Goal: Task Accomplishment & Management: Use online tool/utility

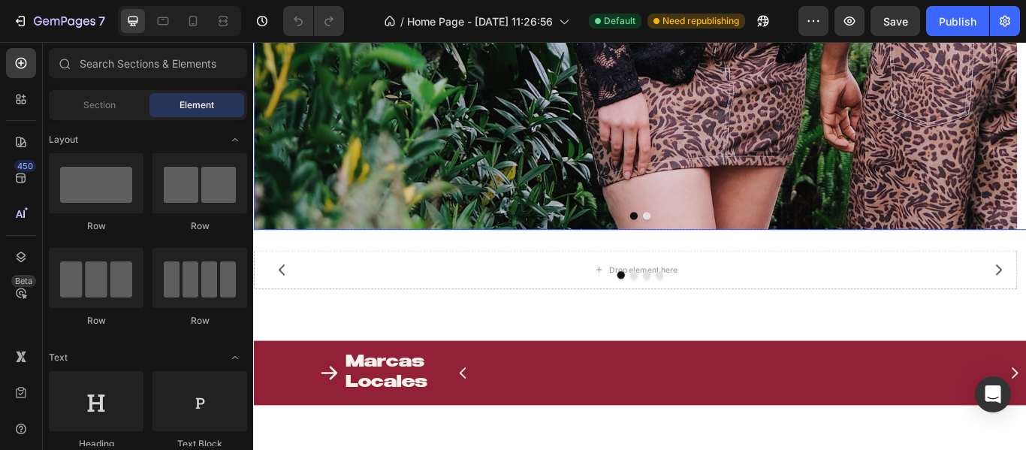
scroll to position [526, 0]
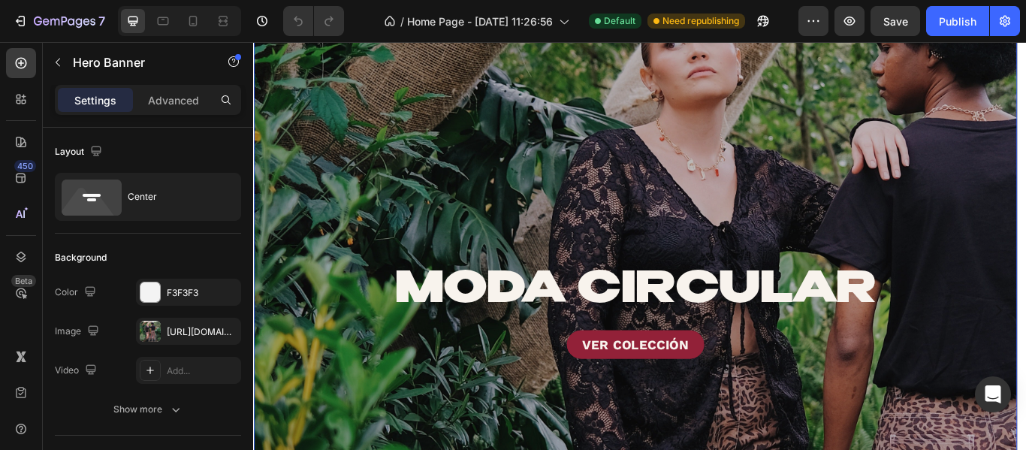
scroll to position [0, 0]
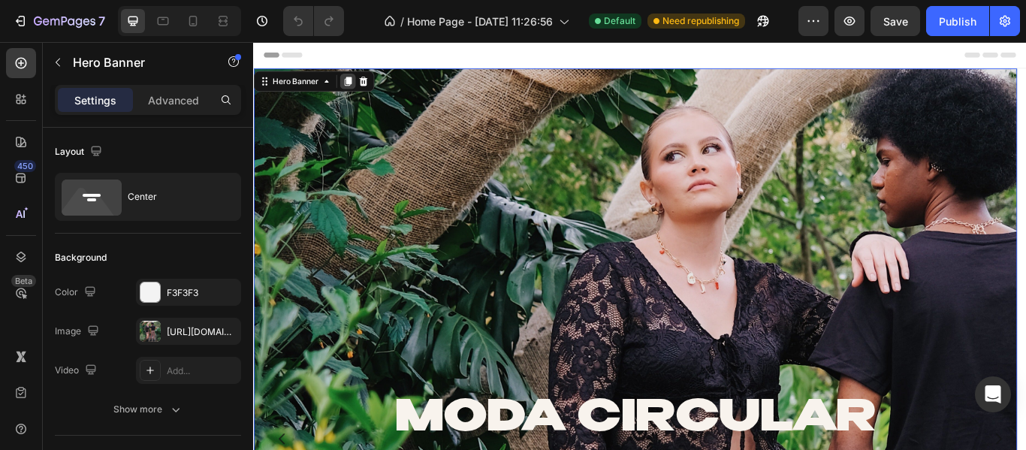
click at [361, 86] on icon at bounding box center [363, 88] width 8 height 11
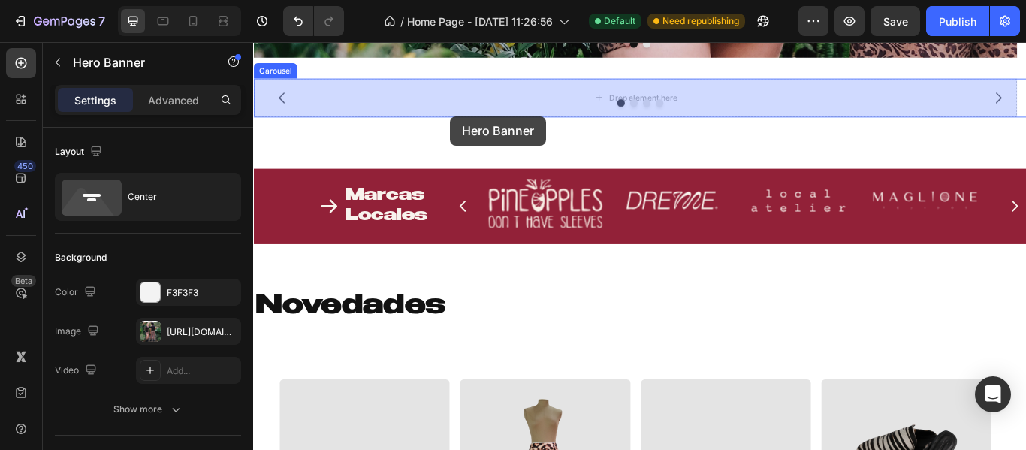
scroll to position [1738, 0]
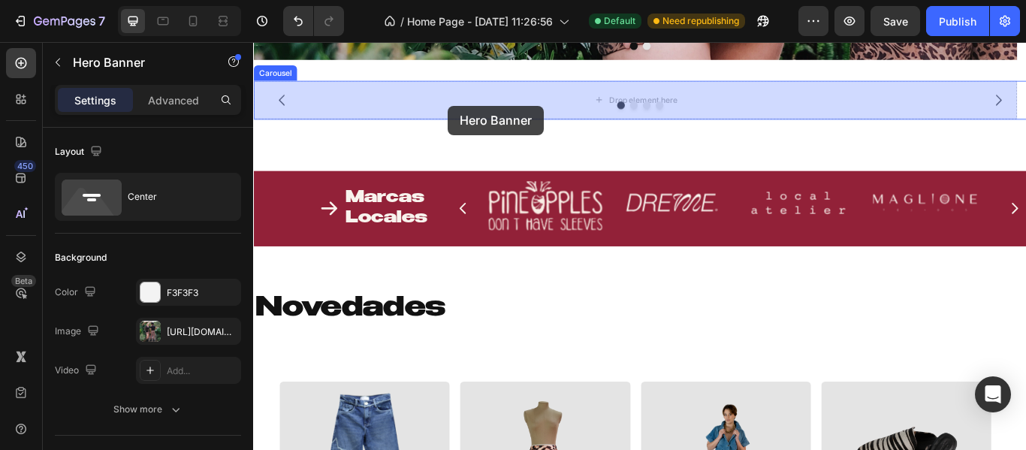
drag, startPoint x: 365, startPoint y: 165, endPoint x: 480, endPoint y: 116, distance: 124.8
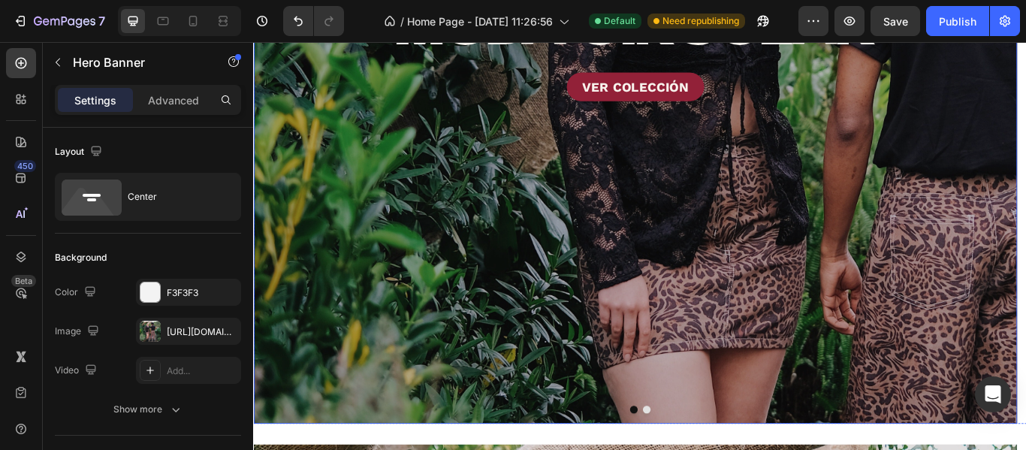
scroll to position [751, 0]
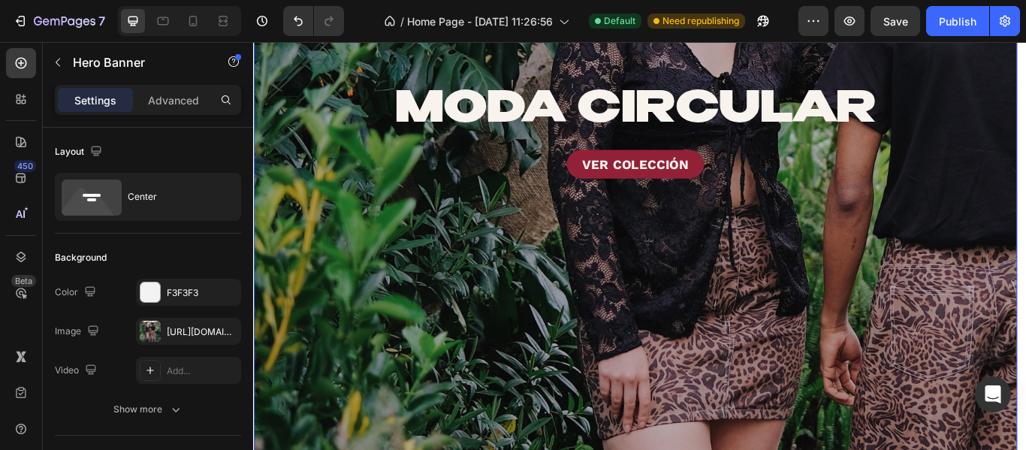
scroll to position [450, 0]
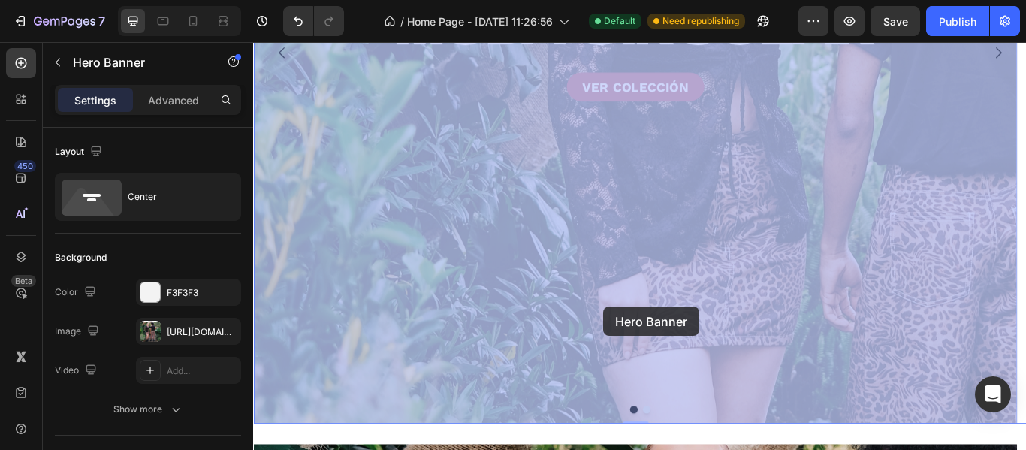
drag, startPoint x: 728, startPoint y: 350, endPoint x: 673, endPoint y: 351, distance: 54.8
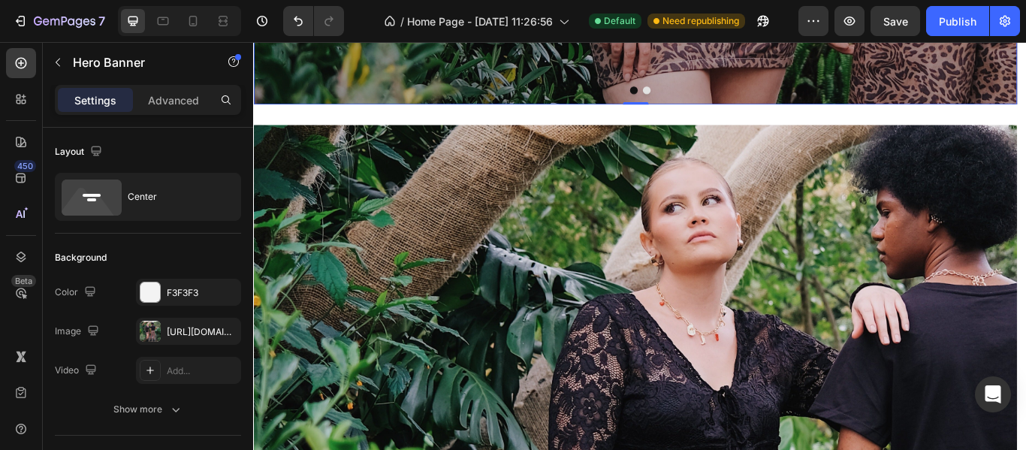
scroll to position [826, 0]
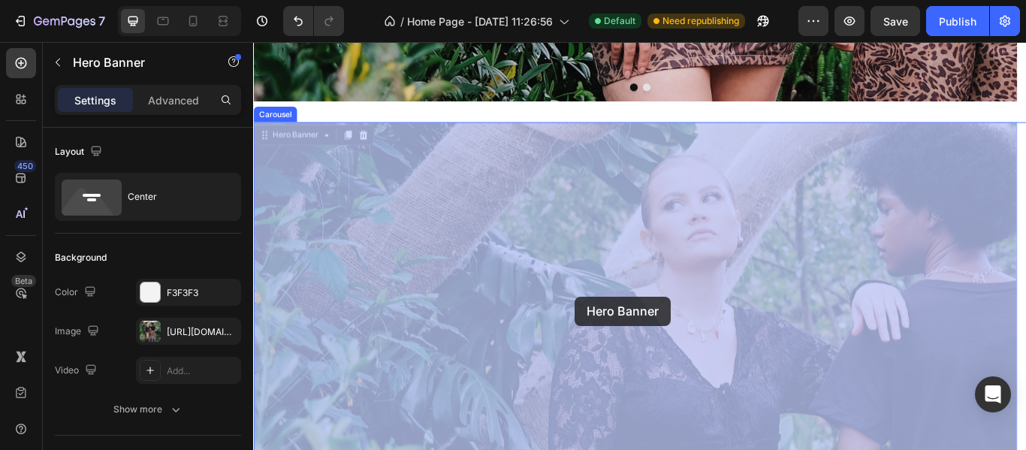
drag, startPoint x: 696, startPoint y: 346, endPoint x: 665, endPoint y: 345, distance: 30.8
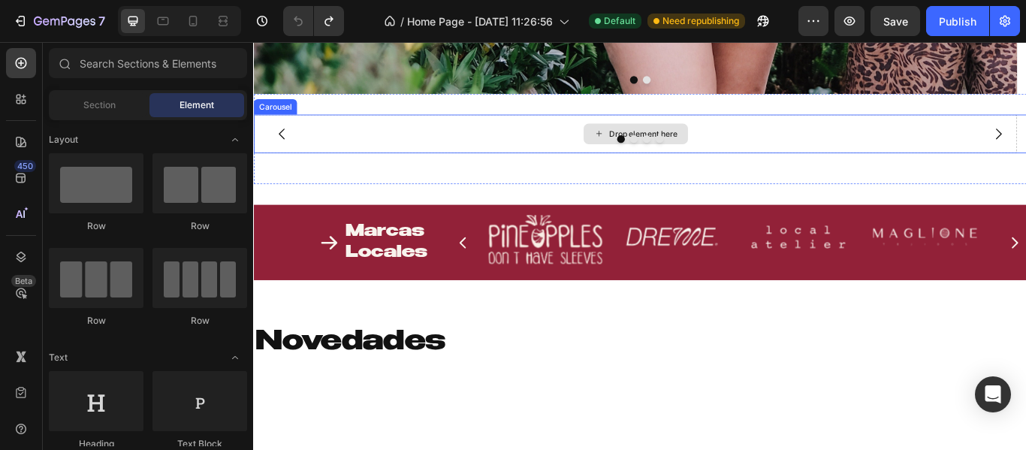
scroll to position [676, 0]
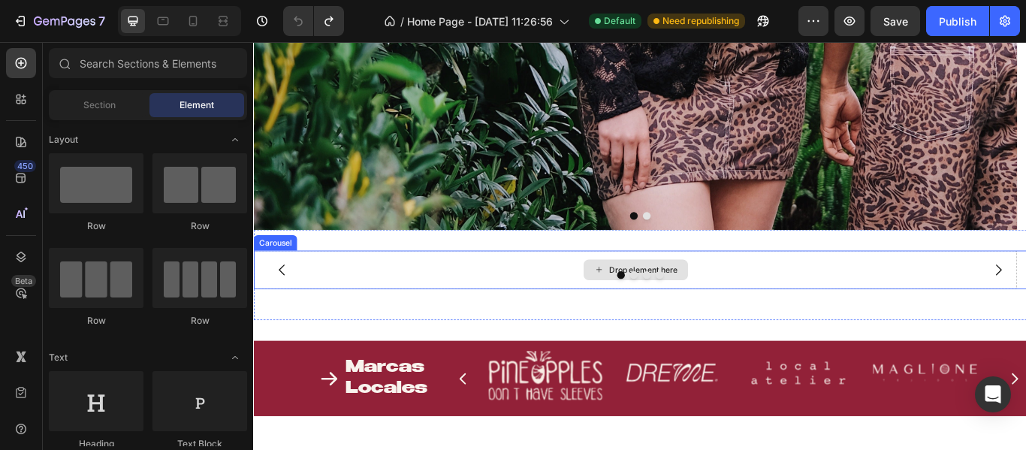
click at [589, 308] on div "Drop element here" at bounding box center [698, 307] width 890 height 45
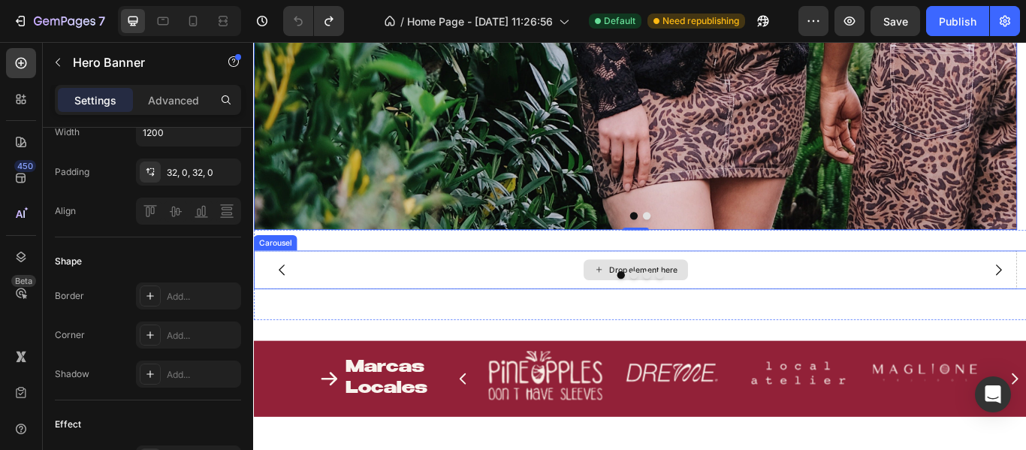
click at [423, 314] on div at bounding box center [703, 313] width 901 height 9
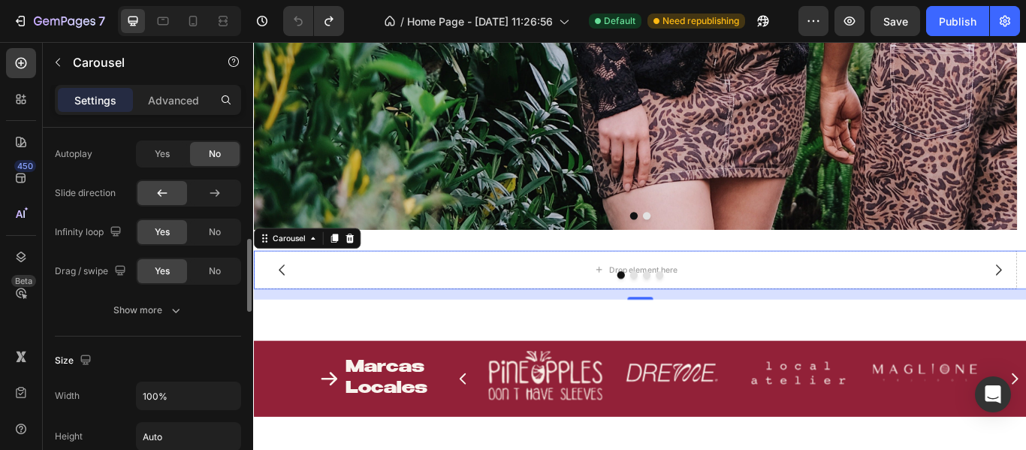
scroll to position [930, 0]
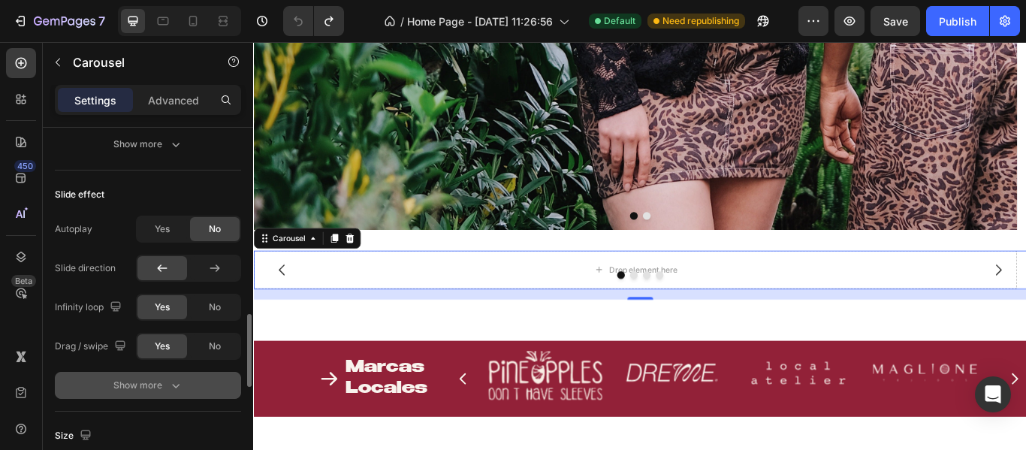
click at [141, 392] on div "Show more" at bounding box center [148, 385] width 70 height 15
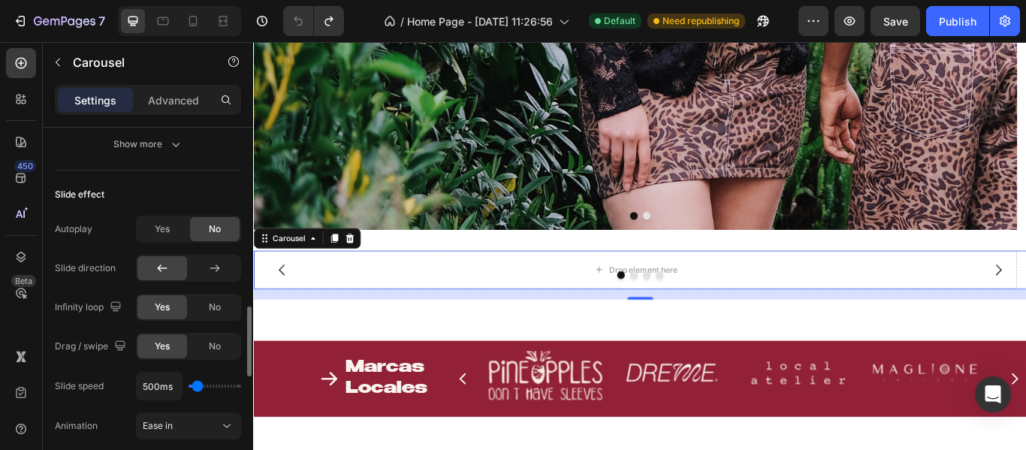
scroll to position [1005, 0]
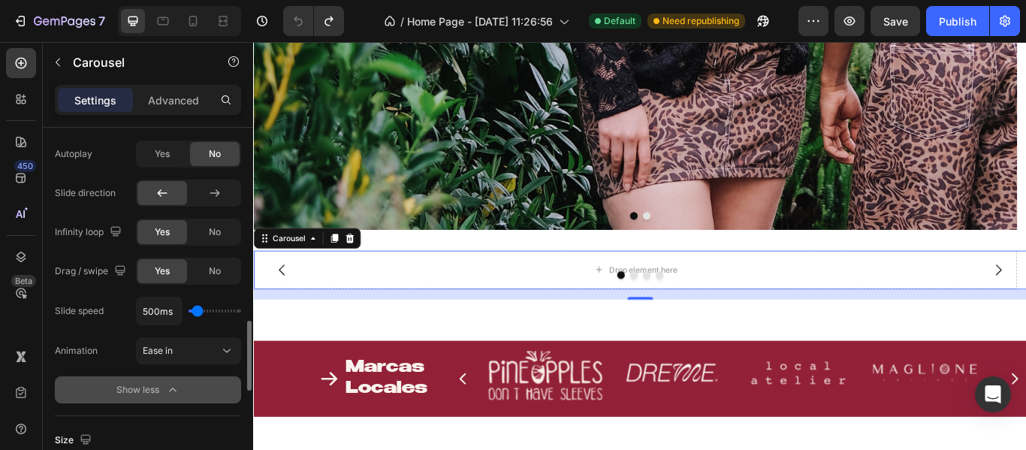
click at [161, 382] on div "Show less" at bounding box center [148, 389] width 64 height 15
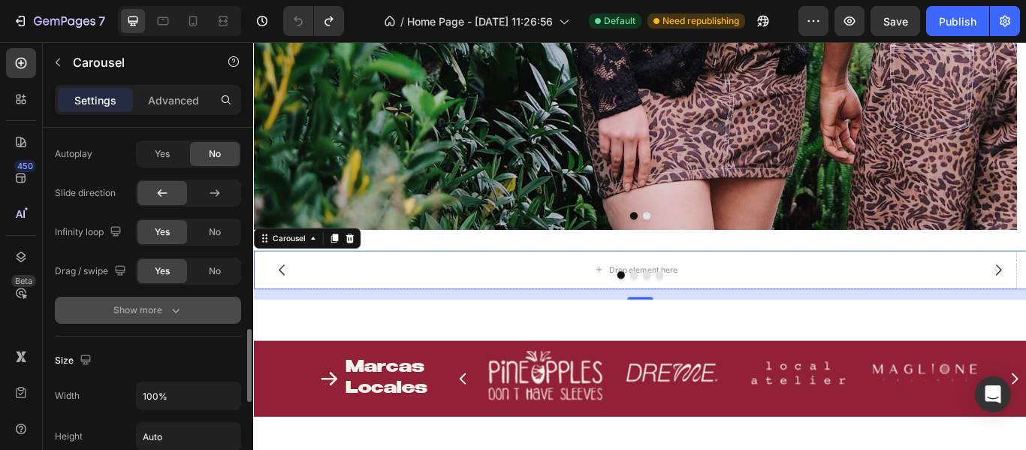
click at [137, 300] on button "Show more" at bounding box center [148, 310] width 186 height 27
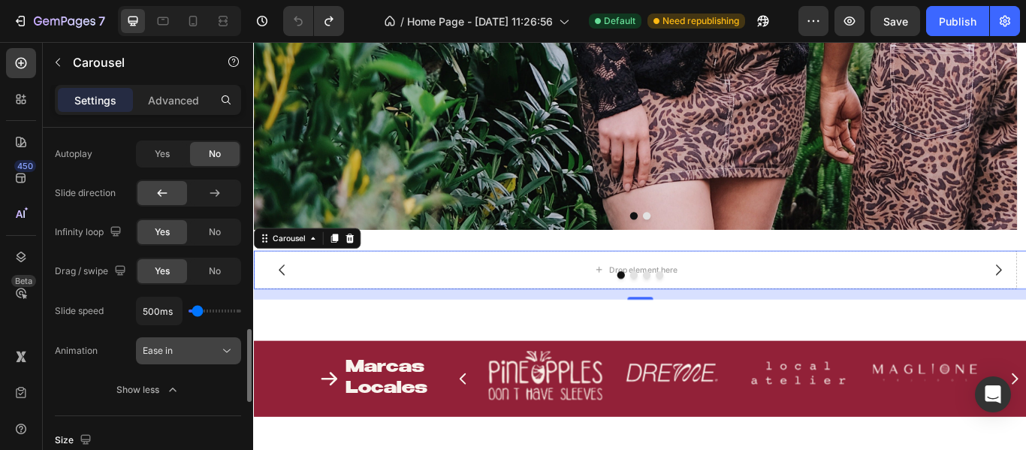
click at [155, 352] on span "Ease in" at bounding box center [158, 350] width 30 height 11
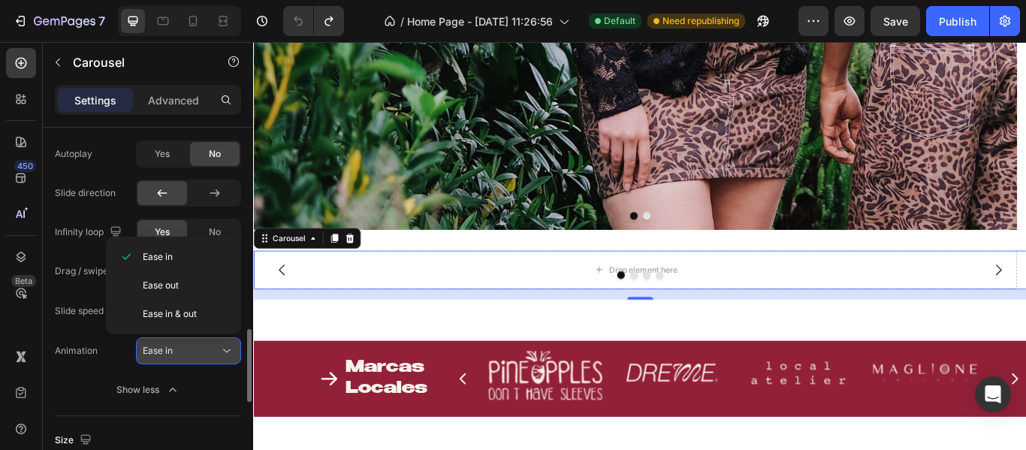
click at [155, 352] on span "Ease in" at bounding box center [158, 350] width 30 height 11
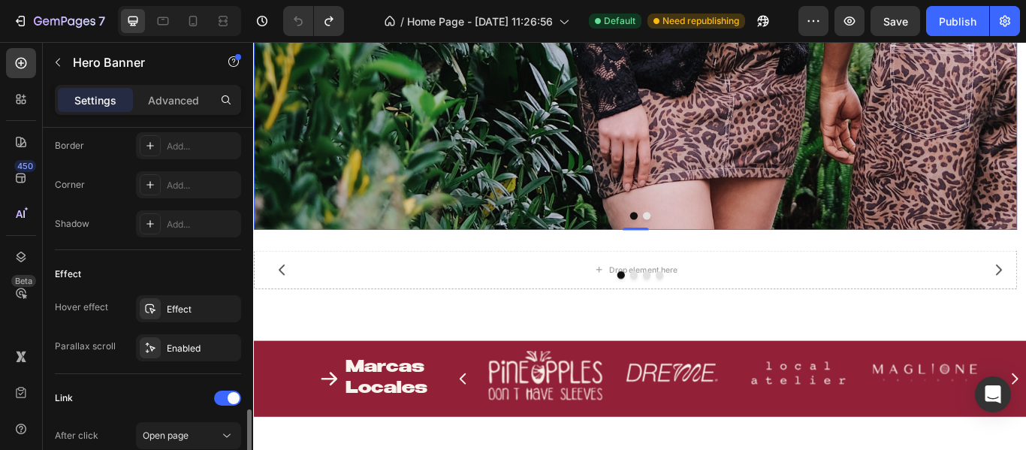
scroll to position [751, 0]
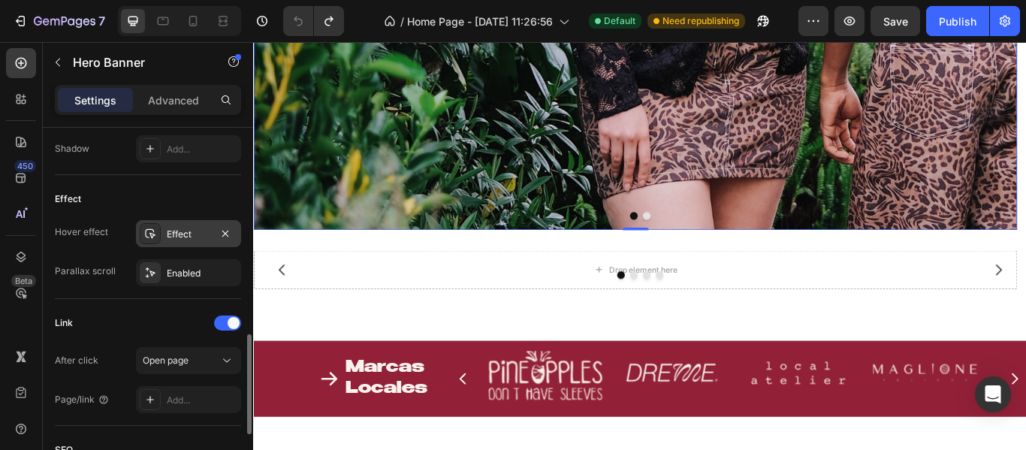
click at [173, 227] on div "Effect" at bounding box center [189, 234] width 44 height 14
click at [174, 262] on div "Enabled" at bounding box center [188, 272] width 105 height 27
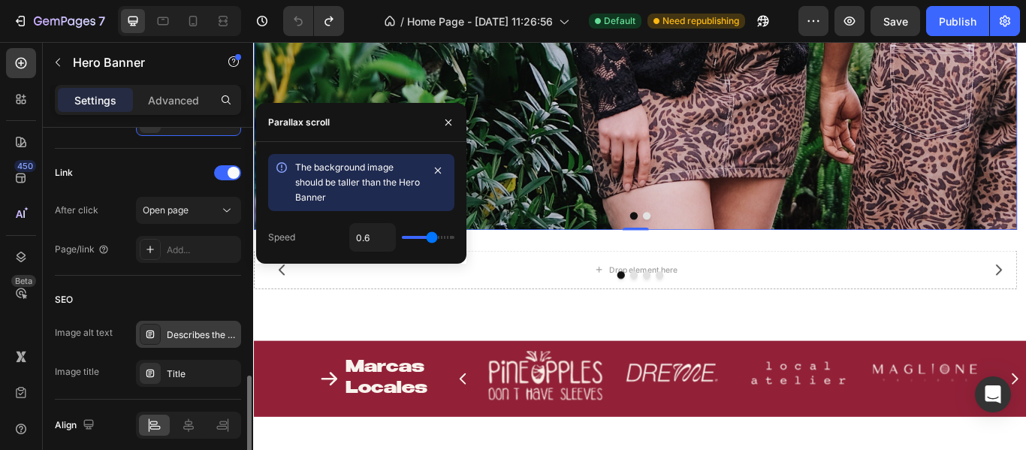
scroll to position [962, 0]
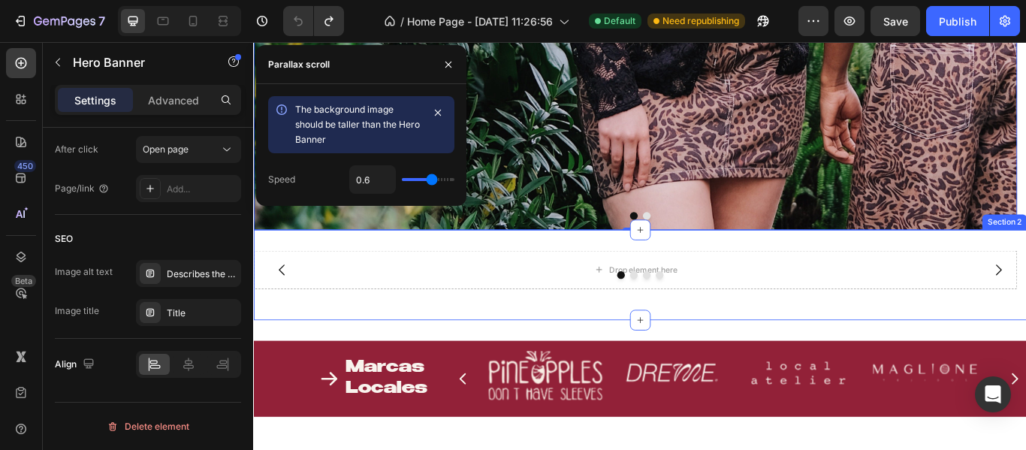
click at [734, 355] on div "Drop element here Drop element here Drop element here Drop element here Carouse…" at bounding box center [703, 313] width 901 height 105
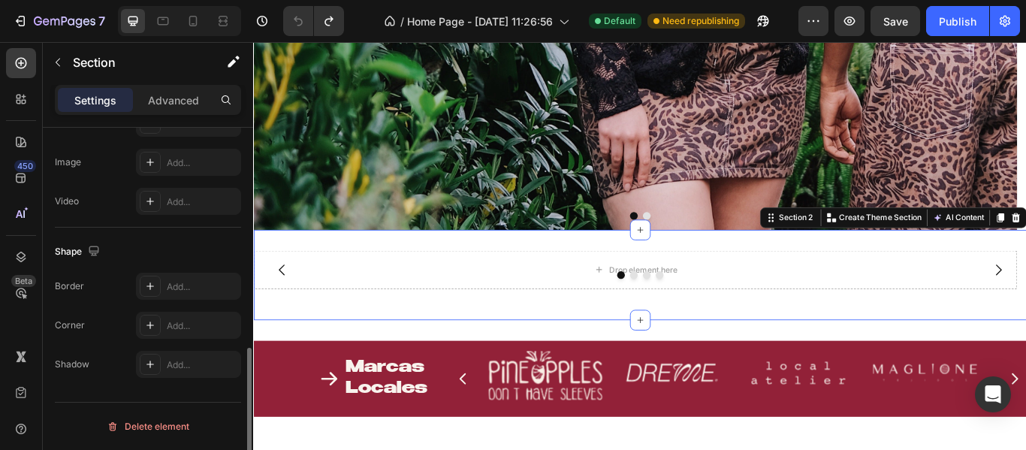
scroll to position [0, 0]
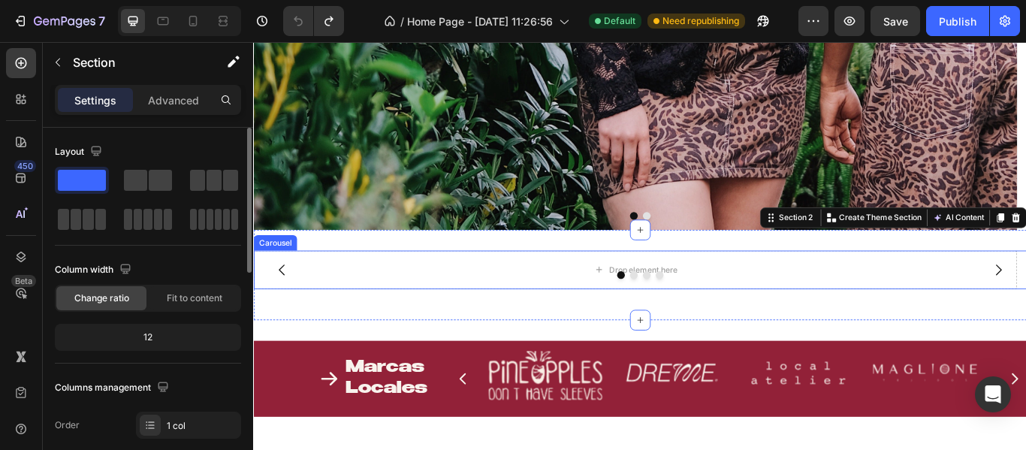
click at [568, 318] on div at bounding box center [703, 313] width 901 height 9
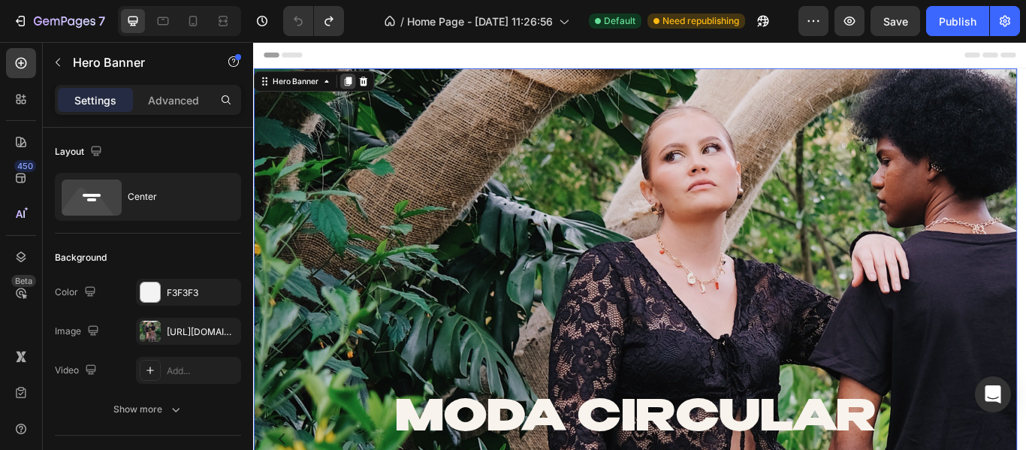
click at [357, 85] on icon at bounding box center [363, 88] width 12 height 12
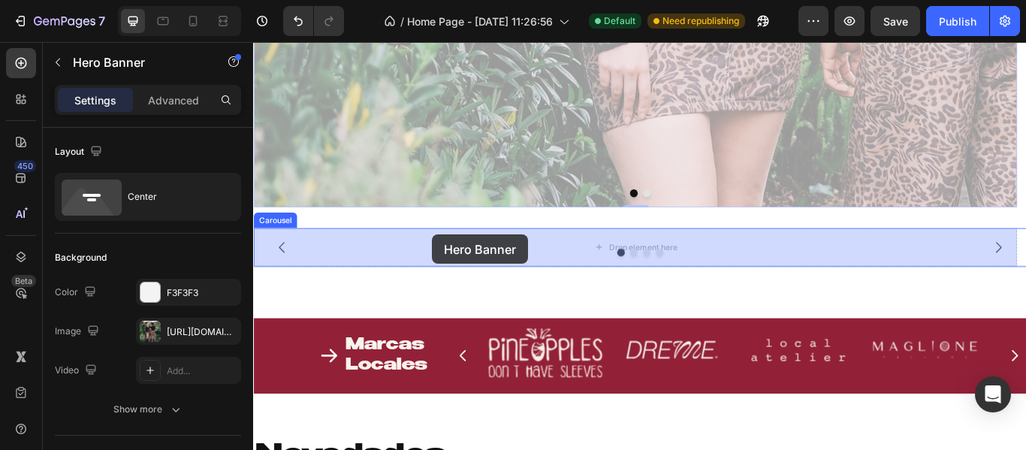
scroll to position [1600, 0]
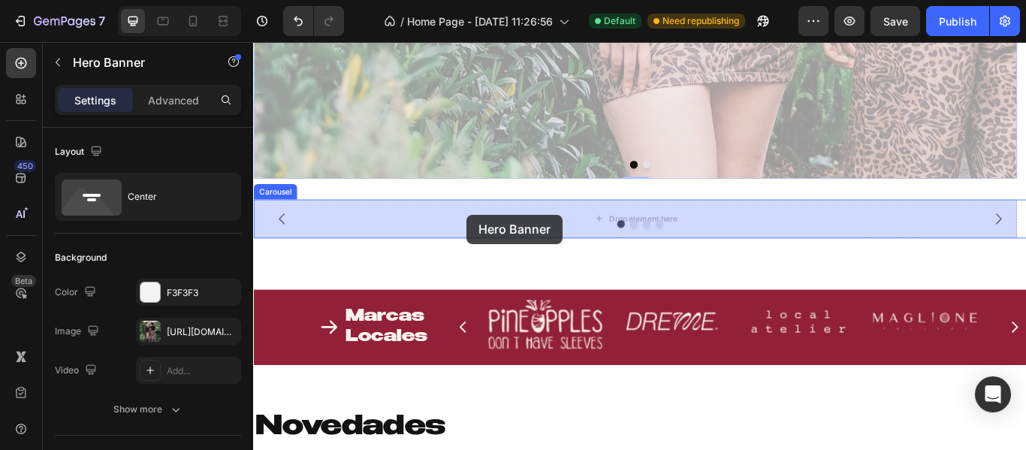
drag, startPoint x: 426, startPoint y: 128, endPoint x: 502, endPoint y: 244, distance: 138.9
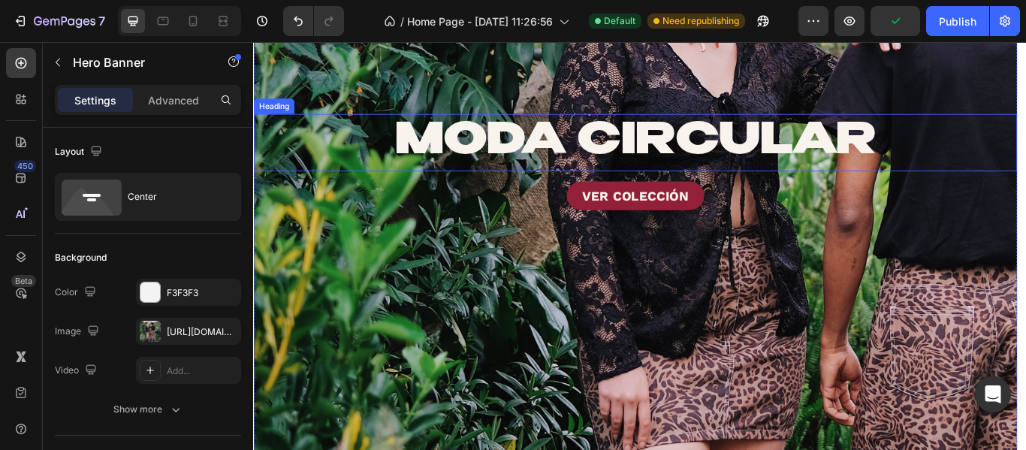
click at [386, 164] on h2 "MODA CIRCULAR" at bounding box center [698, 158] width 890 height 67
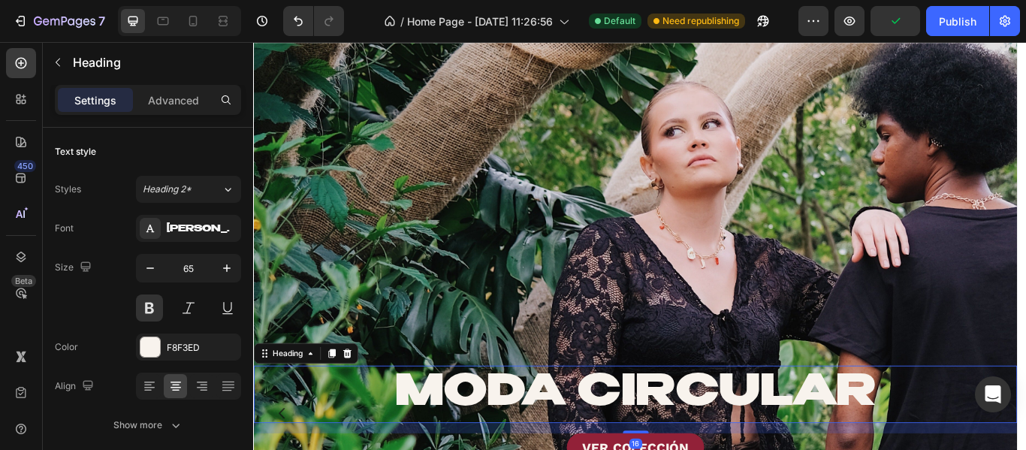
scroll to position [0, 0]
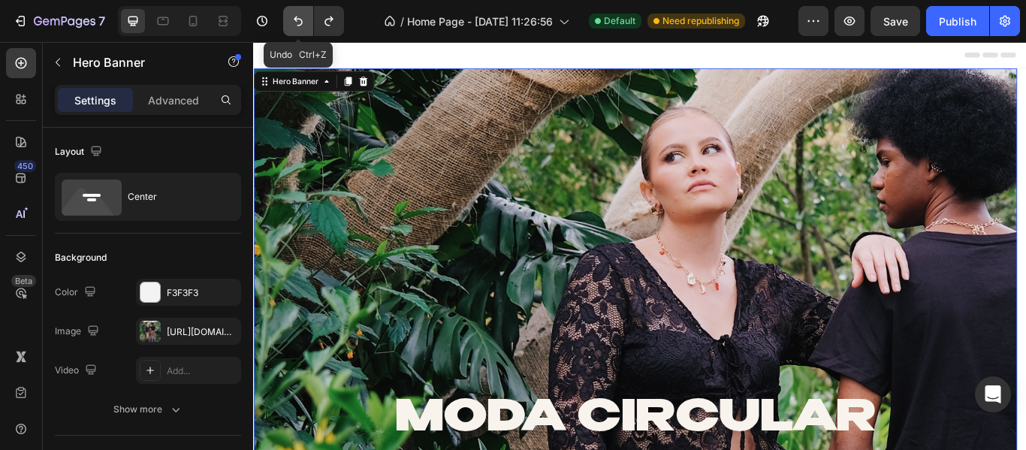
click at [300, 6] on button "Undo/Redo" at bounding box center [298, 21] width 30 height 30
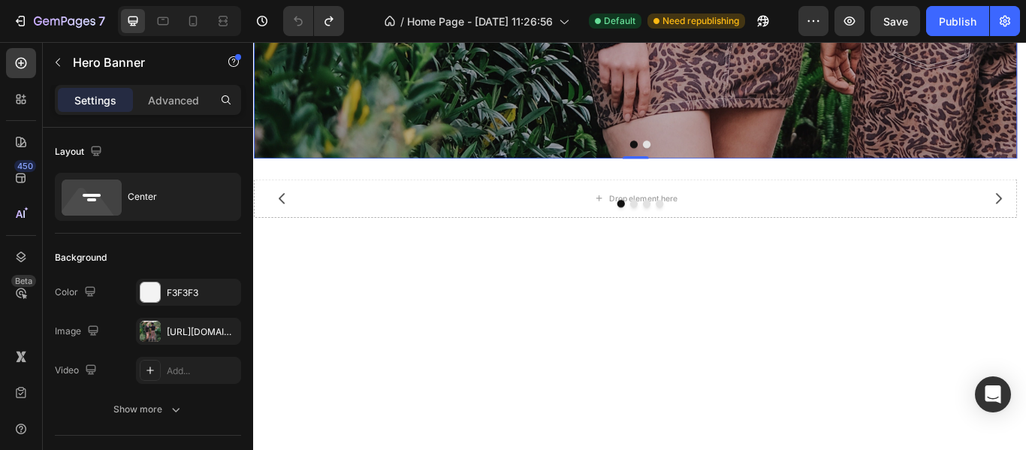
scroll to position [826, 0]
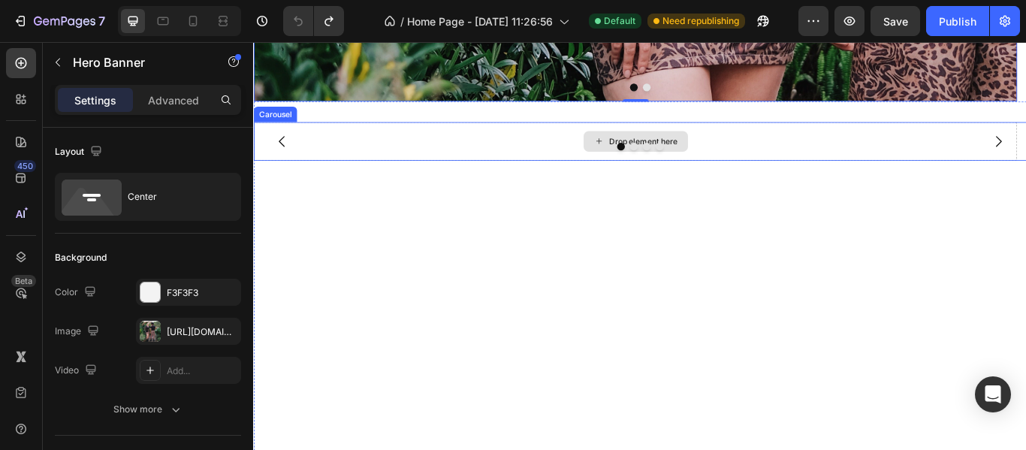
click at [491, 149] on div "Drop element here" at bounding box center [698, 157] width 890 height 45
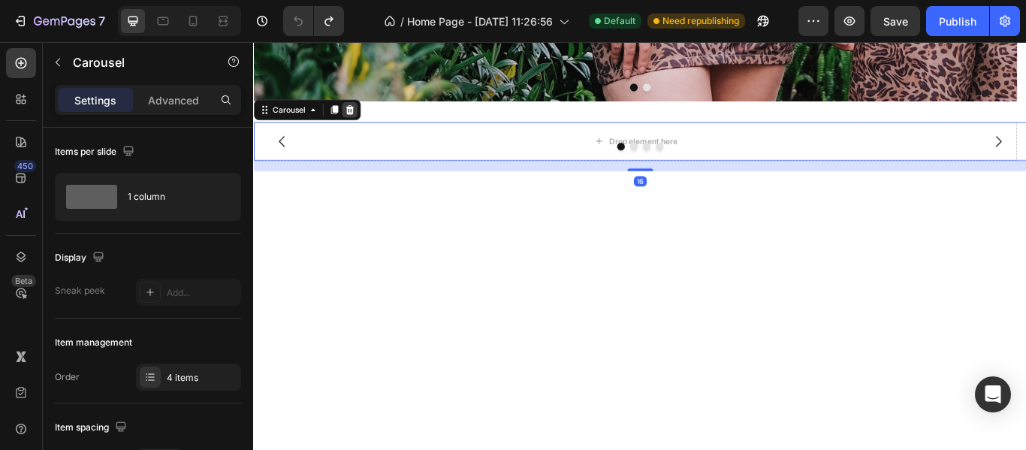
click at [367, 119] on icon at bounding box center [365, 121] width 10 height 11
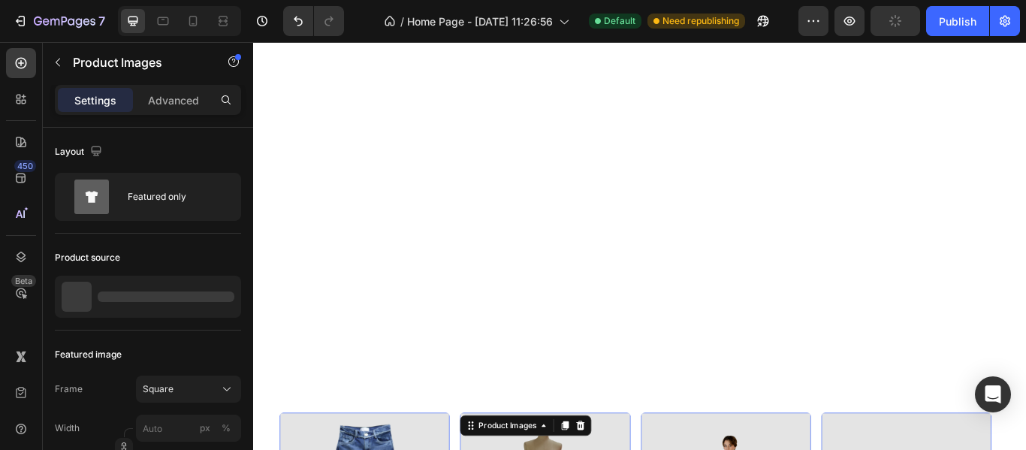
scroll to position [743, 0]
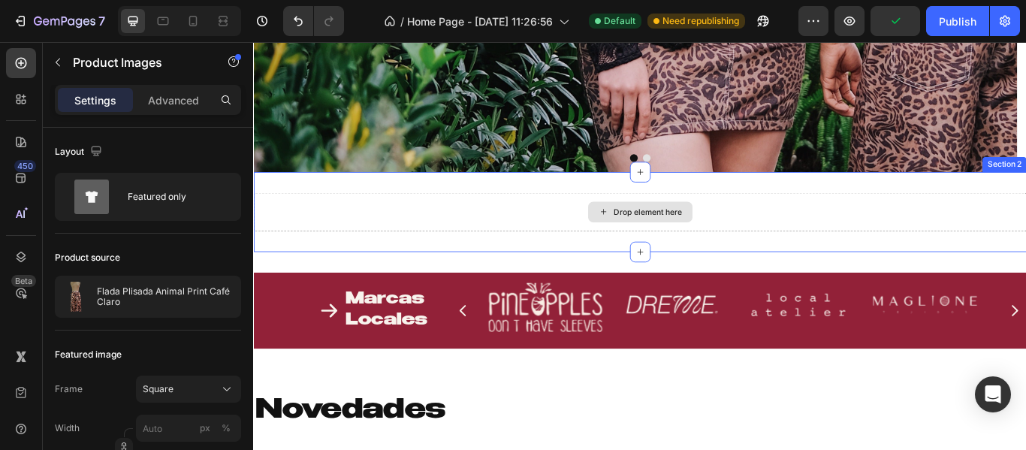
click at [572, 246] on div "Drop element here" at bounding box center [703, 240] width 901 height 45
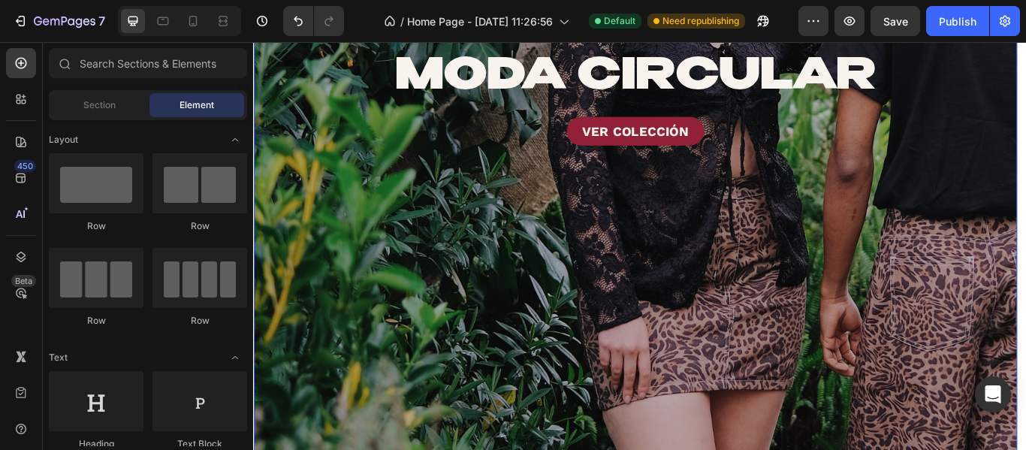
scroll to position [450, 0]
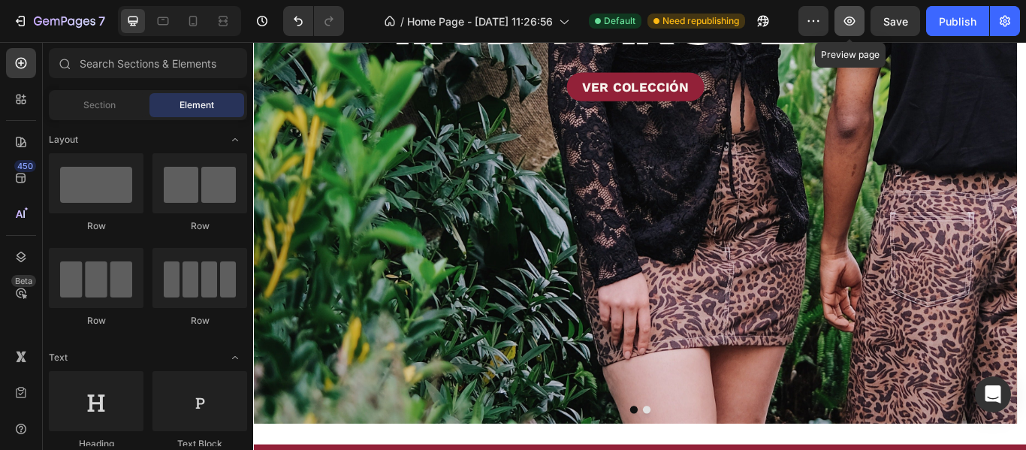
click at [852, 24] on icon "button" at bounding box center [849, 21] width 11 height 9
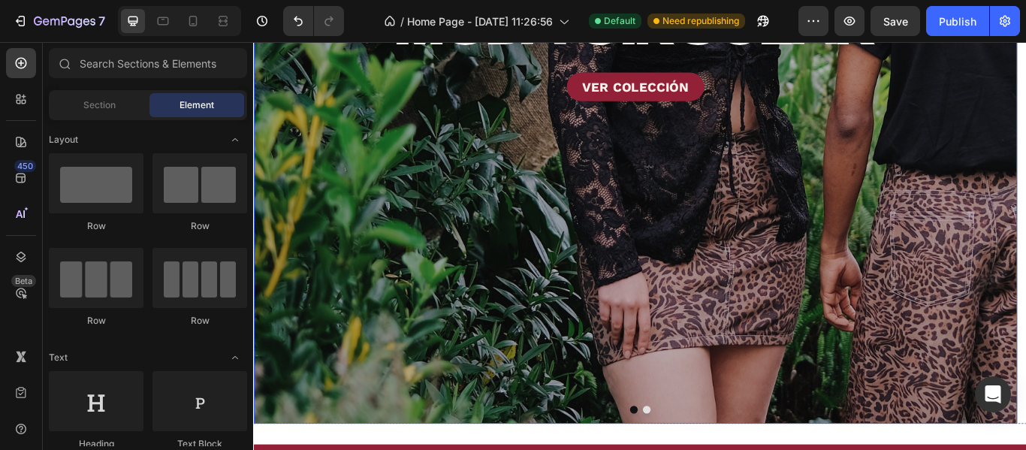
scroll to position [526, 0]
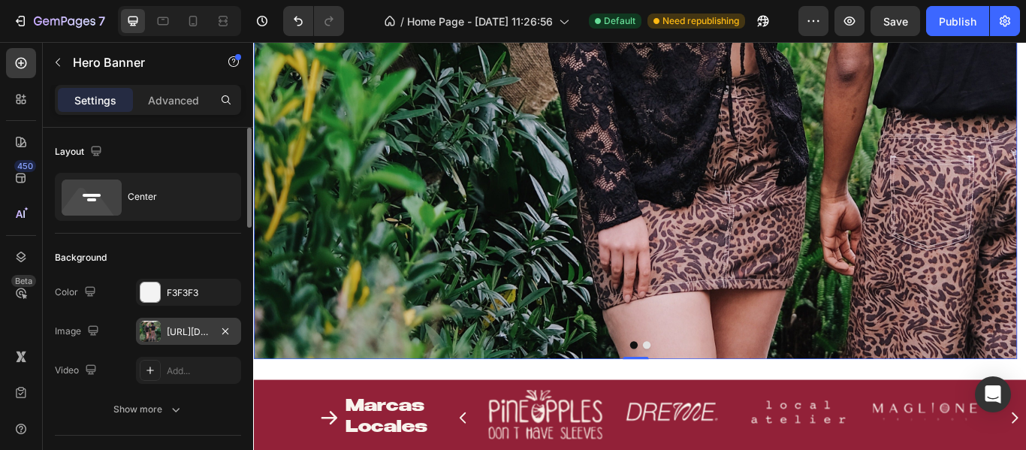
click at [162, 326] on div "[URL][DOMAIN_NAME]" at bounding box center [188, 331] width 105 height 27
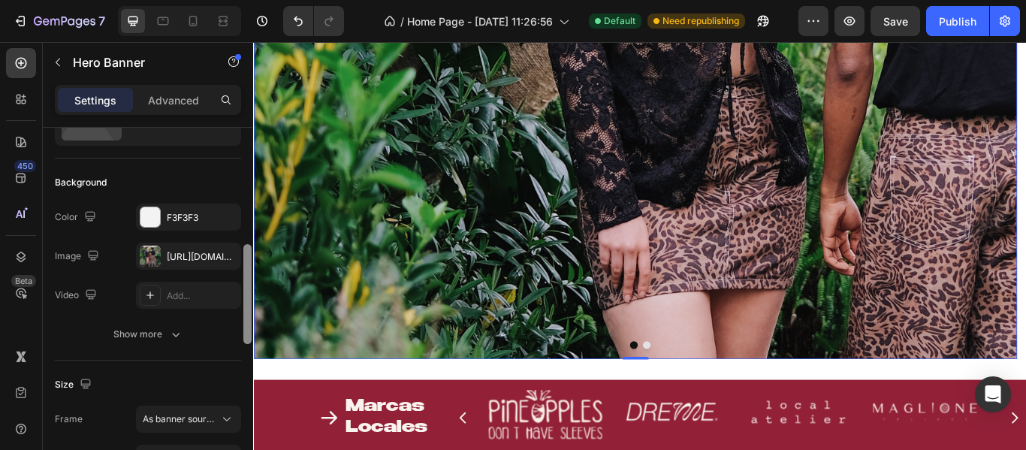
scroll to position [150, 0]
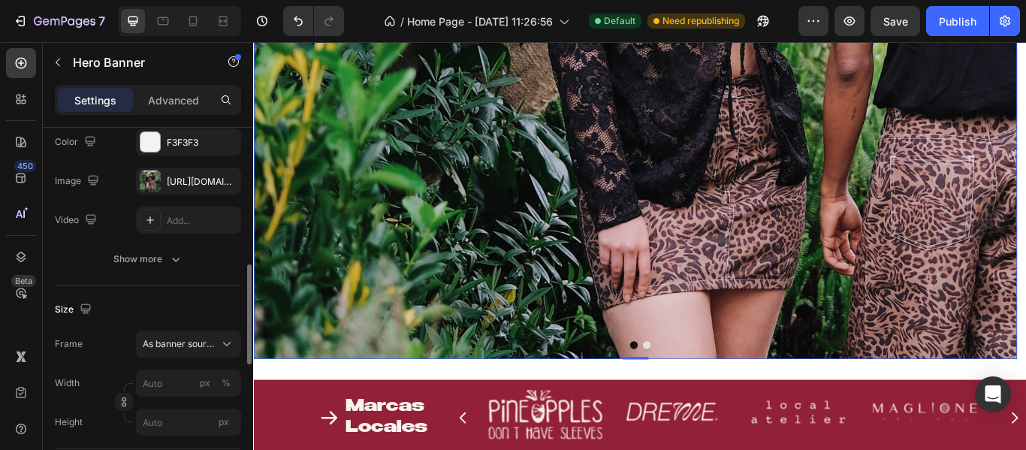
scroll to position [225, 0]
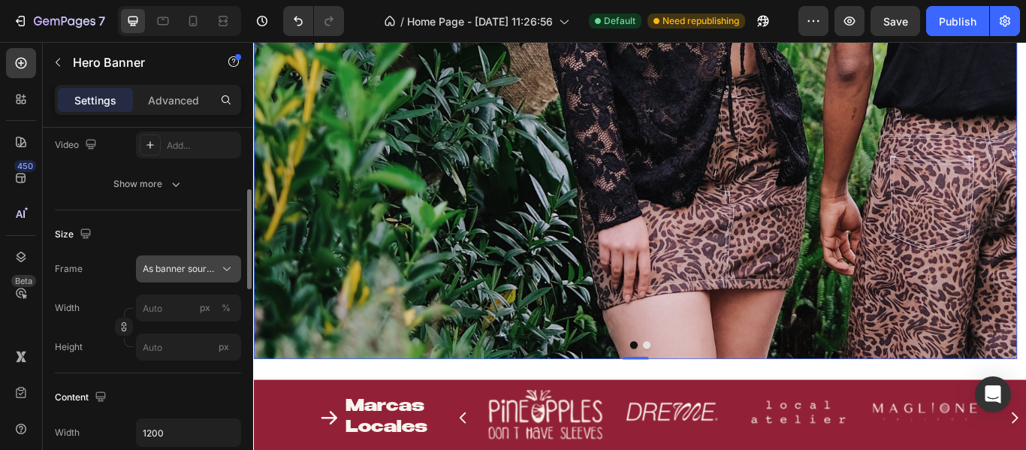
click at [179, 273] on span "As banner source" at bounding box center [180, 269] width 74 height 14
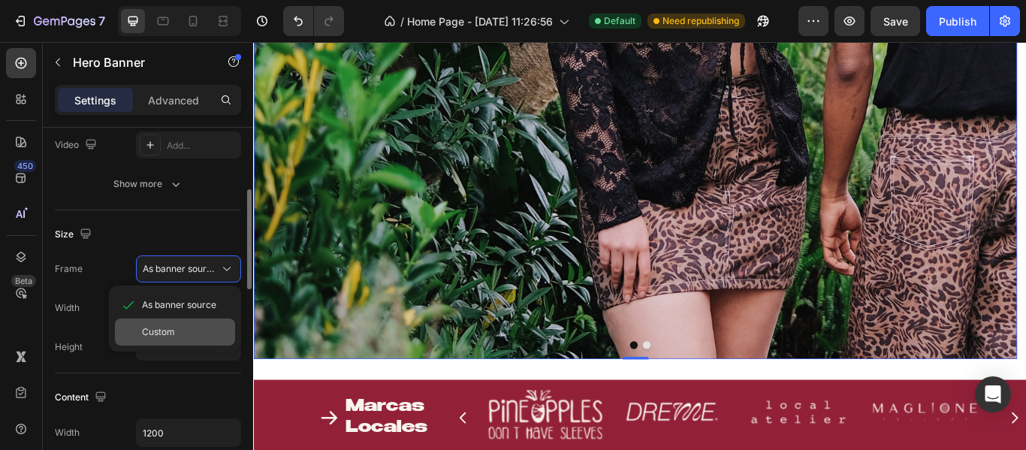
click at [167, 328] on span "Custom" at bounding box center [158, 332] width 33 height 14
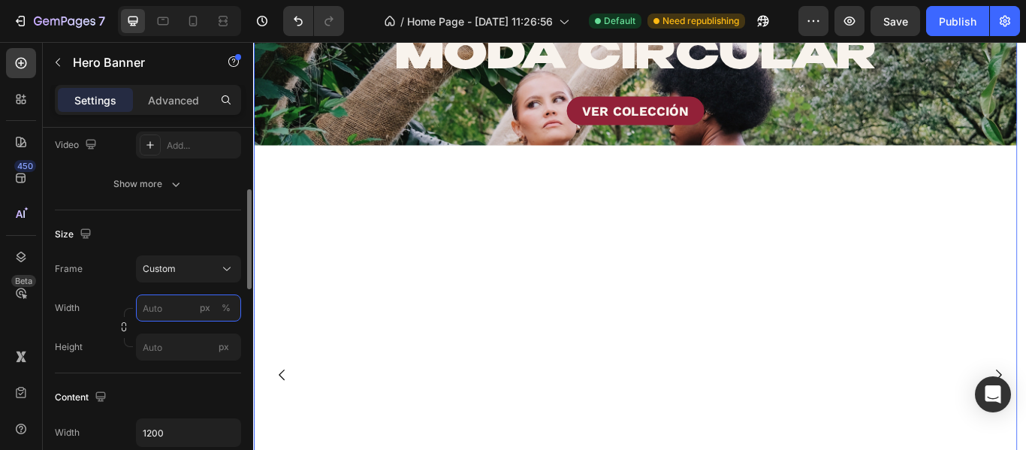
scroll to position [0, 0]
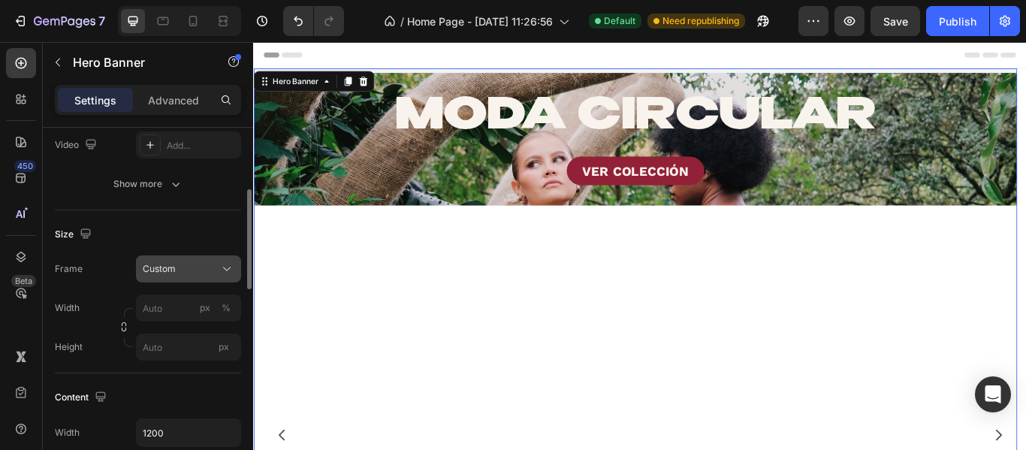
click at [175, 276] on div "Custom" at bounding box center [189, 268] width 92 height 15
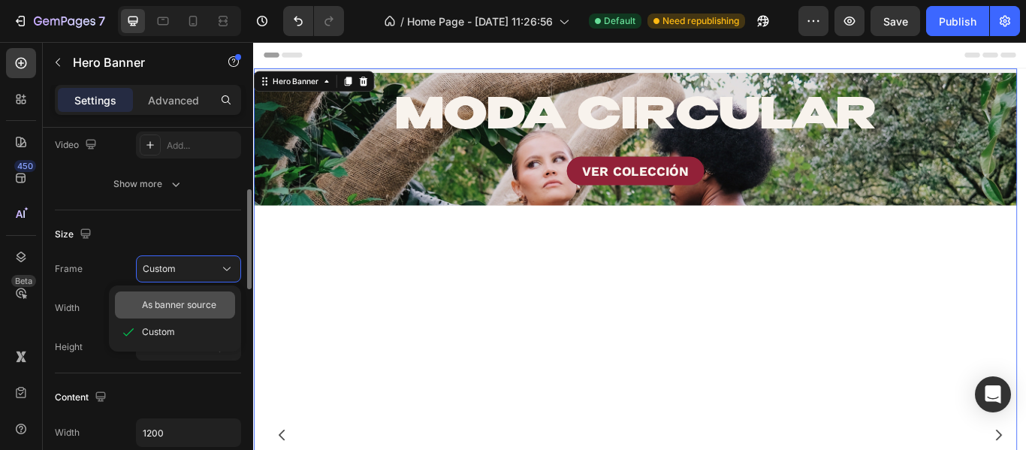
click at [182, 305] on span "As banner source" at bounding box center [179, 305] width 74 height 14
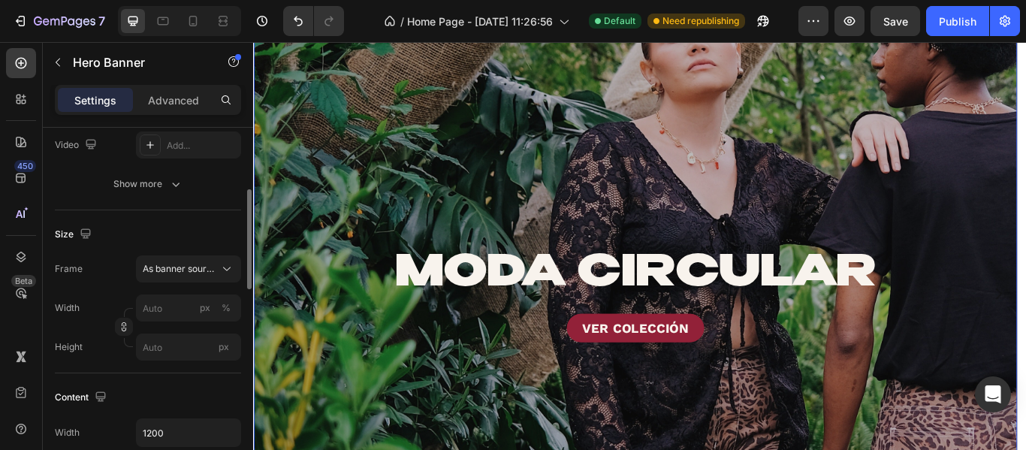
scroll to position [300, 0]
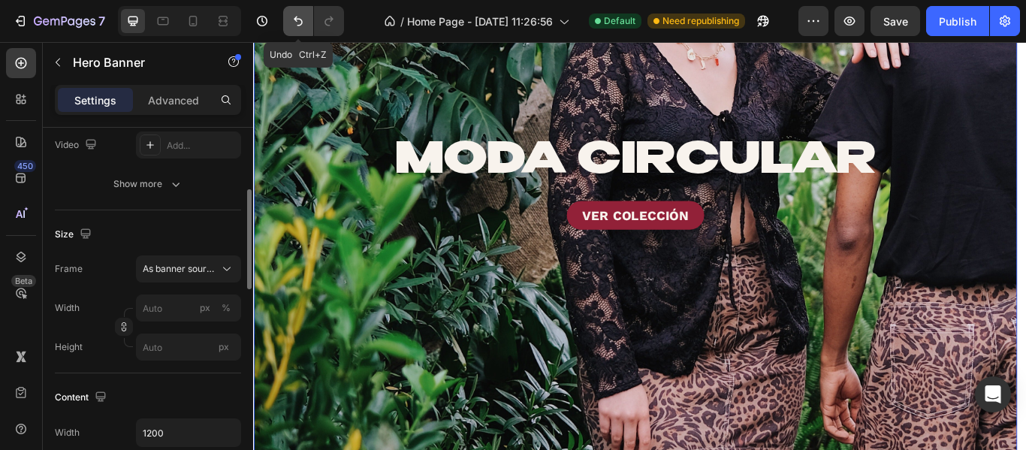
click at [294, 21] on icon "Undo/Redo" at bounding box center [298, 21] width 15 height 15
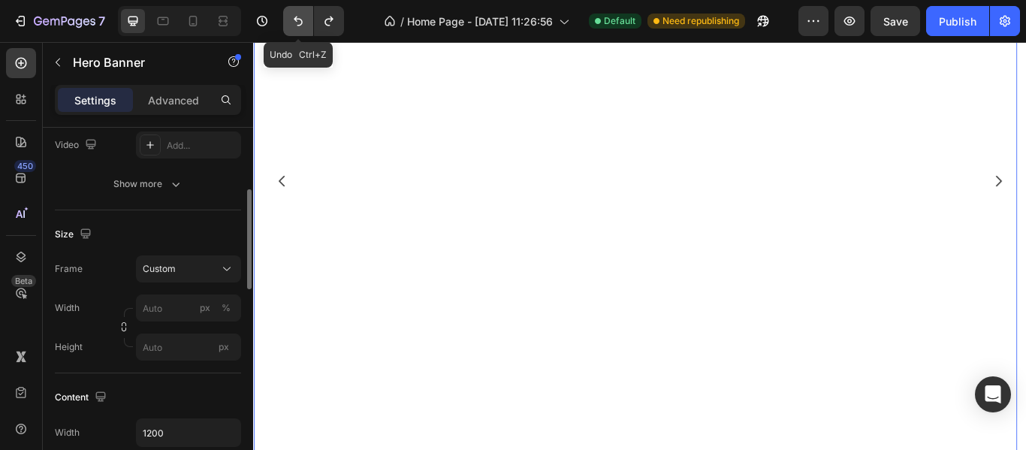
click at [294, 21] on icon "Undo/Redo" at bounding box center [298, 21] width 15 height 15
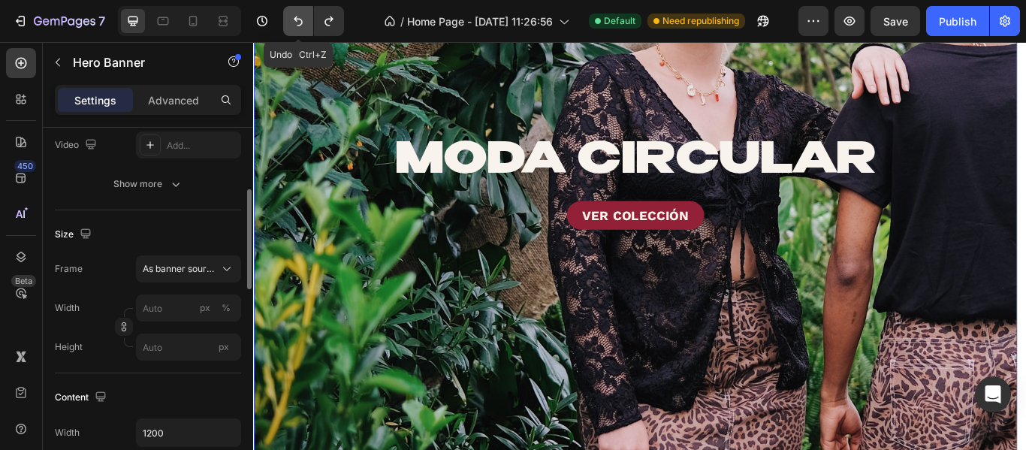
click at [294, 21] on icon "Undo/Redo" at bounding box center [298, 21] width 15 height 15
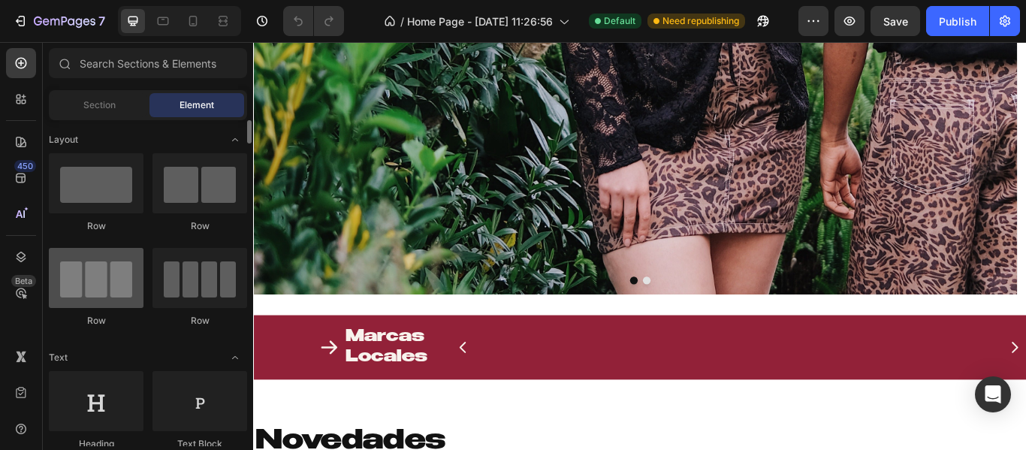
scroll to position [75, 0]
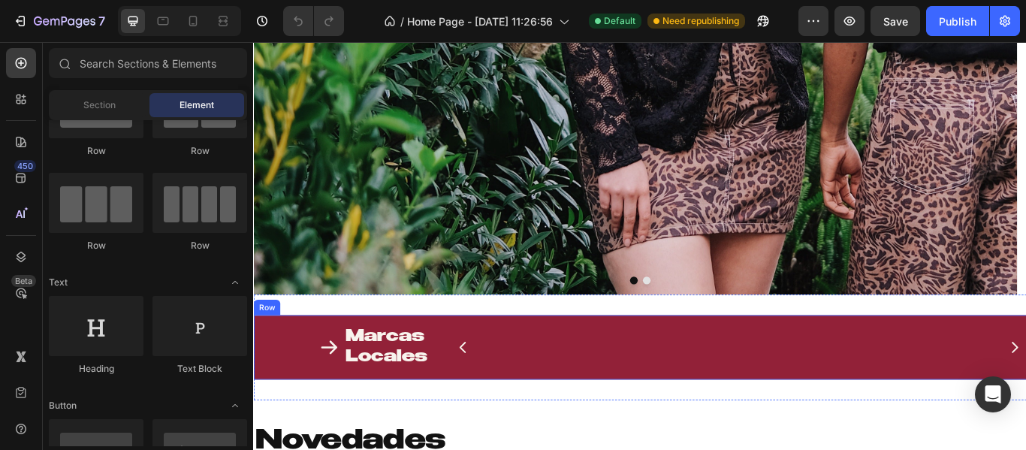
click at [309, 369] on div "Icon Marcas Locales Heading Row Image Image Image Image Image Image Image Carou…" at bounding box center [703, 397] width 901 height 75
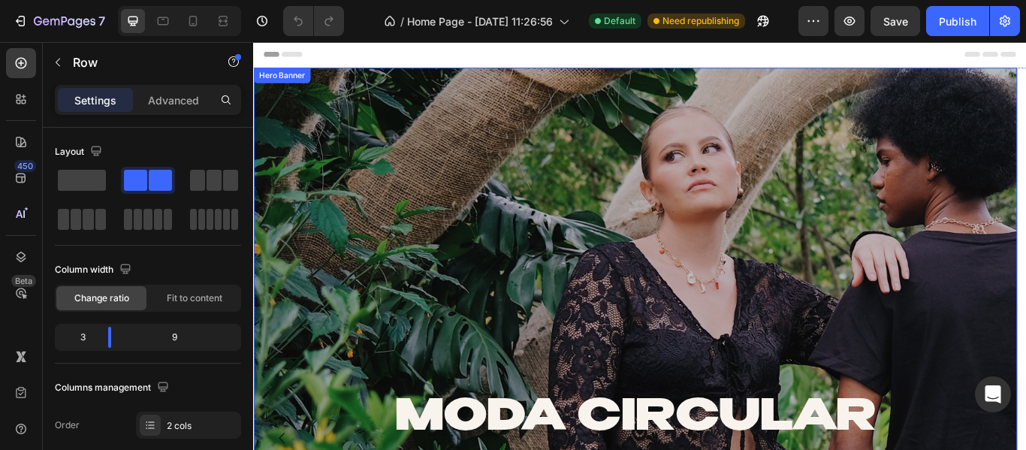
scroll to position [0, 0]
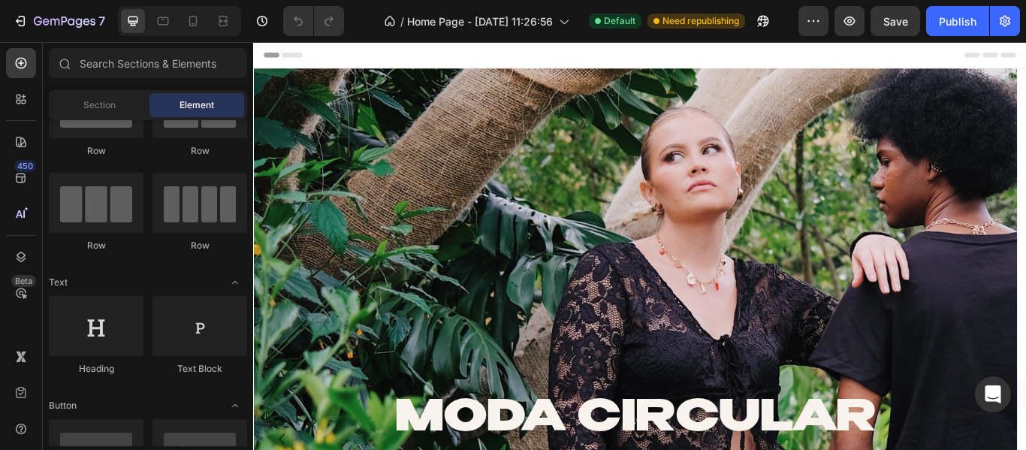
click at [378, 50] on div "Header" at bounding box center [703, 57] width 877 height 30
click at [149, 68] on input "text" at bounding box center [148, 63] width 198 height 30
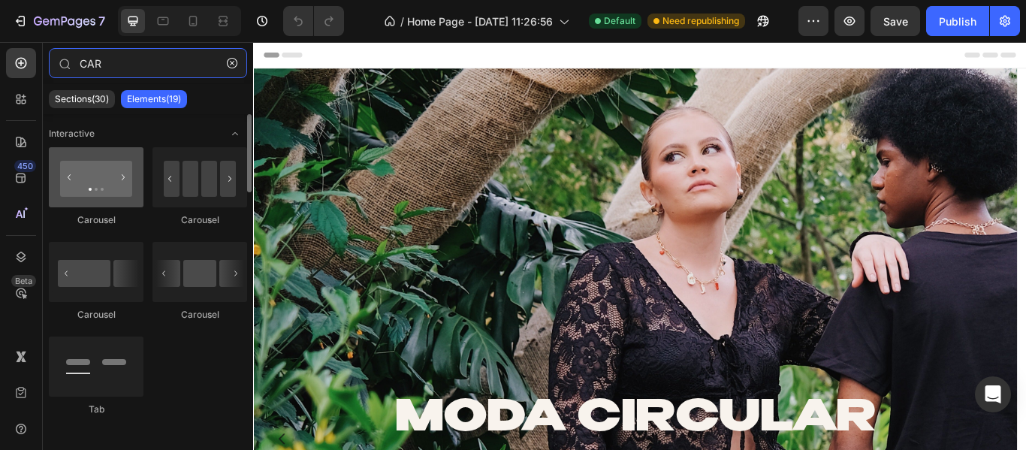
type input "CAR"
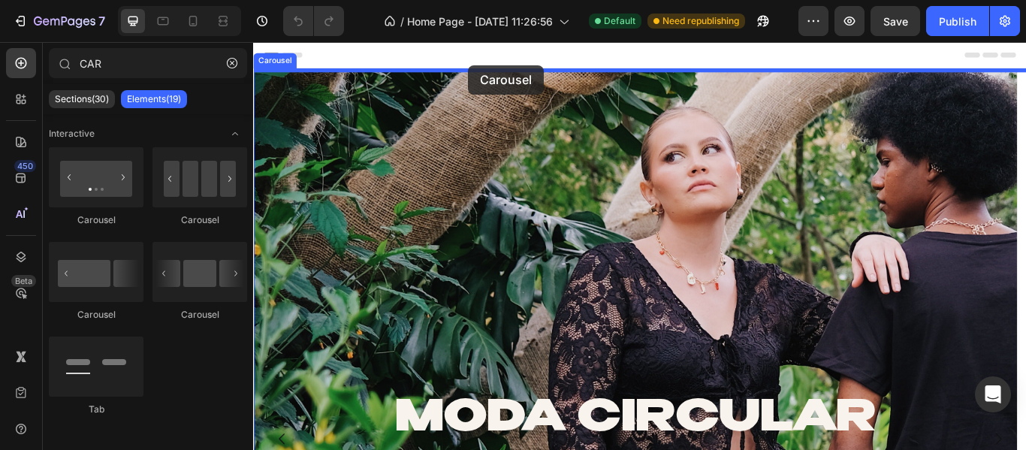
drag, startPoint x: 374, startPoint y: 222, endPoint x: 504, endPoint y: 69, distance: 200.8
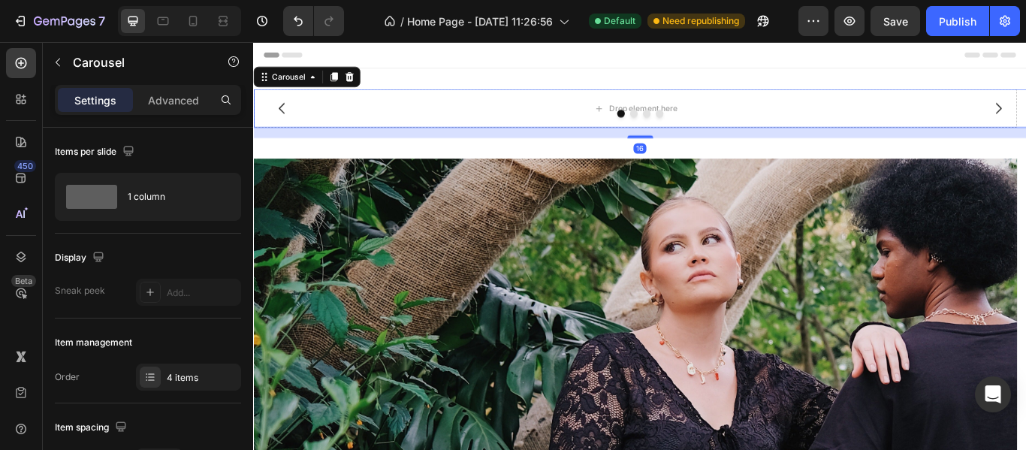
click at [594, 127] on div at bounding box center [703, 125] width 901 height 9
click at [185, 95] on p "Advanced" at bounding box center [173, 100] width 51 height 16
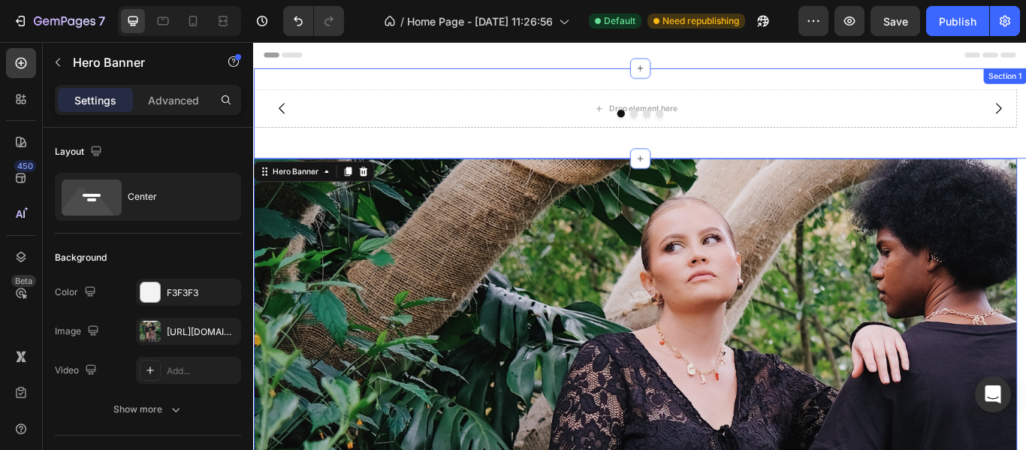
click at [346, 160] on div "Drop element here Drop element here Drop element here Drop element here Carouse…" at bounding box center [703, 125] width 901 height 105
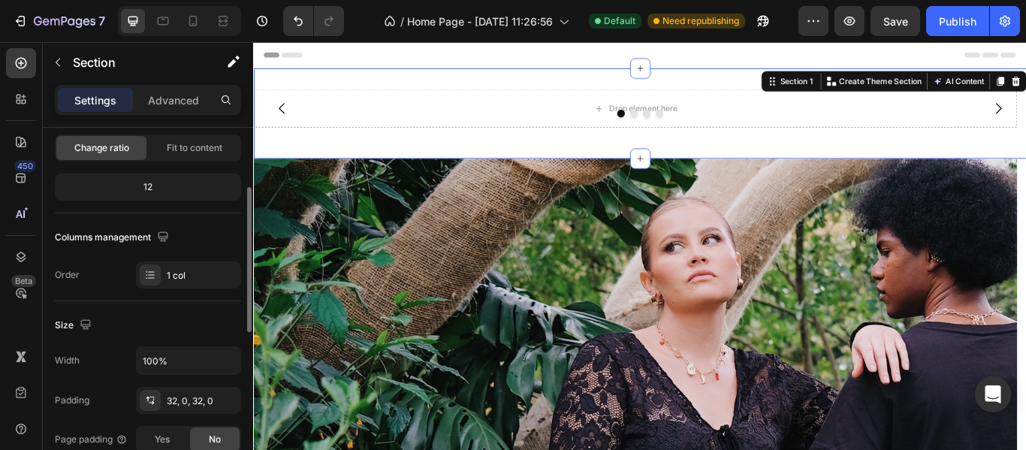
scroll to position [450, 0]
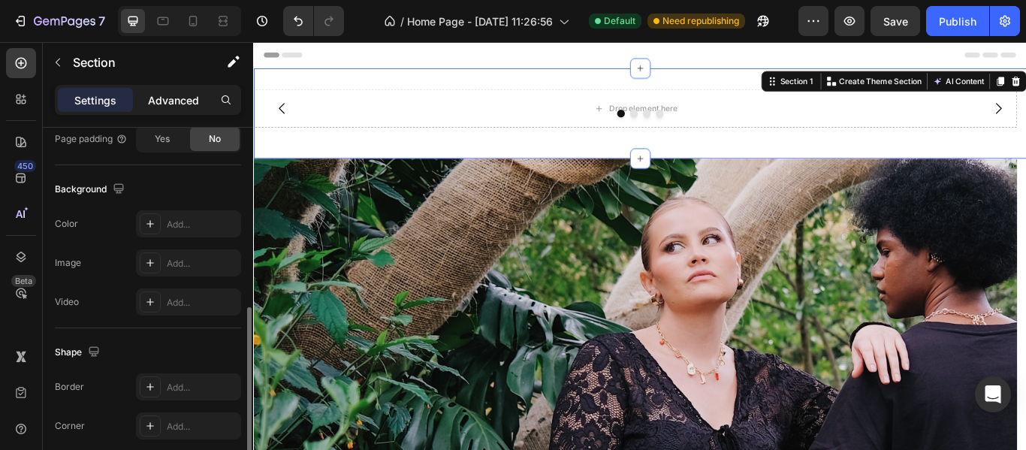
click at [186, 106] on p "Advanced" at bounding box center [173, 100] width 51 height 16
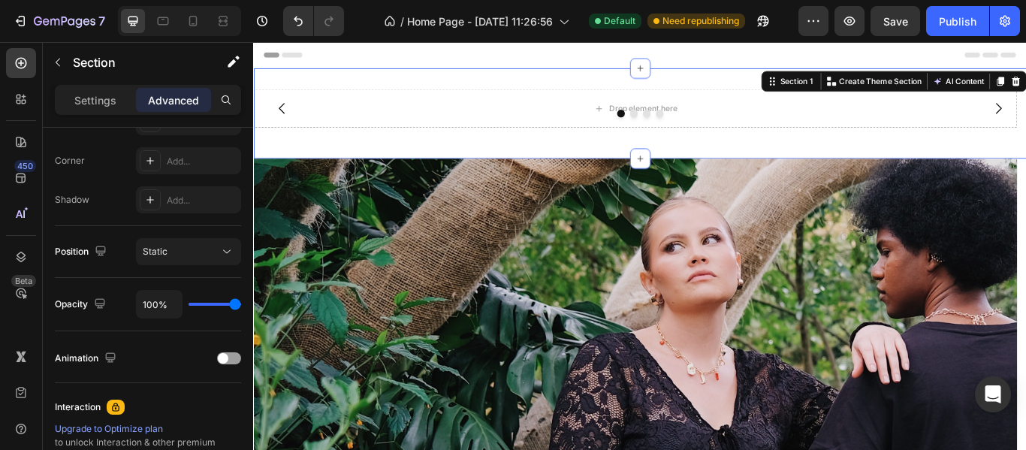
click at [396, 52] on div "Header" at bounding box center [703, 57] width 877 height 30
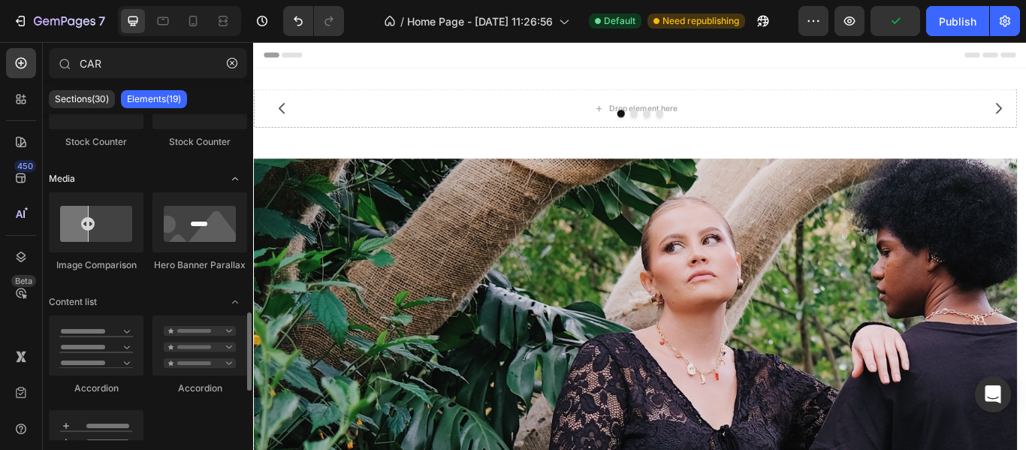
scroll to position [676, 0]
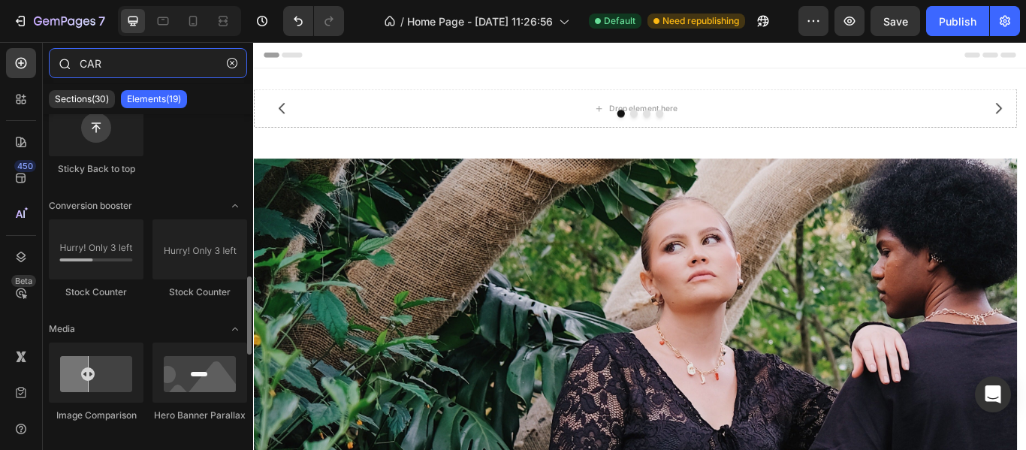
drag, startPoint x: 125, startPoint y: 62, endPoint x: 167, endPoint y: 64, distance: 42.1
click at [128, 62] on input "CAR" at bounding box center [148, 63] width 198 height 30
click at [233, 64] on icon "button" at bounding box center [232, 63] width 11 height 11
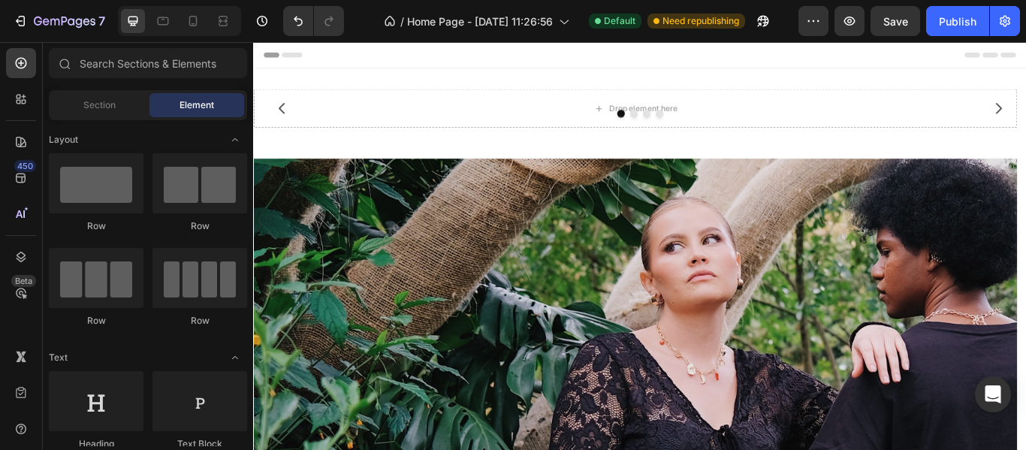
click at [147, 47] on div "Sections(30) Elements(83) Section Element Hero Section Product Detail Brands Tr…" at bounding box center [148, 246] width 210 height 408
click at [145, 62] on input "text" at bounding box center [148, 63] width 198 height 30
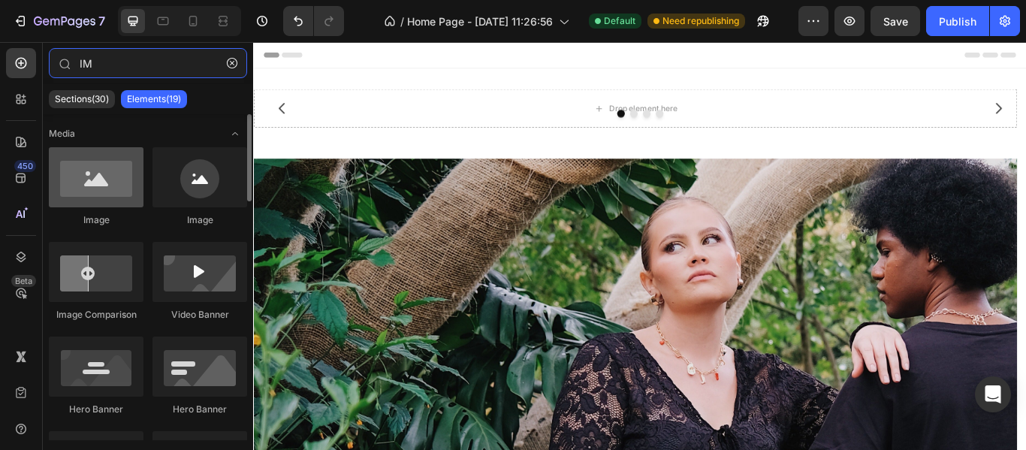
type input "IM"
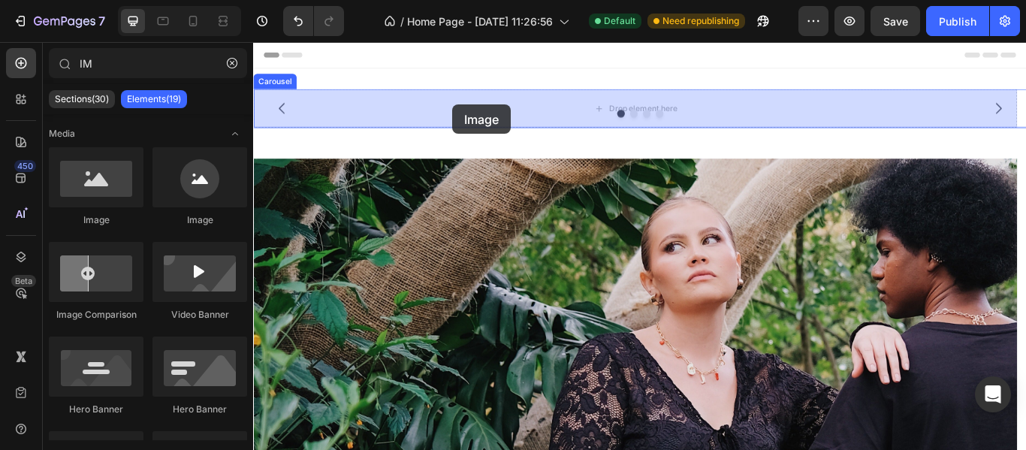
drag, startPoint x: 356, startPoint y: 240, endPoint x: 485, endPoint y: 115, distance: 179.5
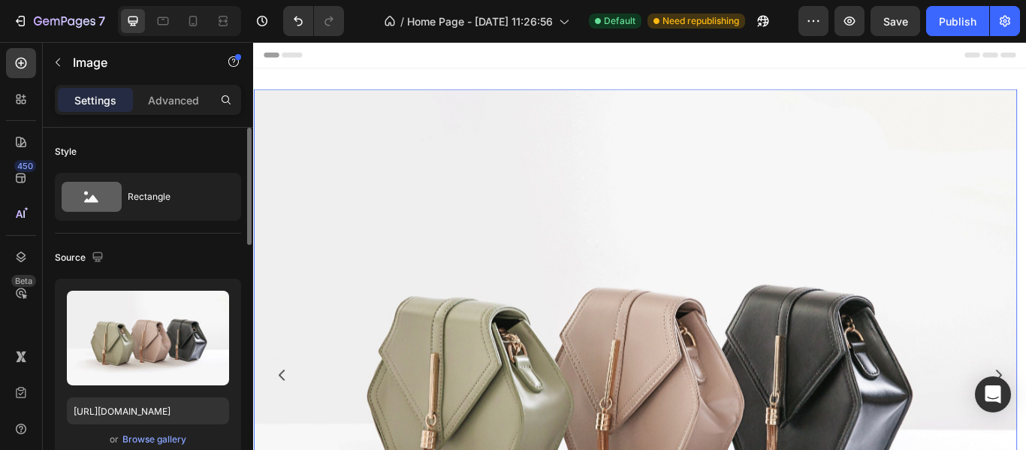
click at [161, 429] on div "Upload Image https://cdn.shopify.com/s/files/1/2005/9307/files/image_demo.jpg o…" at bounding box center [148, 370] width 186 height 182
click at [162, 441] on div "Browse gallery" at bounding box center [154, 439] width 64 height 14
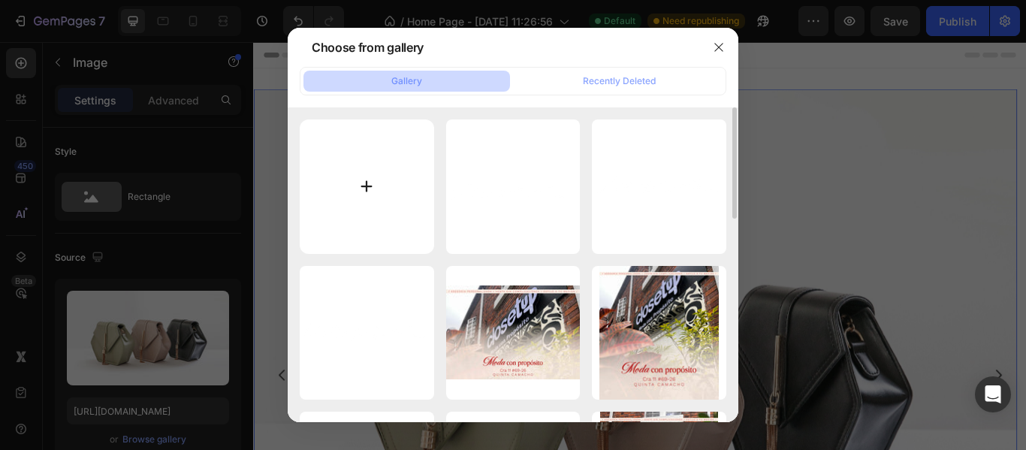
click at [375, 215] on input "file" at bounding box center [367, 186] width 134 height 134
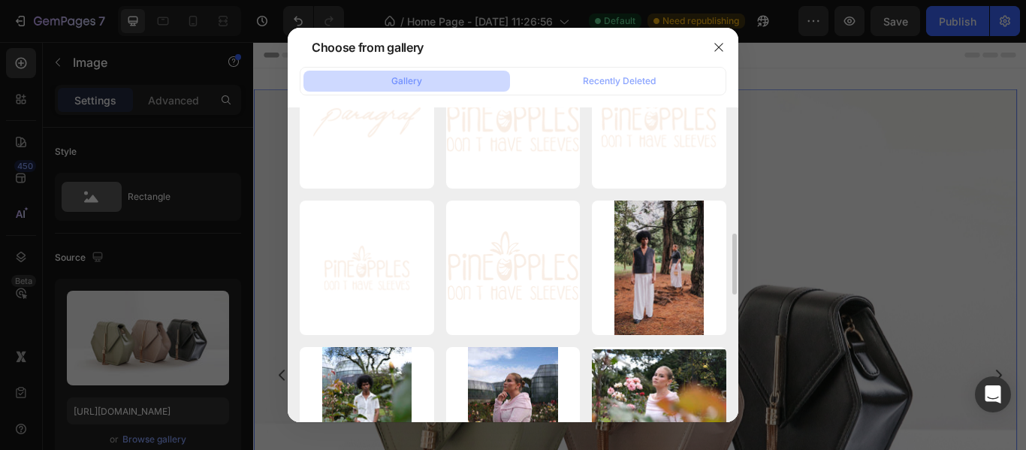
scroll to position [1025, 0]
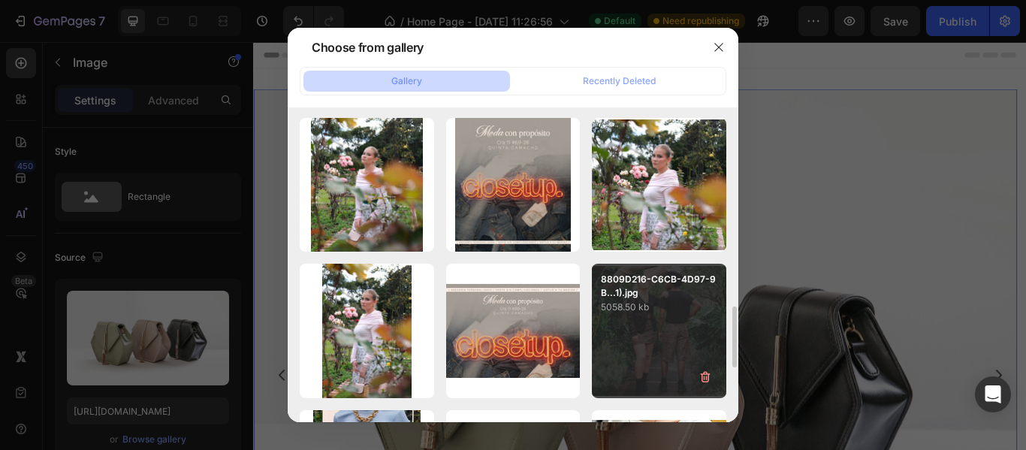
click at [613, 297] on p "8809D216-C6CB-4D97-9B...1).jpg" at bounding box center [659, 286] width 116 height 27
type input "[URL][DOMAIN_NAME]"
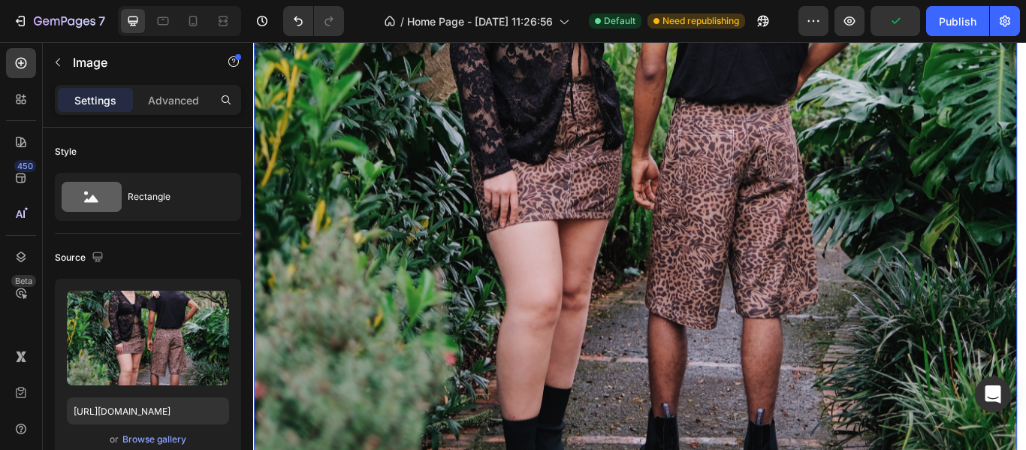
scroll to position [225, 0]
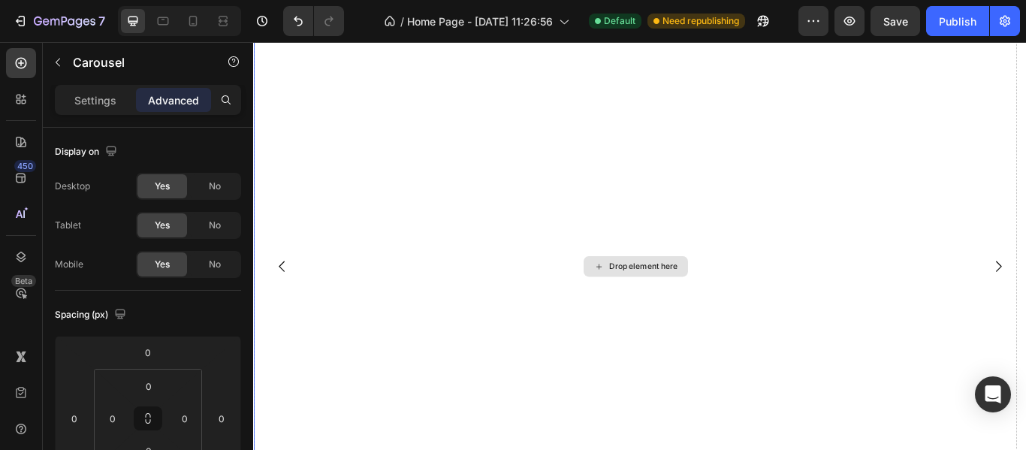
click at [794, 301] on div "Drop element here" at bounding box center [698, 304] width 890 height 864
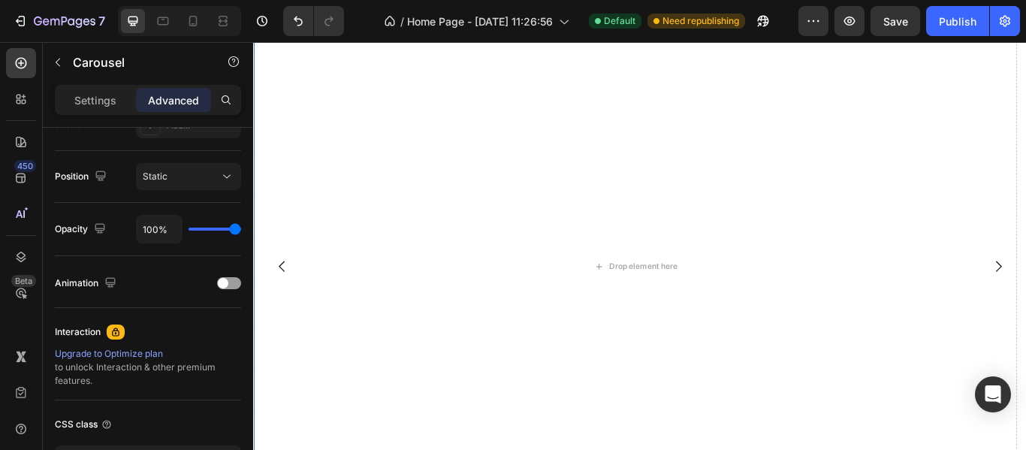
scroll to position [637, 0]
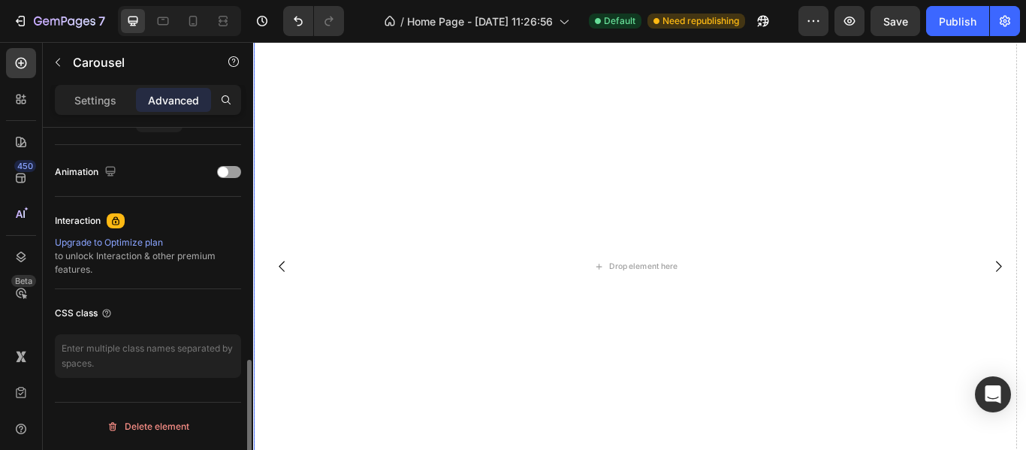
drag, startPoint x: 73, startPoint y: 75, endPoint x: 74, endPoint y: 86, distance: 11.4
click at [73, 80] on div "Carousel" at bounding box center [128, 62] width 171 height 39
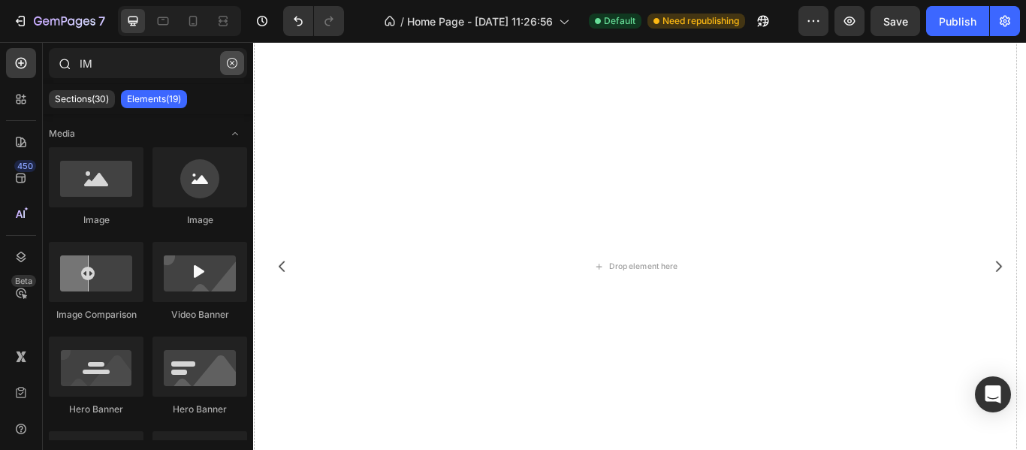
drag, startPoint x: 228, startPoint y: 62, endPoint x: 17, endPoint y: 120, distance: 219.0
click at [228, 62] on icon "button" at bounding box center [232, 63] width 11 height 11
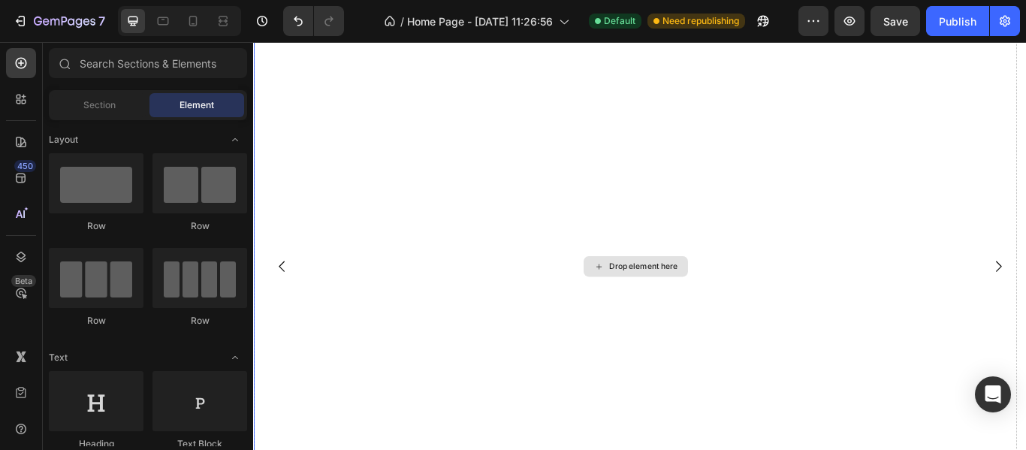
click at [370, 175] on div "Drop element here" at bounding box center [698, 304] width 890 height 864
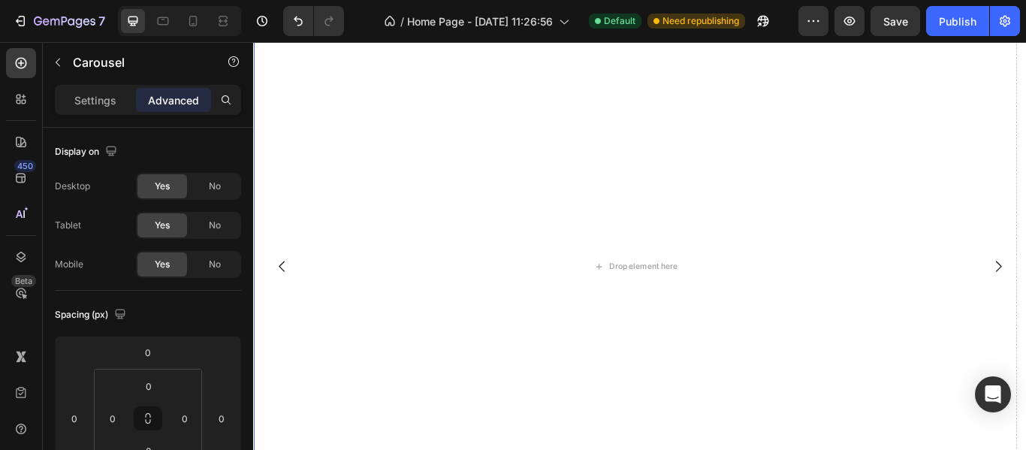
click at [96, 115] on div "Settings Advanced" at bounding box center [148, 106] width 210 height 43
click at [92, 105] on p "Settings" at bounding box center [95, 100] width 42 height 16
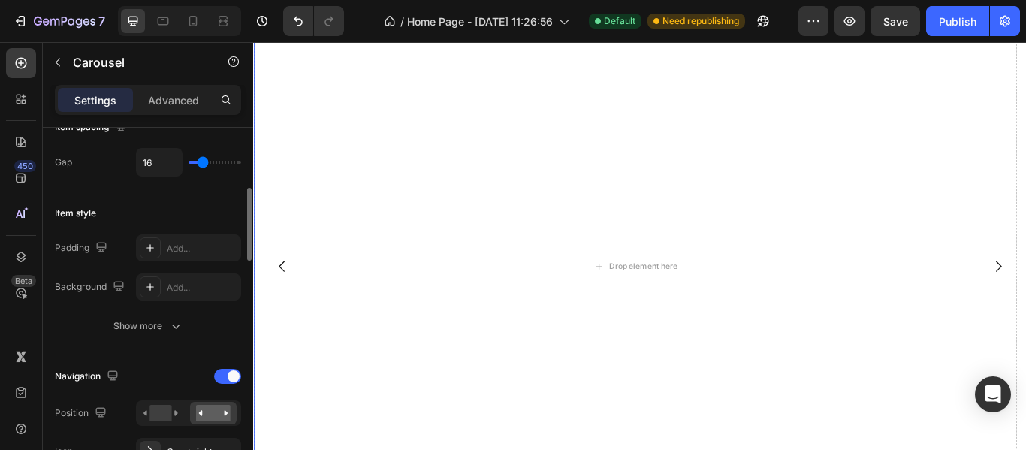
scroll to position [225, 0]
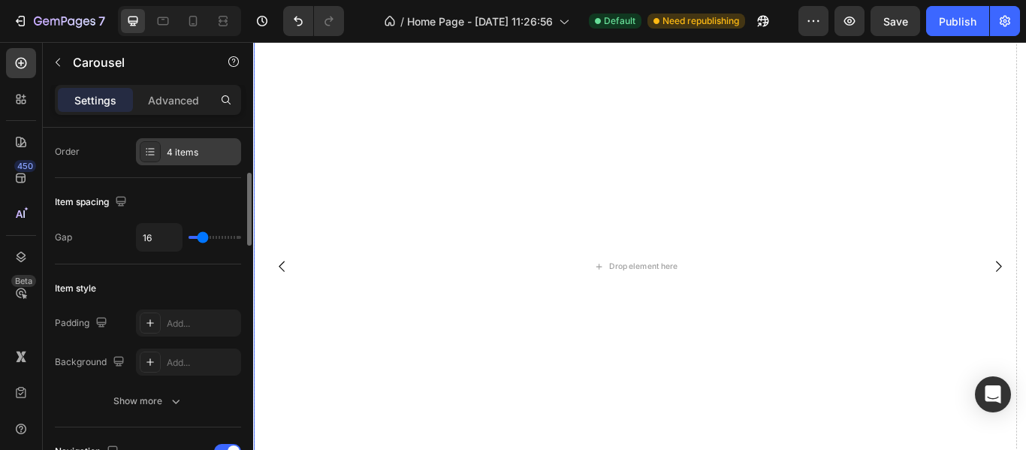
click at [171, 158] on div "4 items" at bounding box center [202, 153] width 71 height 14
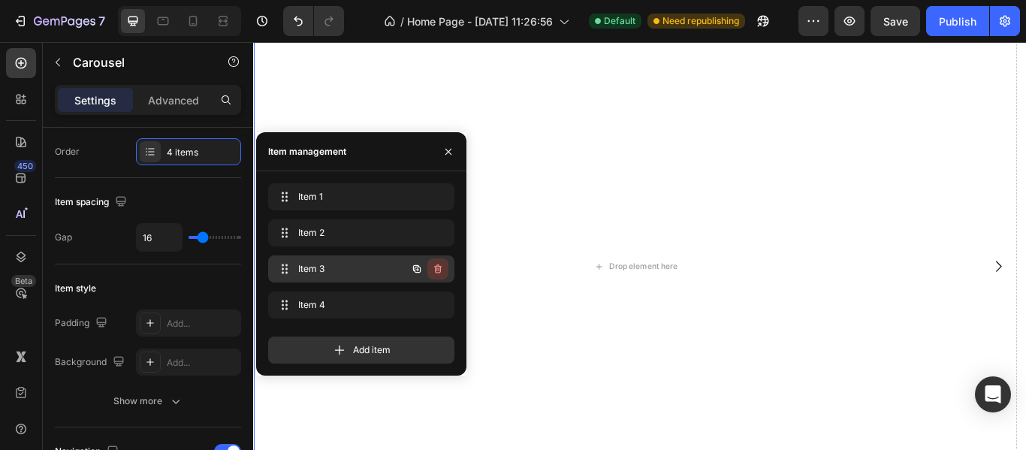
click at [440, 267] on icon "button" at bounding box center [438, 268] width 8 height 9
click at [434, 270] on div "Delete" at bounding box center [428, 269] width 28 height 14
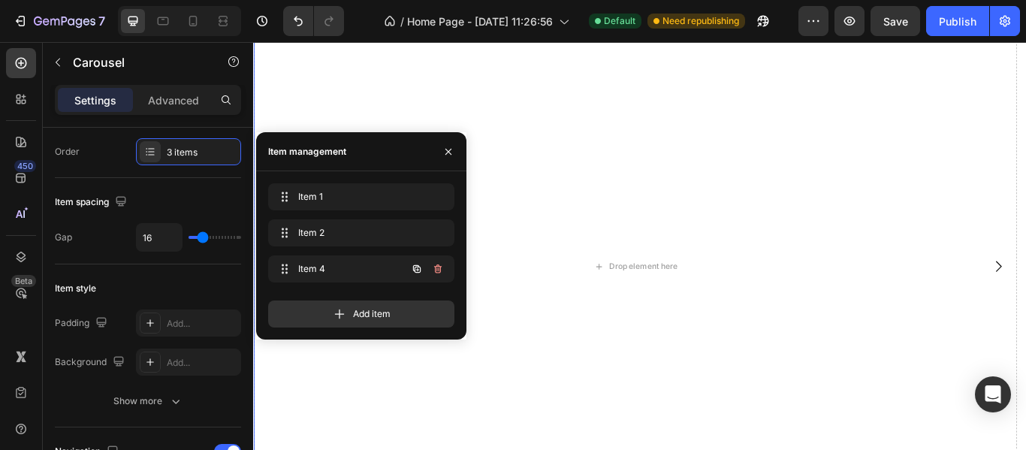
click at [432, 270] on icon "button" at bounding box center [438, 269] width 12 height 12
click at [432, 270] on div "Delete" at bounding box center [428, 269] width 28 height 14
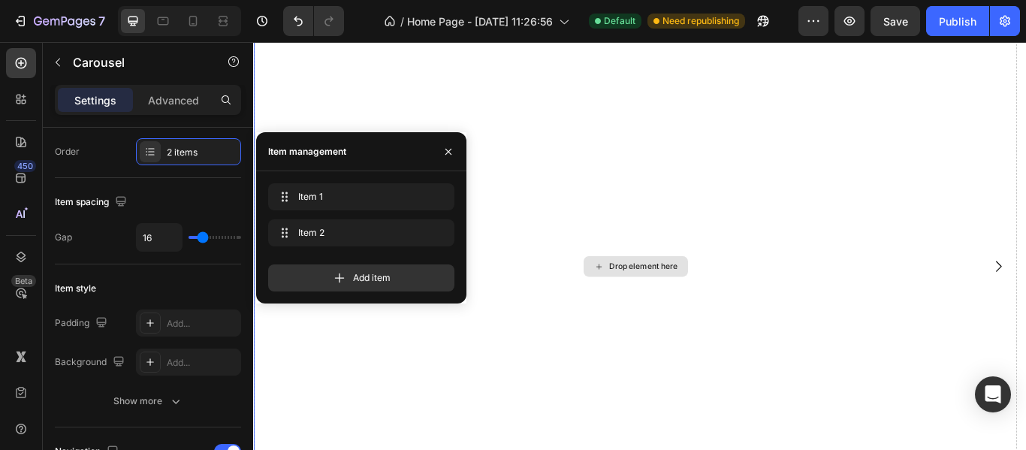
click at [642, 286] on div "Drop element here" at bounding box center [698, 304] width 890 height 864
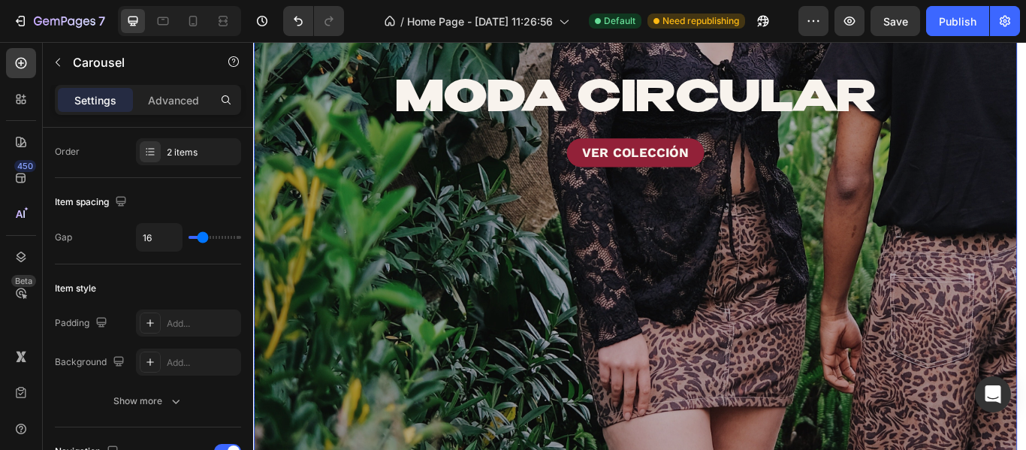
scroll to position [1351, 0]
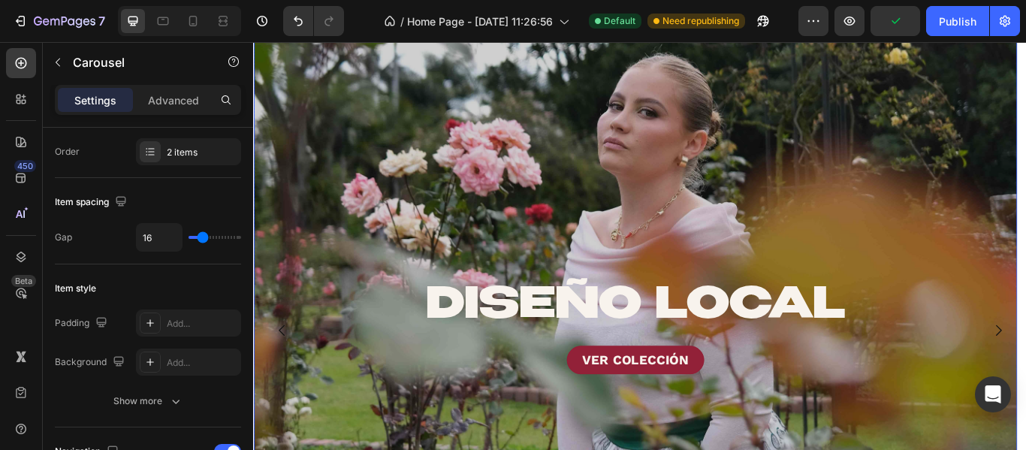
scroll to position [751, 0]
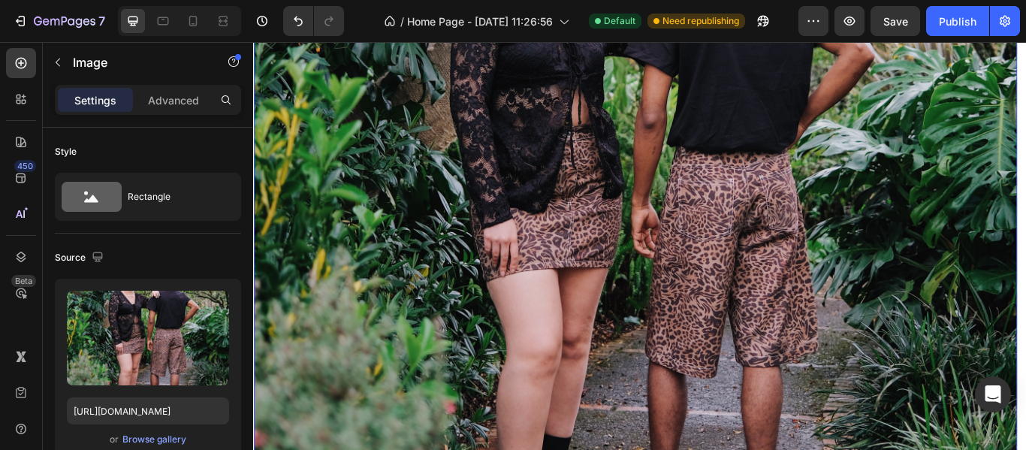
scroll to position [300, 0]
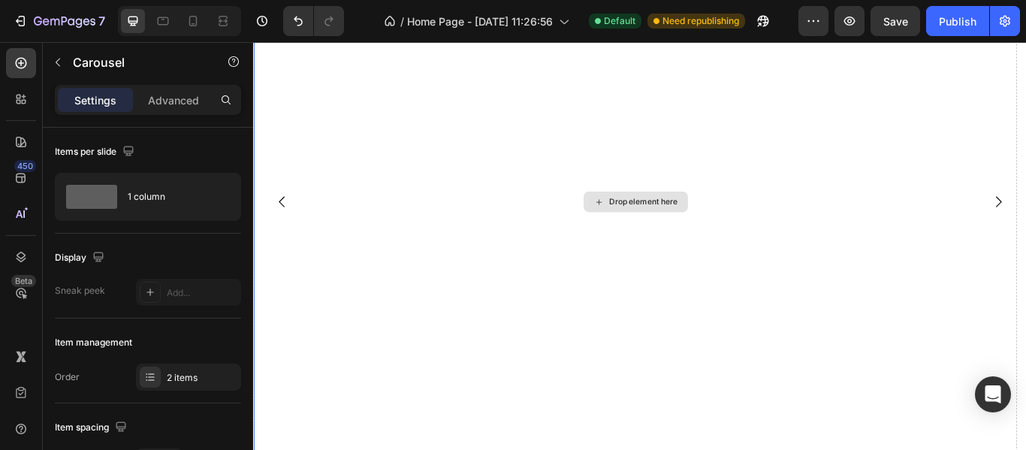
click at [818, 222] on div "Drop element here" at bounding box center [698, 229] width 890 height 864
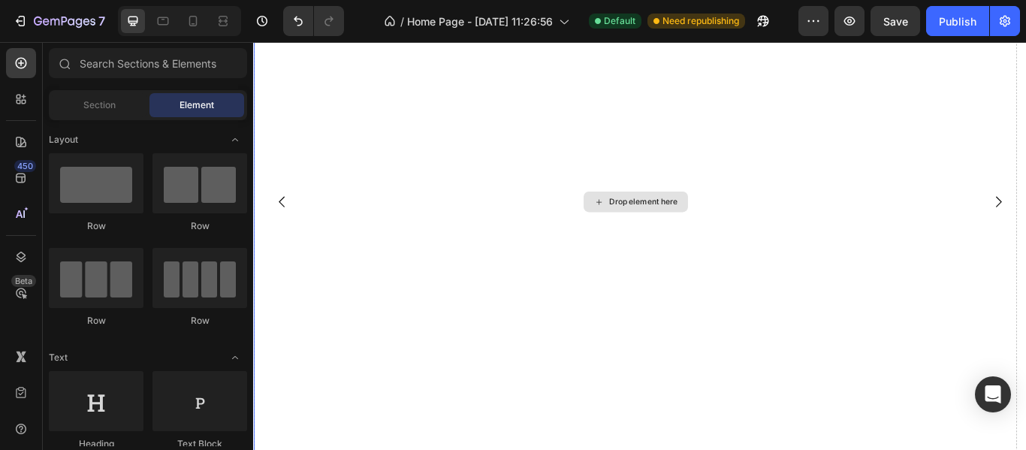
click at [661, 230] on div "Drop element here" at bounding box center [698, 228] width 122 height 24
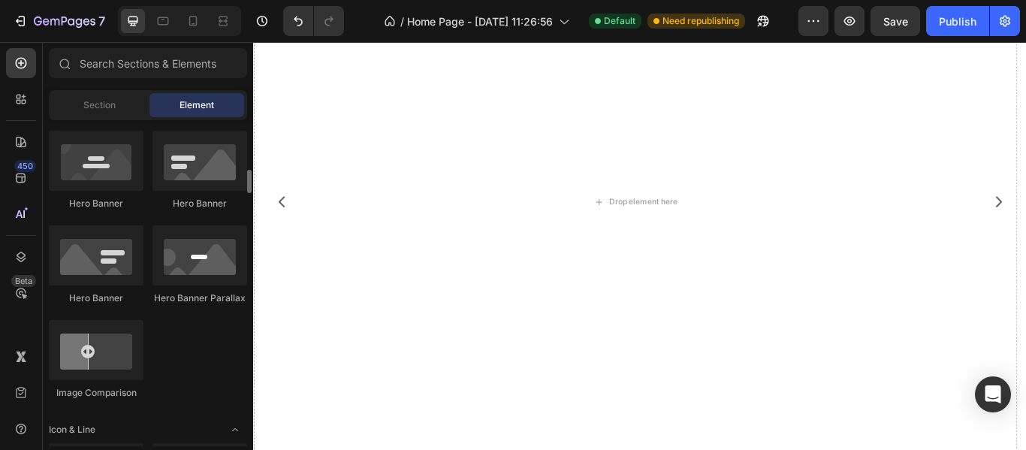
scroll to position [450, 0]
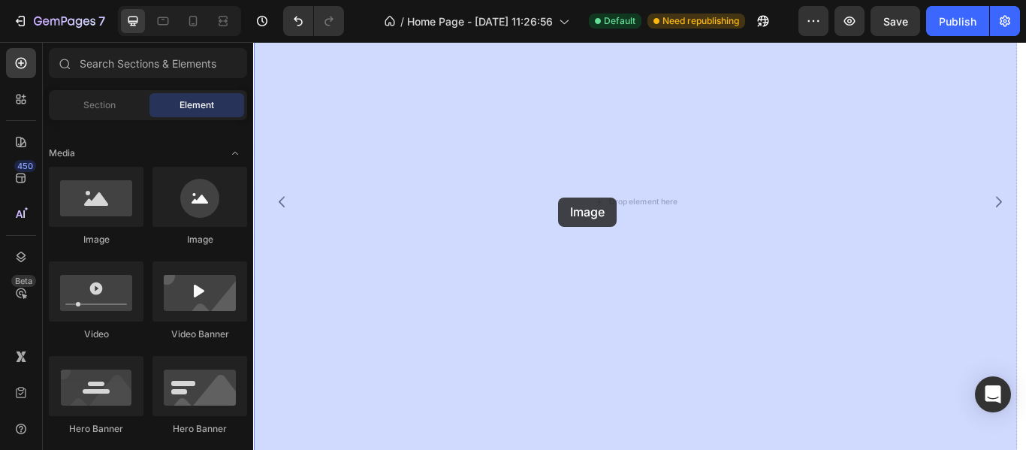
drag, startPoint x: 368, startPoint y: 255, endPoint x: 609, endPoint y: 223, distance: 243.2
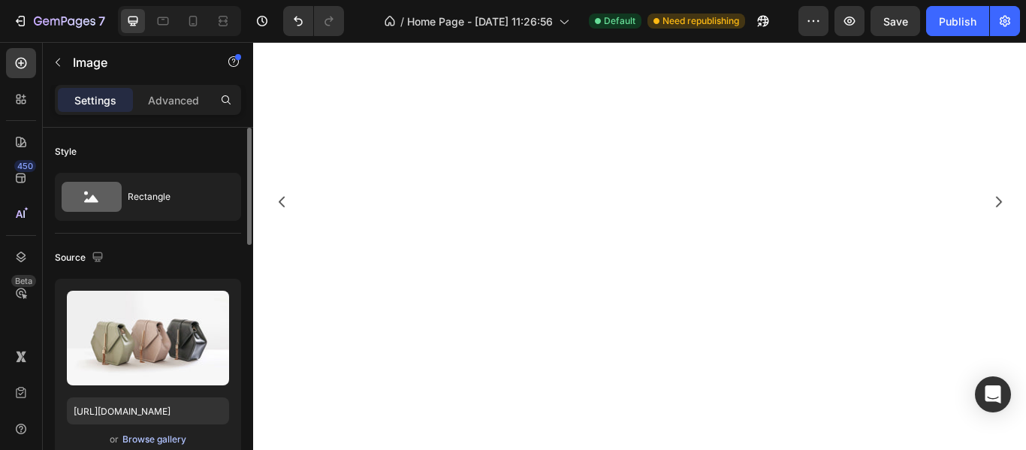
click at [164, 440] on div "Browse gallery" at bounding box center [154, 439] width 64 height 14
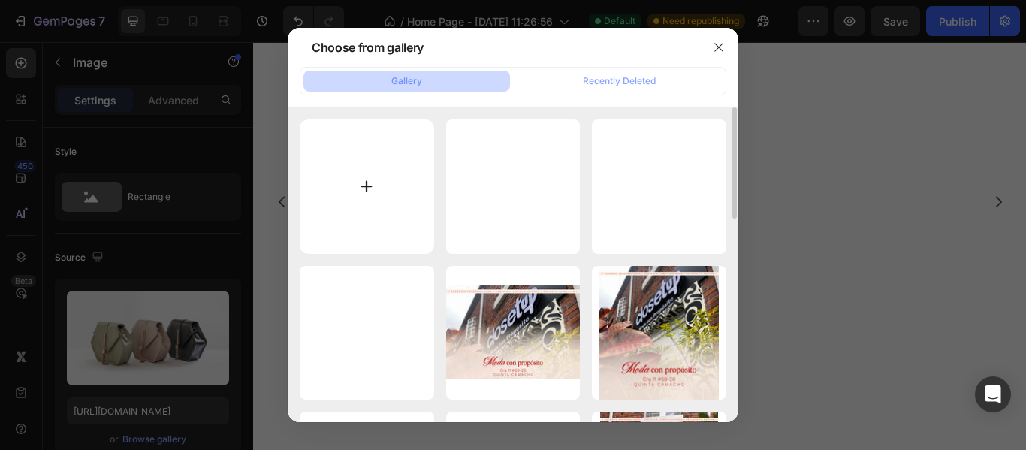
click at [332, 200] on input "file" at bounding box center [367, 186] width 134 height 134
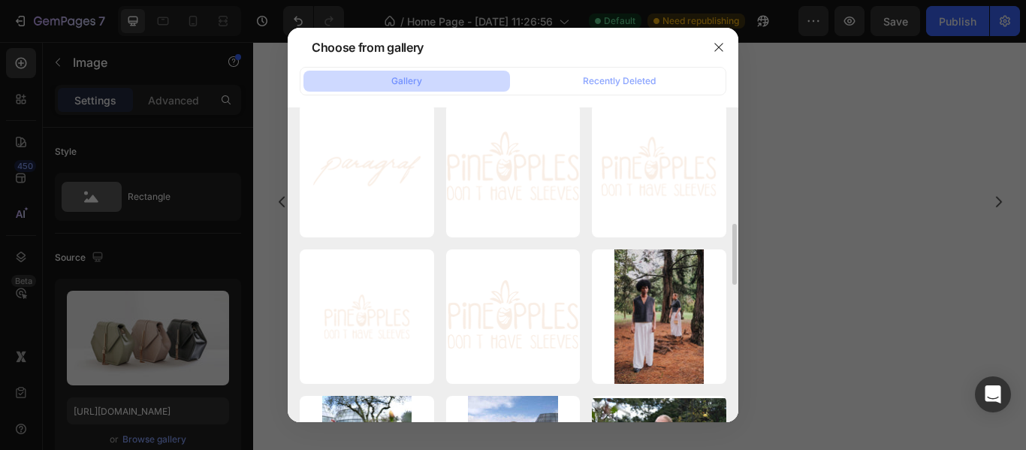
scroll to position [826, 0]
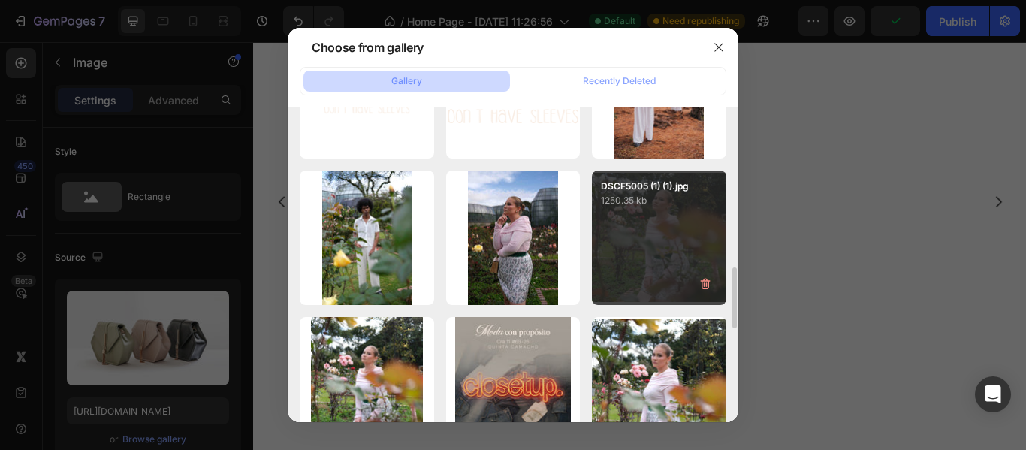
click at [617, 219] on div "DSCF5005 (1) (1).jpg 1250.35 kb" at bounding box center [659, 237] width 134 height 134
type input "[URL][DOMAIN_NAME]"
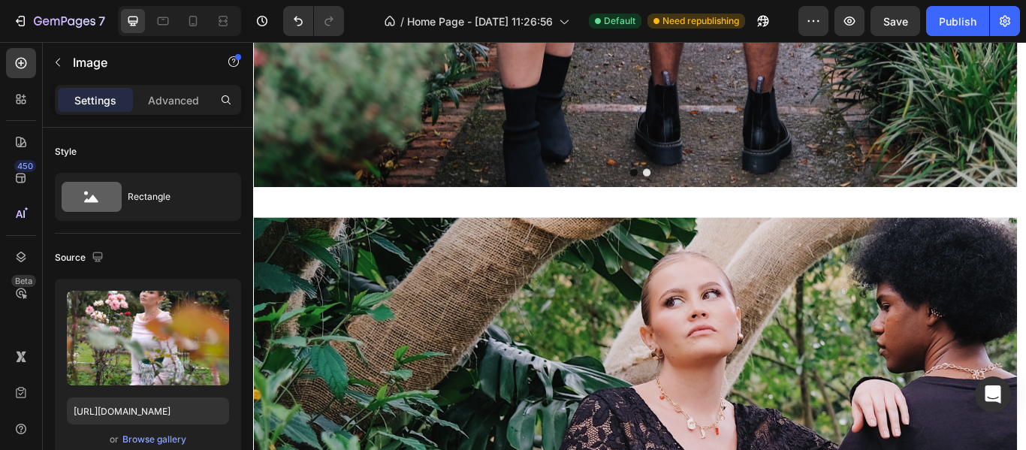
scroll to position [1051, 0]
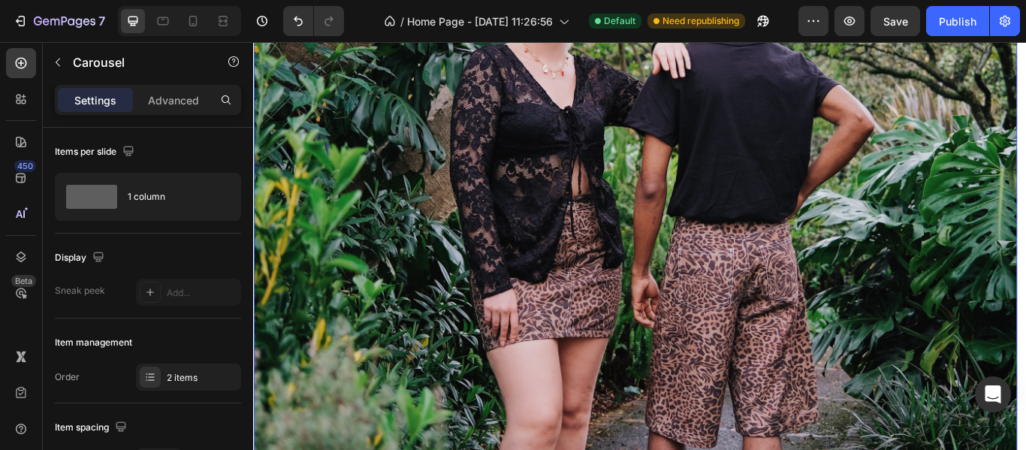
scroll to position [0, 0]
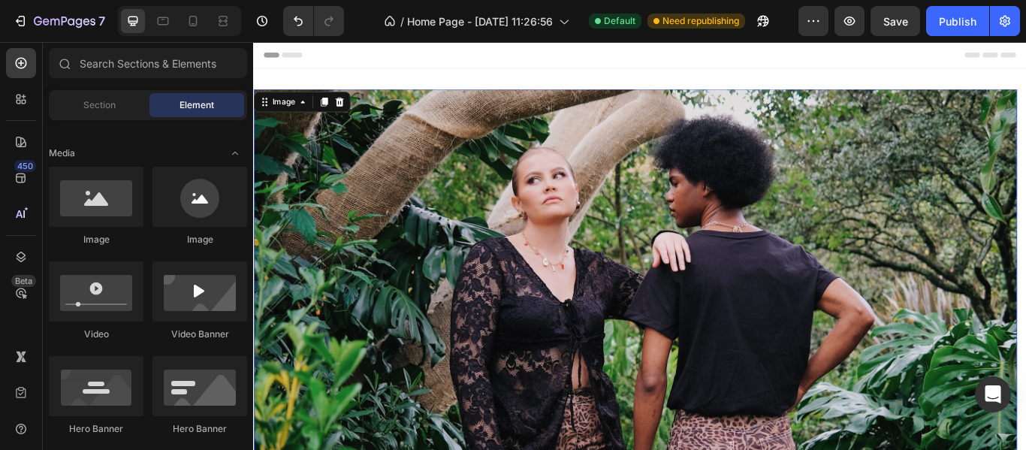
click at [432, 71] on div "Header" at bounding box center [703, 57] width 877 height 30
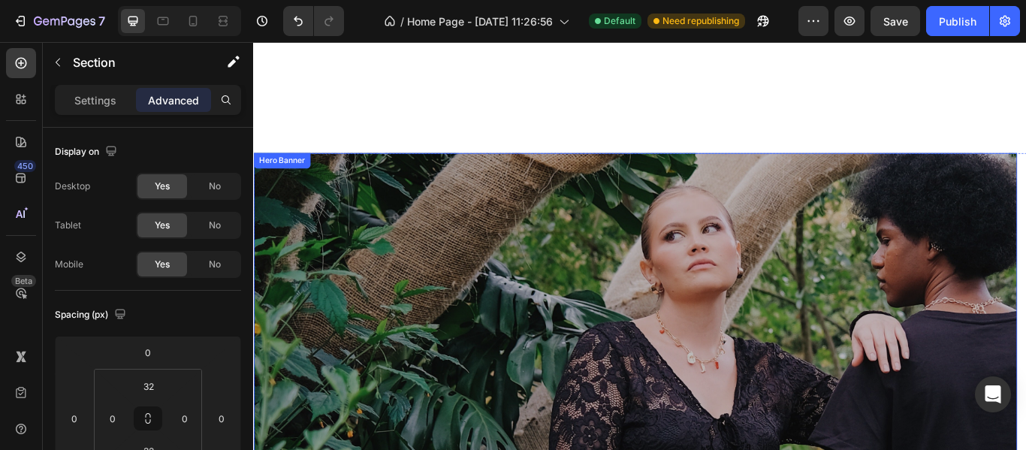
scroll to position [1126, 0]
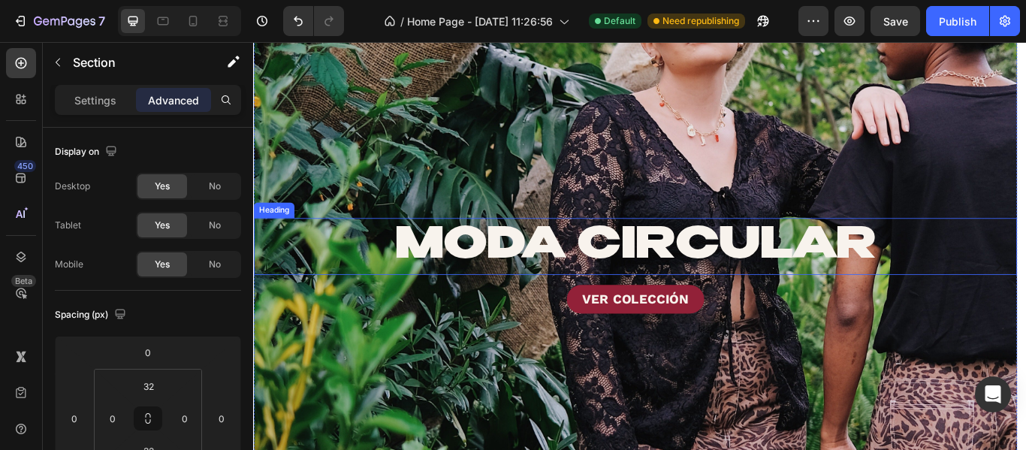
click at [594, 296] on link "MODA CIRCULAR" at bounding box center [697, 279] width 561 height 49
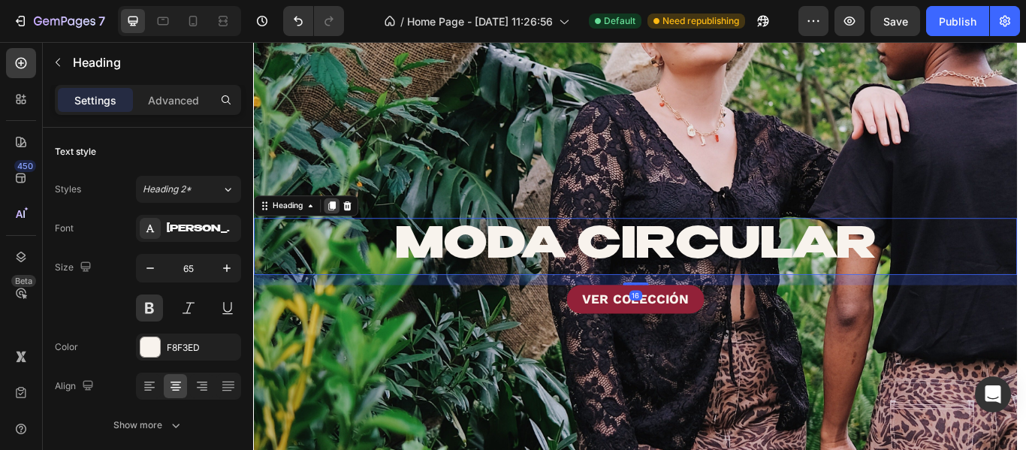
click at [351, 233] on div at bounding box center [344, 233] width 18 height 18
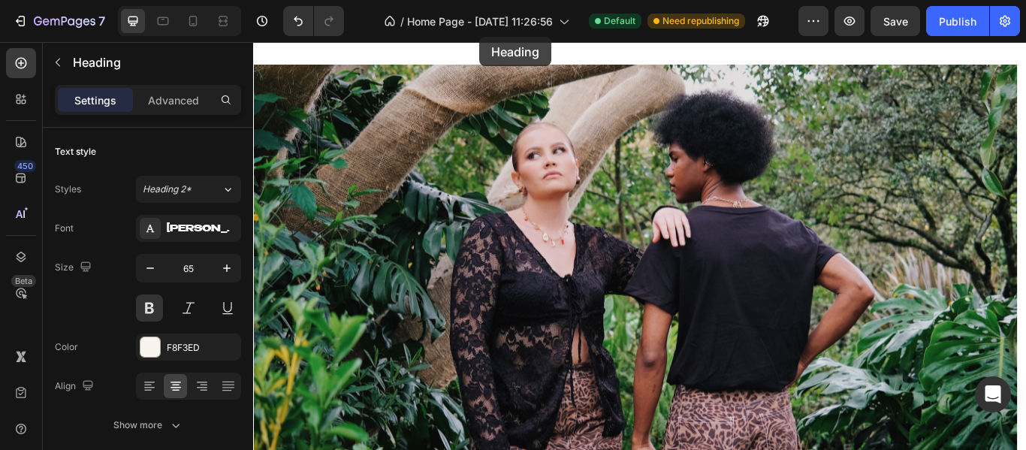
scroll to position [0, 0]
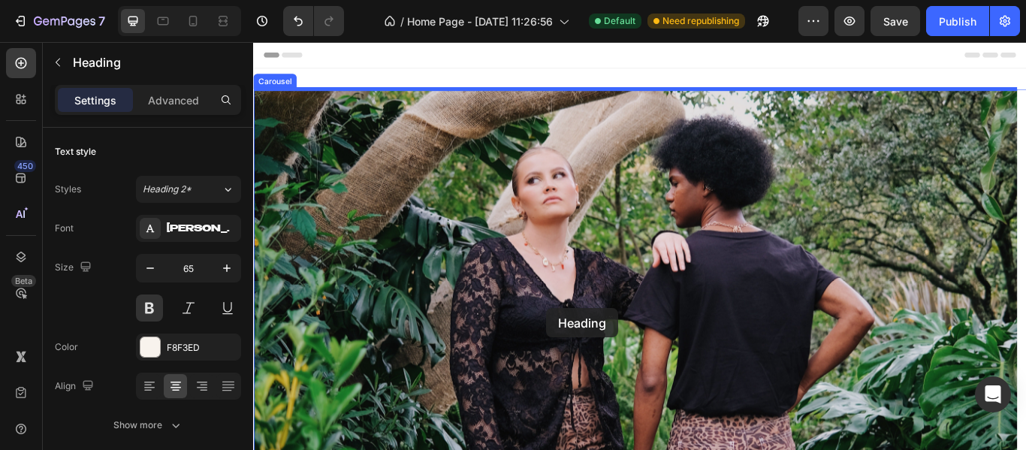
drag, startPoint x: 483, startPoint y: 243, endPoint x: 595, endPoint y: 352, distance: 156.1
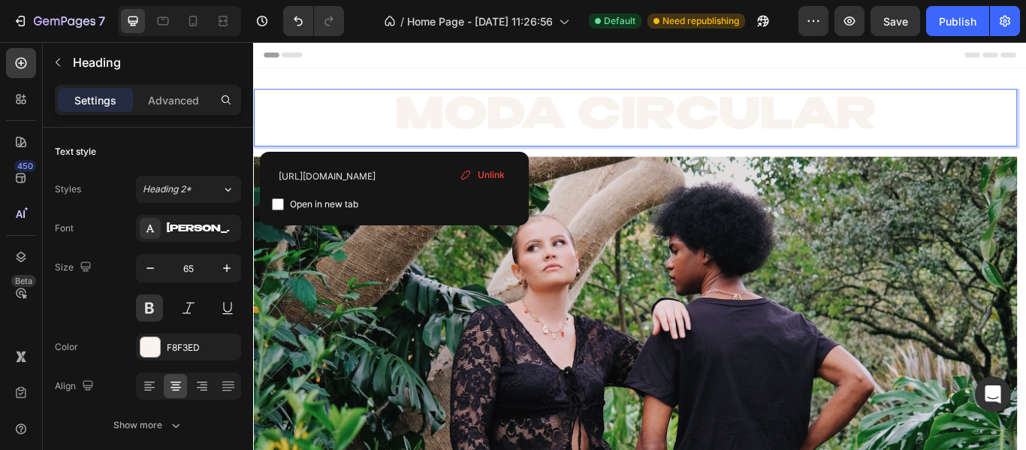
click at [414, 122] on p "MODA CIRCULAR ⁠⁠⁠⁠⁠⁠⁠" at bounding box center [698, 130] width 887 height 64
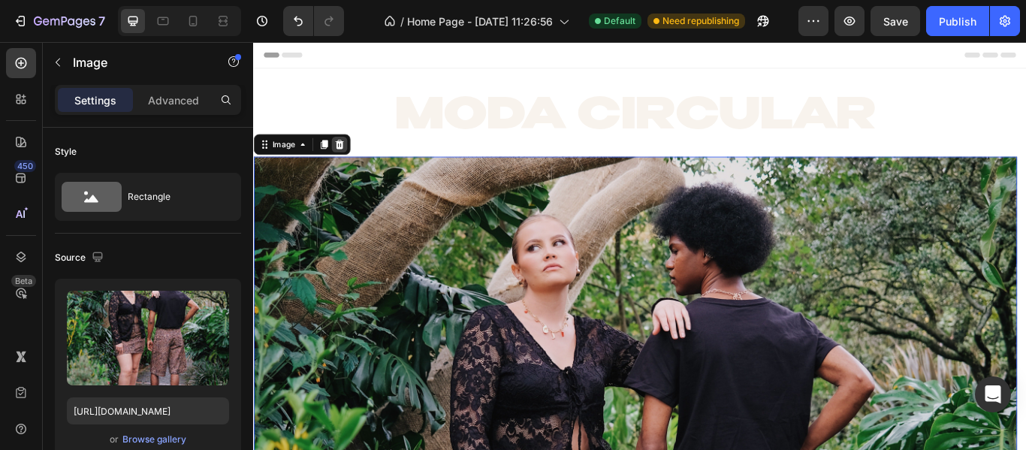
click at [357, 161] on icon at bounding box center [353, 161] width 12 height 12
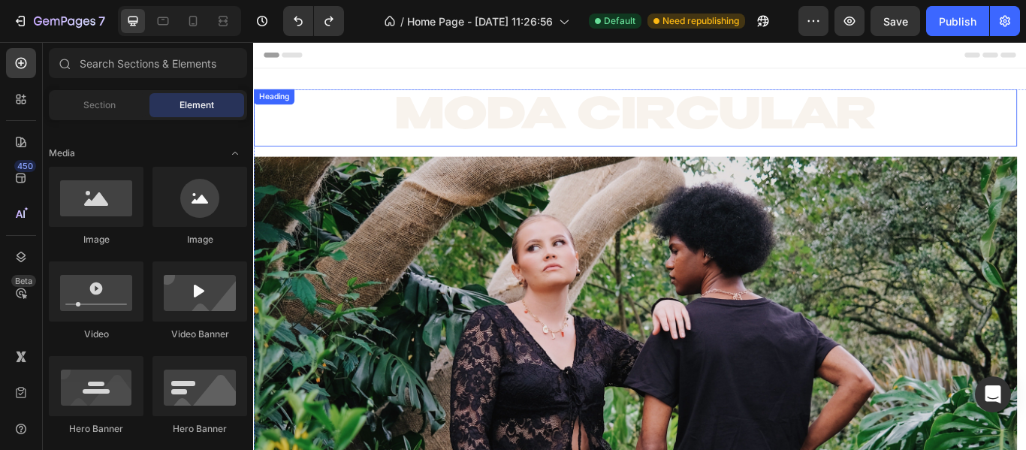
click at [460, 134] on link "MODA CIRCULAR" at bounding box center [697, 129] width 561 height 49
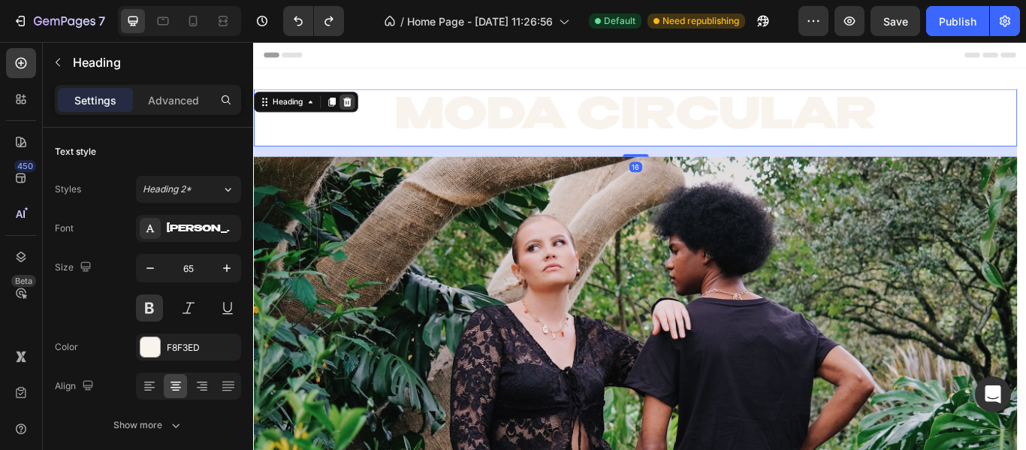
click at [360, 113] on icon at bounding box center [362, 112] width 10 height 11
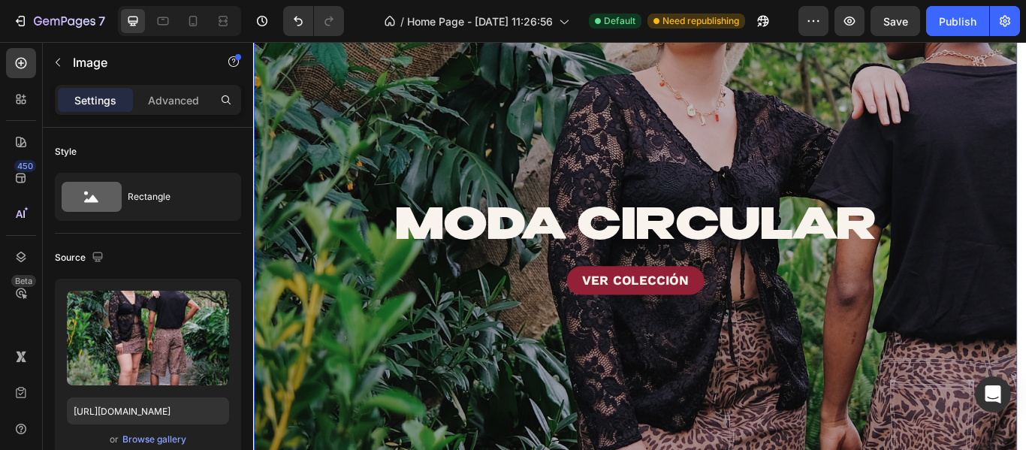
scroll to position [1126, 0]
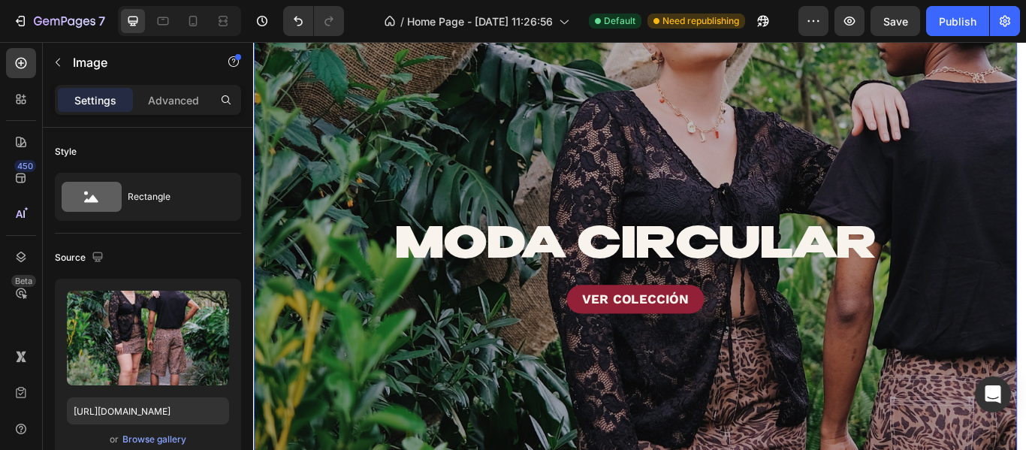
click at [575, 134] on div "Overlay" at bounding box center [698, 303] width 890 height 864
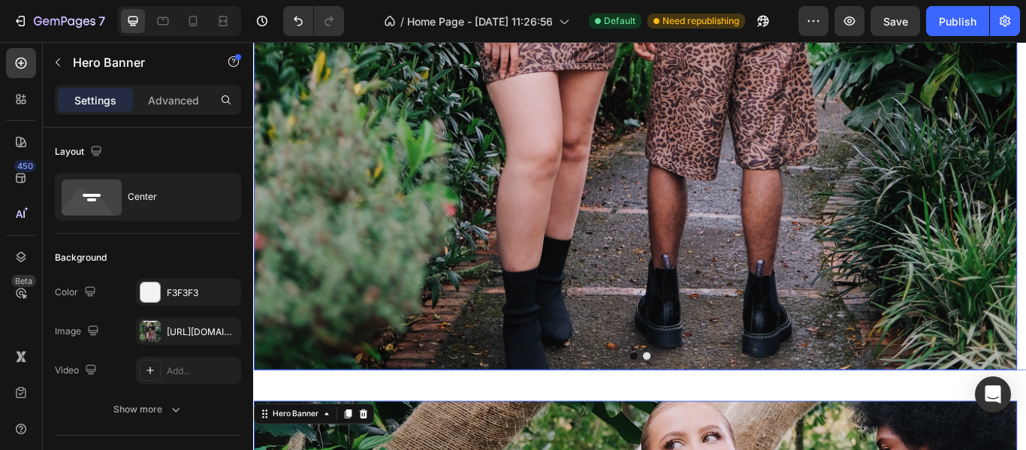
scroll to position [526, 0]
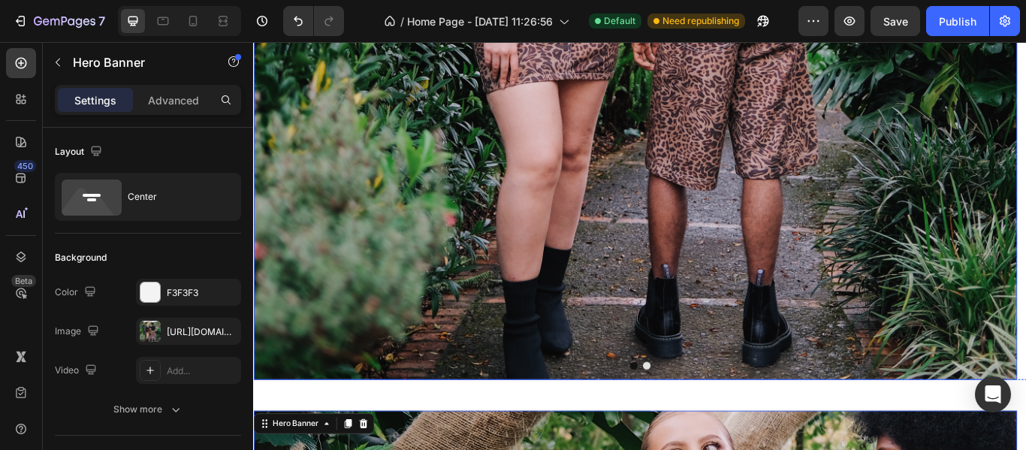
click at [534, 108] on img at bounding box center [698, 3] width 890 height 864
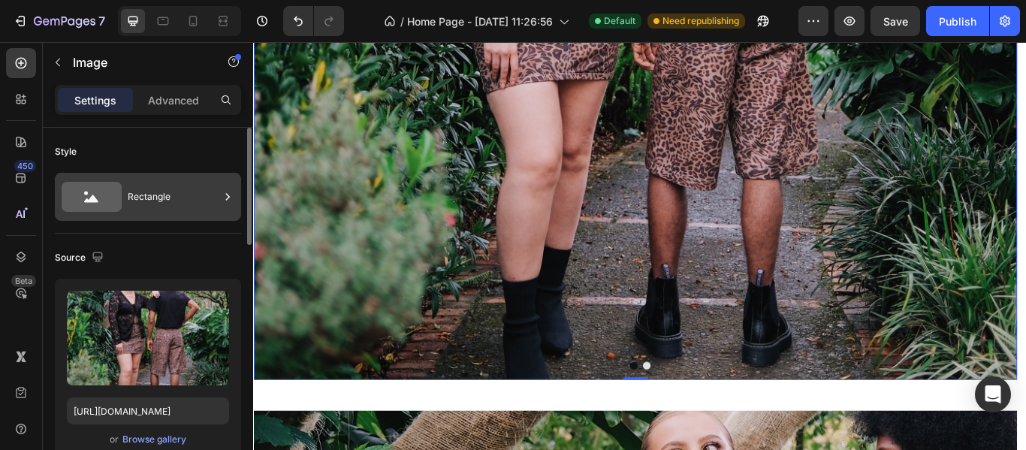
click at [171, 208] on div "Rectangle" at bounding box center [174, 196] width 92 height 35
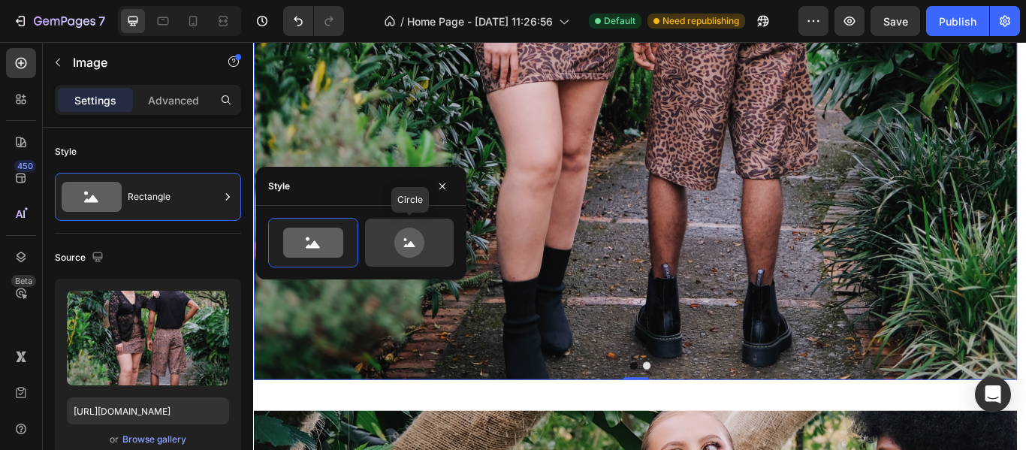
click at [378, 228] on icon at bounding box center [409, 242] width 71 height 30
type input "80"
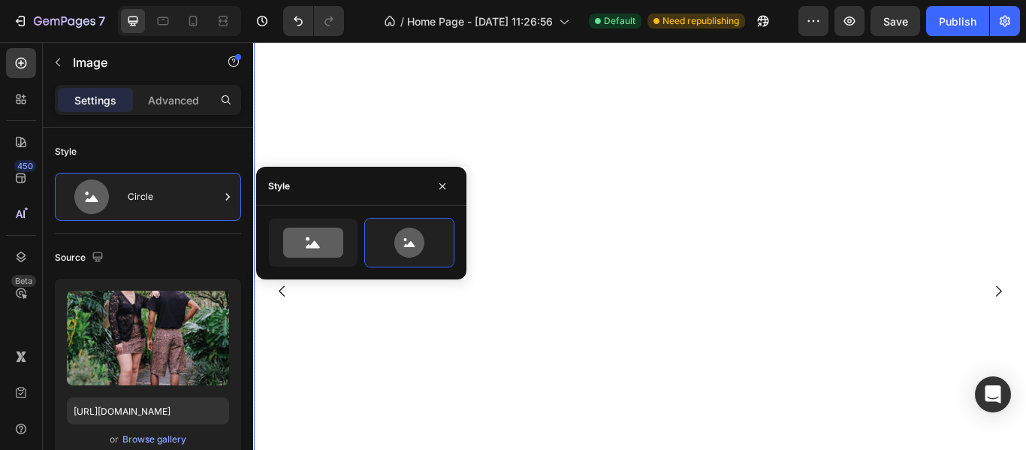
scroll to position [300, 0]
click at [770, 230] on div "Image 0" at bounding box center [698, 224] width 890 height 854
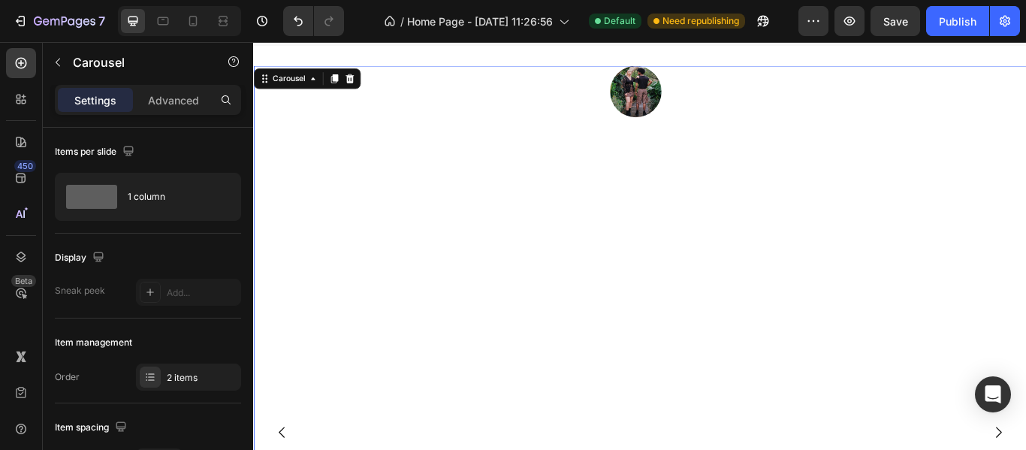
scroll to position [0, 0]
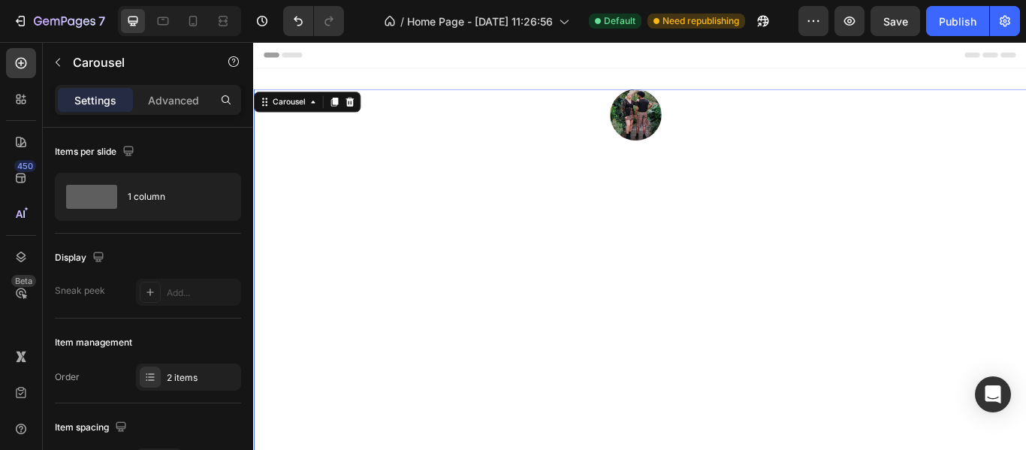
drag, startPoint x: 430, startPoint y: 203, endPoint x: 493, endPoint y: 223, distance: 66.2
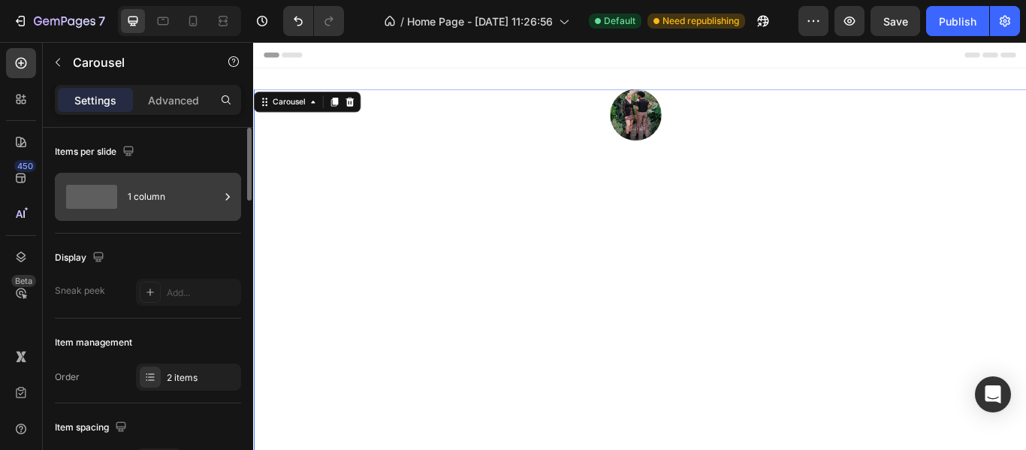
click at [137, 199] on div "1 column" at bounding box center [174, 196] width 92 height 35
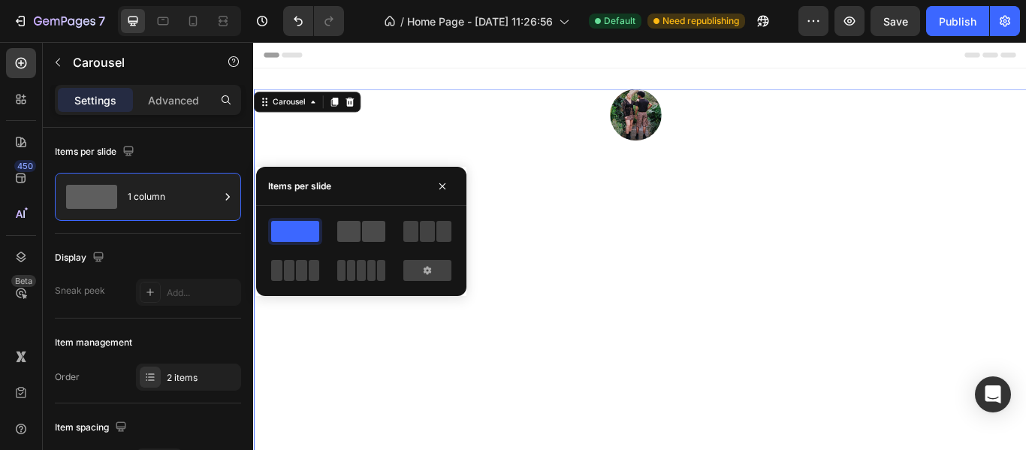
click at [373, 231] on span at bounding box center [373, 231] width 23 height 21
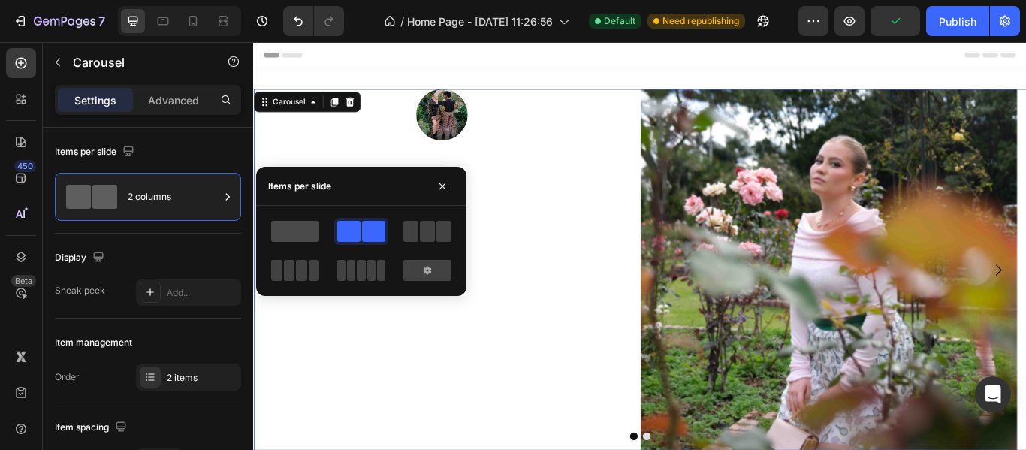
click at [313, 234] on span at bounding box center [295, 231] width 48 height 21
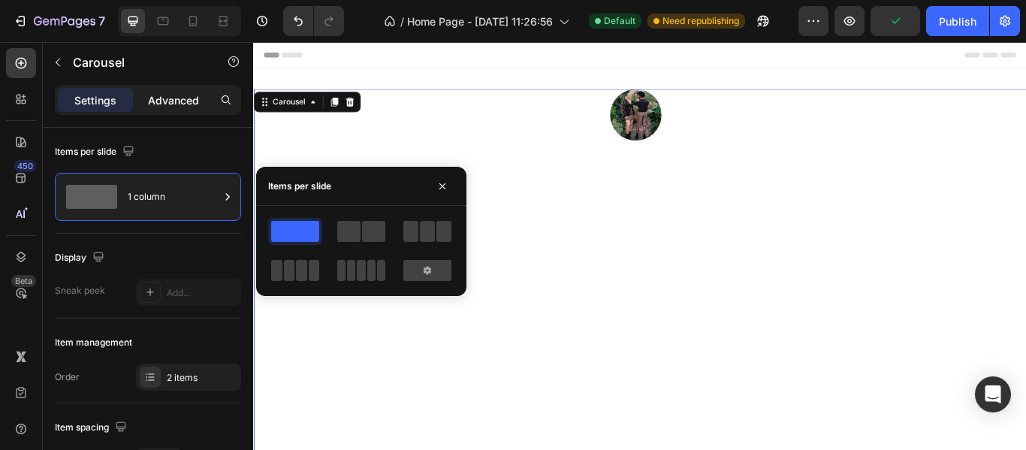
click at [157, 108] on div "Advanced" at bounding box center [173, 100] width 75 height 24
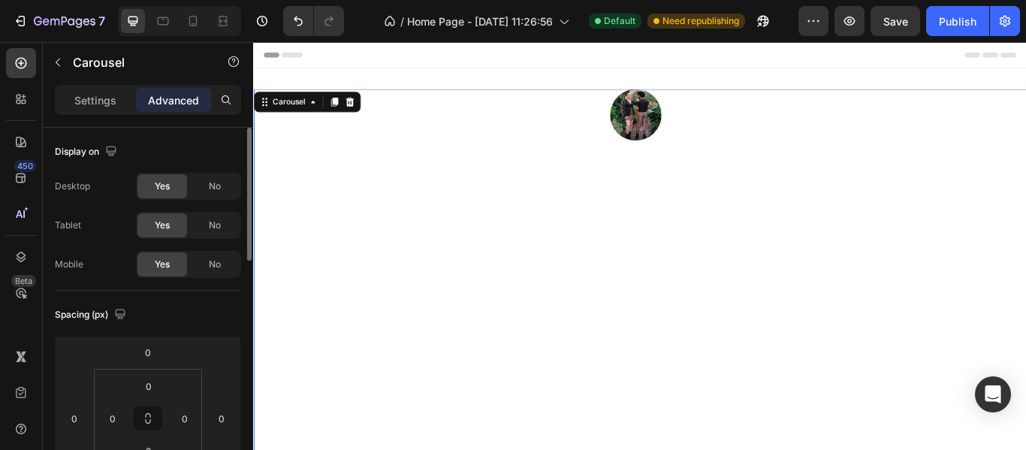
drag, startPoint x: 119, startPoint y: 95, endPoint x: 170, endPoint y: 232, distance: 145.6
click at [119, 96] on div "Settings" at bounding box center [95, 100] width 75 height 24
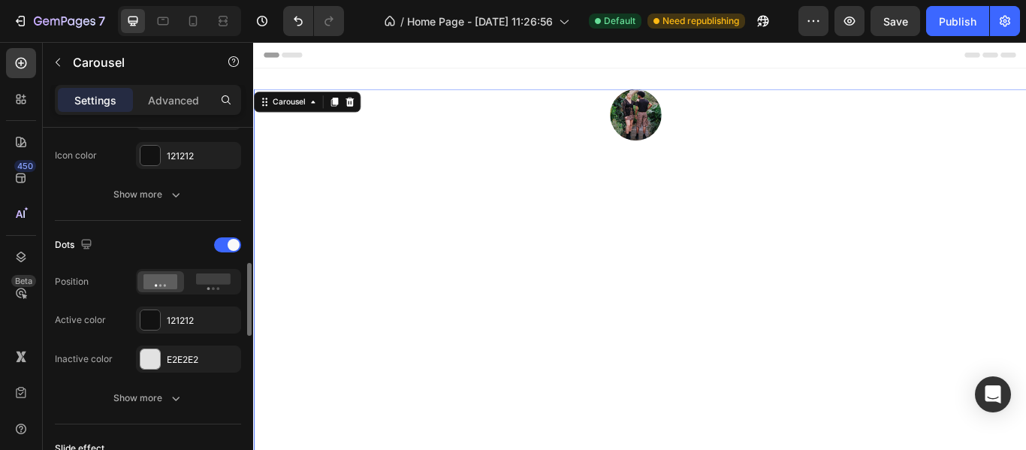
scroll to position [526, 0]
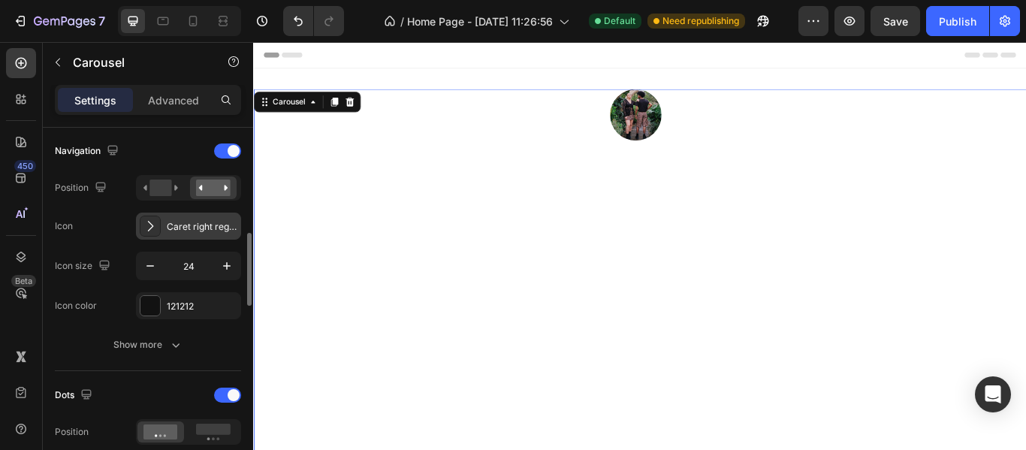
click at [164, 232] on div "Caret right regular" at bounding box center [188, 225] width 105 height 27
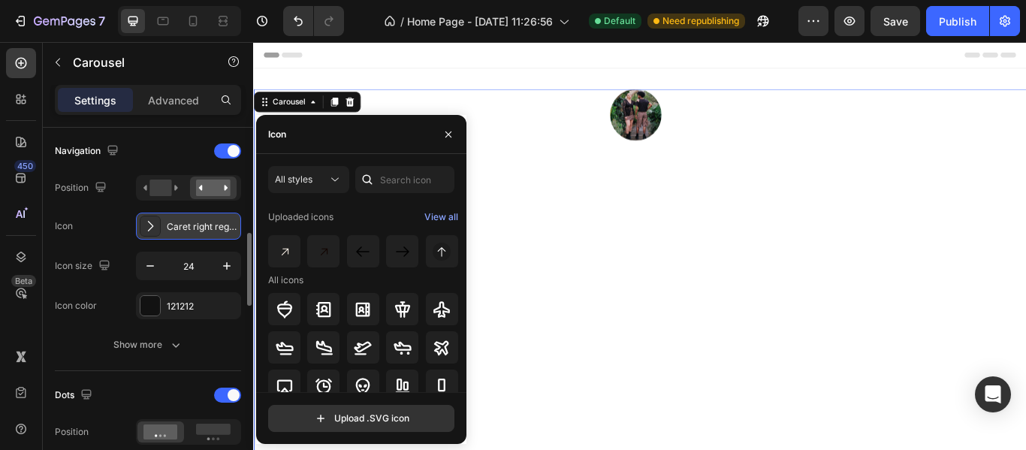
click at [164, 232] on div "Caret right regular" at bounding box center [188, 225] width 105 height 27
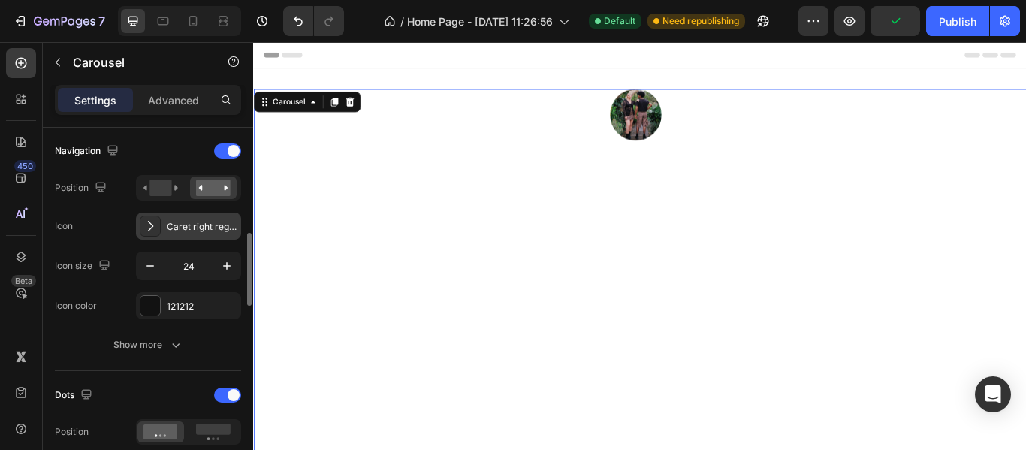
click at [164, 232] on div "Caret right regular" at bounding box center [188, 225] width 105 height 27
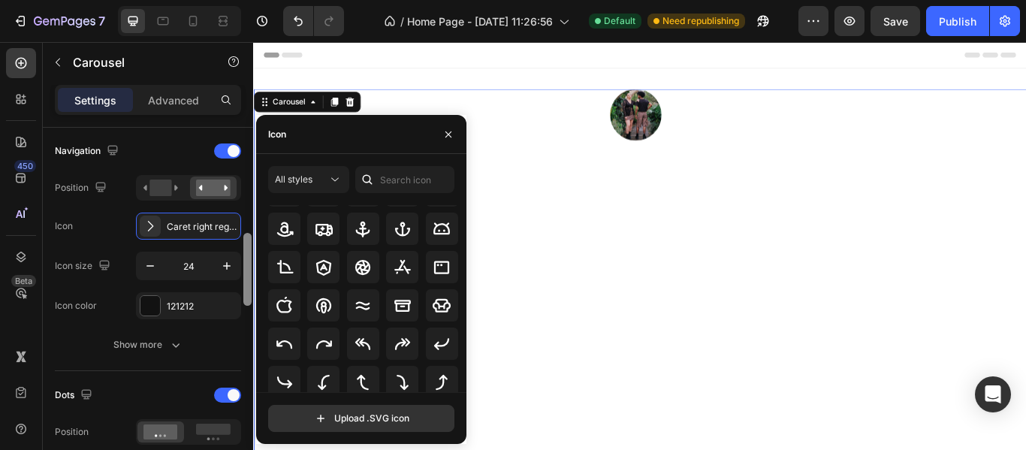
scroll to position [255, 0]
click at [212, 324] on div "Navigation Position Icon Caret right regular Icon size 24 Icon color 121212 Sho…" at bounding box center [148, 248] width 186 height 219
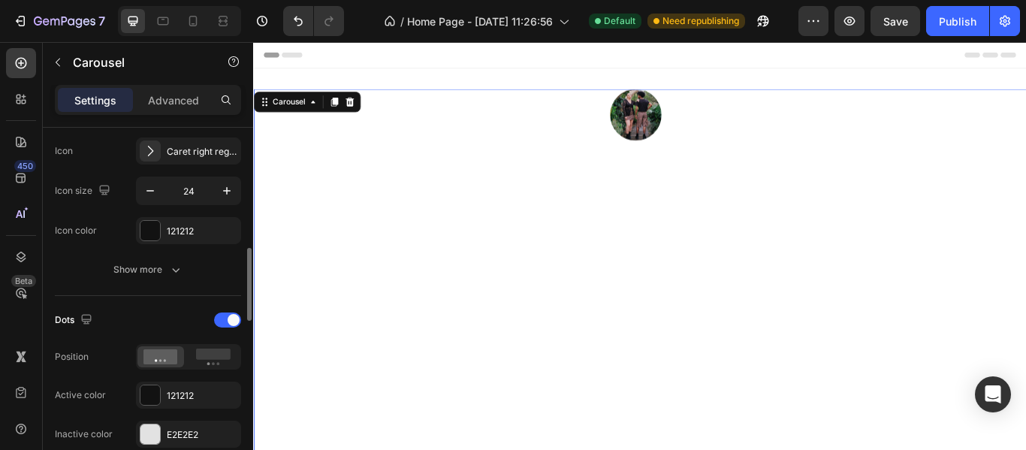
scroll to position [676, 0]
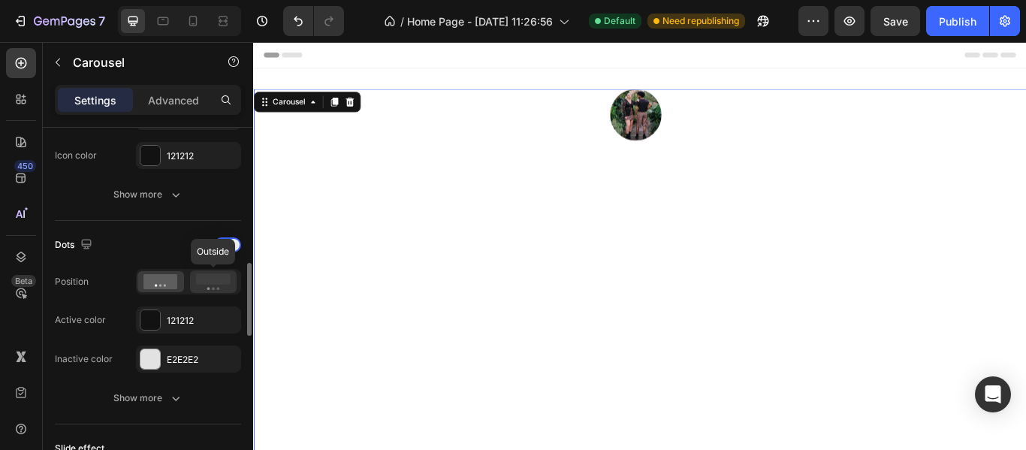
click at [205, 288] on icon at bounding box center [213, 281] width 35 height 17
click at [158, 287] on icon at bounding box center [160, 281] width 35 height 15
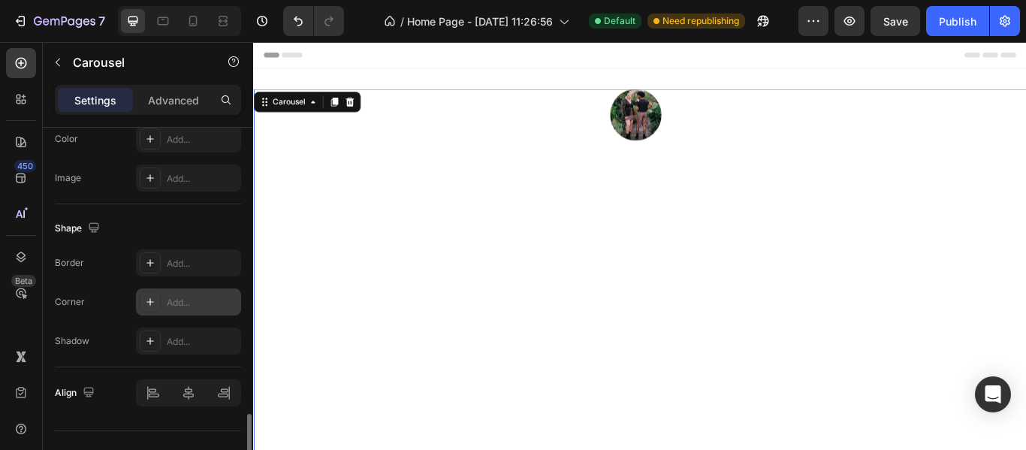
scroll to position [1455, 0]
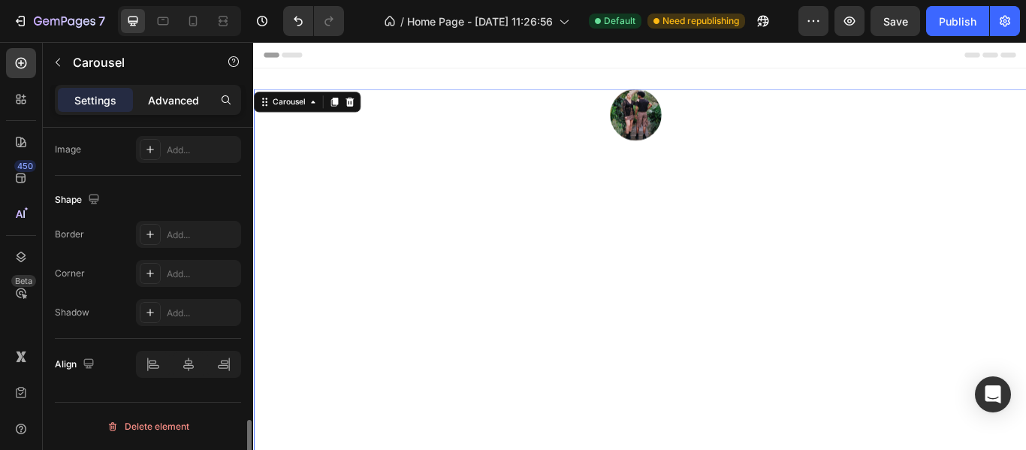
click at [157, 98] on p "Advanced" at bounding box center [173, 100] width 51 height 16
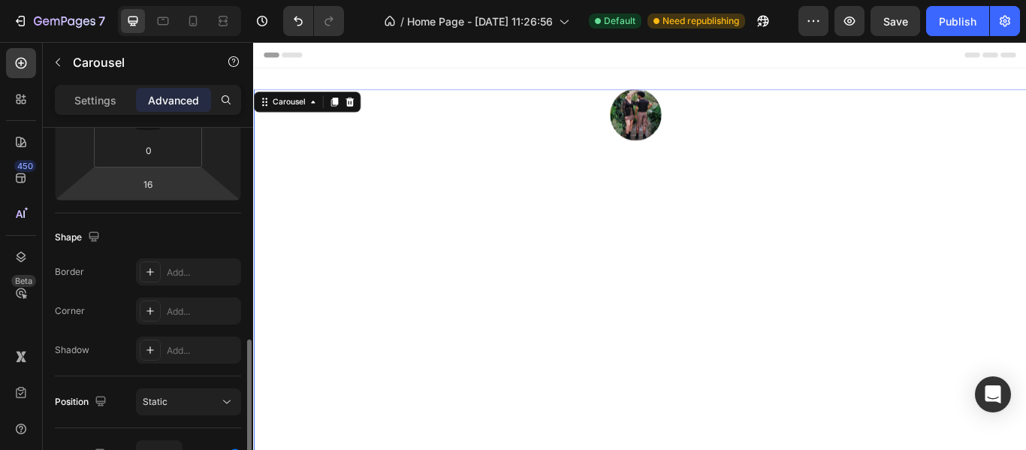
scroll to position [450, 0]
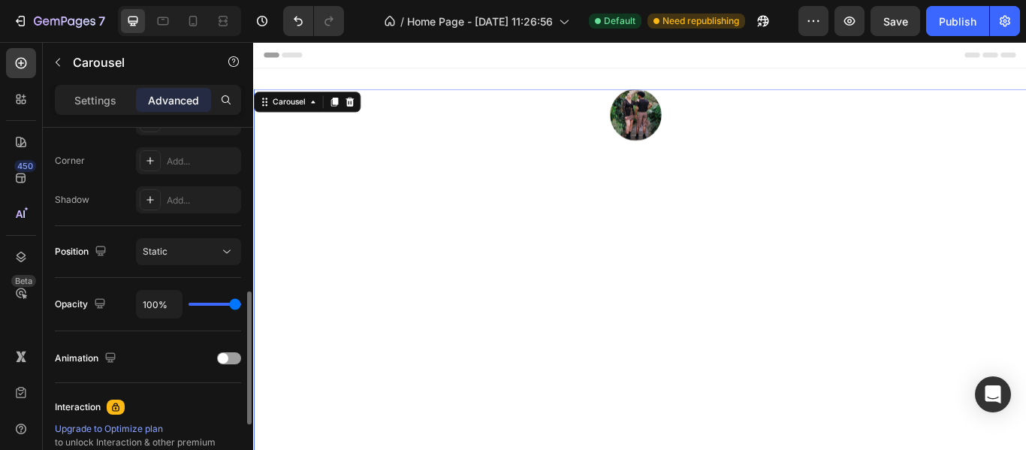
click at [285, 21] on button "Undo/Redo" at bounding box center [298, 21] width 30 height 30
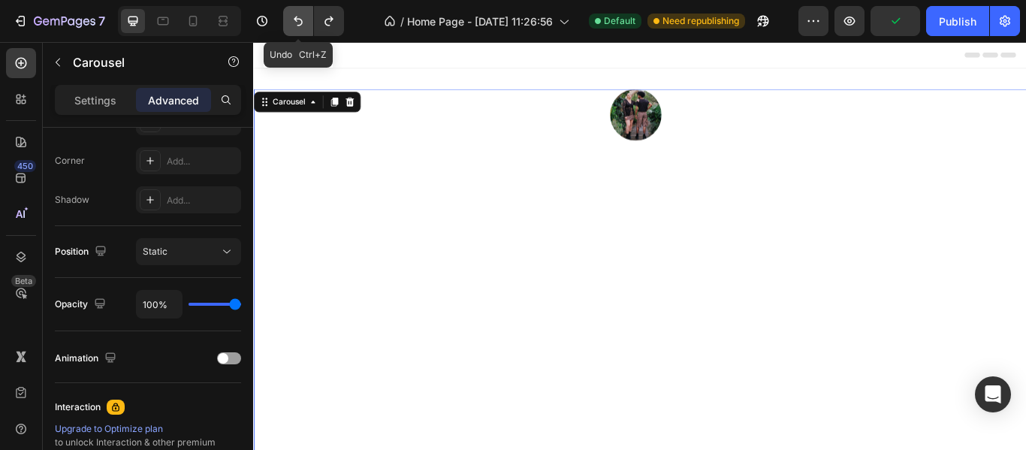
click at [285, 21] on button "Undo/Redo" at bounding box center [298, 21] width 30 height 30
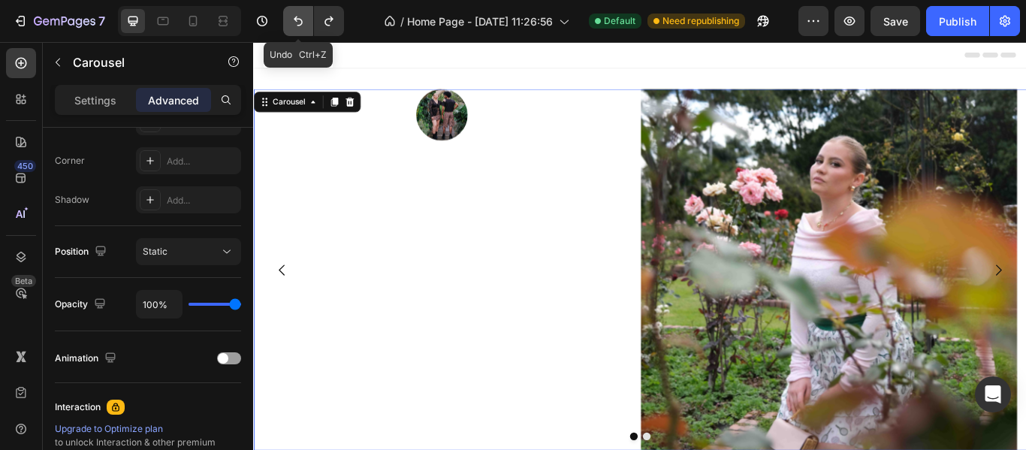
click at [287, 22] on button "Undo/Redo" at bounding box center [298, 21] width 30 height 30
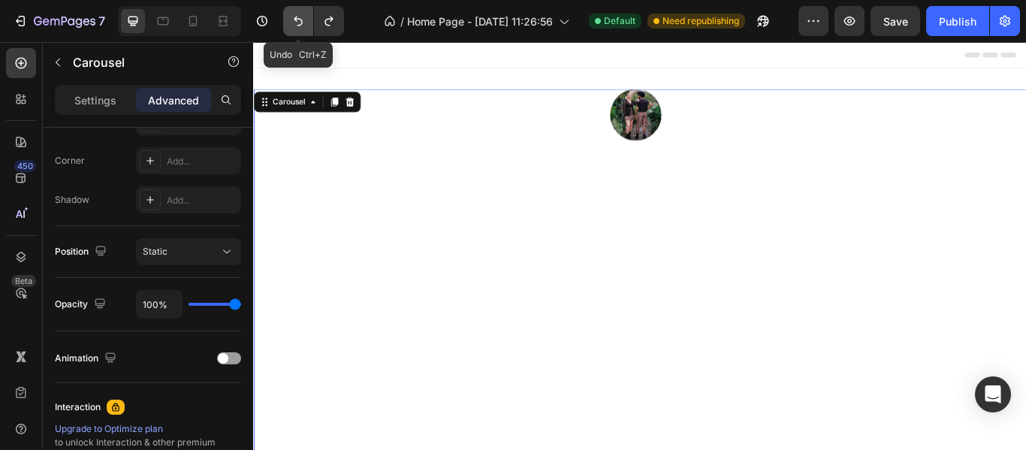
click at [288, 22] on button "Undo/Redo" at bounding box center [298, 21] width 30 height 30
click at [682, 102] on img at bounding box center [698, 127] width 60 height 60
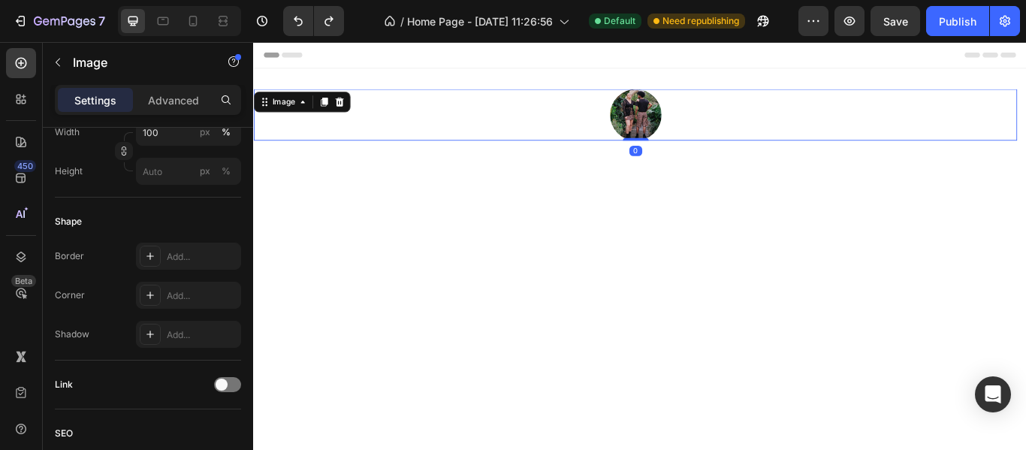
scroll to position [0, 0]
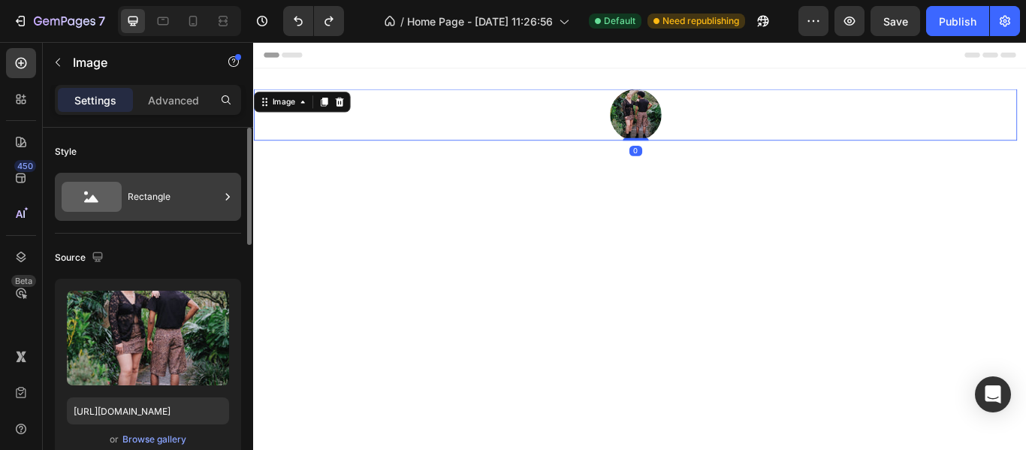
click at [131, 204] on div "Rectangle" at bounding box center [174, 196] width 92 height 35
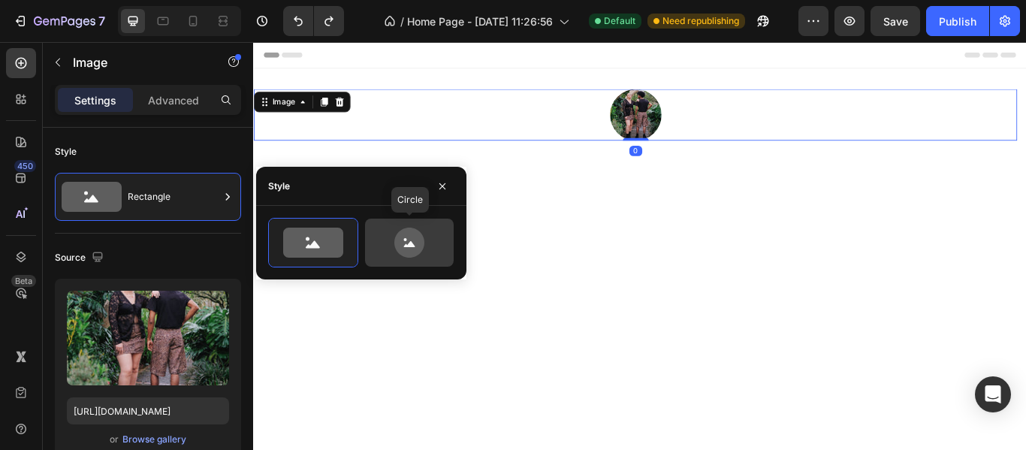
click at [412, 249] on icon at bounding box center [409, 242] width 30 height 30
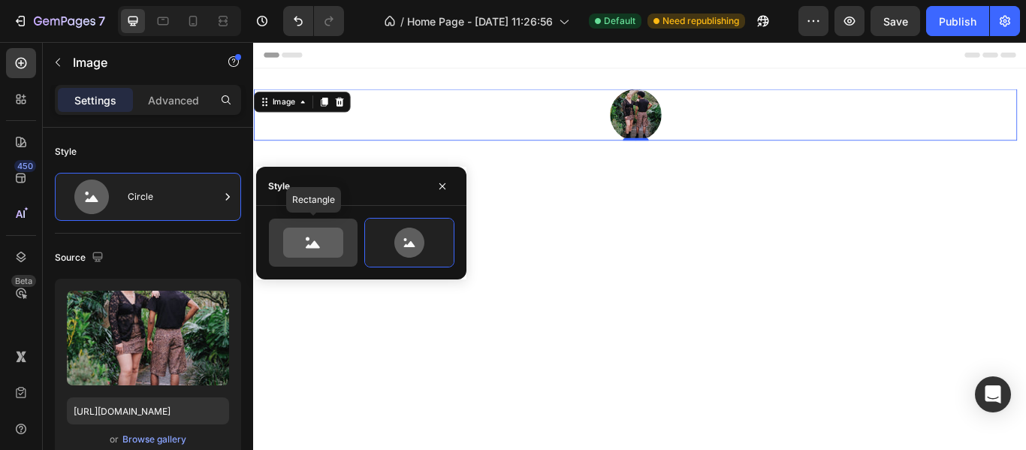
click at [289, 246] on icon at bounding box center [313, 242] width 60 height 30
type input "100"
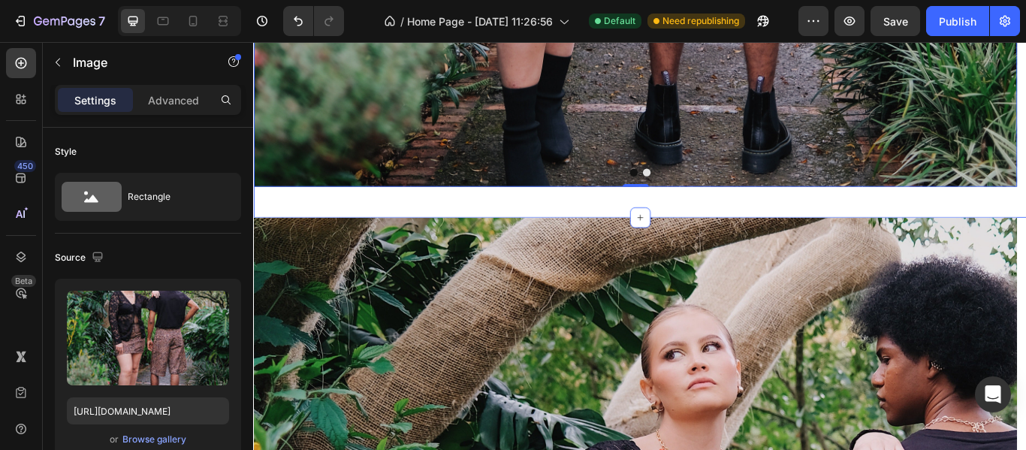
scroll to position [1126, 0]
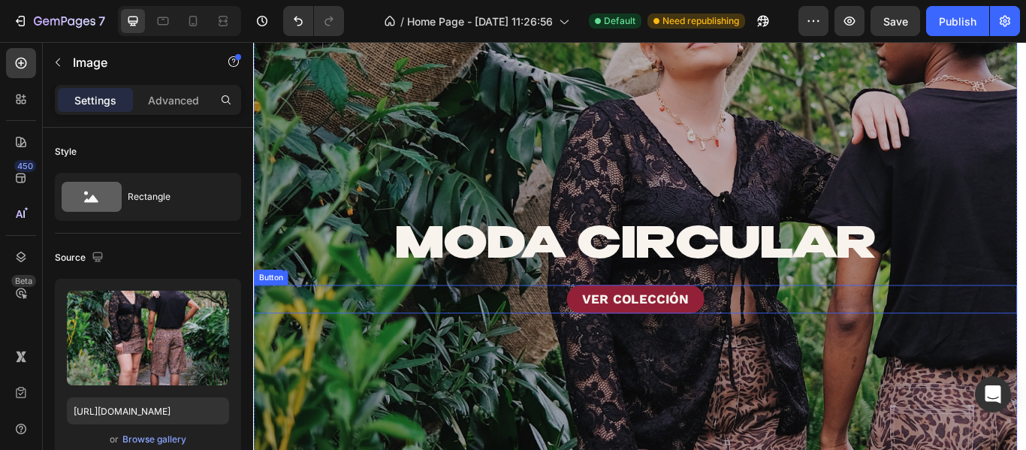
click at [433, 396] on div "Overlay" at bounding box center [698, 303] width 890 height 864
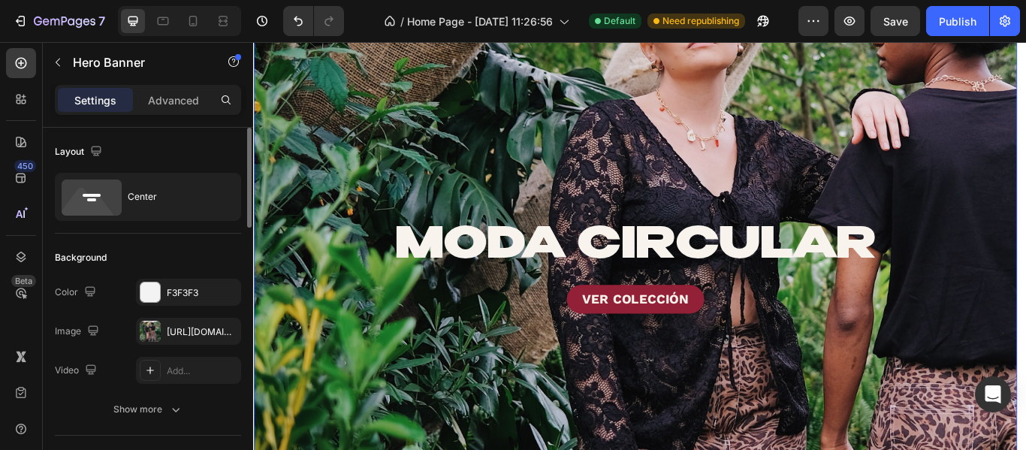
click at [182, 347] on div "The changes might be hidden by the image and the video. Color F3F3F3 Image http…" at bounding box center [148, 331] width 186 height 105
click at [180, 330] on div "[URL][DOMAIN_NAME]" at bounding box center [189, 332] width 44 height 14
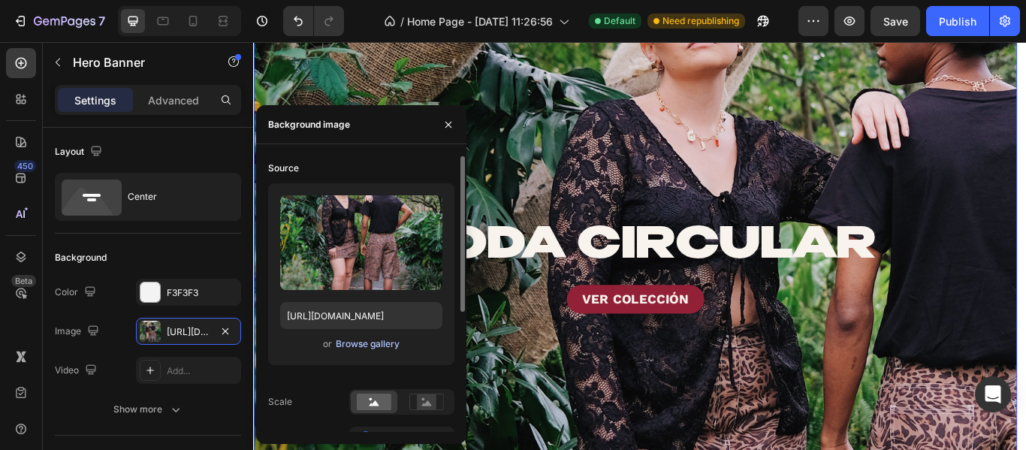
click at [346, 343] on div "Browse gallery" at bounding box center [368, 344] width 64 height 14
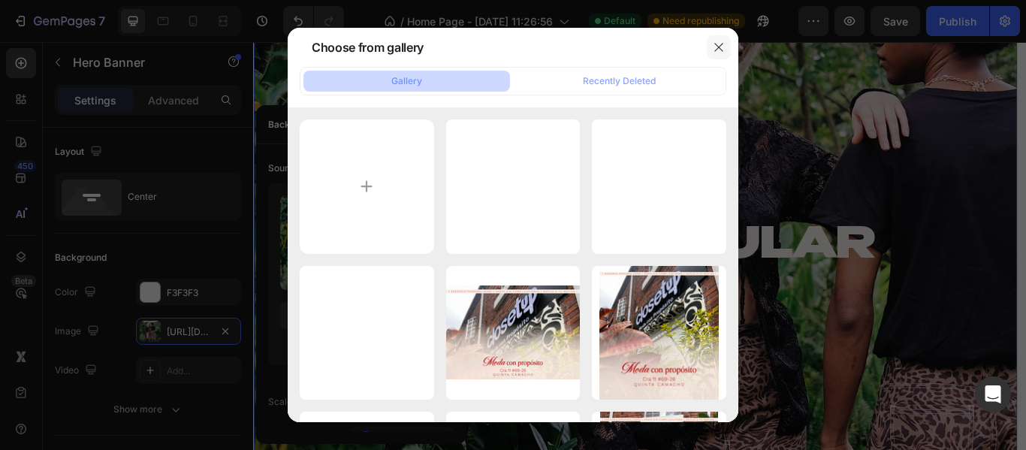
click at [716, 40] on button "button" at bounding box center [719, 47] width 24 height 24
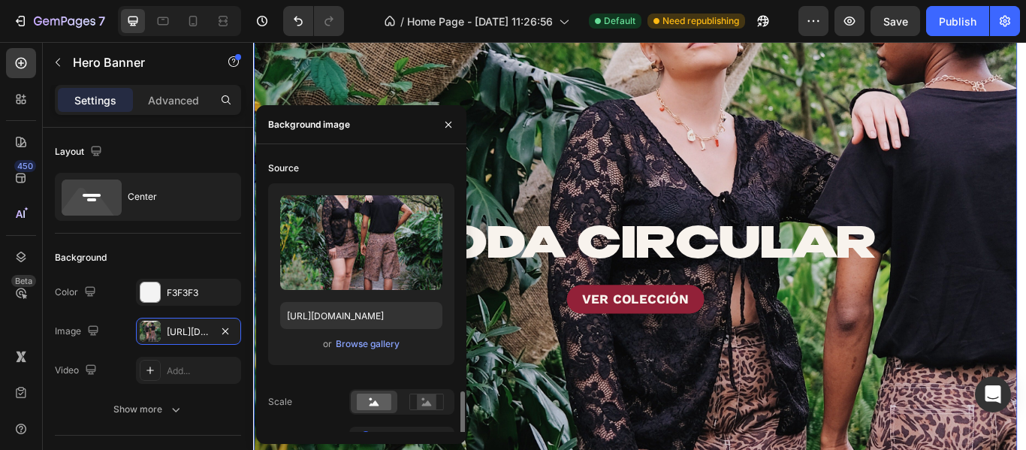
scroll to position [150, 0]
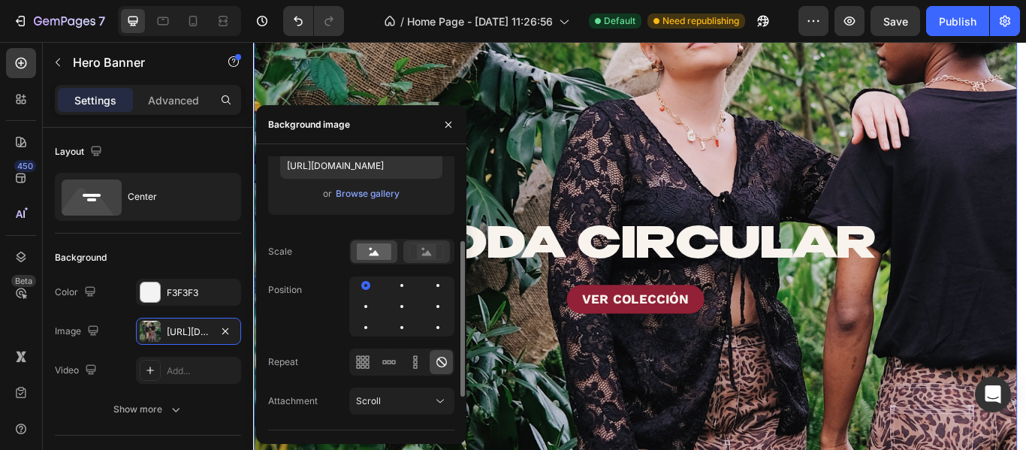
click at [420, 263] on div at bounding box center [426, 251] width 47 height 23
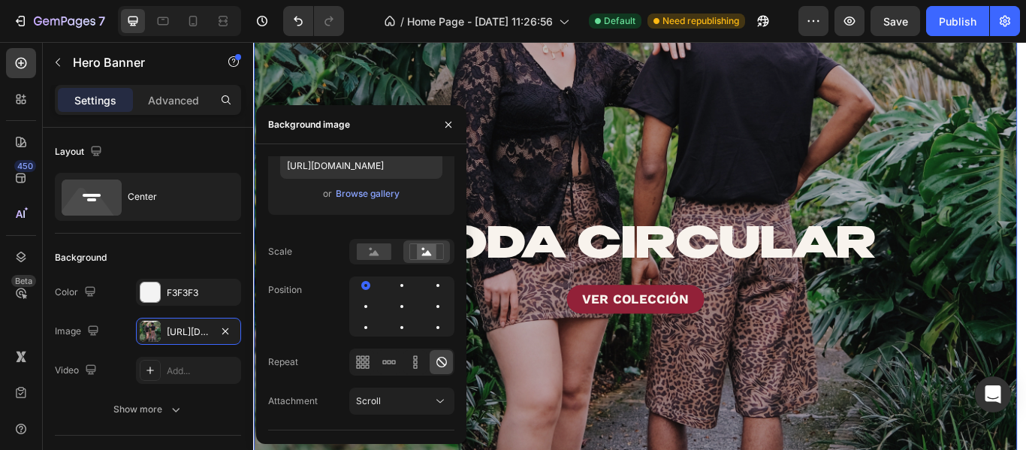
click at [682, 176] on div "Overlay" at bounding box center [698, 303] width 890 height 864
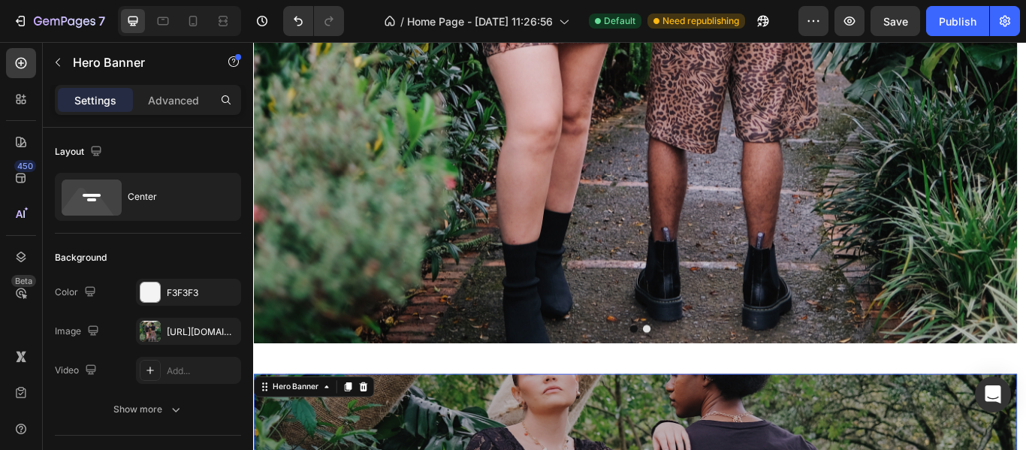
scroll to position [526, 0]
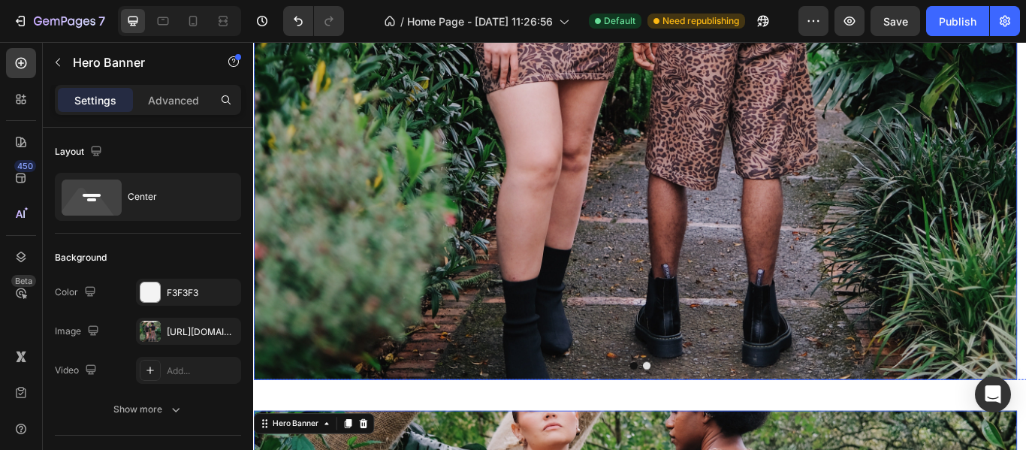
click at [478, 306] on img at bounding box center [698, 3] width 890 height 864
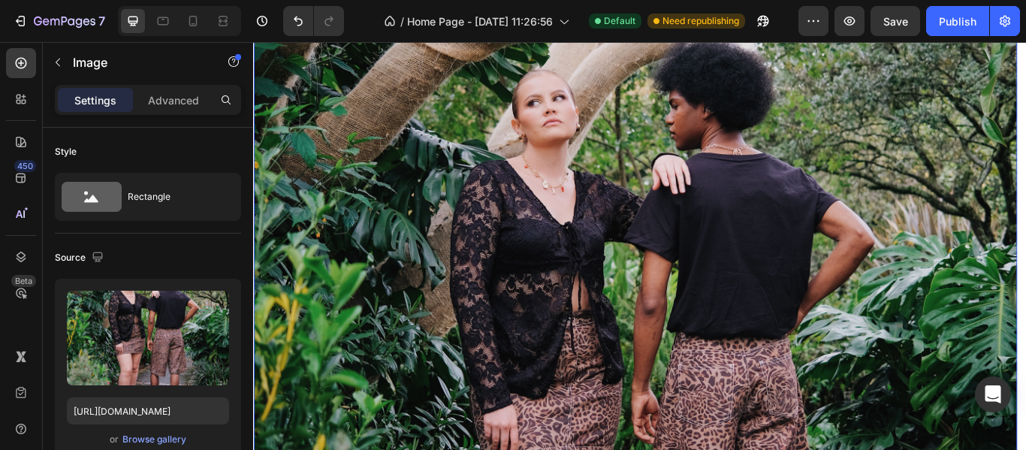
scroll to position [0, 0]
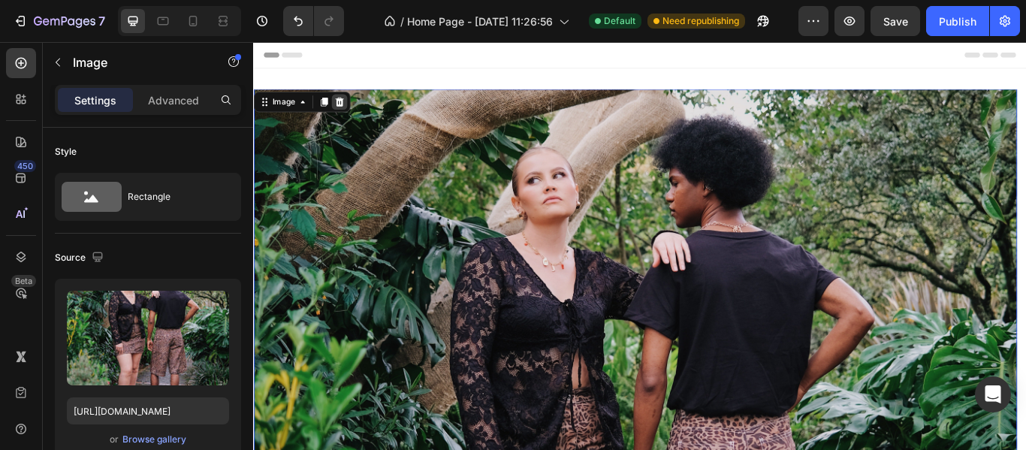
click at [357, 107] on icon at bounding box center [353, 112] width 12 height 12
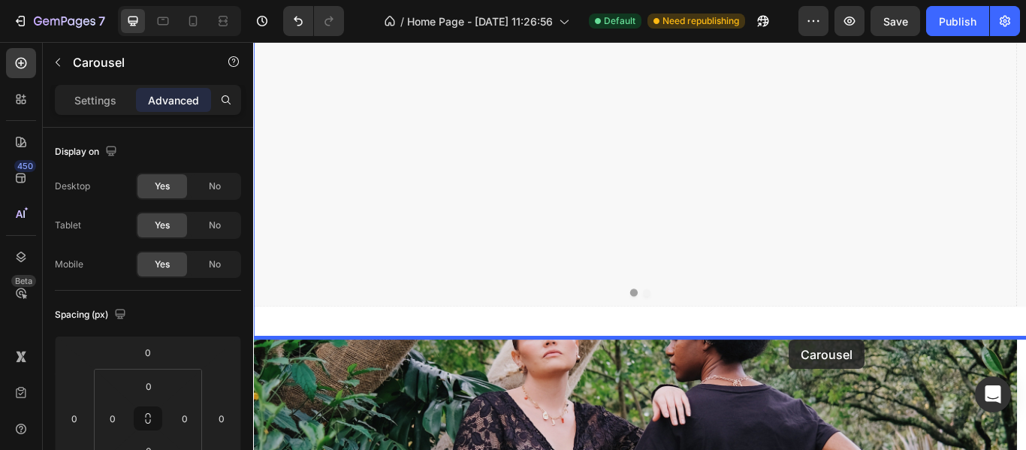
drag, startPoint x: 676, startPoint y: 251, endPoint x: 878, endPoint y: 389, distance: 244.1
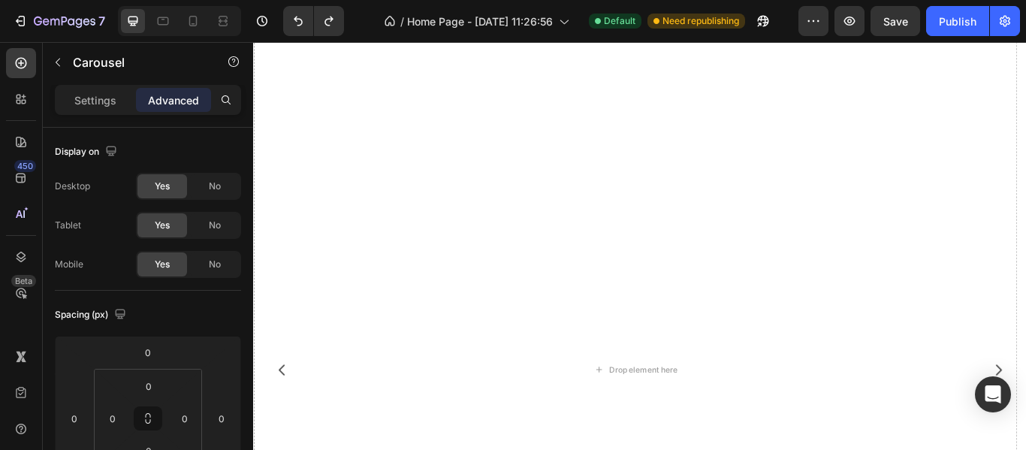
scroll to position [0, 0]
drag, startPoint x: 431, startPoint y: 143, endPoint x: 430, endPoint y: 204, distance: 60.8
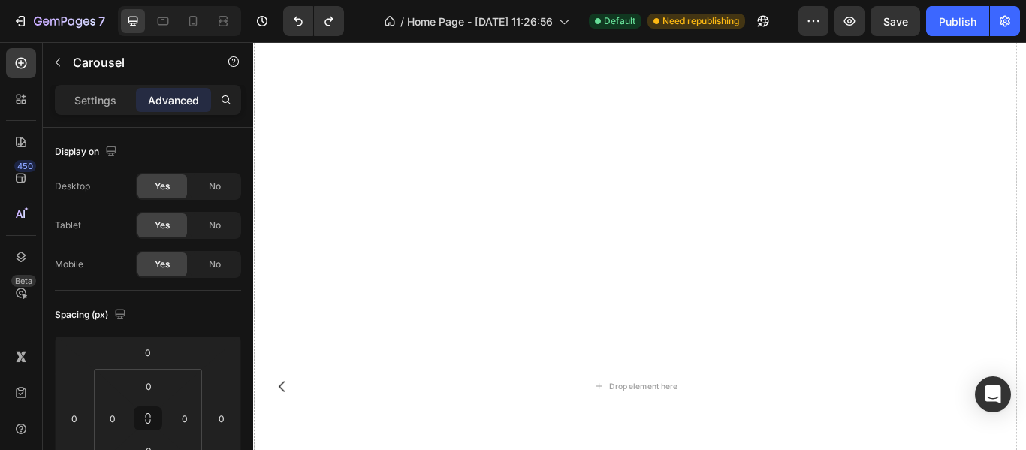
scroll to position [225, 0]
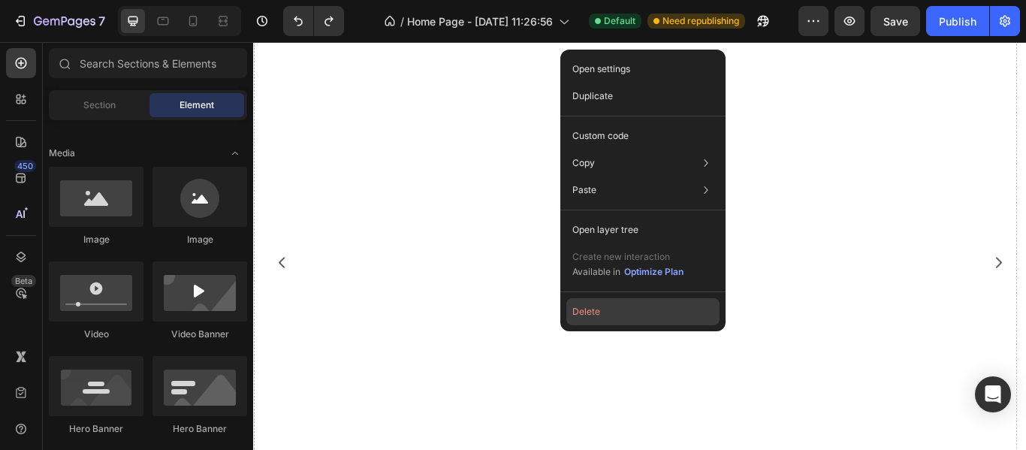
click at [570, 308] on button "Delete" at bounding box center [642, 311] width 153 height 27
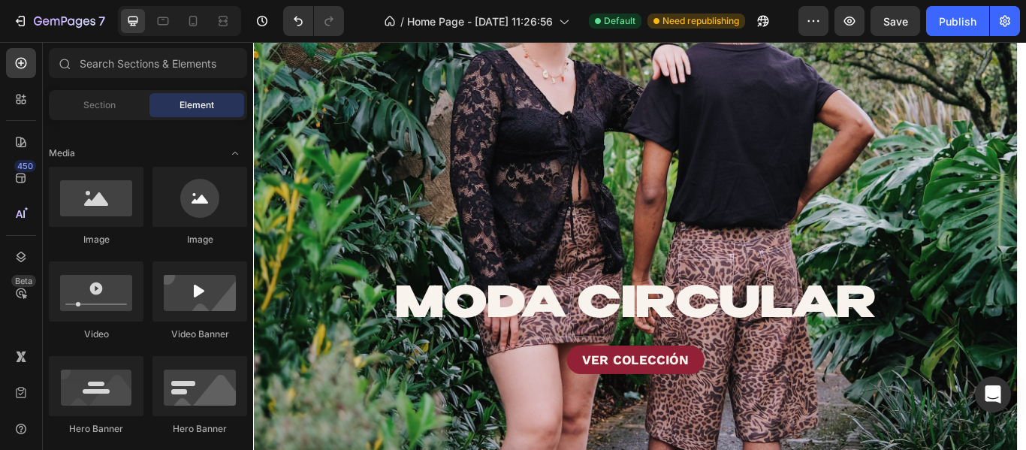
scroll to position [0, 0]
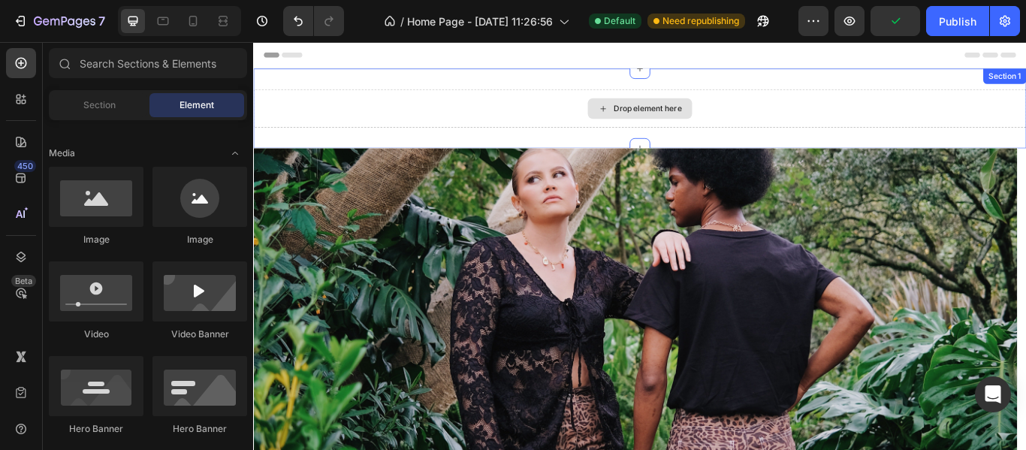
click at [587, 120] on div "Drop element here" at bounding box center [703, 119] width 901 height 45
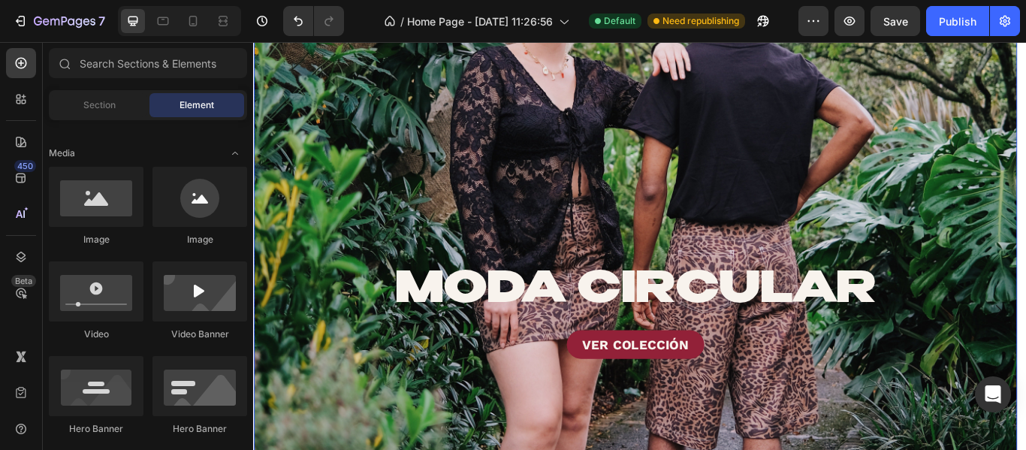
scroll to position [225, 0]
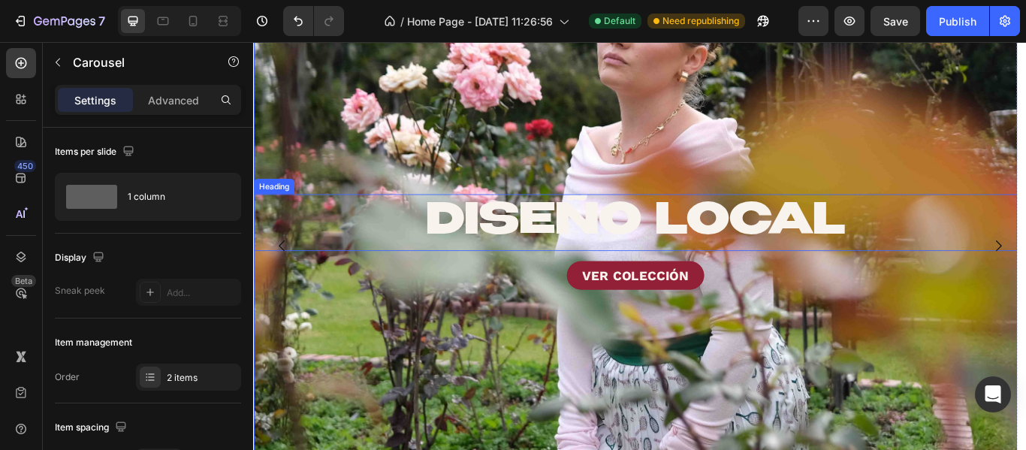
scroll to position [0, 0]
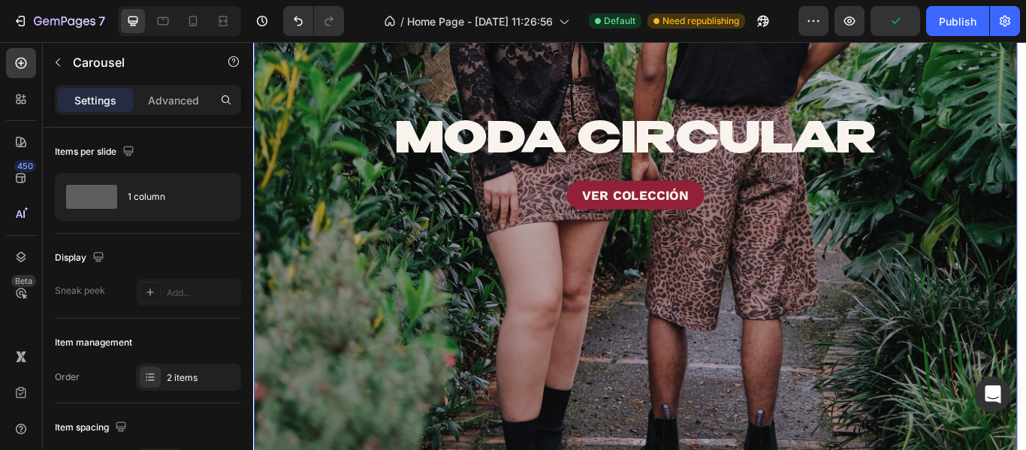
scroll to position [375, 0]
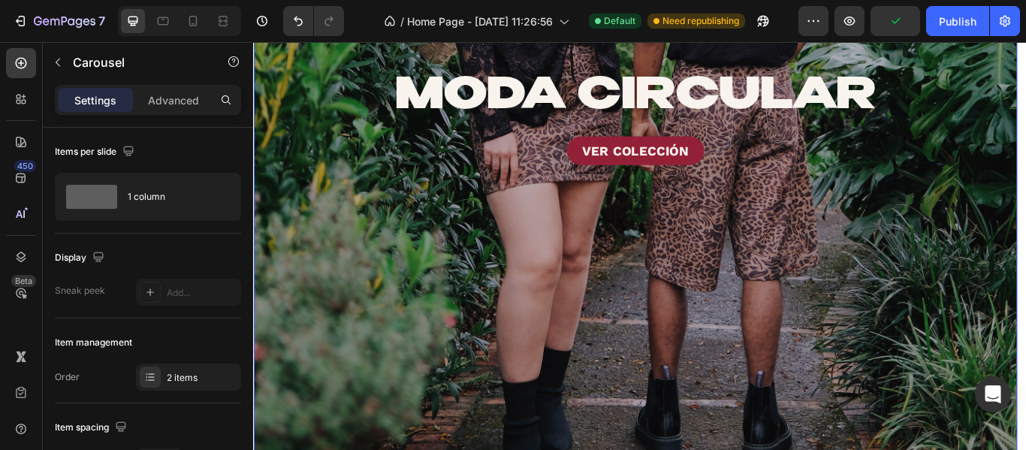
click at [610, 377] on div "Overlay" at bounding box center [698, 129] width 890 height 864
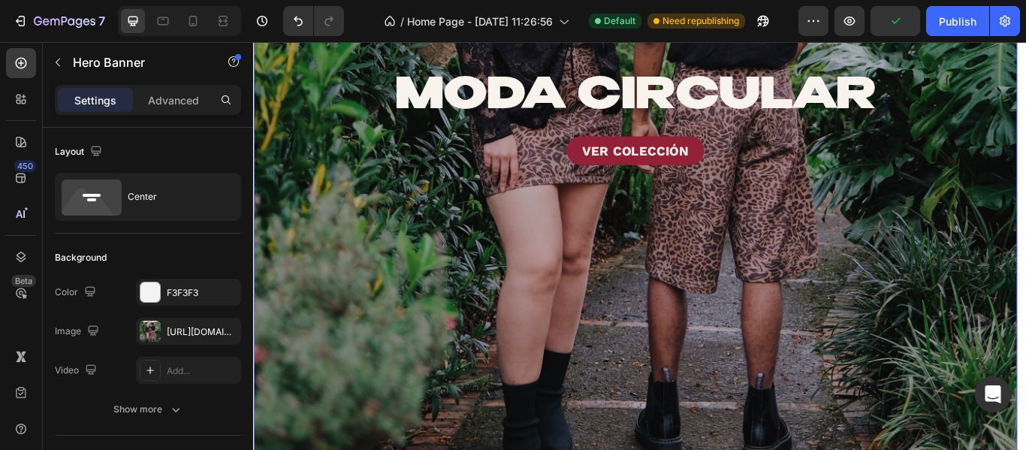
scroll to position [526, 0]
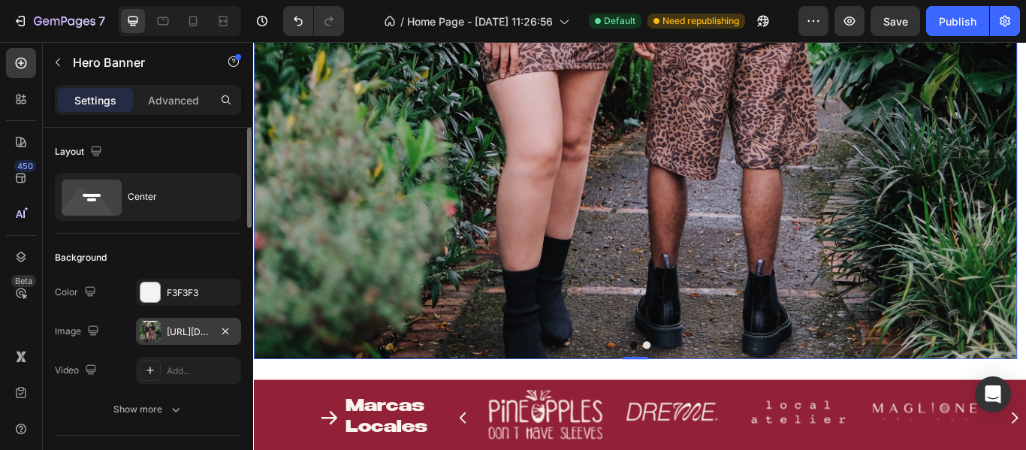
click at [155, 339] on div at bounding box center [150, 331] width 21 height 21
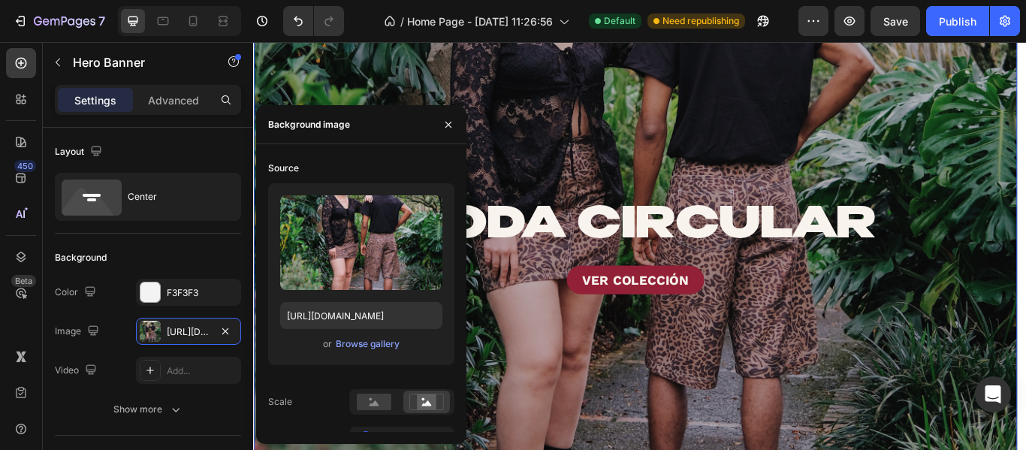
scroll to position [0, 0]
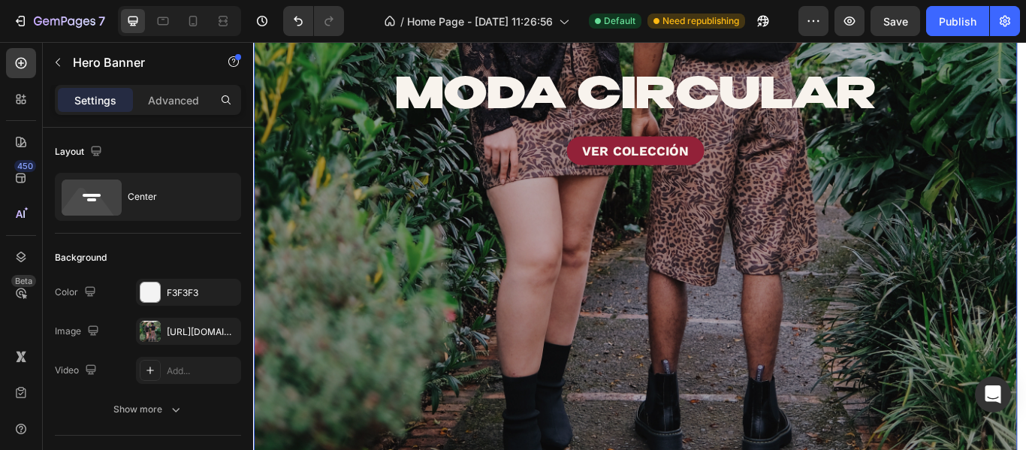
scroll to position [225, 0]
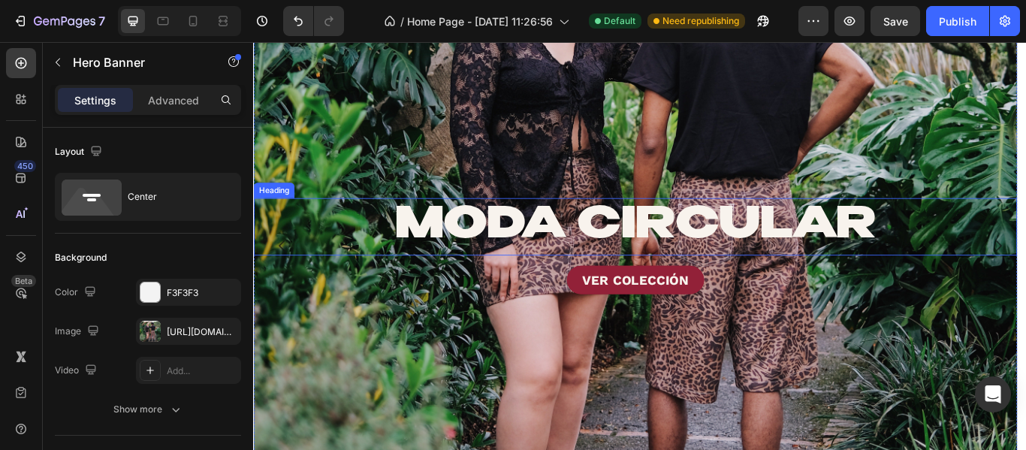
click at [620, 276] on link "MODA CIRCULAR" at bounding box center [697, 256] width 561 height 49
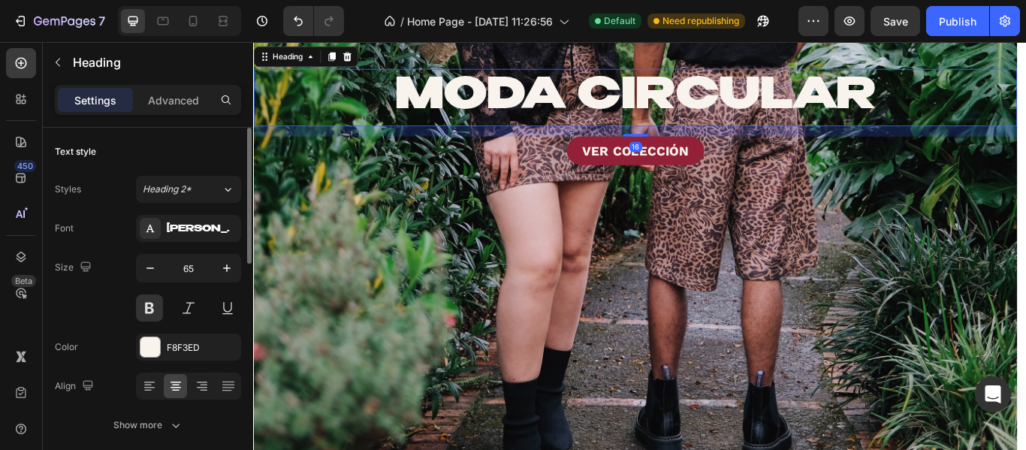
scroll to position [150, 0]
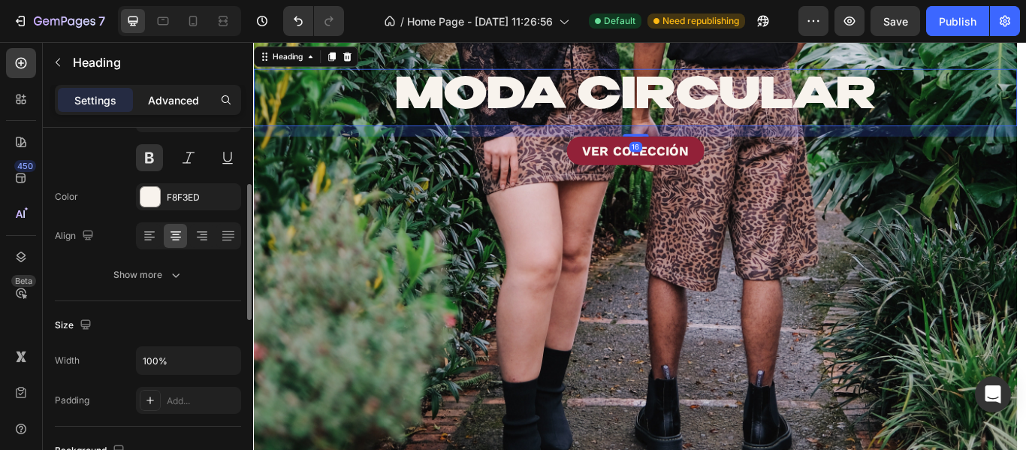
click at [171, 107] on p "Advanced" at bounding box center [173, 100] width 51 height 16
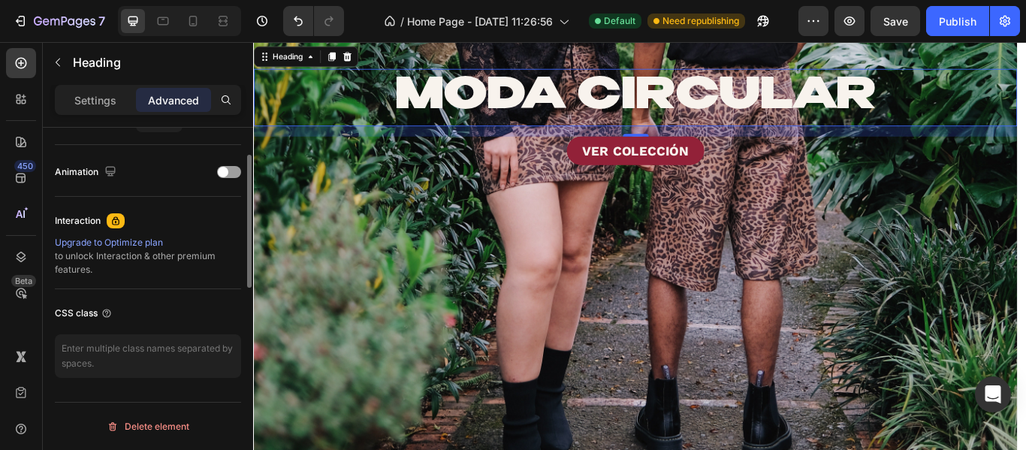
scroll to position [487, 0]
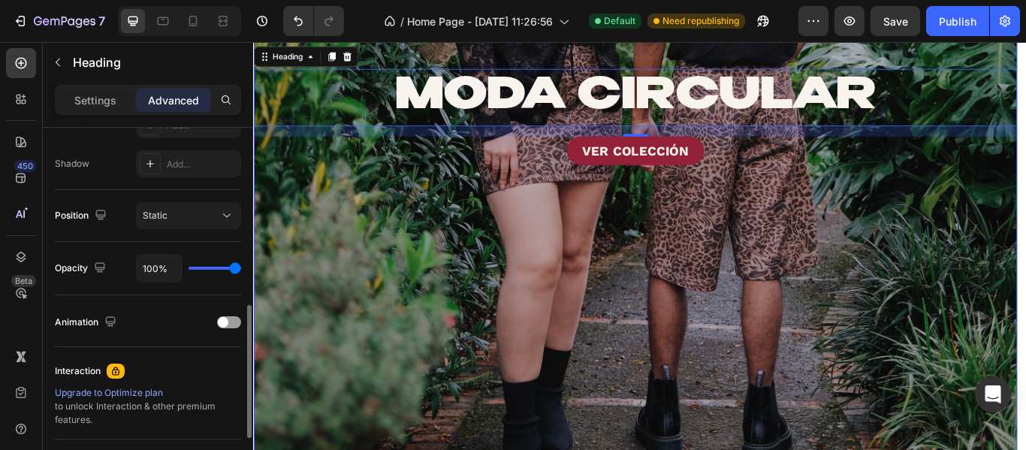
click at [720, 449] on div "Overlay" at bounding box center [698, 129] width 890 height 864
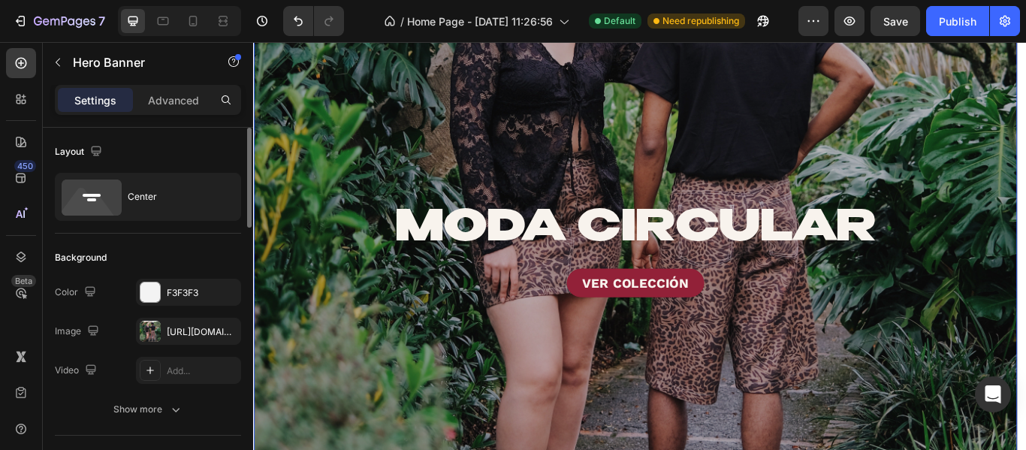
scroll to position [150, 0]
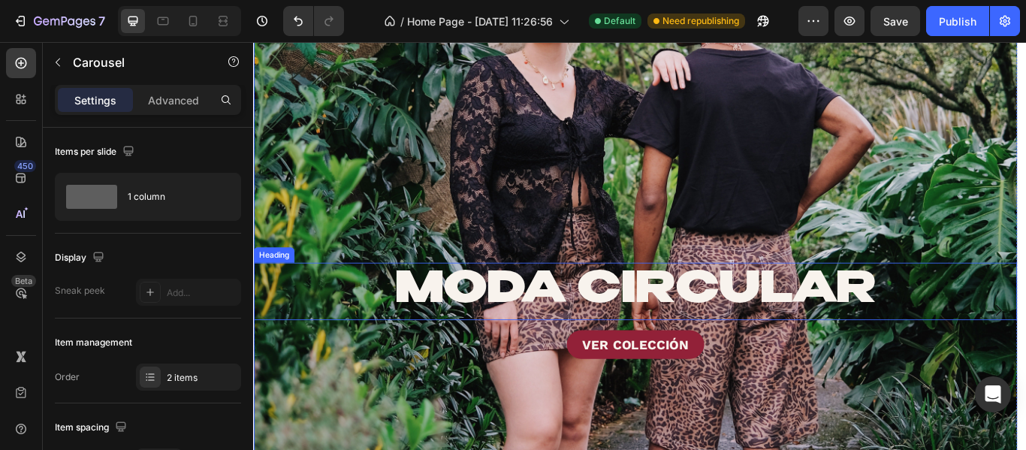
click at [1025, 341] on h2 "MODA CIRCULAR" at bounding box center [698, 332] width 890 height 67
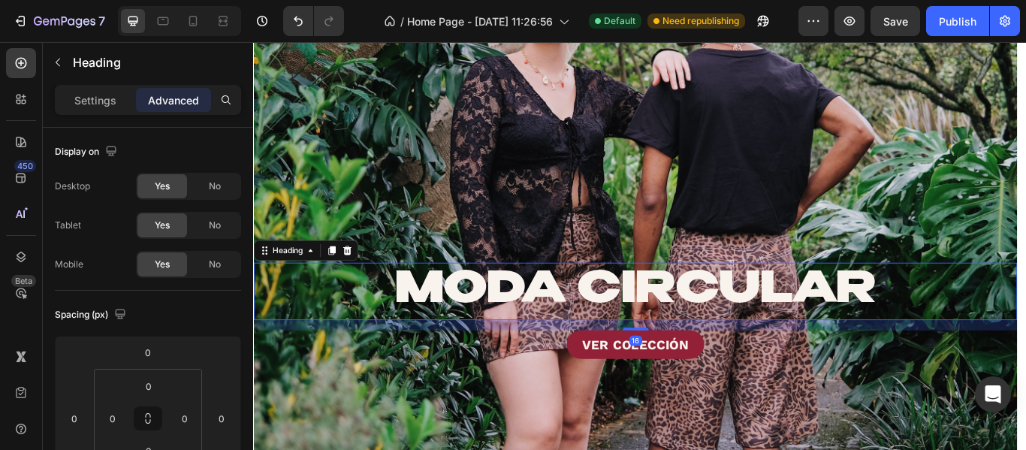
click at [1025, 396] on div "VER COLECCIÓN Button" at bounding box center [698, 394] width 890 height 33
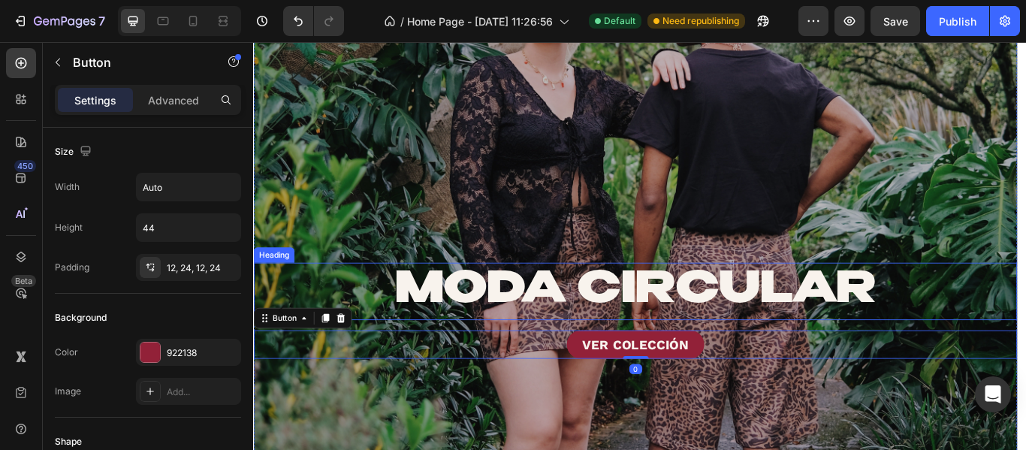
click at [1025, 232] on div "Overlay" at bounding box center [698, 355] width 890 height 864
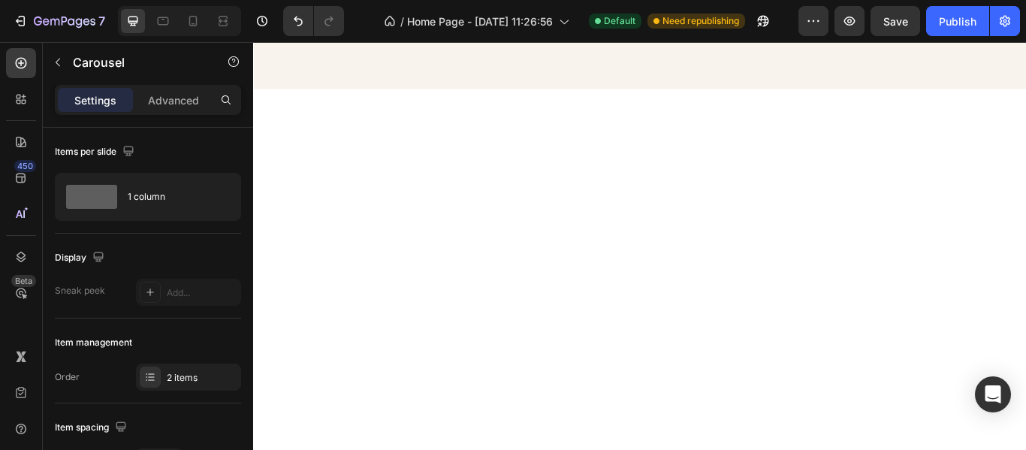
scroll to position [0, 0]
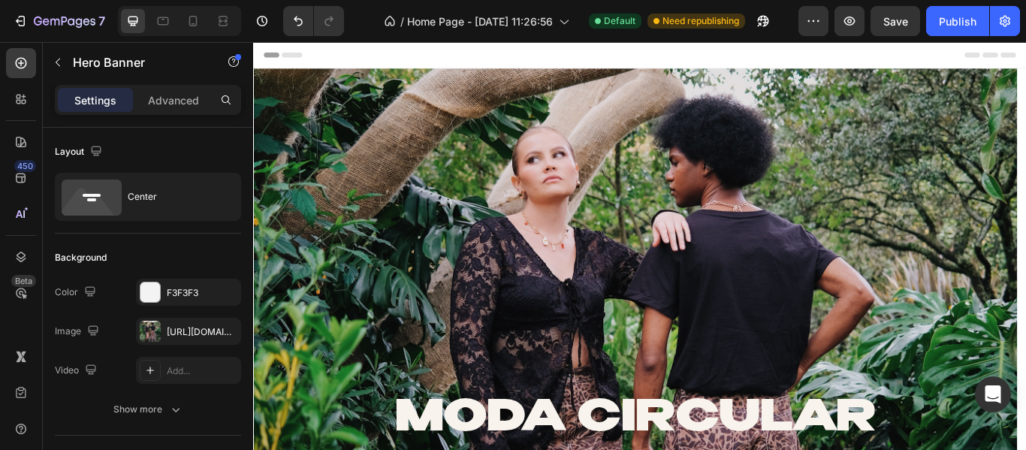
click at [451, 56] on div "Header" at bounding box center [703, 57] width 877 height 30
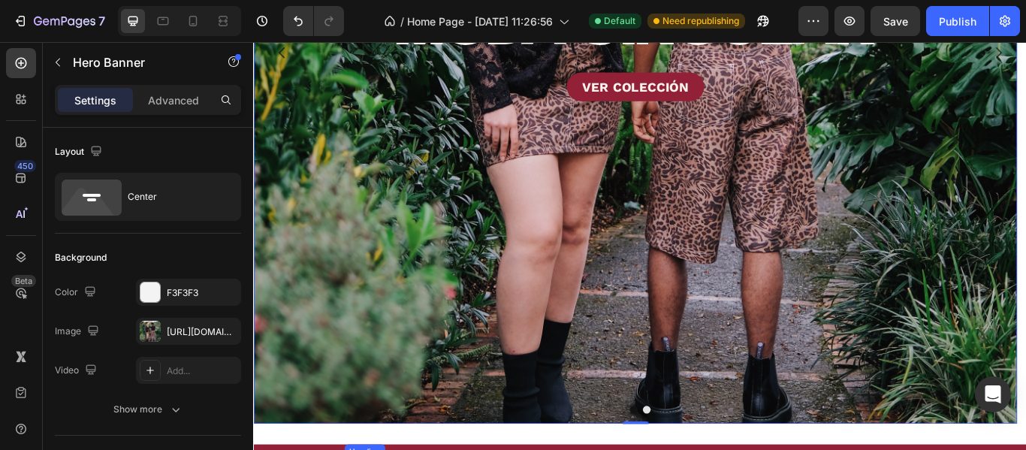
scroll to position [676, 0]
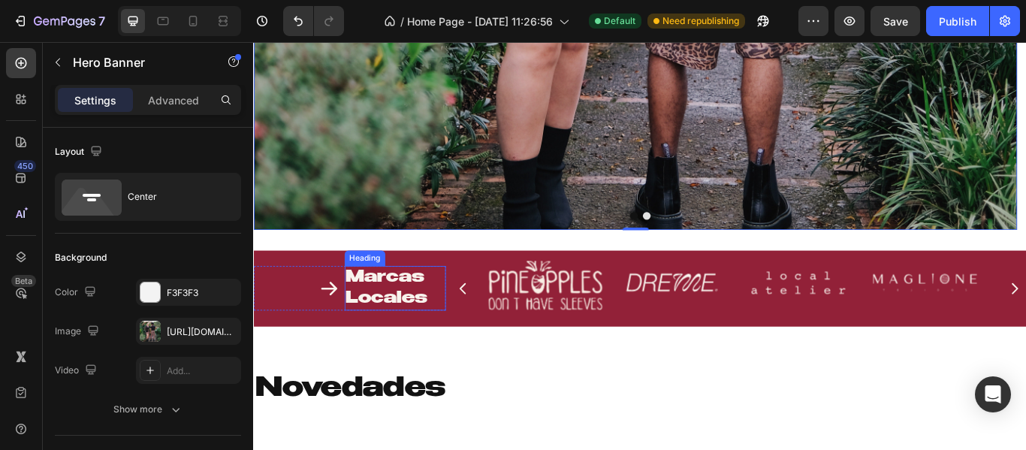
click at [333, 299] on div "Icon Marcas Locales Heading Row" at bounding box center [365, 329] width 224 height 65
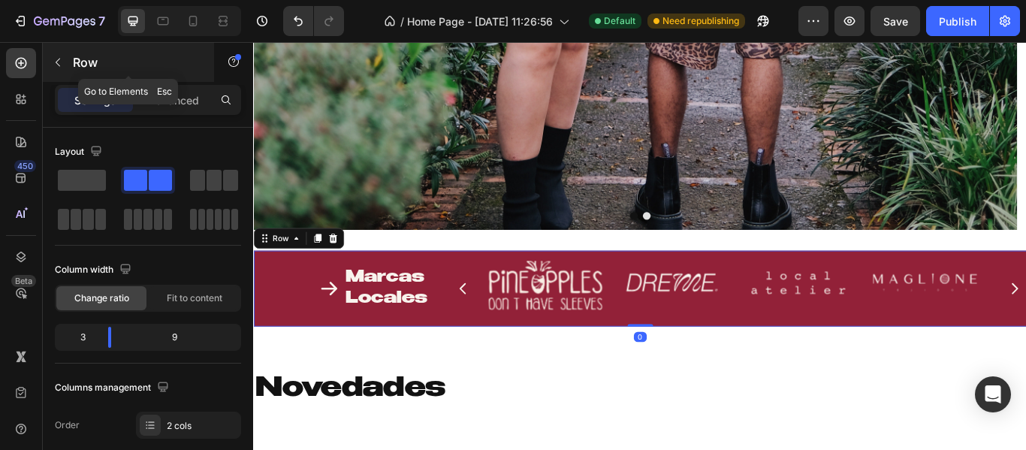
click at [139, 55] on p "Row" at bounding box center [137, 62] width 128 height 18
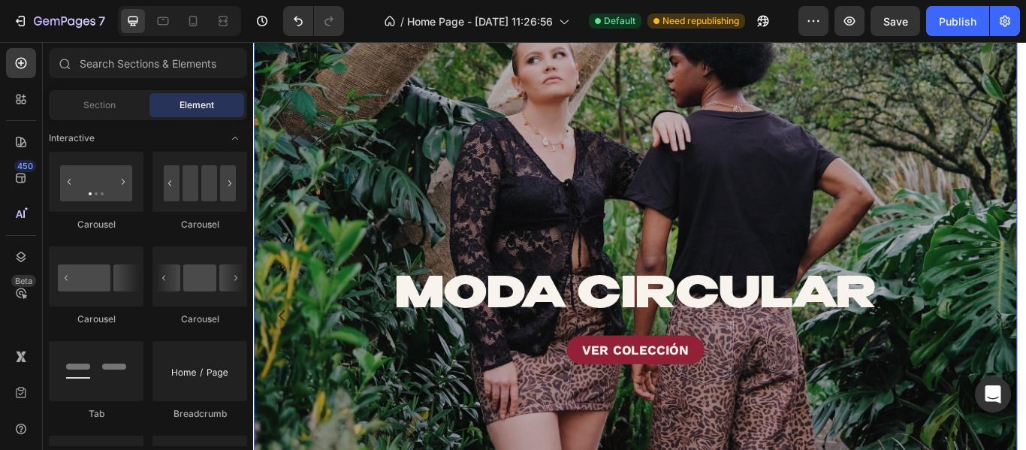
scroll to position [75, 0]
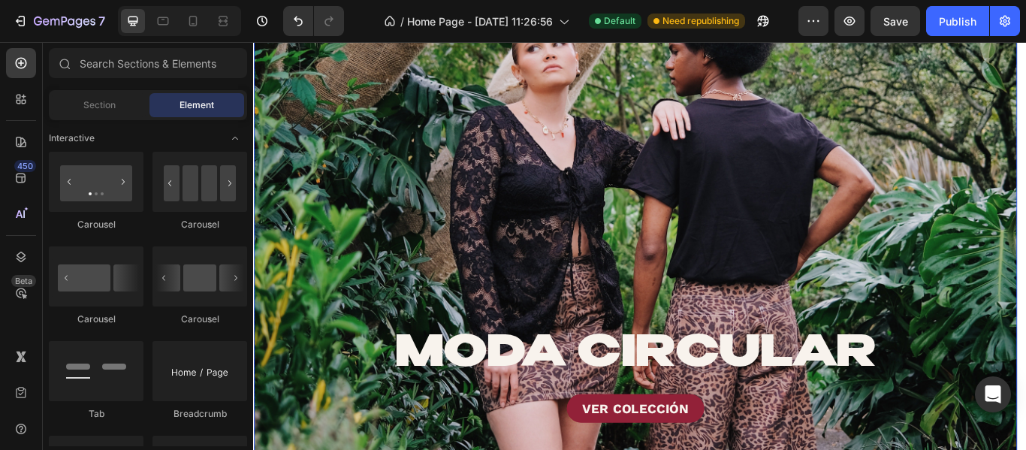
click at [655, 389] on link "MODA CIRCULAR" at bounding box center [697, 406] width 561 height 49
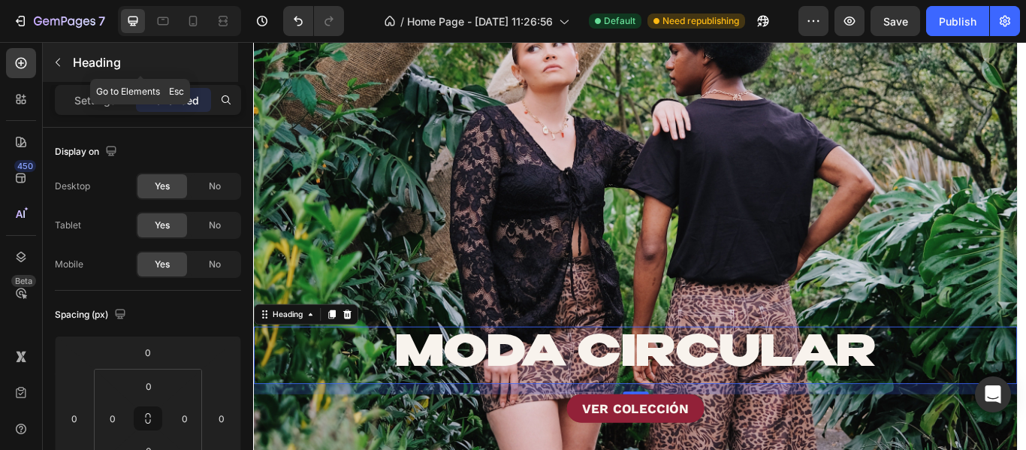
click at [172, 59] on p "Heading" at bounding box center [154, 62] width 162 height 18
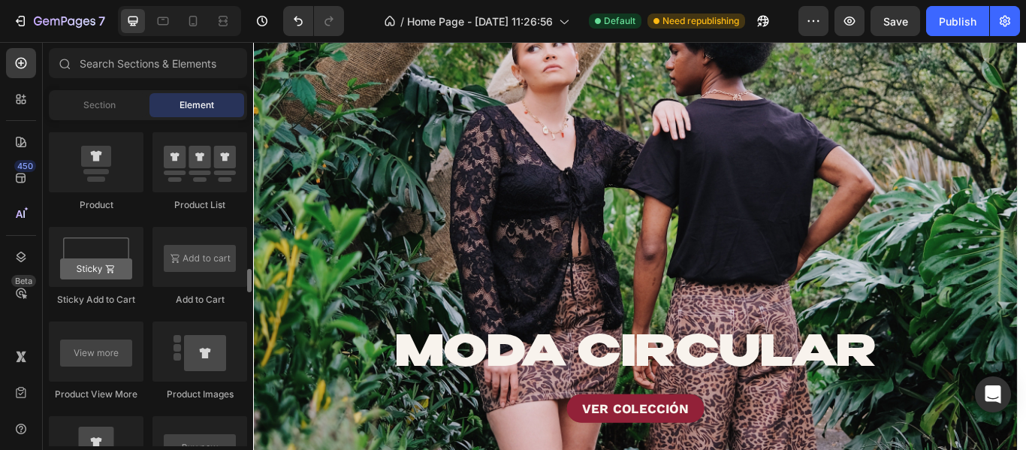
scroll to position [2102, 0]
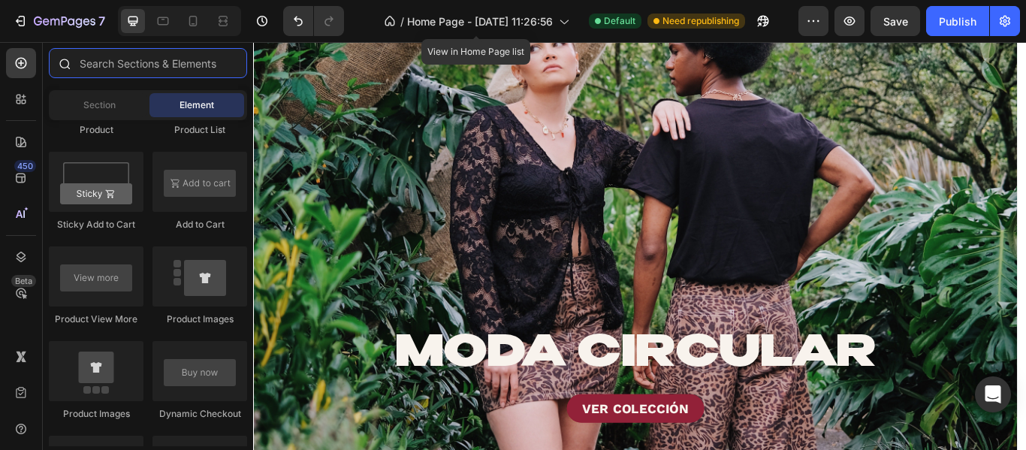
click at [98, 69] on input "text" at bounding box center [148, 63] width 198 height 30
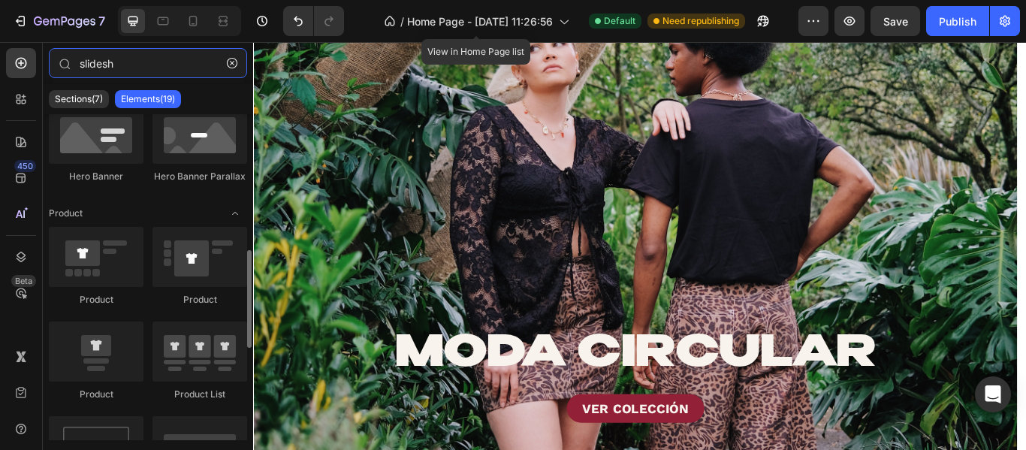
scroll to position [0, 0]
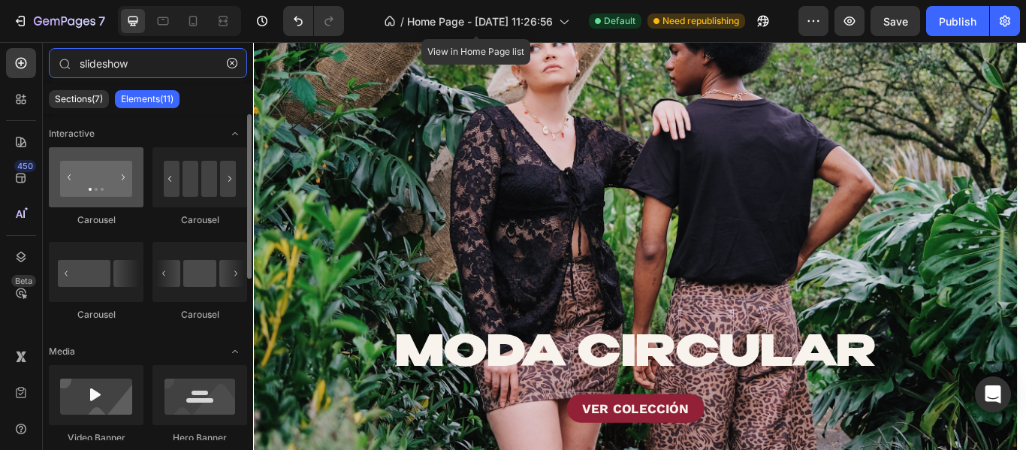
type input "slideshow"
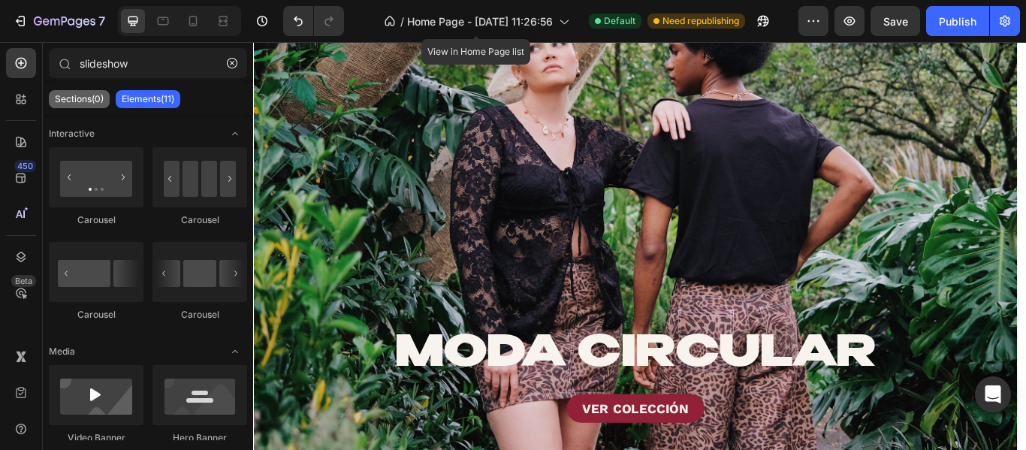
click at [71, 92] on div "Sections(0)" at bounding box center [79, 99] width 61 height 18
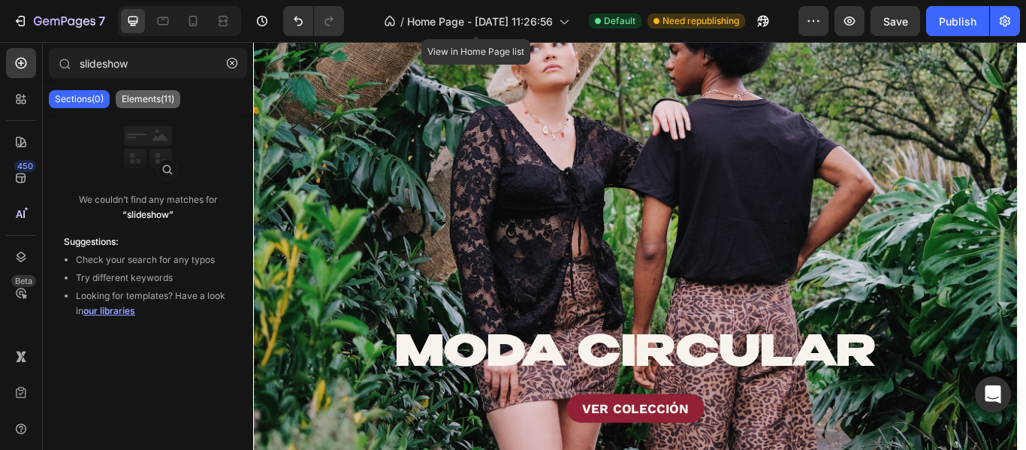
click at [131, 93] on p "Elements(11)" at bounding box center [148, 99] width 53 height 12
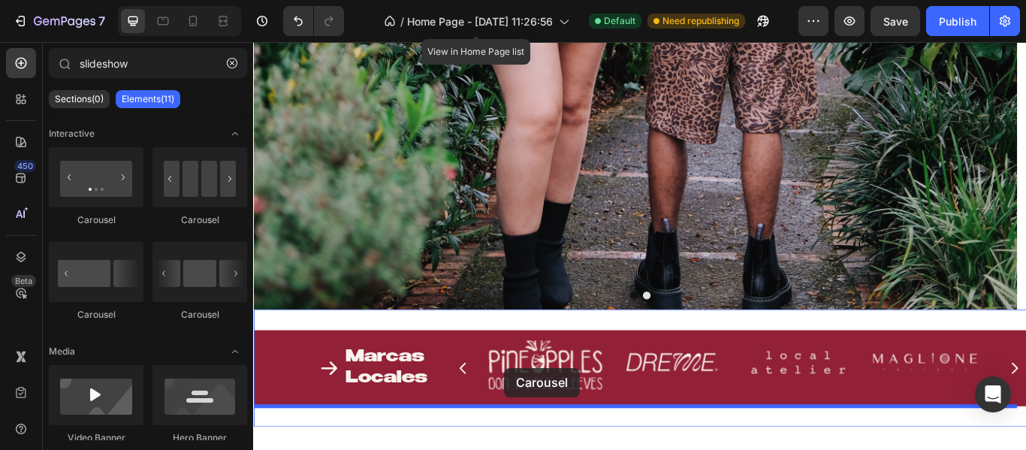
scroll to position [738, 0]
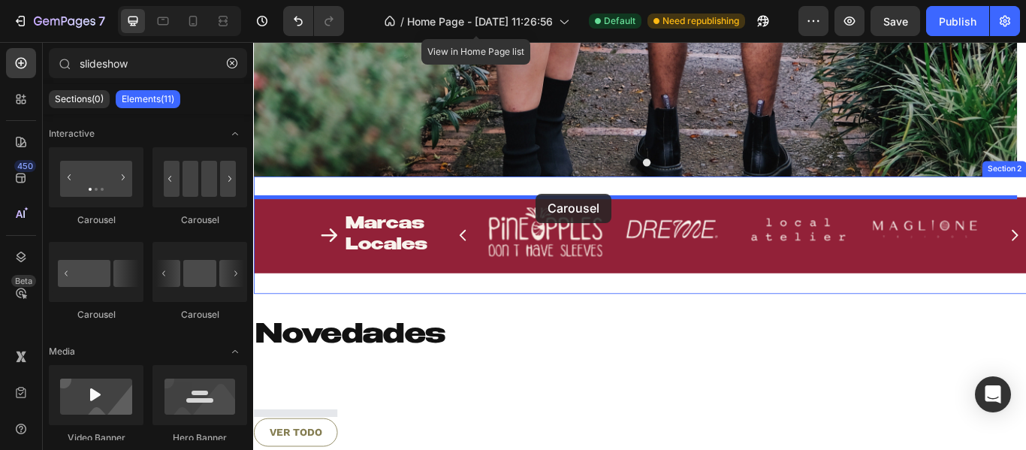
drag, startPoint x: 341, startPoint y: 231, endPoint x: 583, endPoint y: 218, distance: 242.1
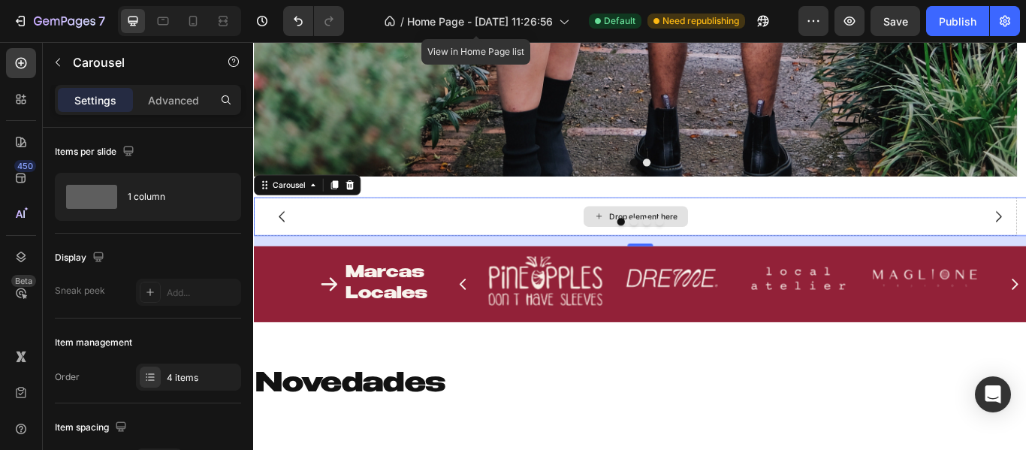
click at [584, 245] on div "Drop element here" at bounding box center [698, 245] width 890 height 45
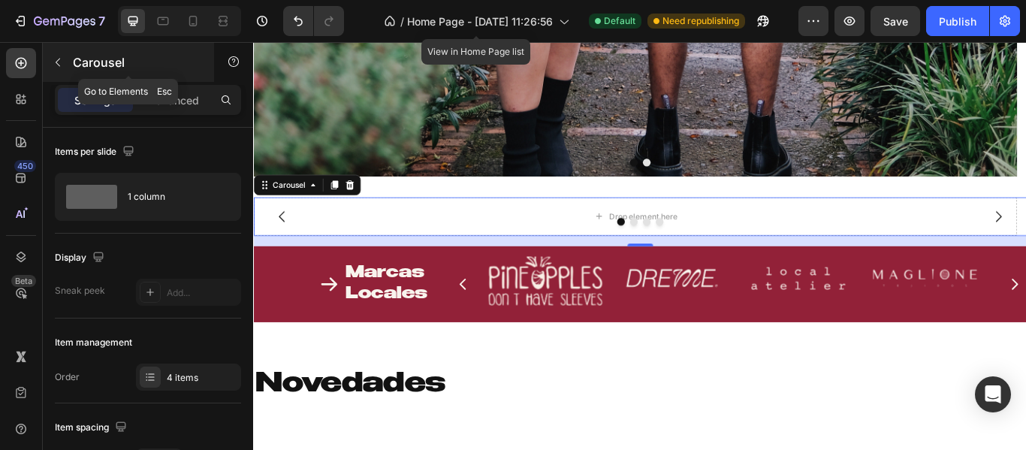
click at [164, 53] on p "Carousel" at bounding box center [137, 62] width 128 height 18
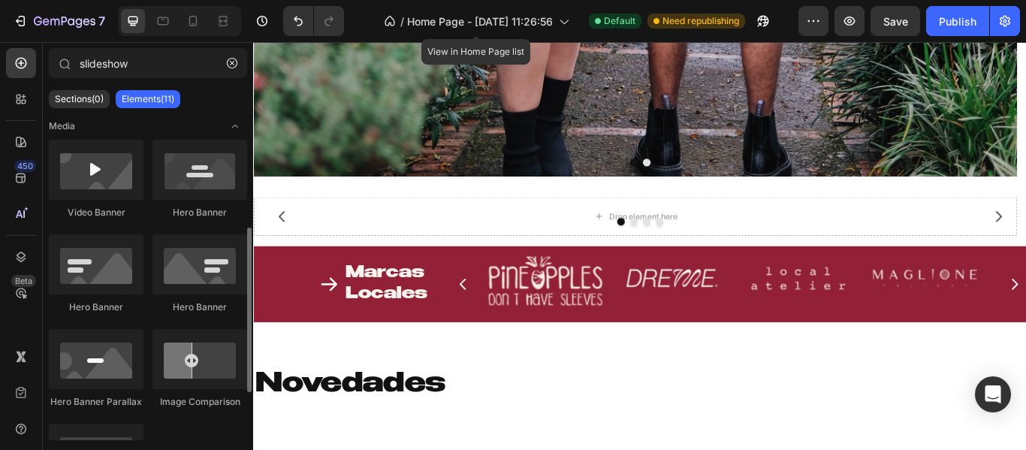
scroll to position [320, 0]
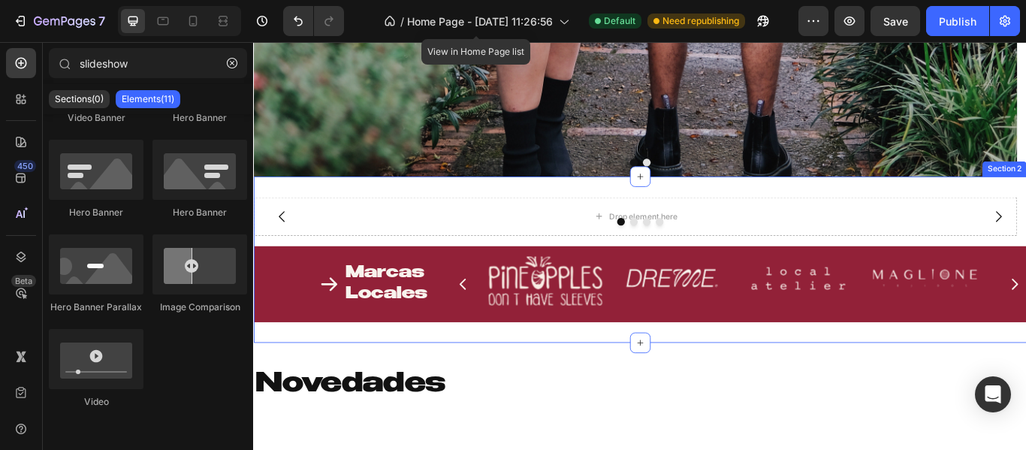
click at [677, 404] on div "Novedades Heading Section 3" at bounding box center [703, 448] width 901 height 110
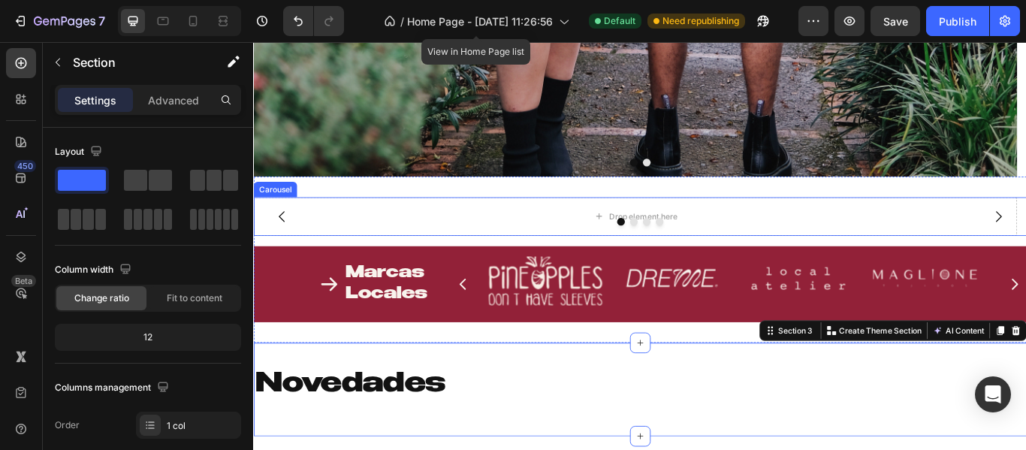
drag, startPoint x: 654, startPoint y: 251, endPoint x: 671, endPoint y: 238, distance: 21.5
click at [655, 251] on div at bounding box center [703, 251] width 901 height 9
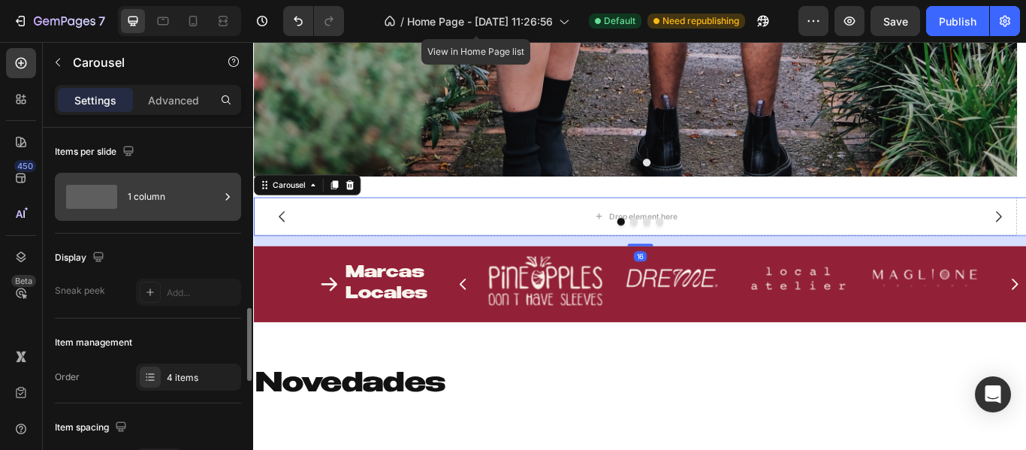
scroll to position [225, 0]
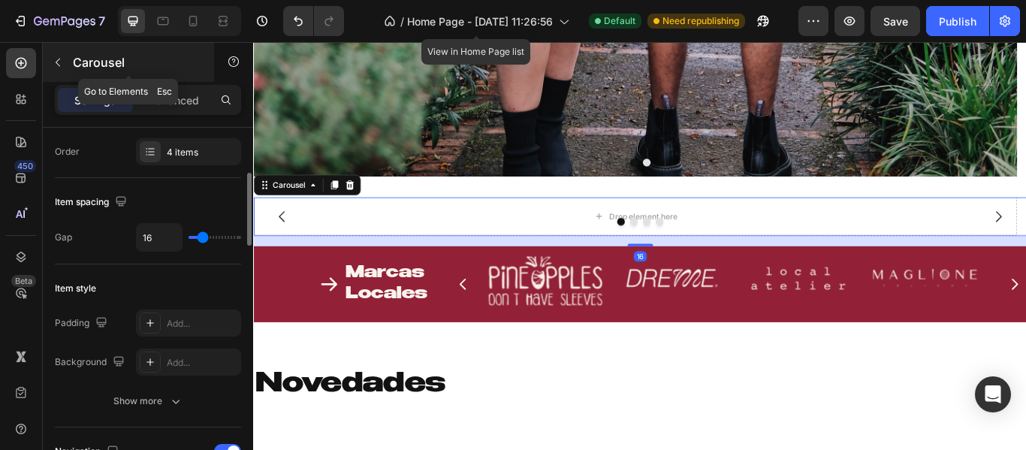
click at [58, 70] on button "button" at bounding box center [58, 62] width 24 height 24
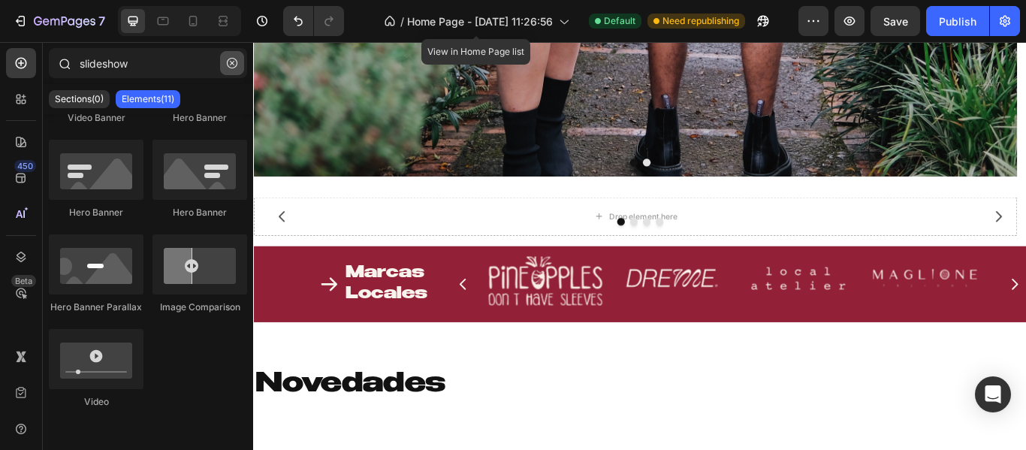
click at [231, 59] on icon "button" at bounding box center [232, 63] width 11 height 11
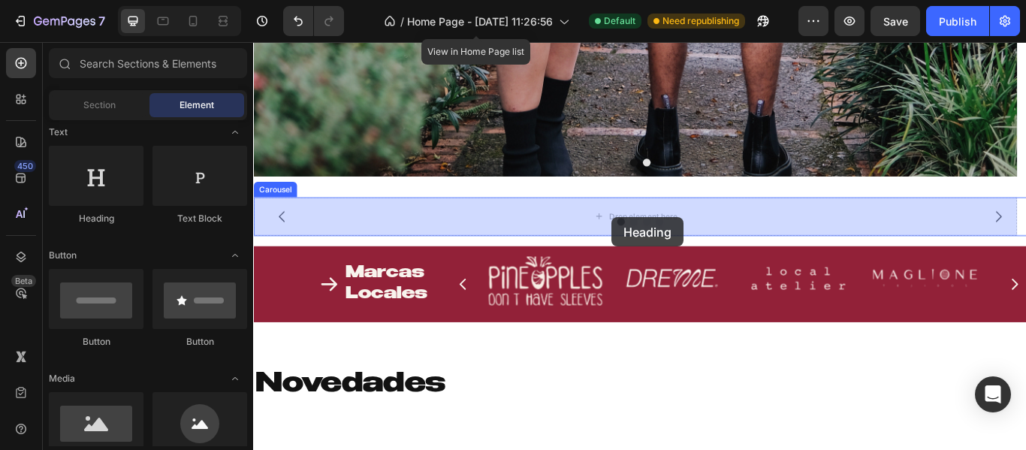
drag, startPoint x: 335, startPoint y: 226, endPoint x: 670, endPoint y: 246, distance: 336.2
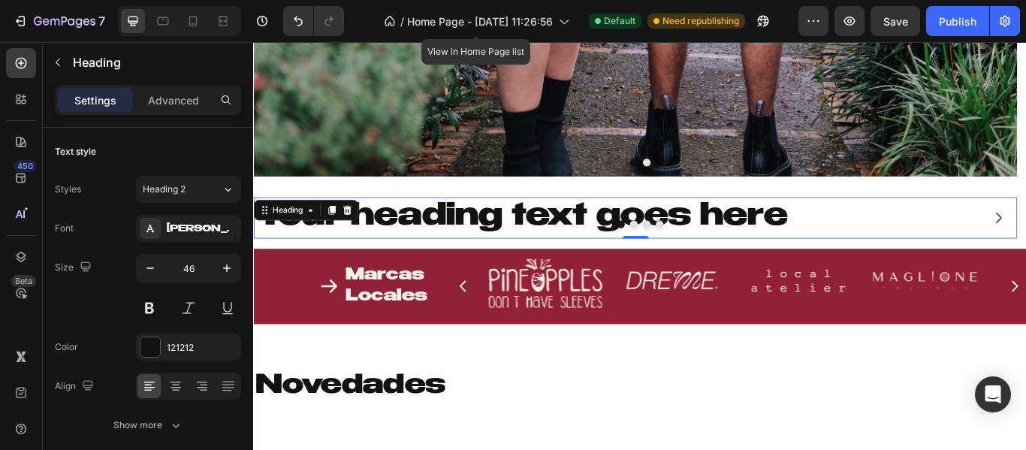
click at [957, 244] on h2 "Your heading text goes here" at bounding box center [698, 247] width 890 height 48
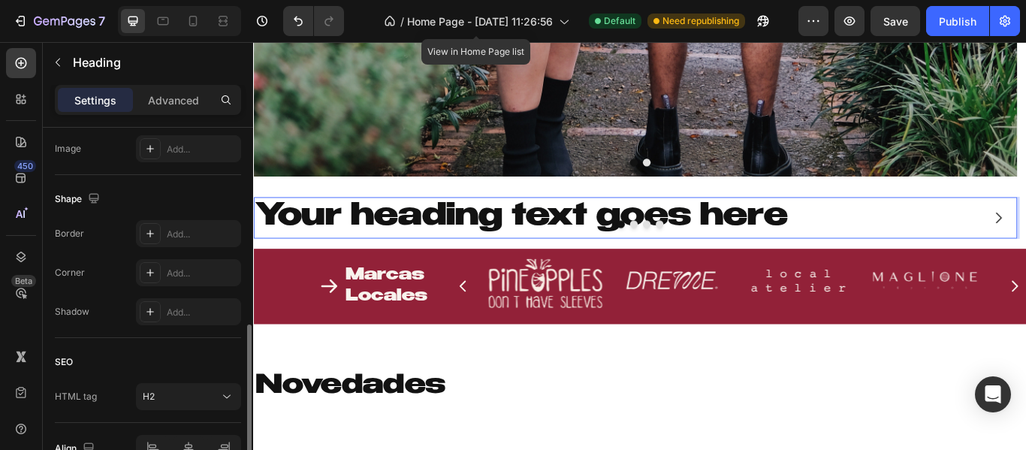
scroll to position [610, 0]
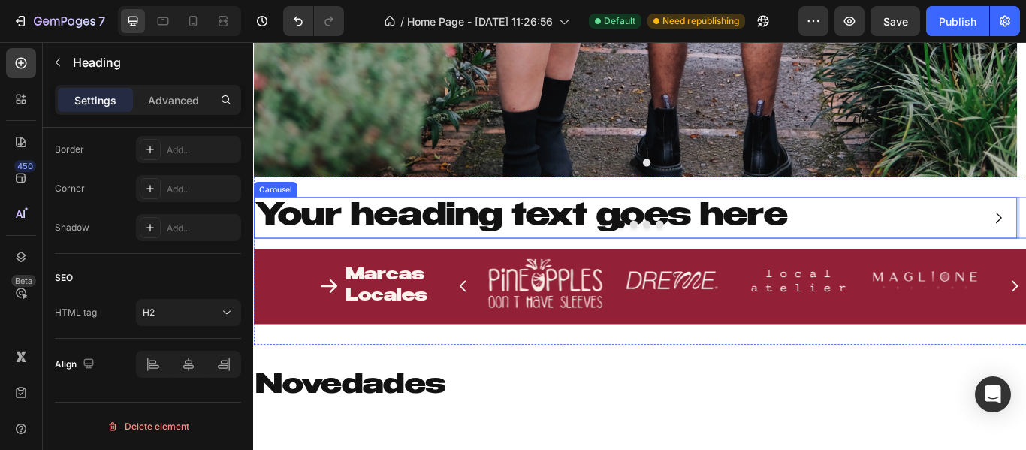
click at [616, 255] on div at bounding box center [703, 254] width 901 height 9
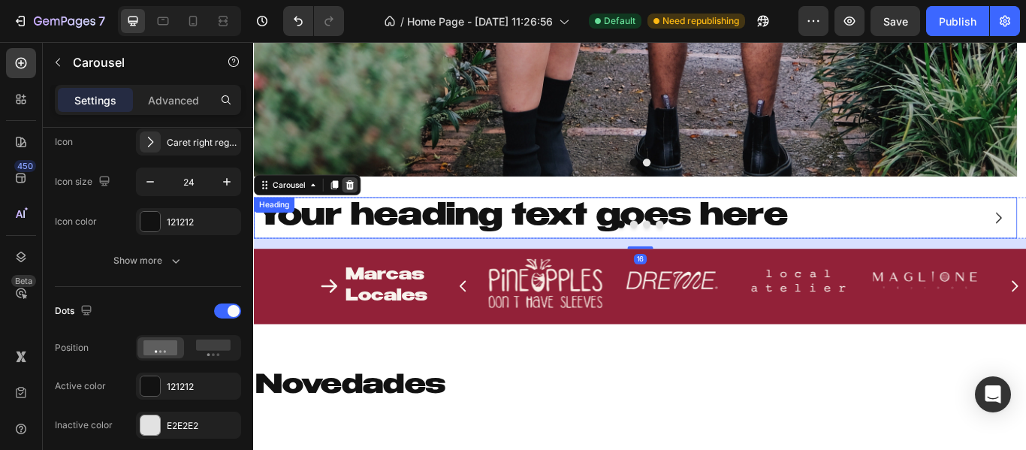
scroll to position [0, 0]
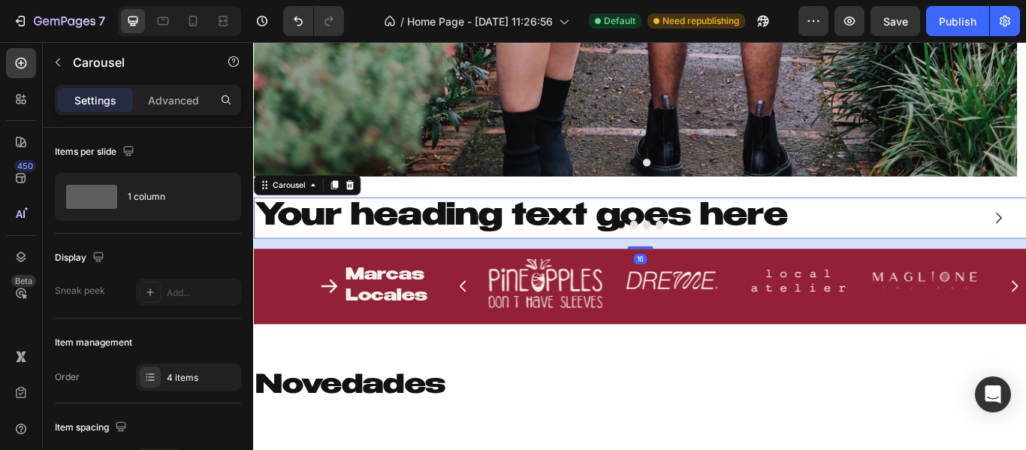
click at [1004, 250] on div at bounding box center [703, 254] width 901 height 9
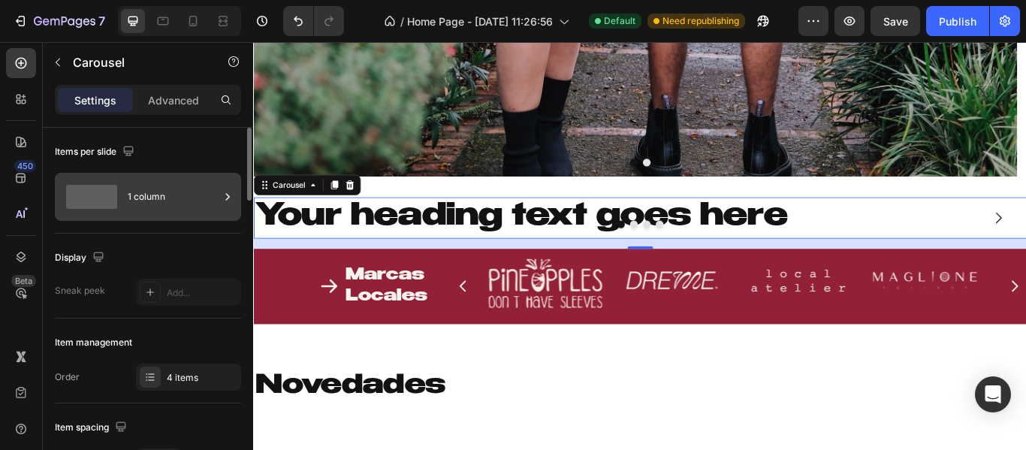
click at [156, 188] on div "1 column" at bounding box center [174, 196] width 92 height 35
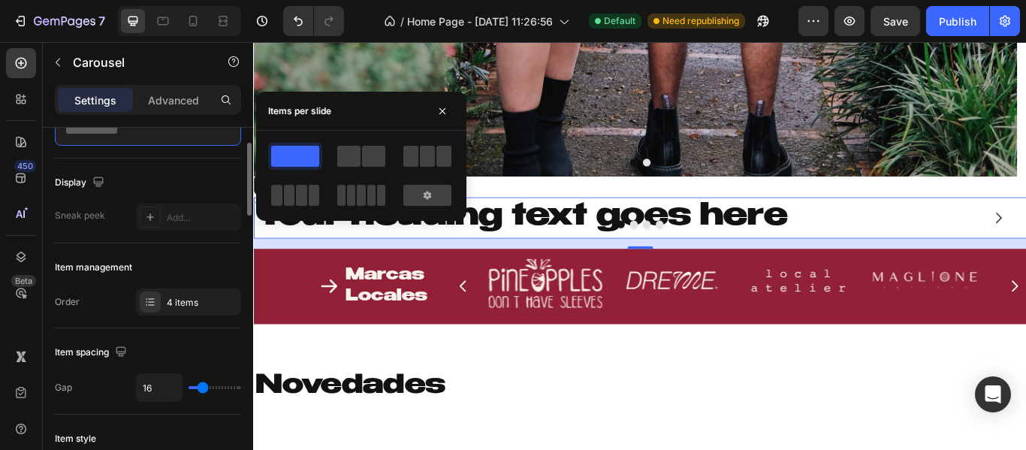
scroll to position [150, 0]
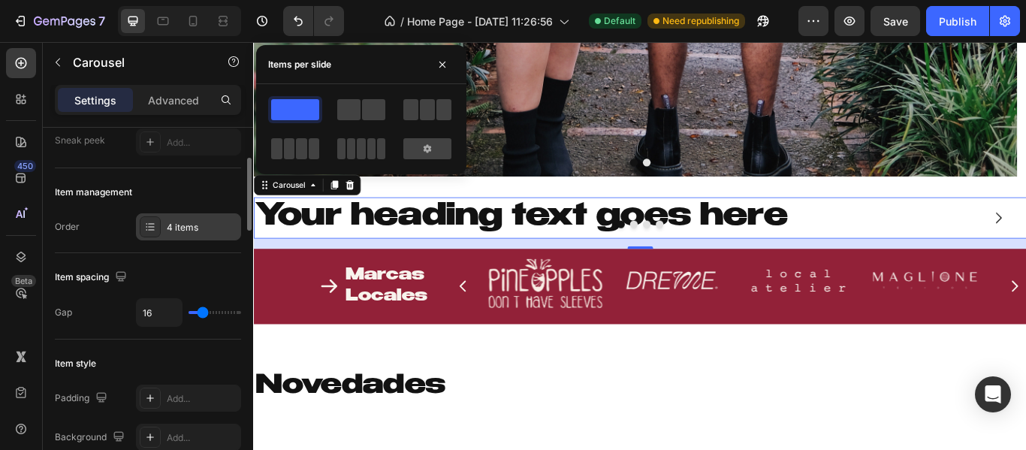
click at [175, 234] on div "4 items" at bounding box center [202, 228] width 71 height 14
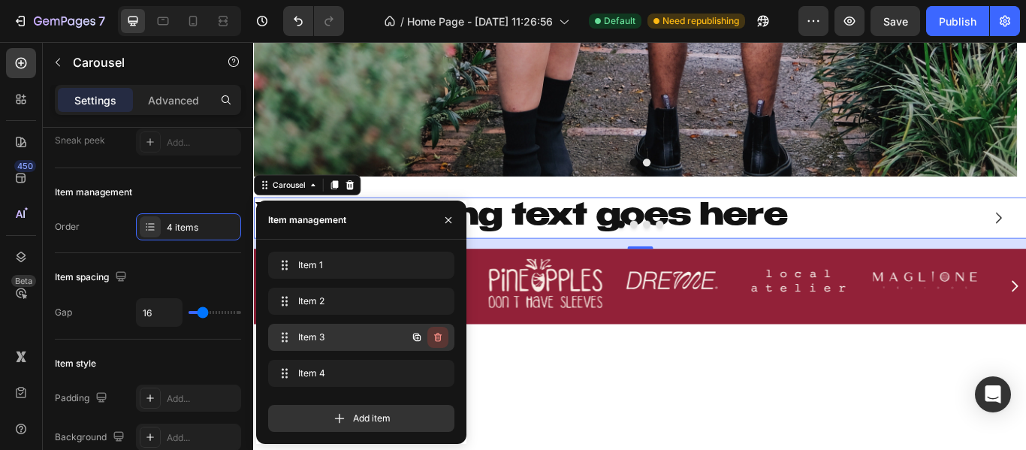
click at [438, 333] on icon "button" at bounding box center [438, 337] width 8 height 9
click at [438, 333] on div "Delete" at bounding box center [428, 337] width 28 height 14
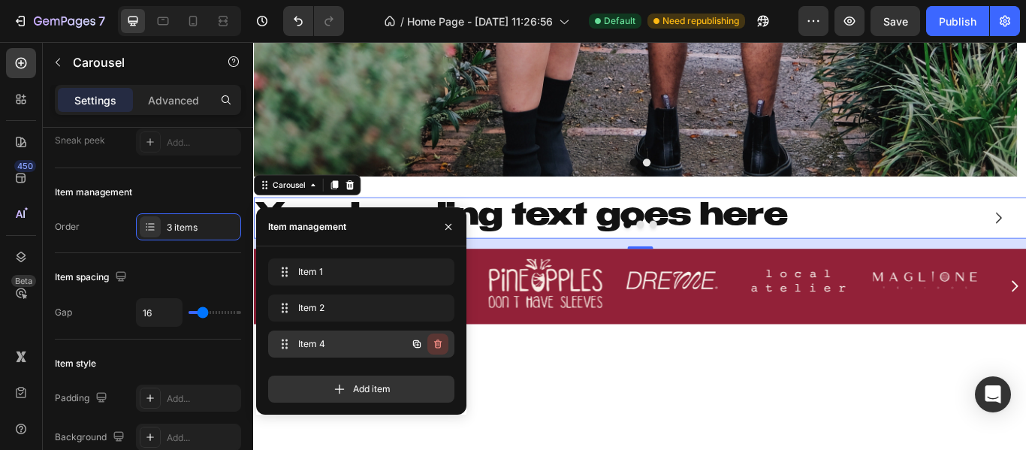
click at [438, 339] on icon "button" at bounding box center [438, 344] width 12 height 12
click at [438, 339] on div "Delete" at bounding box center [428, 344] width 28 height 14
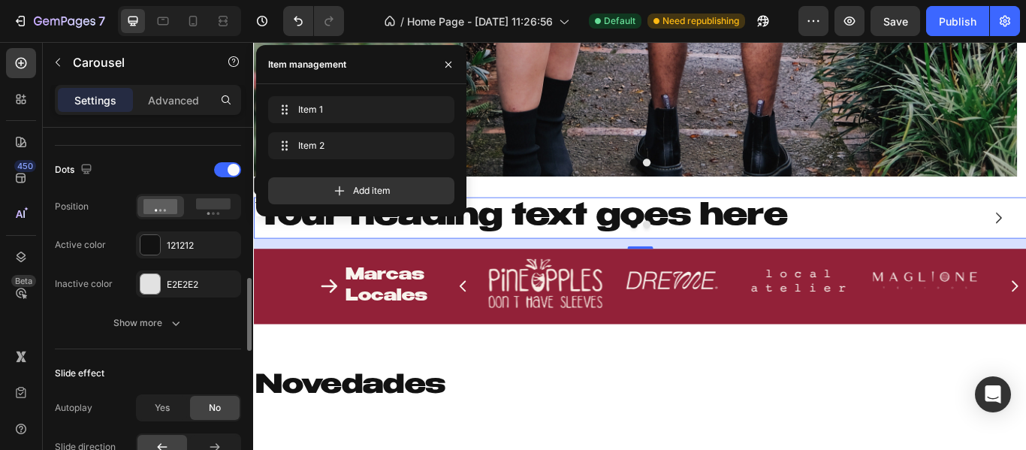
scroll to position [826, 0]
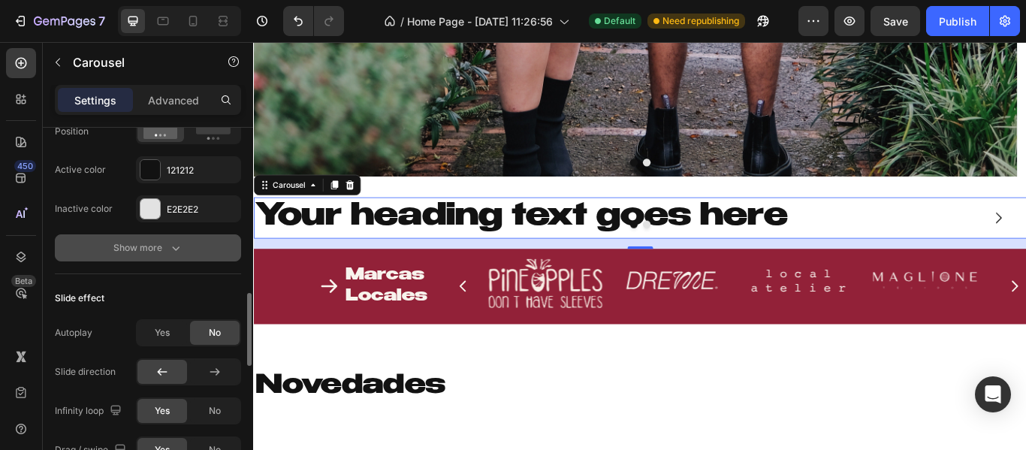
click at [140, 251] on div "Show more" at bounding box center [148, 247] width 70 height 15
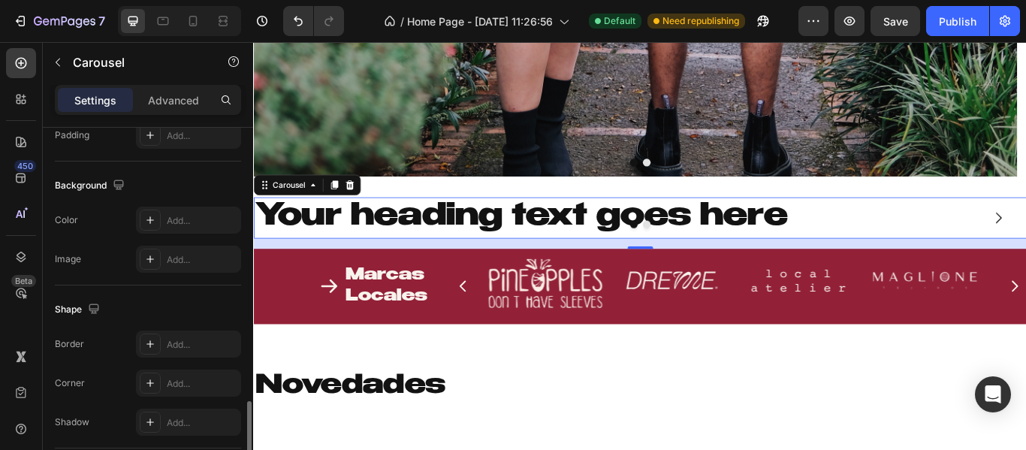
scroll to position [1502, 0]
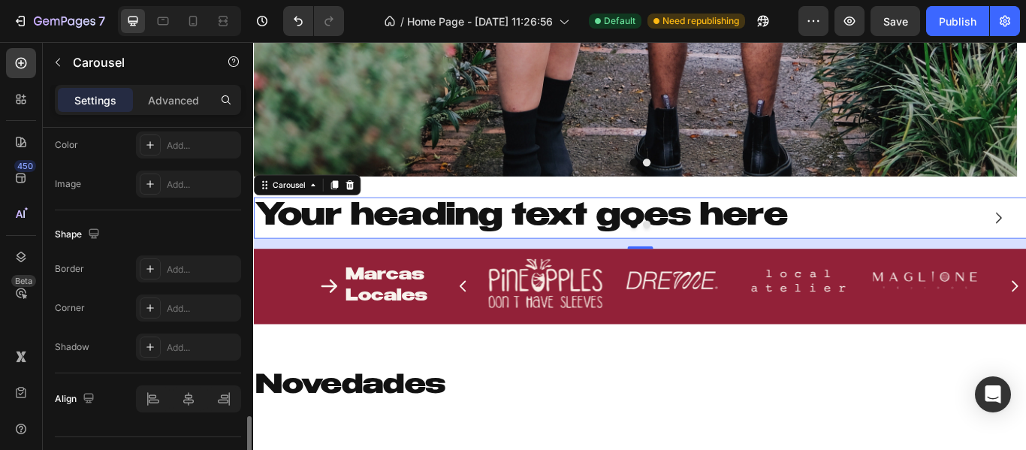
click at [931, 251] on div at bounding box center [703, 254] width 901 height 9
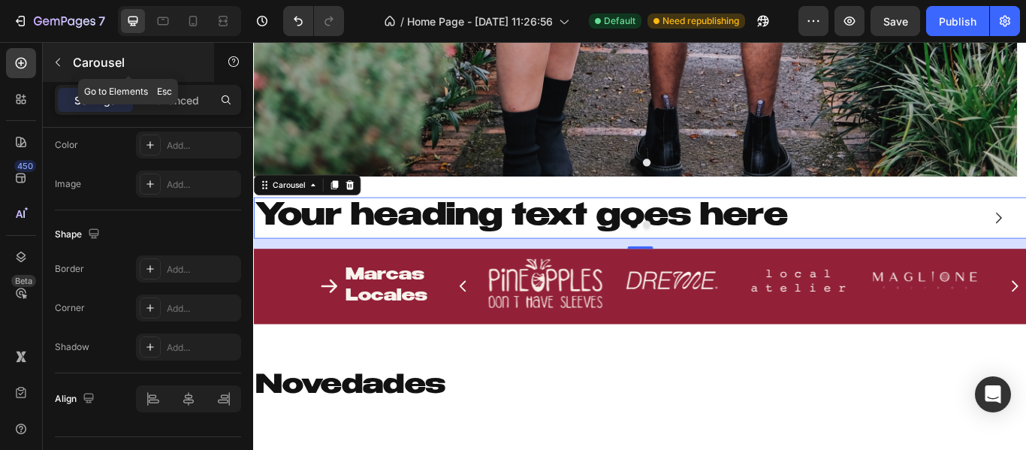
click at [77, 60] on p "Carousel" at bounding box center [137, 62] width 128 height 18
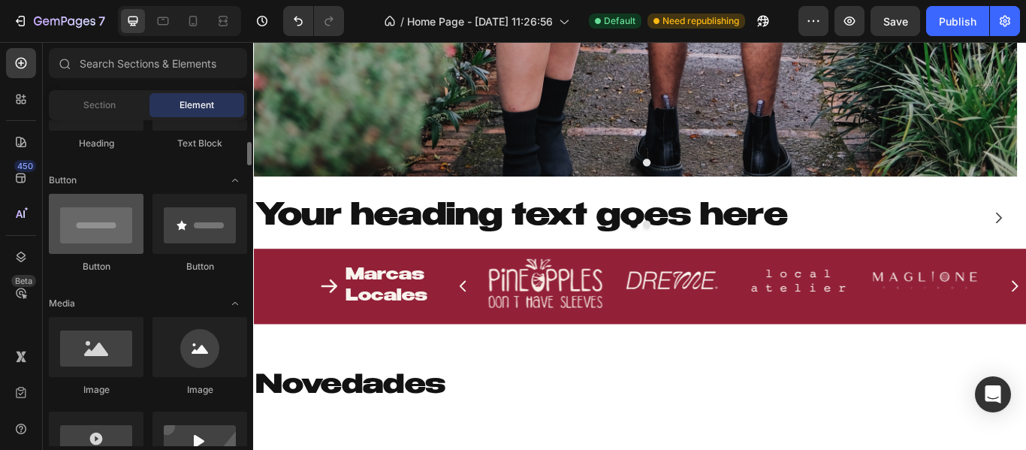
scroll to position [375, 0]
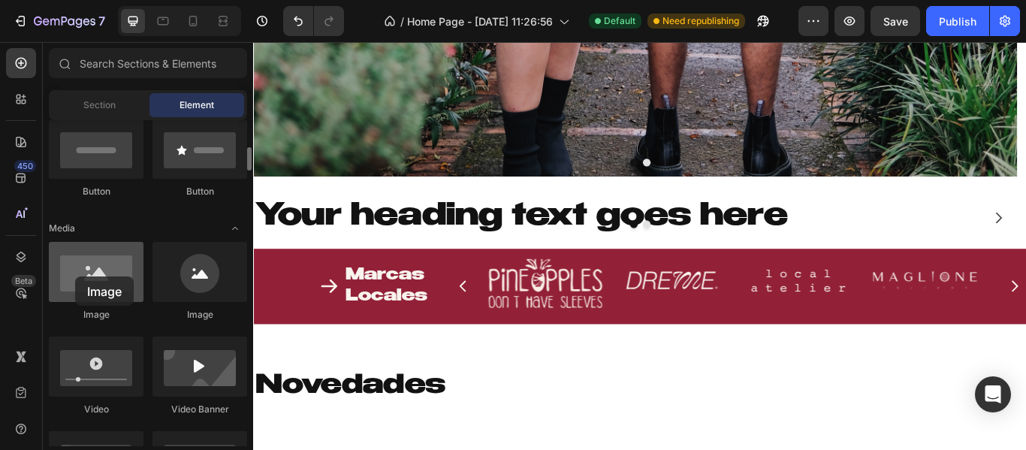
drag, startPoint x: 86, startPoint y: 284, endPoint x: 75, endPoint y: 276, distance: 12.9
click at [75, 276] on div at bounding box center [96, 272] width 95 height 60
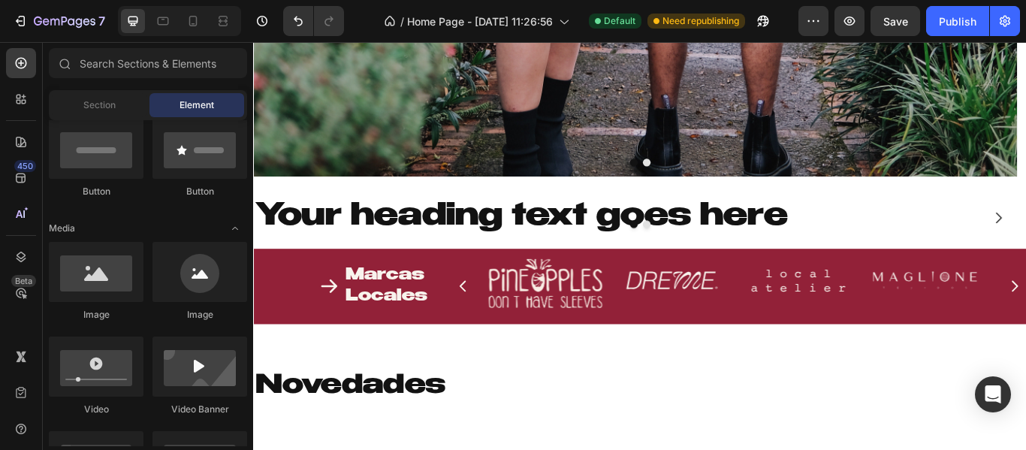
click at [546, 232] on p "Your heading text goes here" at bounding box center [698, 246] width 887 height 45
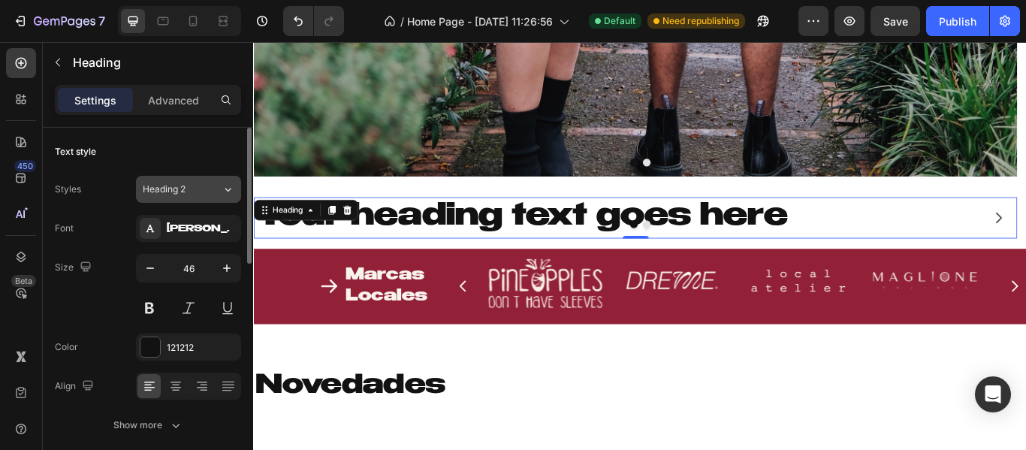
click at [189, 184] on div "Heading 2" at bounding box center [173, 189] width 61 height 14
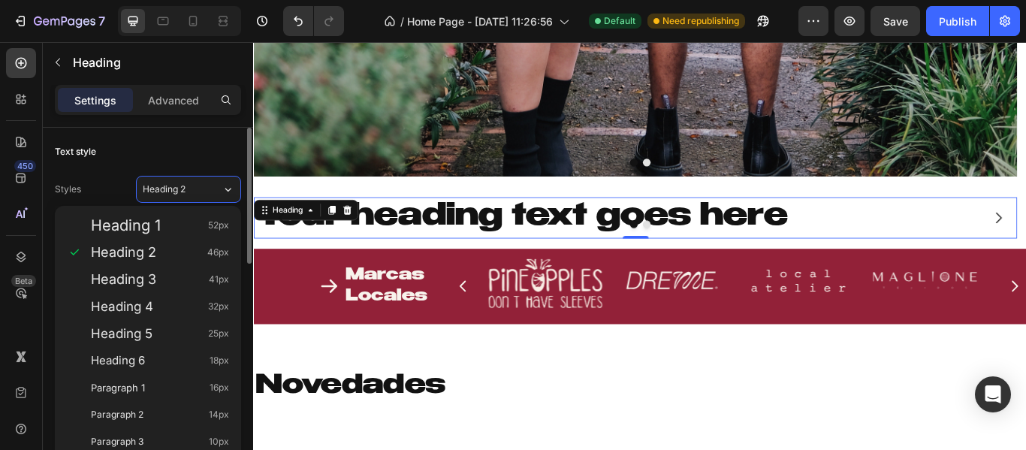
click at [146, 143] on div "Text style" at bounding box center [148, 152] width 186 height 24
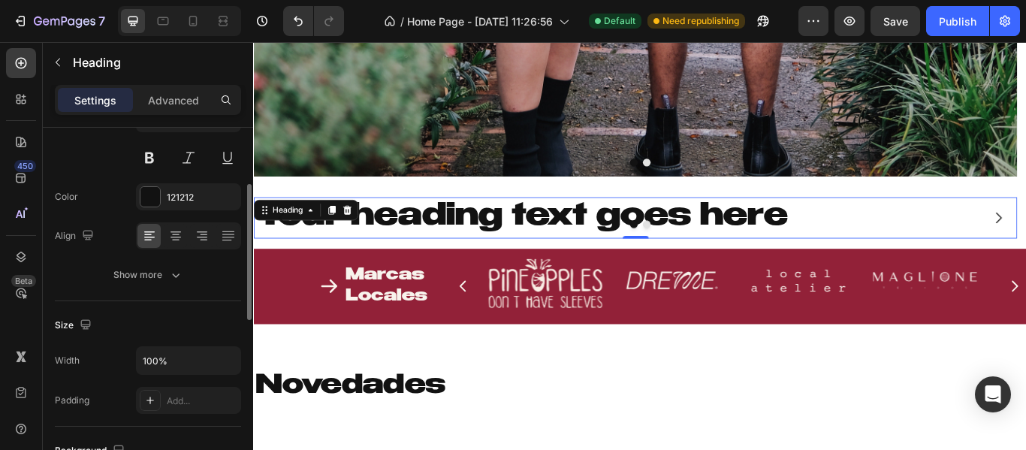
scroll to position [0, 0]
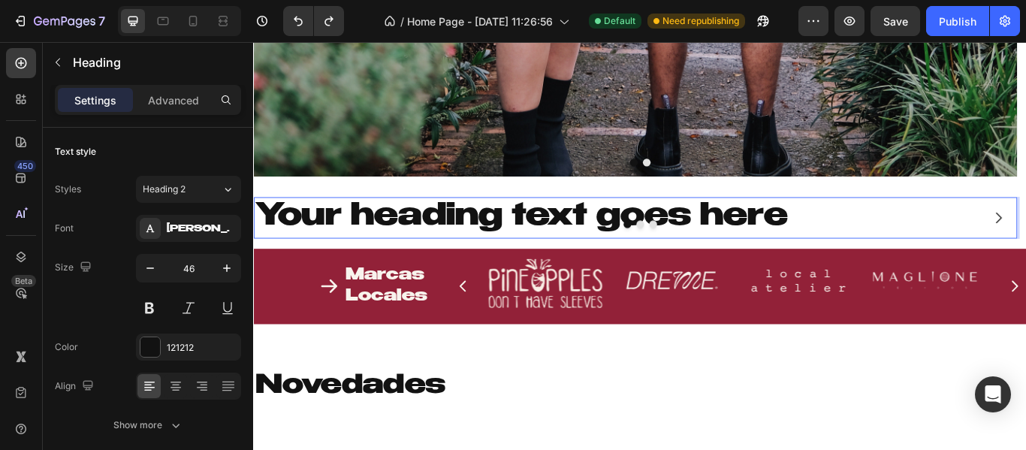
click at [390, 243] on p "Your heading text goes here" at bounding box center [698, 246] width 887 height 45
click at [413, 243] on p "Your heading text goes here" at bounding box center [698, 246] width 887 height 45
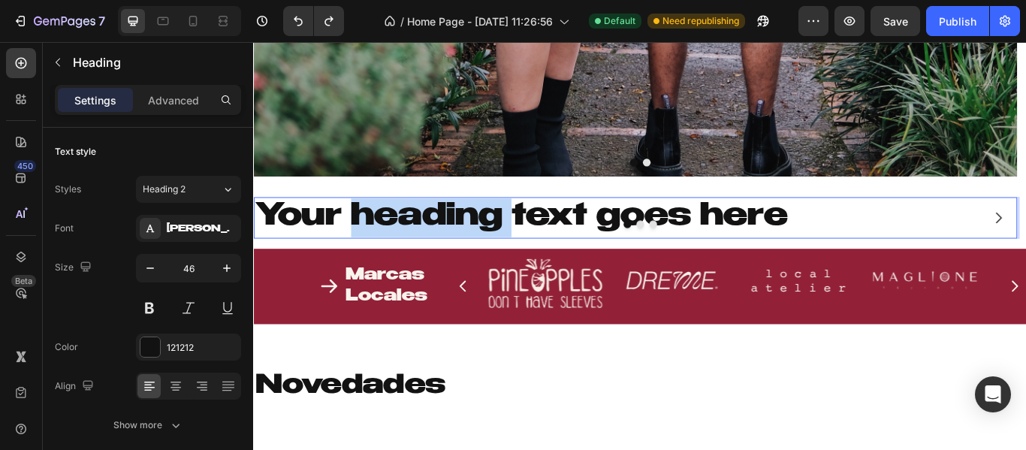
click at [413, 243] on p "Your heading text goes here" at bounding box center [698, 246] width 887 height 45
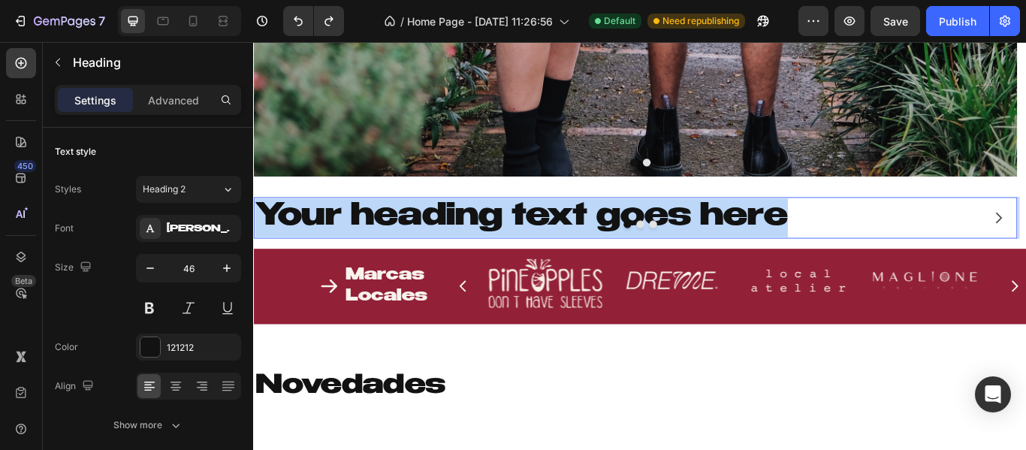
click at [413, 243] on p "Your heading text goes here" at bounding box center [698, 246] width 887 height 45
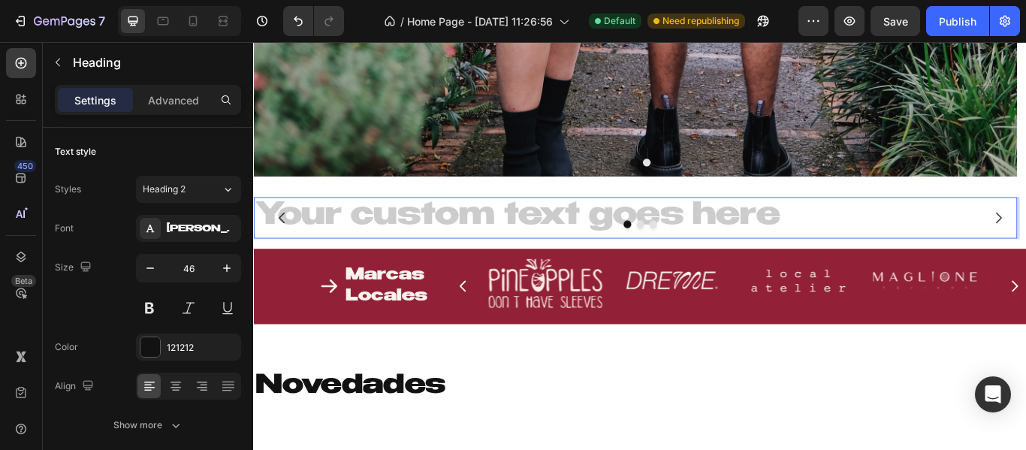
click at [941, 234] on h2 "Rich Text Editor. Editing area: main" at bounding box center [698, 247] width 890 height 48
click at [366, 267] on p "Rich Text Editor. Editing area: main" at bounding box center [698, 246] width 887 height 45
click at [335, 230] on h2 "Rich Text Editor. Editing area: main" at bounding box center [698, 247] width 890 height 48
click at [661, 282] on div "Heading 0 Drop element here Drop element here Carousel" at bounding box center [703, 253] width 901 height 60
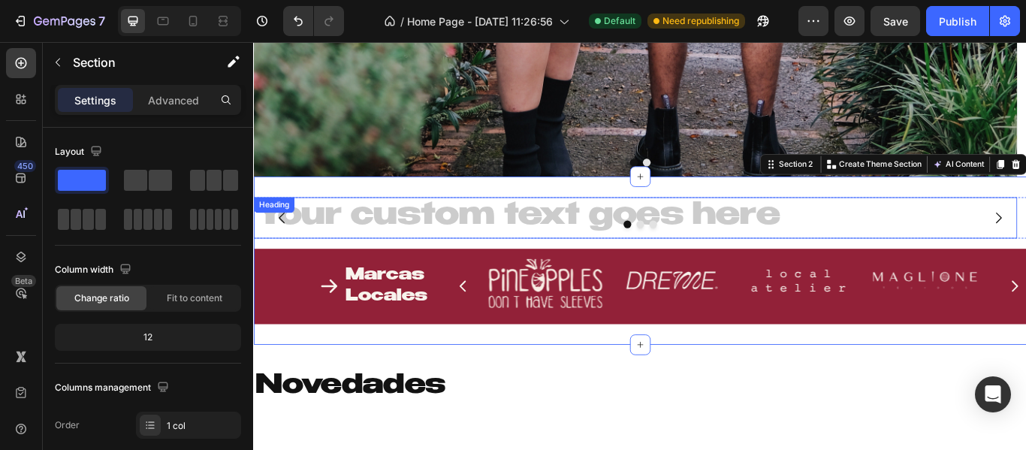
click at [635, 239] on h2 "Rich Text Editor. Editing area: main" at bounding box center [698, 247] width 890 height 48
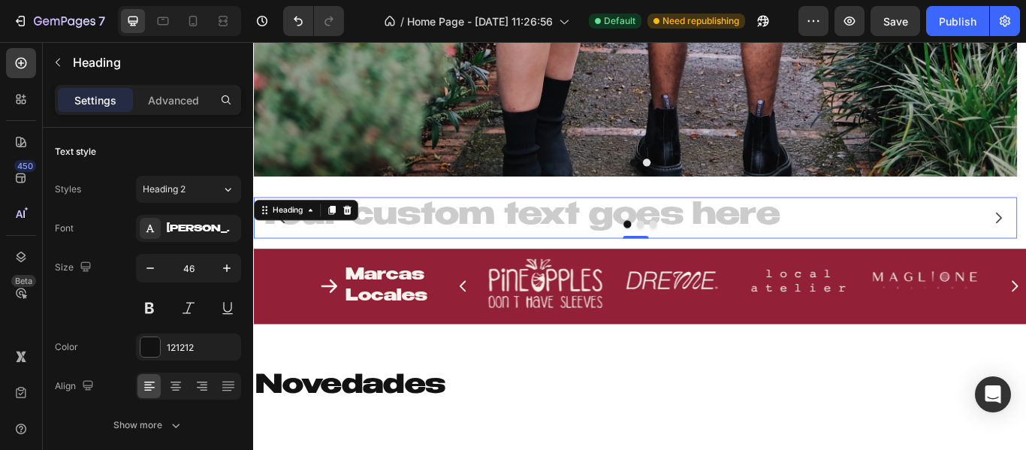
click at [372, 230] on div "Heading" at bounding box center [314, 238] width 122 height 24
click at [365, 238] on icon at bounding box center [362, 238] width 10 height 11
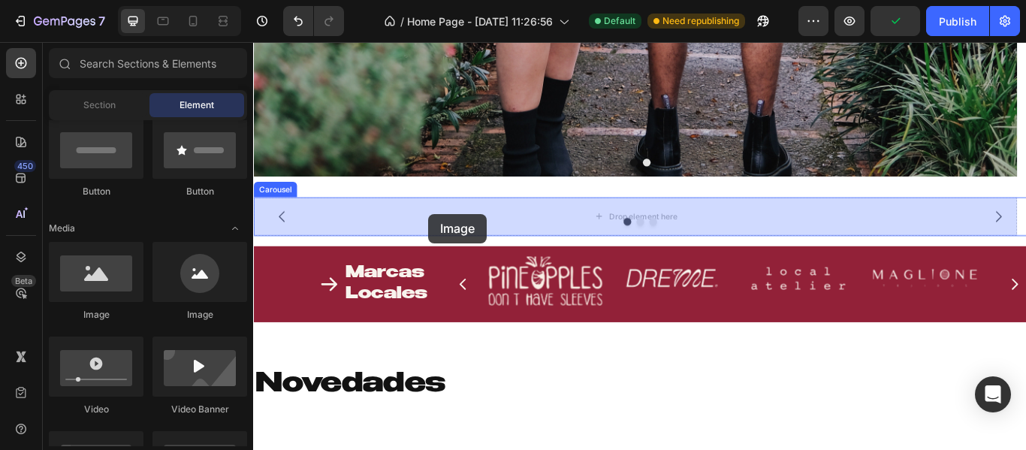
drag, startPoint x: 446, startPoint y: 312, endPoint x: 457, endPoint y: 243, distance: 70.0
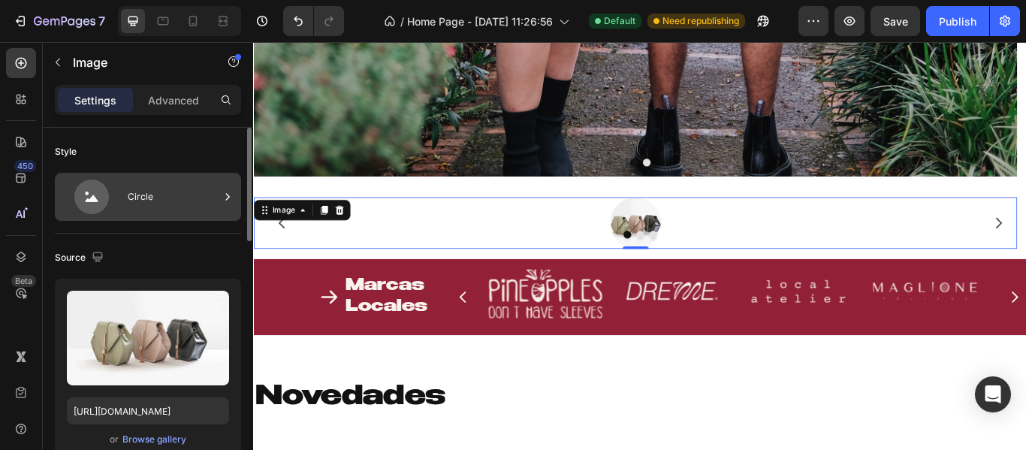
click at [98, 194] on icon at bounding box center [91, 196] width 35 height 35
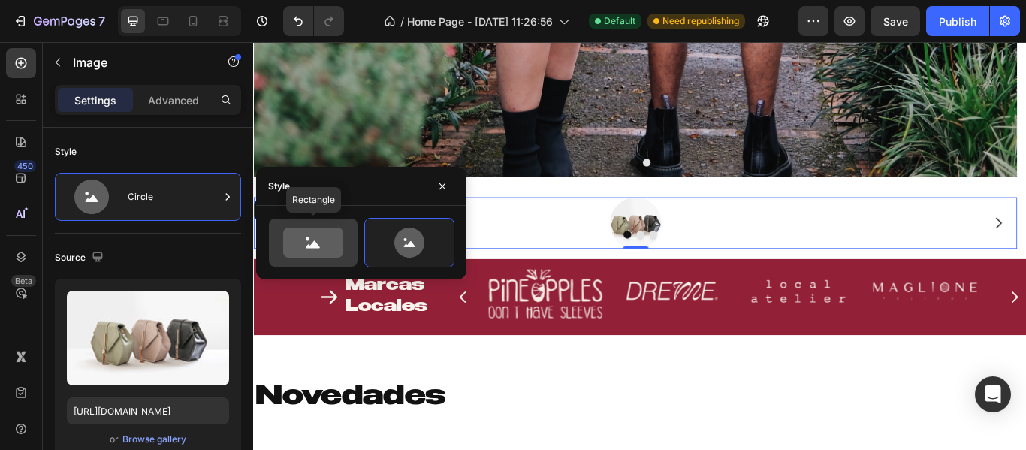
click at [351, 235] on div at bounding box center [313, 242] width 89 height 48
type input "100"
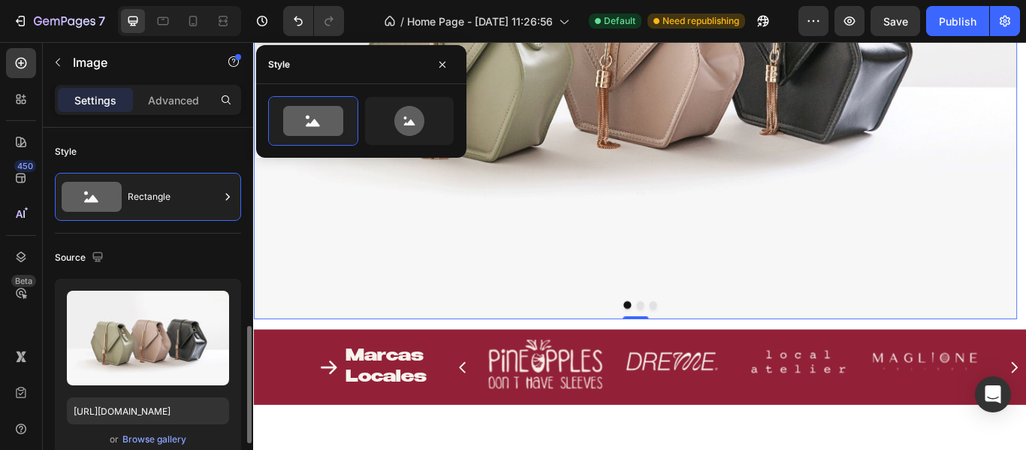
scroll to position [150, 0]
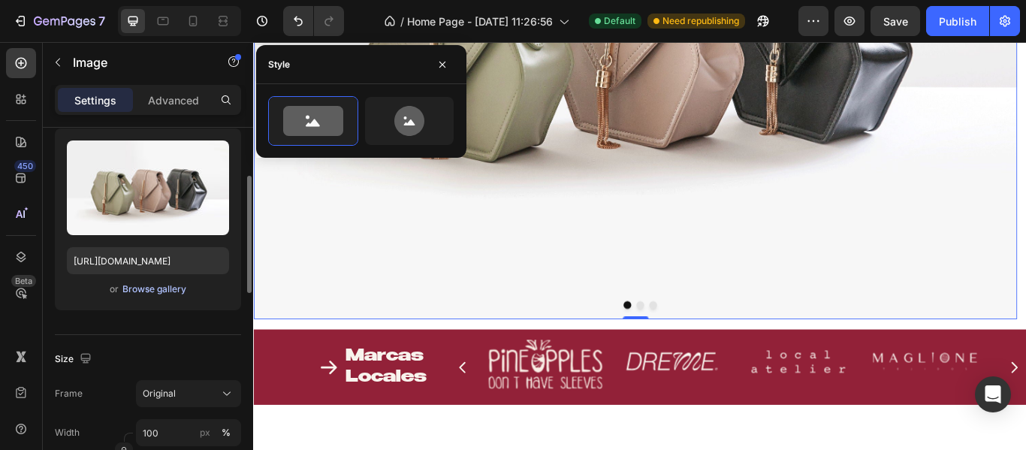
click at [158, 285] on div "Browse gallery" at bounding box center [154, 289] width 64 height 14
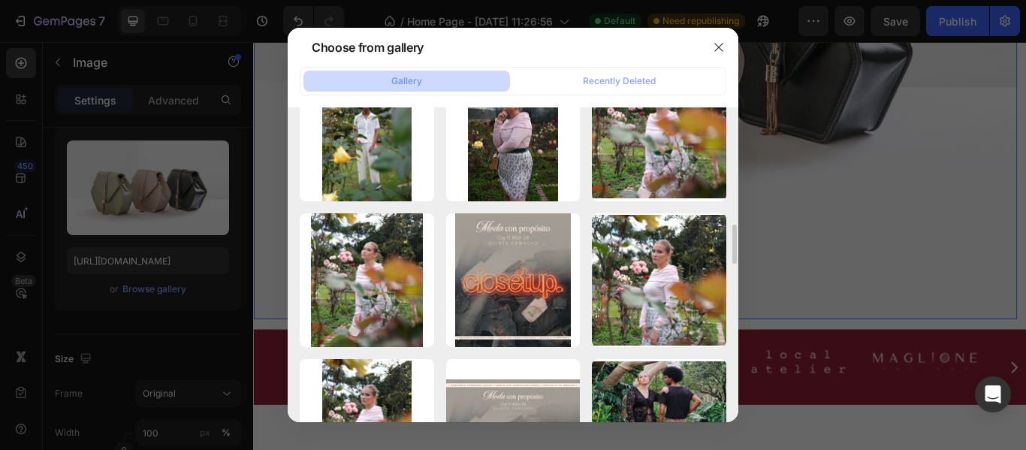
scroll to position [1080, 0]
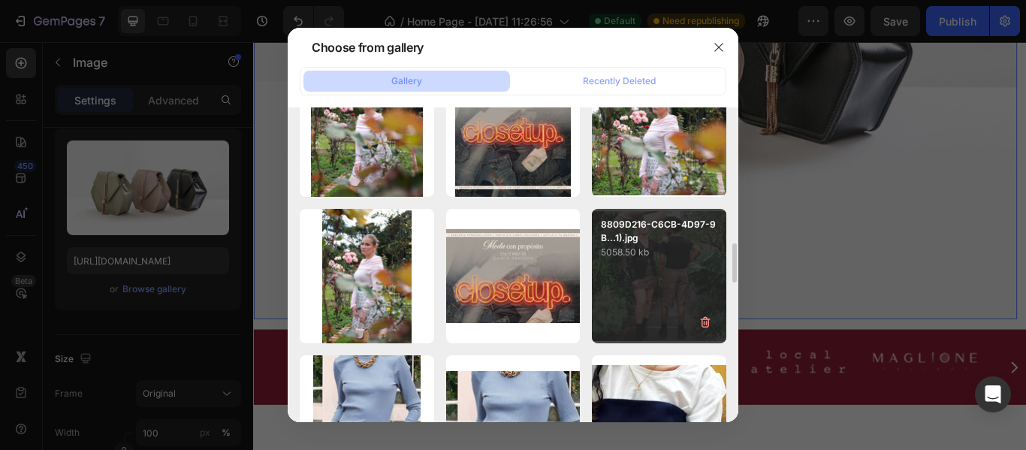
click at [684, 266] on div "8809D216-C6CB-4D97-9B...1).jpg 5058.50 kb" at bounding box center [659, 276] width 134 height 134
type input "[URL][DOMAIN_NAME]"
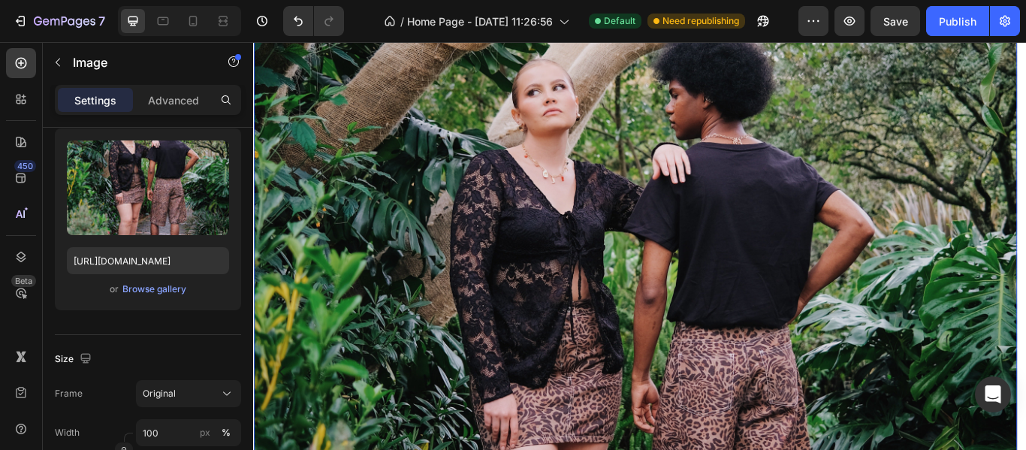
scroll to position [761, 0]
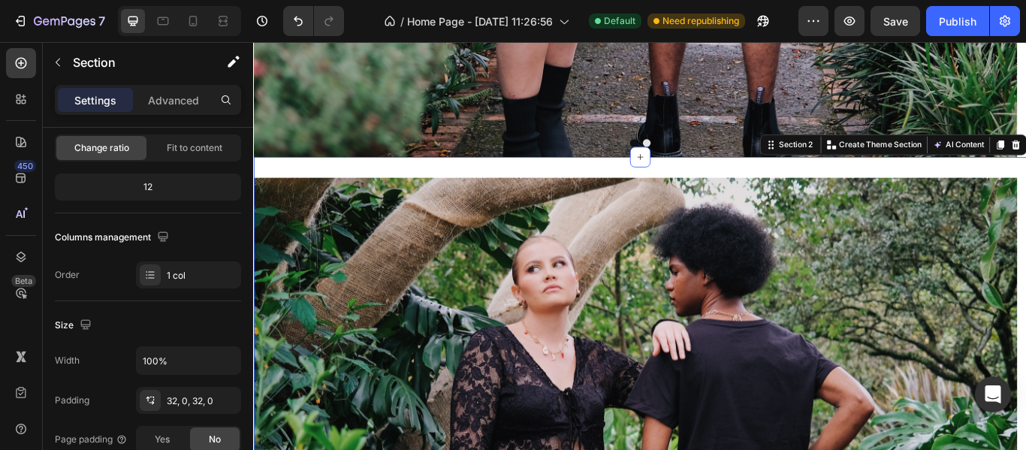
scroll to position [0, 0]
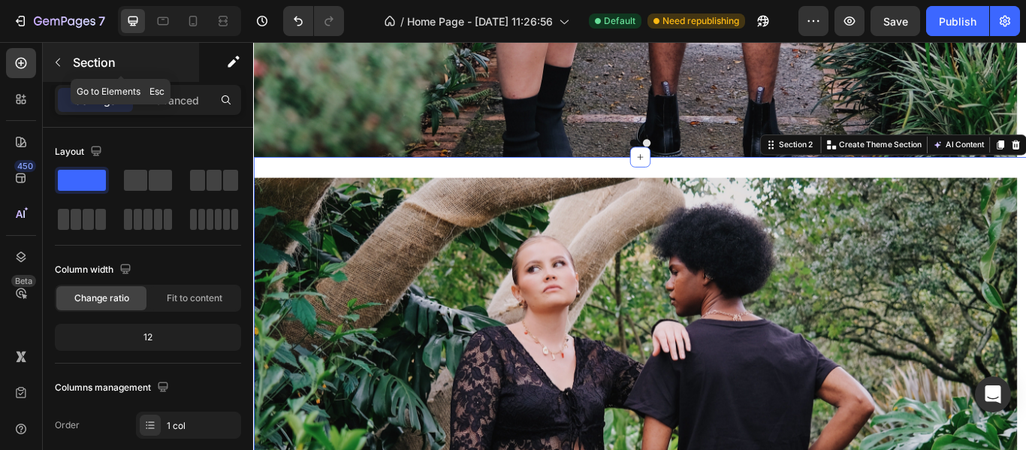
click at [76, 59] on p "Section" at bounding box center [134, 62] width 123 height 18
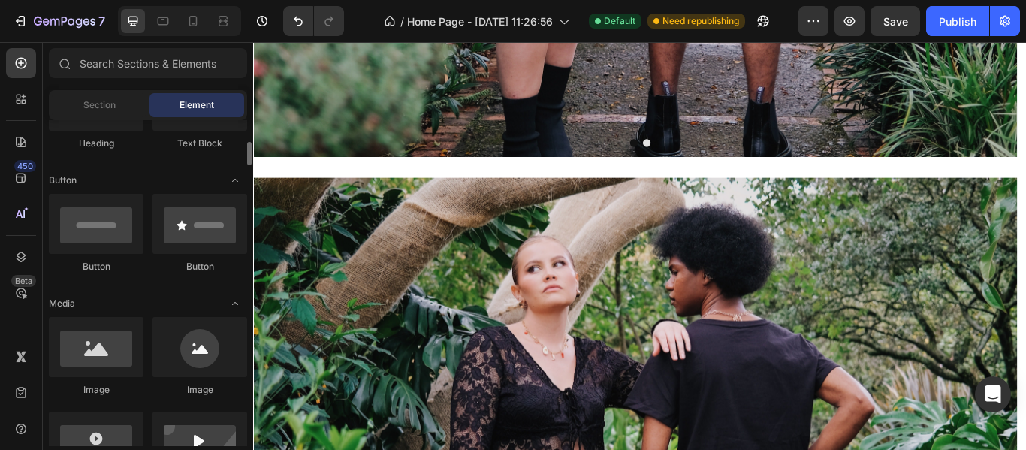
scroll to position [225, 0]
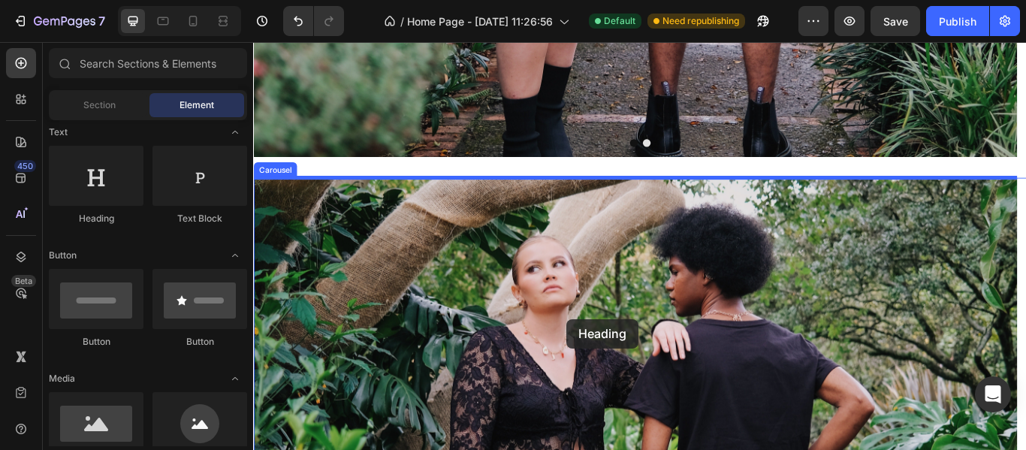
drag, startPoint x: 354, startPoint y: 225, endPoint x: 618, endPoint y: 365, distance: 298.3
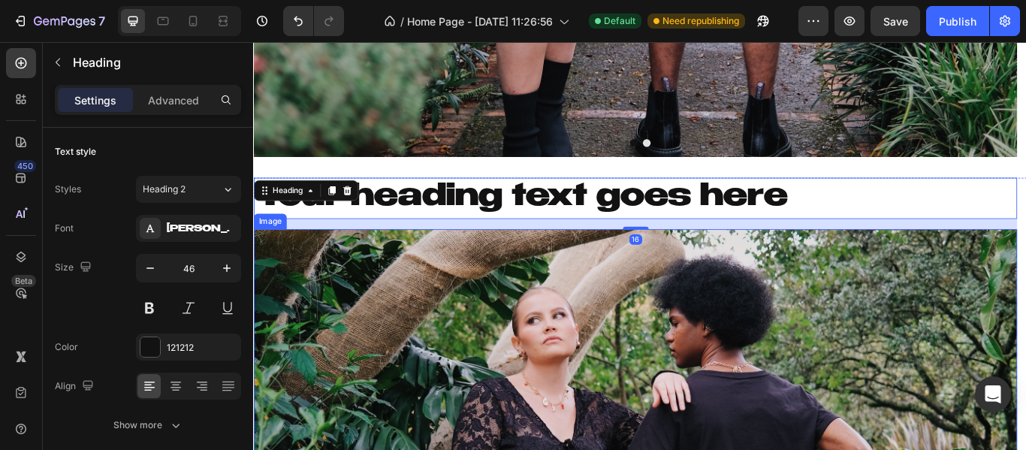
scroll to position [911, 0]
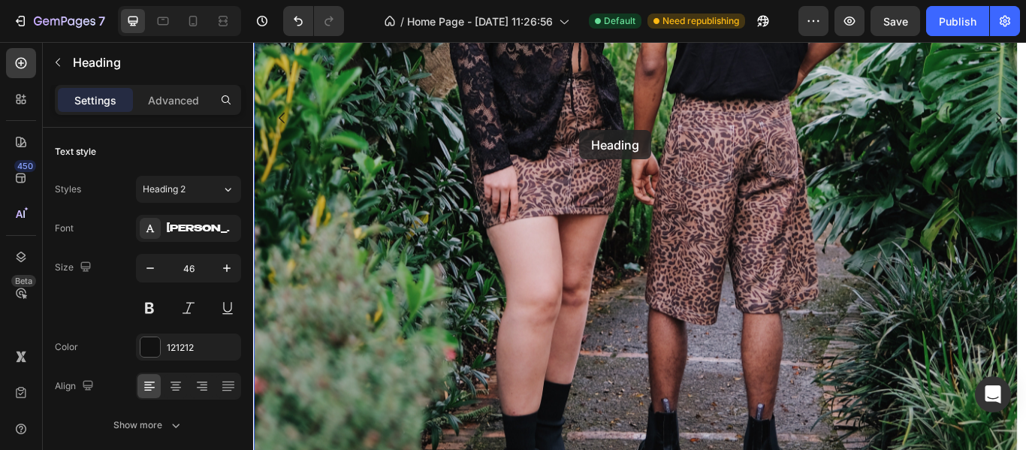
drag, startPoint x: 450, startPoint y: 66, endPoint x: 633, endPoint y: 145, distance: 198.8
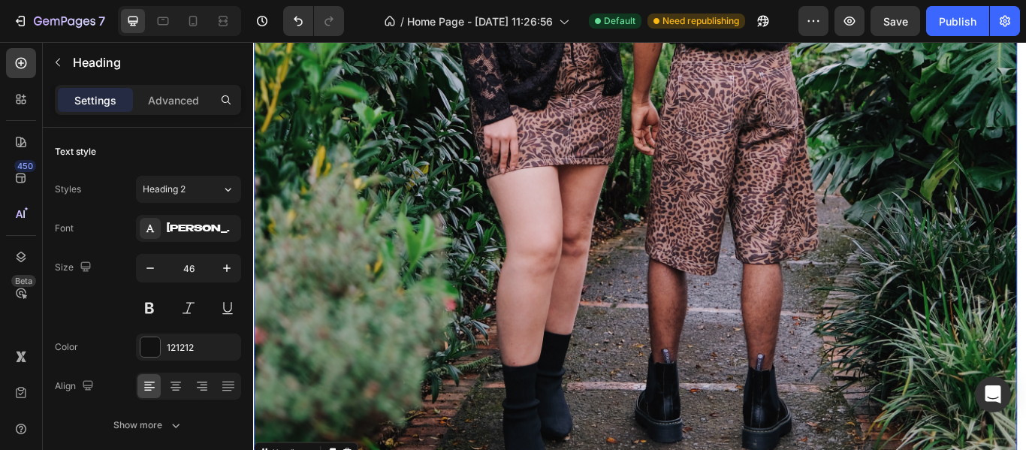
scroll to position [1586, 0]
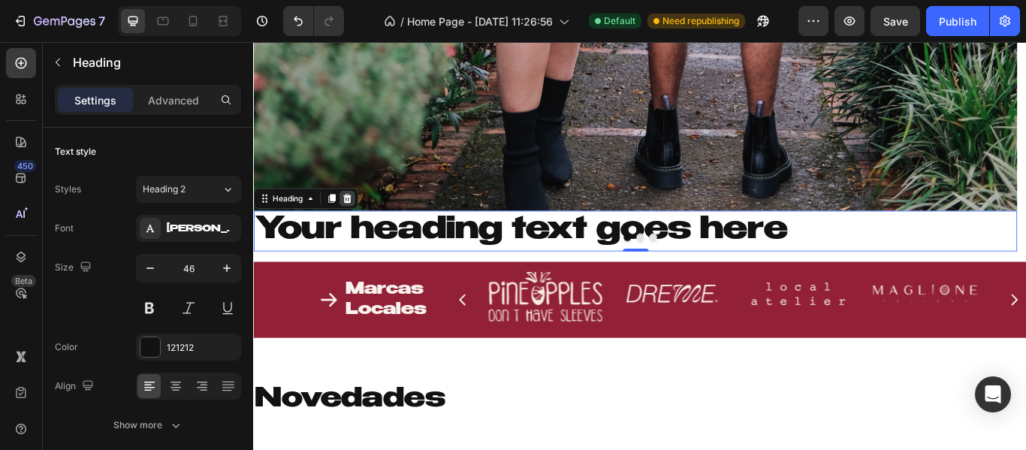
click at [363, 224] on icon at bounding box center [362, 223] width 10 height 11
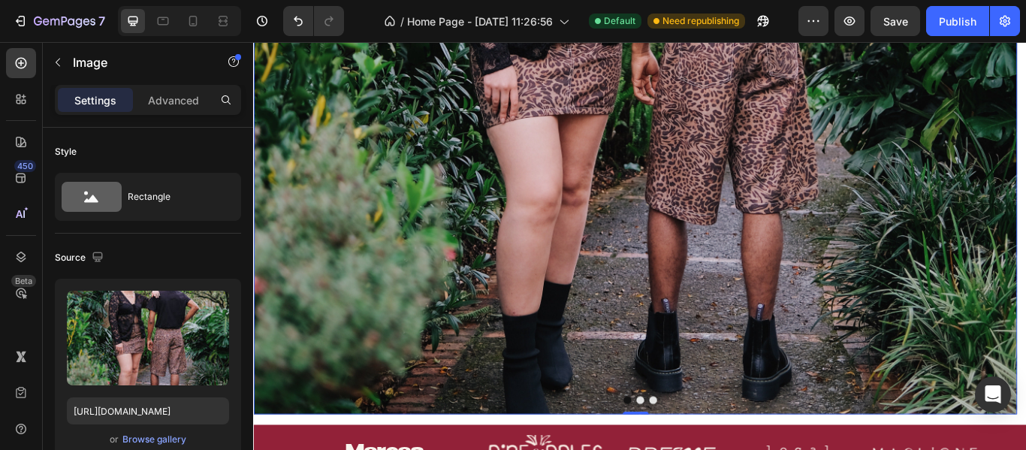
scroll to position [1136, 0]
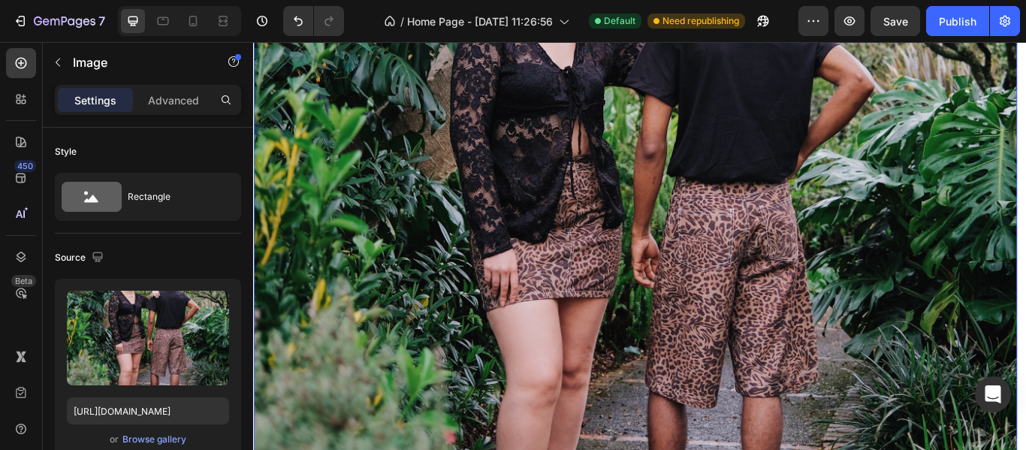
click at [506, 190] on img at bounding box center [698, 257] width 890 height 864
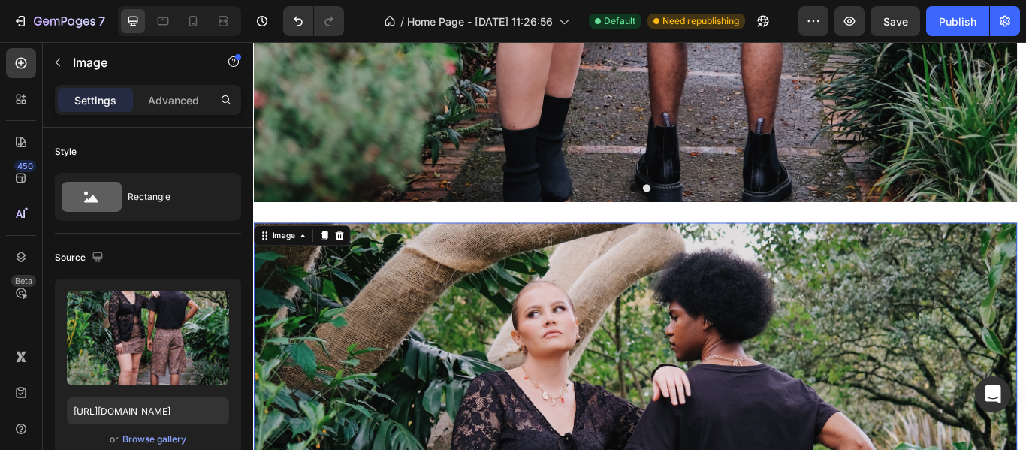
scroll to position [685, 0]
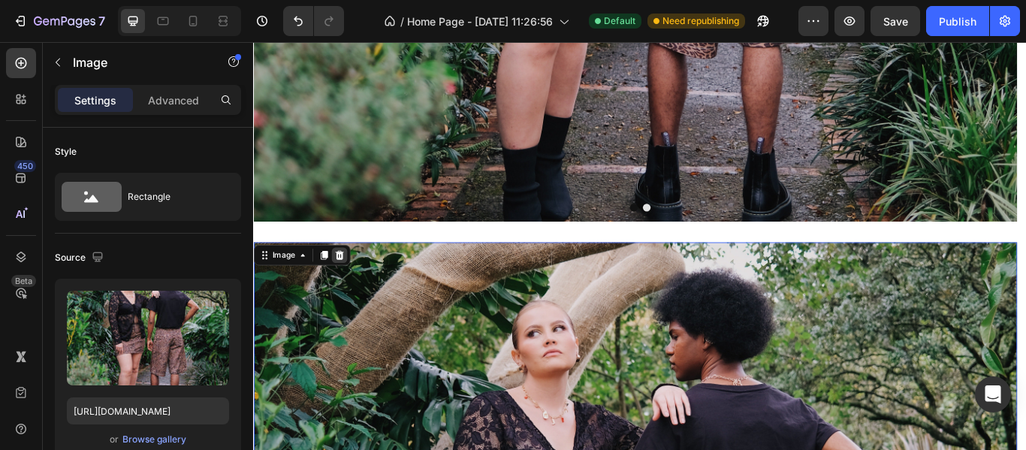
click at [360, 291] on div at bounding box center [353, 291] width 18 height 18
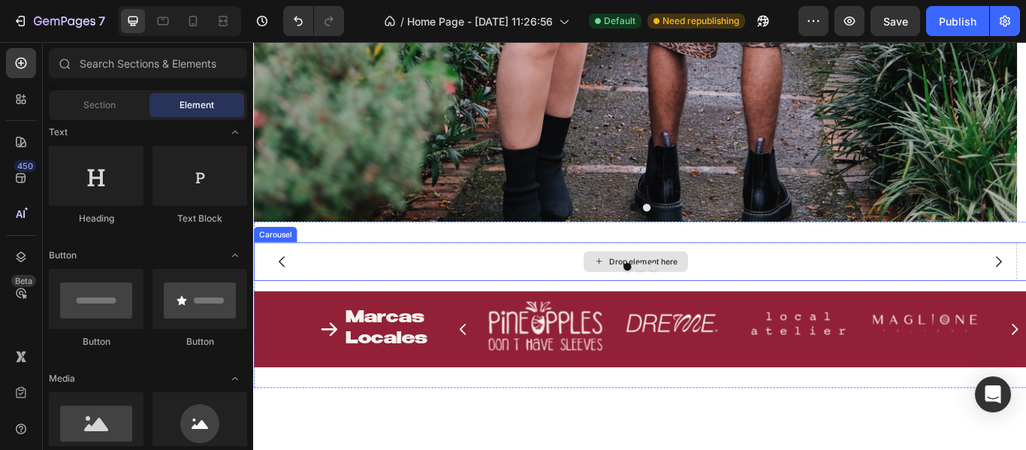
click at [582, 296] on div "Drop element here" at bounding box center [698, 298] width 890 height 45
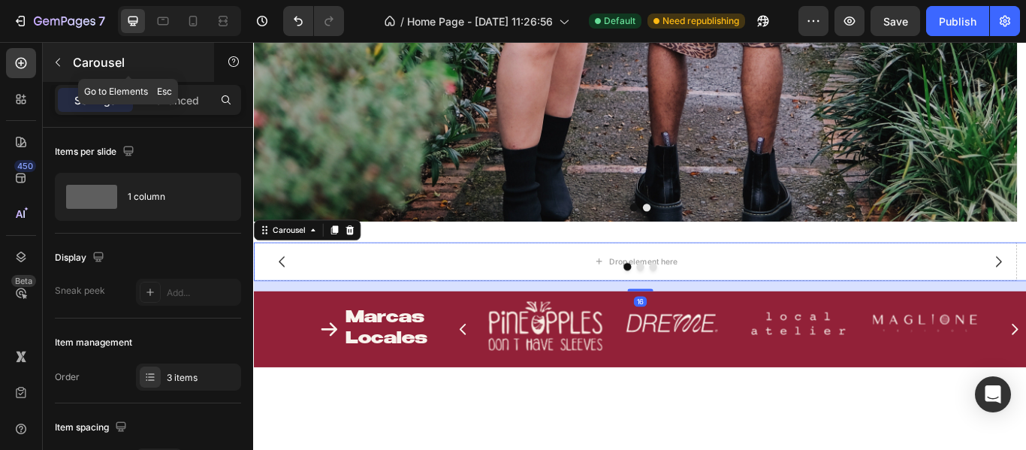
click at [169, 56] on p "Carousel" at bounding box center [137, 62] width 128 height 18
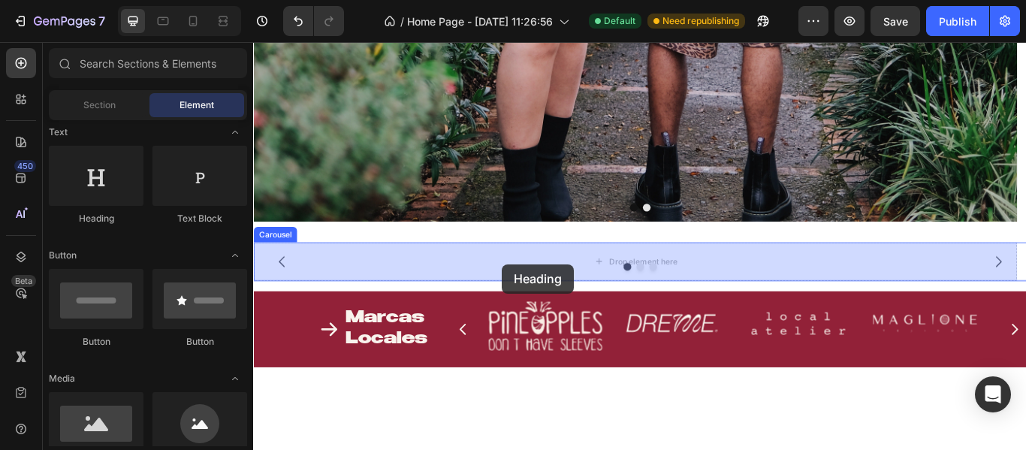
drag, startPoint x: 433, startPoint y: 253, endPoint x: 543, endPoint y: 300, distance: 119.4
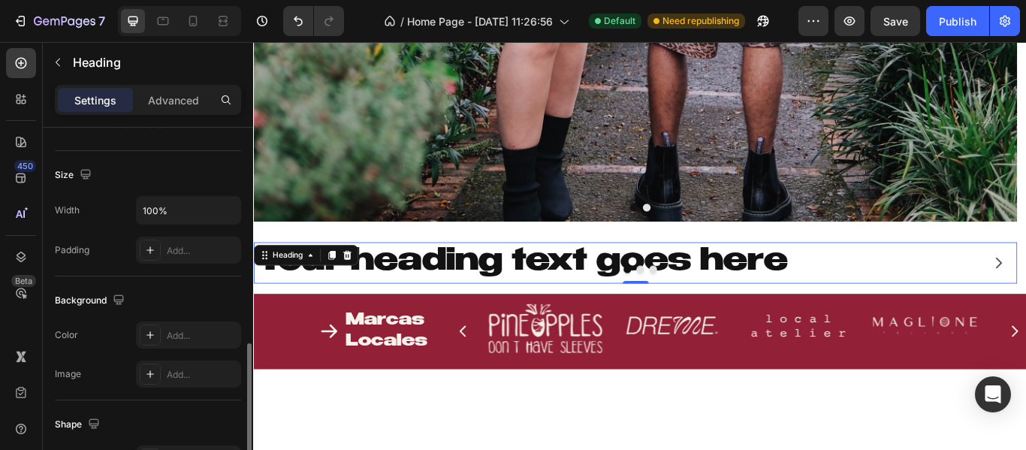
scroll to position [375, 0]
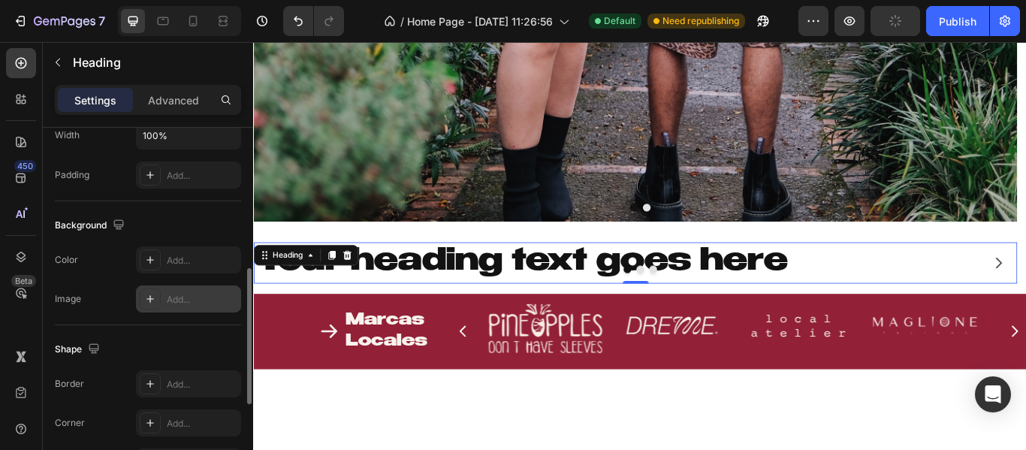
click at [157, 296] on div at bounding box center [150, 298] width 21 height 21
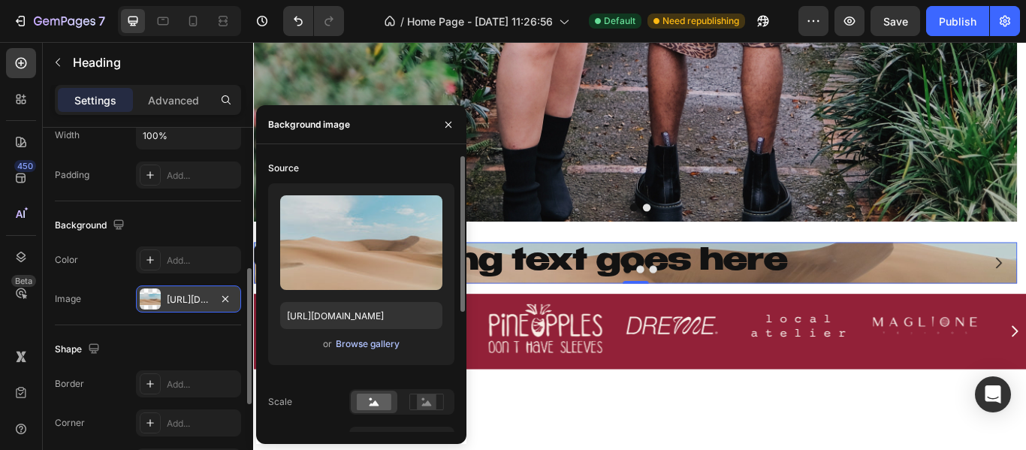
click at [357, 345] on div "Browse gallery" at bounding box center [368, 344] width 64 height 14
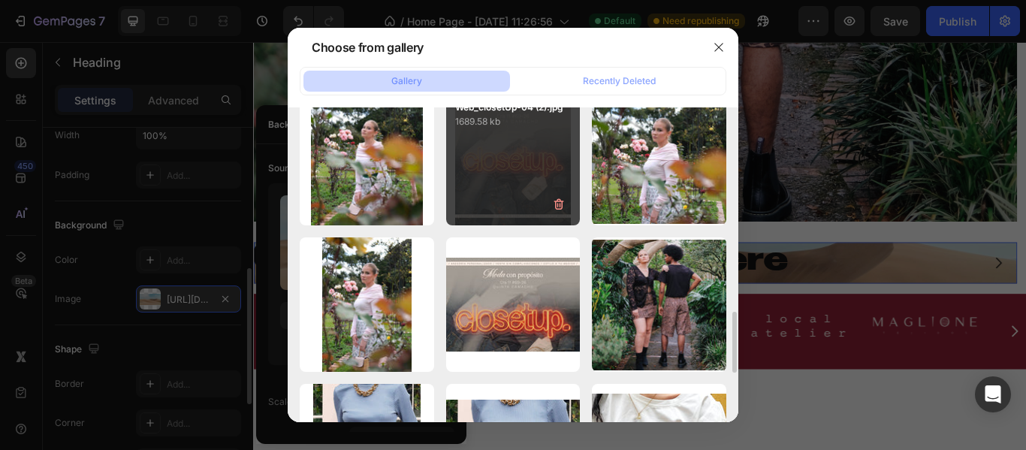
scroll to position [1201, 0]
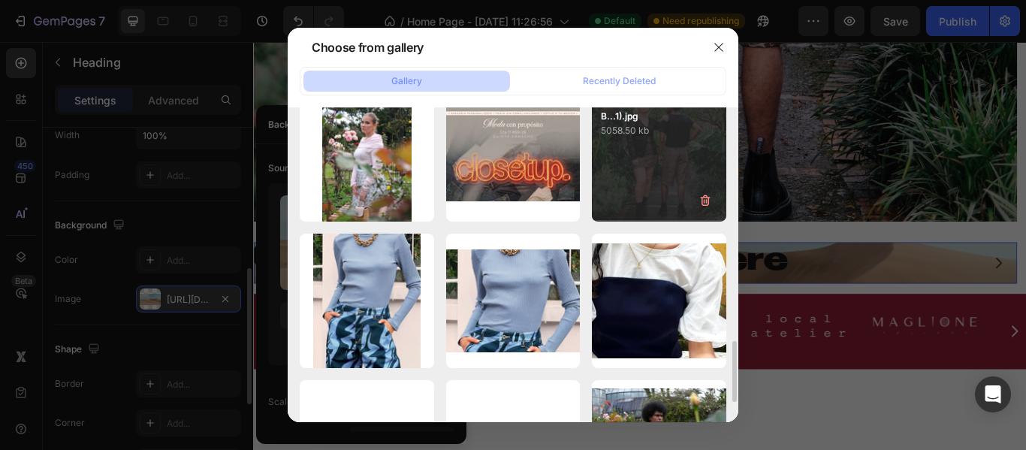
click at [616, 193] on div "8809D216-C6CB-4D97-9B...1).jpg 5058.50 kb" at bounding box center [659, 154] width 134 height 134
type input "[URL][DOMAIN_NAME]"
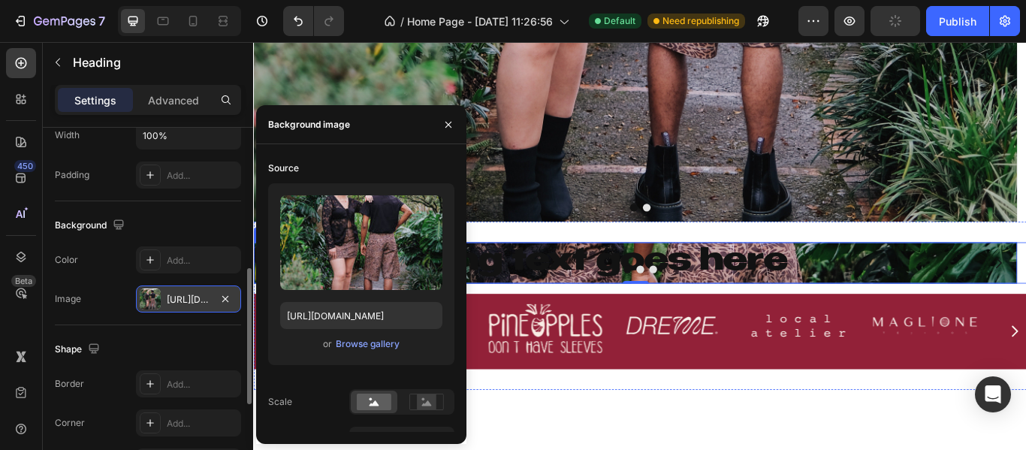
click at [799, 304] on div at bounding box center [703, 307] width 901 height 9
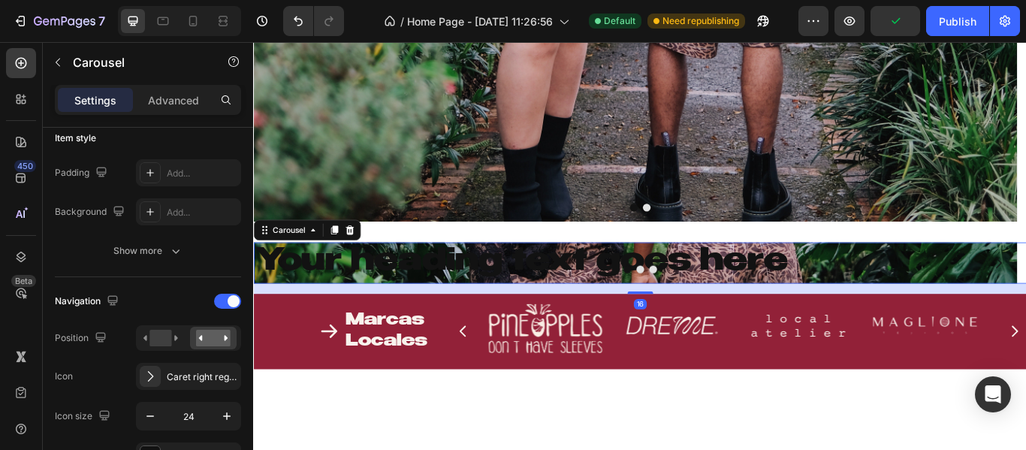
scroll to position [0, 0]
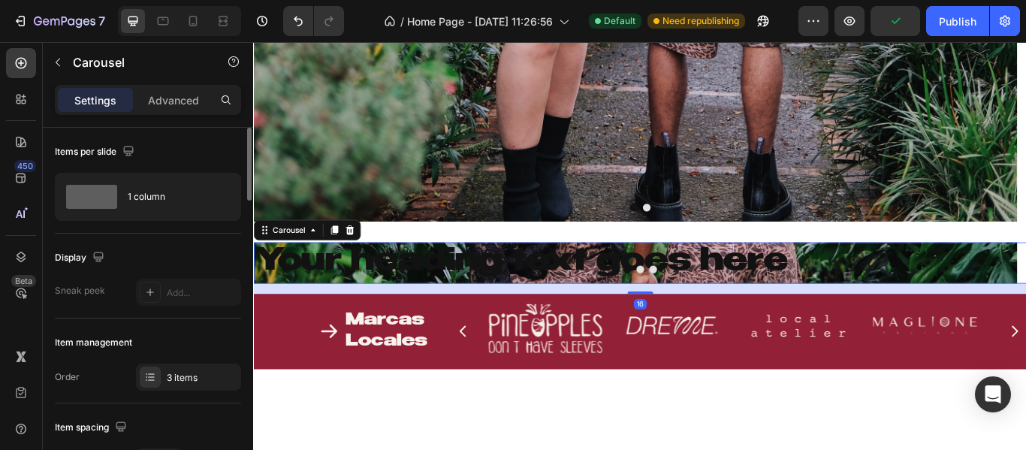
click at [799, 304] on div at bounding box center [703, 307] width 901 height 9
click at [815, 292] on h2 "Your heading text goes here" at bounding box center [698, 300] width 890 height 48
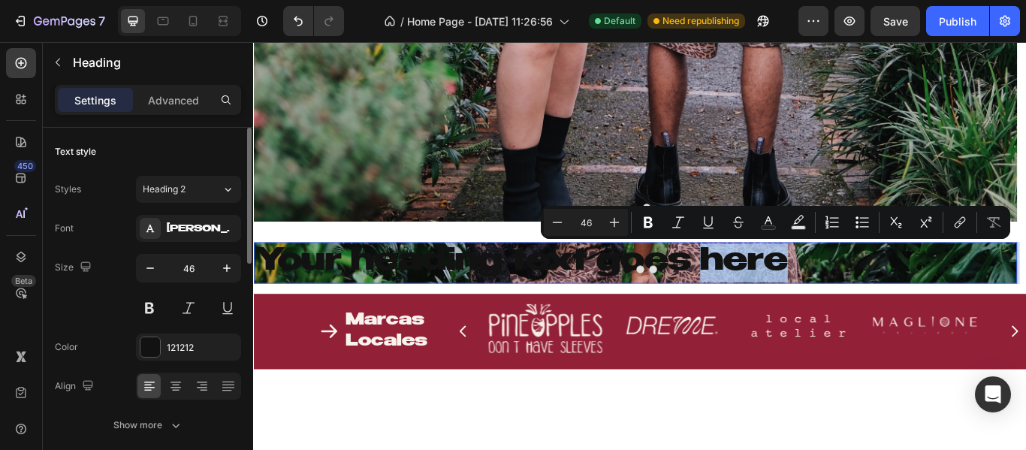
click at [833, 296] on p "Your heading text goes here" at bounding box center [698, 299] width 887 height 45
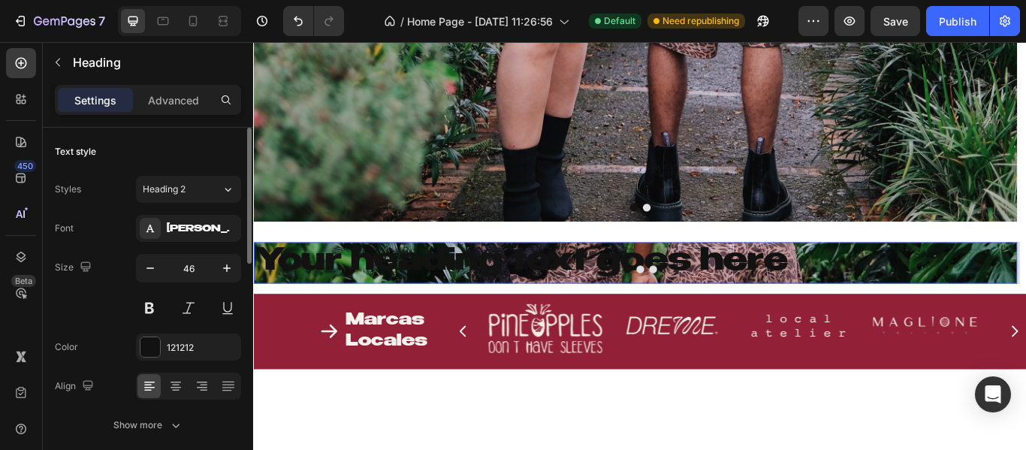
click at [515, 309] on div at bounding box center [703, 307] width 901 height 9
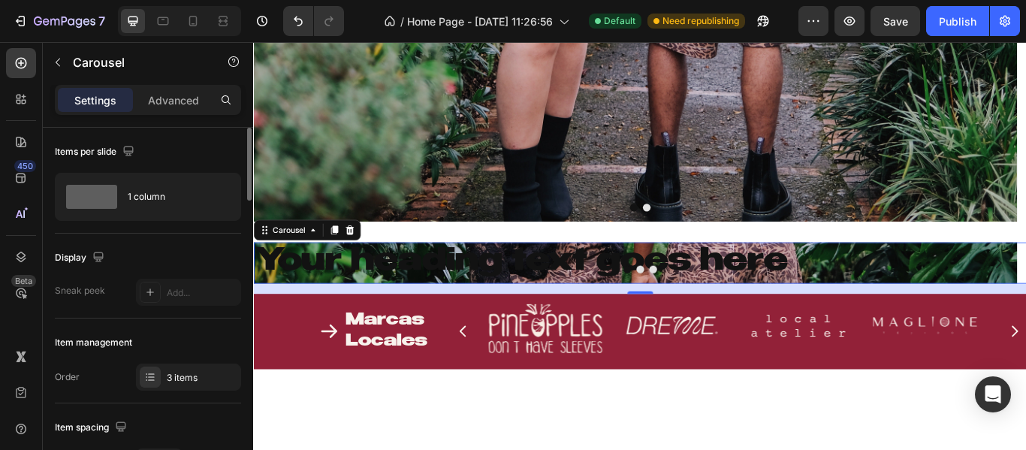
click at [515, 309] on div at bounding box center [703, 307] width 901 height 9
click at [512, 303] on div at bounding box center [703, 307] width 901 height 9
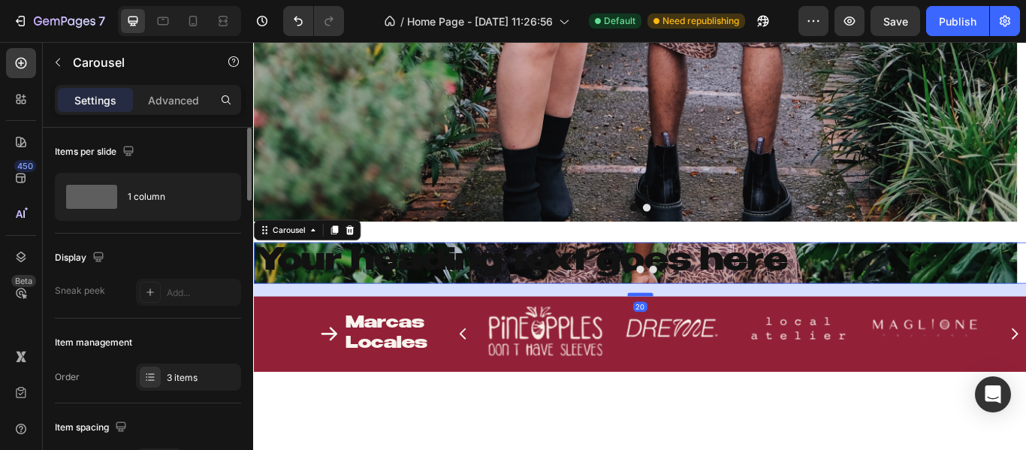
drag, startPoint x: 705, startPoint y: 333, endPoint x: 688, endPoint y: 336, distance: 16.8
click at [688, 336] on div at bounding box center [703, 336] width 30 height 5
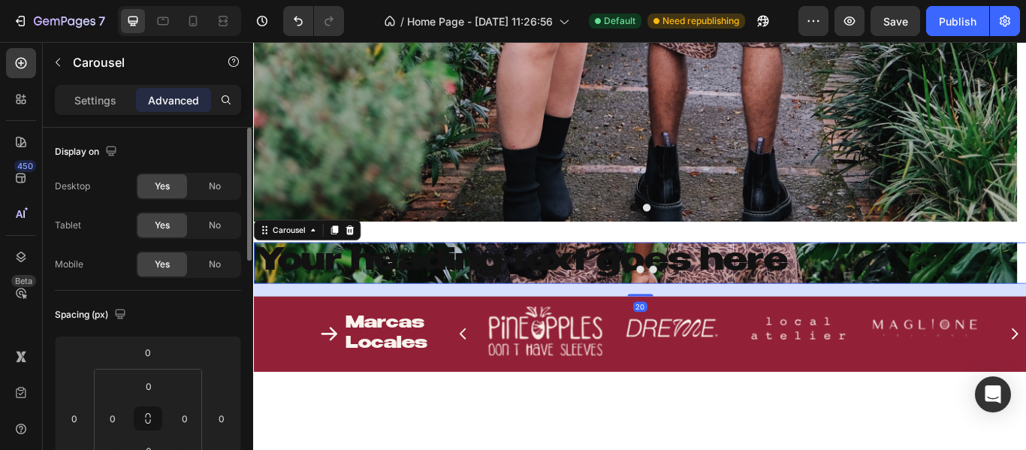
click at [588, 297] on p "Your heading text goes here" at bounding box center [698, 299] width 887 height 45
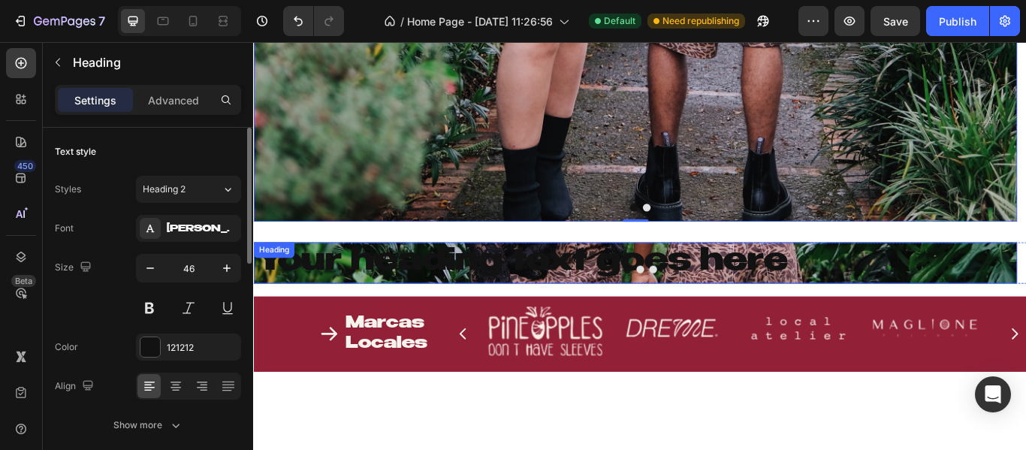
click at [600, 277] on p "Your heading text goes here" at bounding box center [698, 299] width 887 height 45
click at [441, 306] on div at bounding box center [703, 307] width 901 height 9
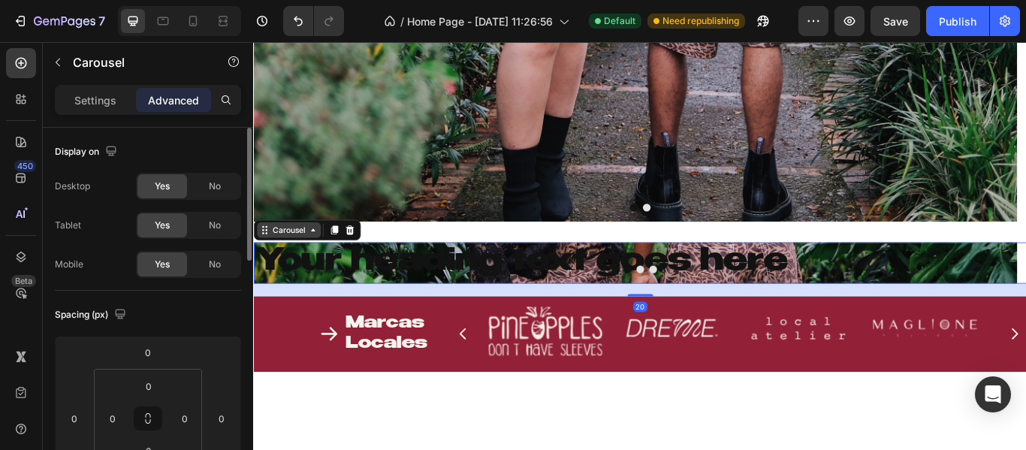
click at [318, 261] on icon at bounding box center [322, 261] width 12 height 12
click at [561, 300] on p "Your heading text goes here" at bounding box center [698, 299] width 887 height 45
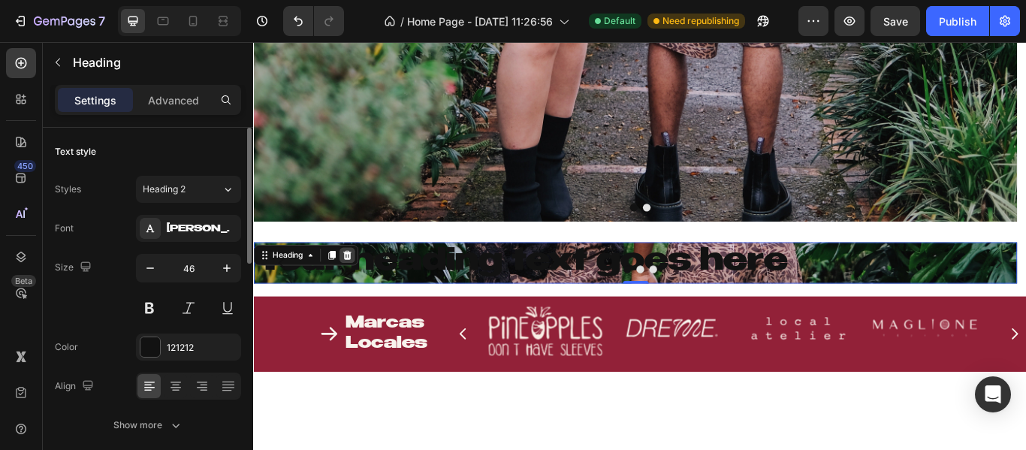
click at [360, 292] on icon at bounding box center [362, 290] width 10 height 11
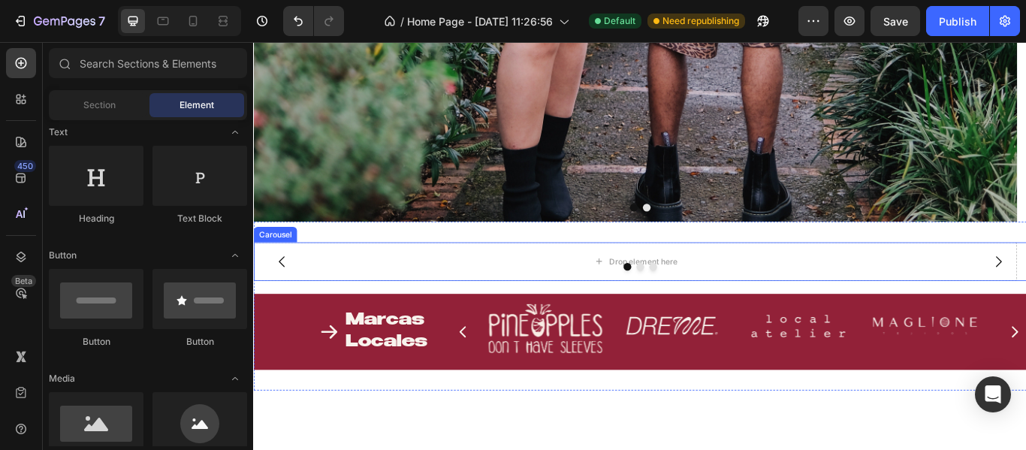
click at [517, 301] on div at bounding box center [703, 304] width 901 height 9
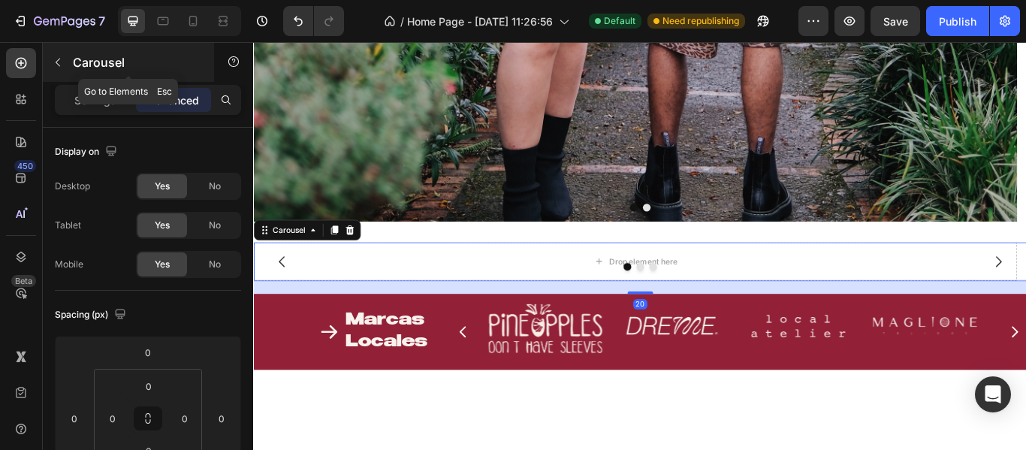
click at [99, 55] on p "Carousel" at bounding box center [137, 62] width 128 height 18
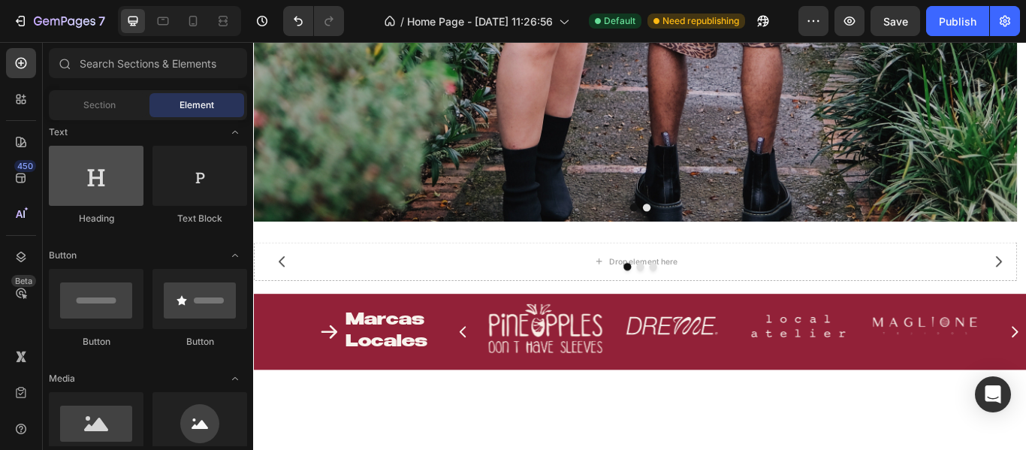
scroll to position [450, 0]
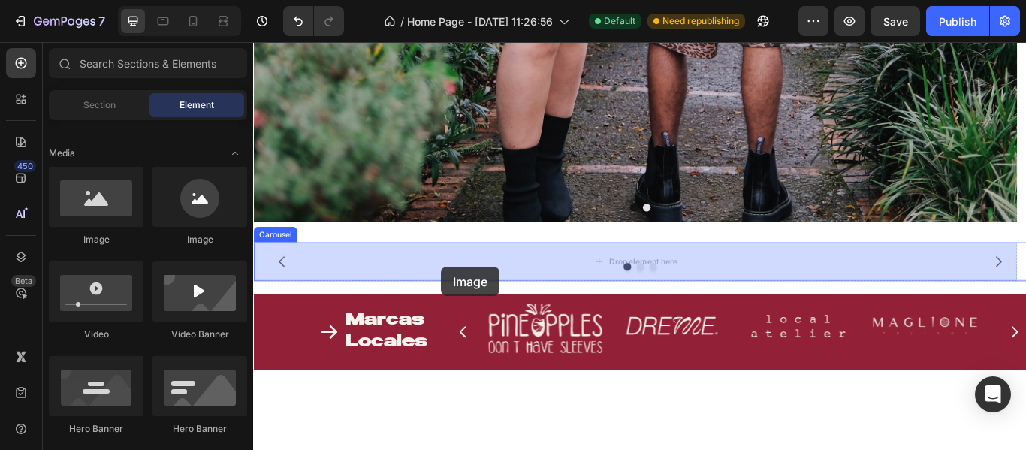
drag, startPoint x: 501, startPoint y: 277, endPoint x: 391, endPoint y: 270, distance: 109.8
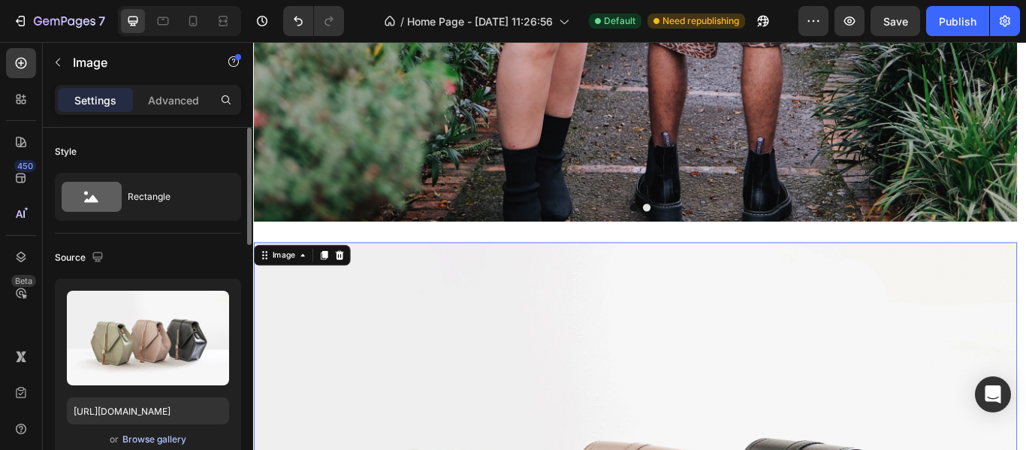
click at [142, 436] on div "Browse gallery" at bounding box center [154, 439] width 64 height 14
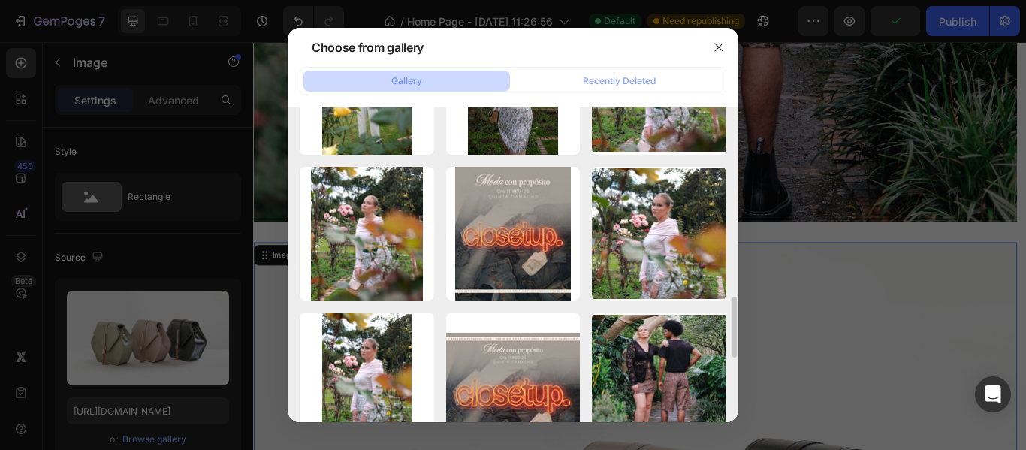
scroll to position [1051, 0]
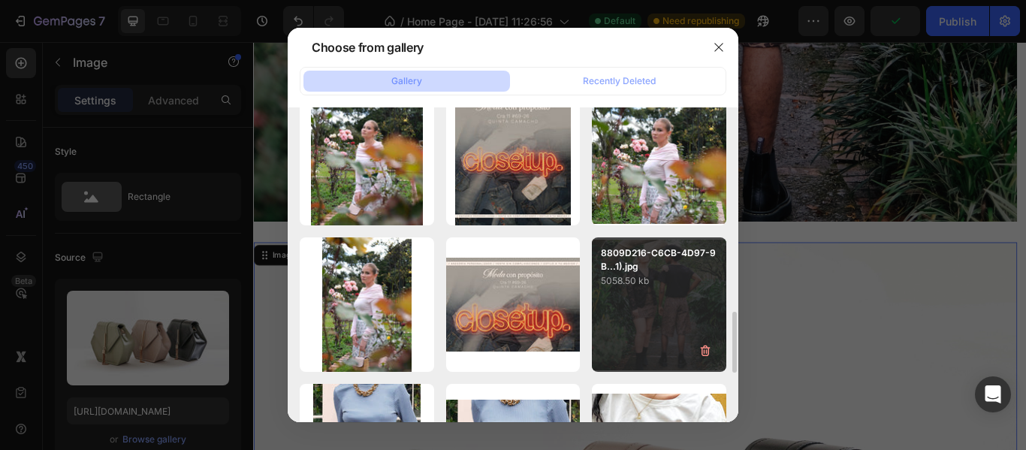
click at [646, 272] on p "8809D216-C6CB-4D97-9B...1).jpg" at bounding box center [659, 259] width 116 height 27
type input "[URL][DOMAIN_NAME]"
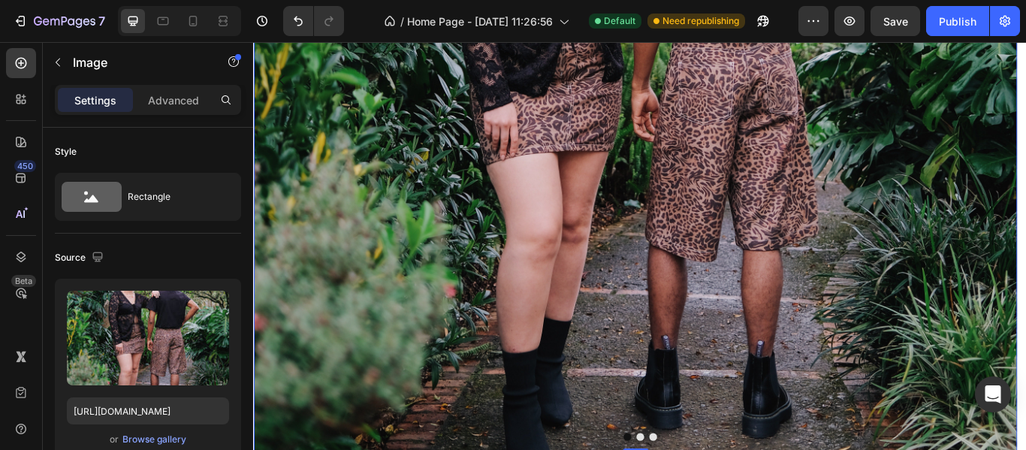
scroll to position [1436, 0]
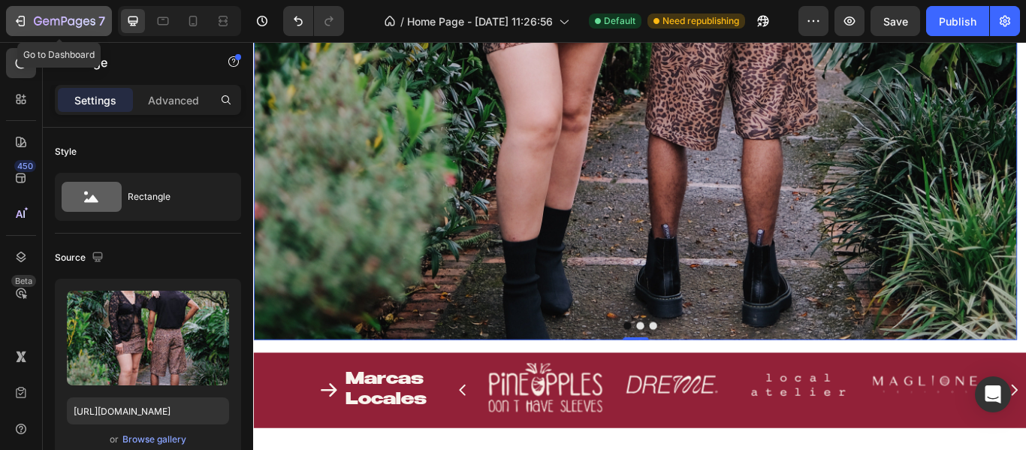
click at [45, 22] on icon "button" at bounding box center [46, 21] width 7 height 7
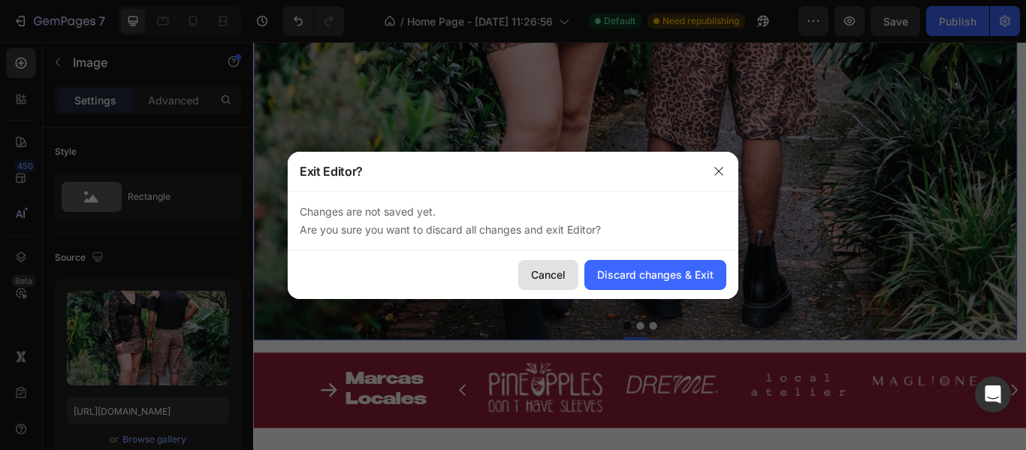
click at [533, 285] on button "Cancel" at bounding box center [548, 275] width 60 height 30
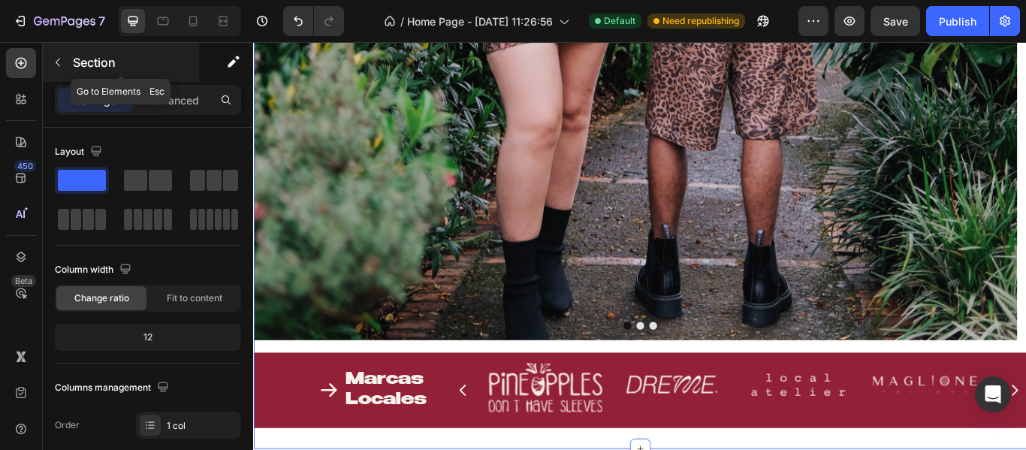
click at [95, 53] on div "Section" at bounding box center [121, 62] width 156 height 39
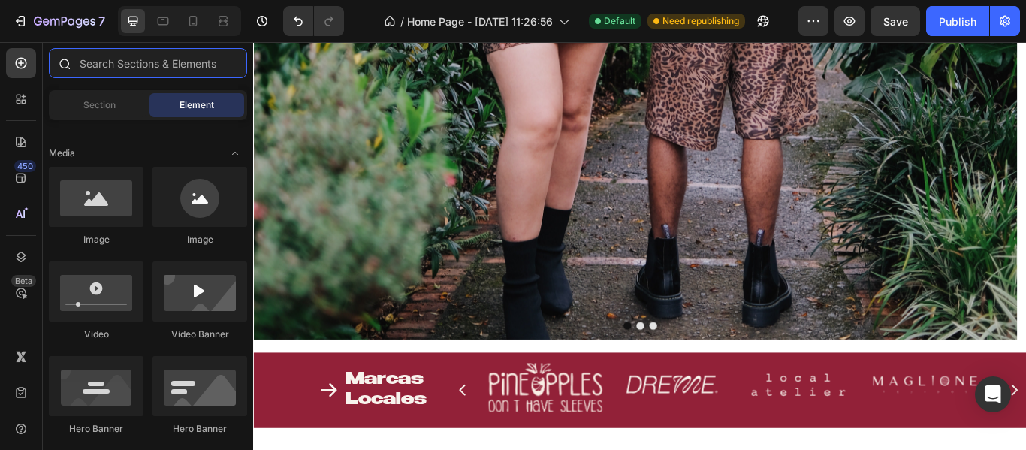
click at [125, 65] on input "text" at bounding box center [148, 63] width 198 height 30
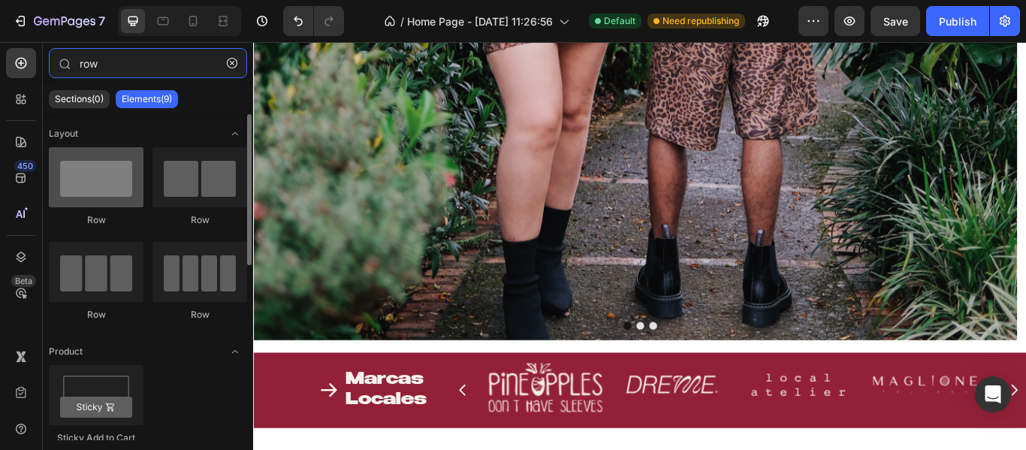
type input "row"
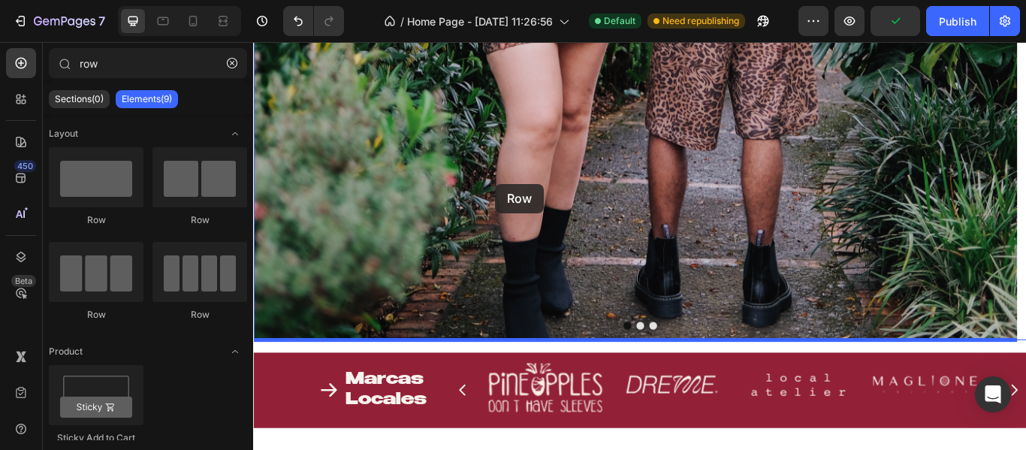
drag, startPoint x: 350, startPoint y: 230, endPoint x: 535, endPoint y: 207, distance: 186.8
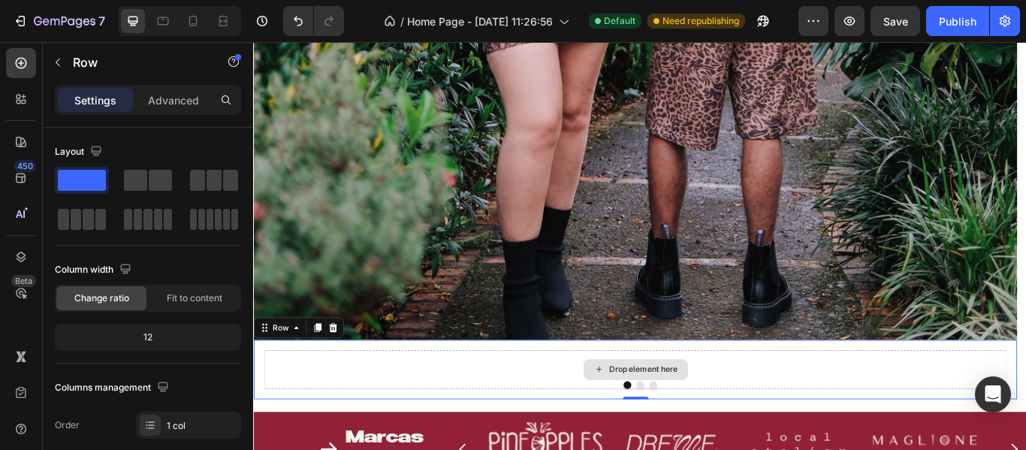
click at [621, 433] on div "Drop element here" at bounding box center [698, 423] width 866 height 45
click at [604, 423] on div "Drop element here" at bounding box center [698, 423] width 866 height 45
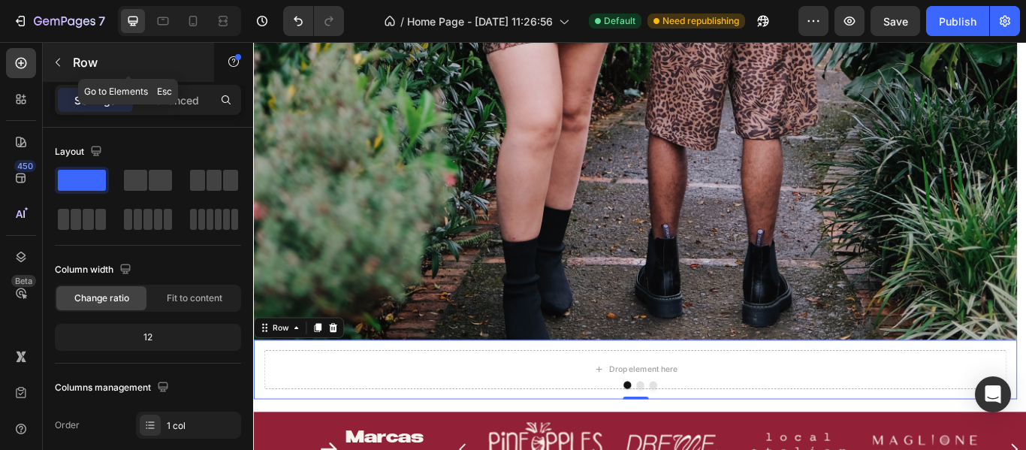
click at [83, 62] on p "Row" at bounding box center [137, 62] width 128 height 18
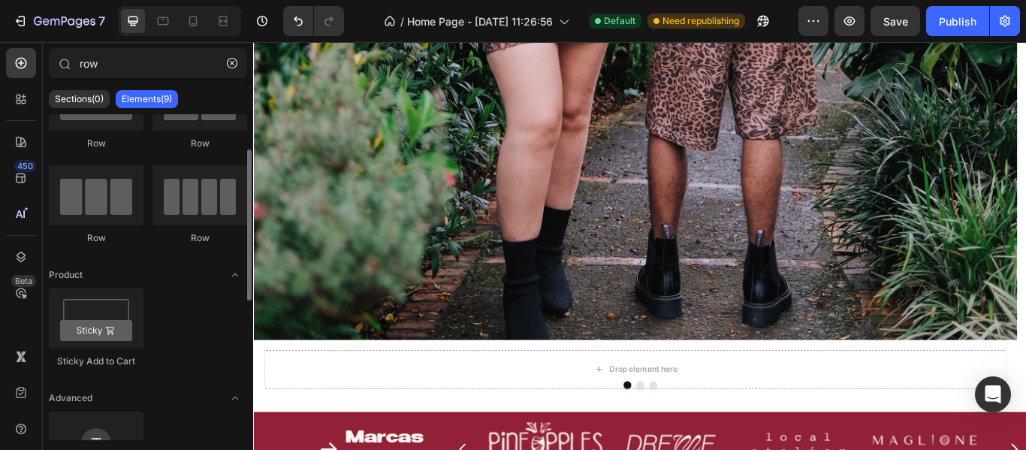
scroll to position [0, 0]
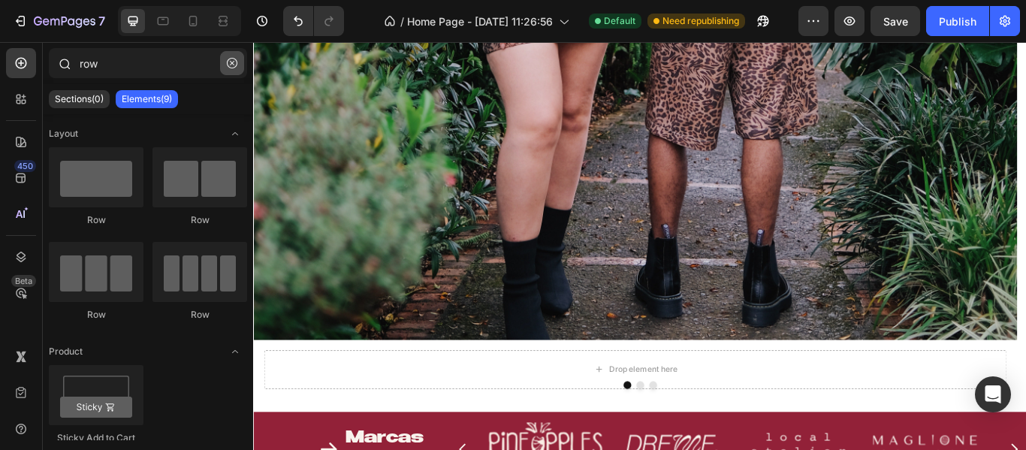
click at [224, 68] on button "button" at bounding box center [232, 63] width 24 height 24
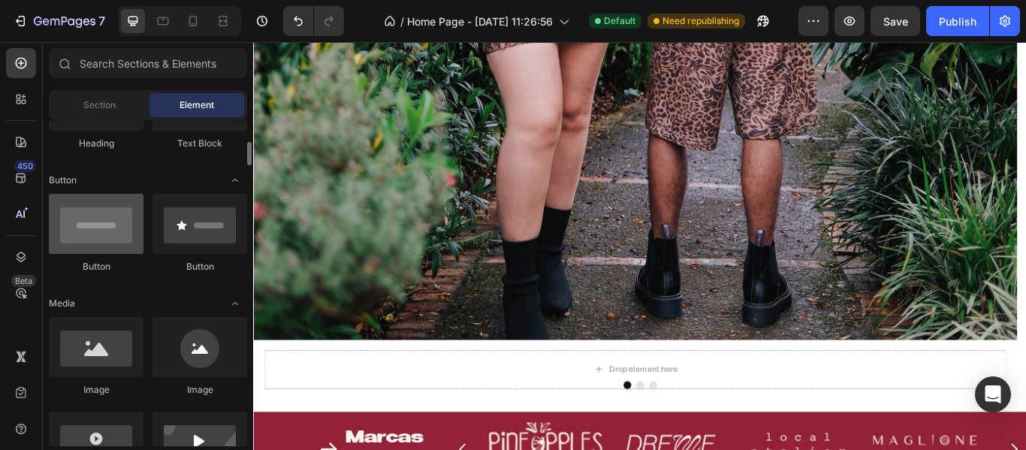
scroll to position [375, 0]
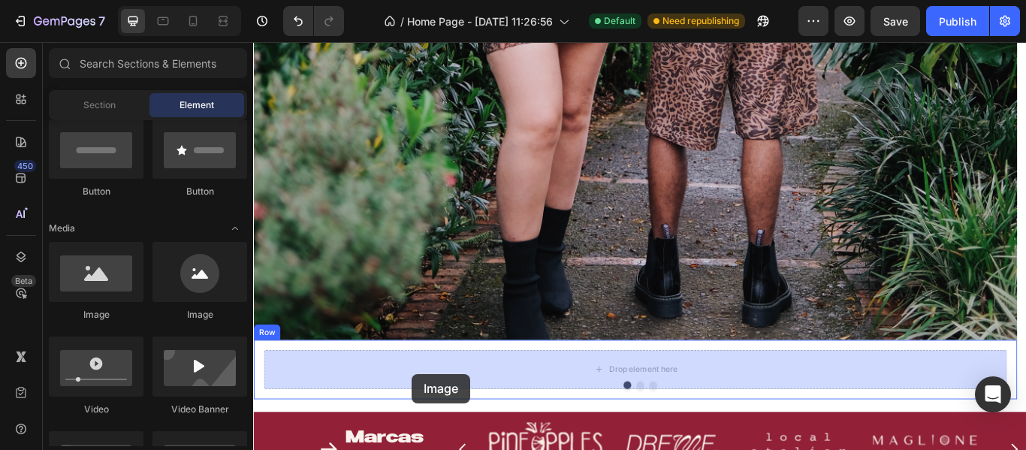
drag, startPoint x: 360, startPoint y: 330, endPoint x: 438, endPoint y: 429, distance: 125.7
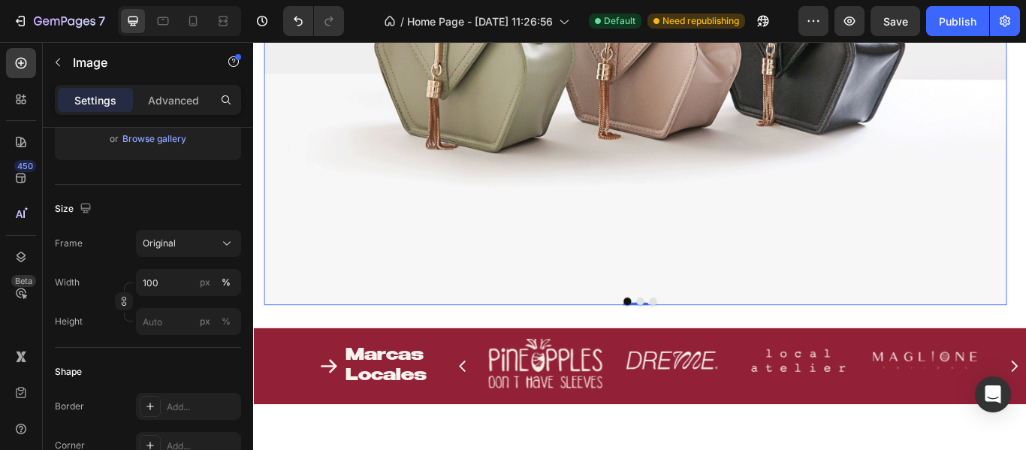
scroll to position [2111, 0]
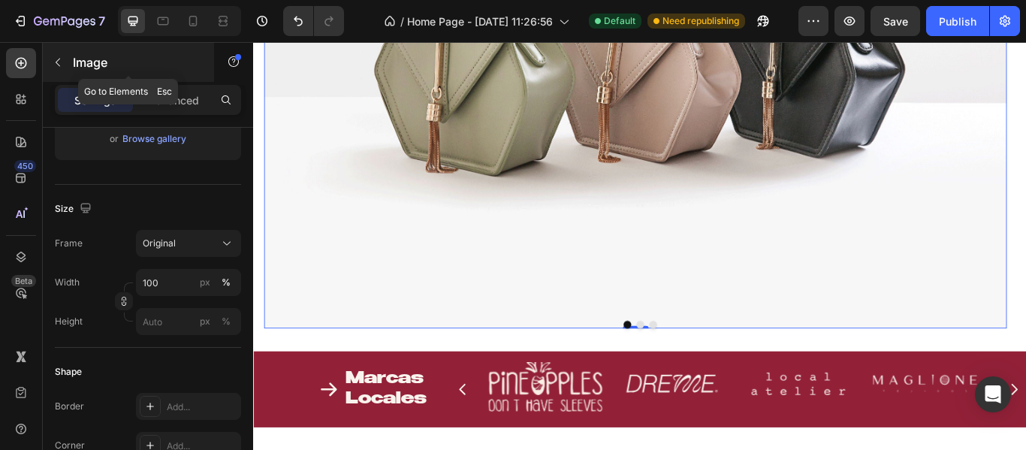
click at [76, 56] on p "Image" at bounding box center [137, 62] width 128 height 18
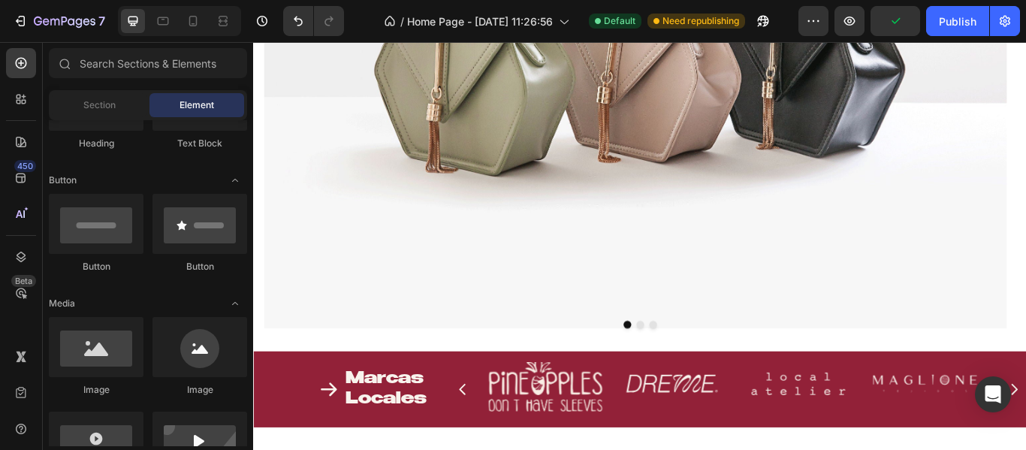
scroll to position [150, 0]
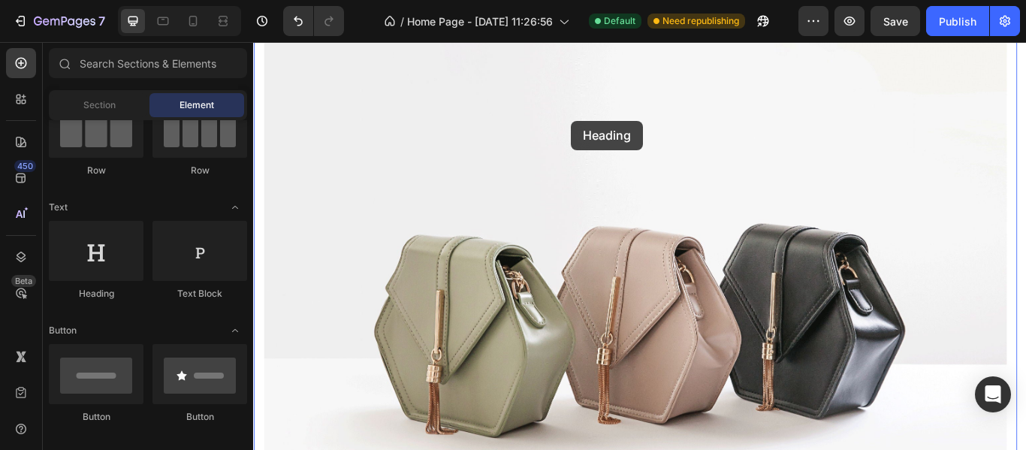
drag, startPoint x: 365, startPoint y: 288, endPoint x: 623, endPoint y: 134, distance: 300.7
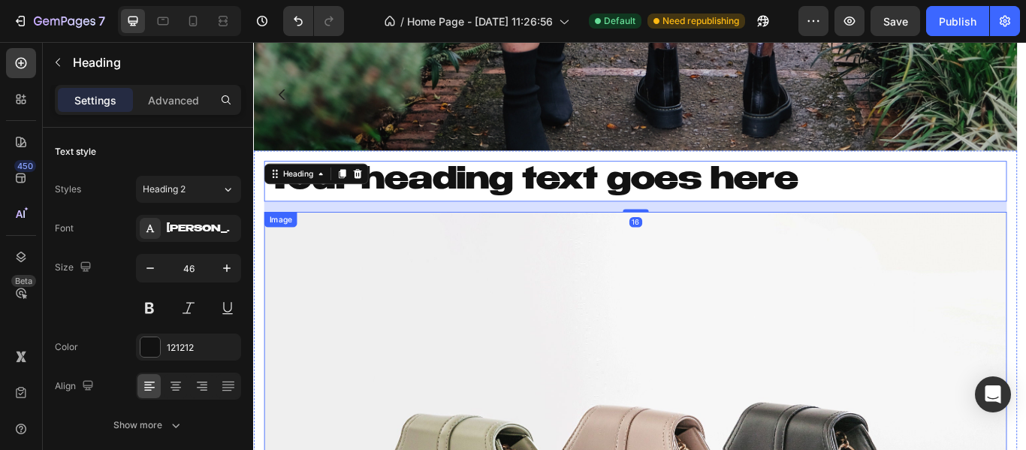
scroll to position [1640, 0]
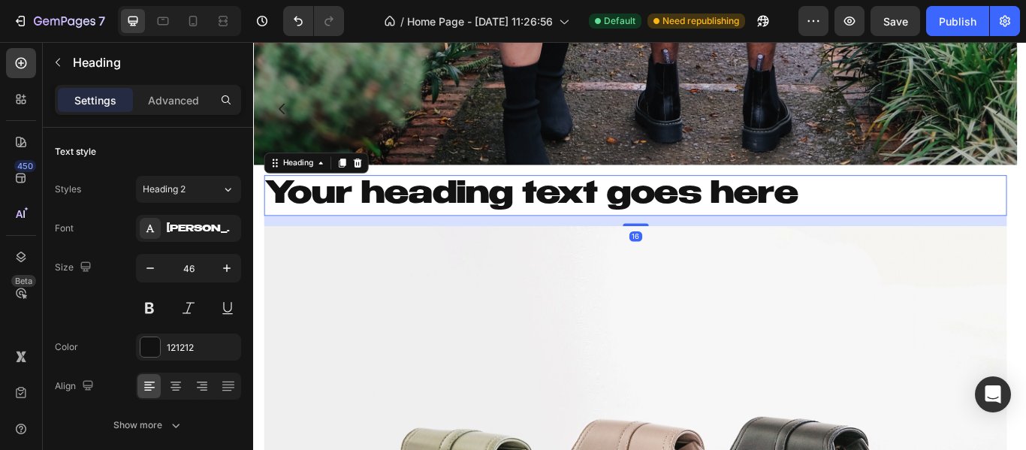
click at [384, 211] on div "Your heading text goes here Heading 16" at bounding box center [698, 221] width 866 height 48
click at [375, 185] on icon at bounding box center [374, 182] width 10 height 11
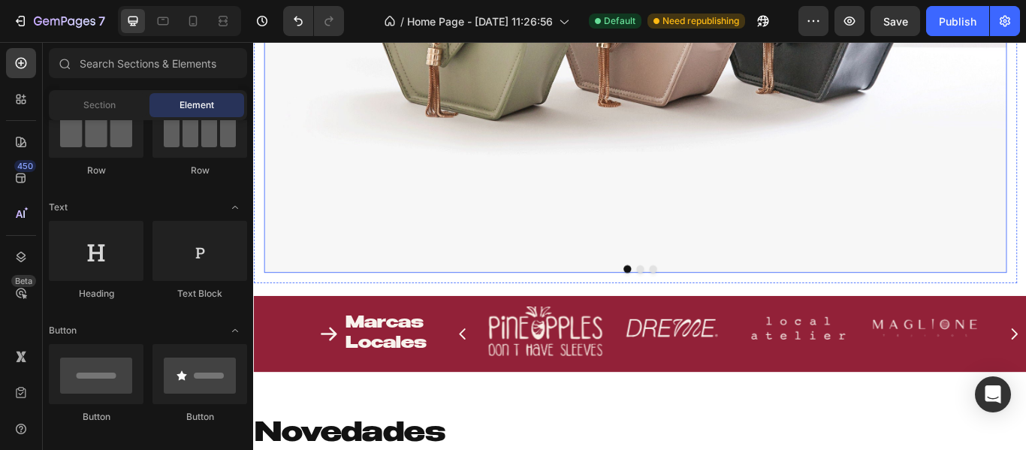
scroll to position [2210, 0]
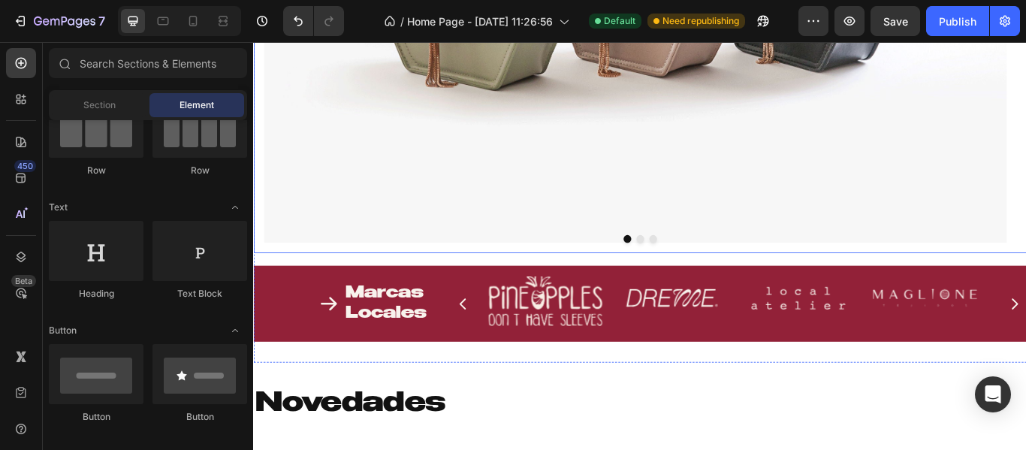
click at [636, 271] on div at bounding box center [703, 271] width 901 height 9
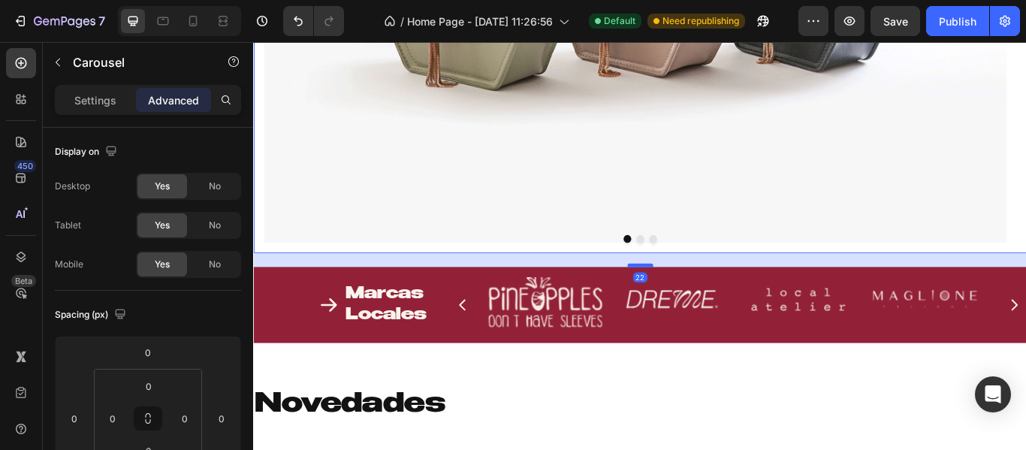
drag, startPoint x: 696, startPoint y: 302, endPoint x: 688, endPoint y: 303, distance: 7.7
click at [688, 303] on div at bounding box center [703, 302] width 30 height 5
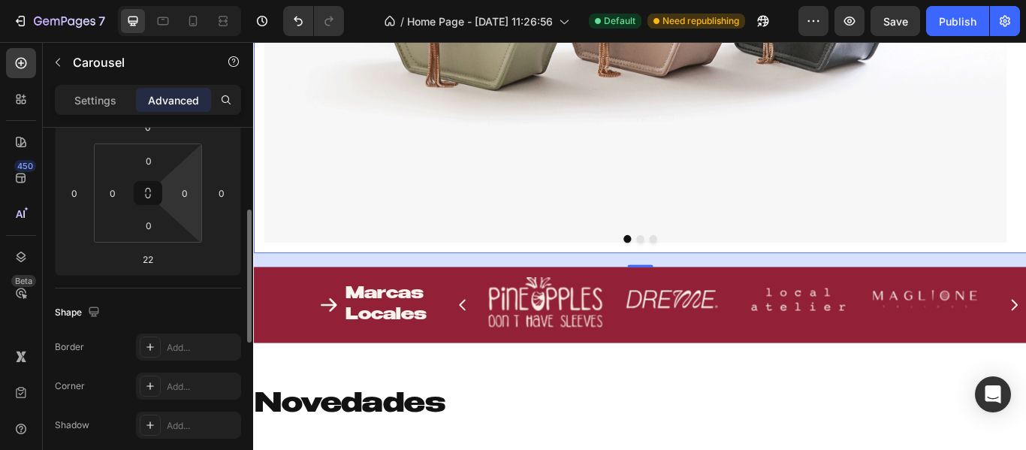
scroll to position [300, 0]
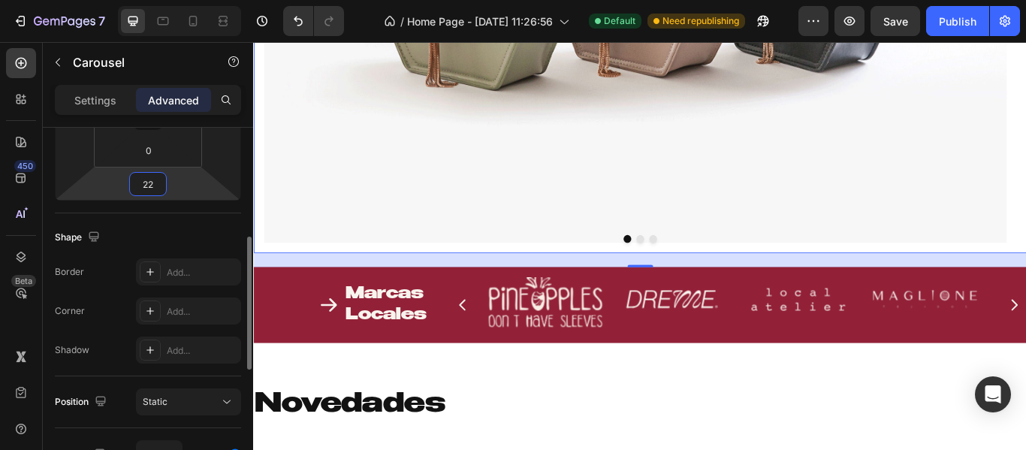
click at [152, 191] on input "22" at bounding box center [148, 184] width 30 height 23
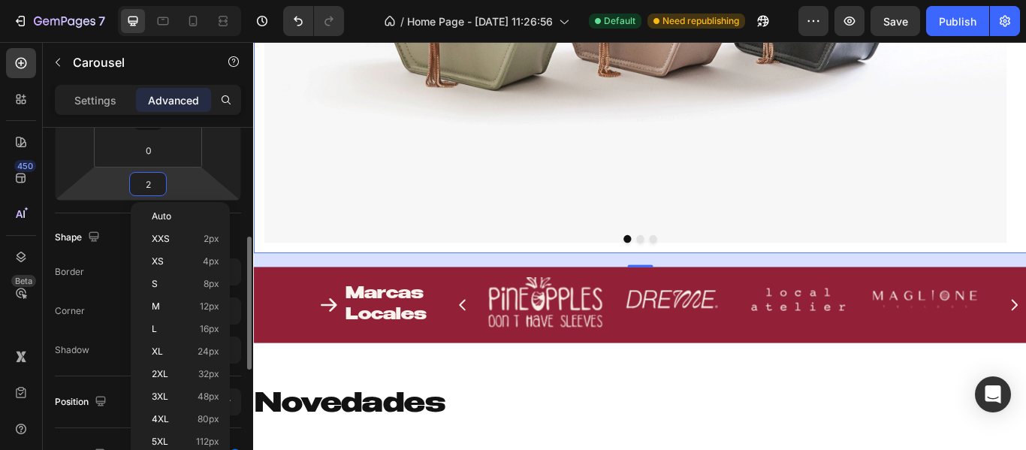
type input "20"
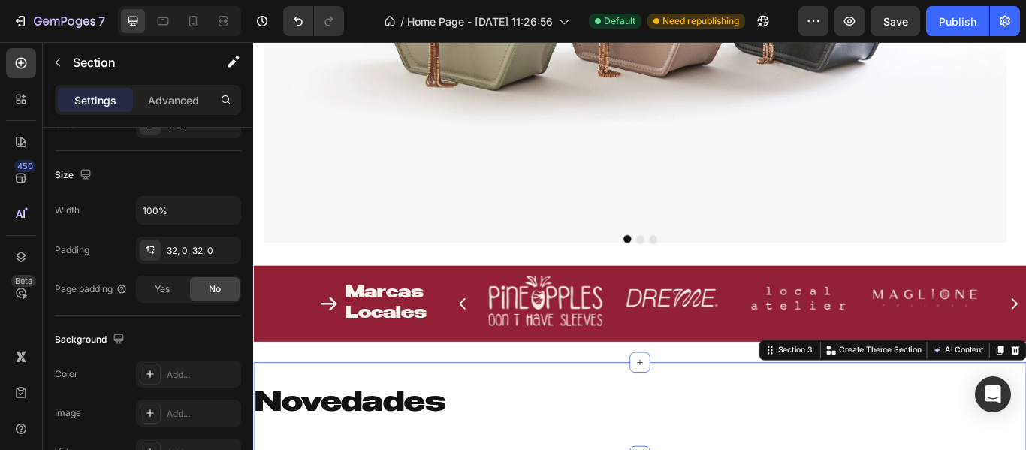
scroll to position [0, 0]
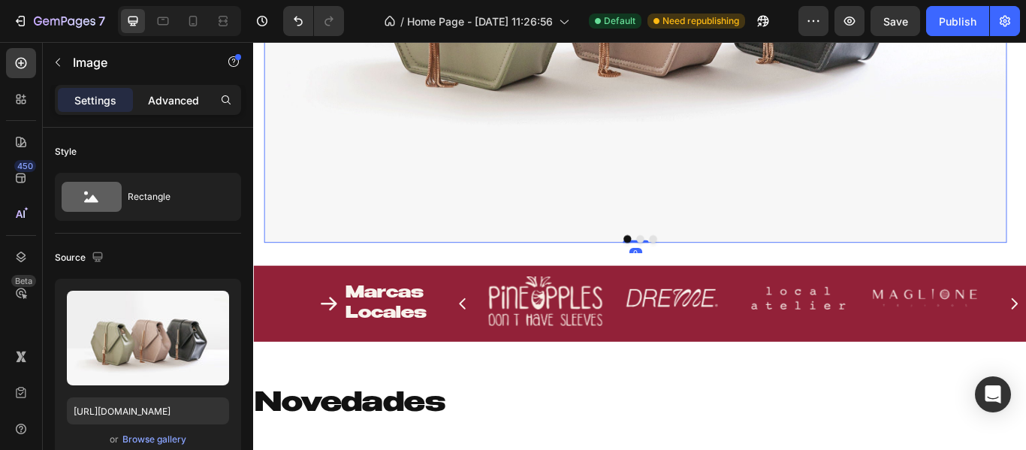
click at [175, 110] on div "Advanced" at bounding box center [173, 100] width 75 height 24
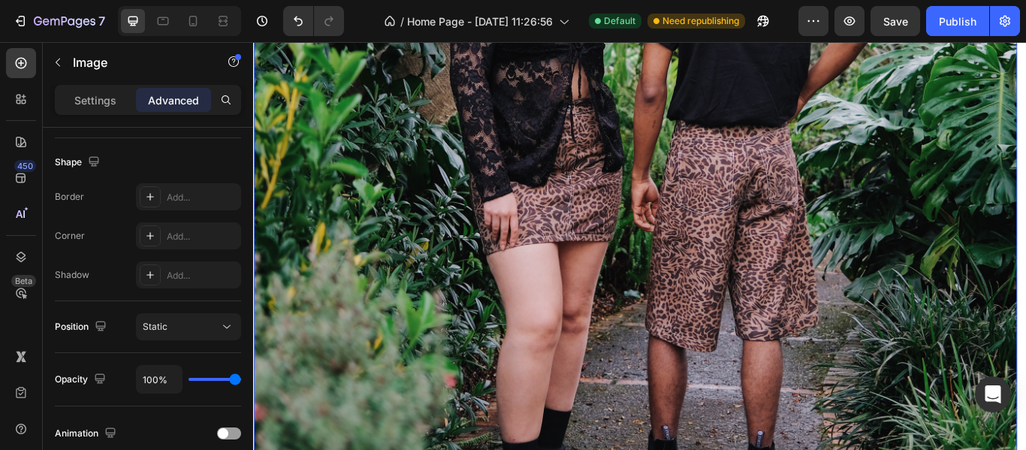
click at [560, 269] on img at bounding box center [698, 192] width 890 height 864
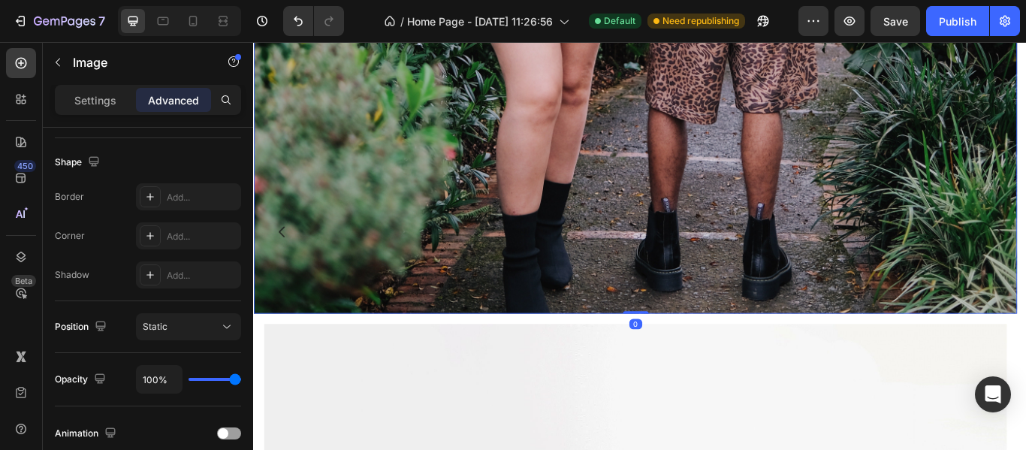
scroll to position [1502, 0]
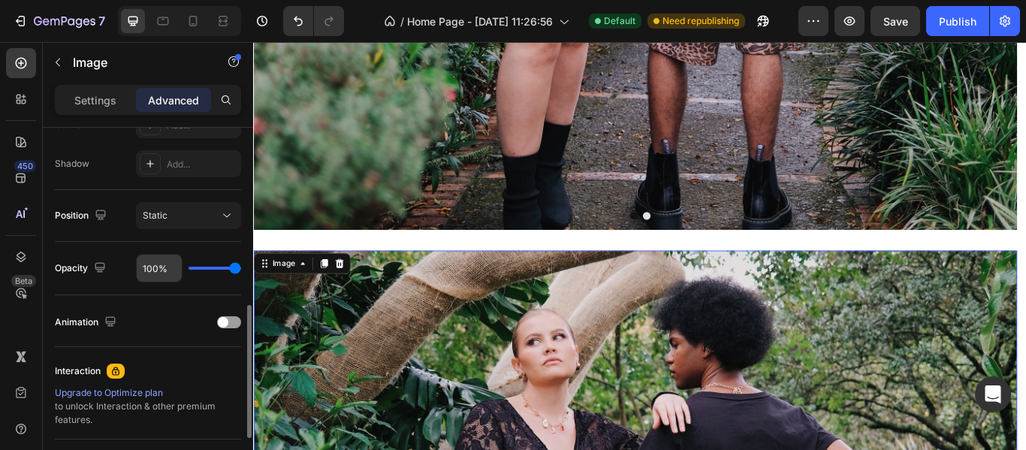
scroll to position [186, 0]
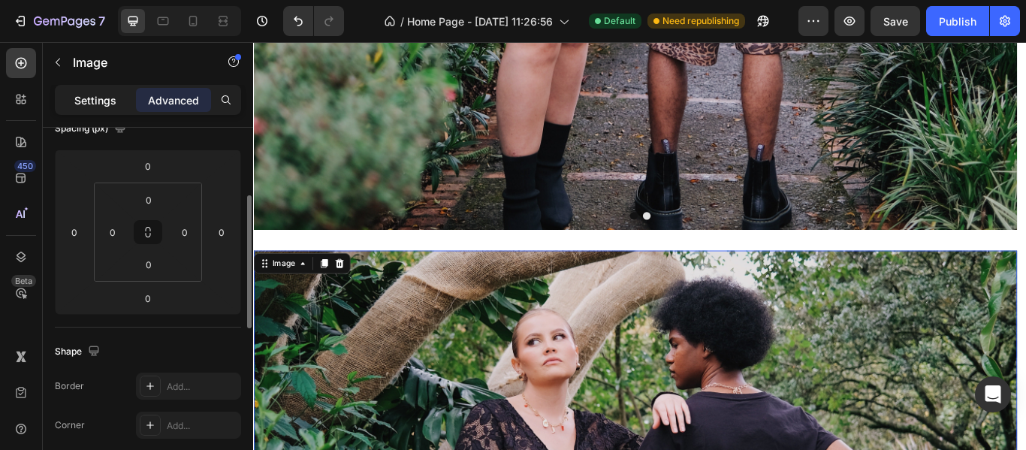
click at [98, 99] on p "Settings" at bounding box center [95, 100] width 42 height 16
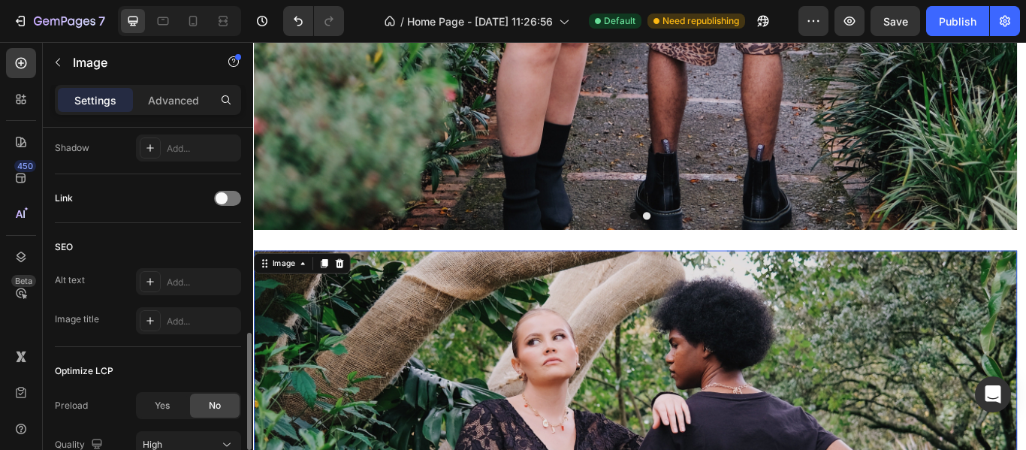
scroll to position [712, 0]
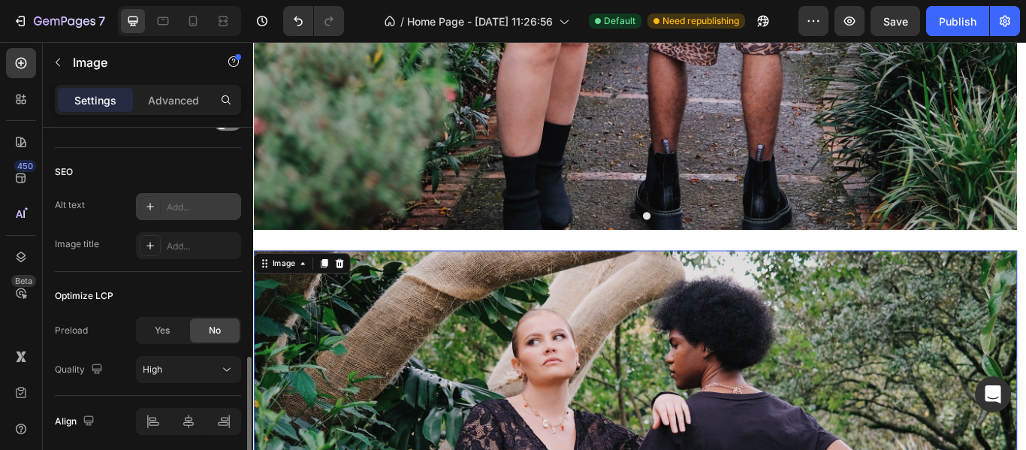
click at [148, 209] on icon at bounding box center [150, 206] width 12 height 12
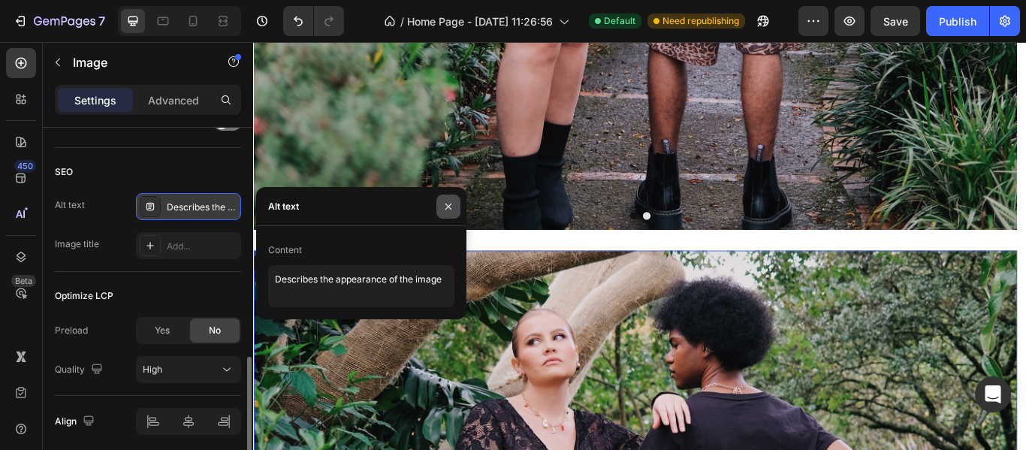
click at [444, 206] on icon "button" at bounding box center [448, 206] width 12 height 12
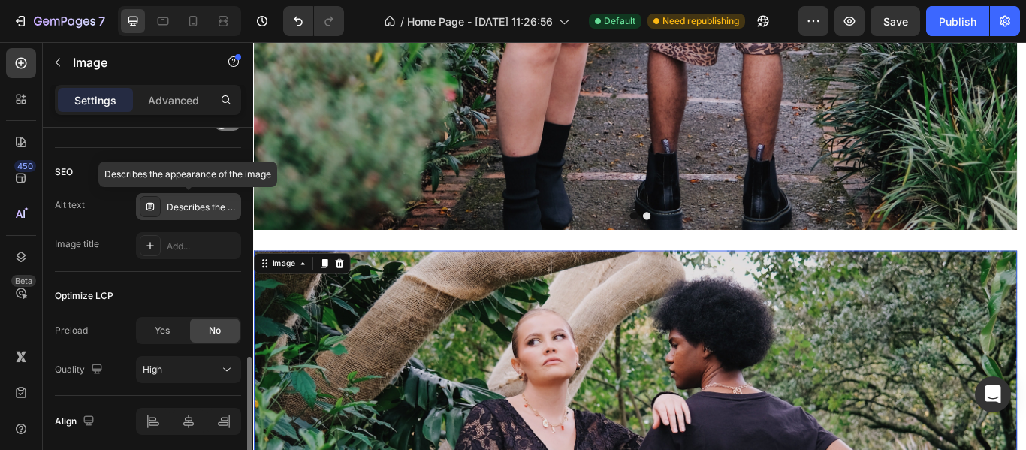
click at [225, 204] on div "Describes the appearance of the image" at bounding box center [202, 207] width 71 height 14
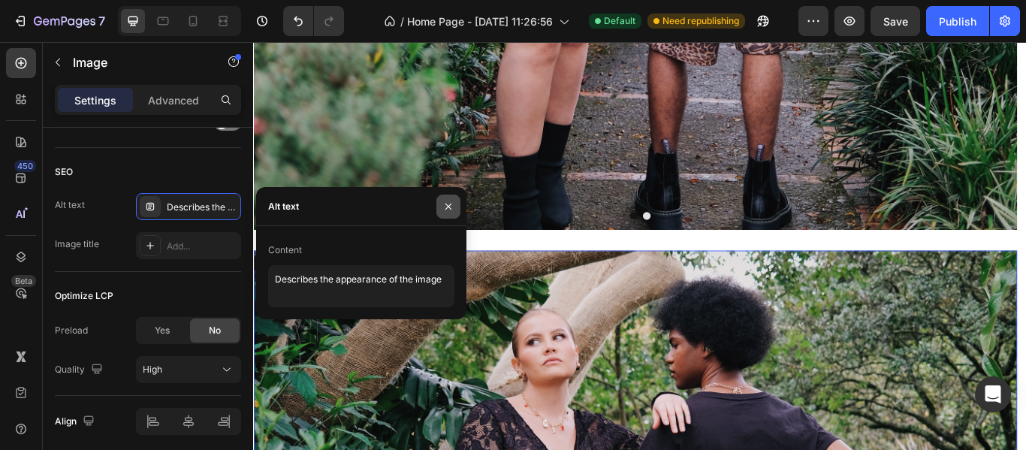
click at [447, 206] on icon "button" at bounding box center [448, 206] width 6 height 6
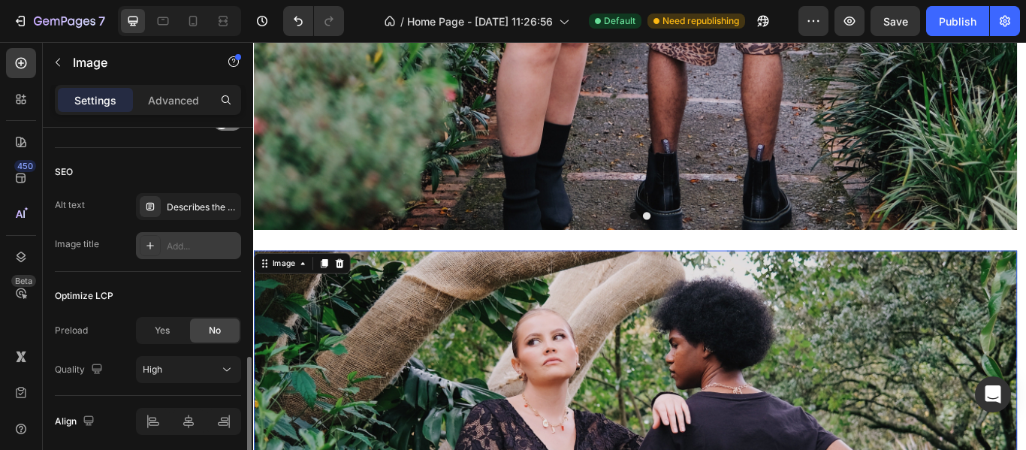
click at [152, 234] on div "Add..." at bounding box center [188, 245] width 105 height 27
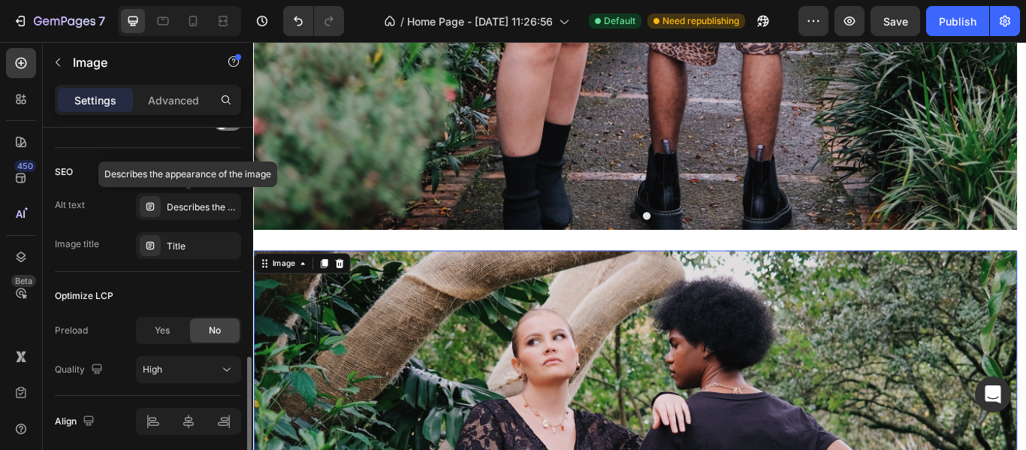
drag, startPoint x: 155, startPoint y: 209, endPoint x: 110, endPoint y: 221, distance: 46.6
click at [110, 221] on div "Alt text Describes the appearance of the image Describes the appearance of the …" at bounding box center [148, 226] width 186 height 66
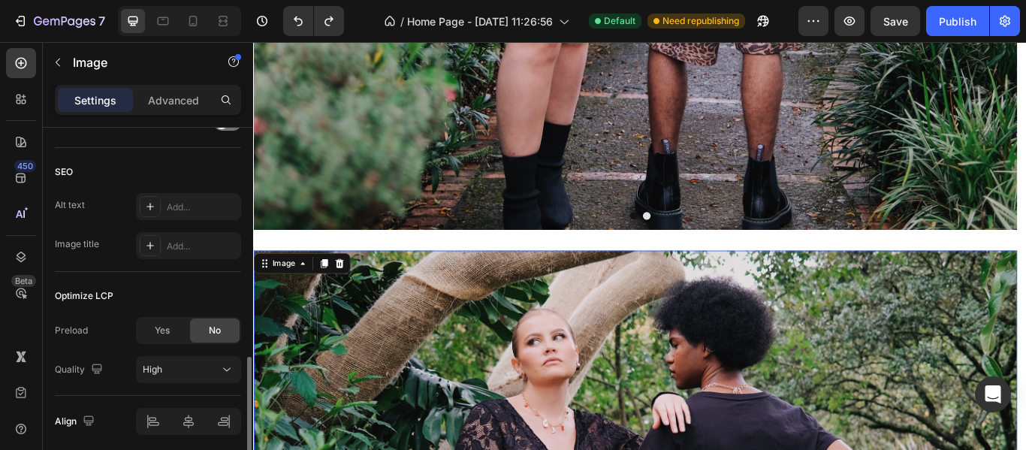
scroll to position [769, 0]
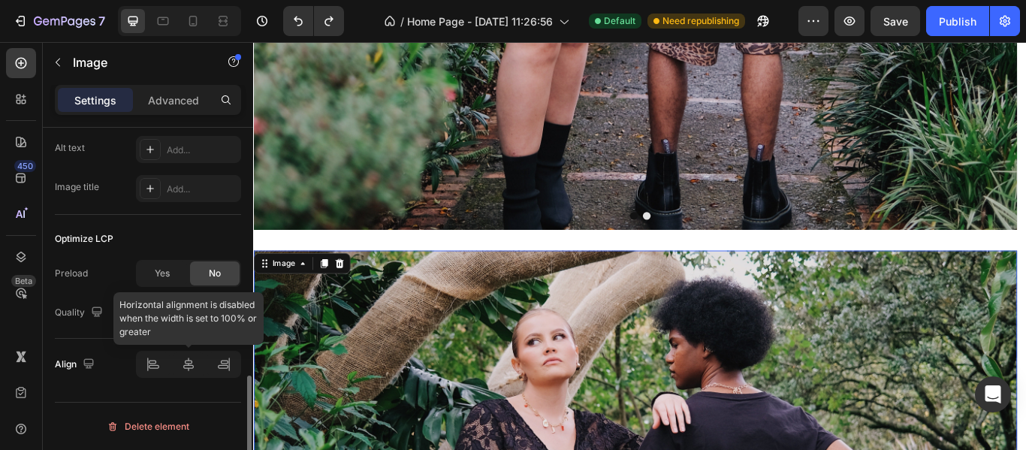
click at [160, 366] on div at bounding box center [188, 364] width 105 height 27
click at [203, 364] on div at bounding box center [188, 364] width 105 height 27
click at [230, 363] on div at bounding box center [188, 364] width 105 height 27
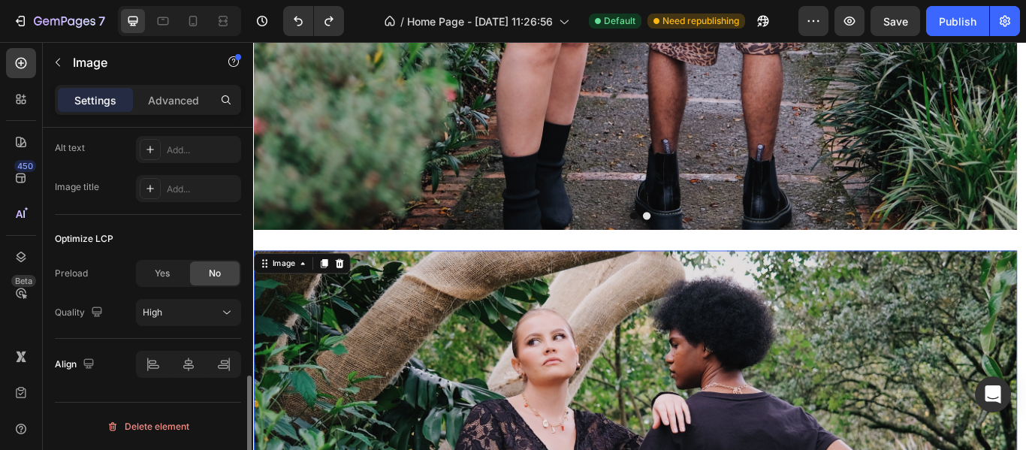
click at [145, 237] on div "Optimize LCP" at bounding box center [148, 239] width 186 height 24
click at [298, 299] on div "Image" at bounding box center [288, 301] width 32 height 14
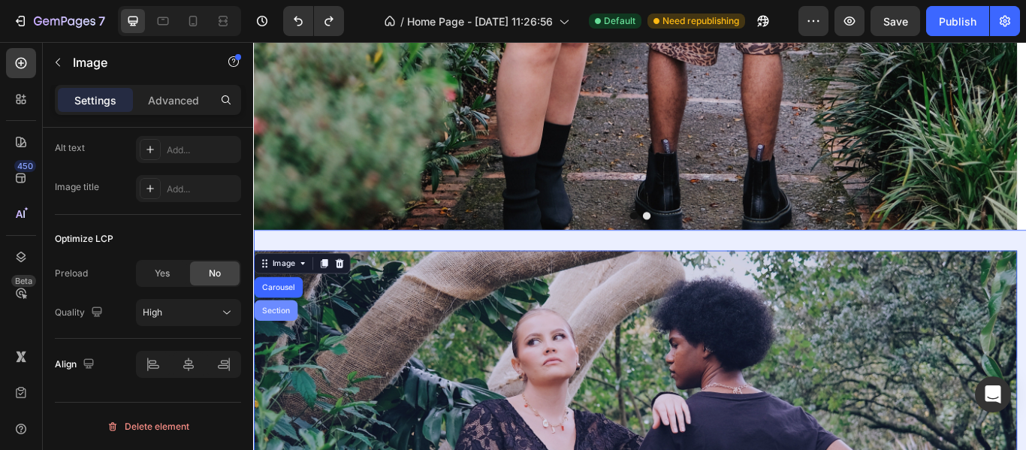
click at [284, 351] on div "Section" at bounding box center [279, 355] width 38 height 9
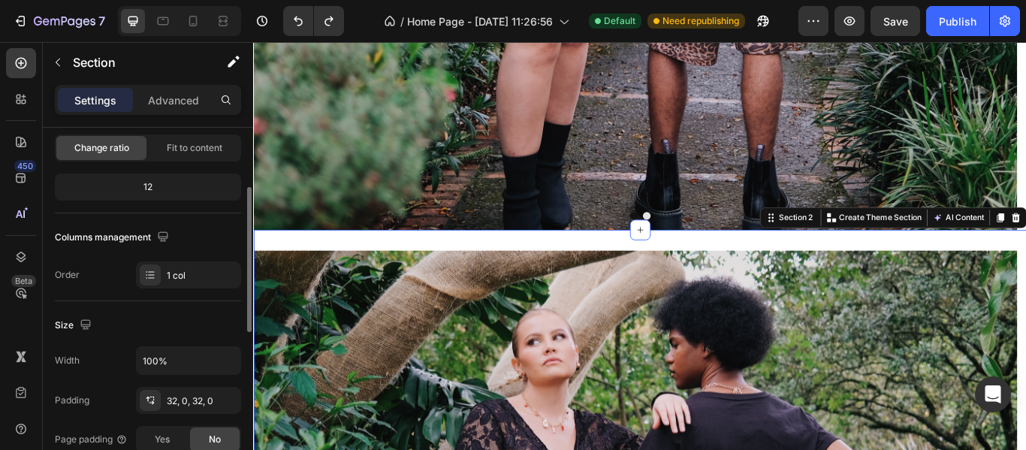
scroll to position [225, 0]
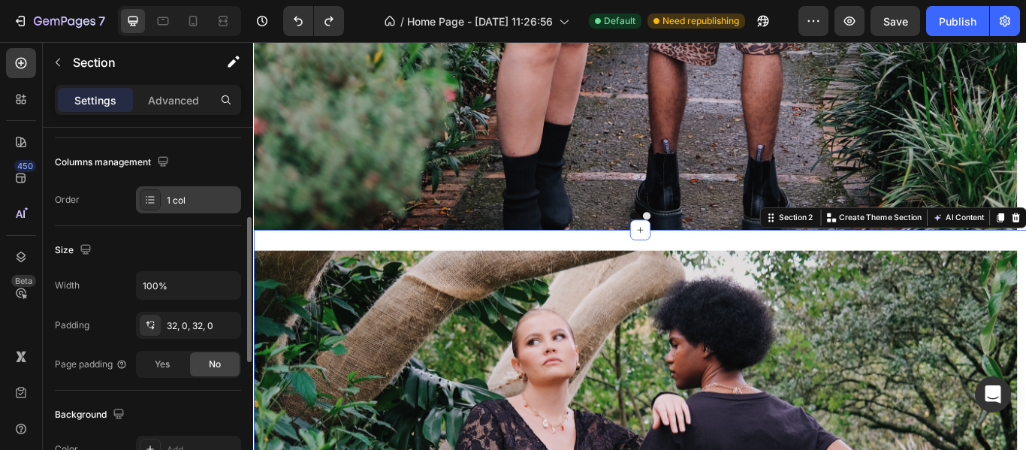
click at [163, 203] on div "1 col" at bounding box center [188, 199] width 105 height 27
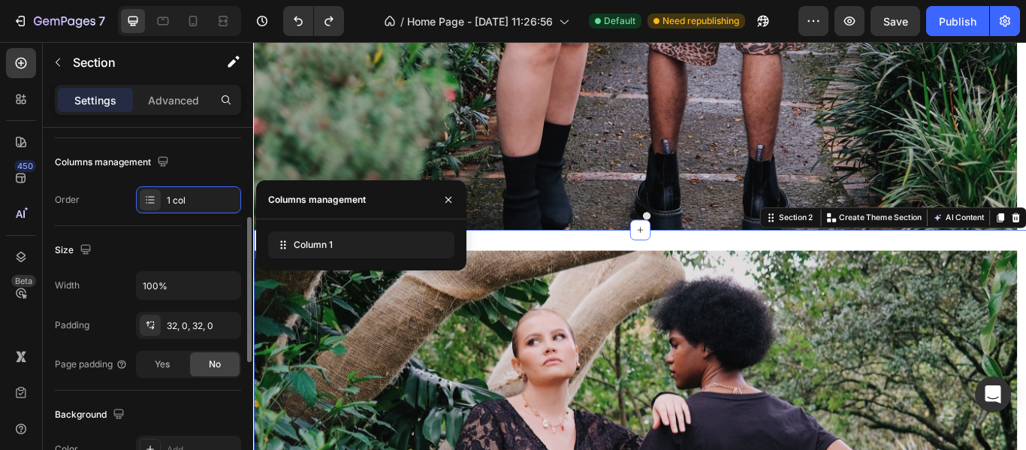
click at [192, 243] on div "Size" at bounding box center [148, 250] width 186 height 24
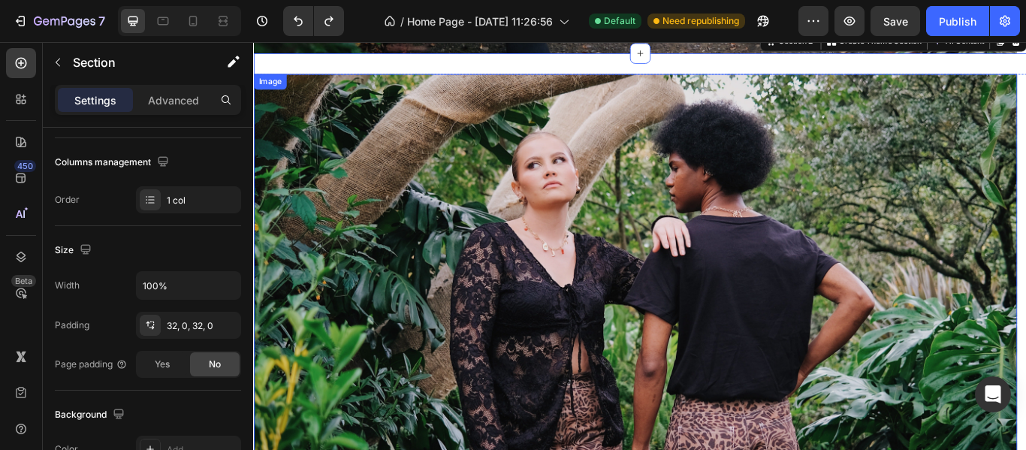
scroll to position [826, 0]
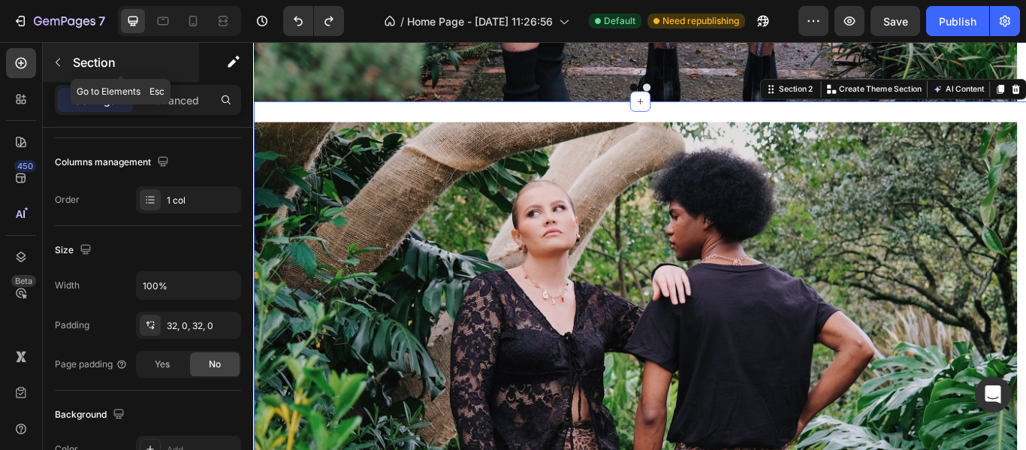
click at [77, 63] on p "Section" at bounding box center [134, 62] width 123 height 18
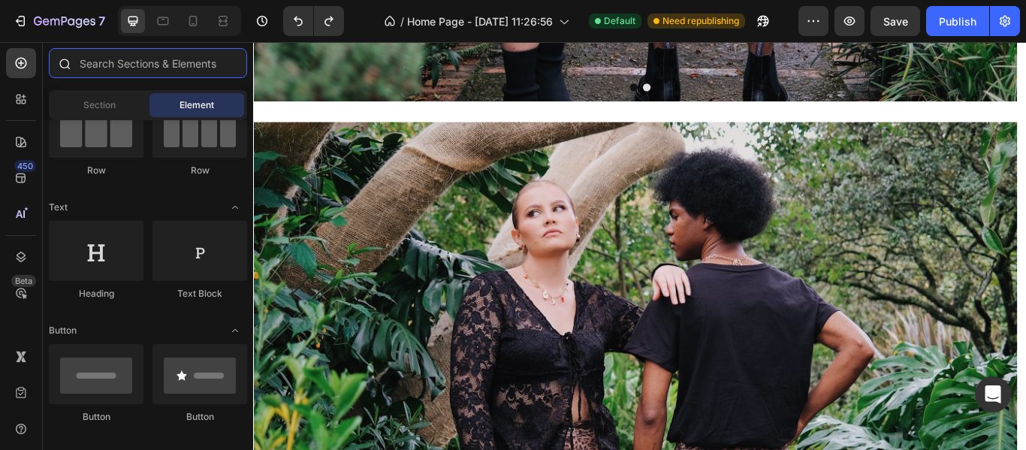
click at [127, 71] on input "text" at bounding box center [148, 63] width 198 height 30
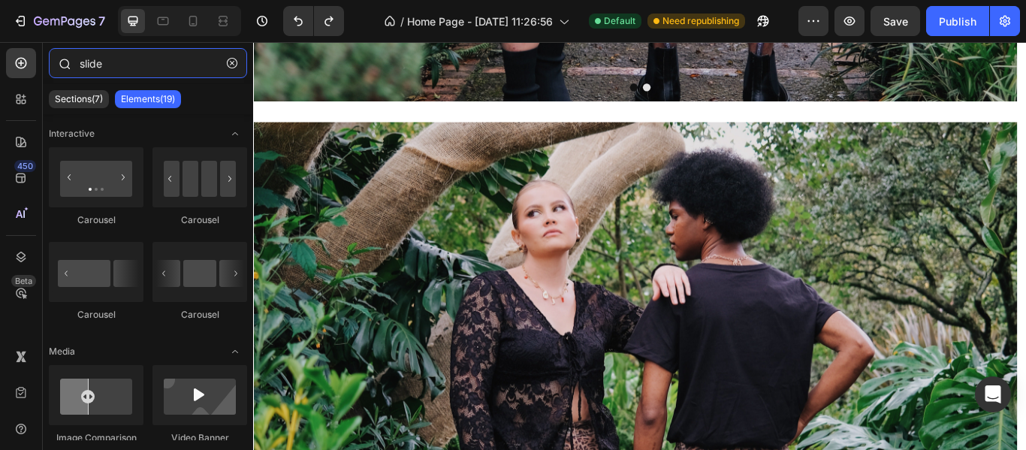
type input "slide"
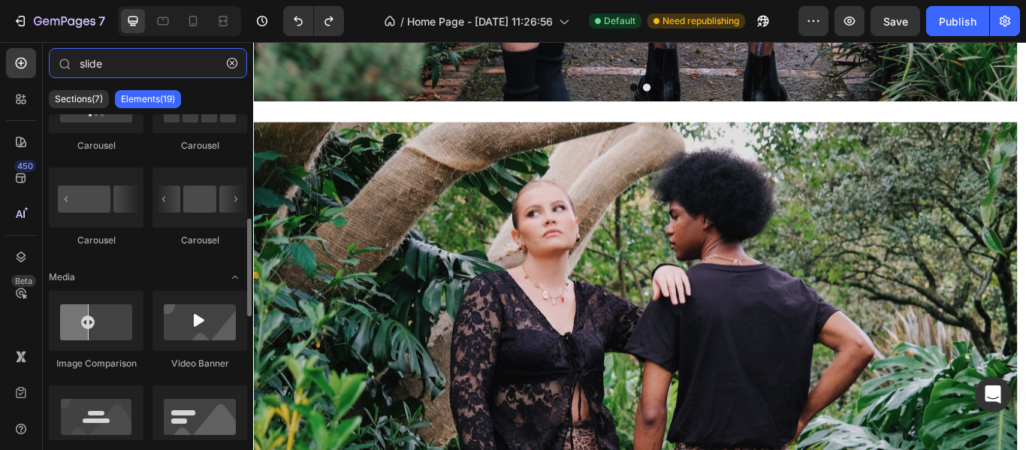
scroll to position [0, 0]
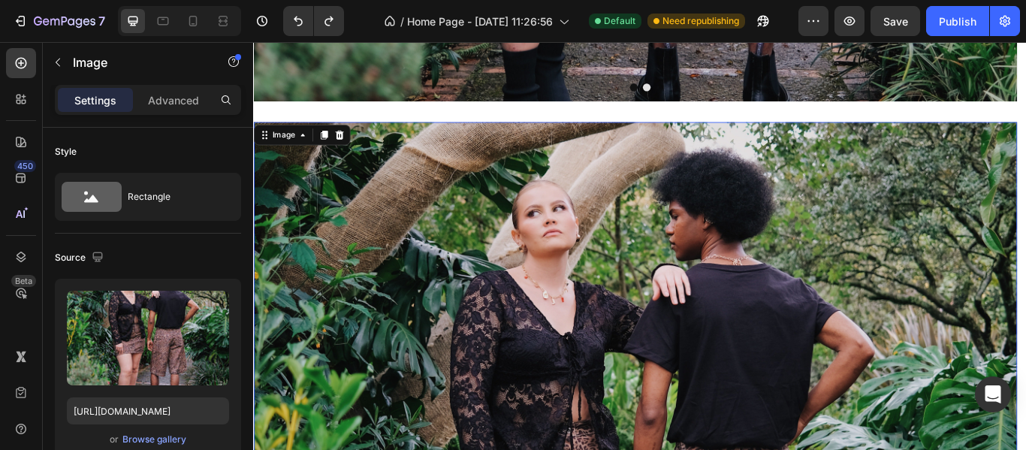
click at [354, 153] on icon at bounding box center [353, 150] width 10 height 11
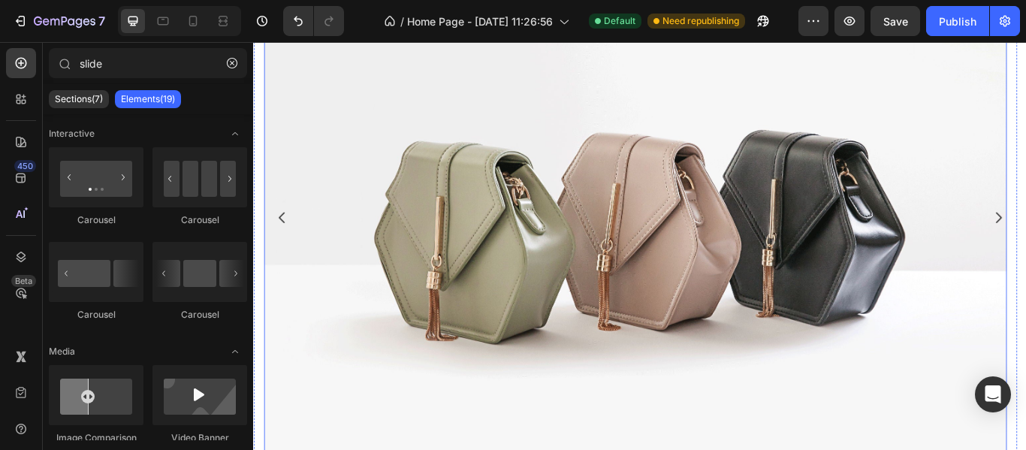
click at [530, 204] on img at bounding box center [698, 246] width 866 height 649
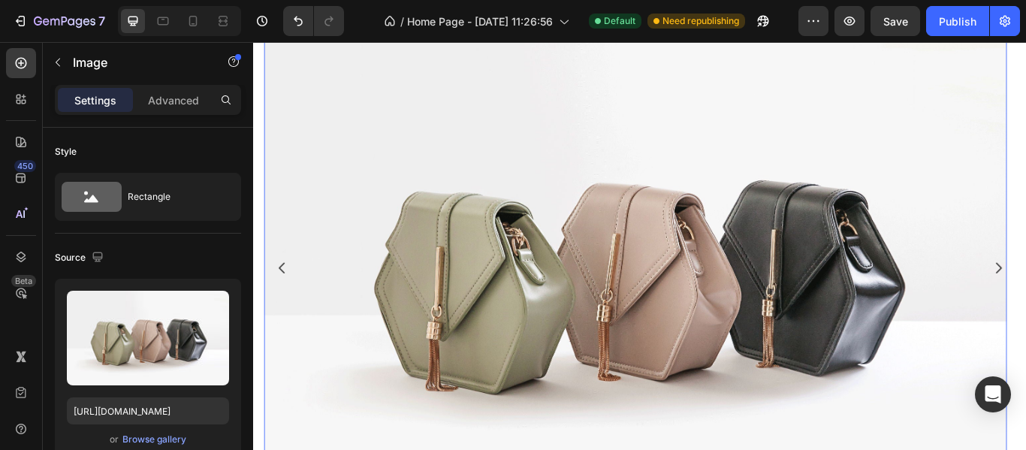
scroll to position [826, 0]
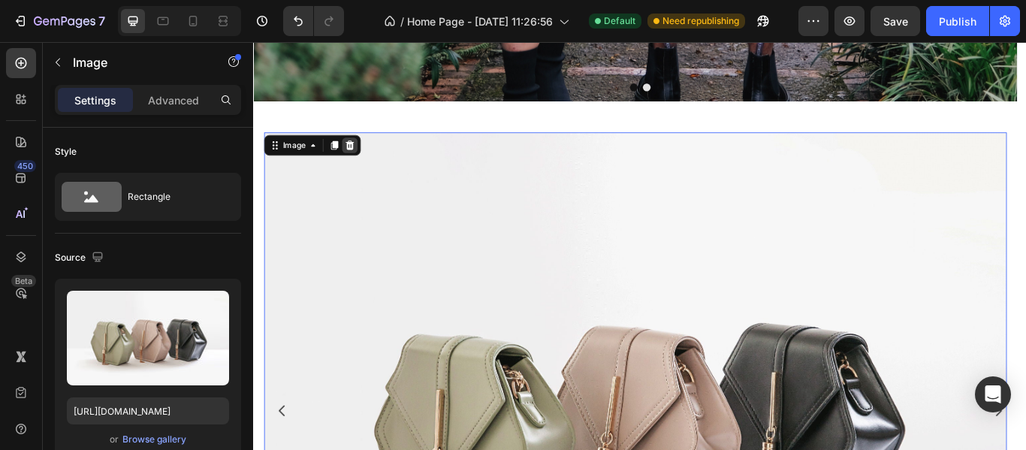
click at [370, 161] on icon at bounding box center [365, 162] width 12 height 12
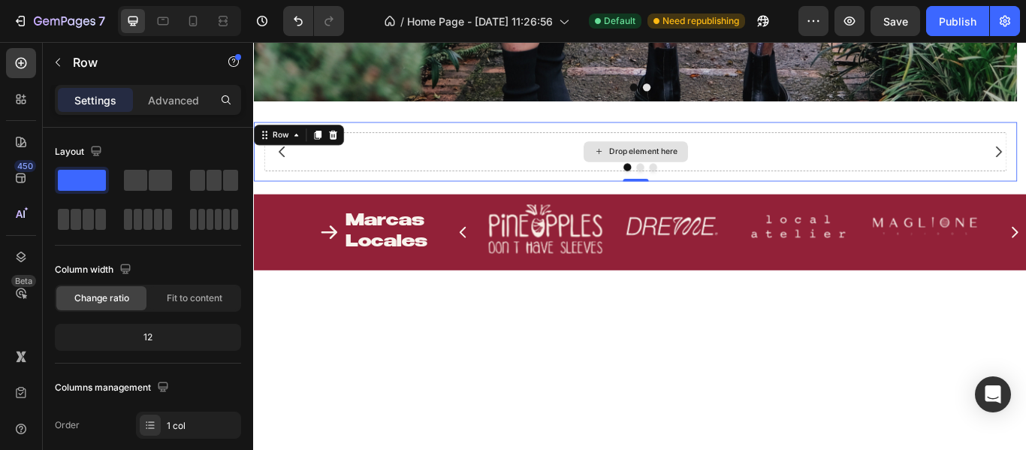
click at [612, 177] on div "Drop element here" at bounding box center [698, 169] width 866 height 45
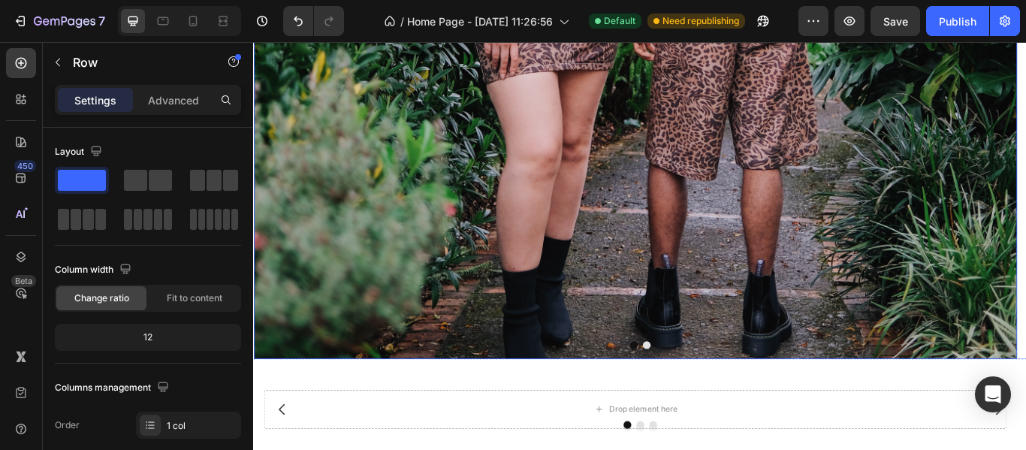
scroll to position [679, 0]
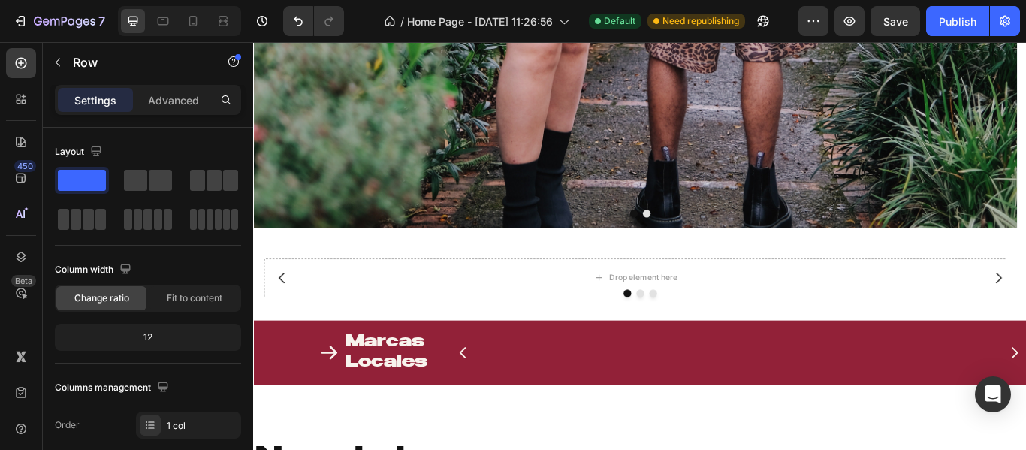
click at [596, 294] on div "Drop element here" at bounding box center [698, 316] width 866 height 45
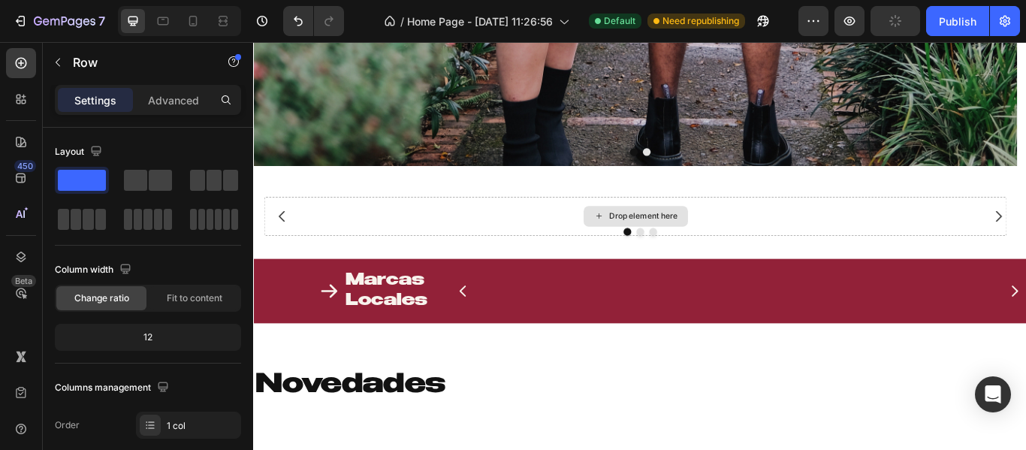
click at [501, 238] on div "Drop element here" at bounding box center [698, 244] width 866 height 45
click at [713, 228] on div "Drop element here" at bounding box center [698, 244] width 866 height 45
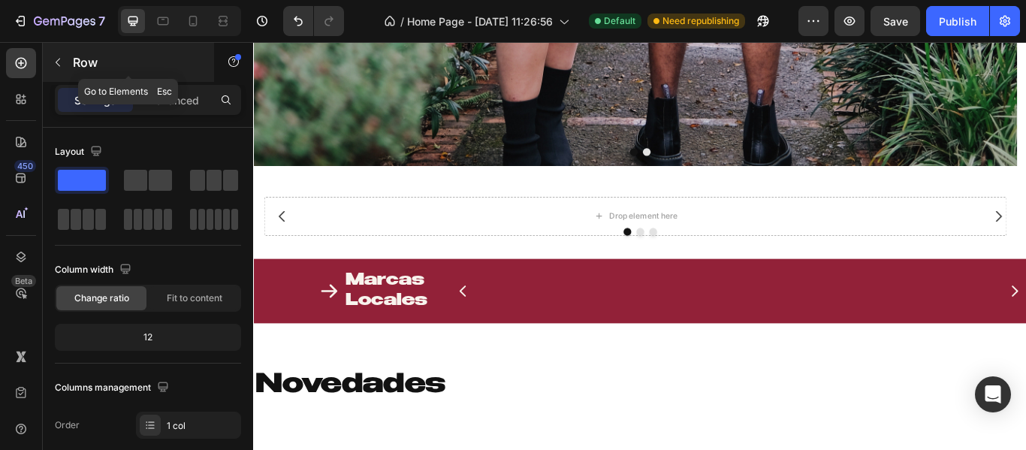
click at [60, 50] on button "button" at bounding box center [58, 62] width 24 height 24
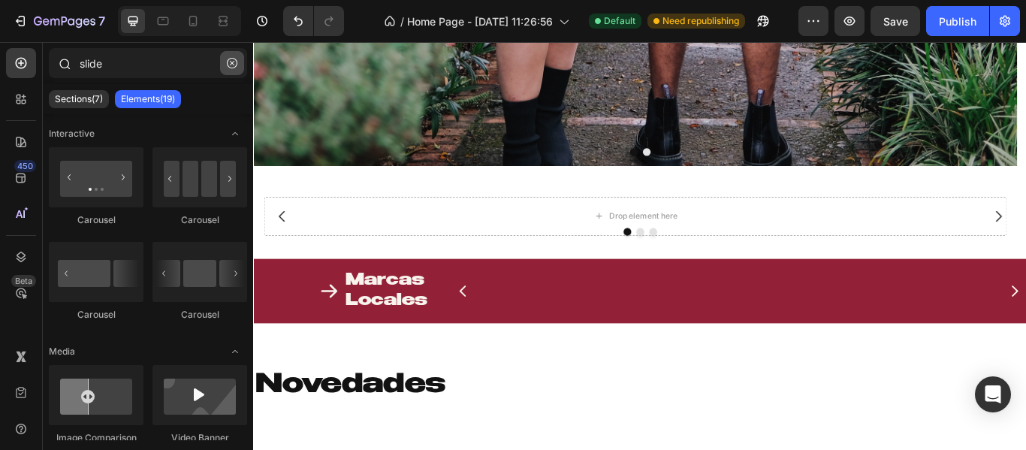
click at [227, 66] on icon "button" at bounding box center [232, 63] width 11 height 11
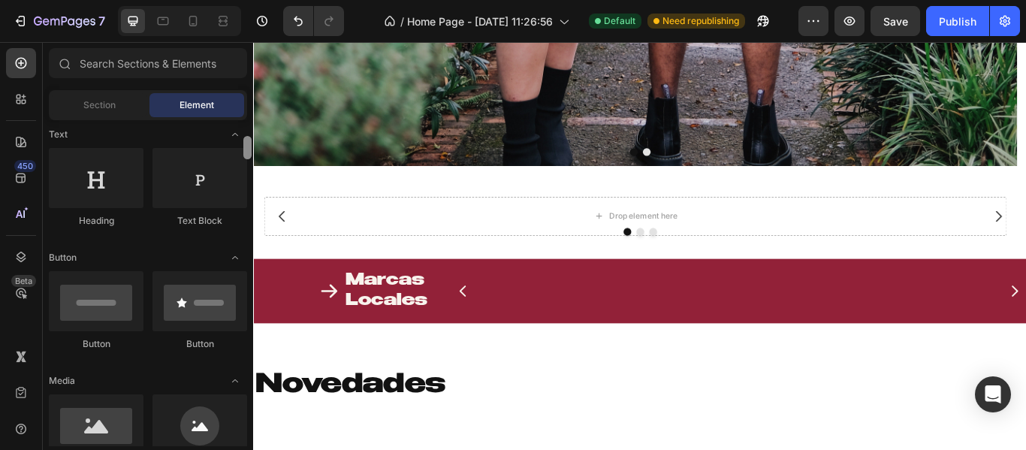
scroll to position [233, 0]
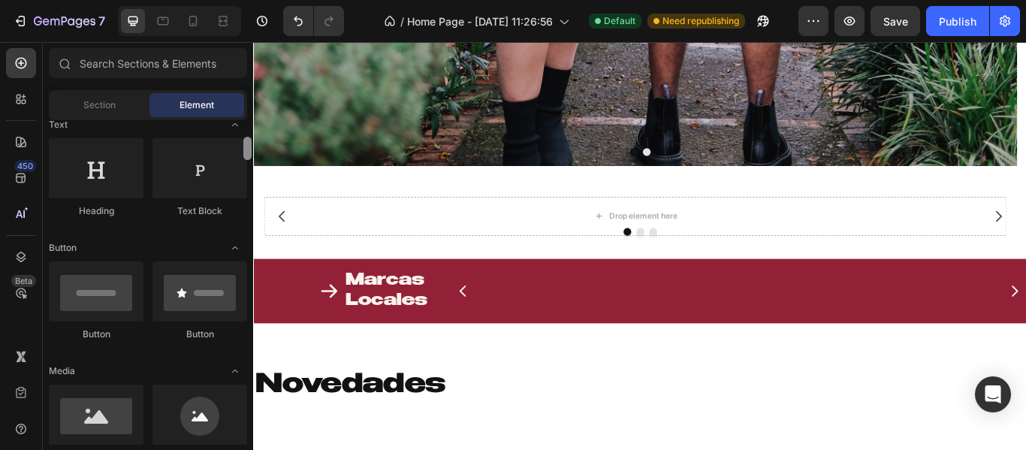
drag, startPoint x: 250, startPoint y: 249, endPoint x: 243, endPoint y: 139, distance: 109.9
click at [243, 139] on div at bounding box center [247, 283] width 11 height 326
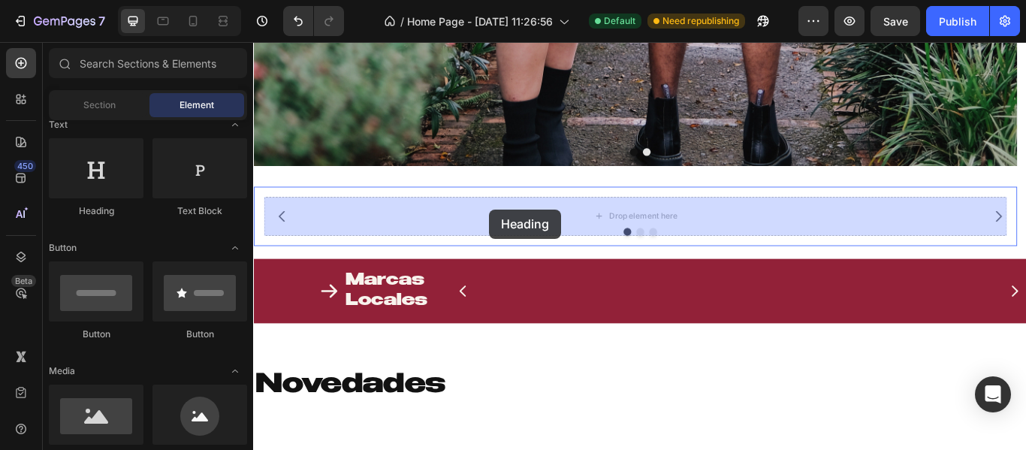
drag, startPoint x: 451, startPoint y: 214, endPoint x: 528, endPoint y: 237, distance: 80.0
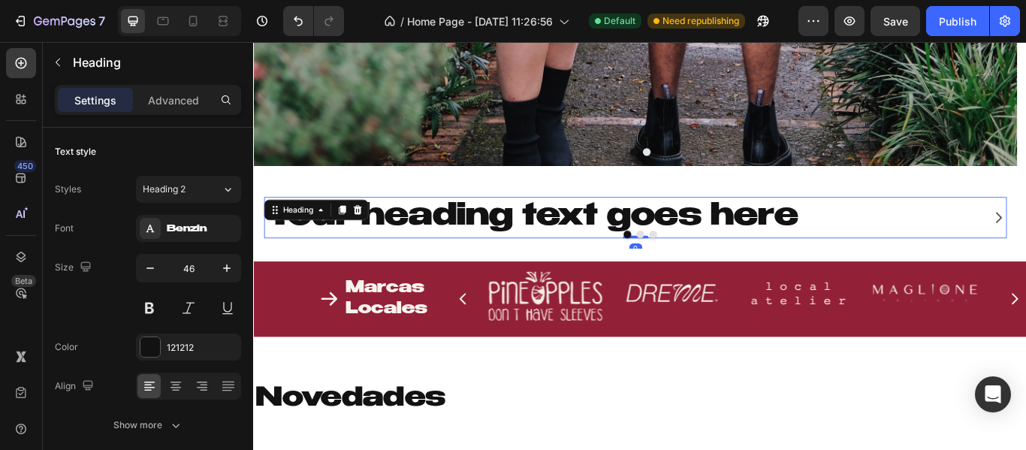
click at [399, 259] on h2 "Your heading text goes here" at bounding box center [698, 246] width 866 height 48
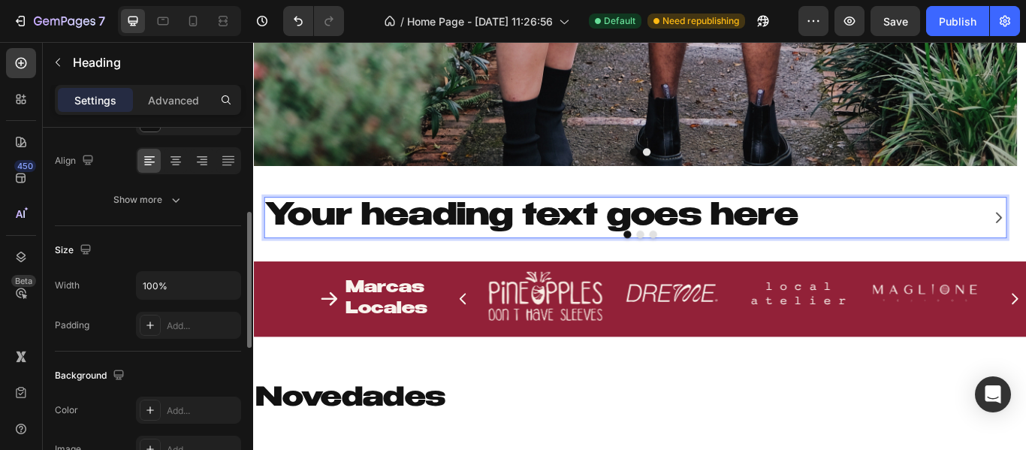
scroll to position [300, 0]
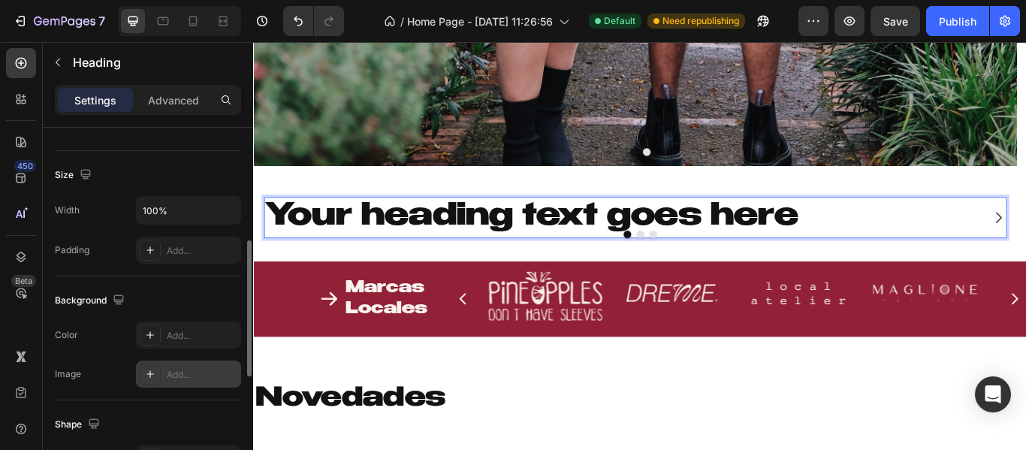
click at [206, 368] on div "Add..." at bounding box center [202, 375] width 71 height 14
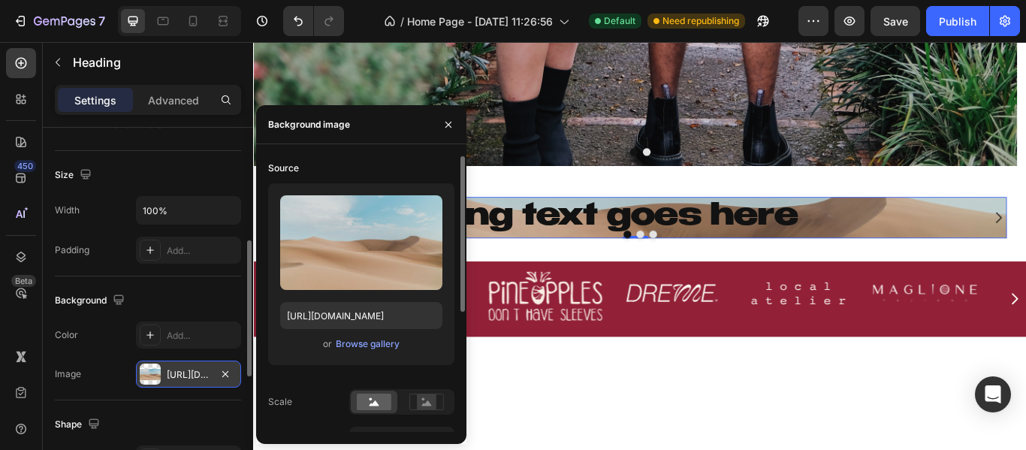
scroll to position [212, 0]
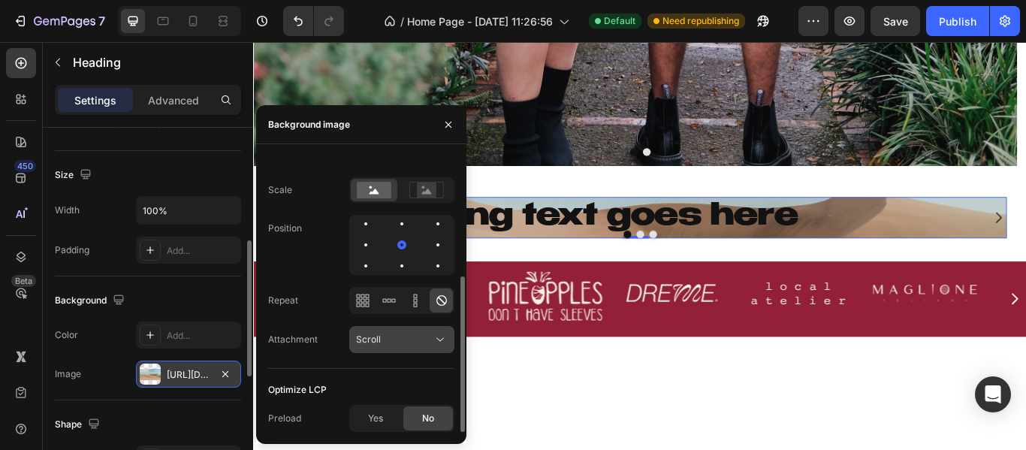
click at [399, 336] on div "Scroll" at bounding box center [394, 340] width 77 height 14
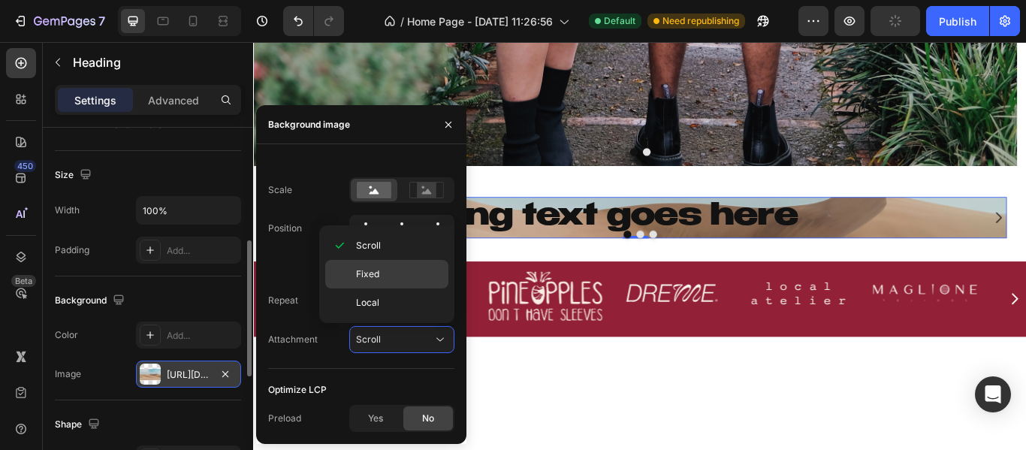
click at [356, 270] on span "Fixed" at bounding box center [367, 274] width 23 height 14
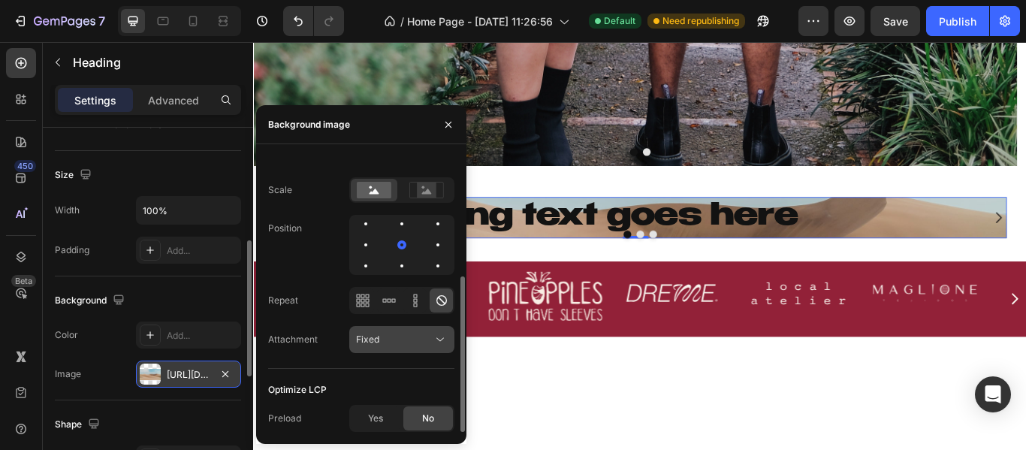
click at [378, 336] on span "Fixed" at bounding box center [367, 338] width 23 height 11
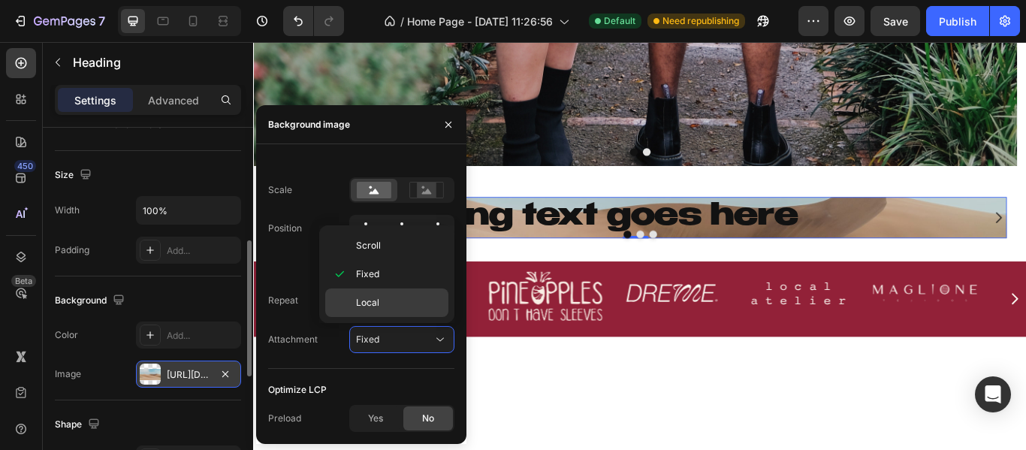
click at [354, 300] on div "Local" at bounding box center [386, 302] width 123 height 29
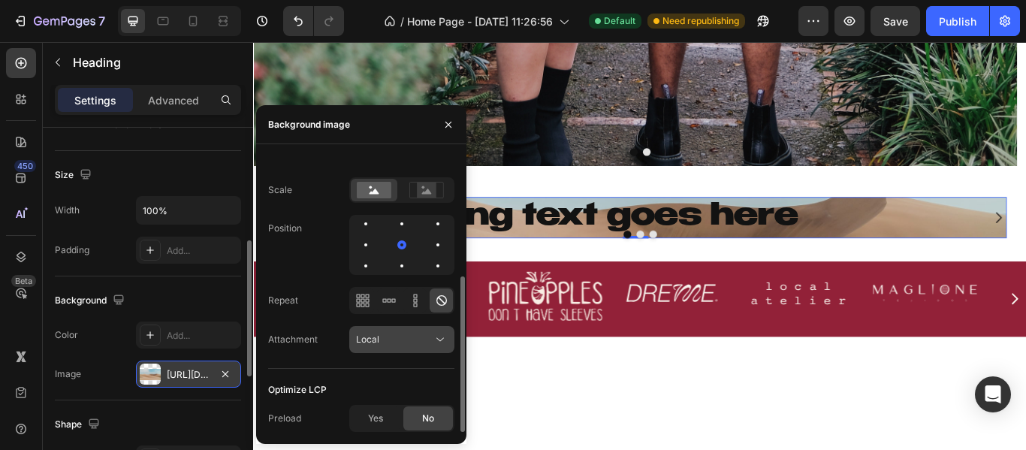
click at [378, 335] on span "Local" at bounding box center [367, 338] width 23 height 11
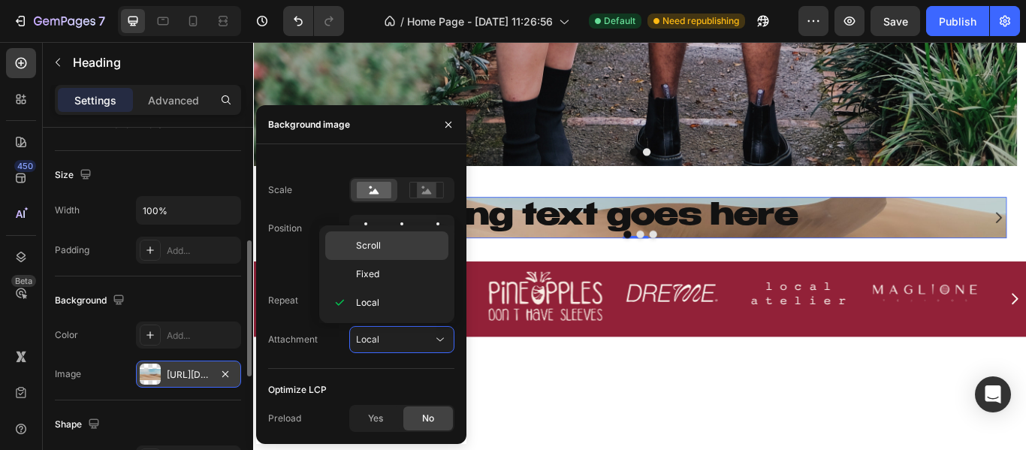
click at [353, 243] on div "Scroll" at bounding box center [386, 245] width 123 height 29
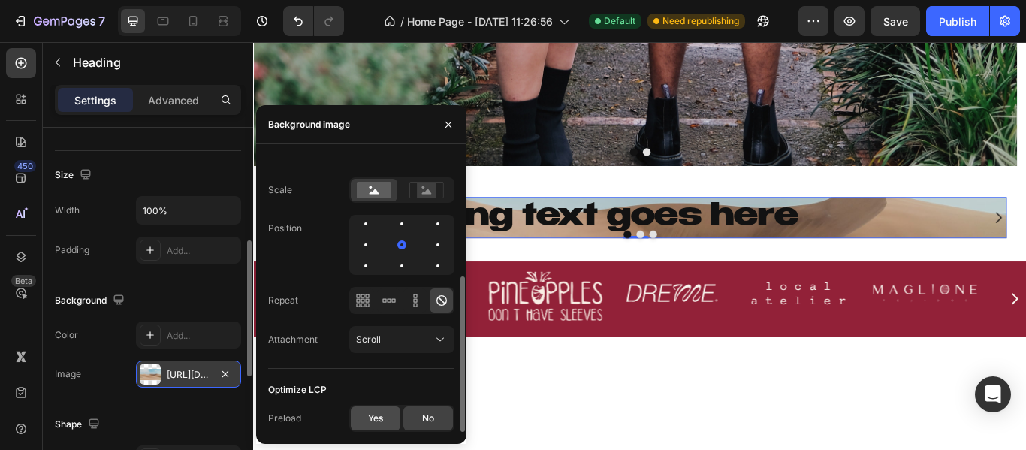
click at [373, 416] on span "Yes" at bounding box center [375, 418] width 15 height 14
click at [413, 416] on div "No" at bounding box center [428, 418] width 50 height 24
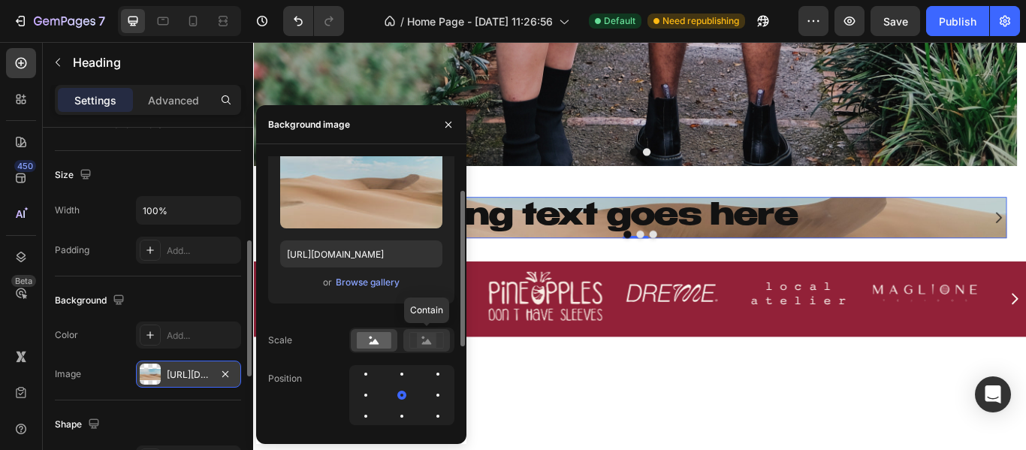
click at [444, 331] on div at bounding box center [426, 340] width 47 height 23
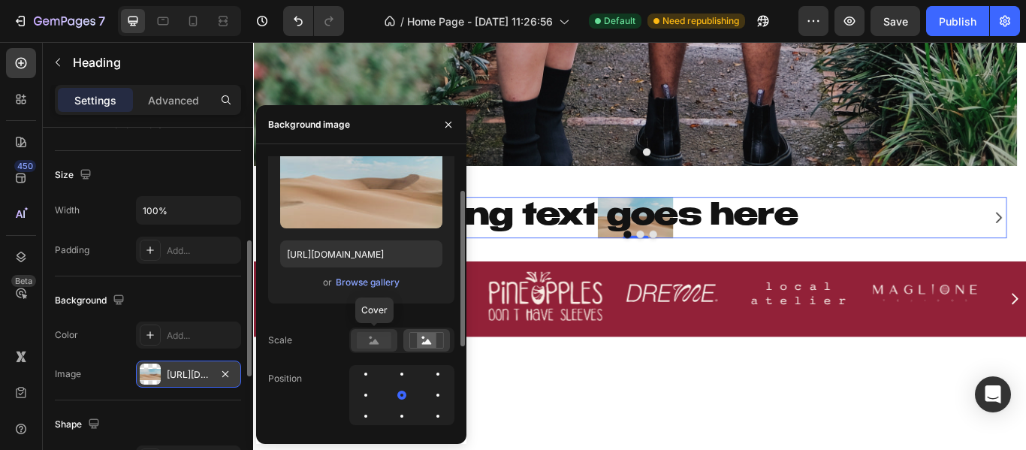
click at [375, 340] on icon at bounding box center [374, 341] width 10 height 5
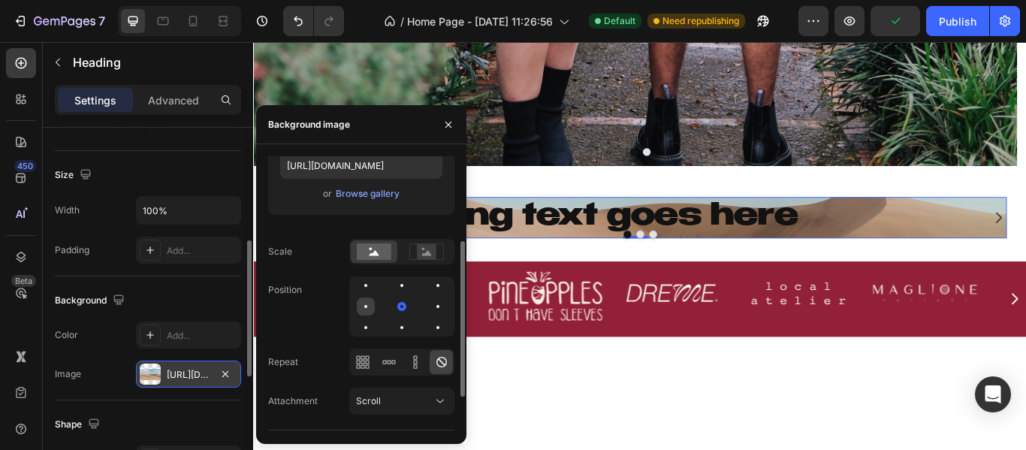
scroll to position [212, 0]
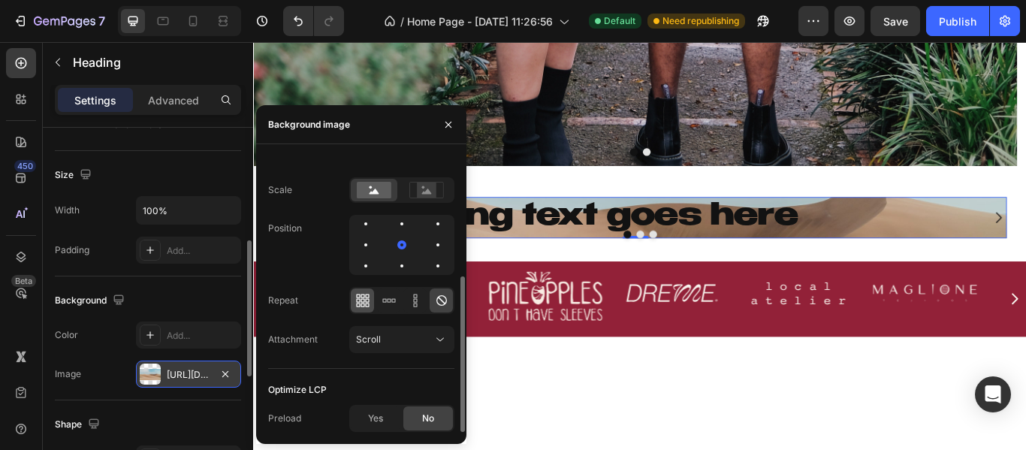
click at [359, 298] on icon at bounding box center [362, 300] width 15 height 15
click at [389, 298] on icon at bounding box center [388, 300] width 15 height 15
click at [419, 298] on icon at bounding box center [415, 300] width 15 height 15
click at [378, 303] on div at bounding box center [388, 300] width 23 height 24
click at [365, 300] on icon at bounding box center [367, 300] width 4 height 4
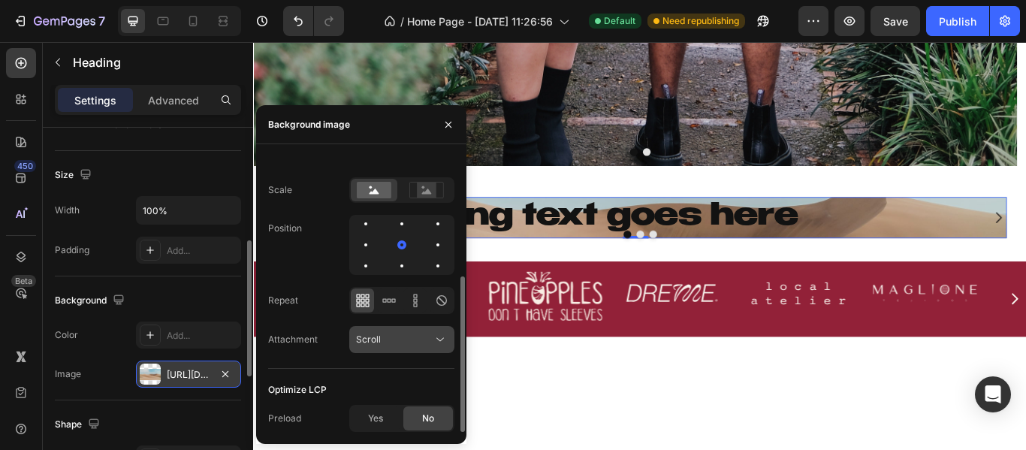
click at [390, 336] on div "Scroll" at bounding box center [394, 340] width 77 height 14
click at [403, 197] on div at bounding box center [426, 190] width 47 height 23
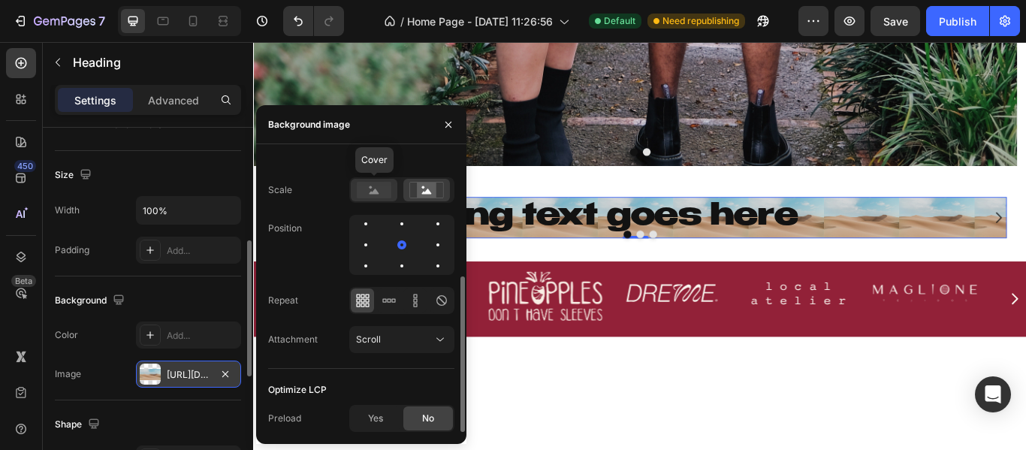
click at [377, 191] on rect at bounding box center [374, 190] width 35 height 17
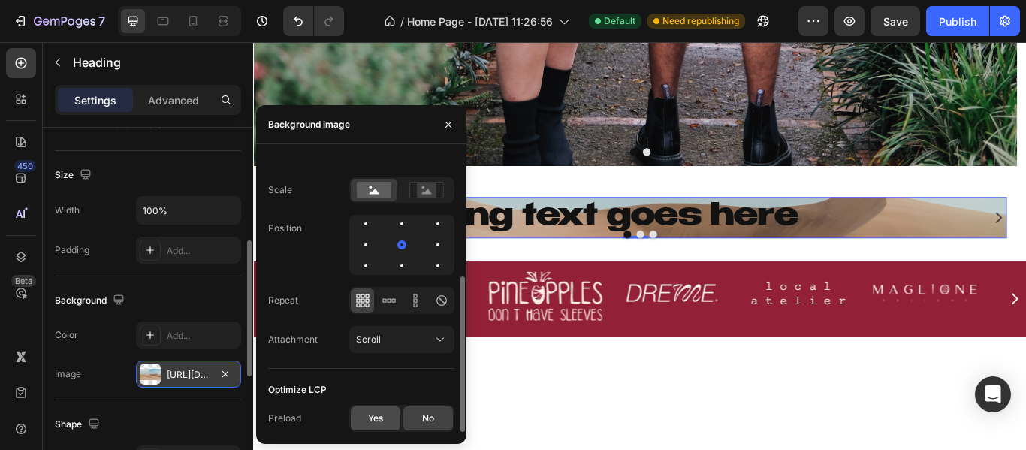
click at [378, 410] on div "Yes" at bounding box center [376, 418] width 50 height 24
click at [421, 408] on div "No" at bounding box center [428, 418] width 50 height 24
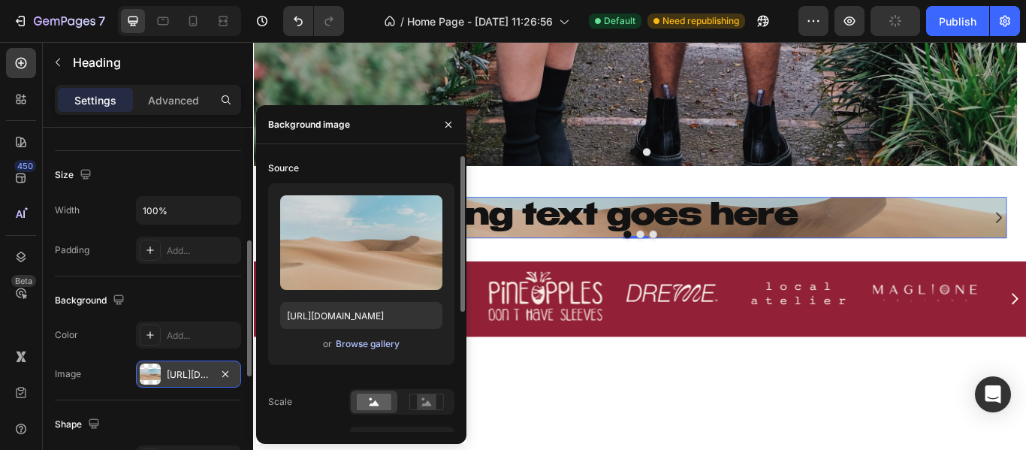
click at [348, 349] on div "Browse gallery" at bounding box center [368, 344] width 64 height 14
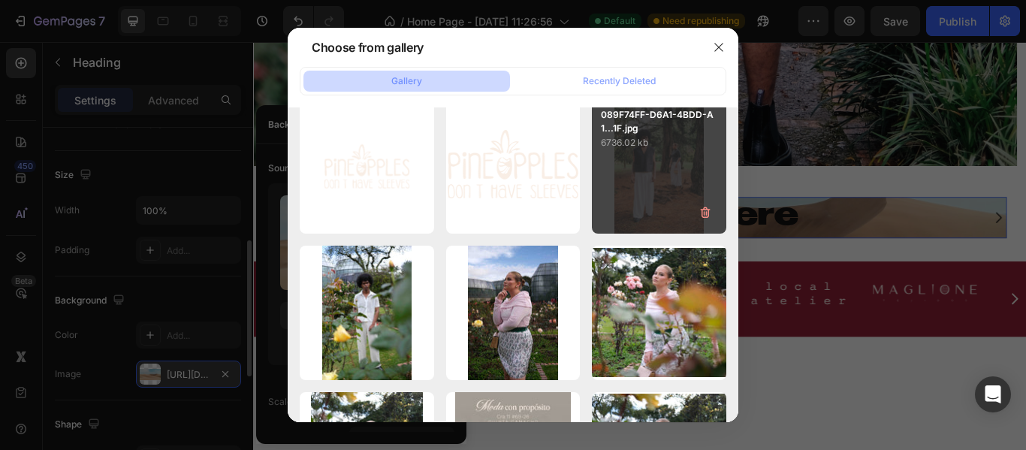
scroll to position [1051, 0]
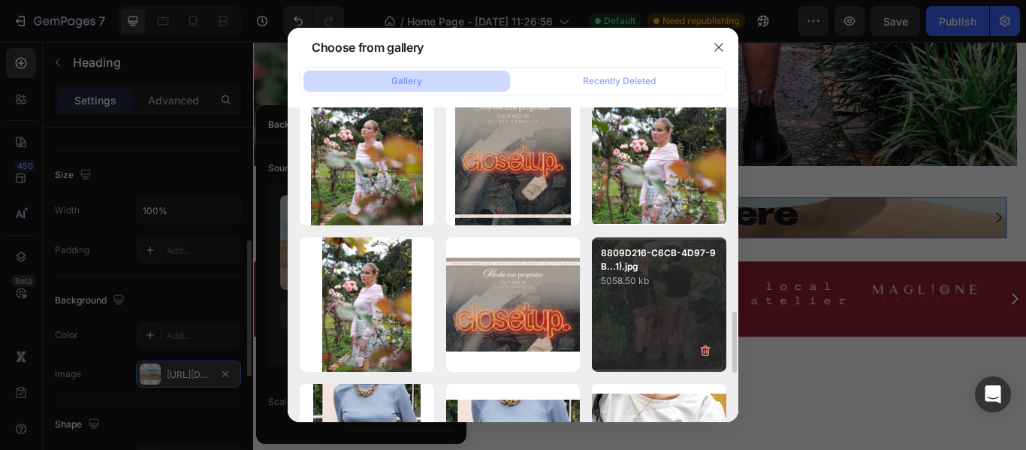
click at [607, 282] on p "5058.50 kb" at bounding box center [659, 280] width 116 height 15
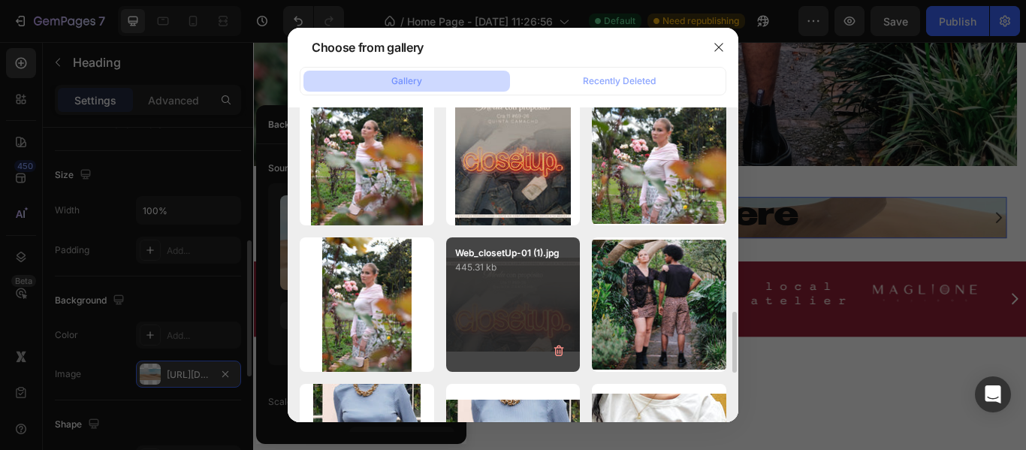
type input "[URL][DOMAIN_NAME]"
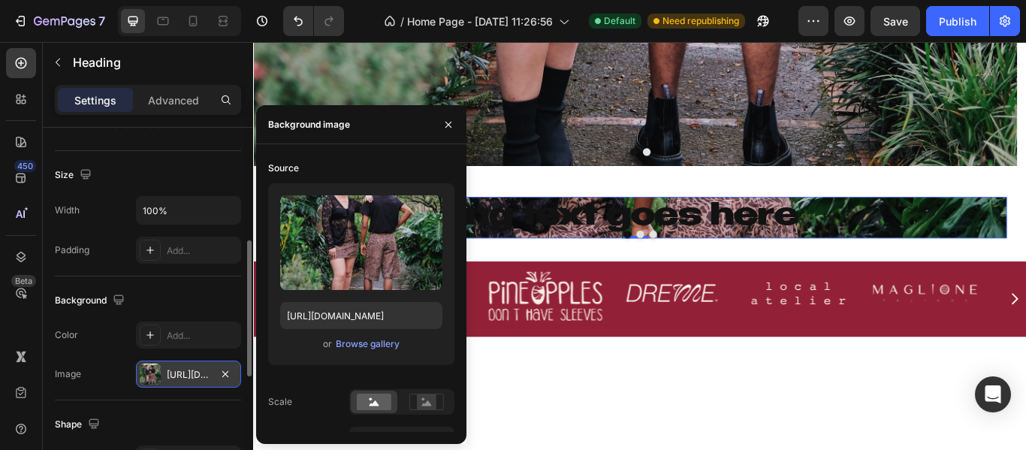
drag, startPoint x: 303, startPoint y: 170, endPoint x: 240, endPoint y: 176, distance: 62.5
click at [297, 170] on div "Source" at bounding box center [361, 168] width 186 height 24
click at [203, 173] on div "Size" at bounding box center [148, 175] width 186 height 24
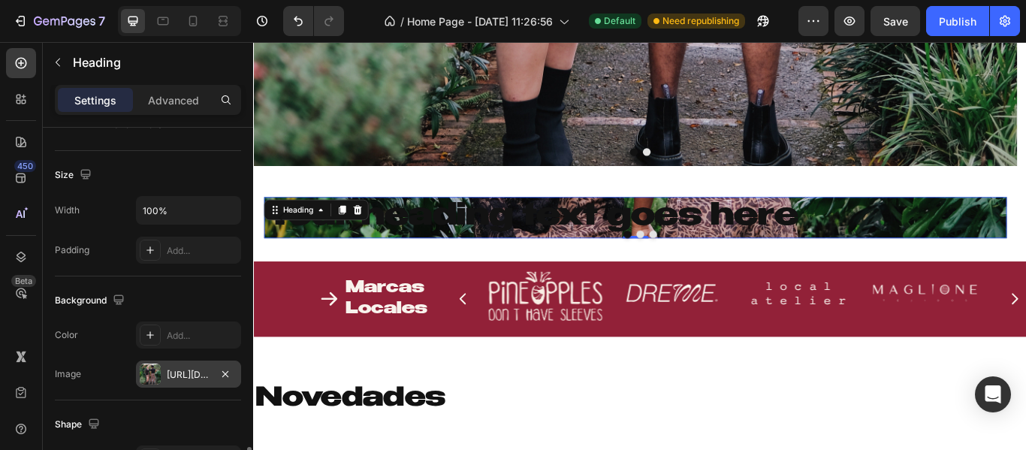
scroll to position [450, 0]
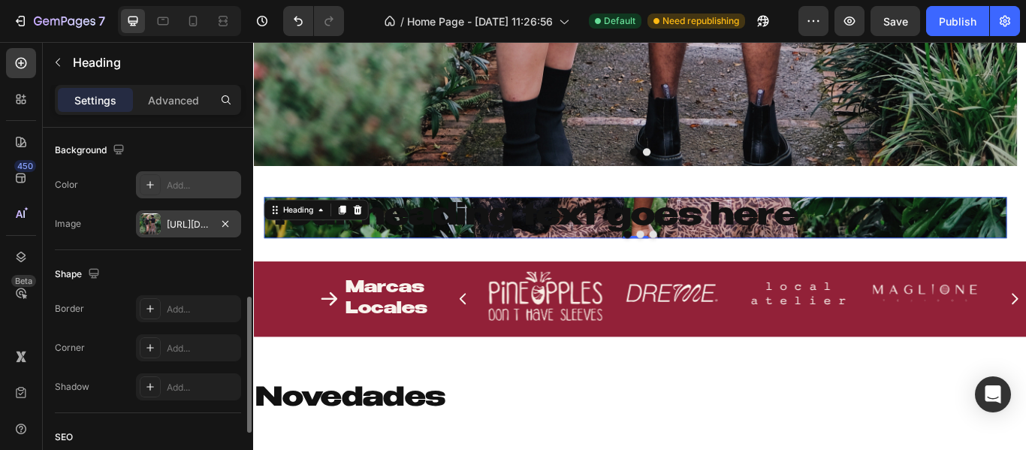
click at [162, 184] on div "Add..." at bounding box center [188, 184] width 105 height 27
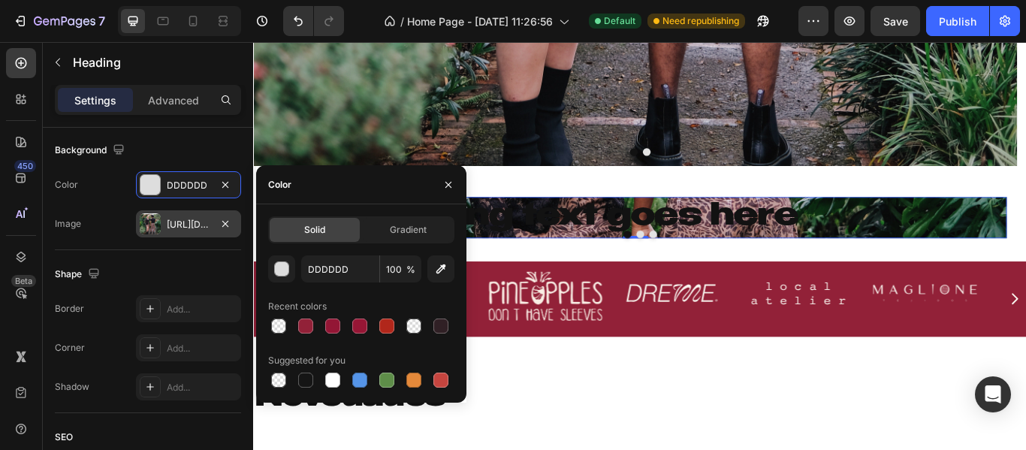
click at [173, 205] on div "The changes might be hidden by the image and the video. Color DDDDDD Image http…" at bounding box center [148, 204] width 186 height 66
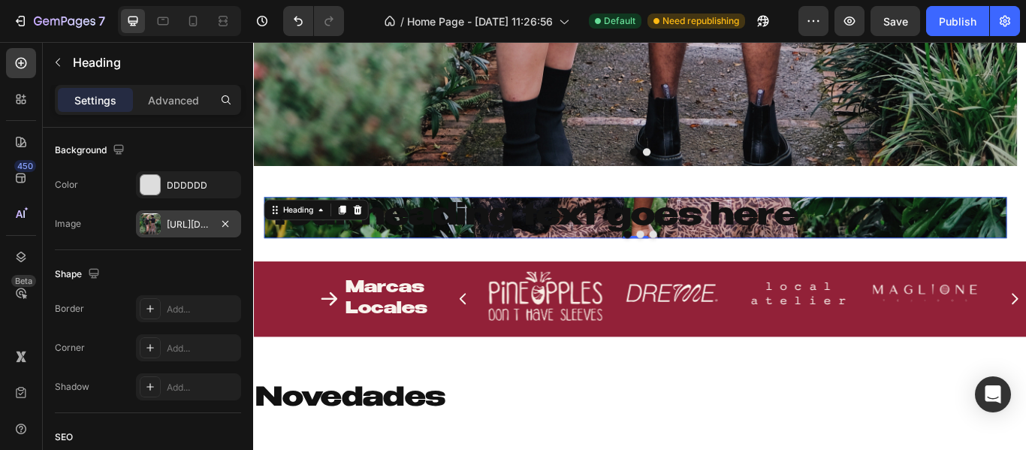
click at [176, 219] on div "[URL][DOMAIN_NAME]" at bounding box center [189, 225] width 44 height 14
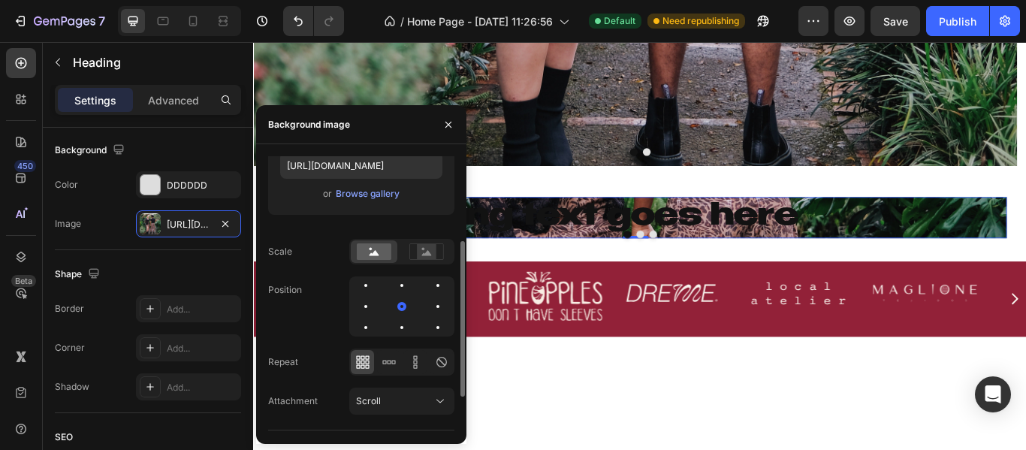
scroll to position [212, 0]
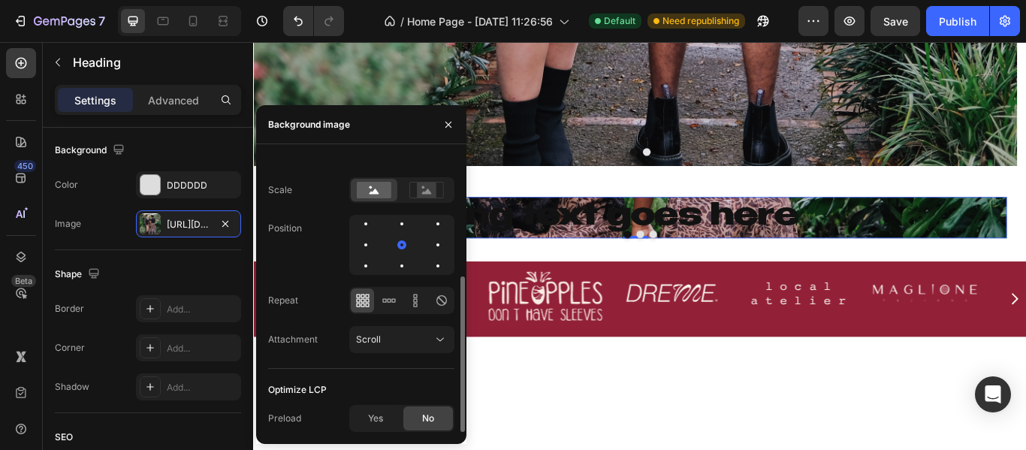
click at [355, 222] on div at bounding box center [401, 245] width 105 height 60
click at [360, 222] on div at bounding box center [366, 224] width 18 height 18
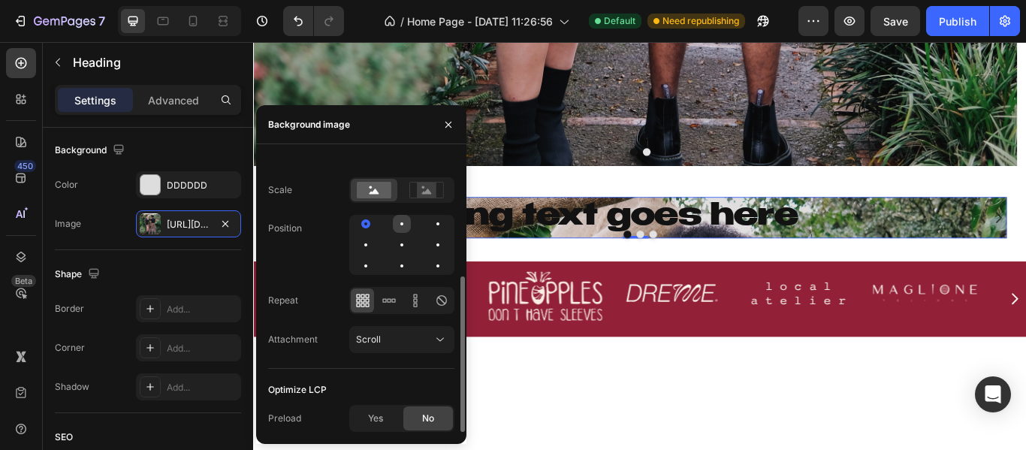
click at [393, 224] on div at bounding box center [402, 224] width 18 height 18
click at [437, 223] on div at bounding box center [437, 223] width 3 height 3
click at [397, 242] on div at bounding box center [402, 245] width 18 height 18
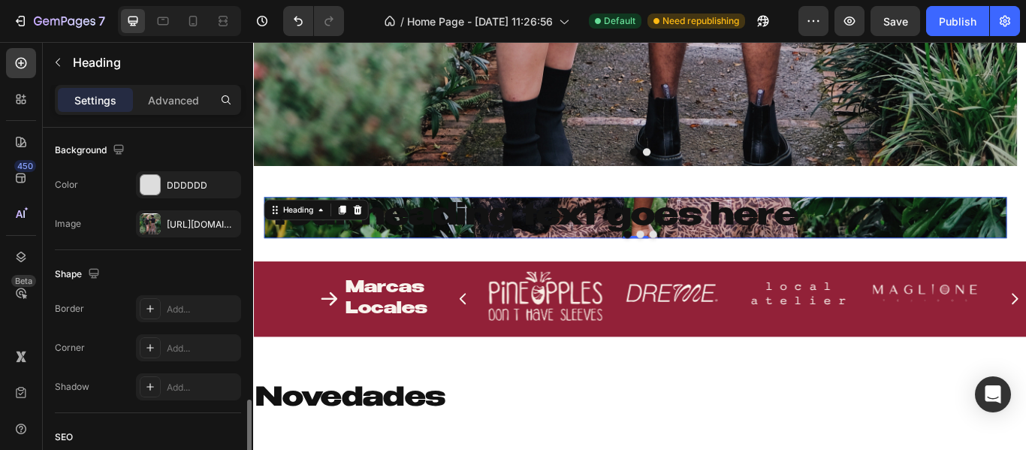
click at [200, 295] on div "Border Add... Corner Add... Shadow Add..." at bounding box center [148, 347] width 186 height 105
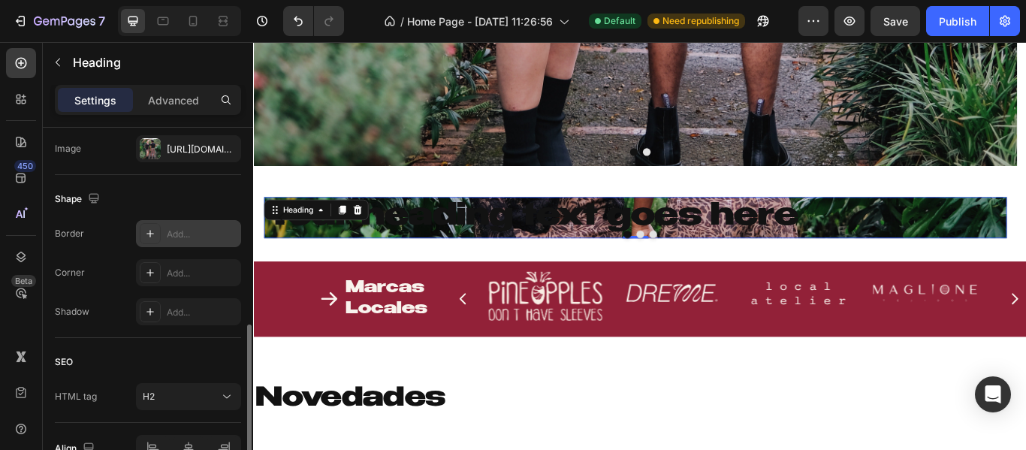
scroll to position [826, 0]
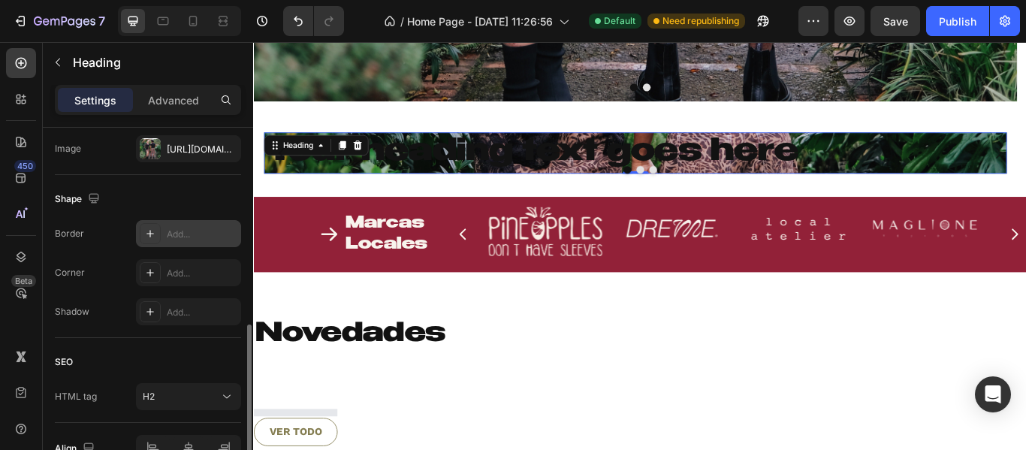
click at [179, 234] on div "Add..." at bounding box center [202, 234] width 71 height 14
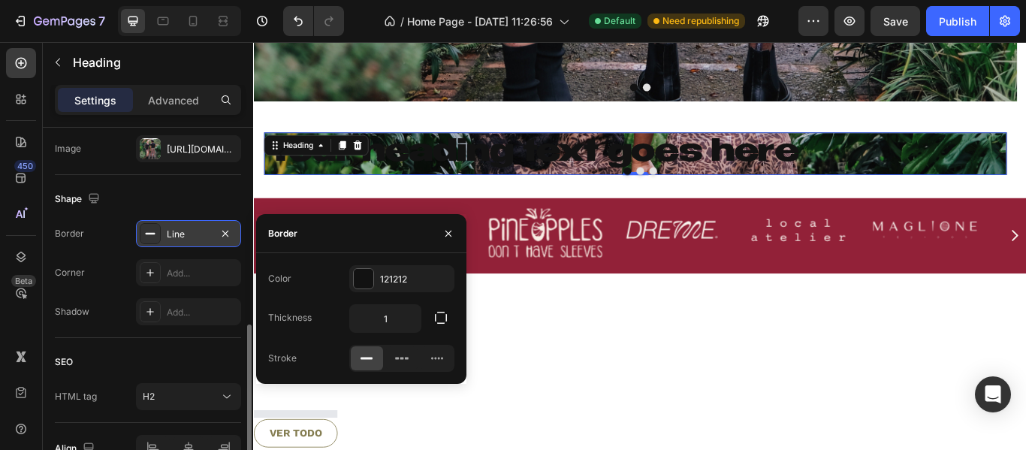
click at [209, 203] on div "Shape" at bounding box center [148, 199] width 186 height 24
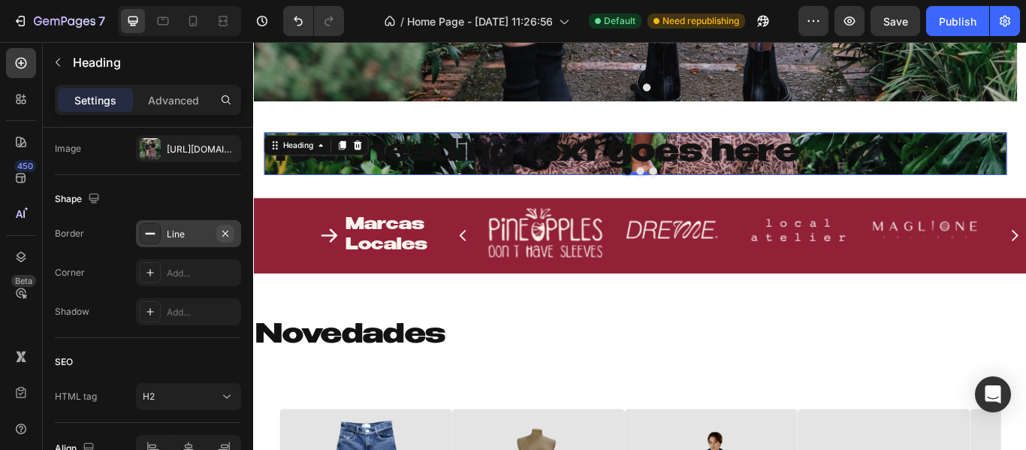
click at [226, 237] on icon "button" at bounding box center [225, 233] width 12 height 12
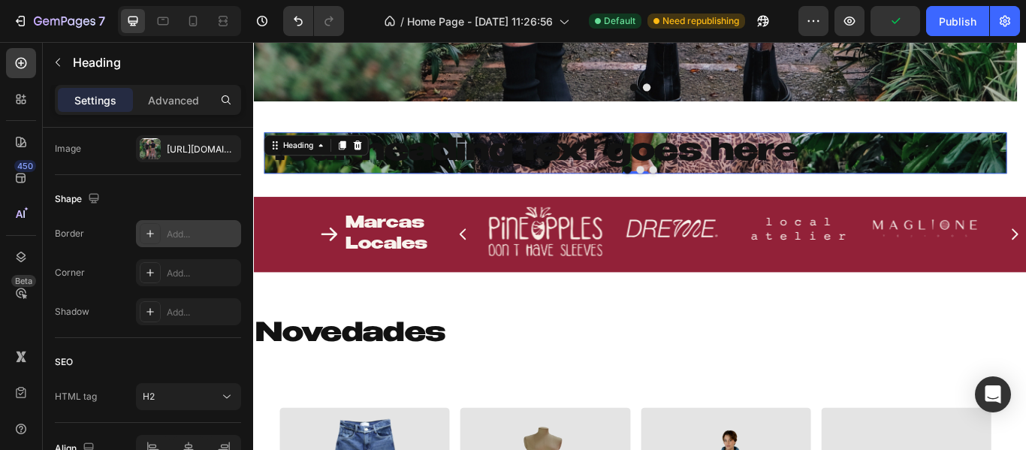
click at [227, 231] on div "Add..." at bounding box center [202, 234] width 71 height 14
type input "1"
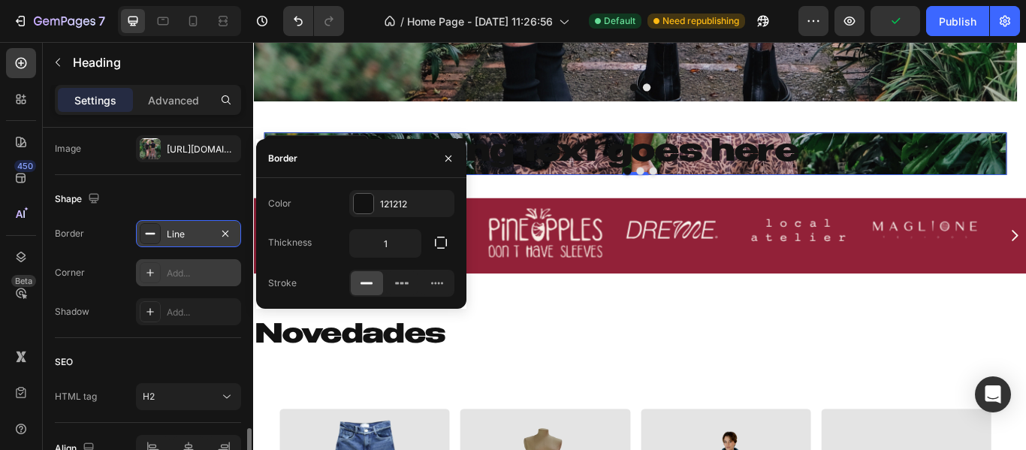
scroll to position [610, 0]
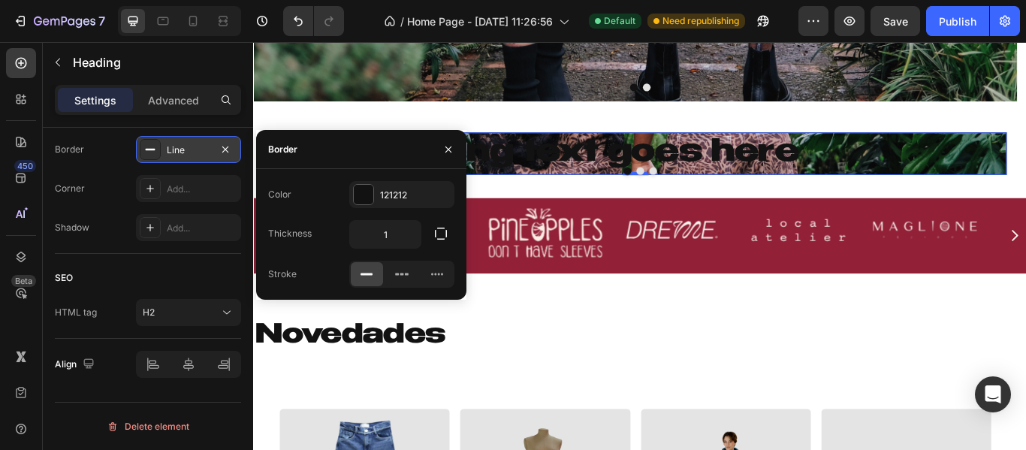
click at [694, 386] on h2 "Novedades" at bounding box center [703, 385] width 901 height 50
click at [615, 182] on p "Your heading text goes here" at bounding box center [697, 171] width 861 height 45
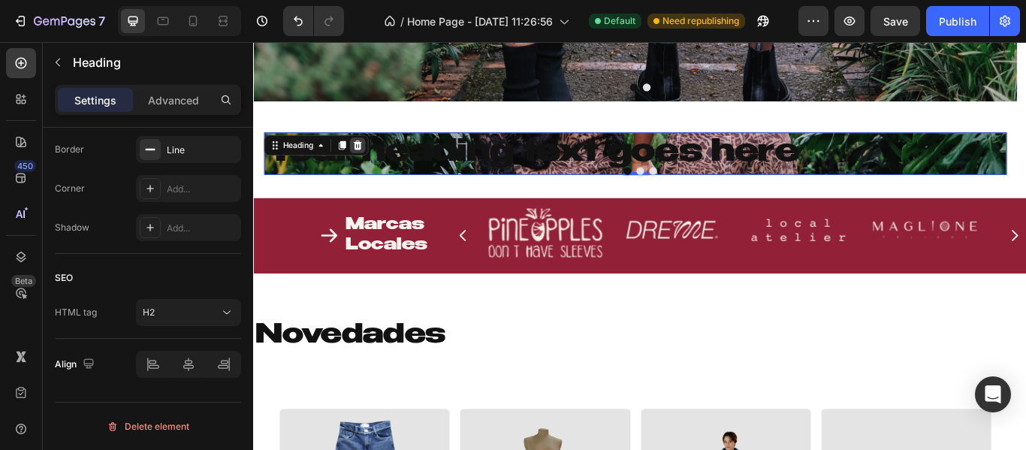
click at [367, 164] on div at bounding box center [374, 162] width 18 height 18
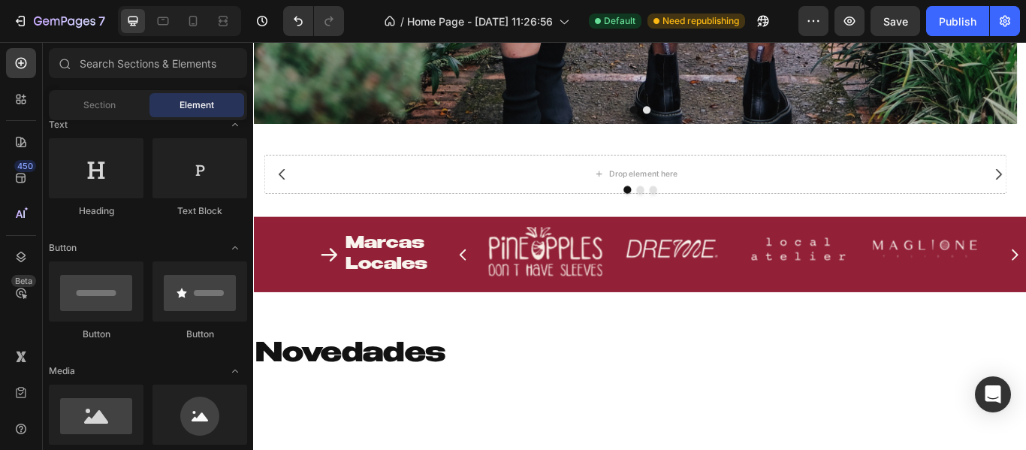
scroll to position [749, 0]
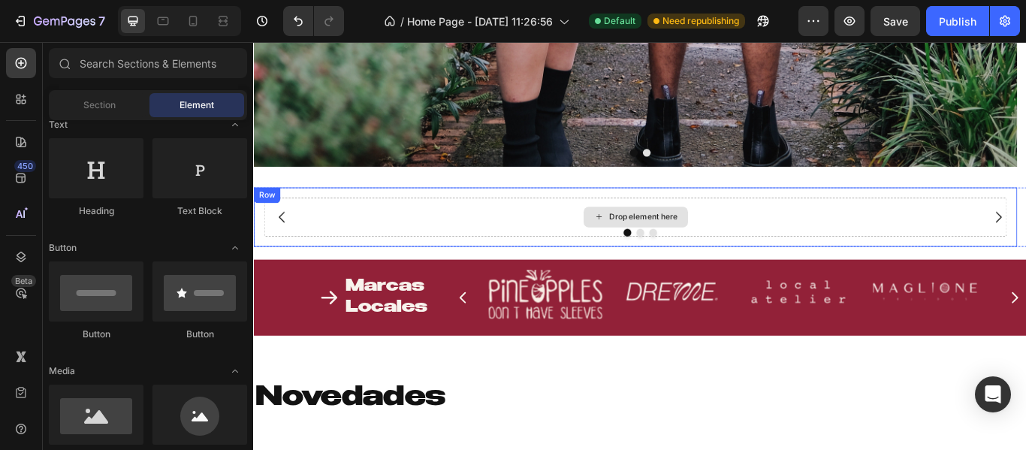
click at [517, 240] on div "Drop element here" at bounding box center [698, 246] width 866 height 45
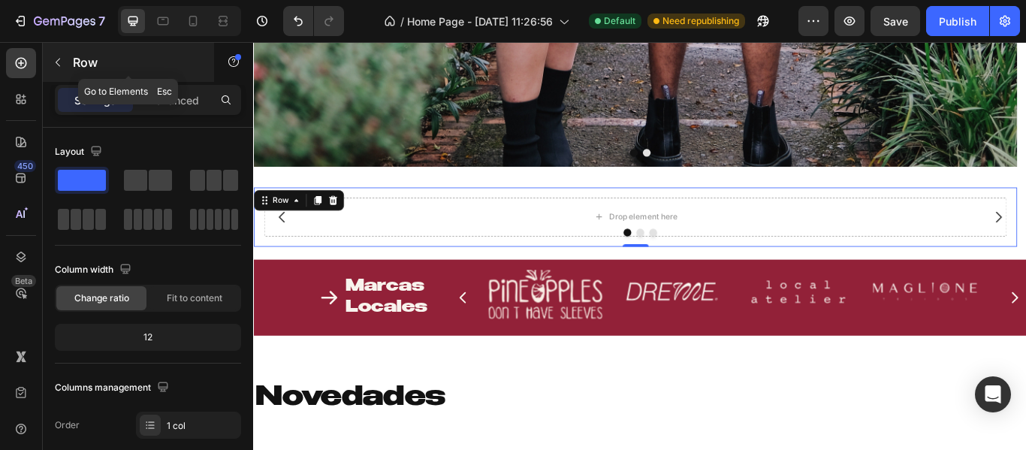
click at [70, 54] on div "Row" at bounding box center [128, 62] width 171 height 39
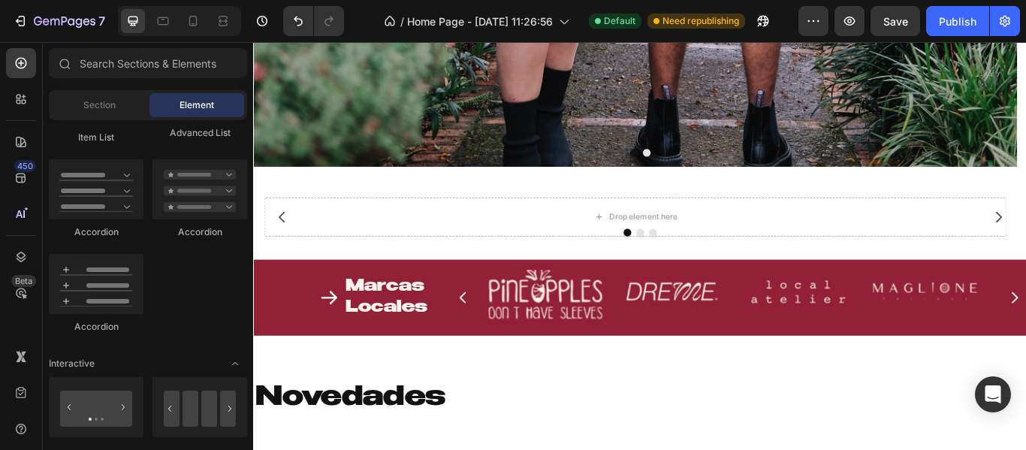
scroll to position [1577, 0]
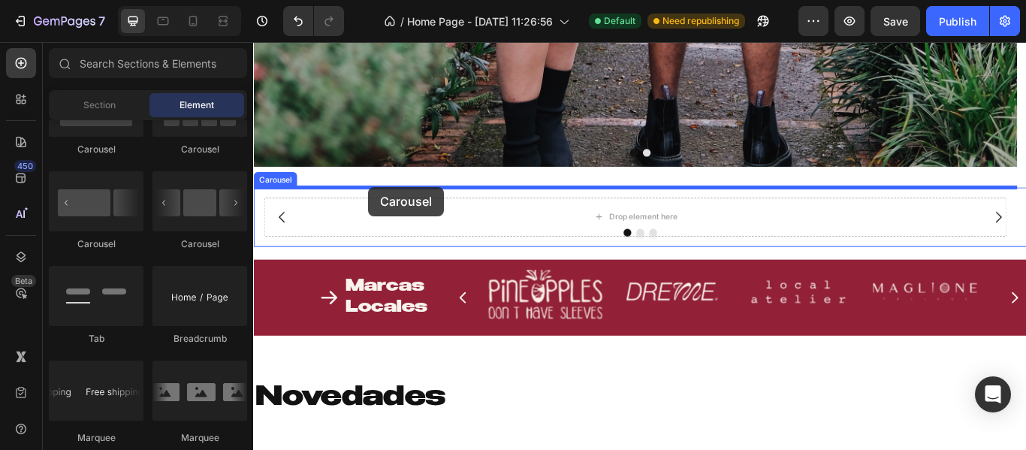
drag, startPoint x: 345, startPoint y: 262, endPoint x: 387, endPoint y: 211, distance: 65.7
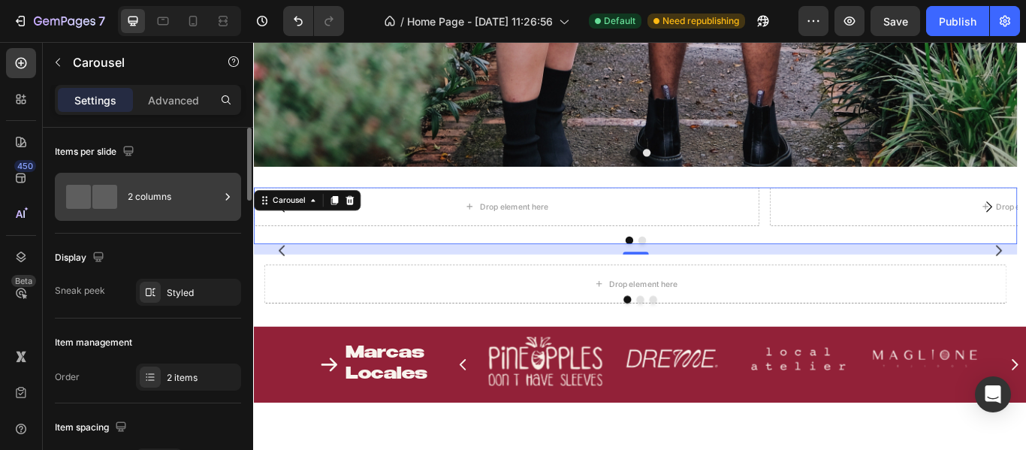
click at [108, 198] on span at bounding box center [104, 197] width 25 height 24
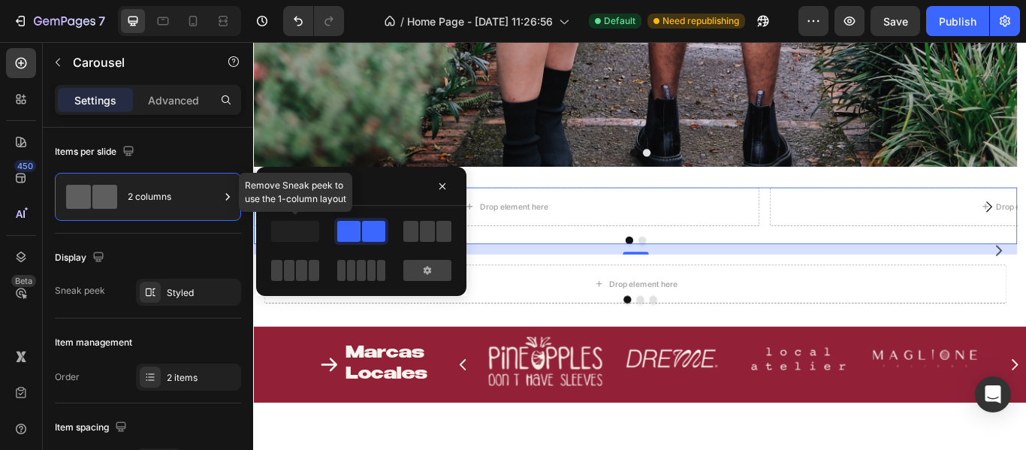
click at [298, 237] on span at bounding box center [295, 231] width 48 height 21
click at [435, 179] on button "button" at bounding box center [442, 186] width 24 height 24
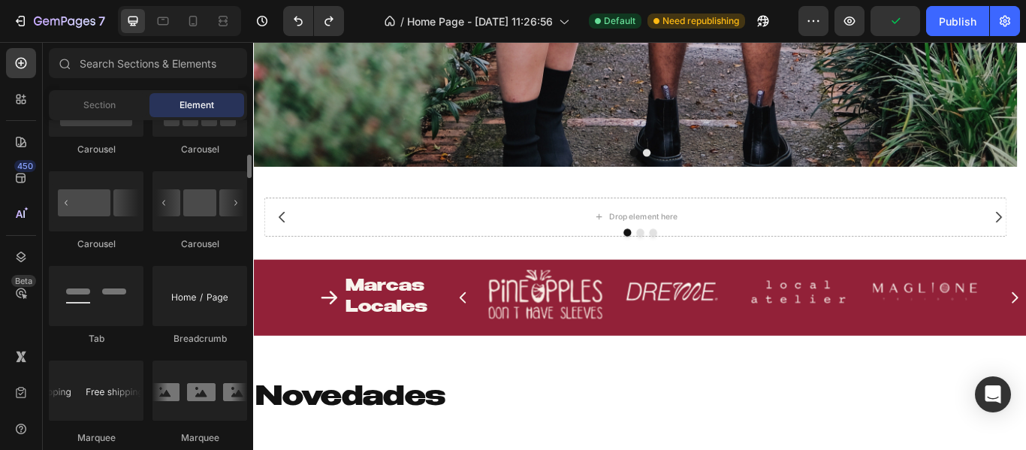
scroll to position [1502, 0]
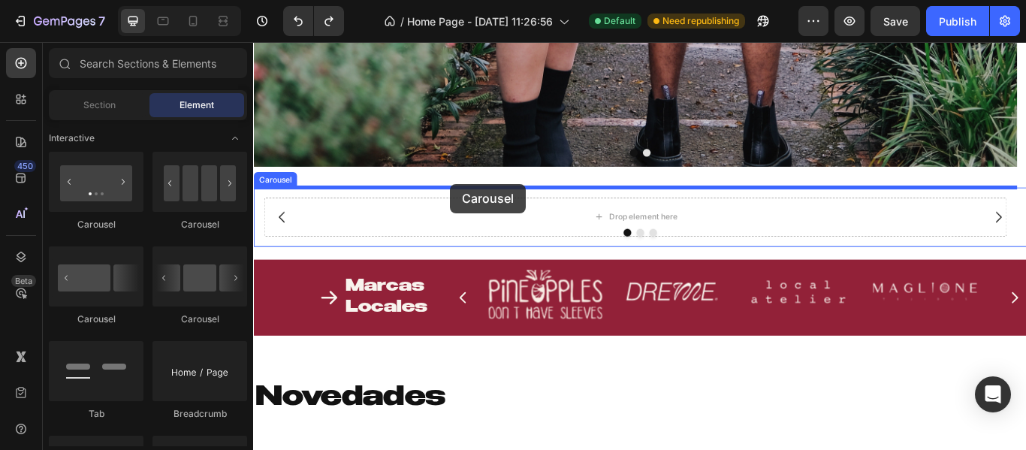
drag, startPoint x: 358, startPoint y: 241, endPoint x: 482, endPoint y: 207, distance: 128.4
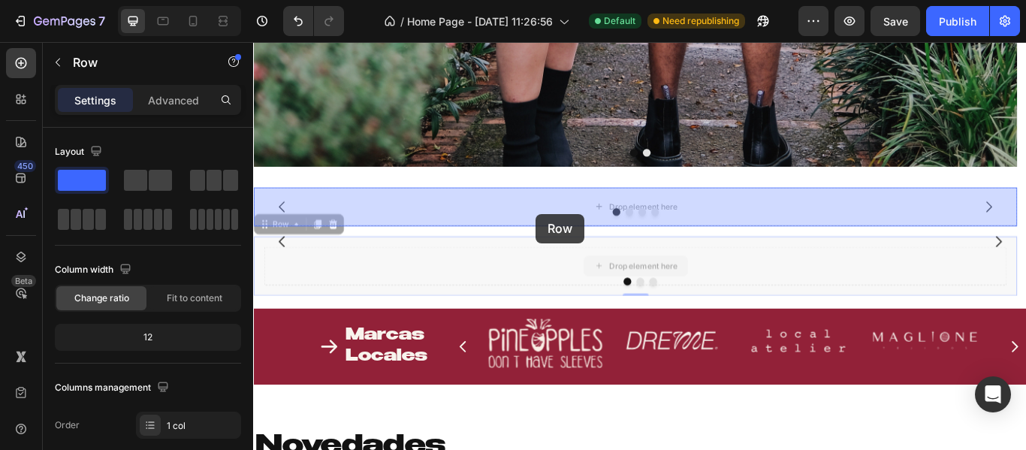
drag, startPoint x: 595, startPoint y: 309, endPoint x: 583, endPoint y: 243, distance: 67.2
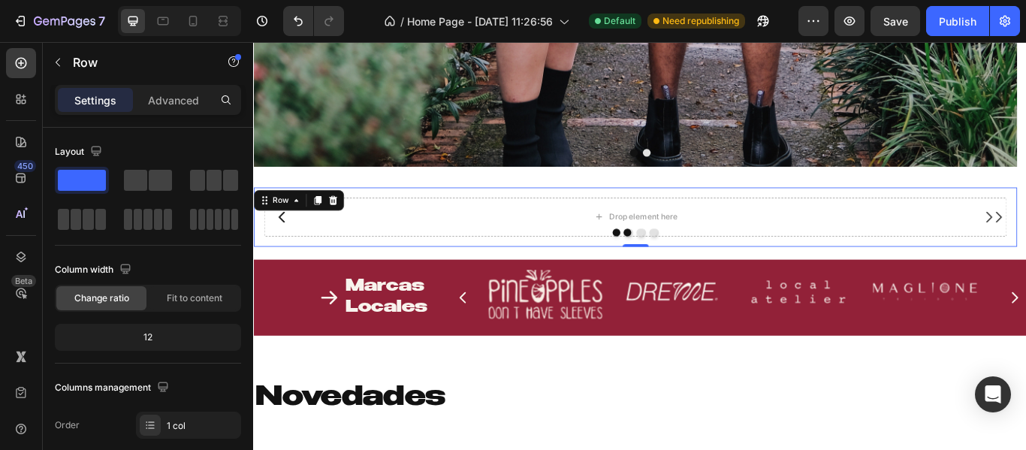
click at [292, 224] on div "Row" at bounding box center [284, 227] width 25 height 14
click at [334, 244] on div "Drop element here" at bounding box center [698, 246] width 866 height 45
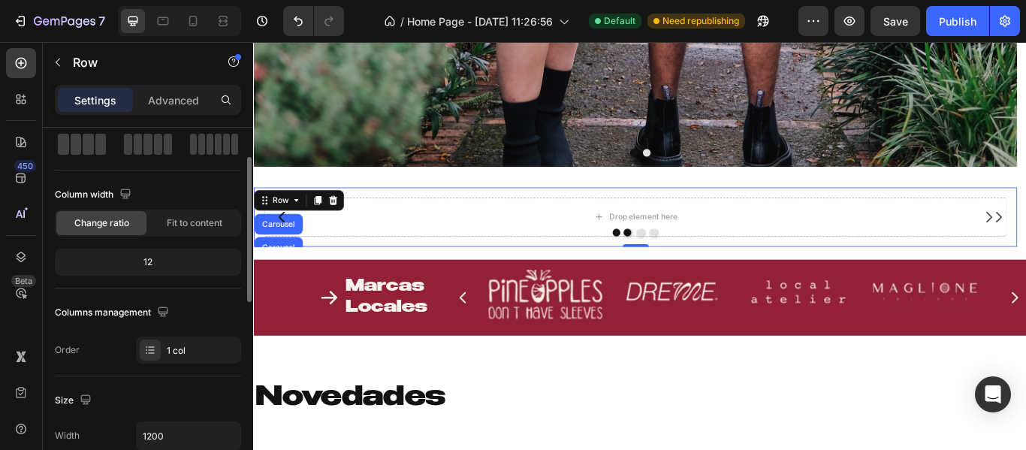
scroll to position [225, 0]
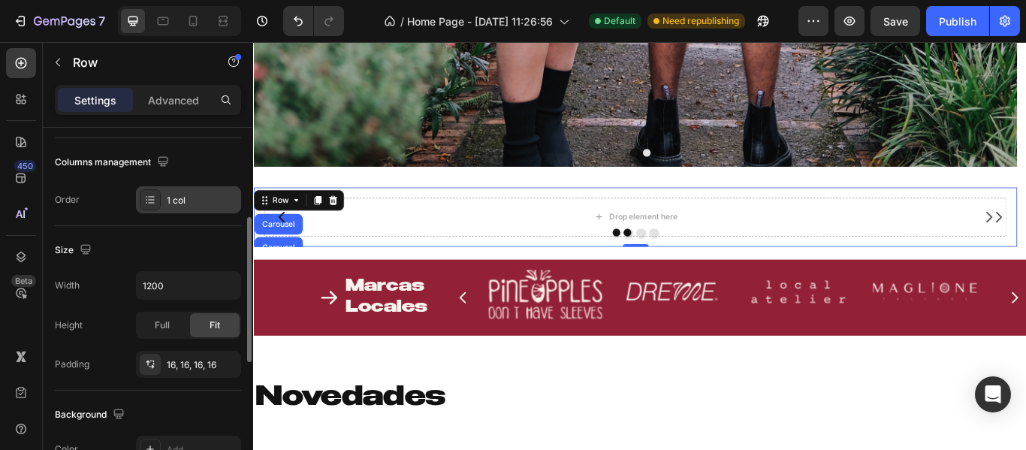
click at [183, 202] on div "1 col" at bounding box center [202, 201] width 71 height 14
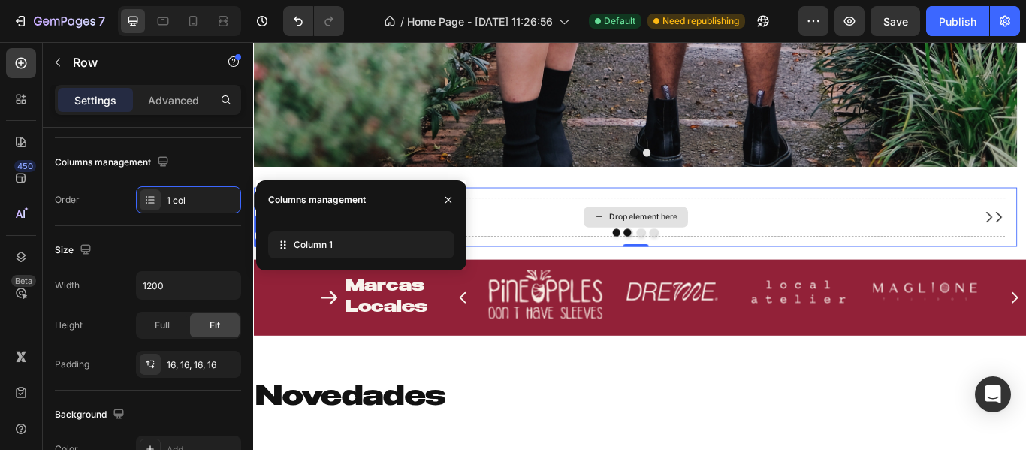
click at [587, 250] on div "Drop element here" at bounding box center [698, 246] width 866 height 45
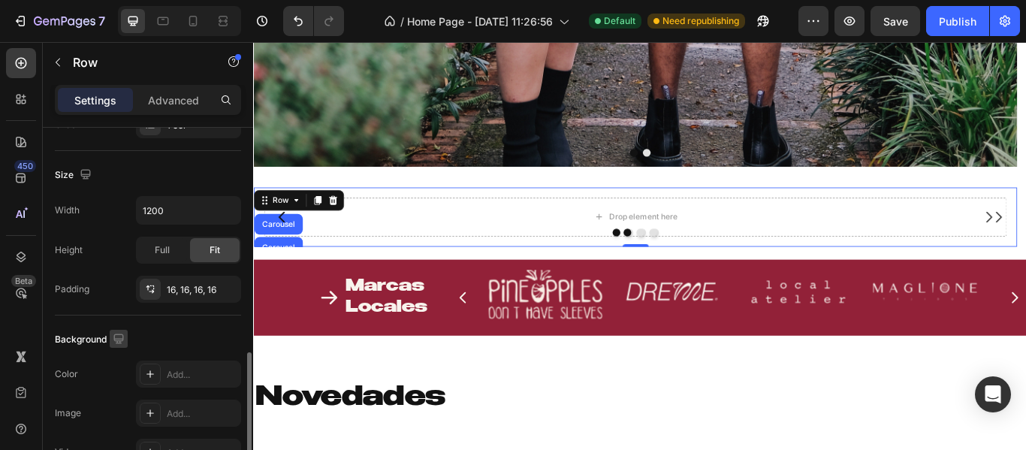
scroll to position [375, 0]
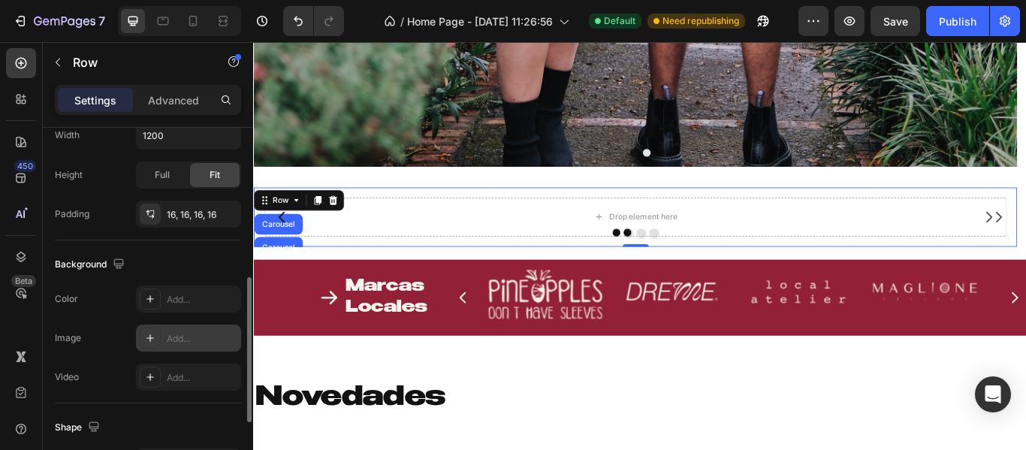
click at [177, 337] on div "Add..." at bounding box center [202, 339] width 71 height 14
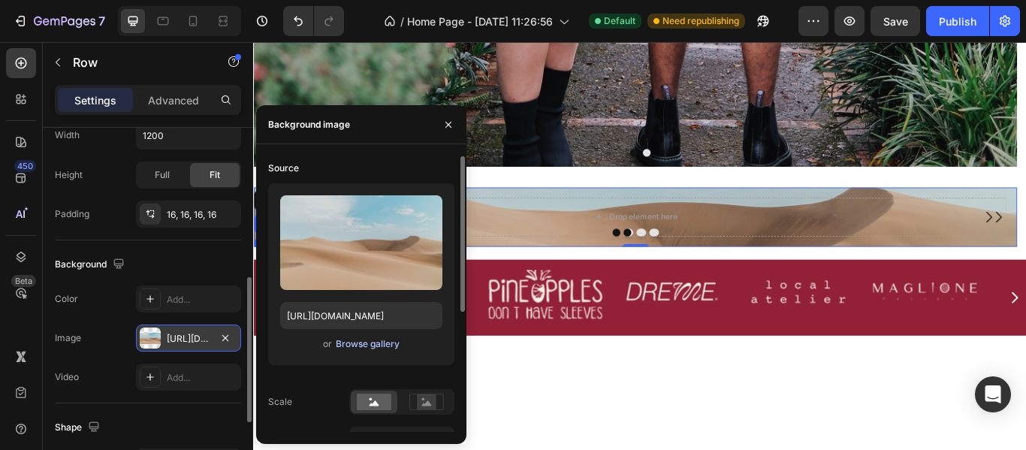
click at [371, 344] on div "Browse gallery" at bounding box center [368, 344] width 64 height 14
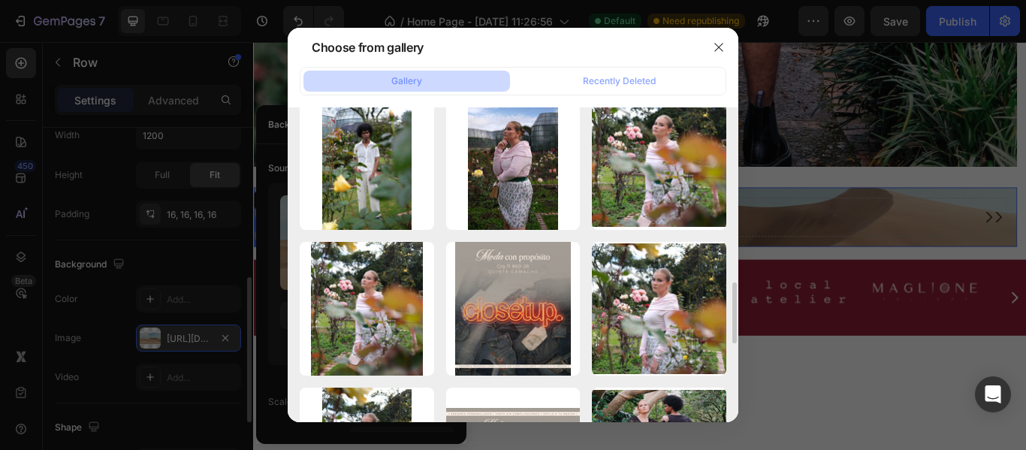
scroll to position [1126, 0]
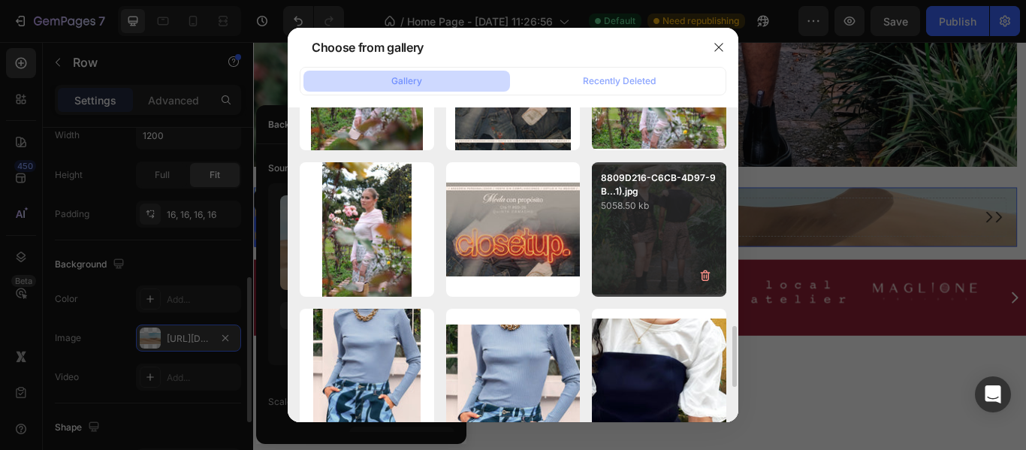
click at [619, 245] on div "8809D216-C6CB-4D97-9B...1).jpg 5058.50 kb" at bounding box center [659, 229] width 134 height 134
type input "[URL][DOMAIN_NAME]"
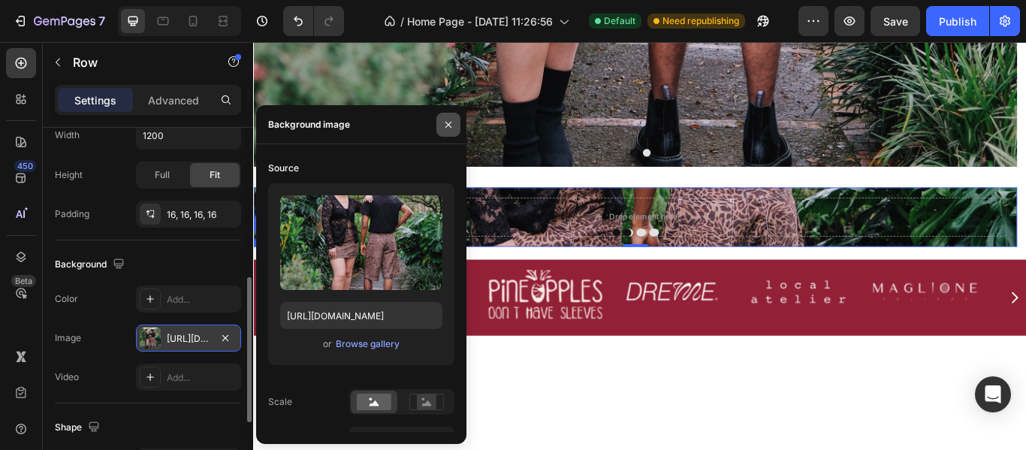
click at [449, 125] on icon "button" at bounding box center [448, 124] width 6 height 6
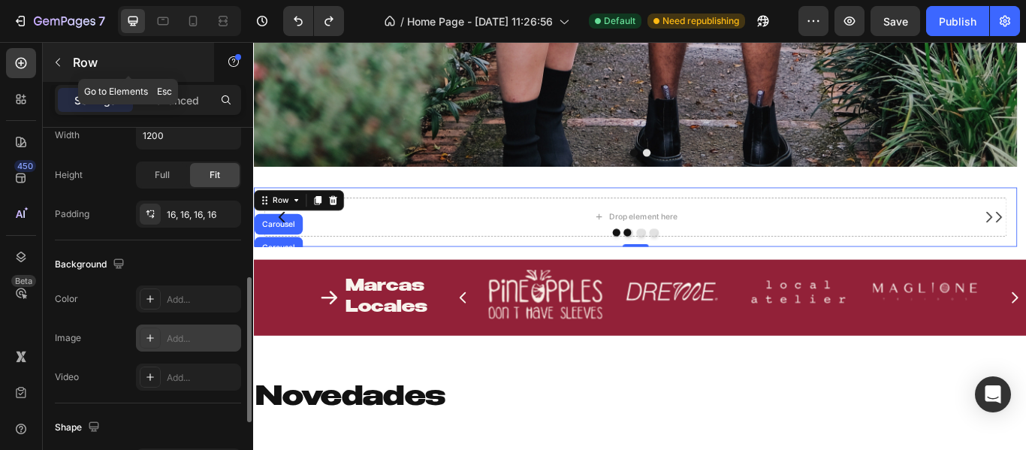
click at [68, 71] on button "button" at bounding box center [58, 62] width 24 height 24
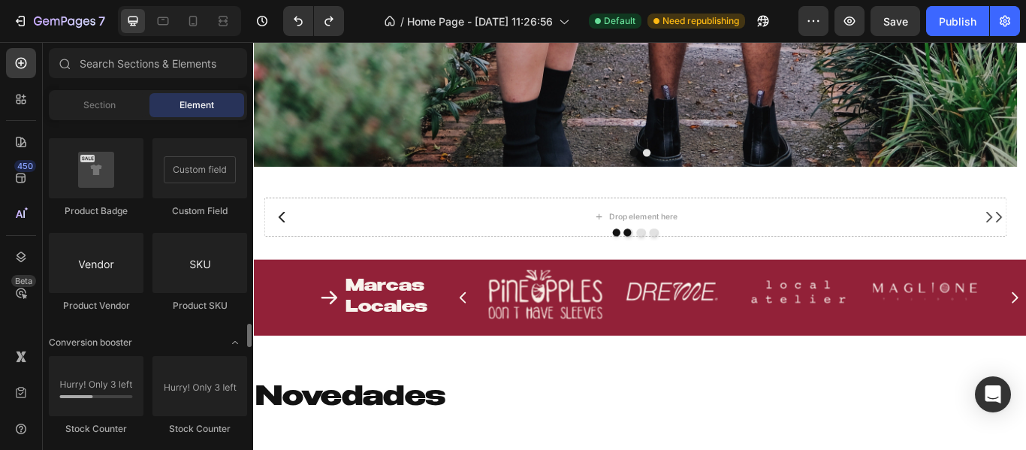
scroll to position [2553, 0]
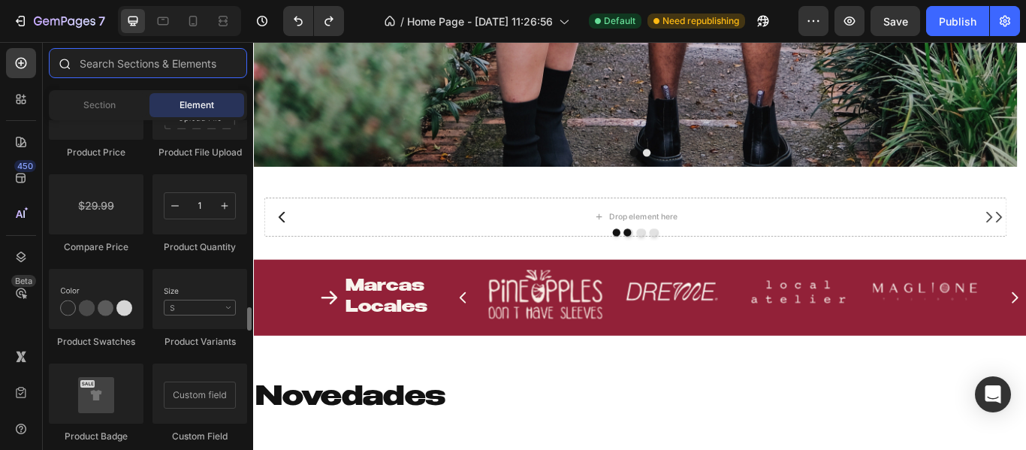
click at [108, 57] on input "text" at bounding box center [148, 63] width 198 height 30
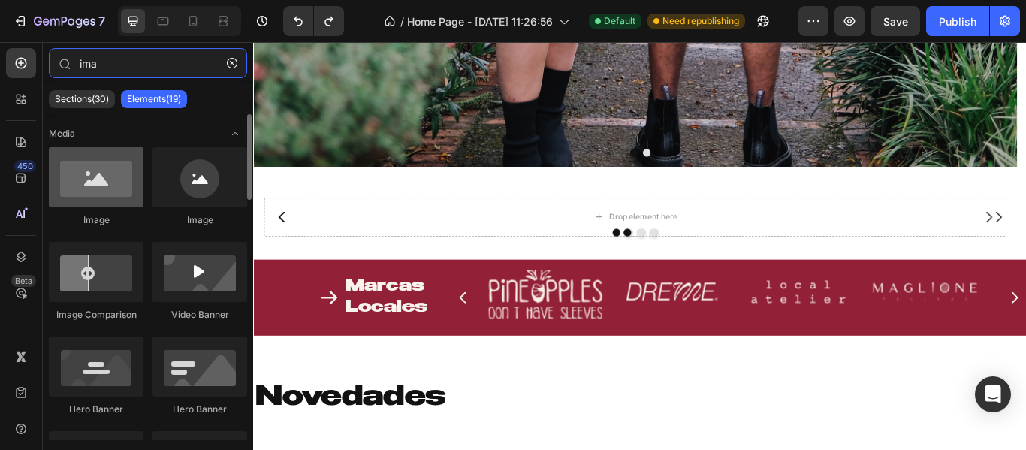
type input "ima"
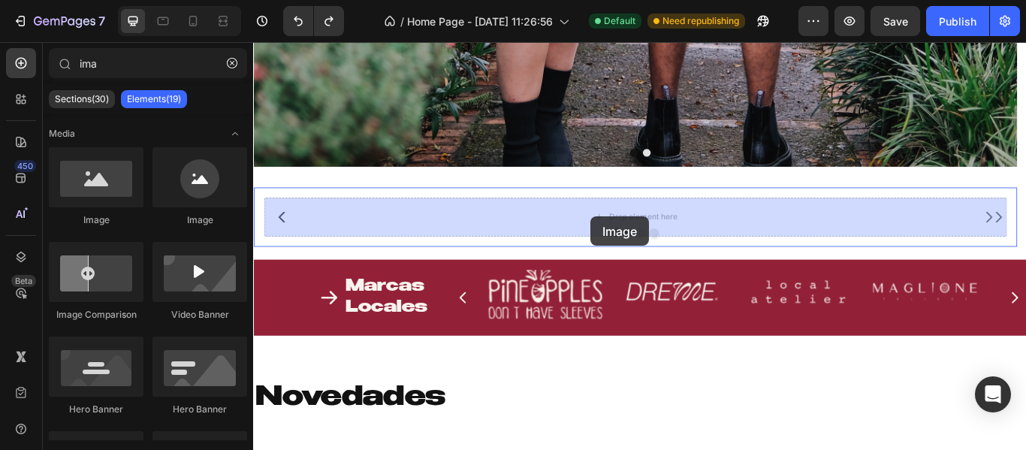
drag, startPoint x: 334, startPoint y: 240, endPoint x: 646, endPoint y: 246, distance: 312.4
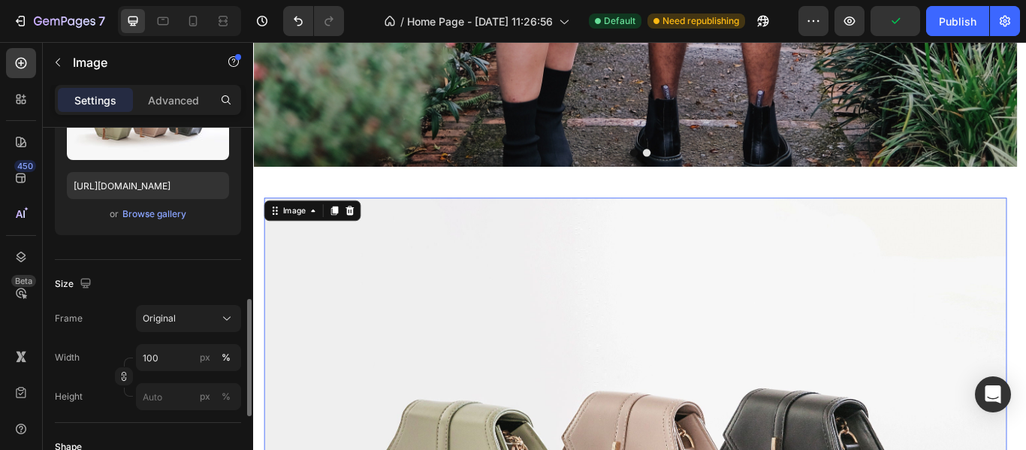
scroll to position [300, 0]
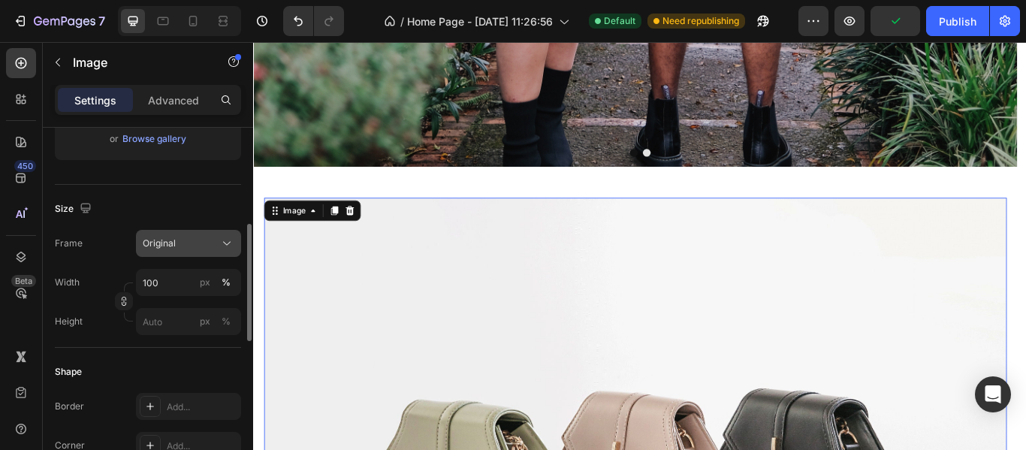
click at [173, 251] on button "Original" at bounding box center [188, 243] width 105 height 27
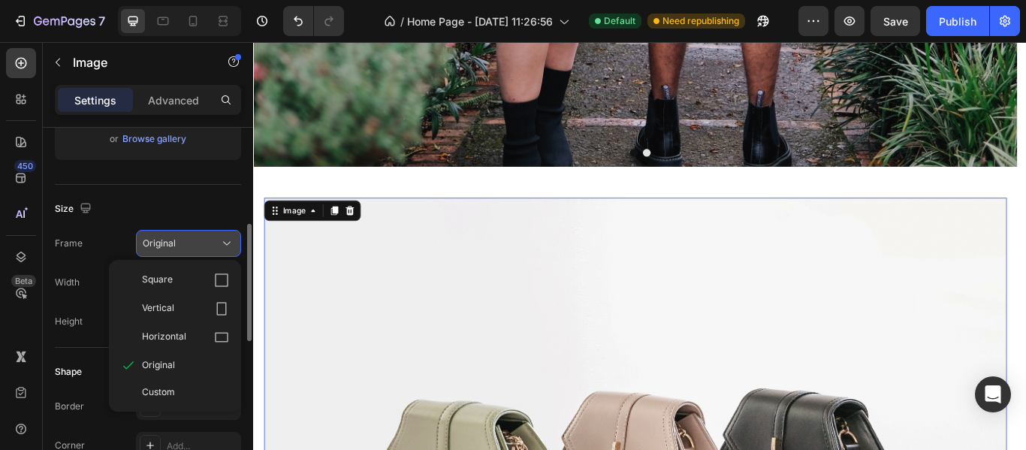
click at [176, 251] on button "Original" at bounding box center [188, 243] width 105 height 27
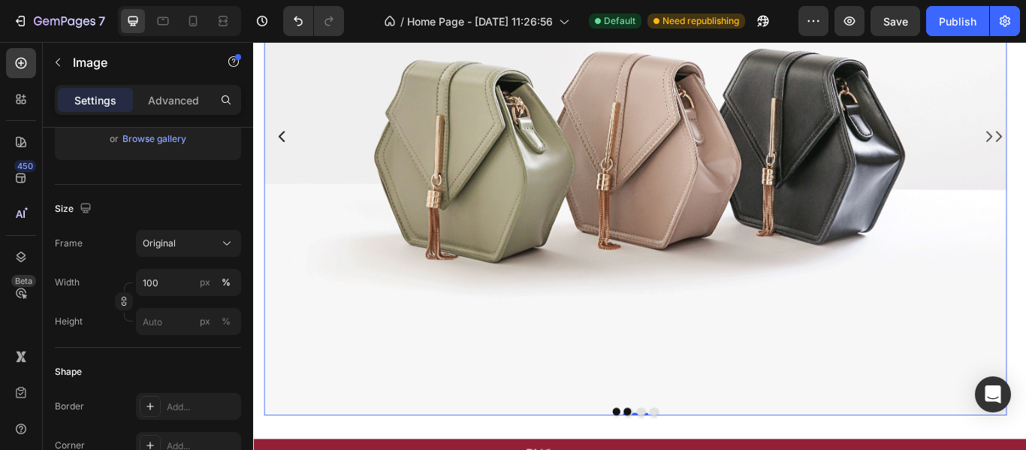
scroll to position [975, 0]
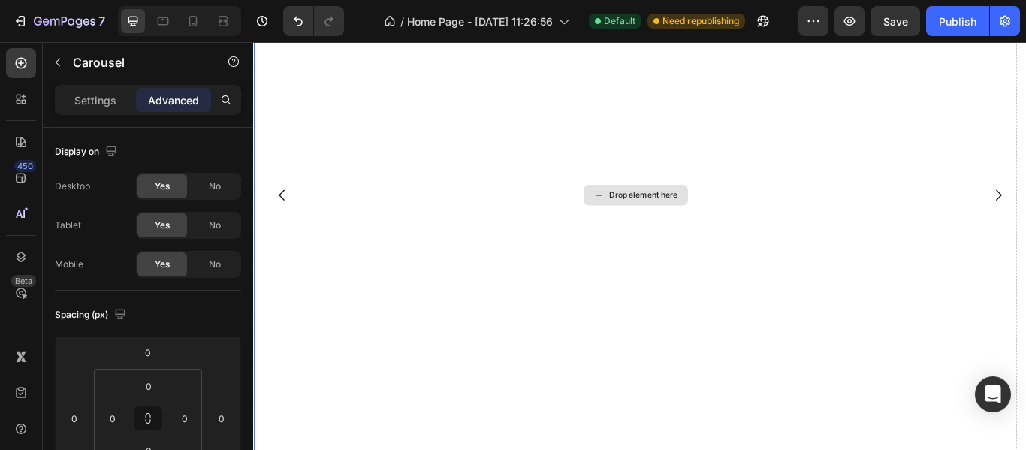
scroll to position [1200, 0]
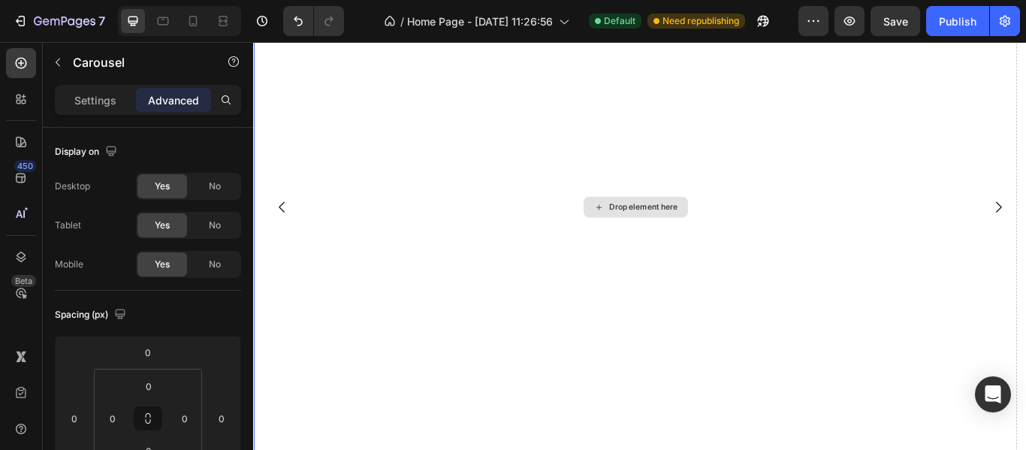
scroll to position [1050, 0]
click at [293, 244] on icon "Carousel Back Arrow" at bounding box center [286, 248] width 18 height 18
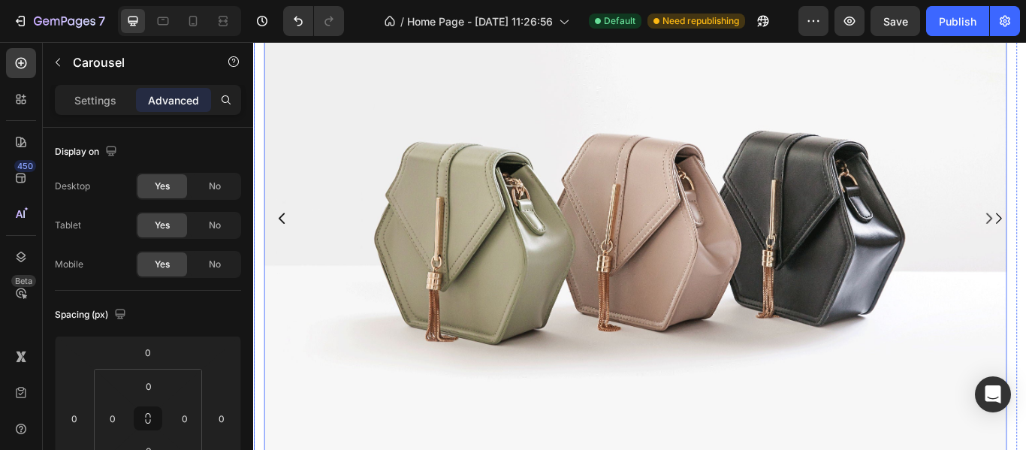
scroll to position [1200, 0]
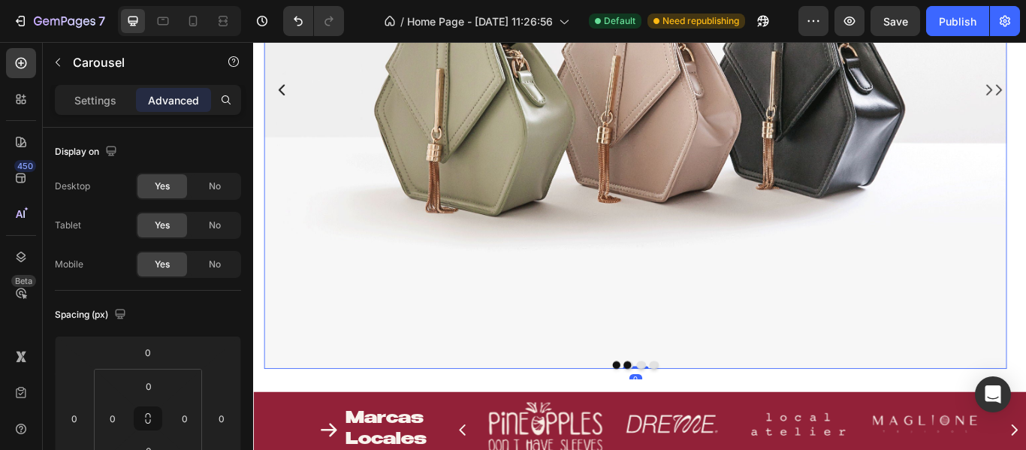
click at [602, 314] on img at bounding box center [698, 97] width 866 height 649
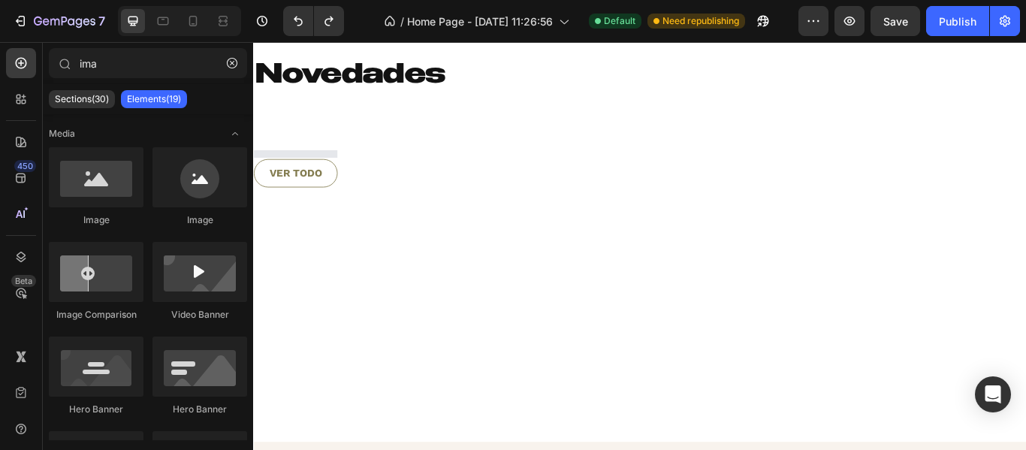
scroll to position [823, 0]
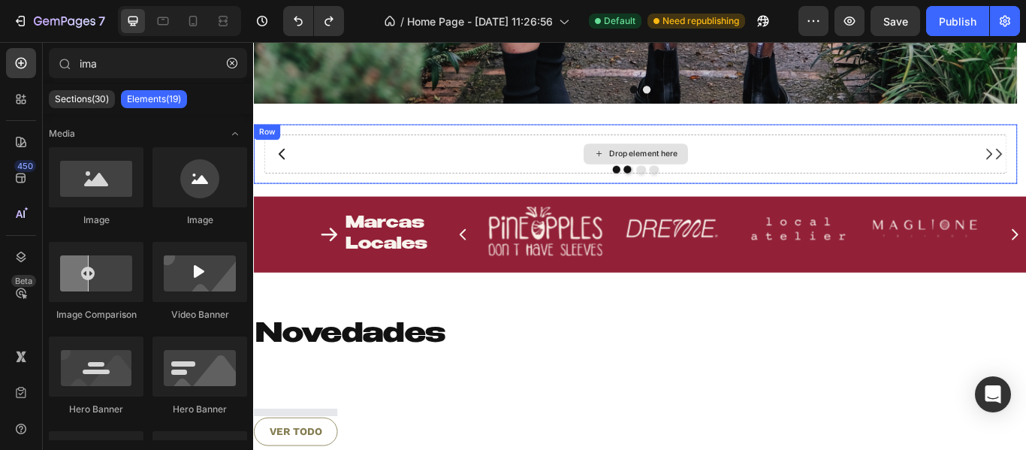
click at [645, 179] on div "Drop element here" at bounding box center [698, 173] width 122 height 24
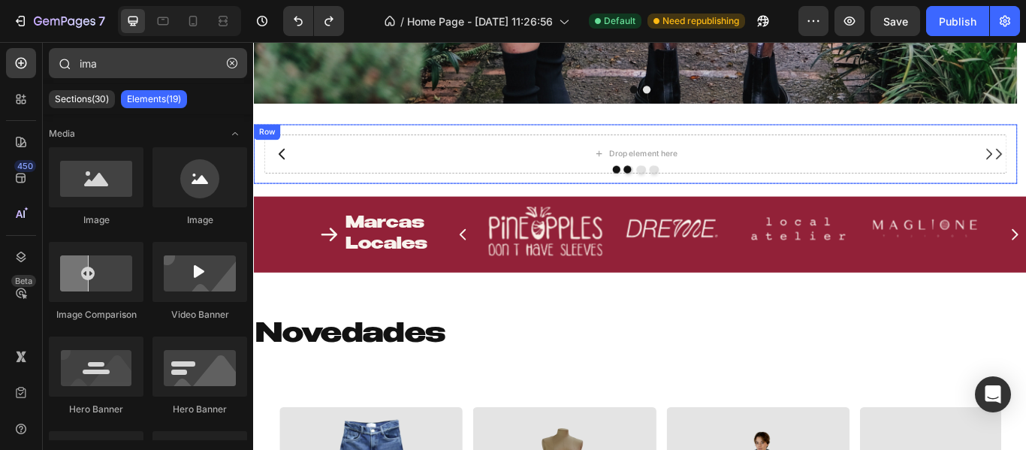
click at [231, 60] on icon "button" at bounding box center [232, 63] width 11 height 11
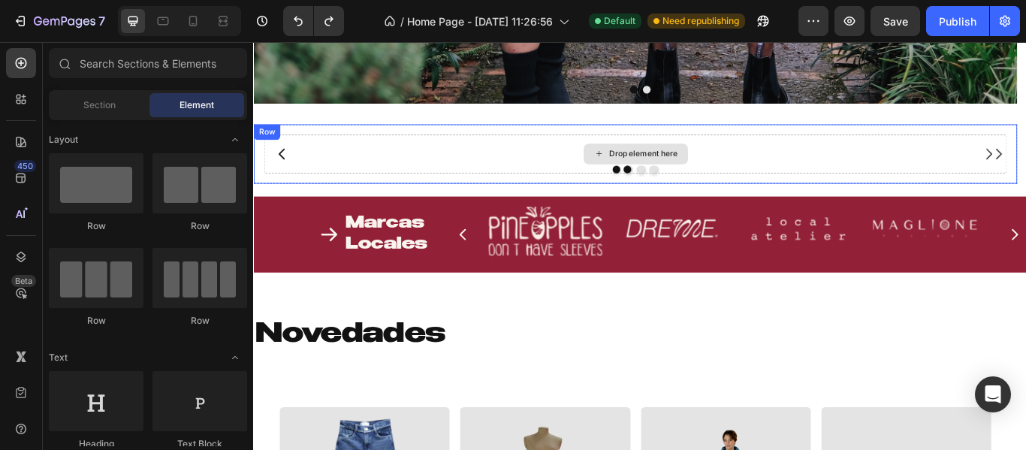
click at [288, 164] on icon "Carousel Back Arrow" at bounding box center [286, 173] width 18 height 18
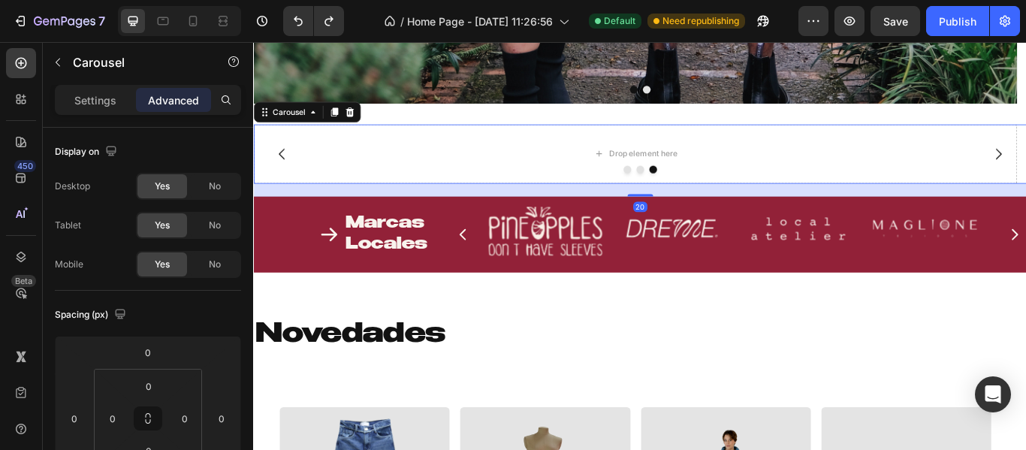
click at [602, 160] on div "Drop element here" at bounding box center [698, 172] width 890 height 69
click at [532, 172] on div "Drop element here" at bounding box center [698, 172] width 890 height 69
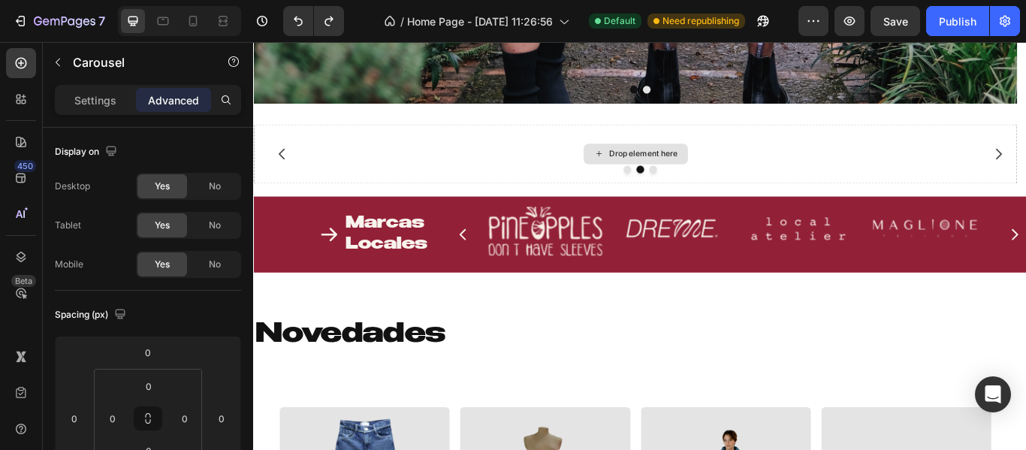
click at [719, 170] on div "Drop element here" at bounding box center [707, 173] width 80 height 12
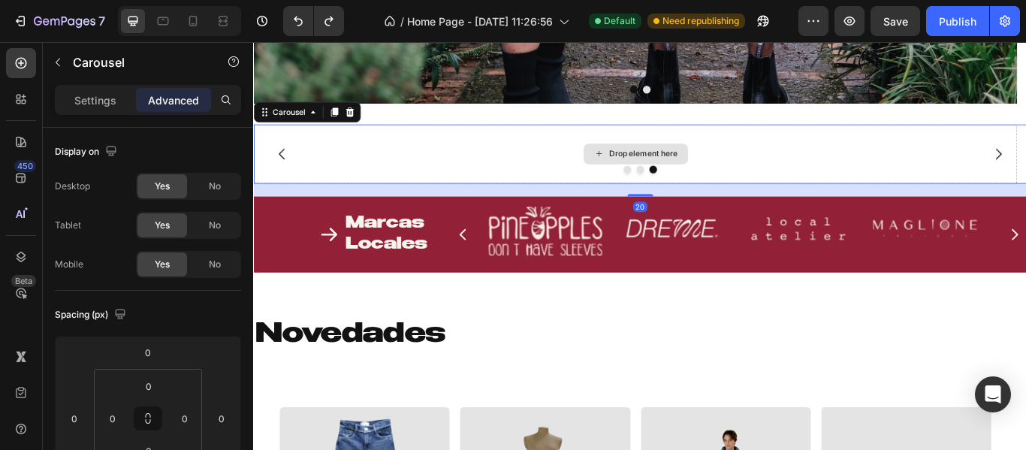
click at [685, 173] on div "Drop element here" at bounding box center [707, 173] width 80 height 12
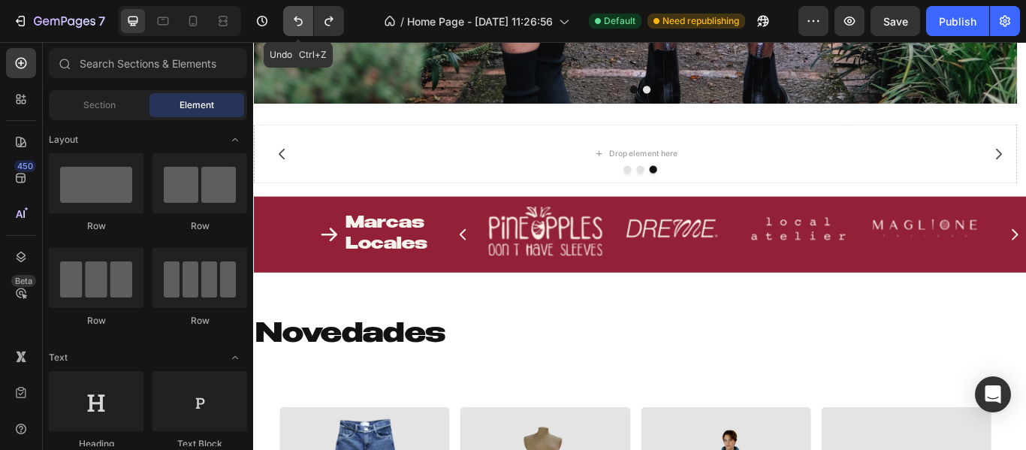
click at [286, 27] on button "Undo/Redo" at bounding box center [298, 21] width 30 height 30
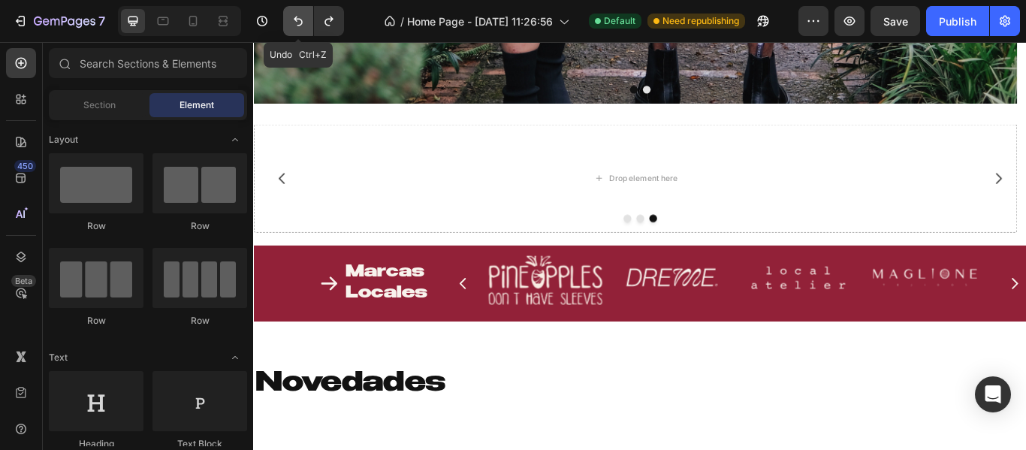
click at [286, 27] on button "Undo/Redo" at bounding box center [298, 21] width 30 height 30
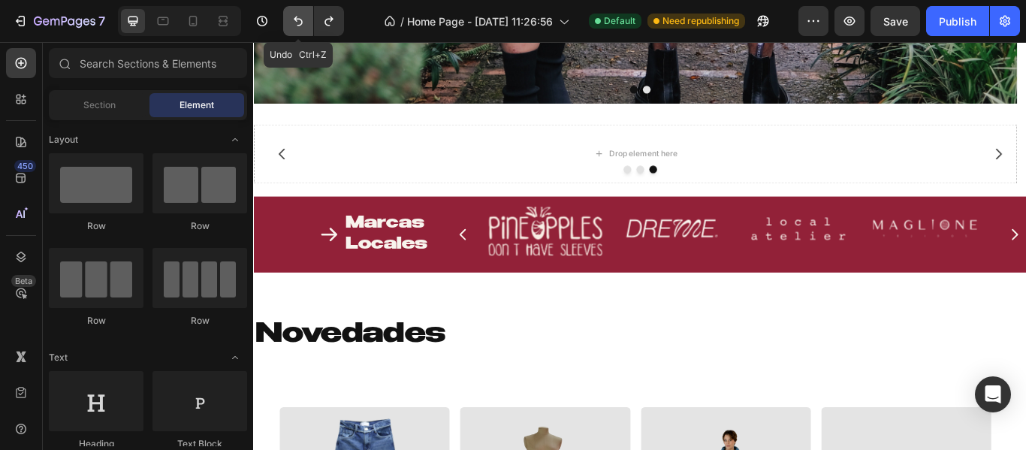
click at [286, 27] on button "Undo/Redo" at bounding box center [298, 21] width 30 height 30
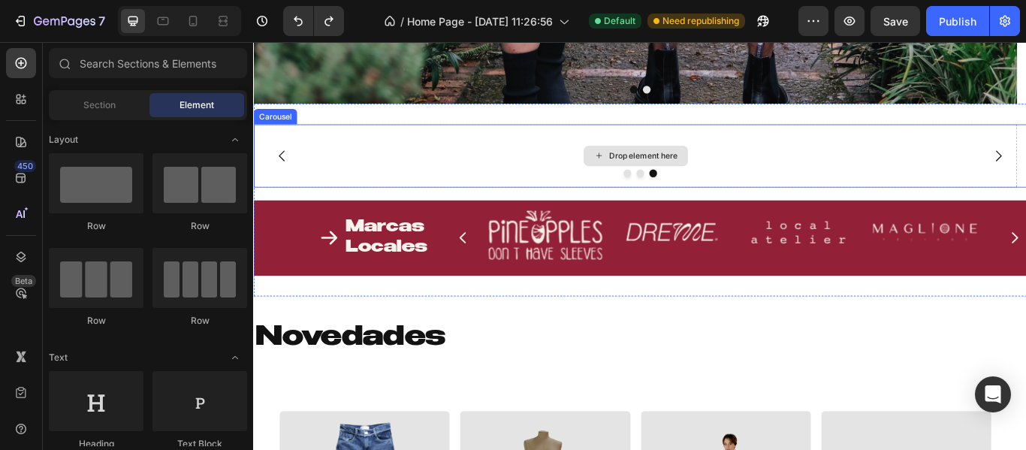
click at [531, 178] on div "Drop element here" at bounding box center [698, 175] width 890 height 74
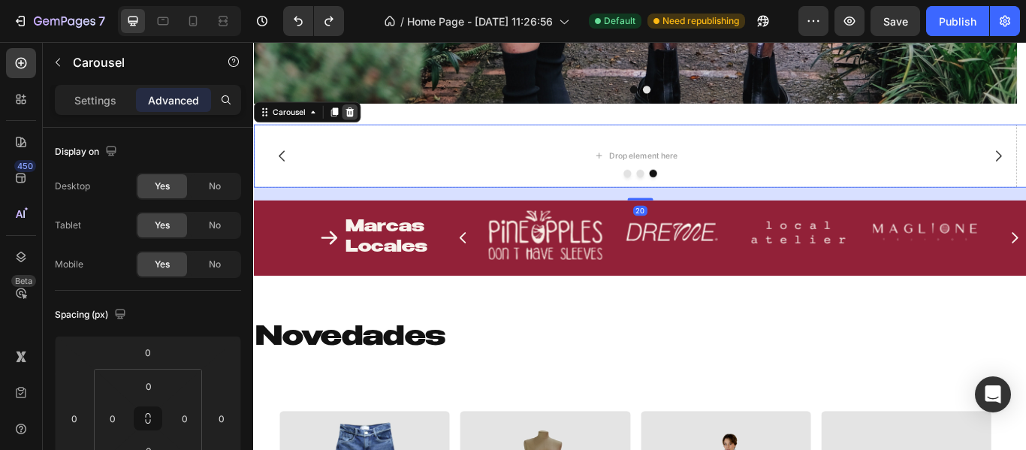
click at [361, 128] on icon at bounding box center [365, 124] width 10 height 11
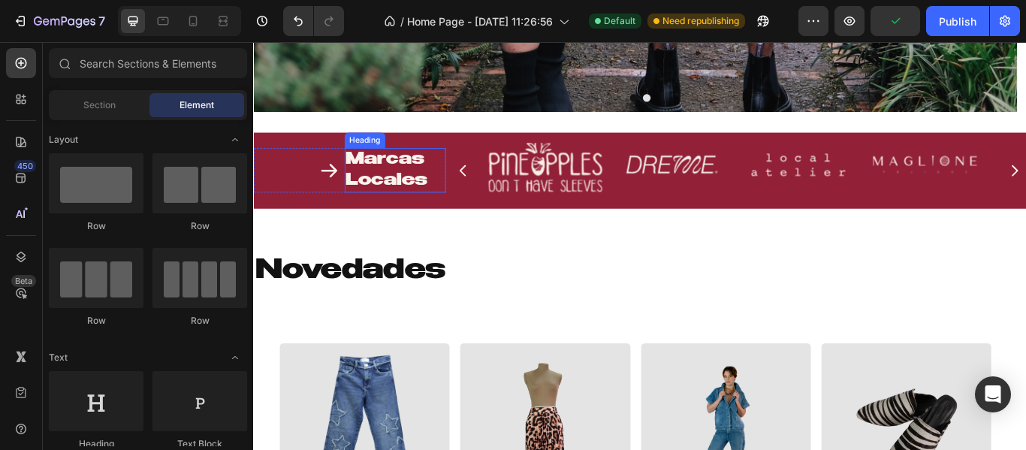
scroll to position [673, 0]
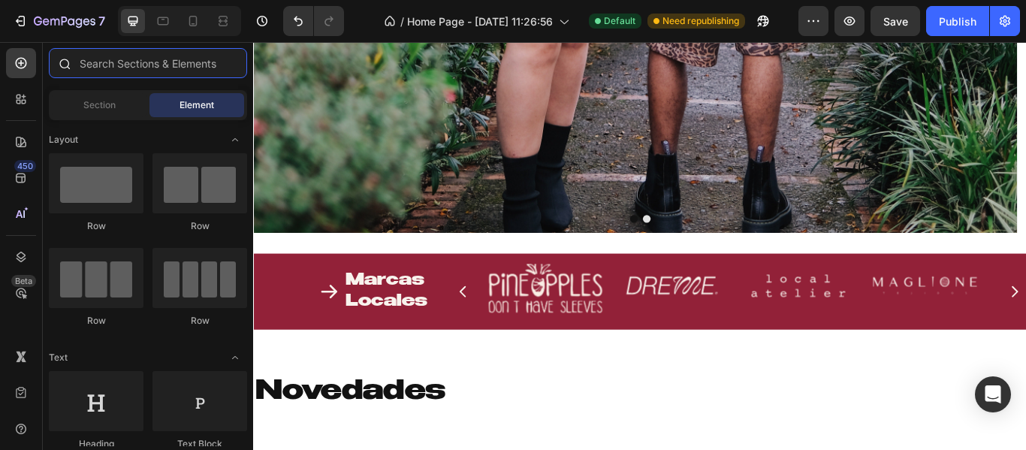
click at [165, 69] on input "text" at bounding box center [148, 63] width 198 height 30
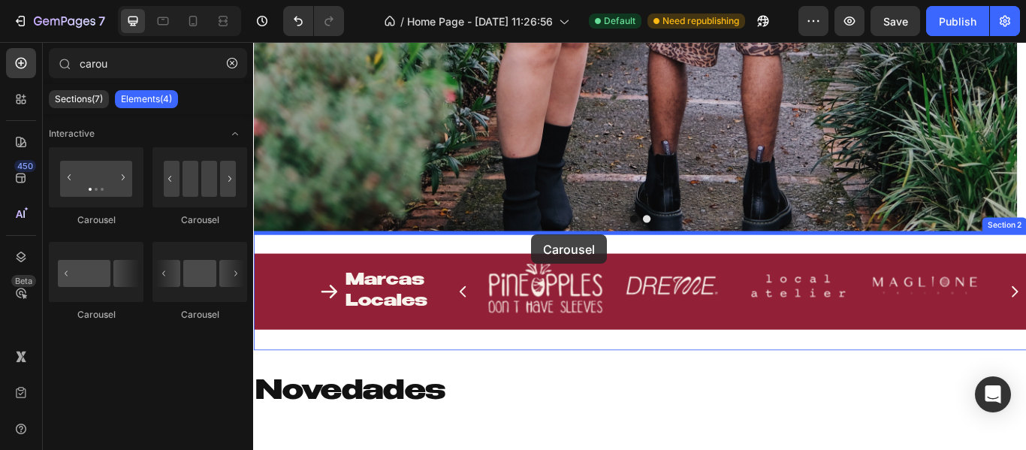
drag, startPoint x: 377, startPoint y: 231, endPoint x: 577, endPoint y: 267, distance: 202.8
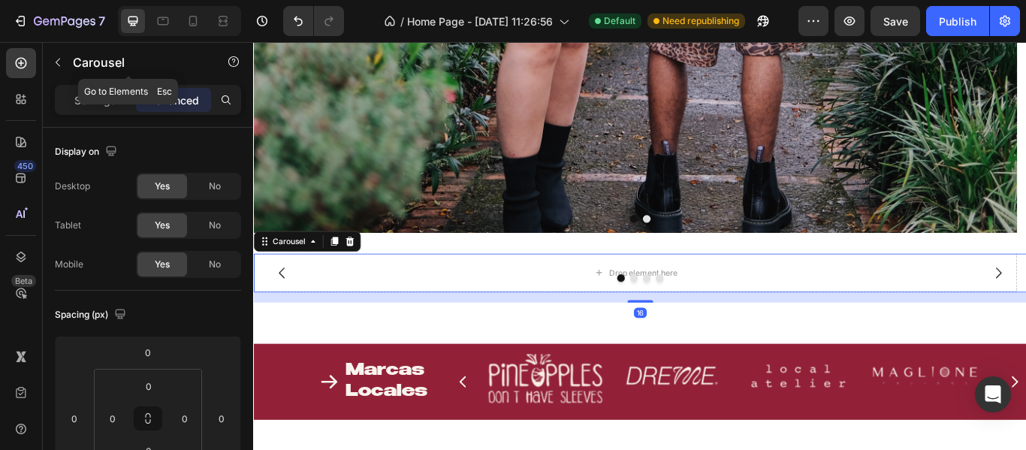
click at [69, 60] on button "button" at bounding box center [58, 62] width 24 height 24
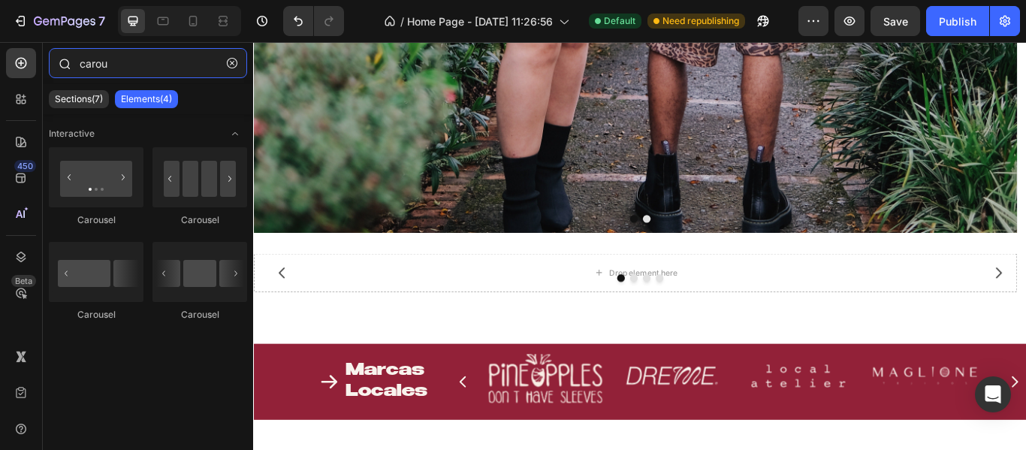
drag, startPoint x: 110, startPoint y: 53, endPoint x: 75, endPoint y: 60, distance: 35.2
click at [75, 60] on div "carou" at bounding box center [148, 66] width 210 height 36
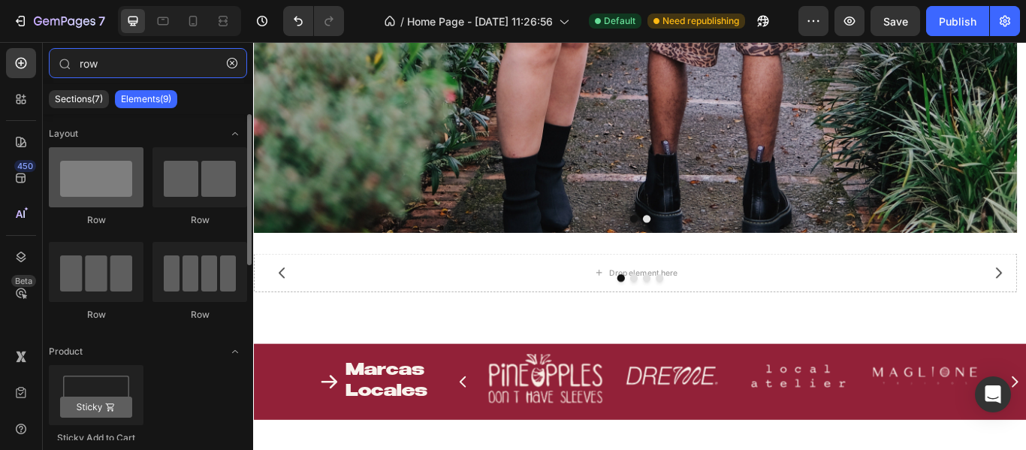
type input "row"
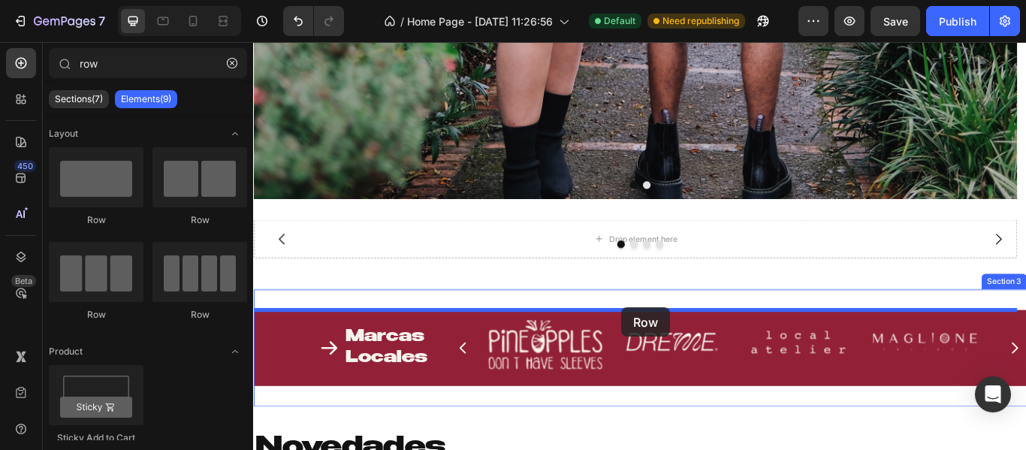
scroll to position [718, 0]
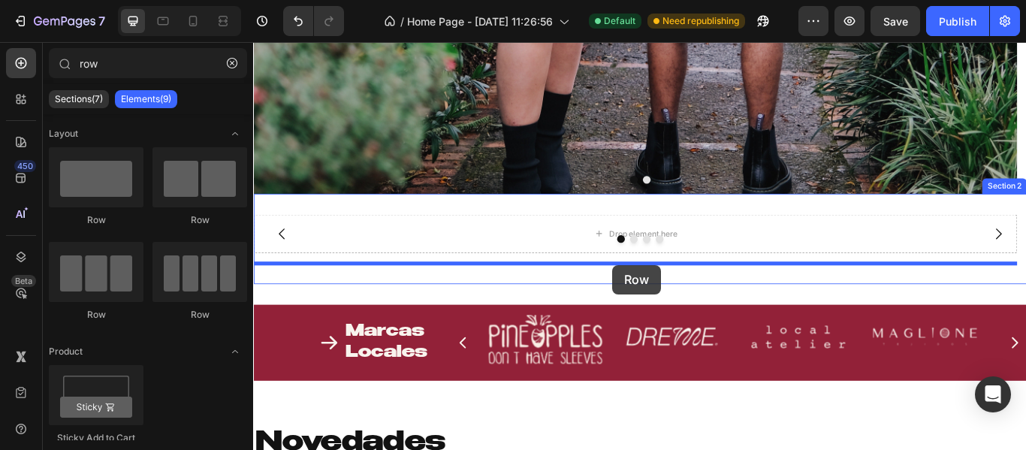
drag, startPoint x: 351, startPoint y: 237, endPoint x: 671, endPoint y: 302, distance: 326.4
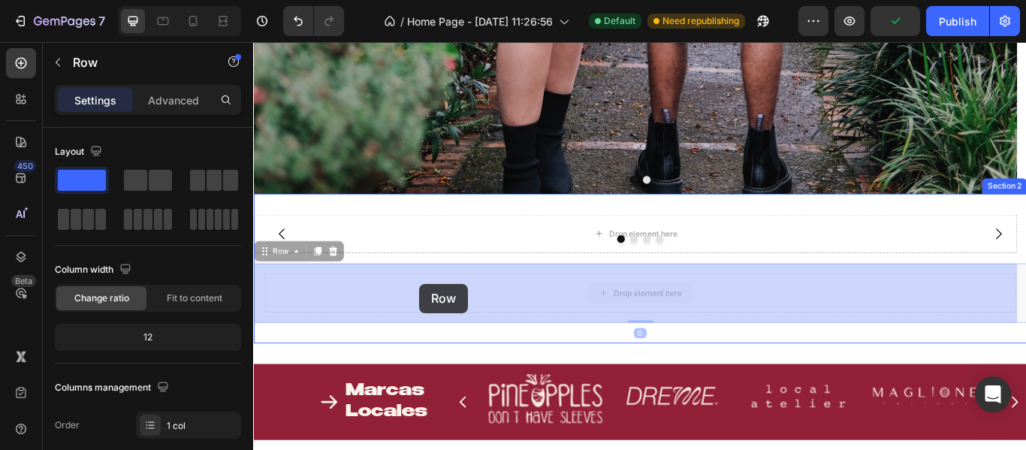
drag, startPoint x: 381, startPoint y: 328, endPoint x: 445, endPoint y: 324, distance: 64.7
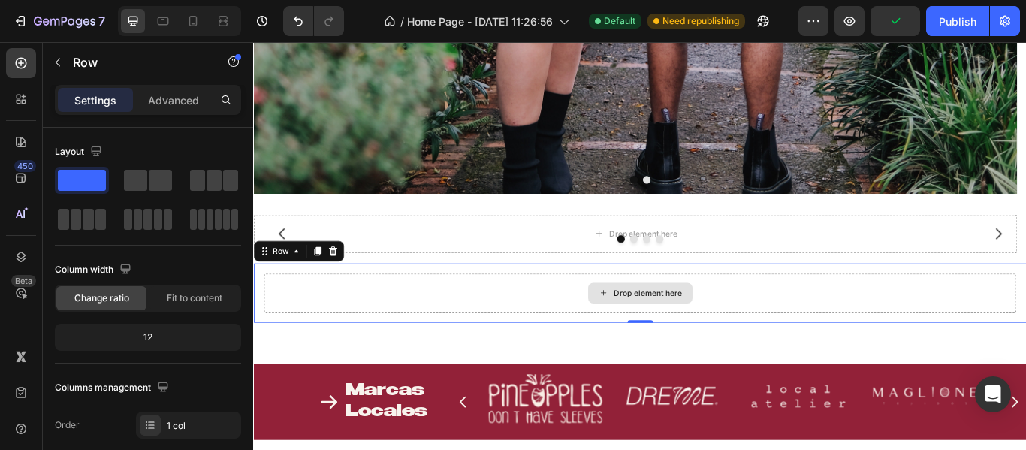
click at [415, 336] on div "Drop element here" at bounding box center [703, 334] width 877 height 45
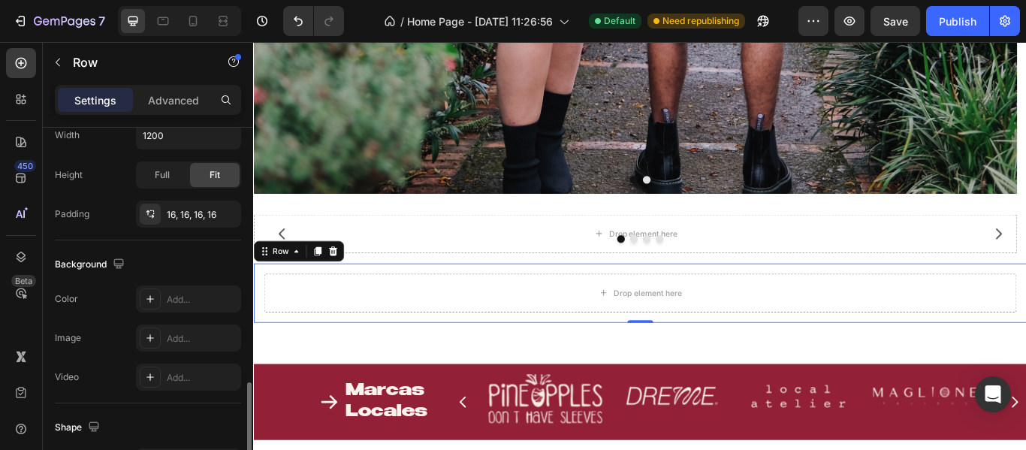
scroll to position [450, 0]
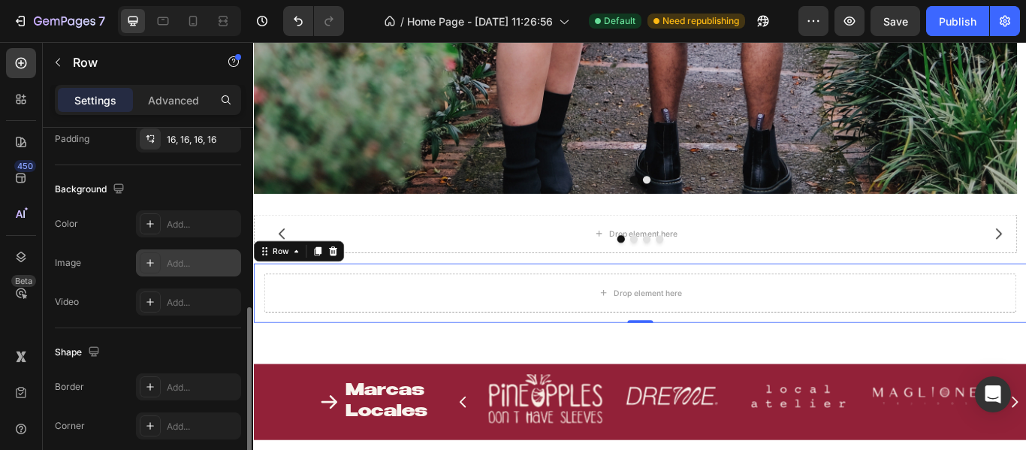
click at [167, 261] on div "Add..." at bounding box center [202, 264] width 71 height 14
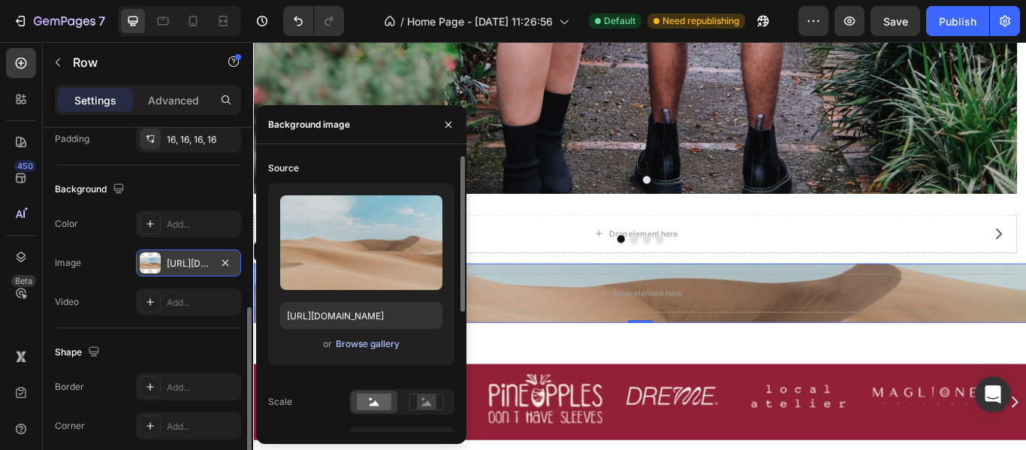
click at [342, 339] on div "Browse gallery" at bounding box center [368, 344] width 64 height 14
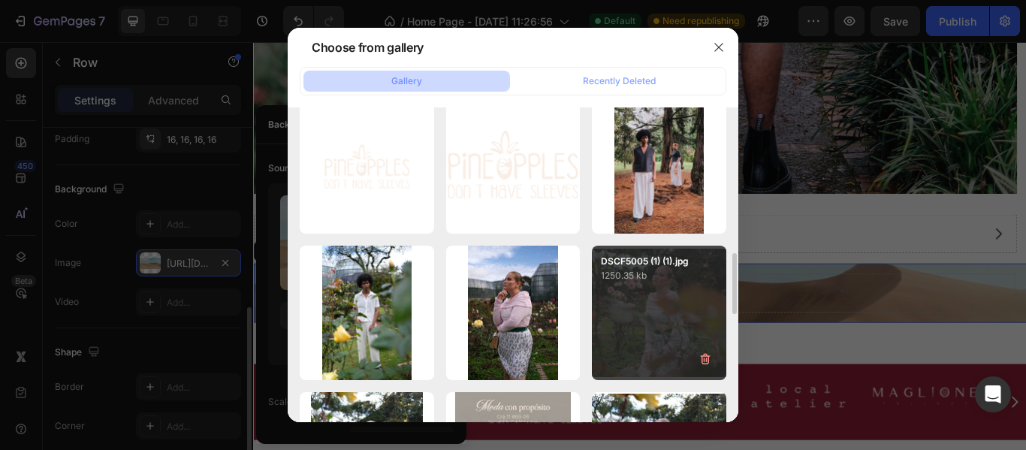
scroll to position [976, 0]
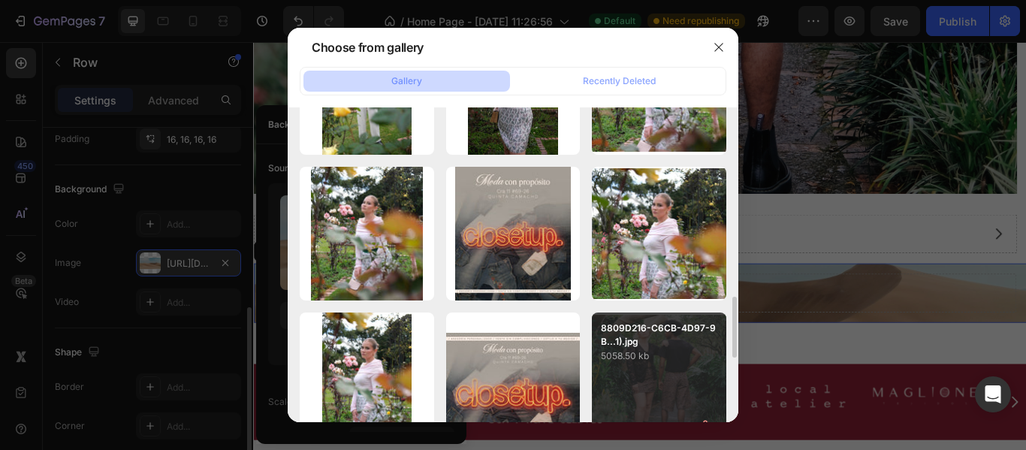
click at [619, 328] on p "8809D216-C6CB-4D97-9B...1).jpg" at bounding box center [659, 334] width 116 height 27
type input "[URL][DOMAIN_NAME]"
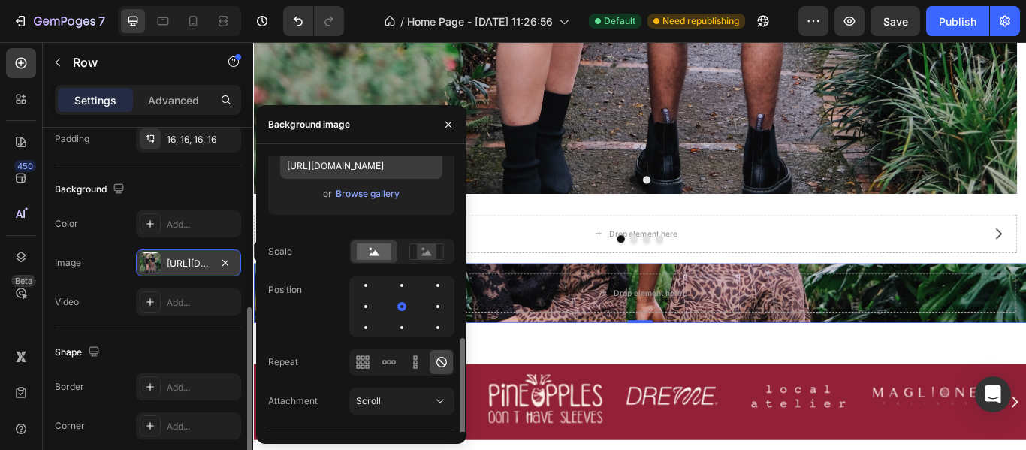
scroll to position [212, 0]
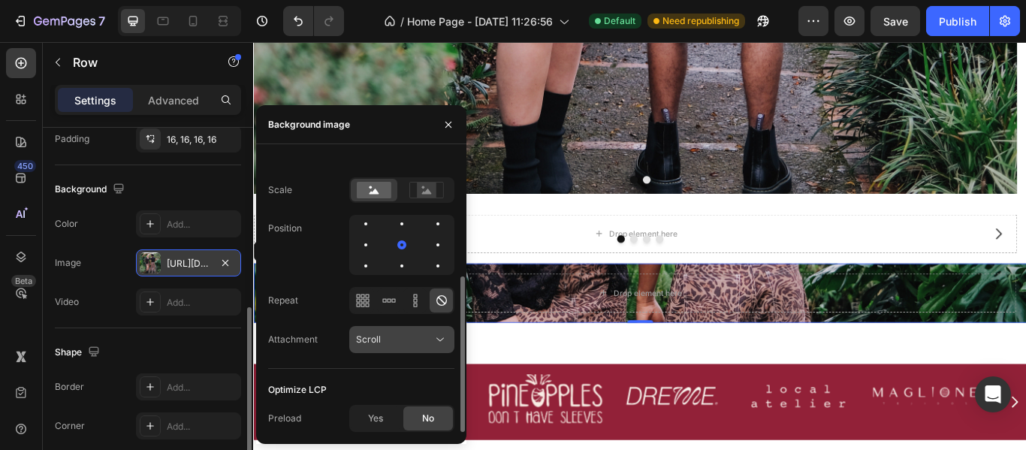
click at [387, 343] on div "Scroll" at bounding box center [394, 340] width 77 height 14
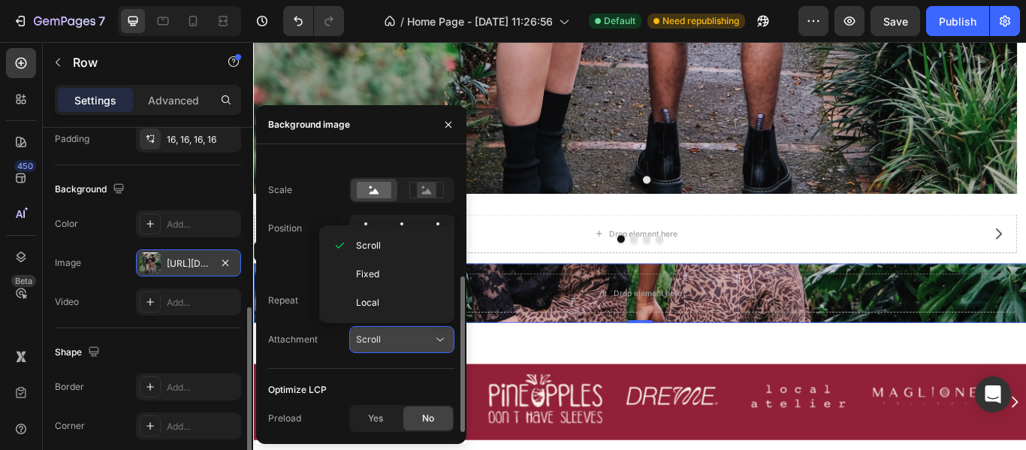
click at [385, 336] on div "Scroll" at bounding box center [394, 340] width 77 height 14
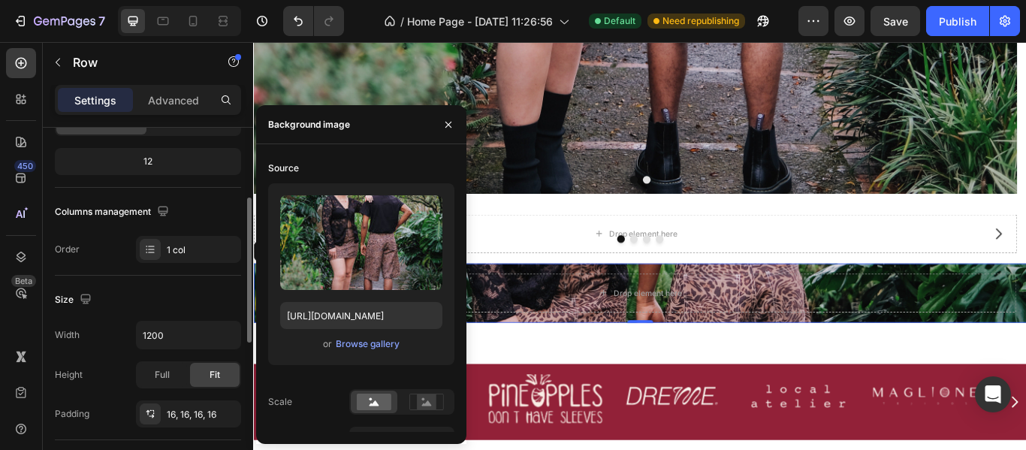
scroll to position [0, 0]
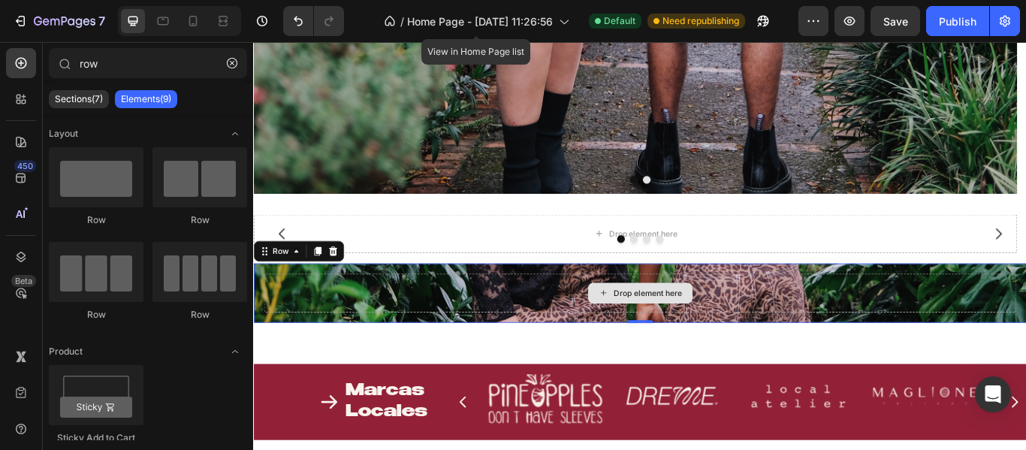
click at [724, 345] on div "Drop element here" at bounding box center [704, 335] width 122 height 24
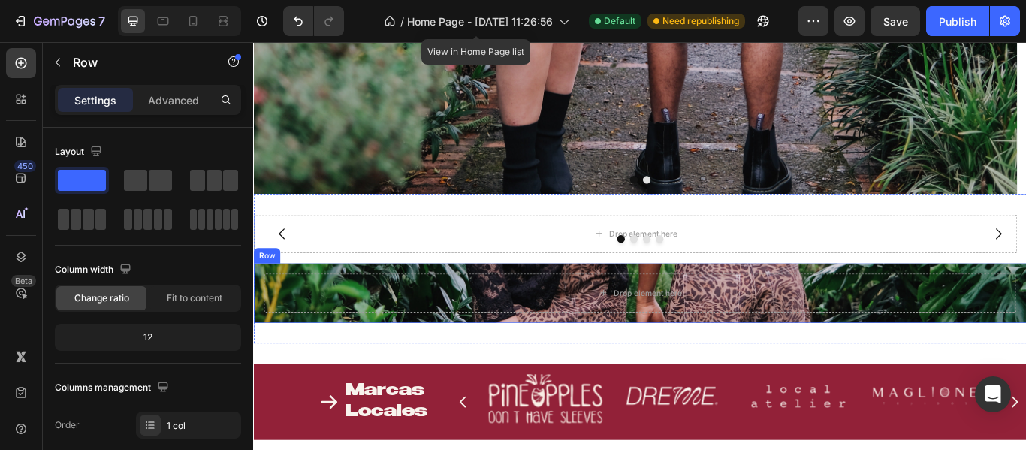
click at [485, 357] on div "Drop element here Row" at bounding box center [703, 334] width 901 height 69
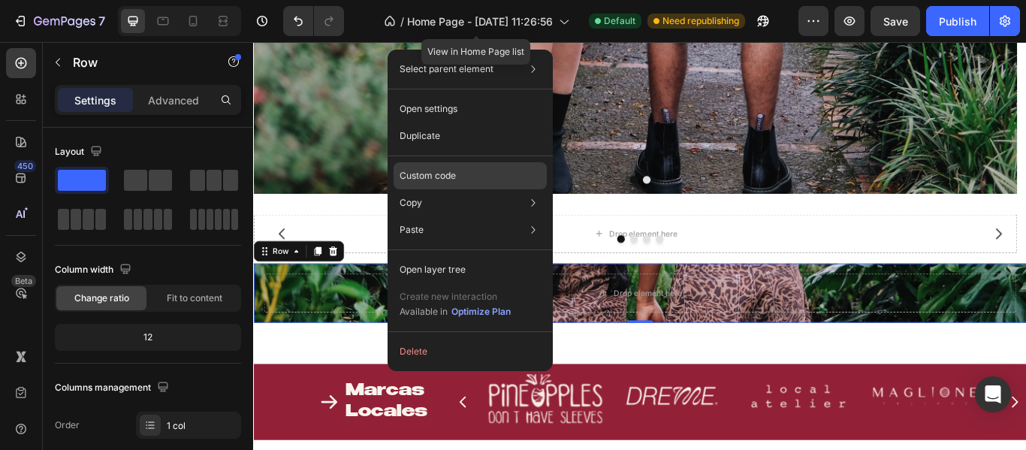
click at [452, 176] on p "Custom code" at bounding box center [427, 176] width 56 height 14
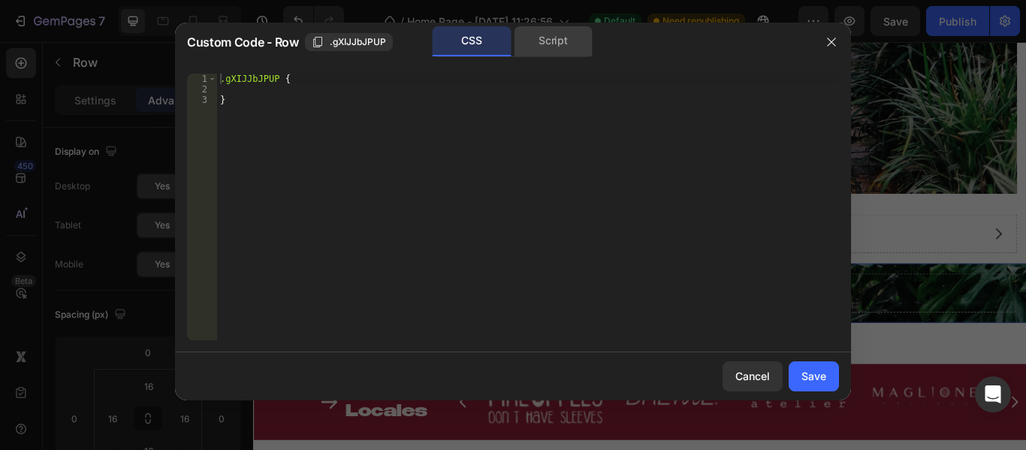
click at [535, 52] on div "Script" at bounding box center [553, 41] width 79 height 30
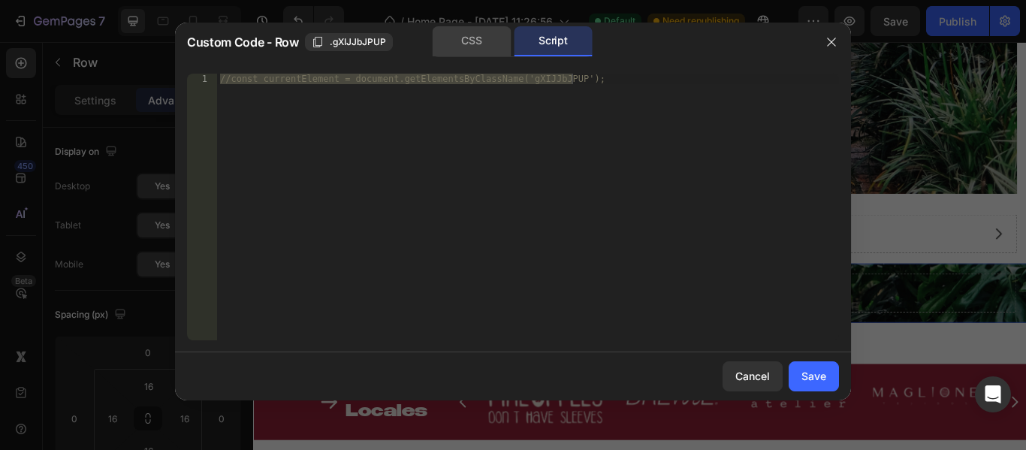
click at [492, 49] on div "CSS" at bounding box center [471, 41] width 79 height 30
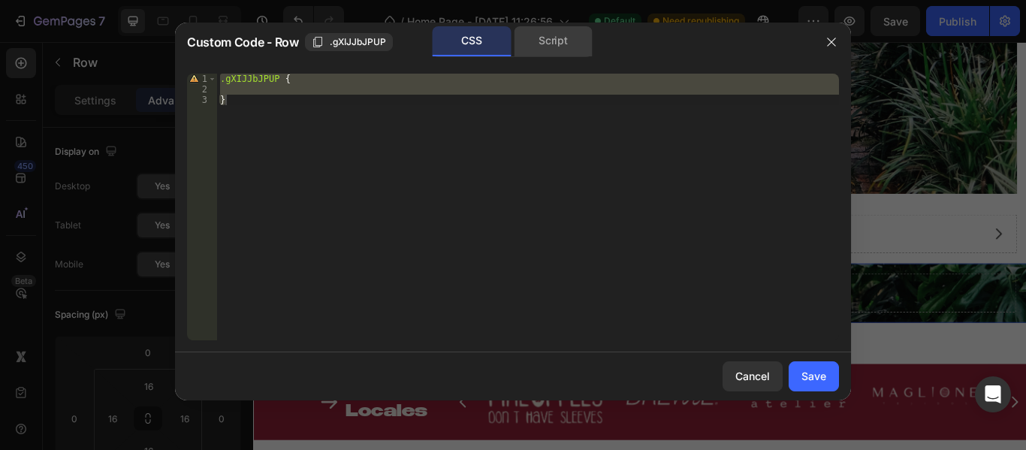
click at [540, 47] on div "Script" at bounding box center [553, 41] width 79 height 30
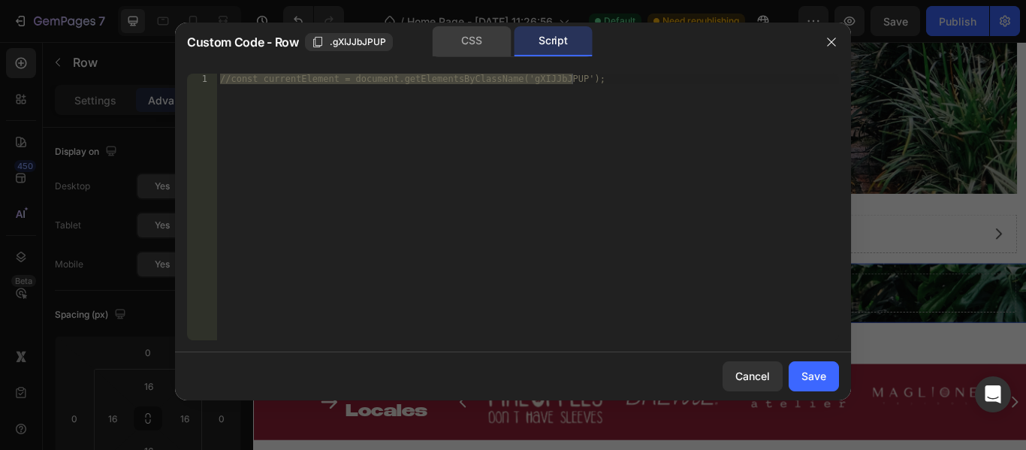
click at [450, 40] on div "CSS" at bounding box center [471, 41] width 79 height 30
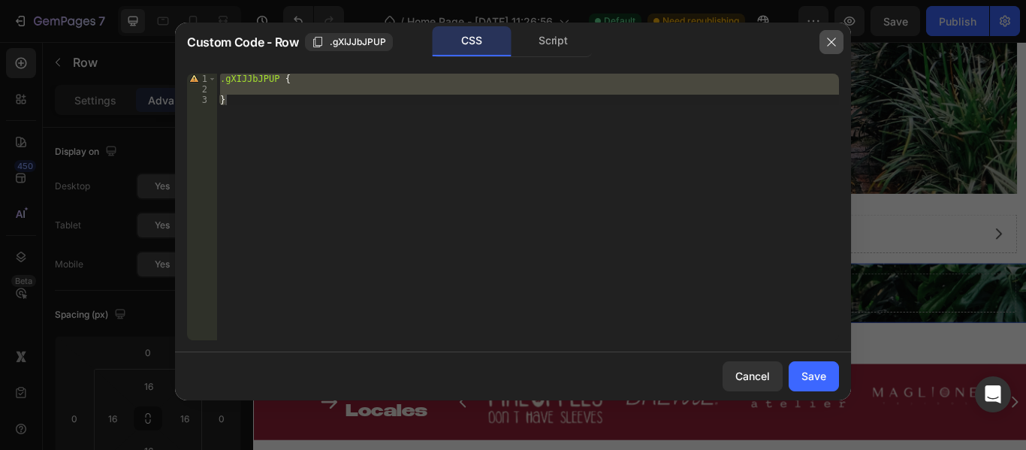
click at [842, 35] on button "button" at bounding box center [831, 42] width 24 height 24
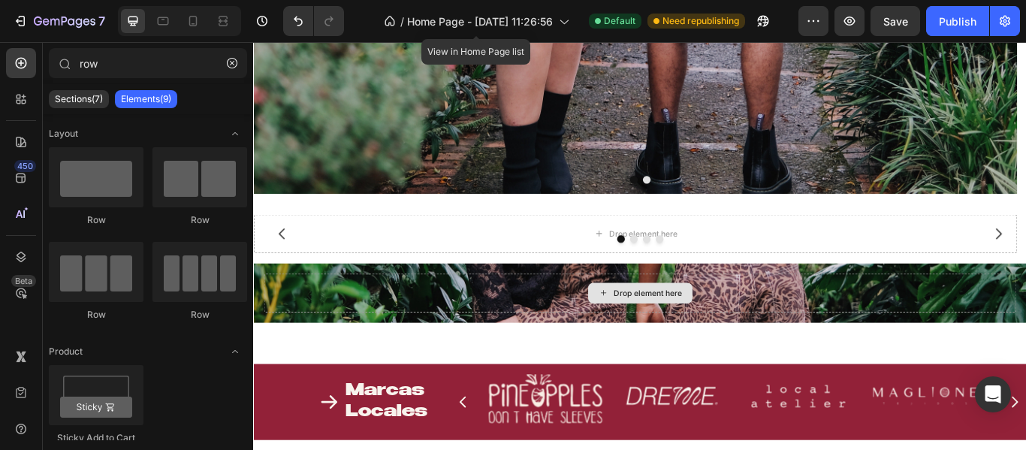
click at [646, 323] on div "Drop element here" at bounding box center [704, 335] width 122 height 24
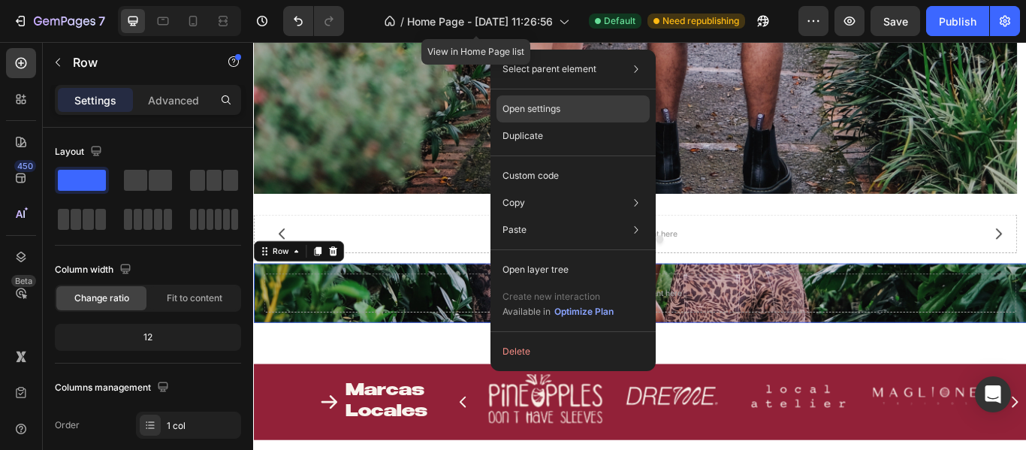
click at [524, 110] on p "Open settings" at bounding box center [531, 109] width 58 height 14
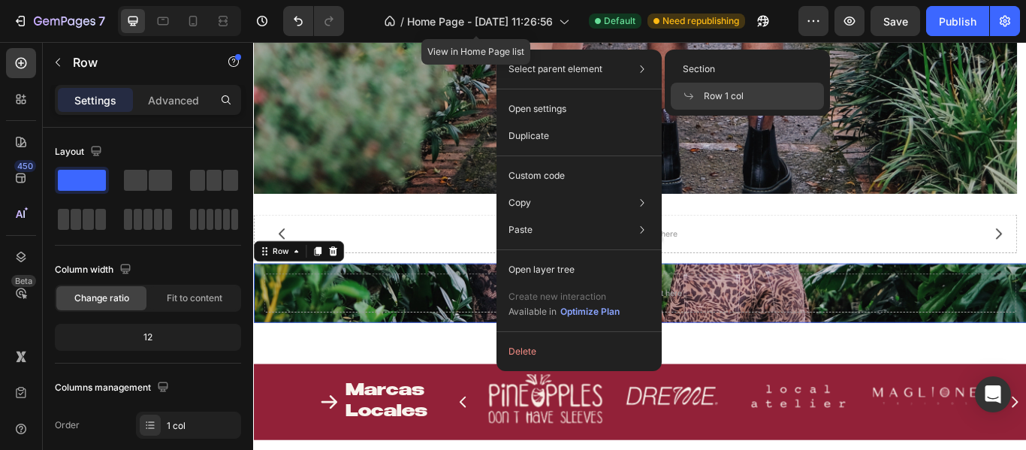
click at [574, 75] on p "Select parent element" at bounding box center [555, 69] width 94 height 14
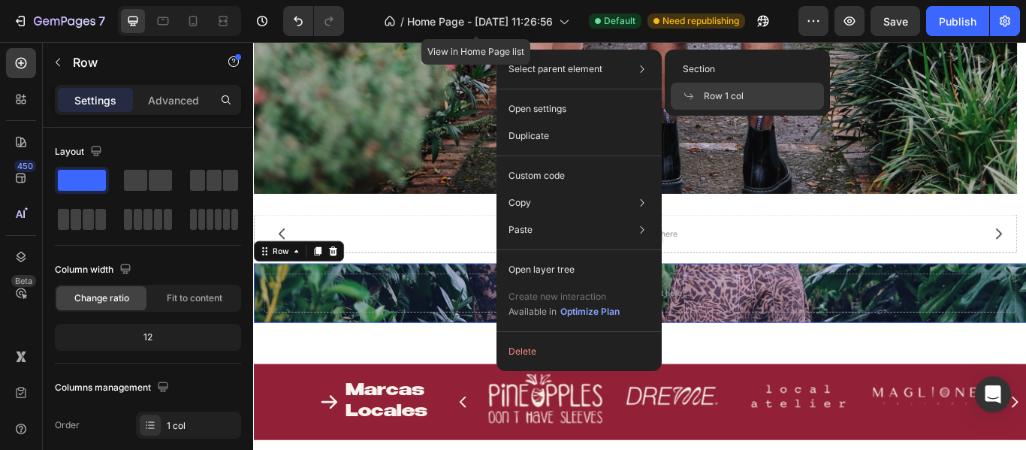
click at [728, 96] on span "Row 1 col" at bounding box center [724, 96] width 40 height 14
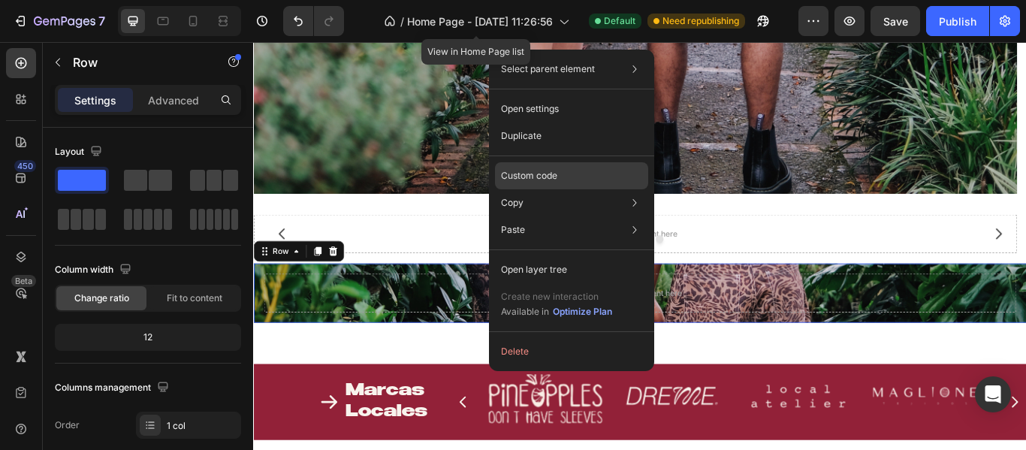
click at [522, 169] on p "Custom code" at bounding box center [529, 176] width 56 height 14
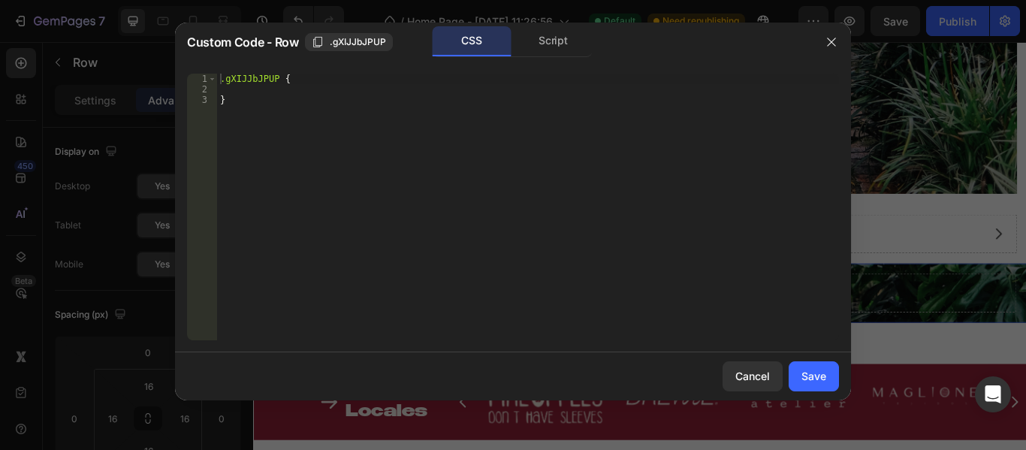
click at [211, 46] on span "Custom Code - Row" at bounding box center [243, 42] width 112 height 18
click at [547, 38] on div "Script" at bounding box center [553, 41] width 79 height 30
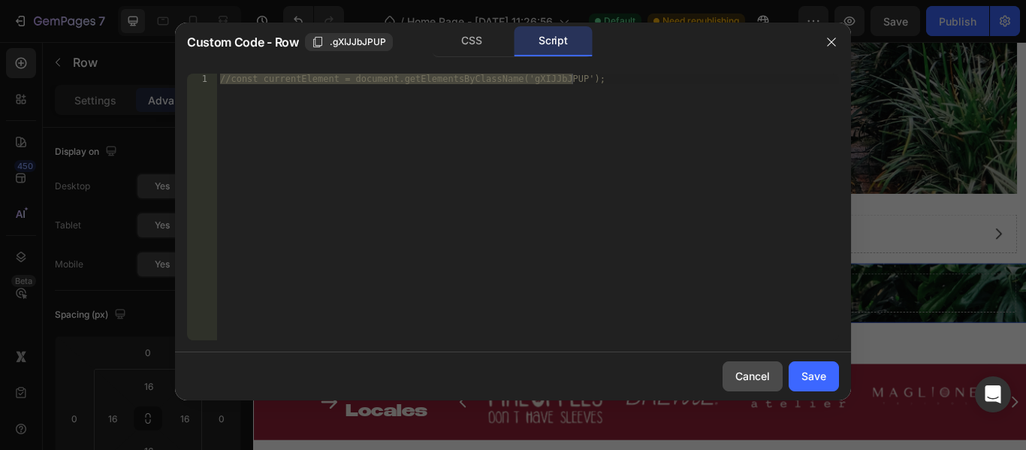
click at [752, 379] on div "Cancel" at bounding box center [752, 376] width 35 height 16
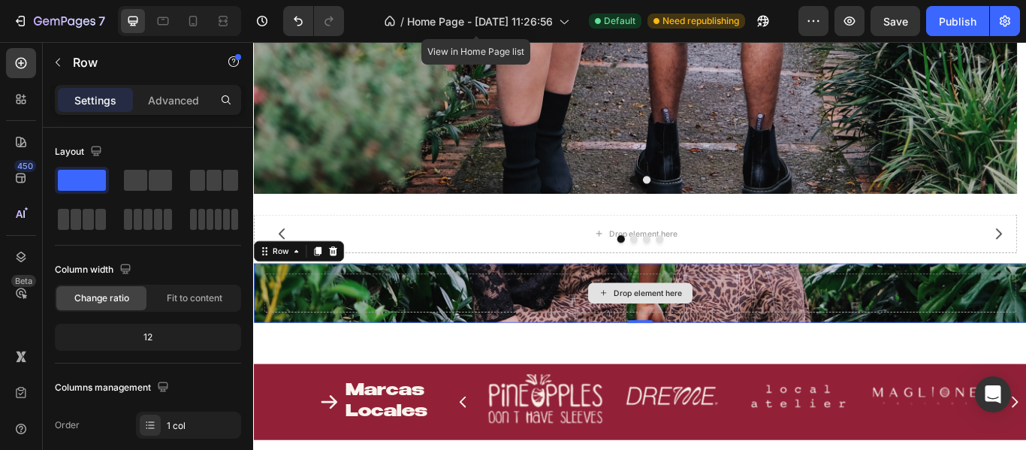
click at [519, 333] on div "Drop element here" at bounding box center [703, 334] width 877 height 45
click at [589, 351] on div "Drop element here" at bounding box center [703, 334] width 877 height 45
click at [169, 89] on div "Advanced" at bounding box center [173, 100] width 75 height 24
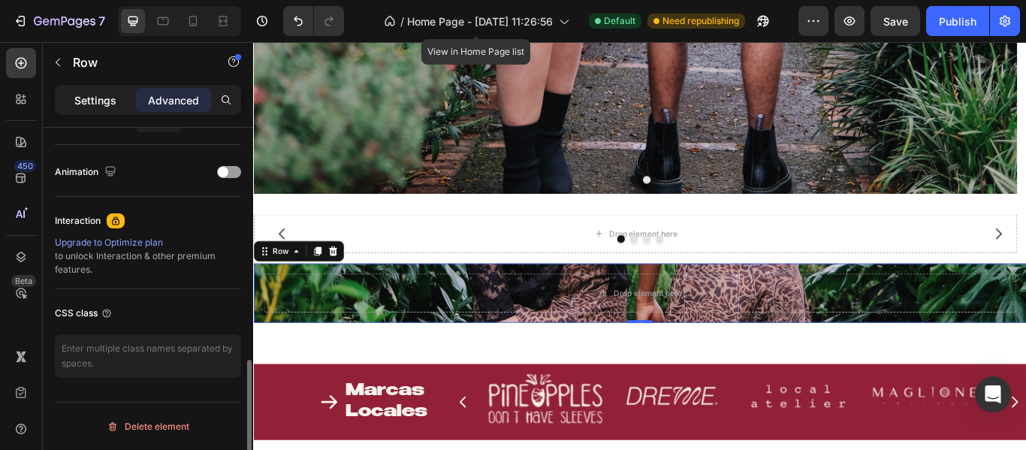
click at [84, 104] on p "Settings" at bounding box center [95, 100] width 42 height 16
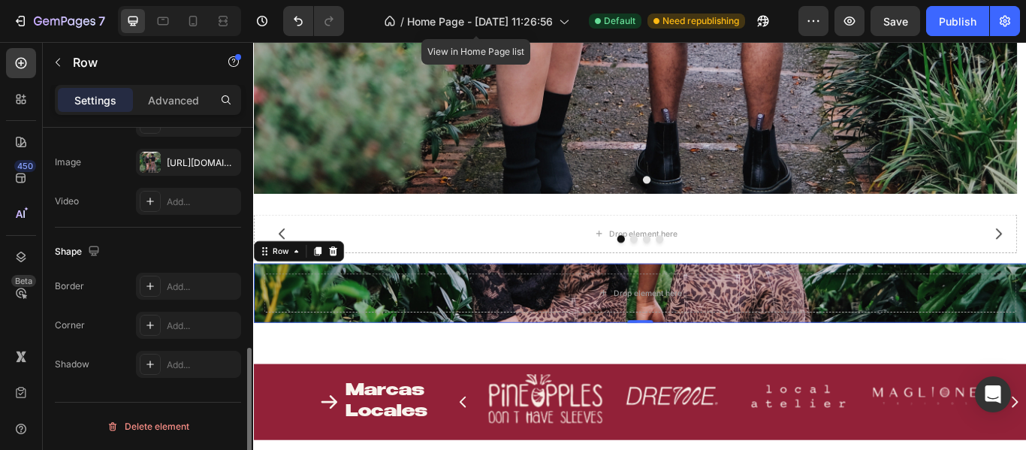
scroll to position [551, 0]
click at [162, 156] on div "[URL][DOMAIN_NAME]" at bounding box center [188, 162] width 105 height 27
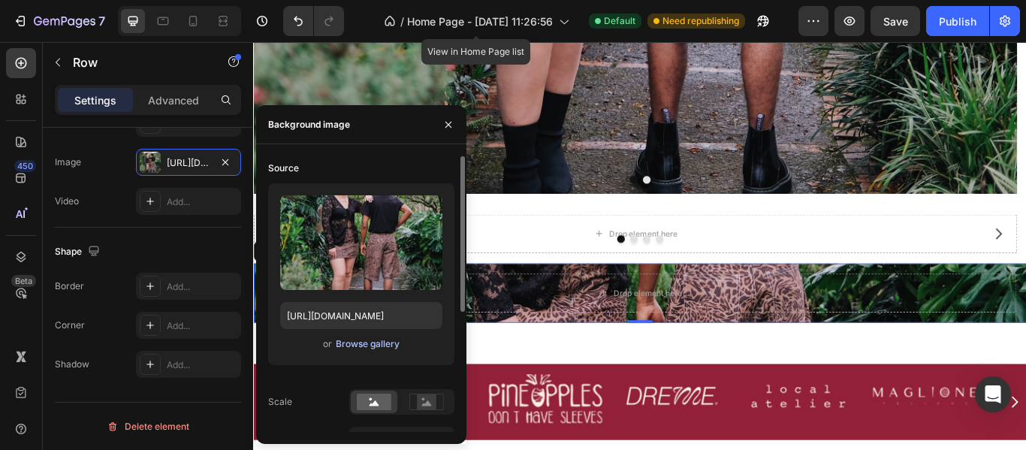
click at [353, 345] on div "Browse gallery" at bounding box center [368, 344] width 64 height 14
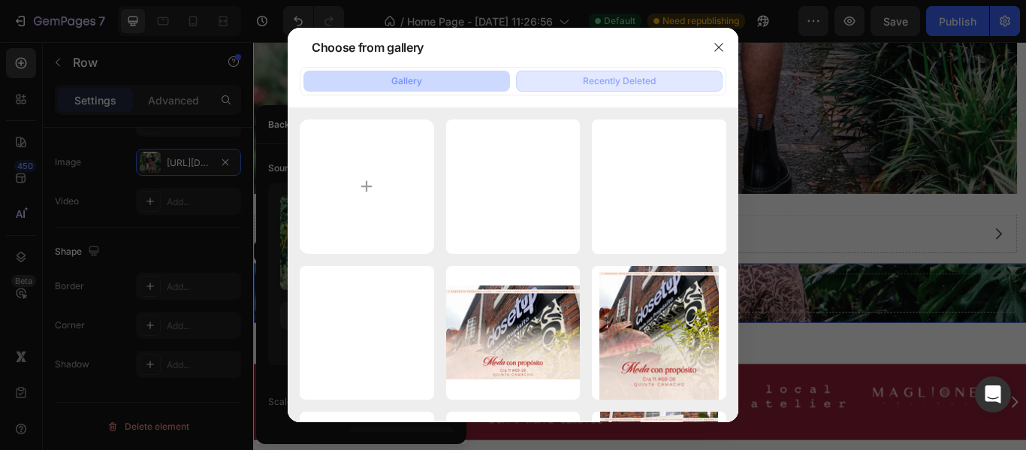
click at [641, 83] on div "Recently Deleted" at bounding box center [619, 81] width 73 height 14
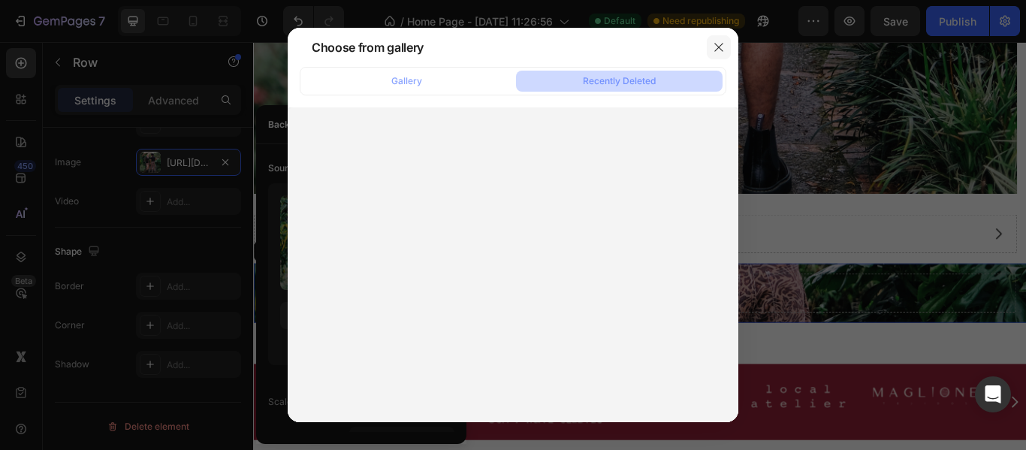
click at [712, 47] on button "button" at bounding box center [719, 47] width 24 height 24
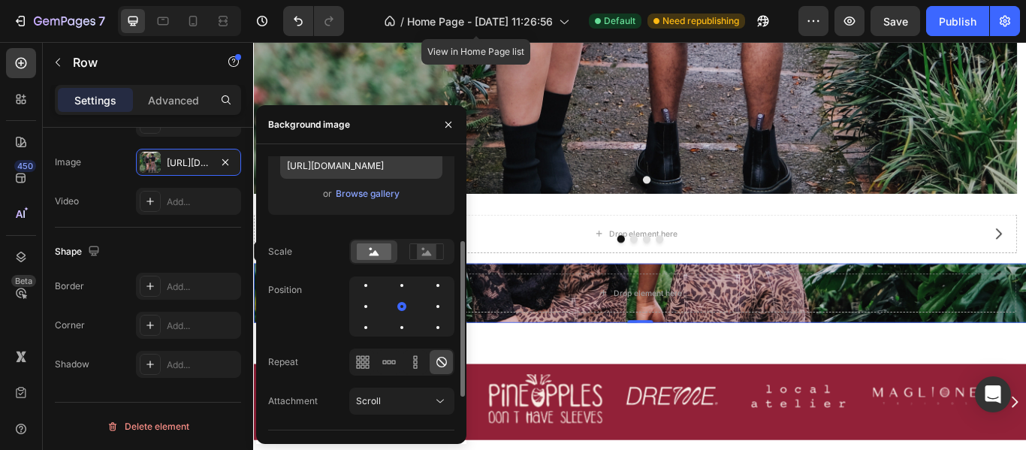
scroll to position [212, 0]
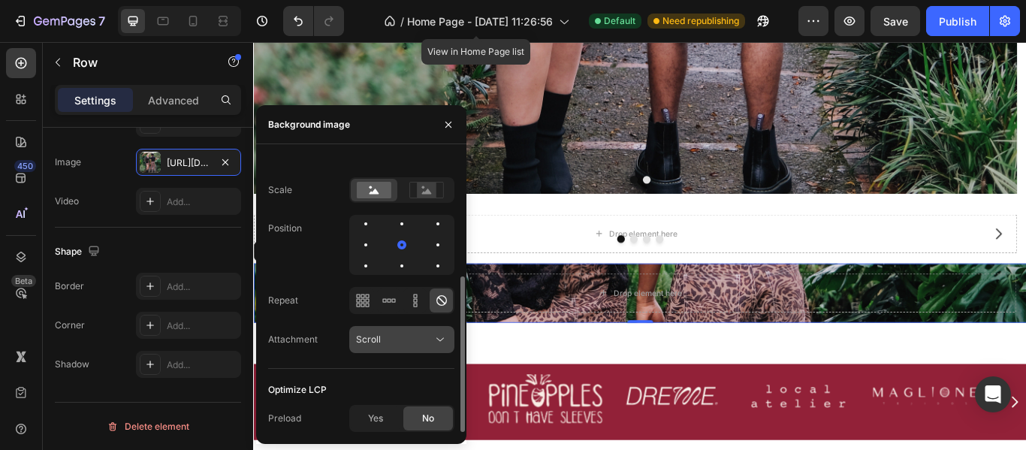
click at [378, 333] on span "Scroll" at bounding box center [368, 340] width 25 height 14
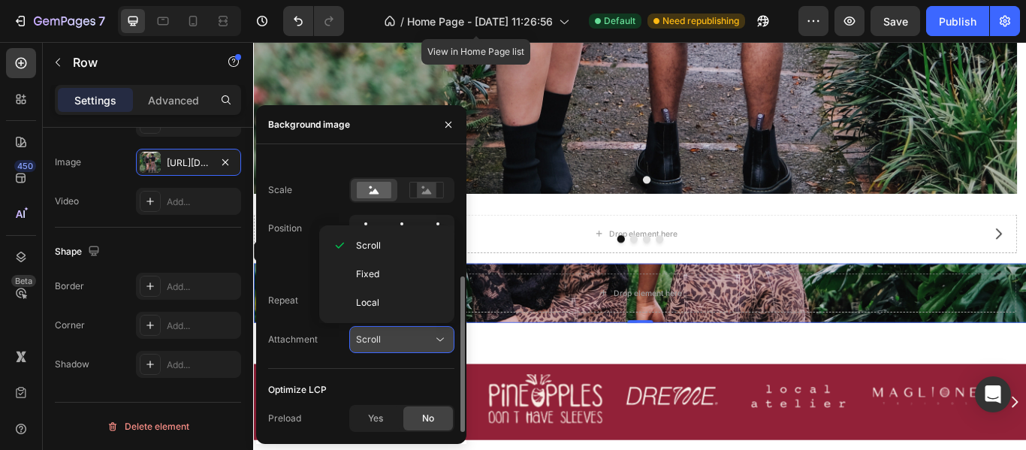
click at [380, 344] on div "Scroll" at bounding box center [394, 340] width 77 height 14
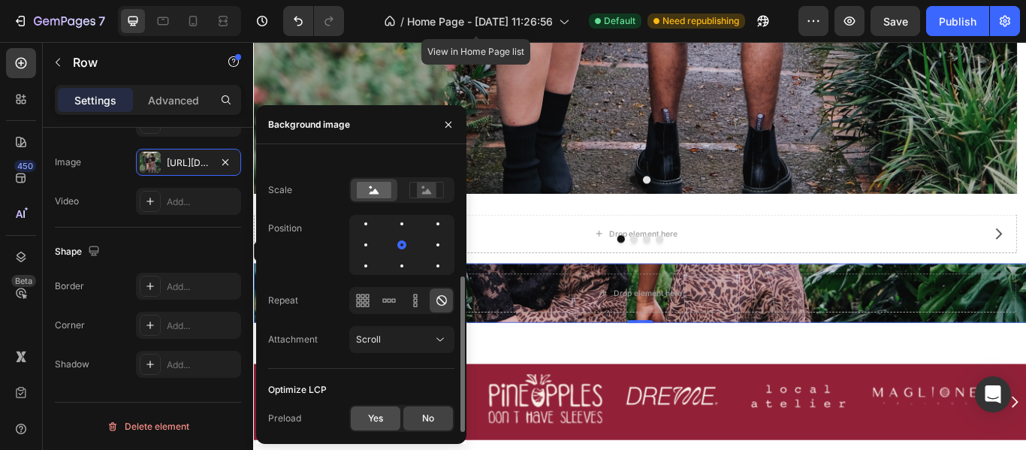
click at [380, 416] on span "Yes" at bounding box center [375, 418] width 15 height 14
click at [419, 416] on div "No" at bounding box center [428, 418] width 50 height 24
click at [393, 344] on div "Scroll" at bounding box center [394, 340] width 77 height 14
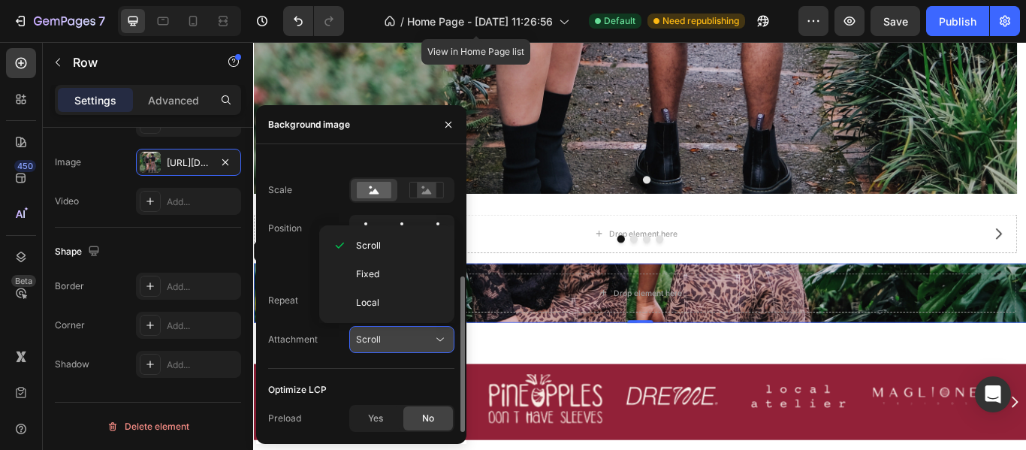
click at [393, 344] on div "Scroll" at bounding box center [394, 340] width 77 height 14
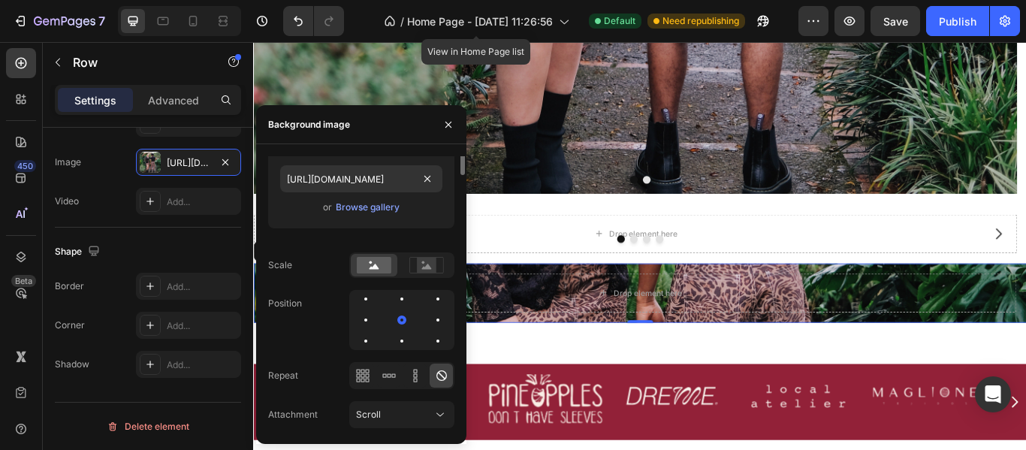
scroll to position [0, 0]
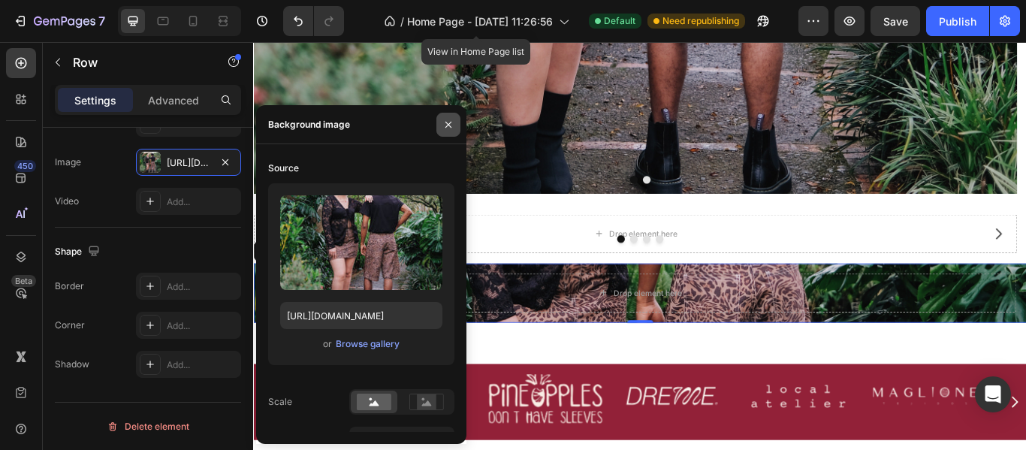
click at [449, 121] on icon "button" at bounding box center [448, 125] width 12 height 12
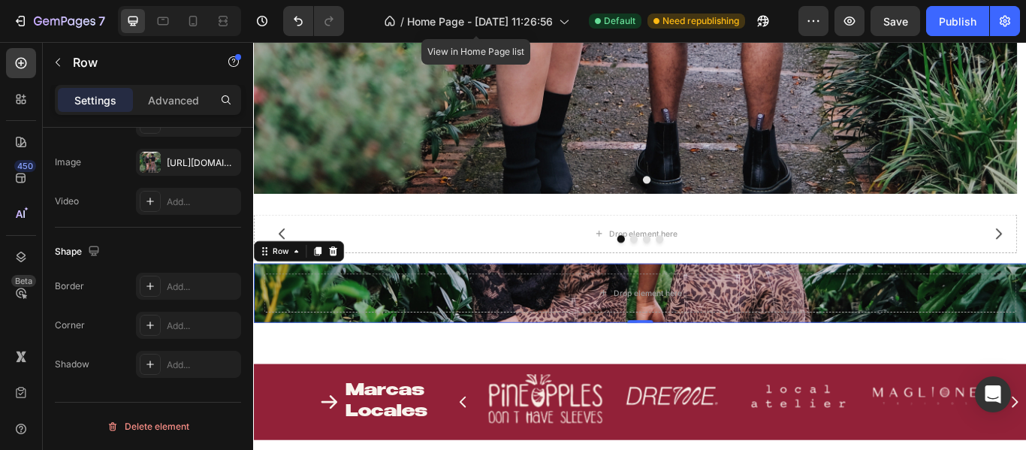
click at [481, 304] on div "Drop element here Row 0" at bounding box center [703, 334] width 901 height 69
click at [487, 327] on div "Drop element here" at bounding box center [703, 334] width 877 height 45
click at [845, 330] on div "Drop element here" at bounding box center [703, 334] width 877 height 45
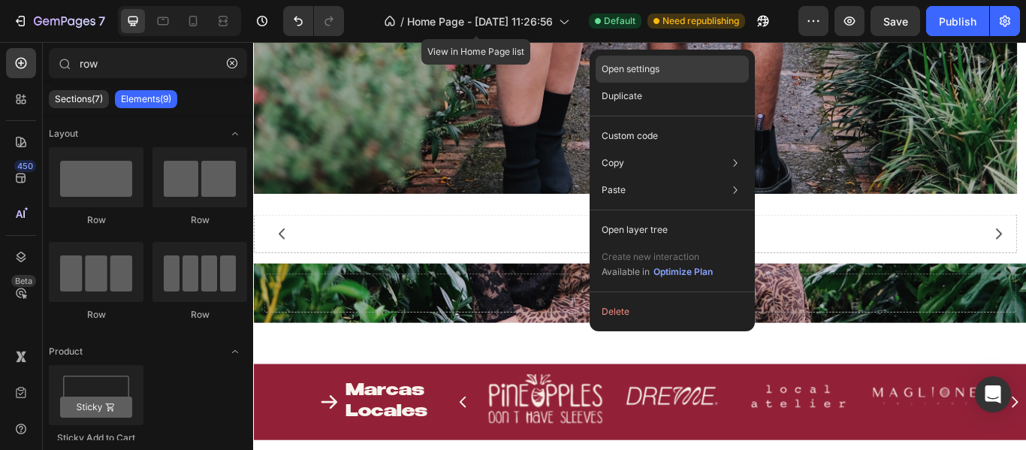
click at [618, 64] on p "Open settings" at bounding box center [630, 69] width 58 height 14
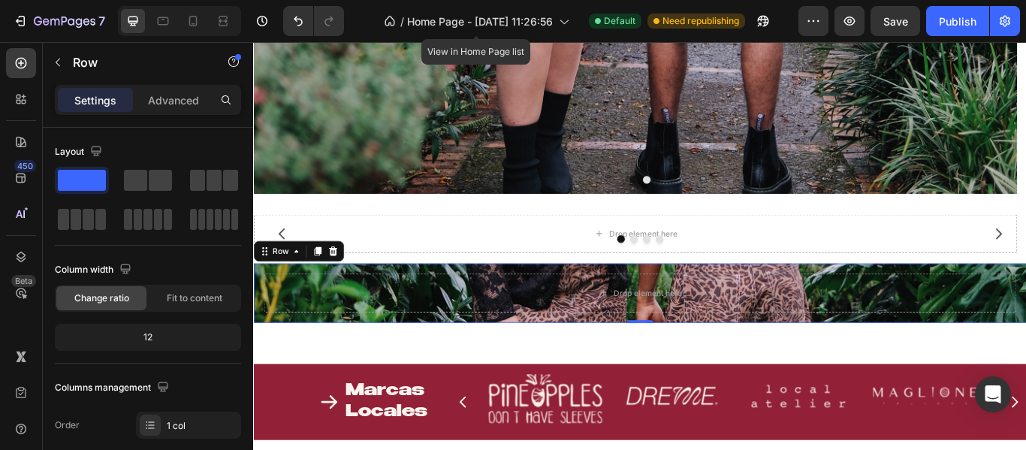
click at [622, 303] on div "Drop element here Row 0" at bounding box center [703, 334] width 901 height 69
click at [688, 368] on div at bounding box center [703, 367] width 30 height 5
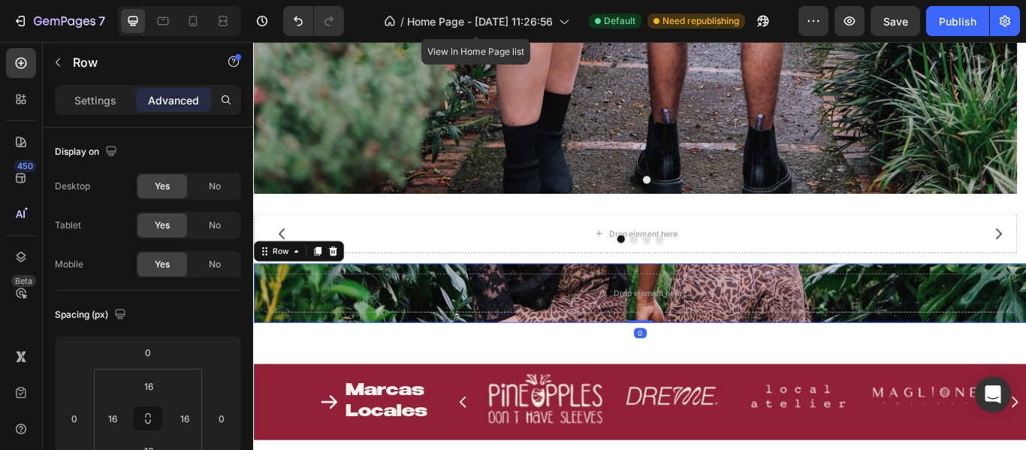
click at [668, 361] on div "Drop element here Row 0" at bounding box center [703, 334] width 901 height 69
click at [812, 339] on div "Drop element here" at bounding box center [703, 334] width 877 height 45
click at [825, 338] on div "Drop element here" at bounding box center [703, 334] width 877 height 45
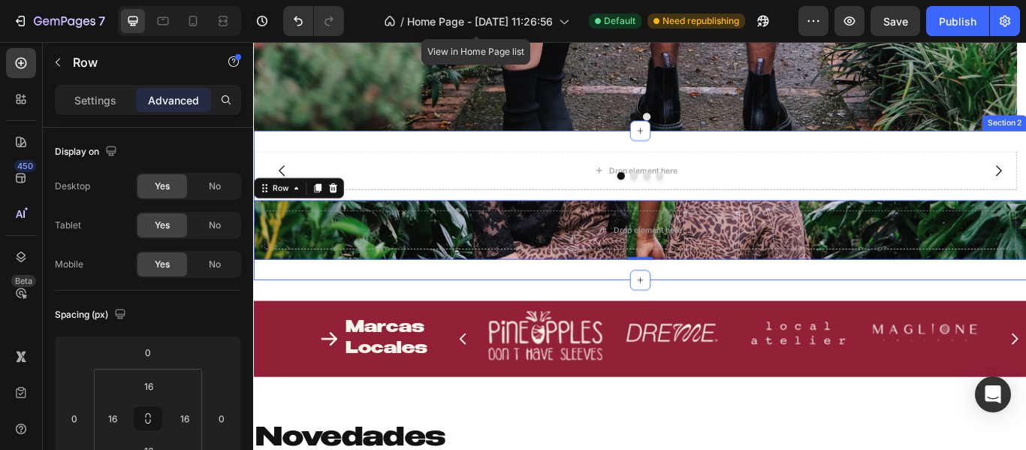
scroll to position [793, 0]
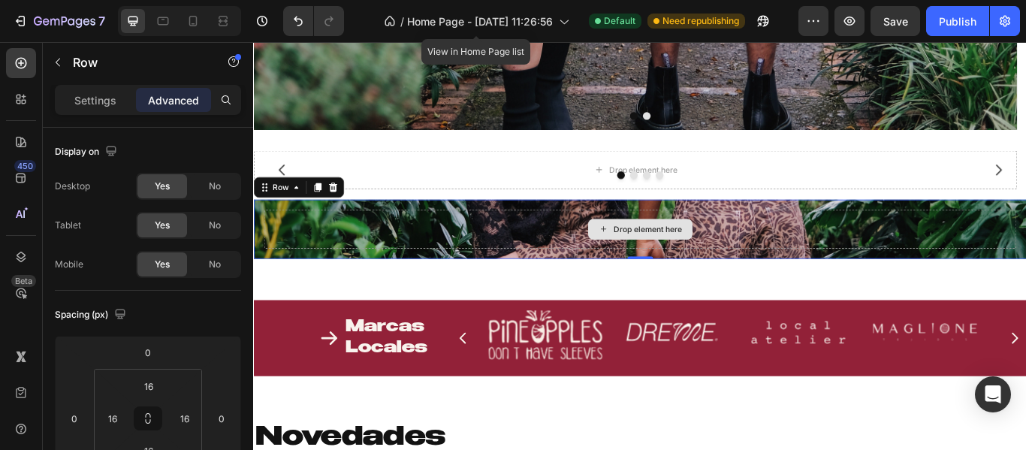
click at [839, 259] on div "Drop element here" at bounding box center [703, 259] width 877 height 45
click at [813, 243] on div "Drop element here" at bounding box center [703, 259] width 877 height 45
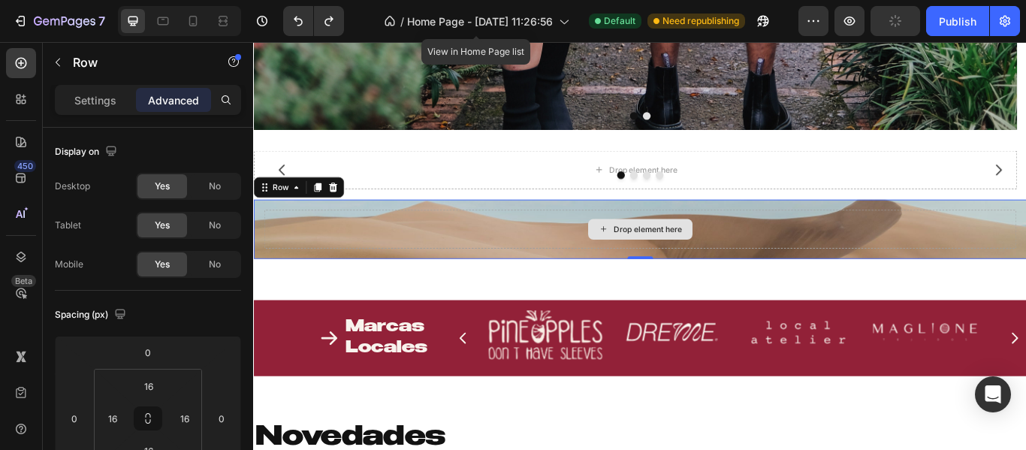
click at [793, 241] on div "Drop element here" at bounding box center [703, 259] width 877 height 45
click at [743, 227] on div "Drop element here Row 0" at bounding box center [703, 259] width 901 height 69
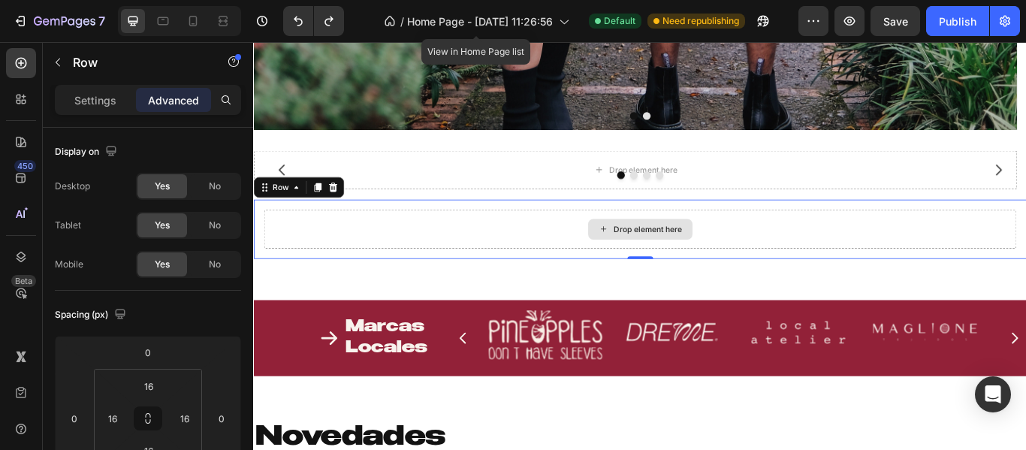
click at [383, 259] on div "Drop element here" at bounding box center [703, 259] width 877 height 45
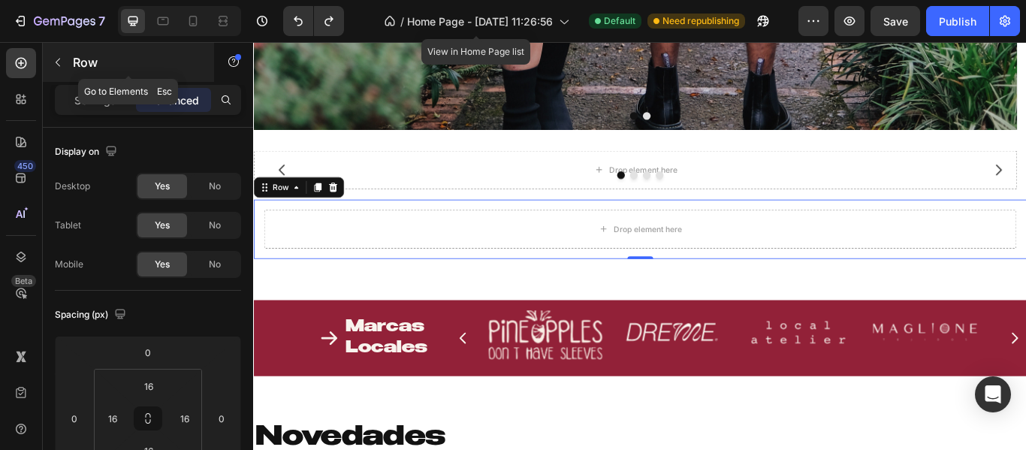
click at [69, 59] on button "button" at bounding box center [58, 62] width 24 height 24
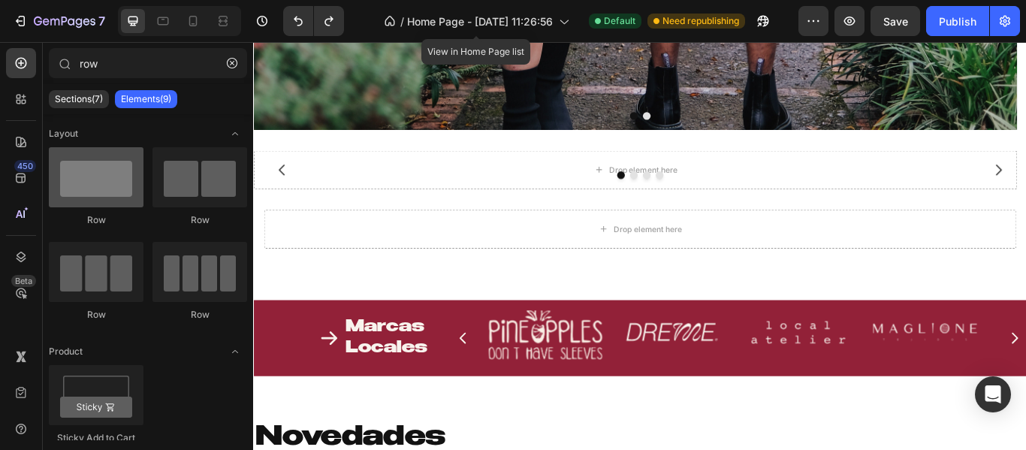
scroll to position [225, 0]
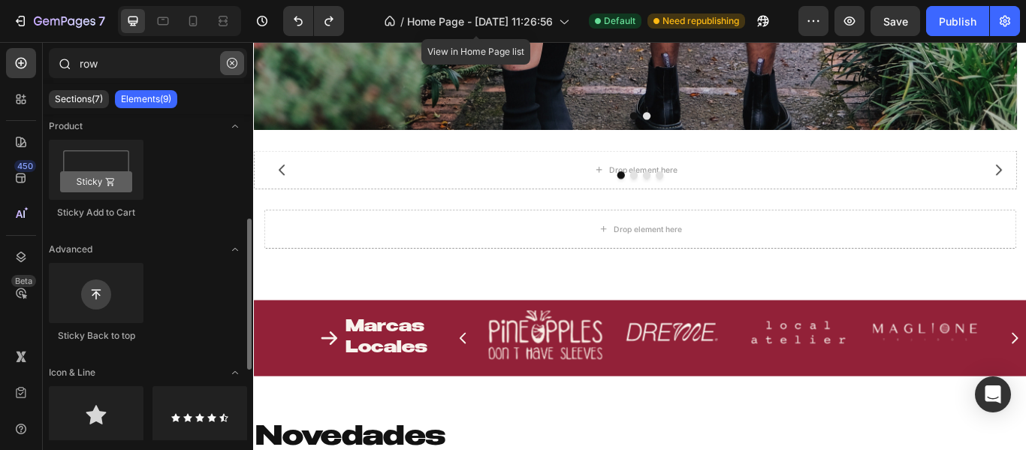
click at [240, 61] on button "button" at bounding box center [232, 63] width 24 height 24
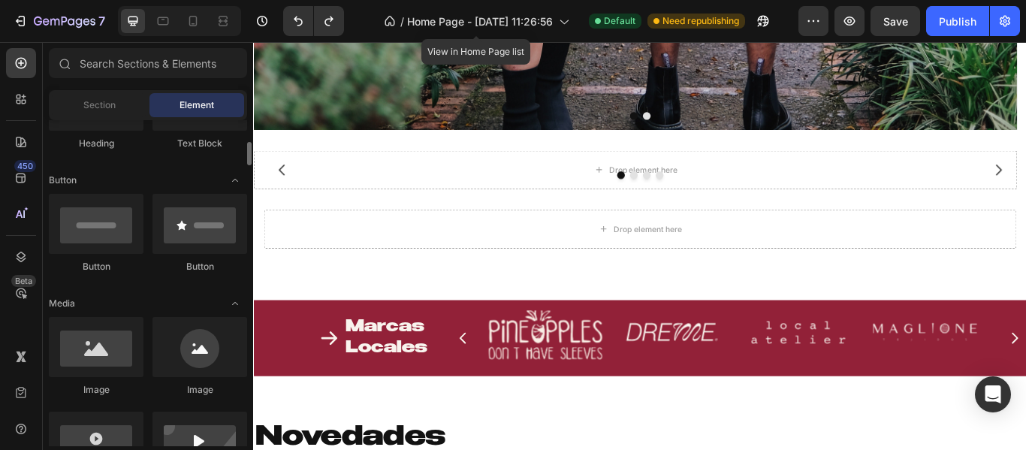
scroll to position [450, 0]
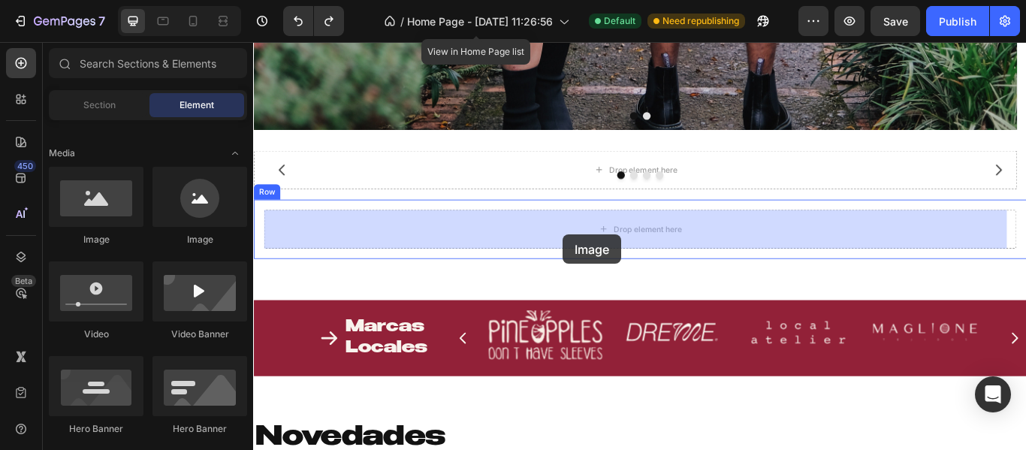
drag, startPoint x: 372, startPoint y: 246, endPoint x: 613, endPoint y: 267, distance: 241.9
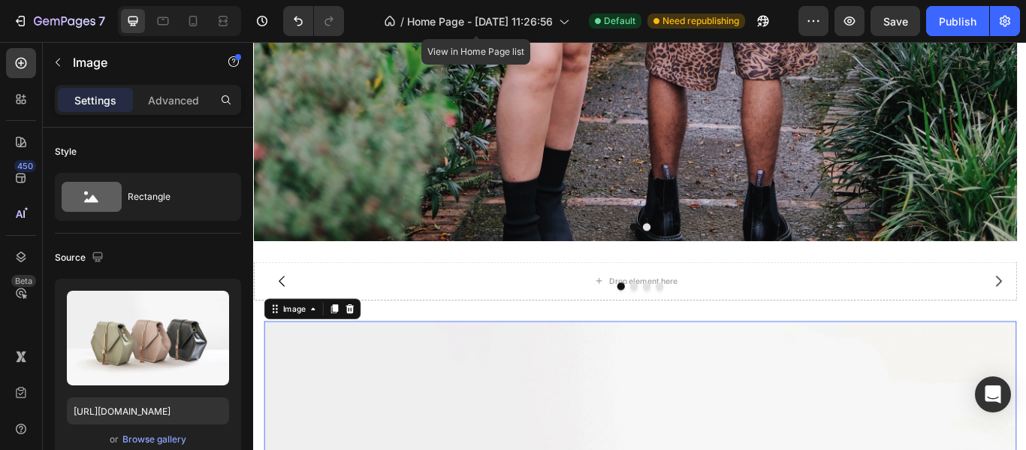
scroll to position [793, 0]
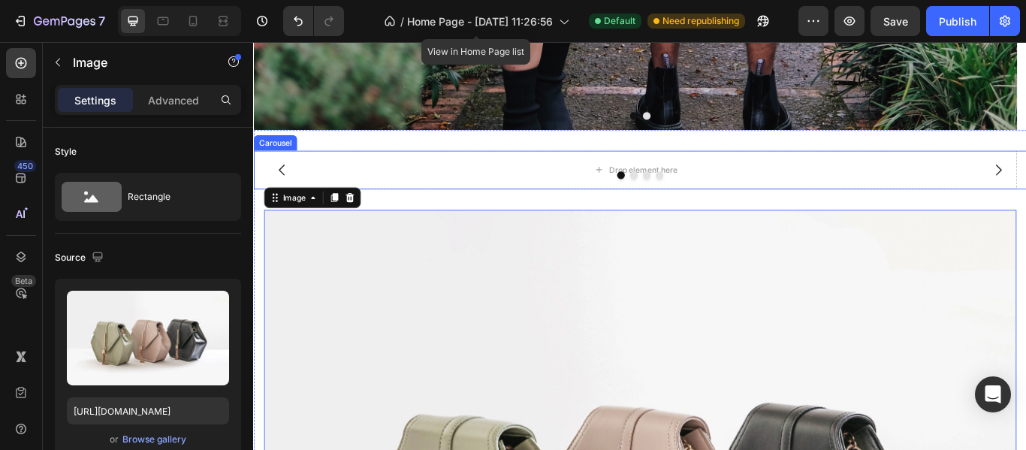
click at [636, 199] on div at bounding box center [703, 196] width 901 height 9
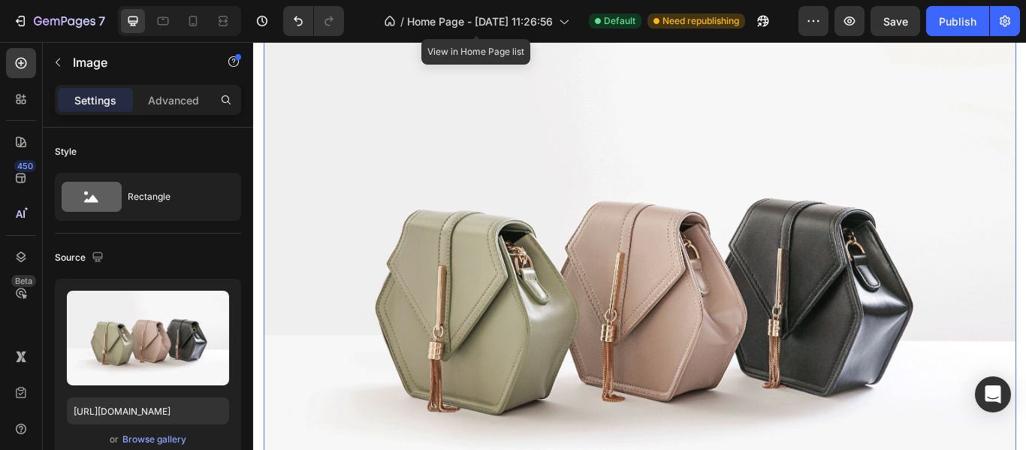
scroll to position [868, 0]
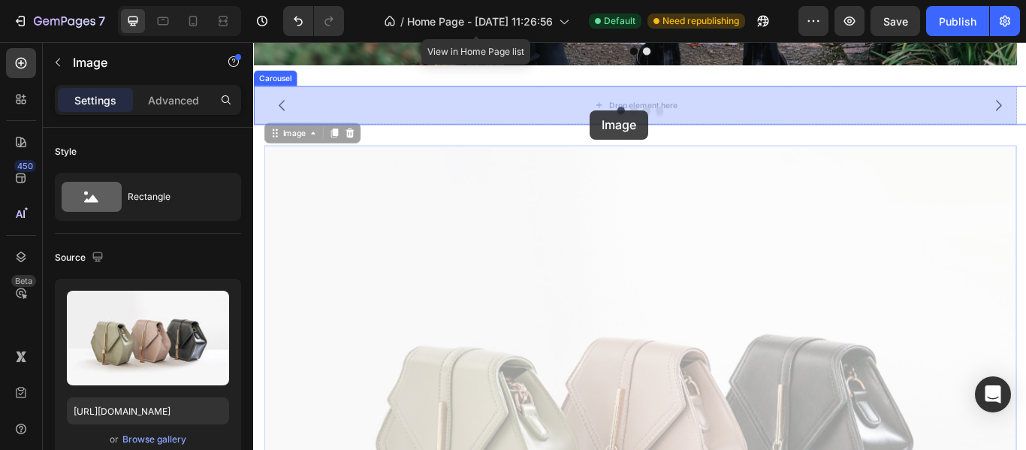
drag, startPoint x: 646, startPoint y: 396, endPoint x: 643, endPoint y: 122, distance: 274.8
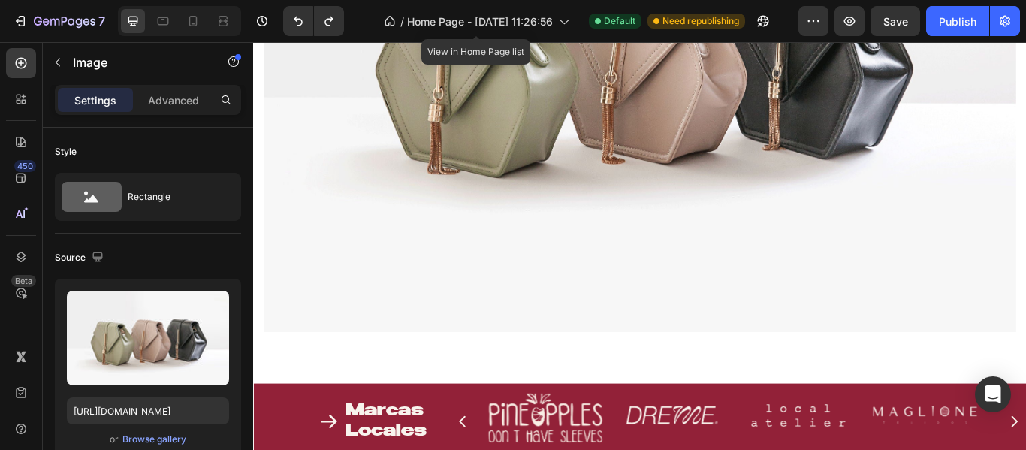
scroll to position [1461, 0]
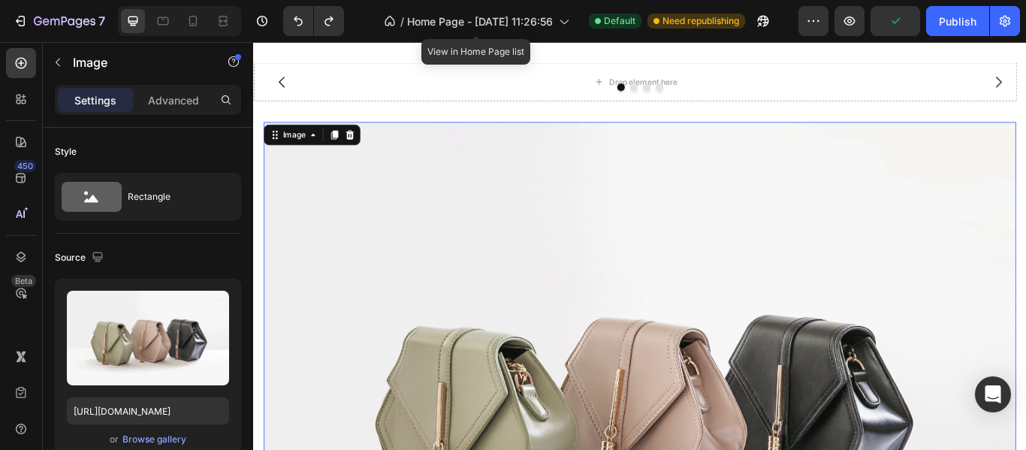
scroll to position [782, 0]
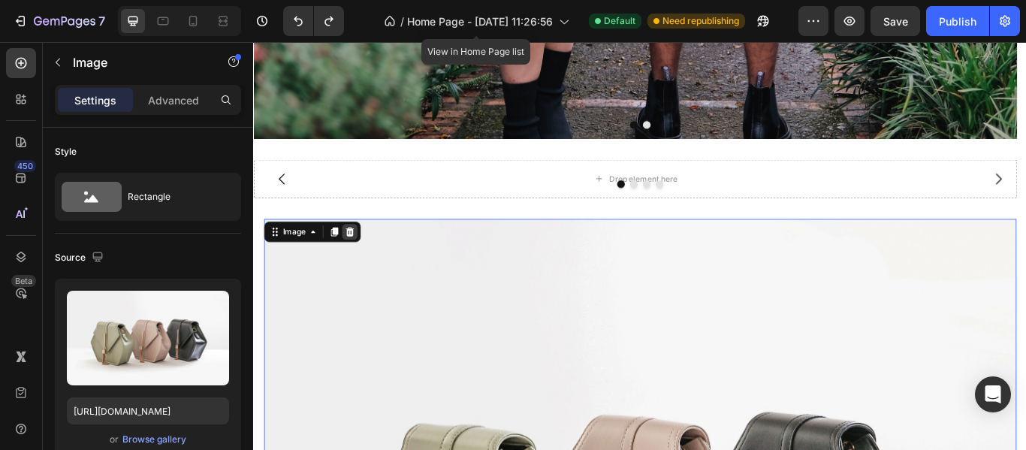
click at [365, 262] on icon at bounding box center [365, 263] width 10 height 11
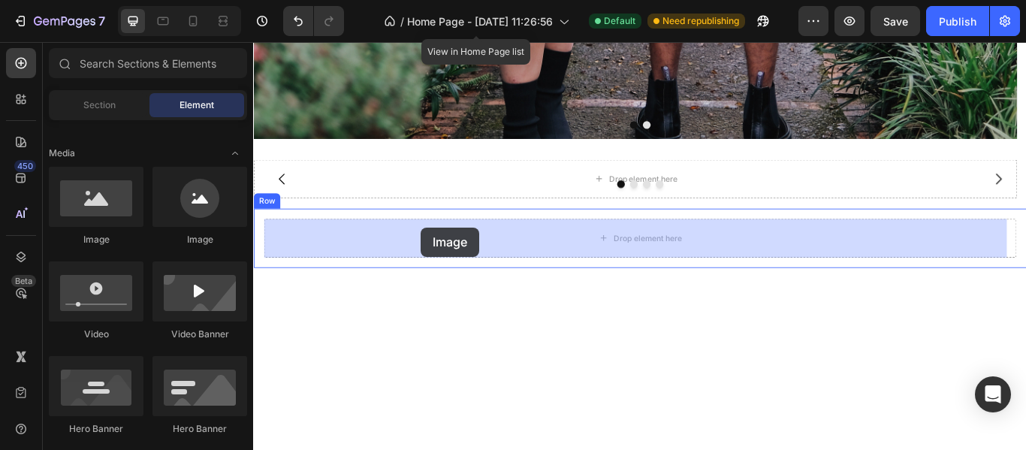
drag, startPoint x: 375, startPoint y: 249, endPoint x: 448, endPoint y: 258, distance: 73.4
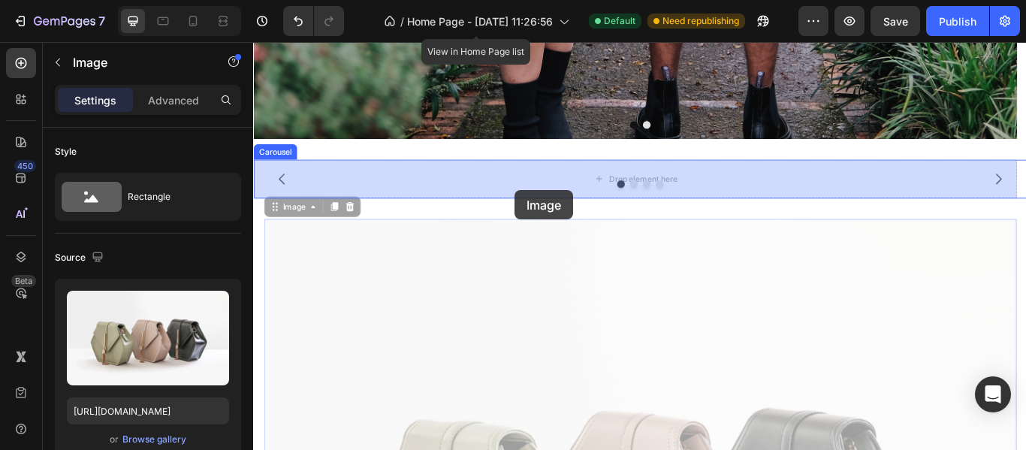
drag, startPoint x: 533, startPoint y: 333, endPoint x: 556, endPoint y: 214, distance: 120.7
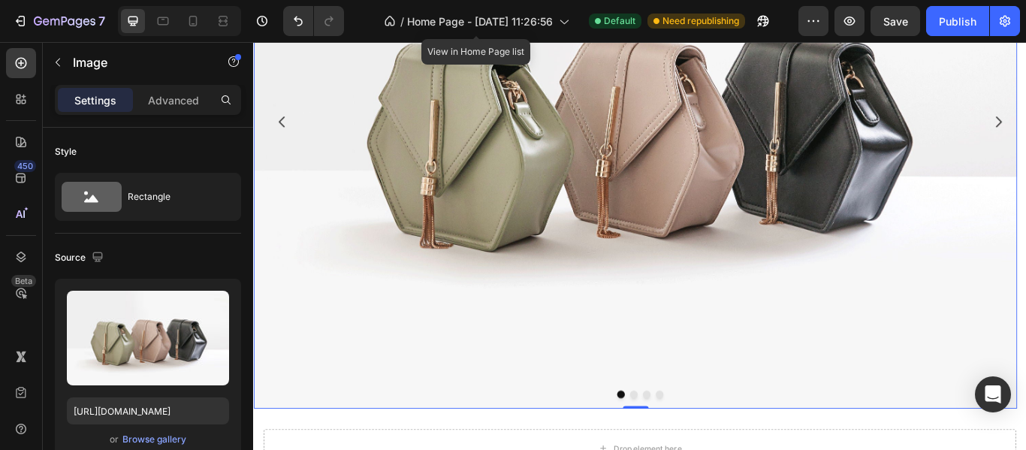
scroll to position [1308, 0]
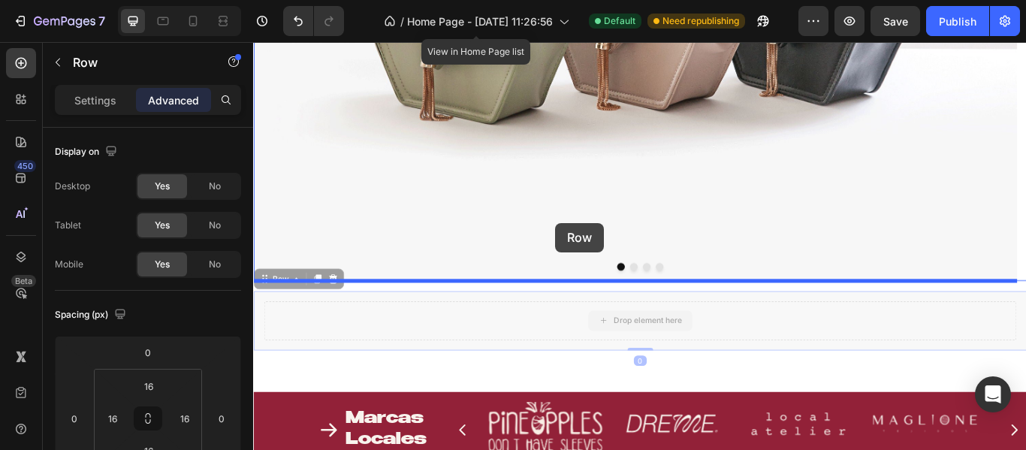
drag, startPoint x: 607, startPoint y: 363, endPoint x: 605, endPoint y: 253, distance: 109.6
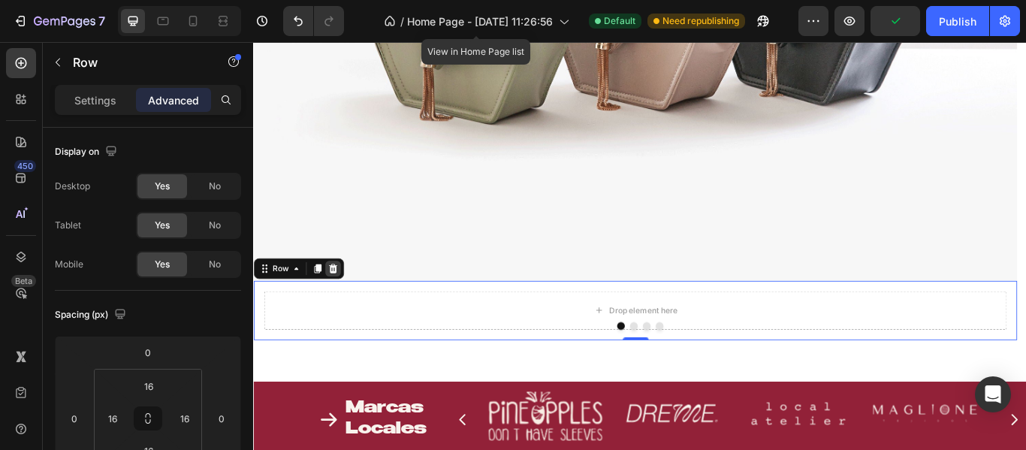
click at [343, 309] on icon at bounding box center [346, 306] width 10 height 11
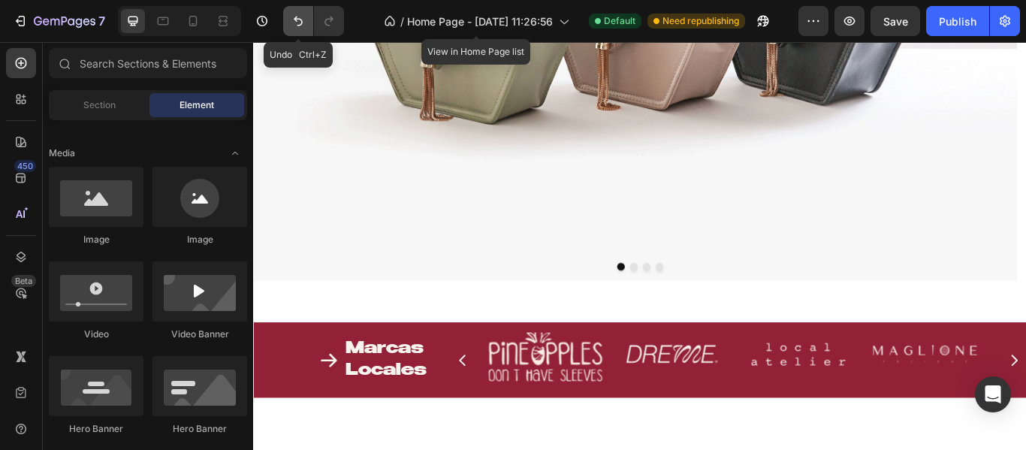
click at [300, 19] on icon "Undo/Redo" at bounding box center [298, 22] width 9 height 10
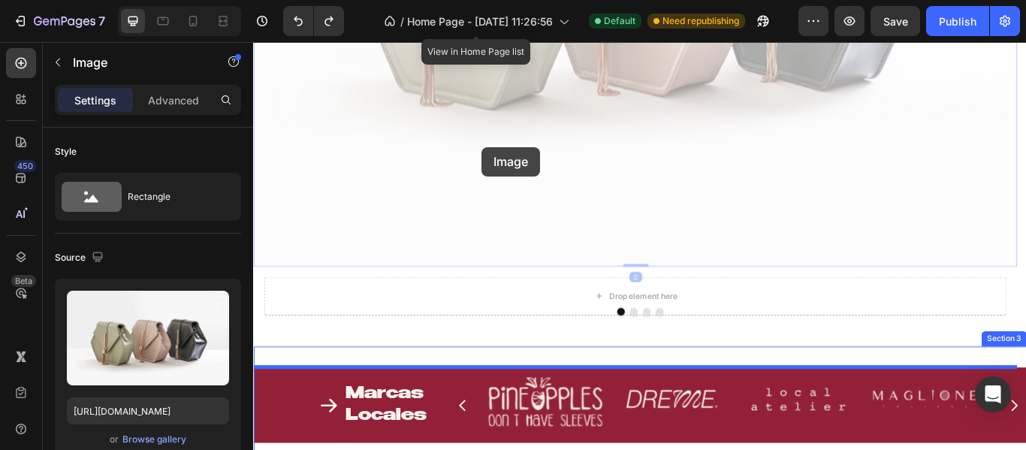
scroll to position [1541, 0]
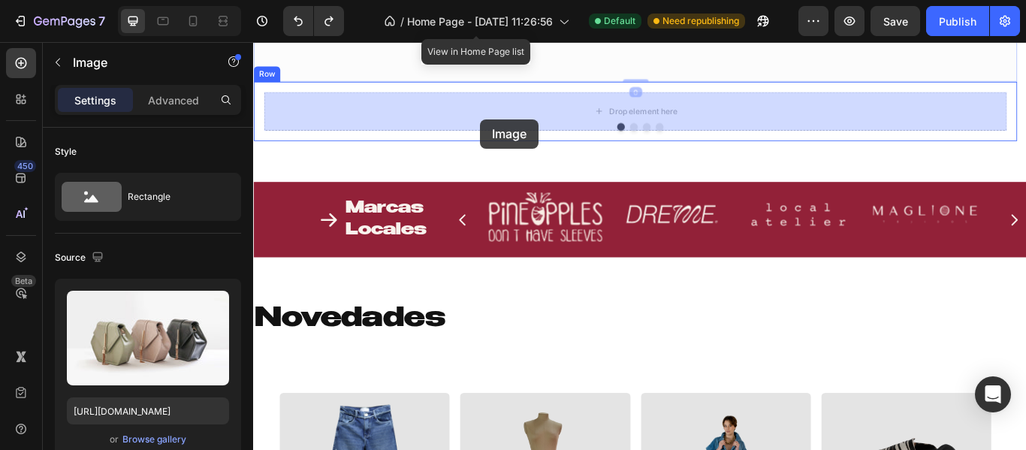
drag, startPoint x: 486, startPoint y: 156, endPoint x: 517, endPoint y: 132, distance: 39.6
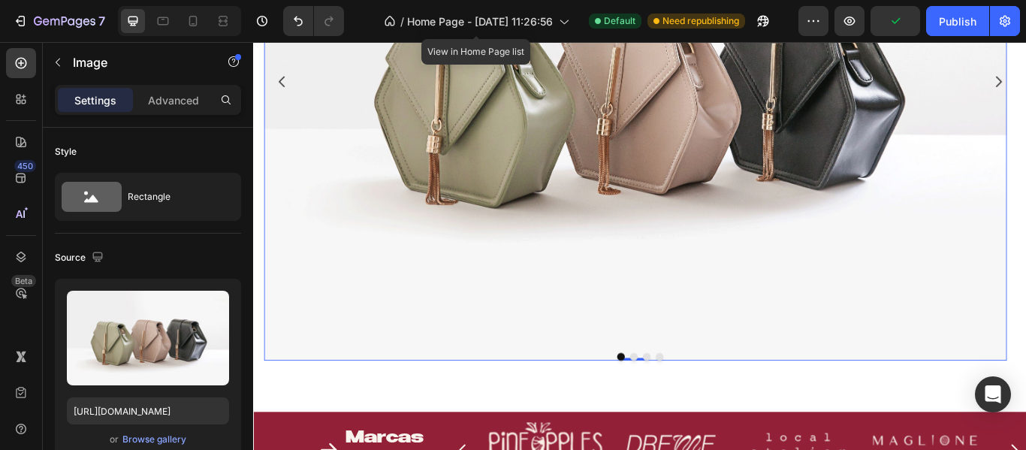
scroll to position [1174, 0]
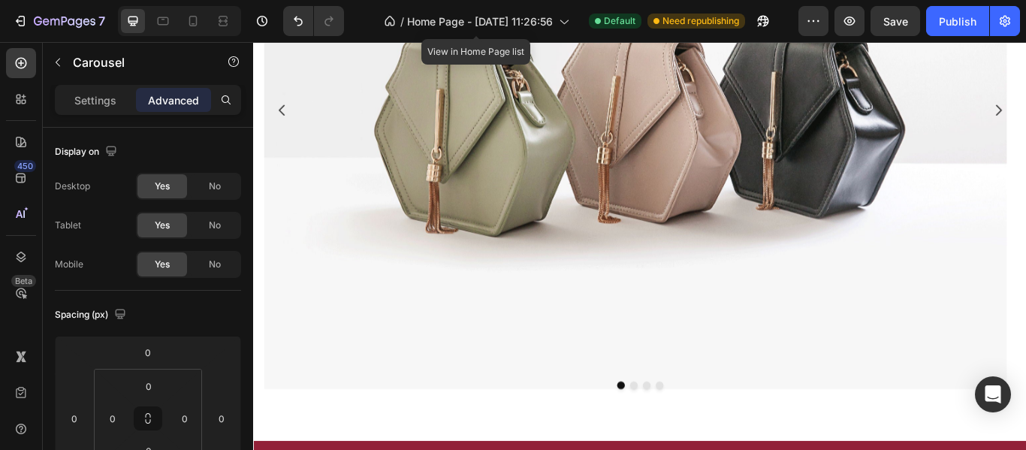
scroll to position [1351, 0]
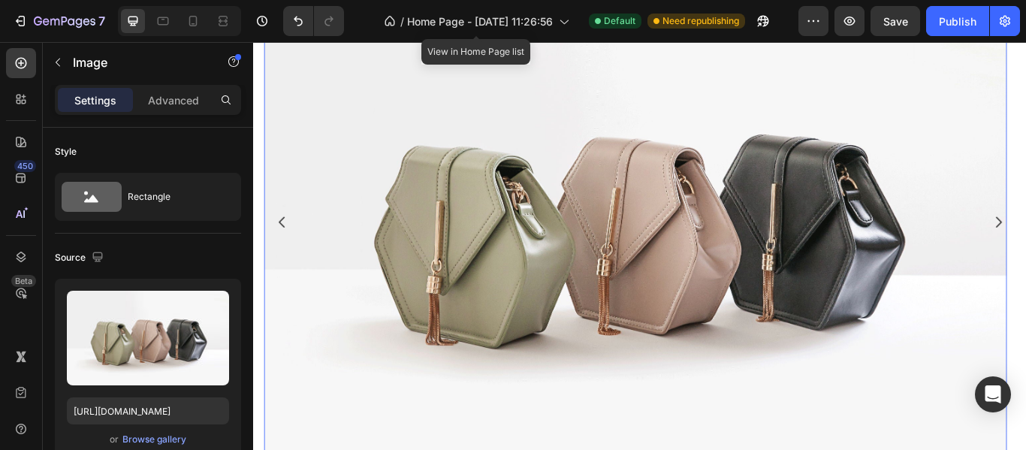
scroll to position [901, 0]
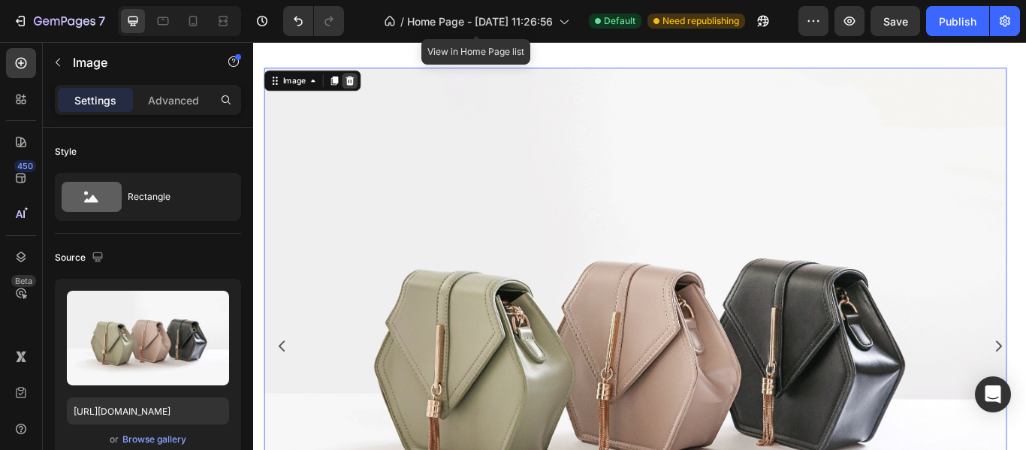
click at [372, 88] on div at bounding box center [365, 87] width 18 height 18
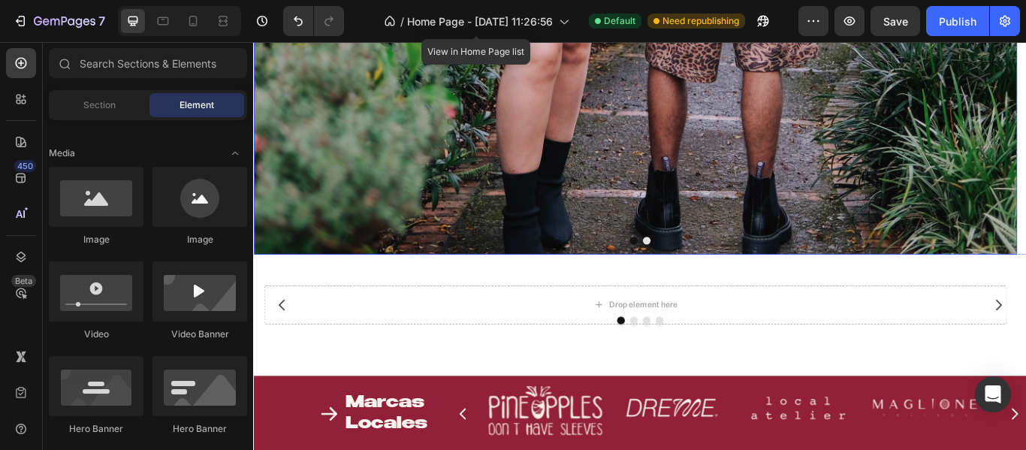
scroll to position [674, 0]
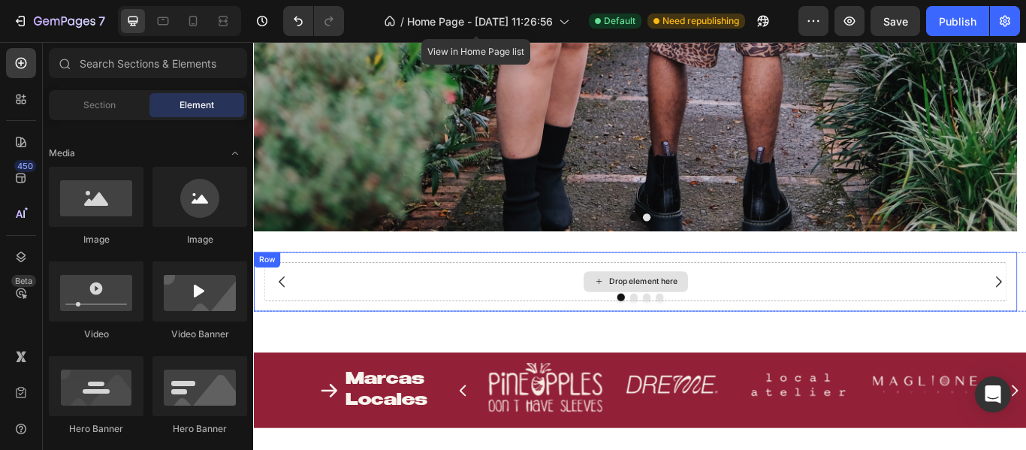
click at [513, 318] on div "Drop element here" at bounding box center [698, 321] width 866 height 45
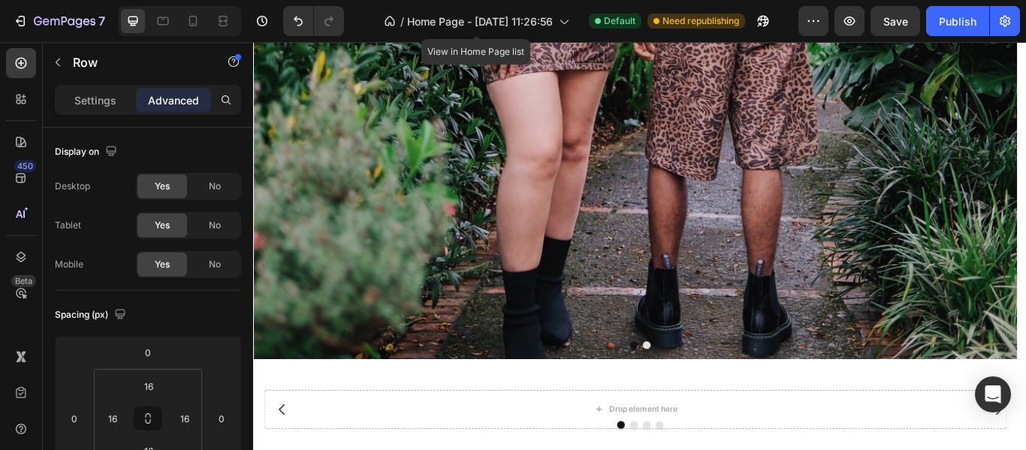
scroll to position [751, 0]
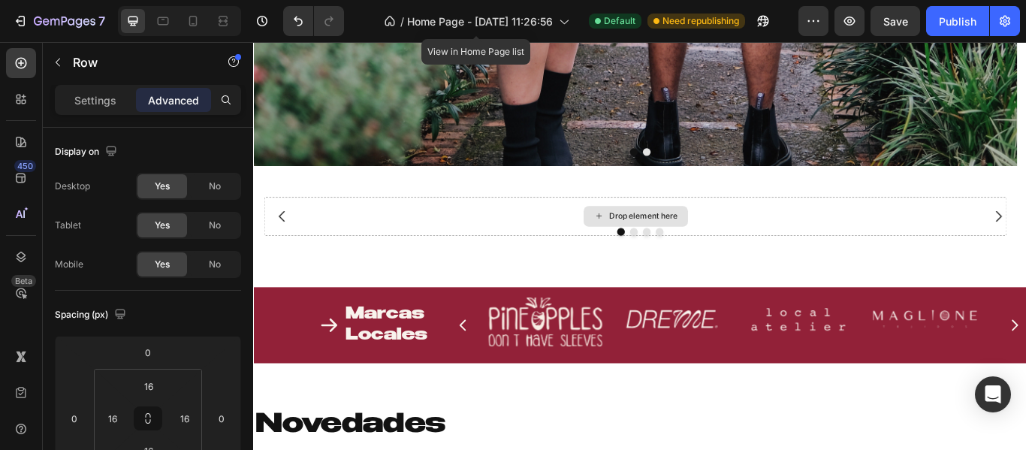
click at [499, 249] on div "Drop element here" at bounding box center [698, 244] width 866 height 45
click at [71, 65] on div "Row" at bounding box center [128, 62] width 171 height 39
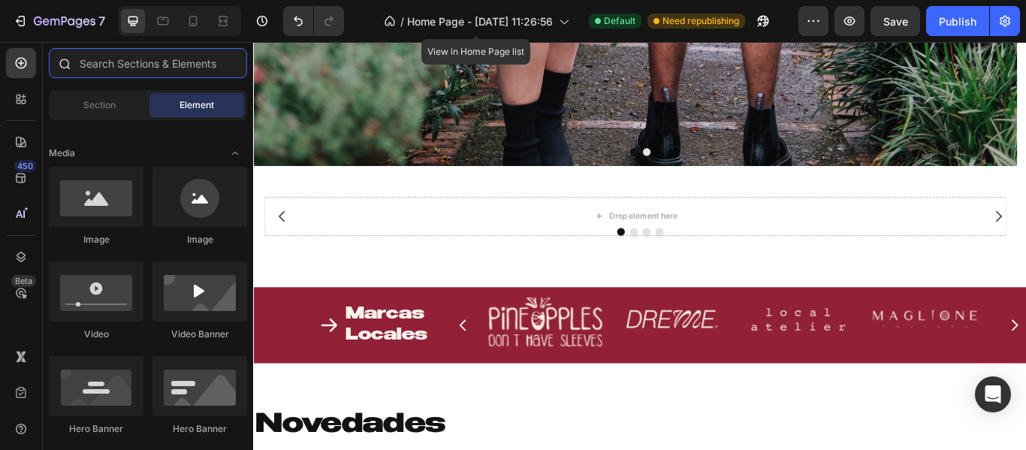
click at [130, 65] on input "text" at bounding box center [148, 63] width 198 height 30
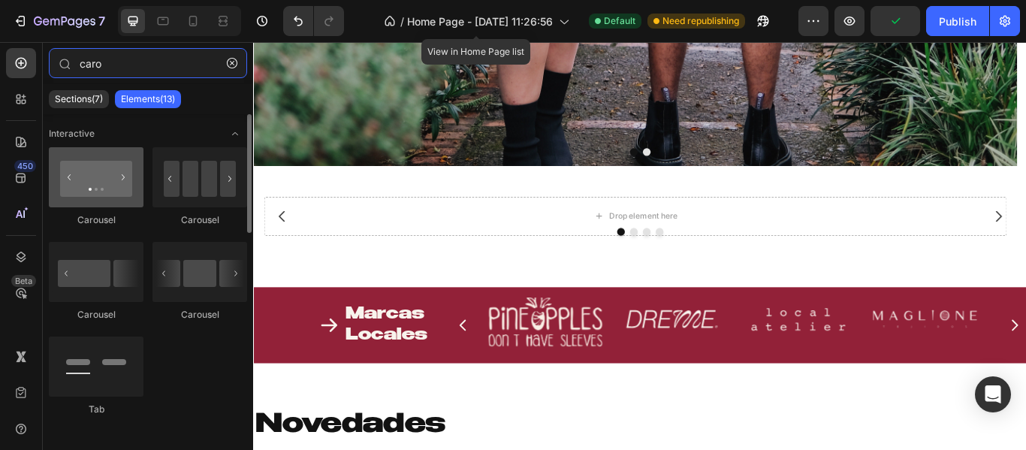
type input "caro"
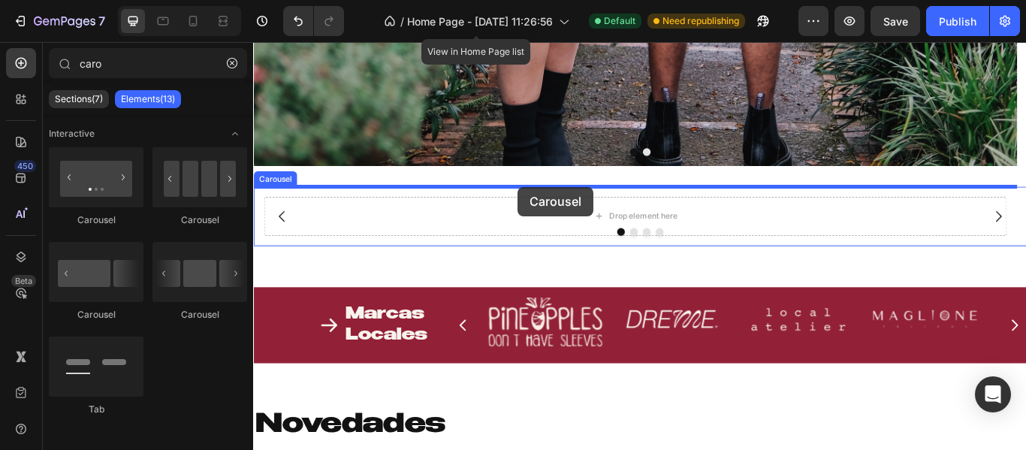
drag, startPoint x: 347, startPoint y: 204, endPoint x: 562, endPoint y: 211, distance: 214.8
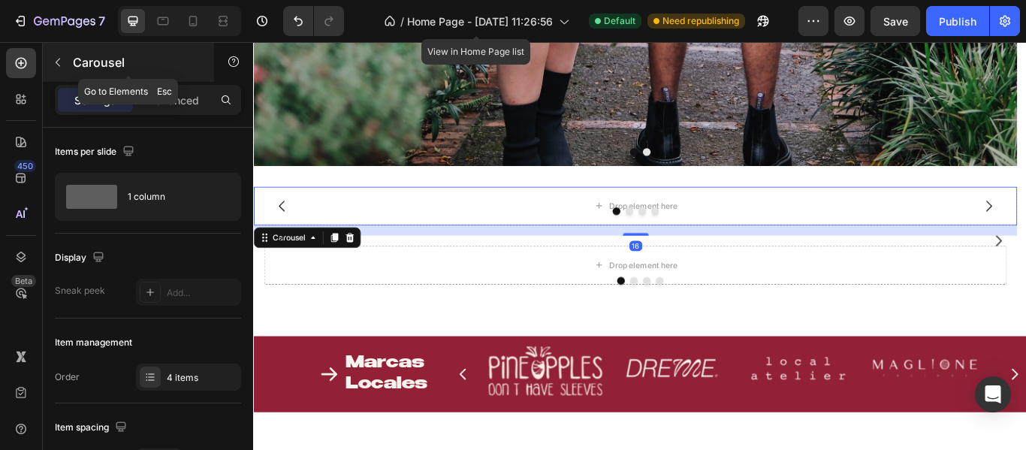
click at [71, 52] on div "Carousel" at bounding box center [128, 62] width 171 height 39
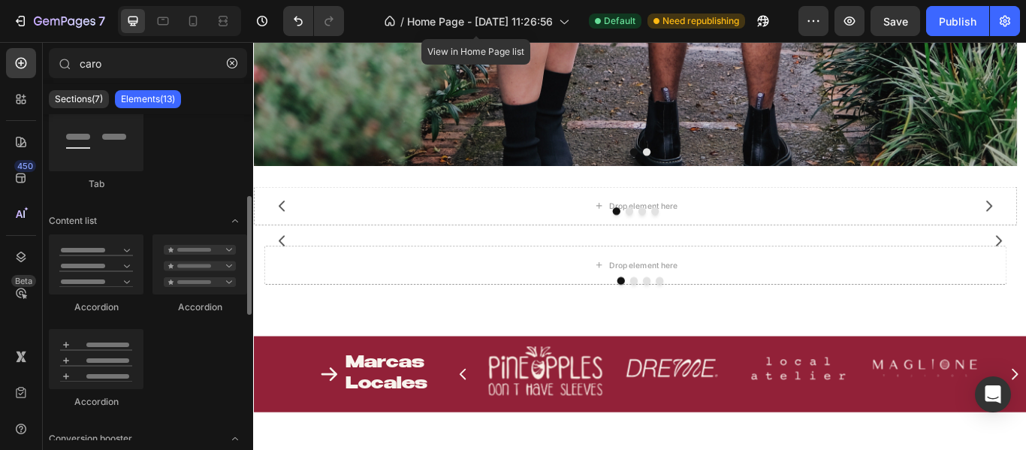
scroll to position [300, 0]
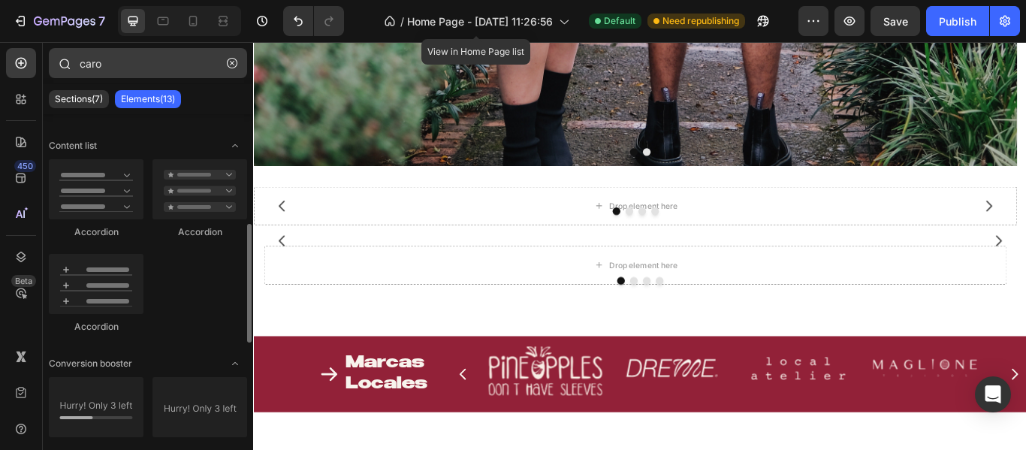
drag, startPoint x: 228, startPoint y: 64, endPoint x: 151, endPoint y: 71, distance: 77.7
click at [222, 63] on button "button" at bounding box center [232, 63] width 24 height 24
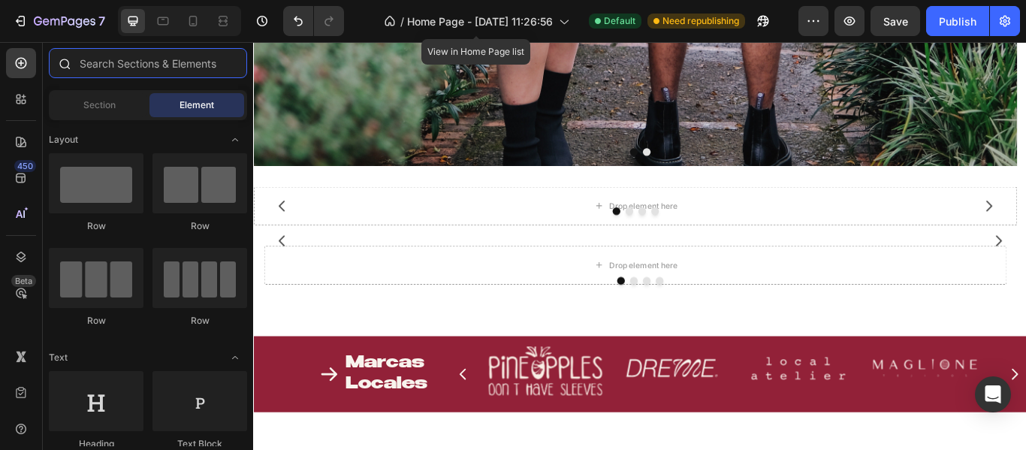
click at [150, 70] on input "text" at bounding box center [148, 63] width 198 height 30
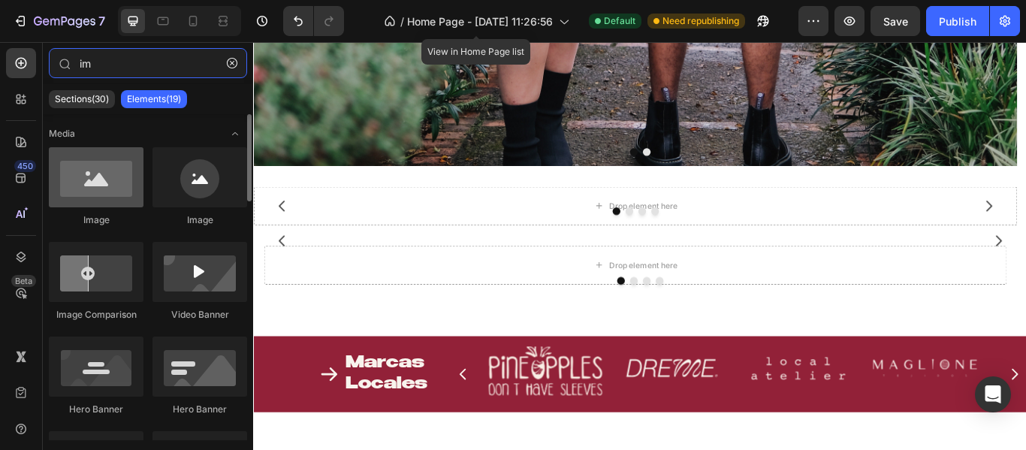
type input "im"
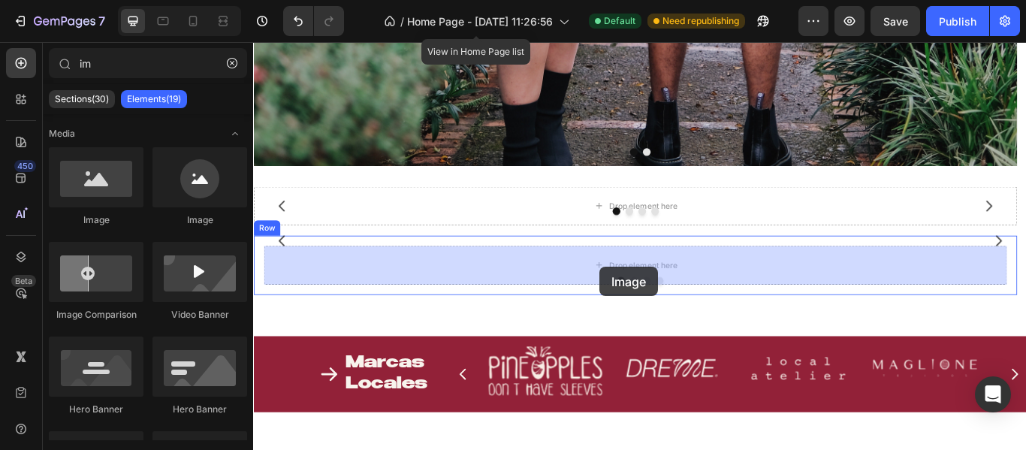
drag, startPoint x: 359, startPoint y: 221, endPoint x: 657, endPoint y: 303, distance: 309.3
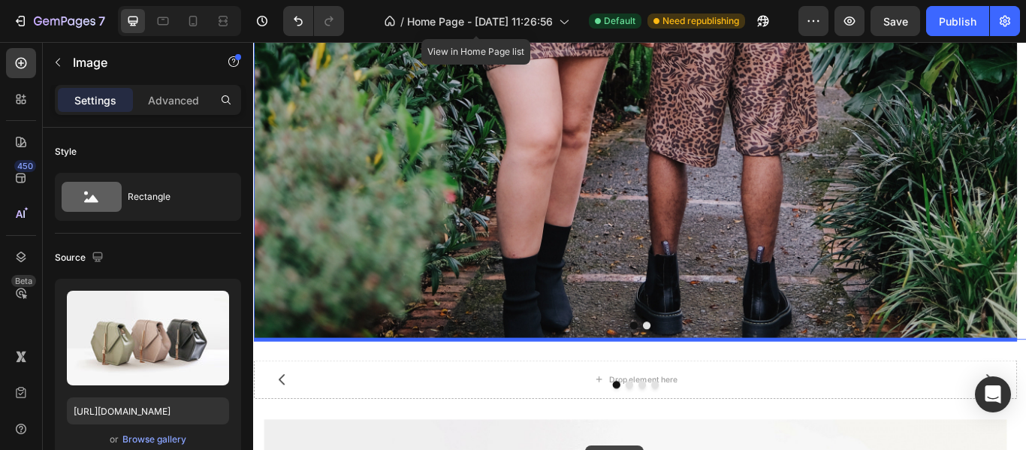
scroll to position [588, 0]
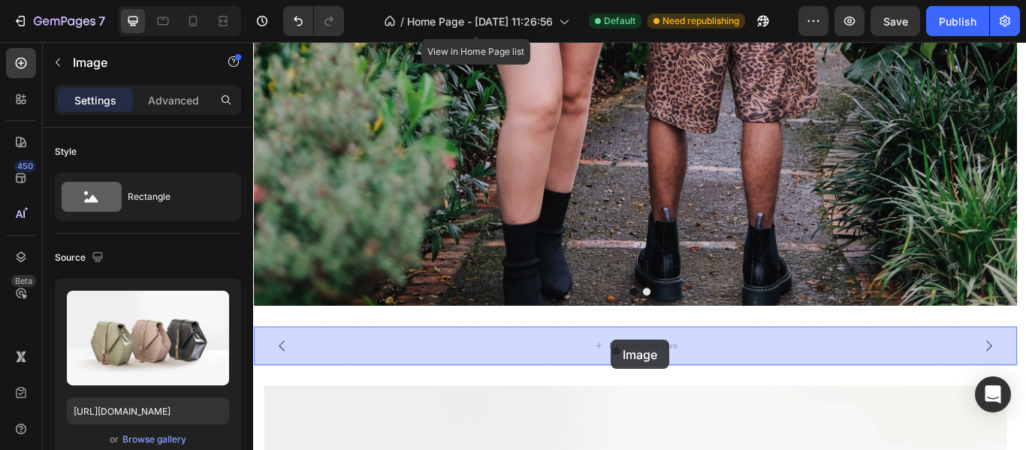
drag, startPoint x: 629, startPoint y: 198, endPoint x: 668, endPoint y: 389, distance: 194.7
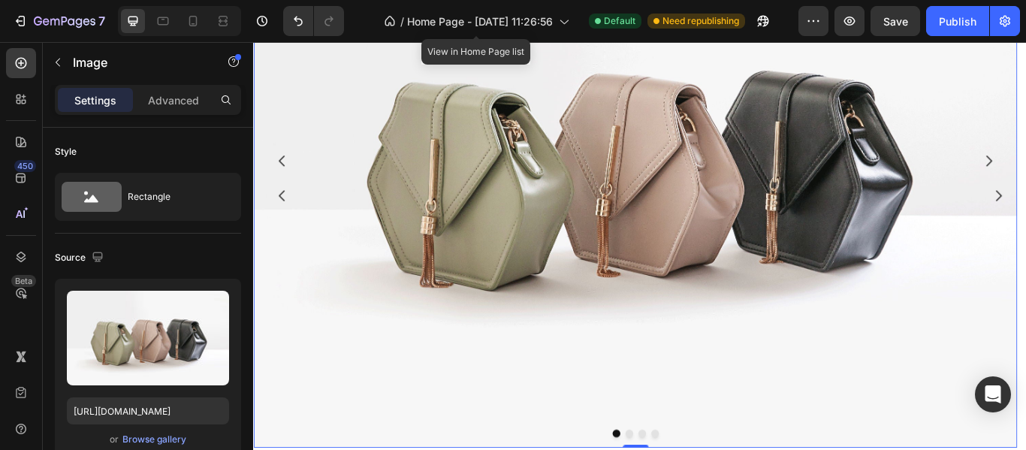
scroll to position [1113, 0]
click at [291, 182] on icon "Carousel Back Arrow" at bounding box center [286, 181] width 18 height 18
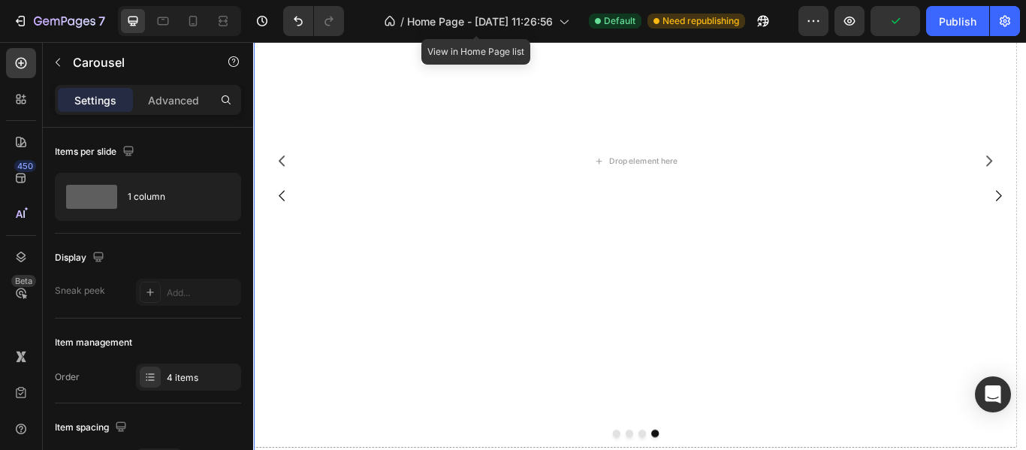
click at [288, 225] on icon "Carousel Back Arrow" at bounding box center [286, 221] width 18 height 18
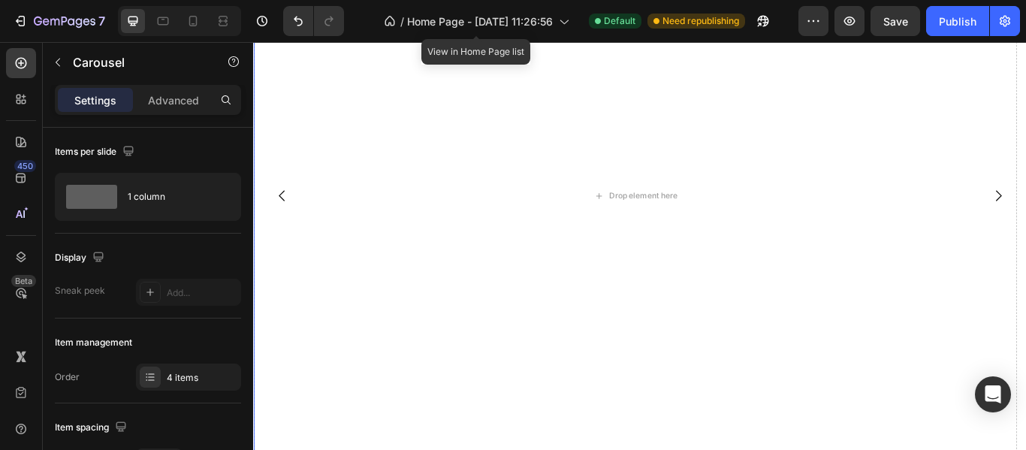
click at [288, 225] on icon "Carousel Back Arrow" at bounding box center [286, 221] width 18 height 18
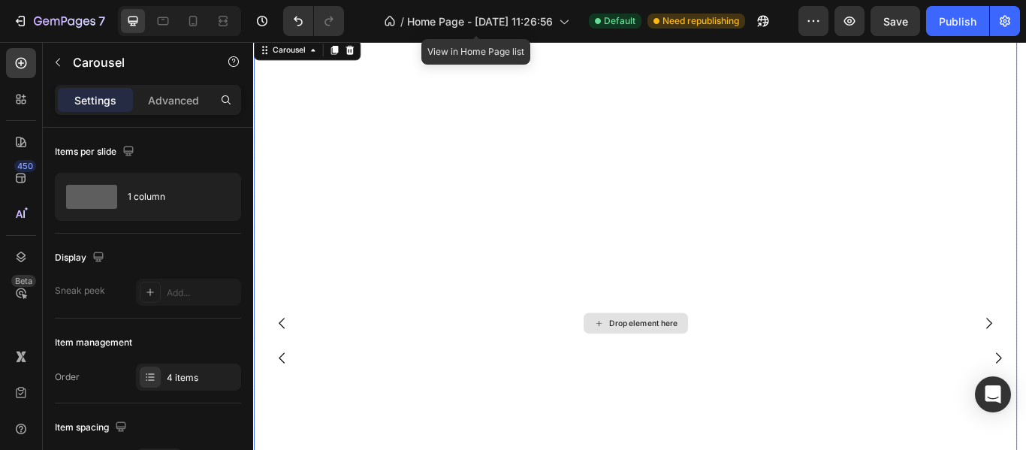
scroll to position [888, 0]
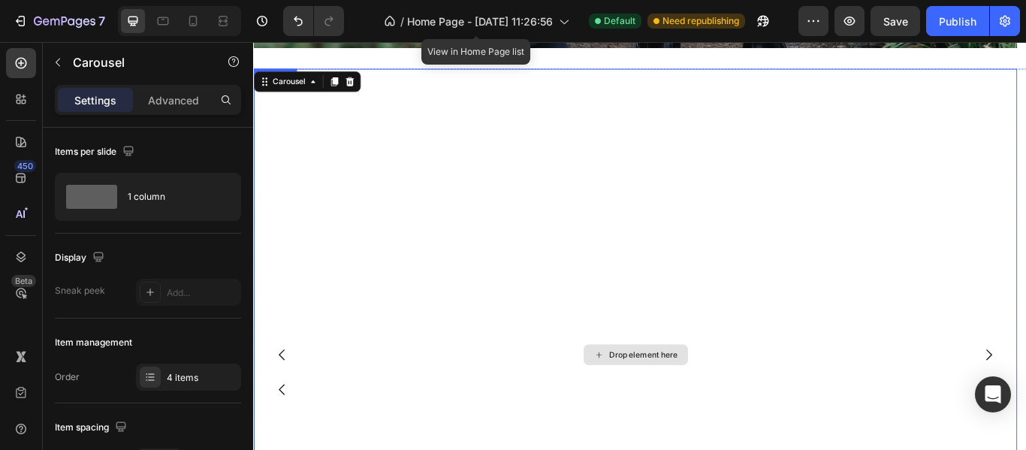
click at [509, 227] on div "Drop element here" at bounding box center [698, 406] width 890 height 667
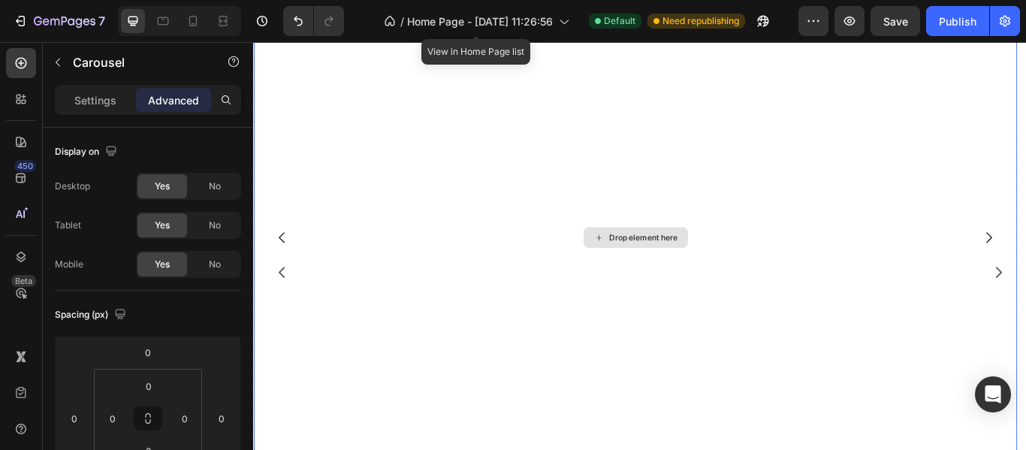
scroll to position [1038, 0]
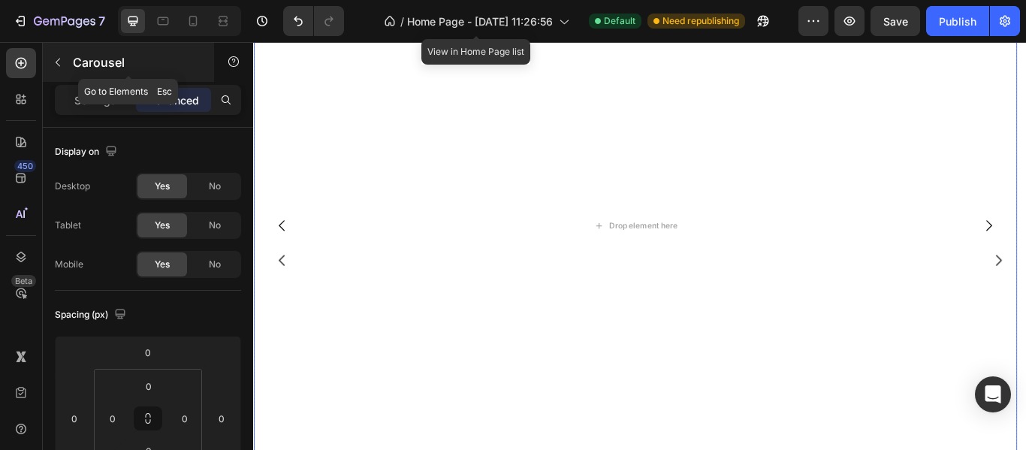
click at [73, 56] on p "Carousel" at bounding box center [137, 62] width 128 height 18
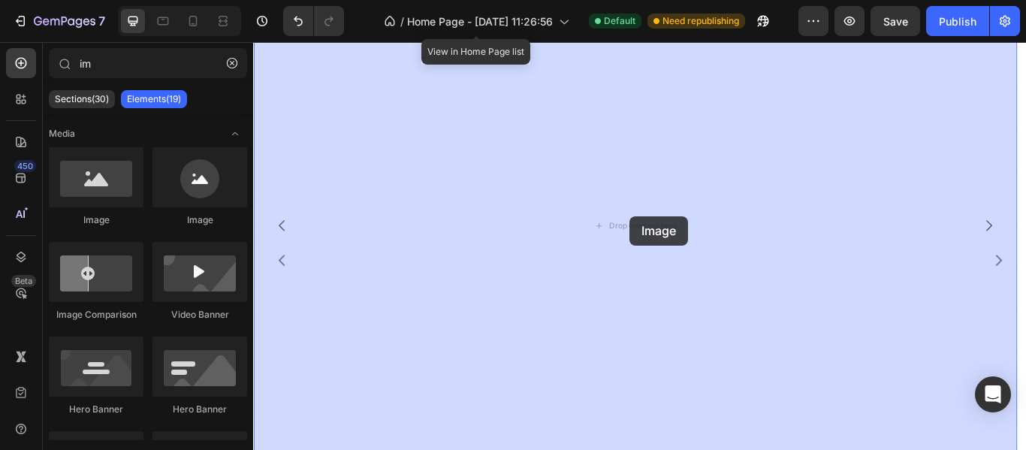
drag, startPoint x: 331, startPoint y: 213, endPoint x: 692, endPoint y: 245, distance: 361.8
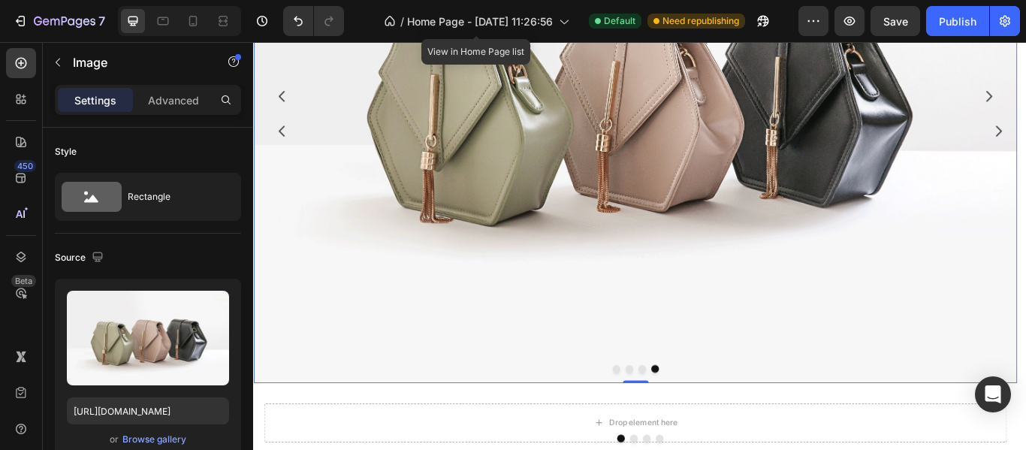
scroll to position [1113, 0]
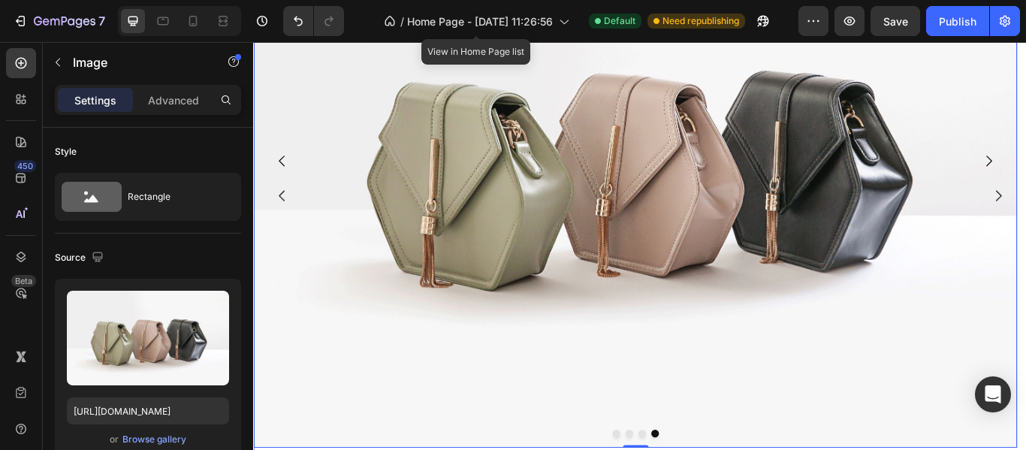
click at [296, 170] on button "Carousel Back Arrow" at bounding box center [286, 181] width 42 height 42
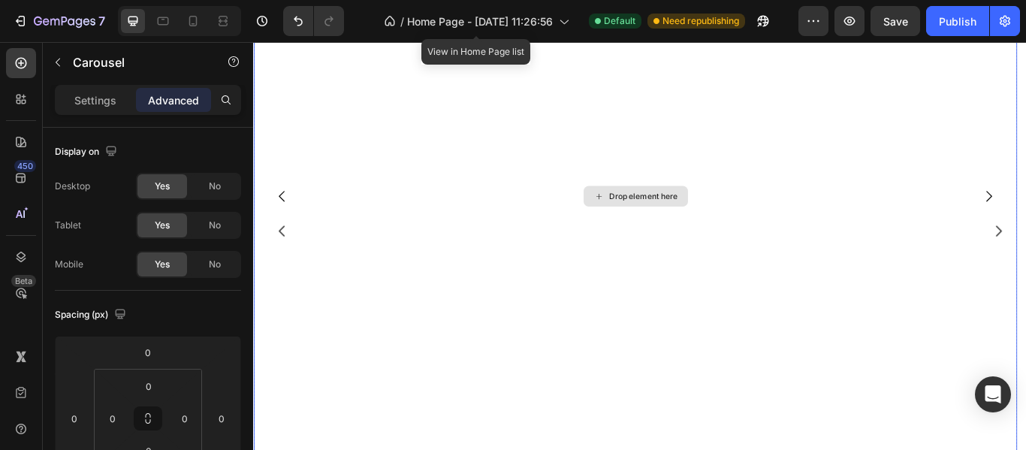
scroll to position [1038, 0]
click at [277, 255] on icon "Carousel Back Arrow" at bounding box center [286, 256] width 18 height 18
click at [286, 255] on icon "Carousel Back Arrow" at bounding box center [286, 256] width 18 height 18
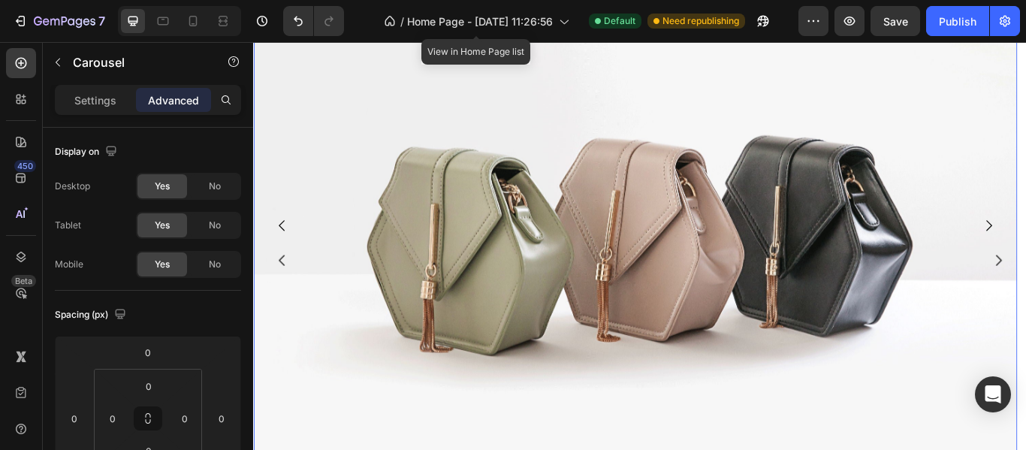
click at [286, 255] on icon "Carousel Back Arrow" at bounding box center [286, 256] width 18 height 18
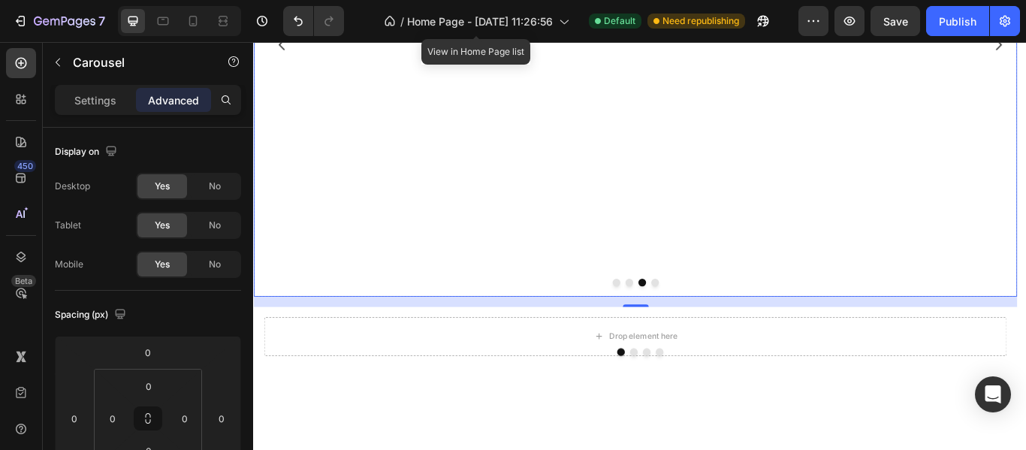
scroll to position [1189, 0]
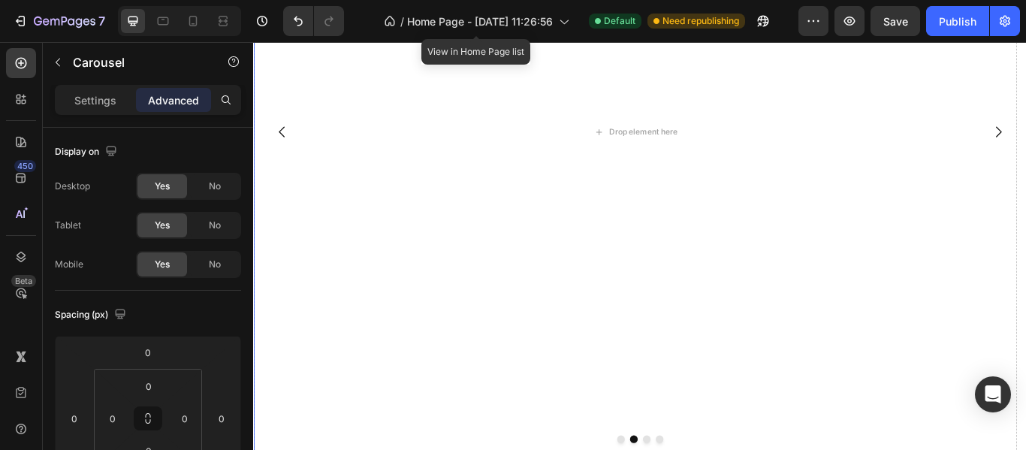
click at [277, 144] on icon "Carousel Back Arrow" at bounding box center [286, 146] width 18 height 18
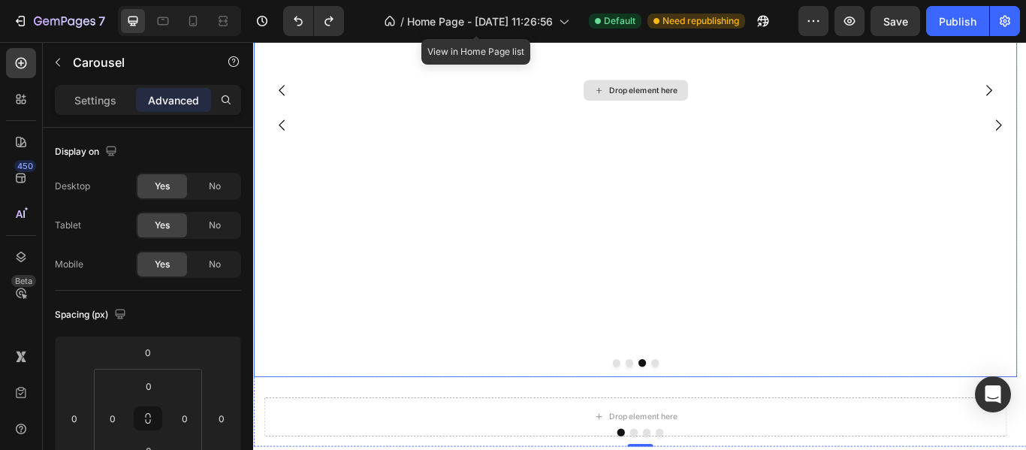
scroll to position [1339, 0]
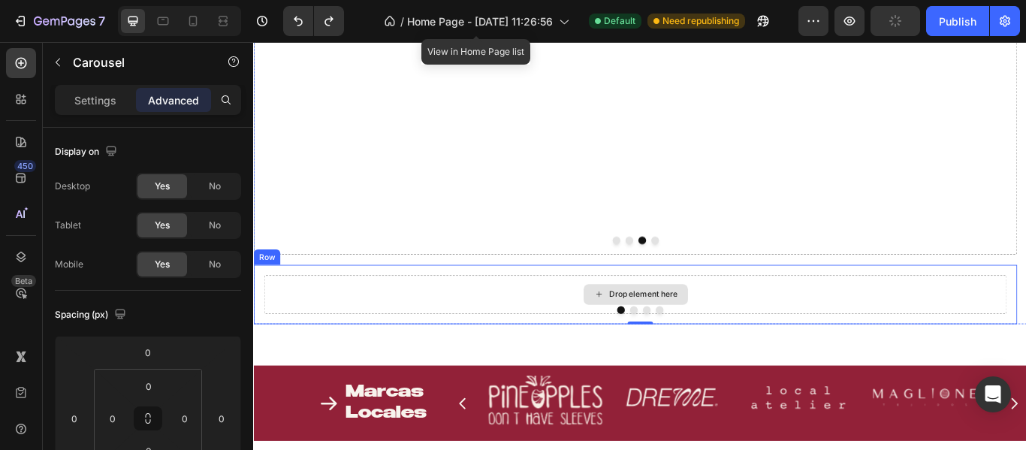
click at [565, 330] on div "Drop element here" at bounding box center [698, 336] width 866 height 45
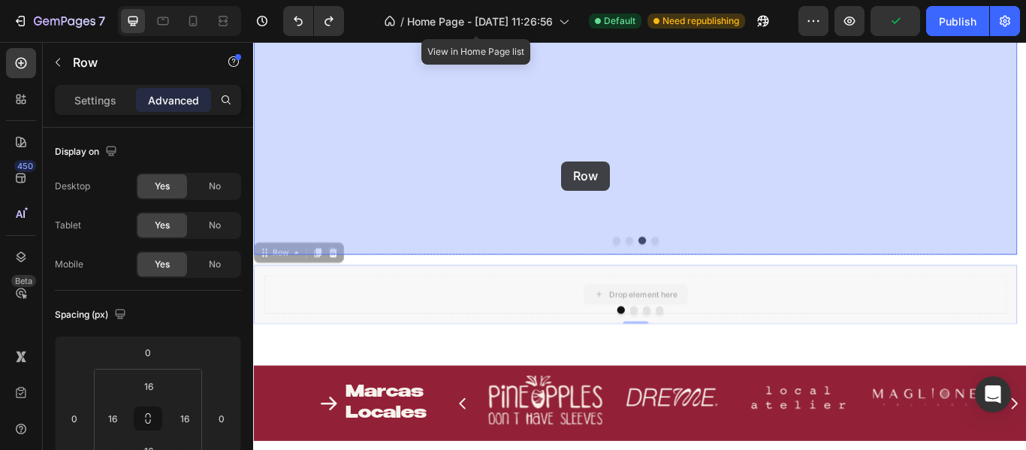
drag, startPoint x: 563, startPoint y: 336, endPoint x: 612, endPoint y: 180, distance: 162.9
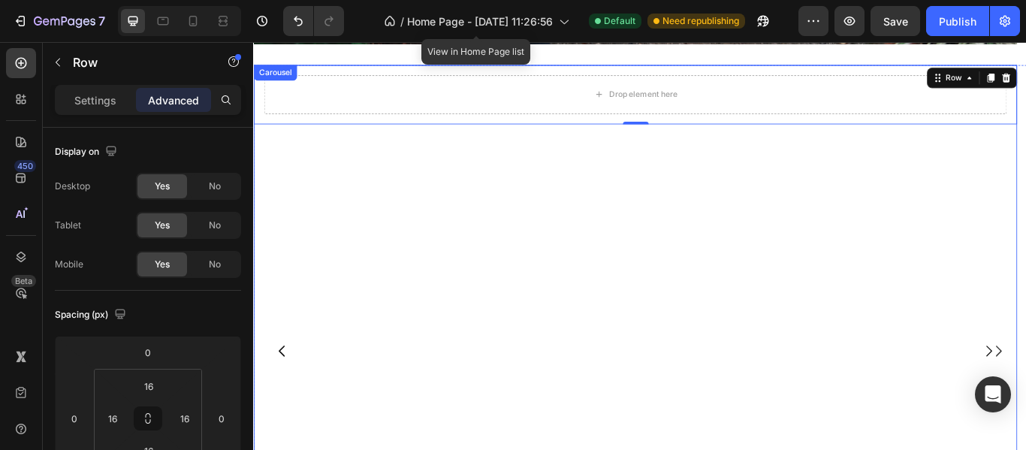
scroll to position [813, 0]
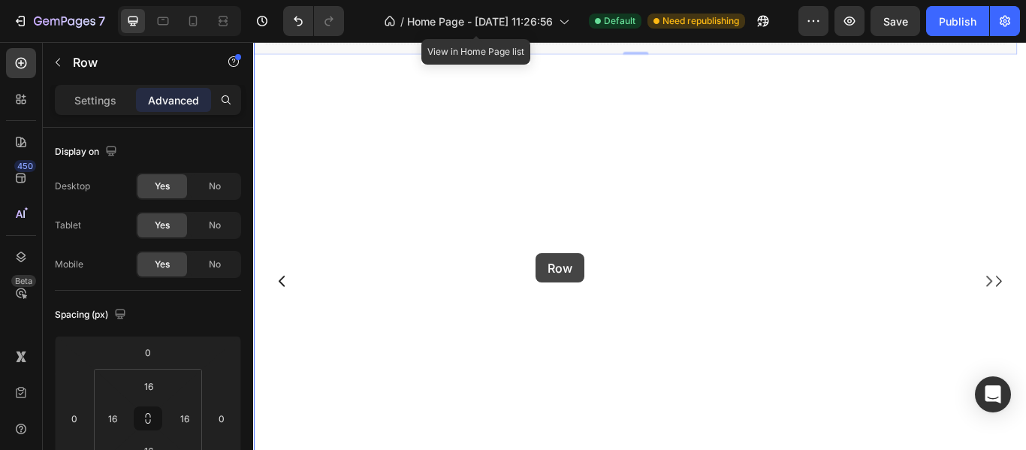
drag, startPoint x: 570, startPoint y: 172, endPoint x: 582, endPoint y: 288, distance: 117.0
type input "16"
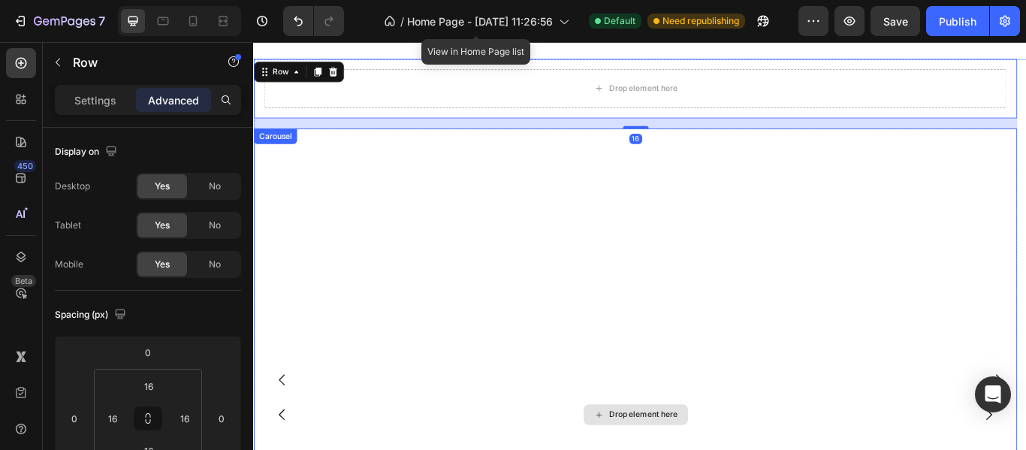
scroll to position [864, 0]
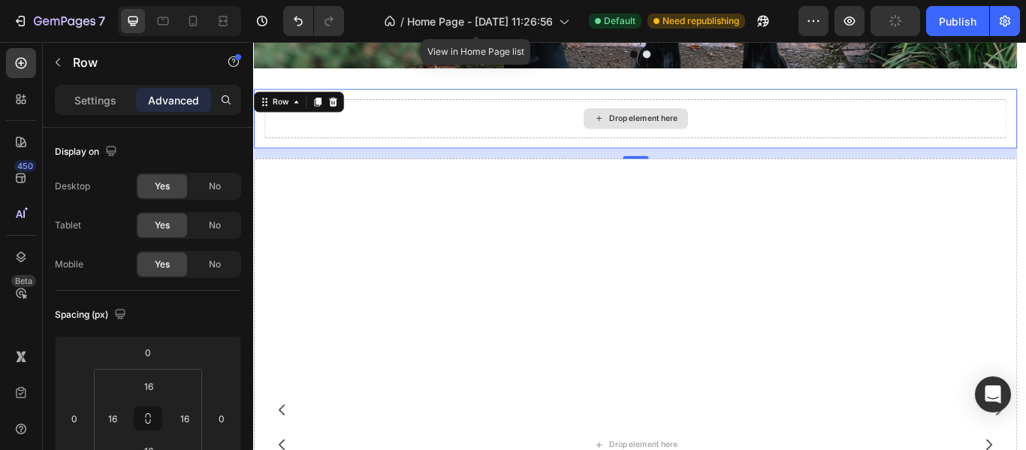
click at [518, 140] on div "Drop element here" at bounding box center [698, 131] width 866 height 45
click at [344, 107] on icon at bounding box center [345, 112] width 12 height 12
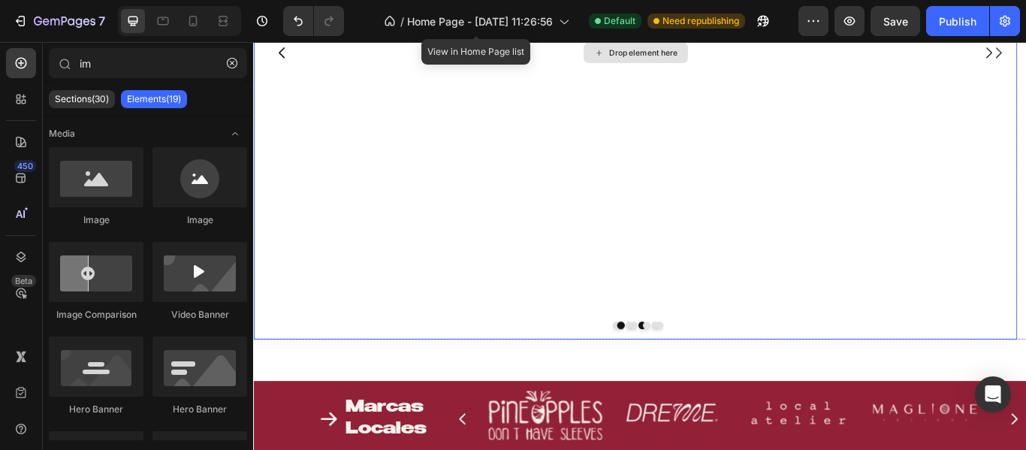
scroll to position [1165, 0]
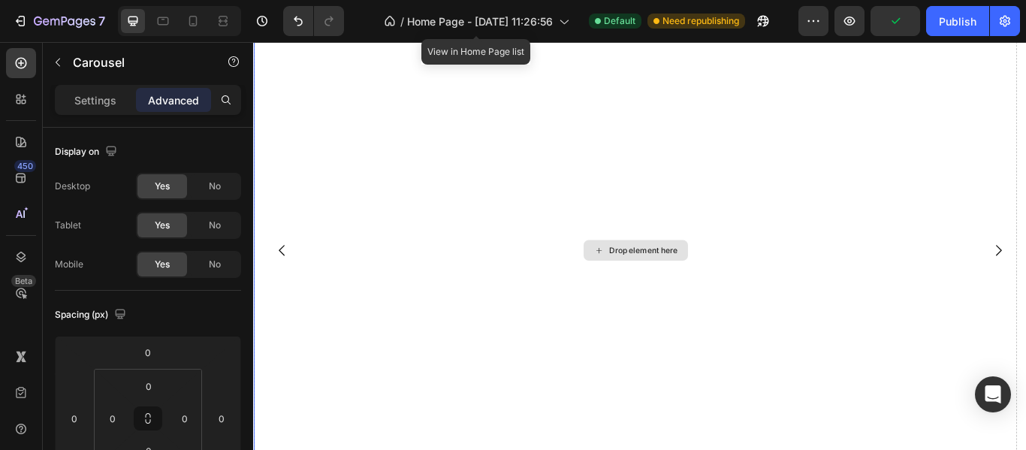
scroll to position [1014, 0]
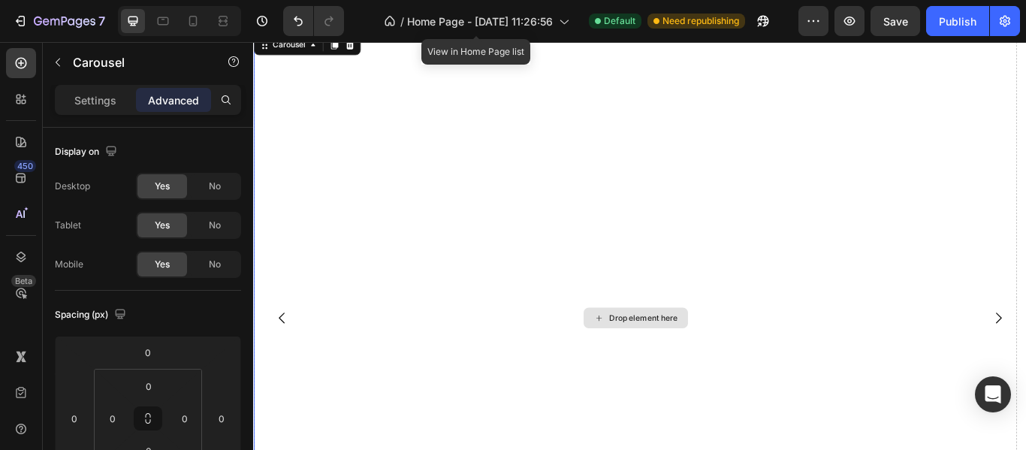
scroll to position [939, 0]
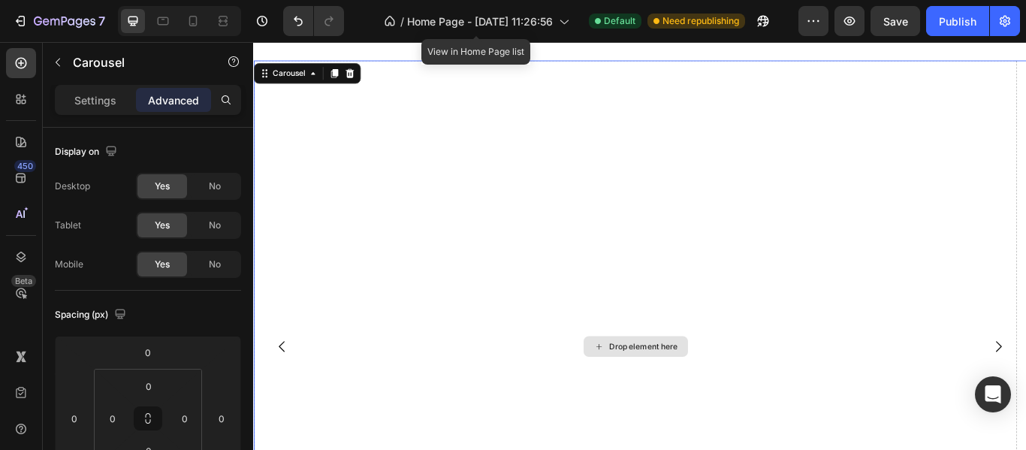
scroll to position [864, 0]
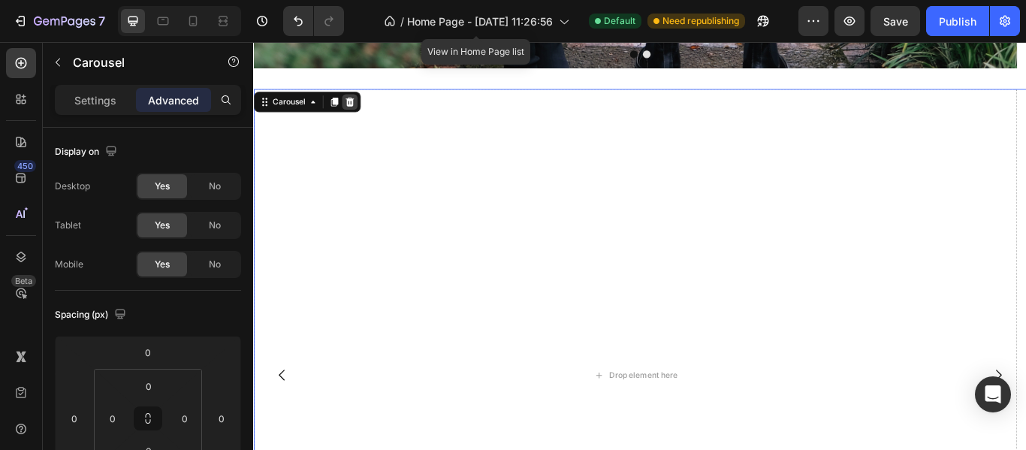
click at [366, 108] on icon at bounding box center [365, 112] width 10 height 11
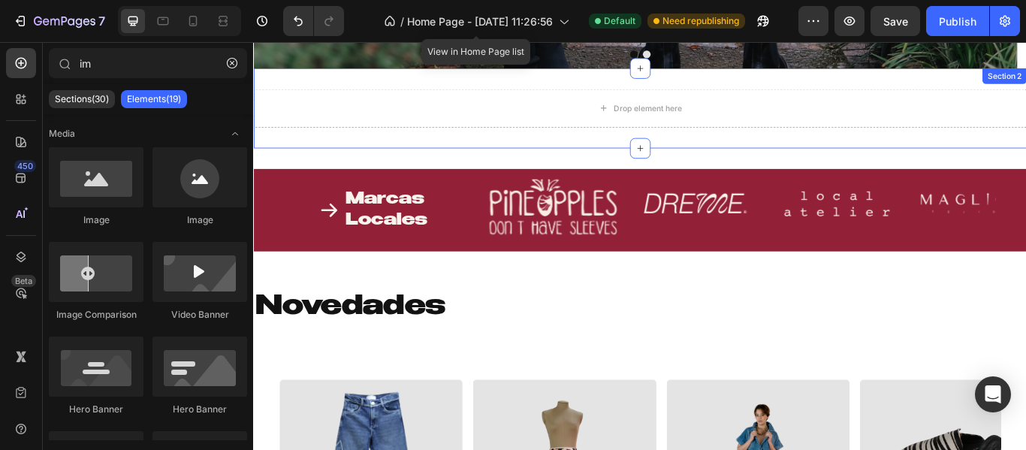
click at [481, 127] on div "Drop element here" at bounding box center [703, 119] width 901 height 45
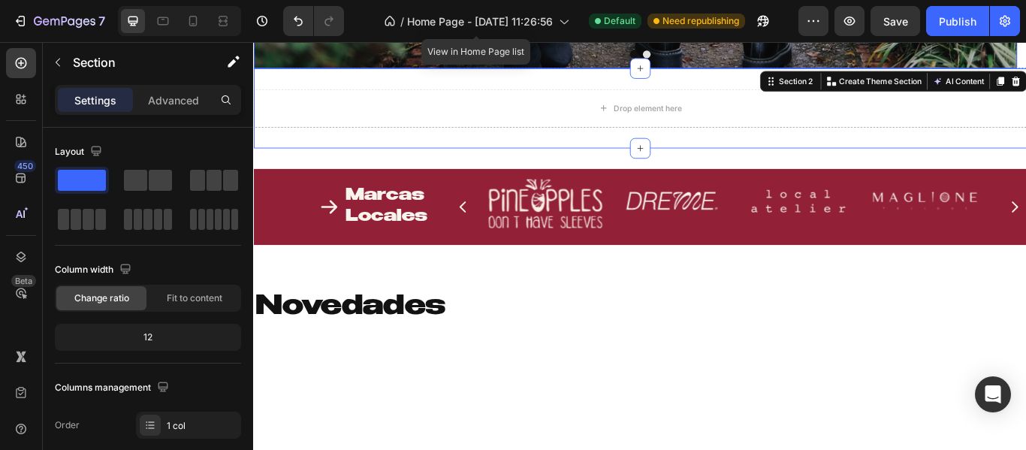
scroll to position [714, 0]
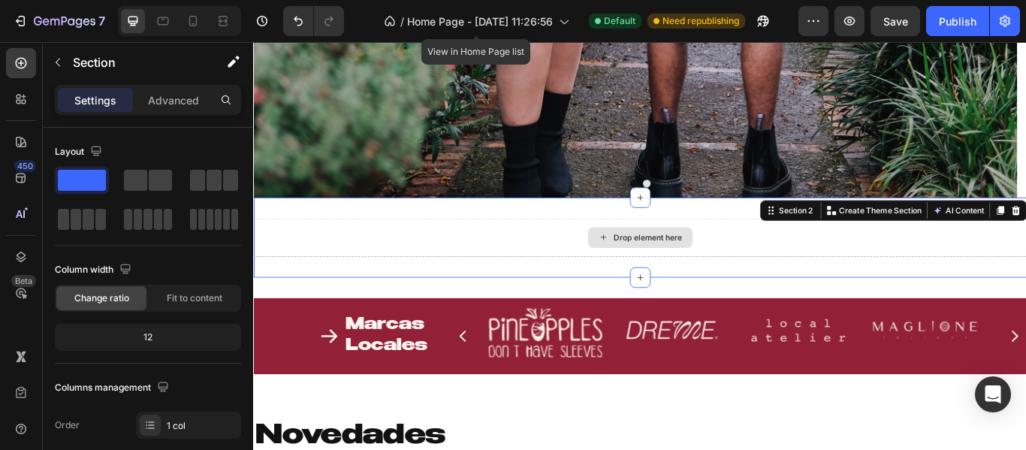
click at [483, 273] on div "Drop element here" at bounding box center [703, 269] width 901 height 45
click at [812, 273] on div "Drop element here" at bounding box center [703, 269] width 901 height 45
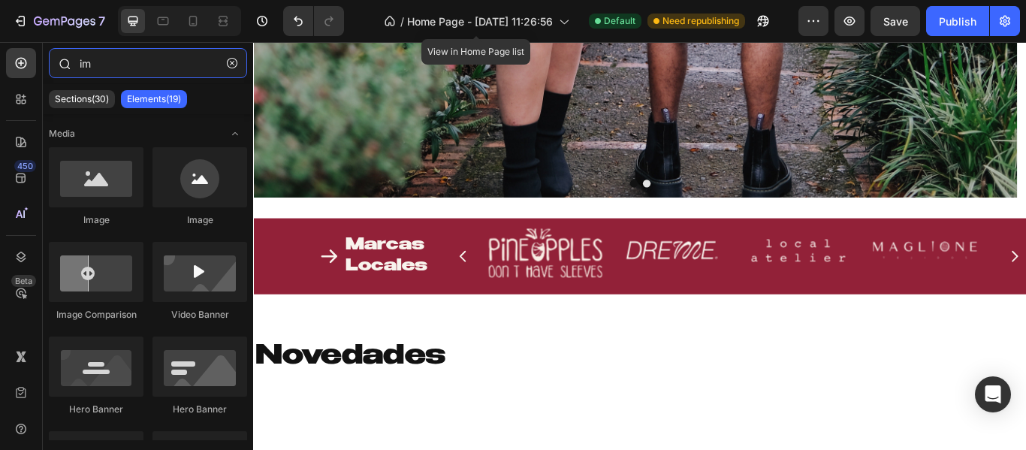
click at [113, 65] on input "im" at bounding box center [148, 63] width 198 height 30
type input "i"
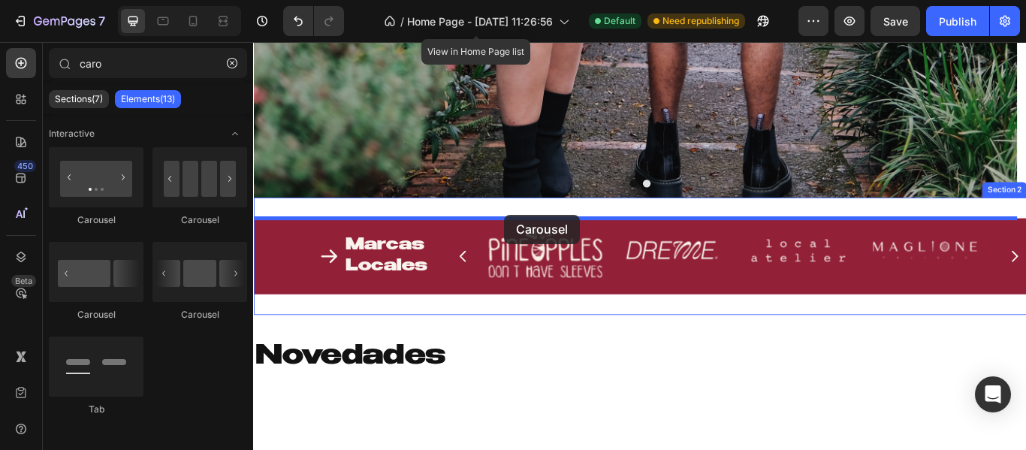
drag, startPoint x: 366, startPoint y: 234, endPoint x: 545, endPoint y: 243, distance: 179.7
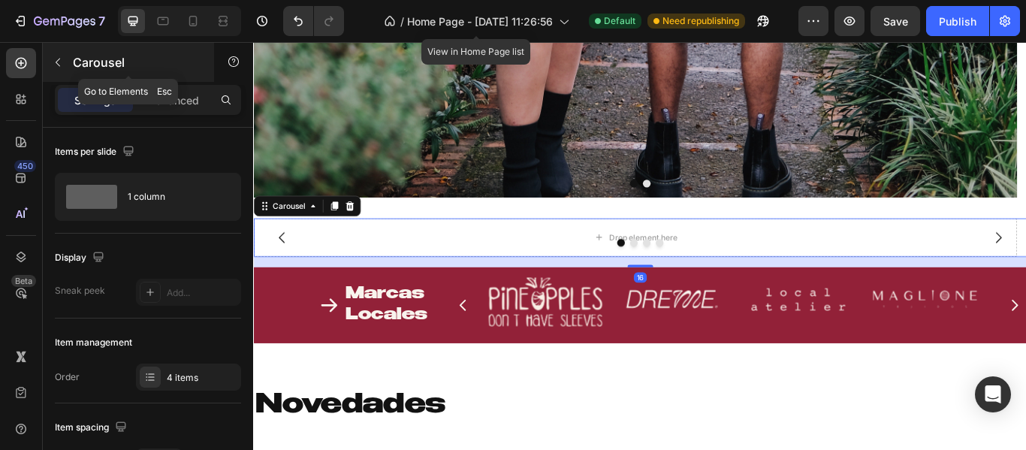
click at [110, 69] on p "Carousel" at bounding box center [137, 62] width 128 height 18
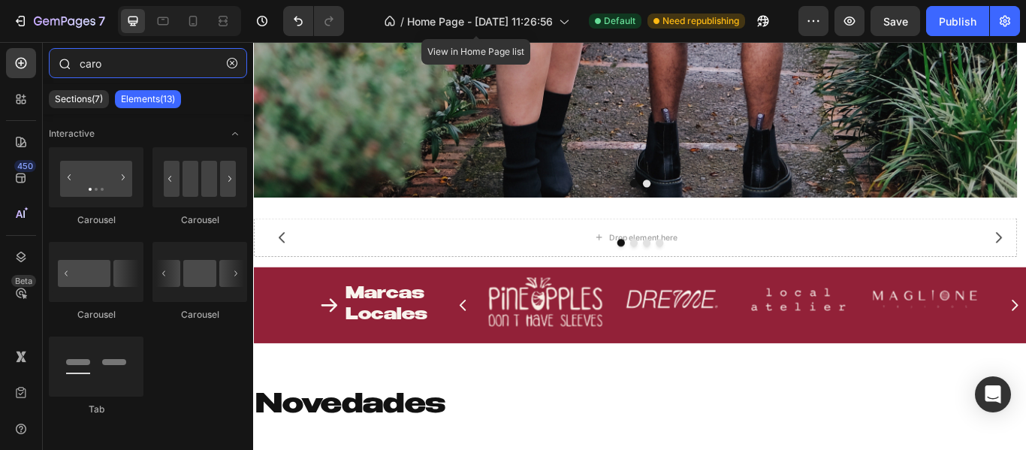
drag, startPoint x: 150, startPoint y: 70, endPoint x: 77, endPoint y: 65, distance: 73.7
click at [77, 65] on div "caro" at bounding box center [148, 66] width 210 height 36
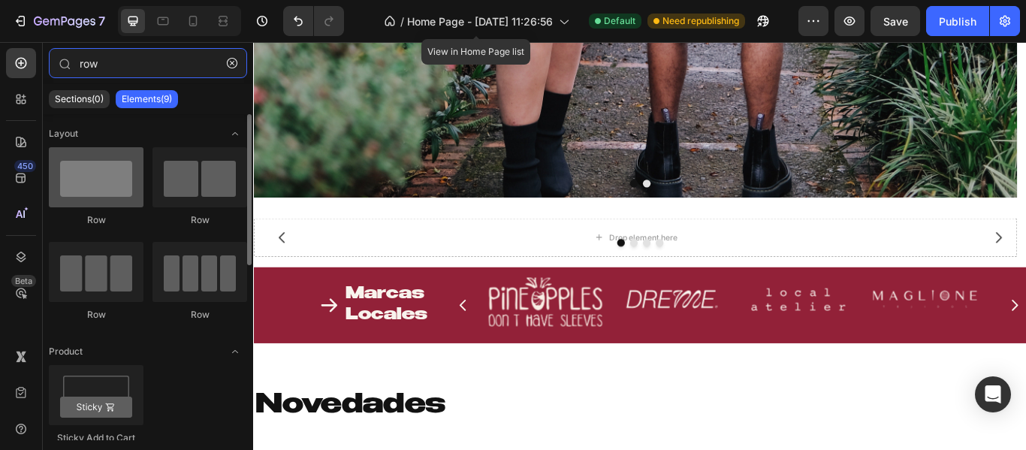
type input "row"
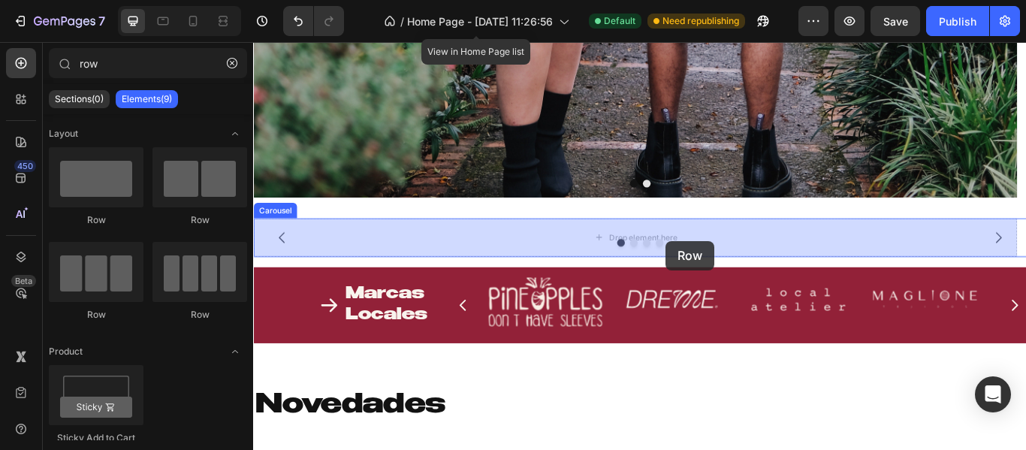
drag, startPoint x: 354, startPoint y: 240, endPoint x: 734, endPoint y: 274, distance: 381.5
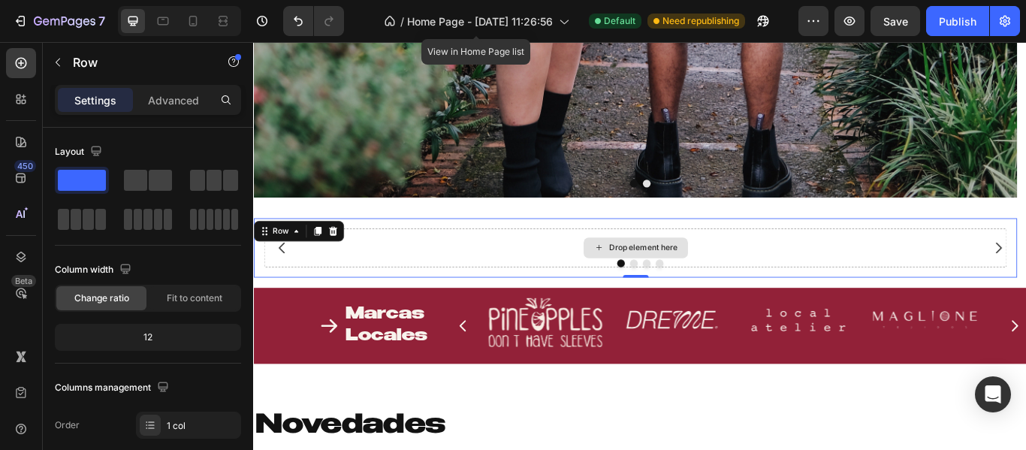
click at [429, 292] on div "Drop element here" at bounding box center [698, 281] width 866 height 45
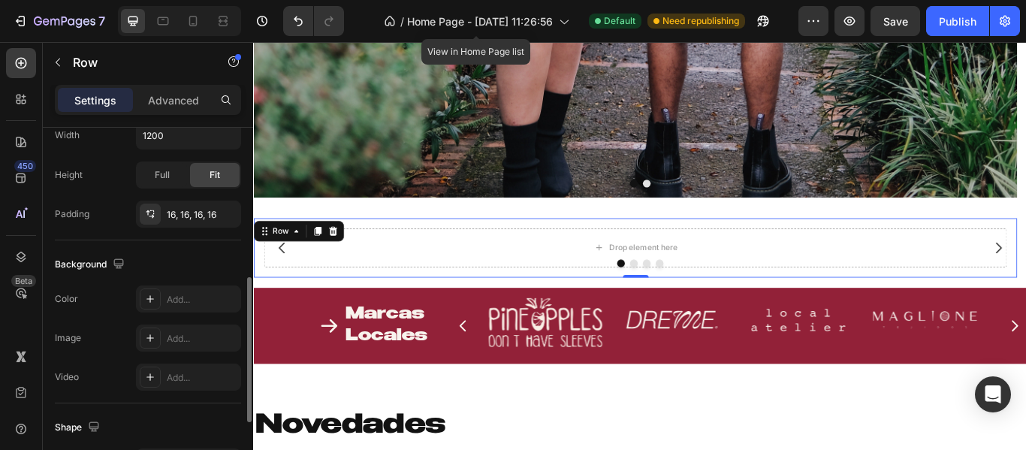
scroll to position [450, 0]
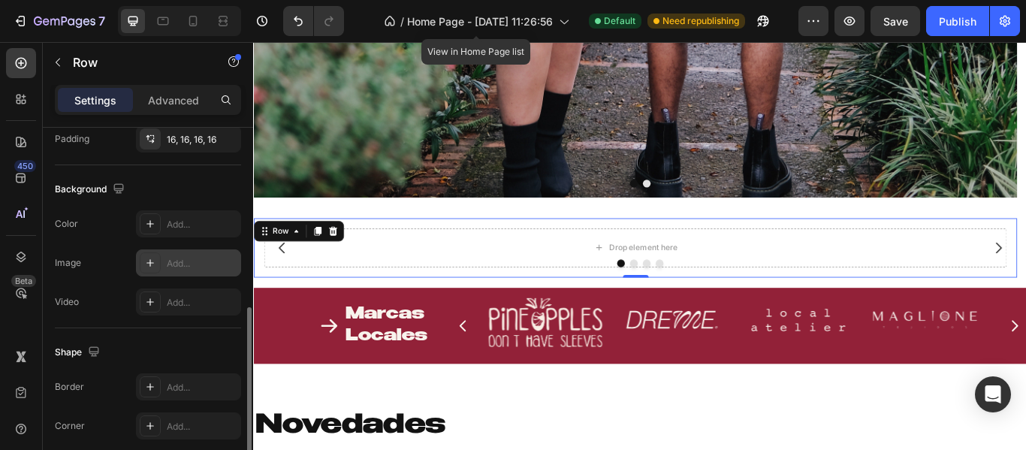
click at [149, 265] on icon at bounding box center [150, 263] width 12 height 12
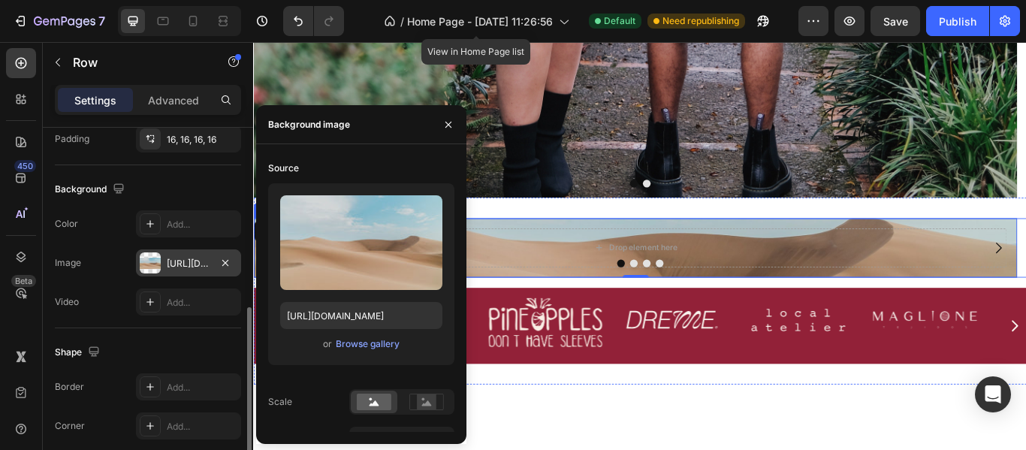
click at [613, 288] on div "Drop element here" at bounding box center [698, 281] width 866 height 45
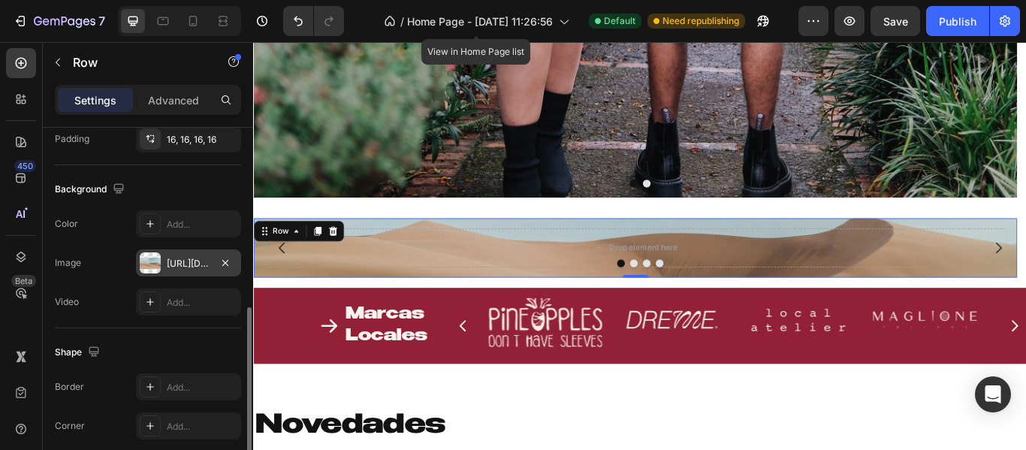
click at [529, 304] on div "Drop element here Row 0" at bounding box center [698, 281] width 890 height 69
click at [179, 270] on div "https://cdn.shopify.com/s/files/1/2005/9307/files/background_settings.jpg" at bounding box center [189, 264] width 44 height 14
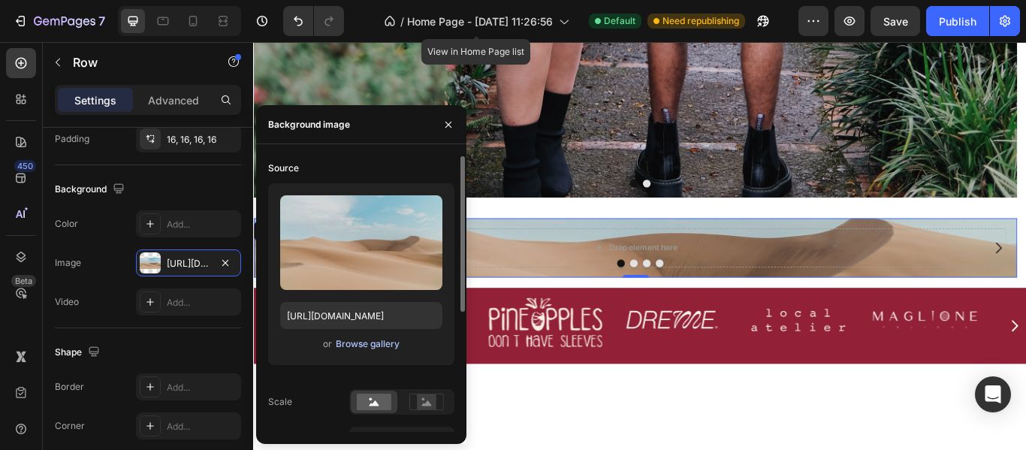
click at [376, 344] on div "Browse gallery" at bounding box center [368, 344] width 64 height 14
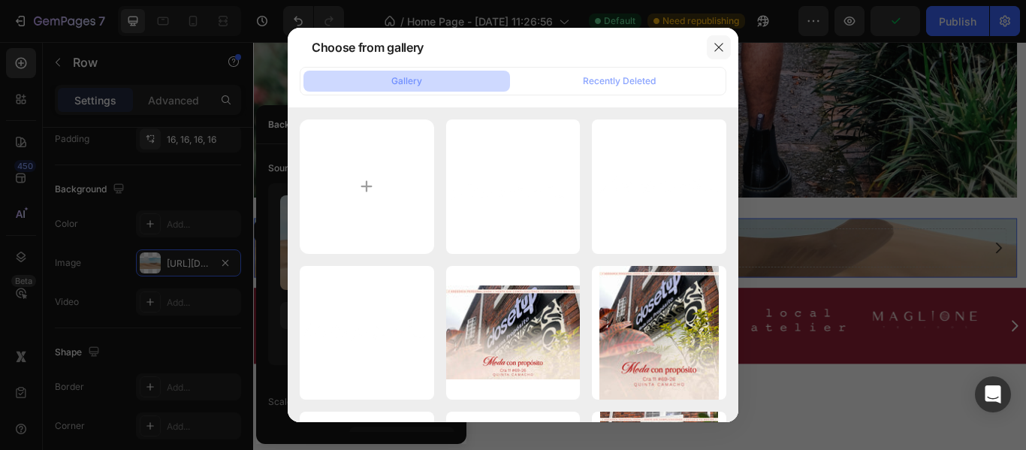
click at [717, 48] on icon "button" at bounding box center [719, 47] width 12 height 12
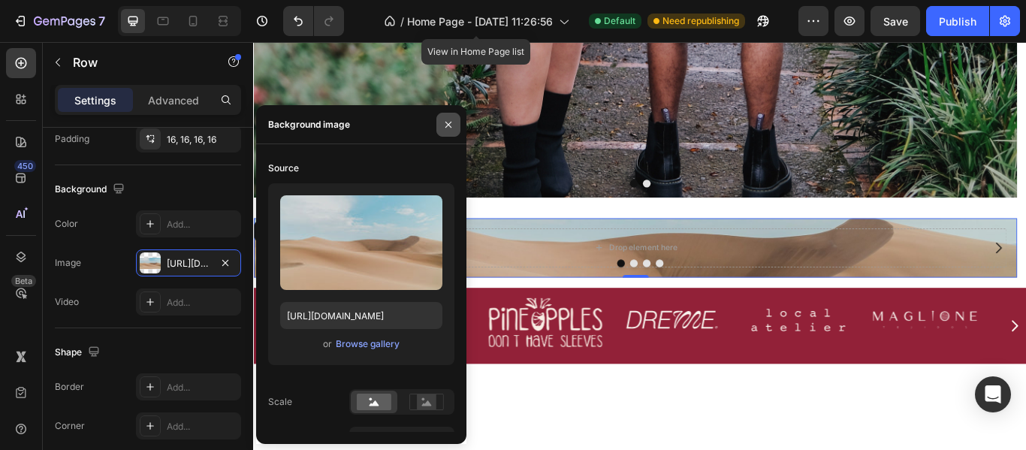
click at [438, 128] on button "button" at bounding box center [448, 125] width 24 height 24
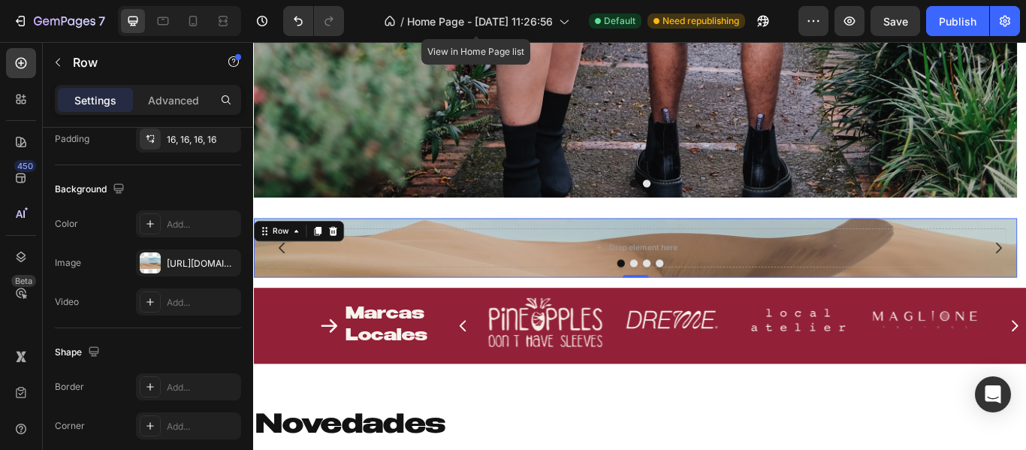
click at [459, 312] on div "Drop element here Row 0" at bounding box center [698, 281] width 890 height 69
click at [456, 287] on div "Drop element here" at bounding box center [698, 281] width 866 height 45
click at [342, 256] on icon at bounding box center [345, 262] width 12 height 12
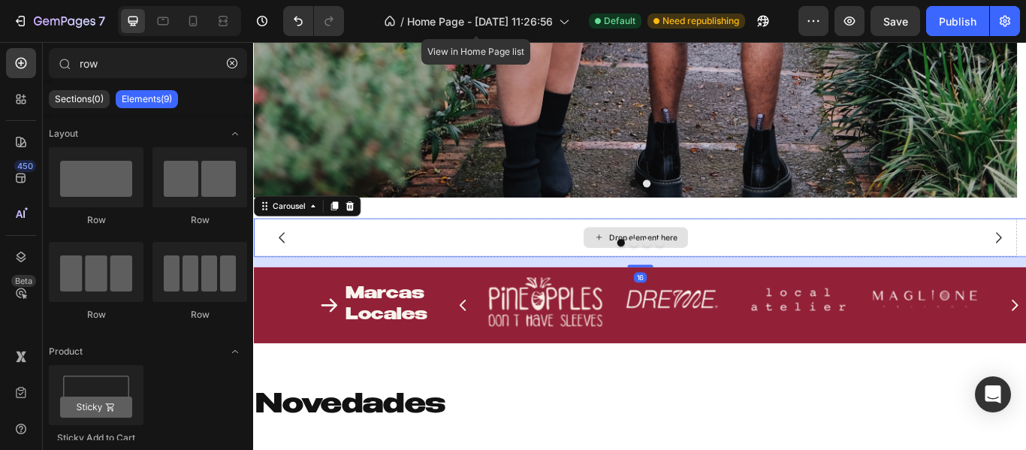
click at [473, 265] on div "Drop element here" at bounding box center [698, 269] width 890 height 45
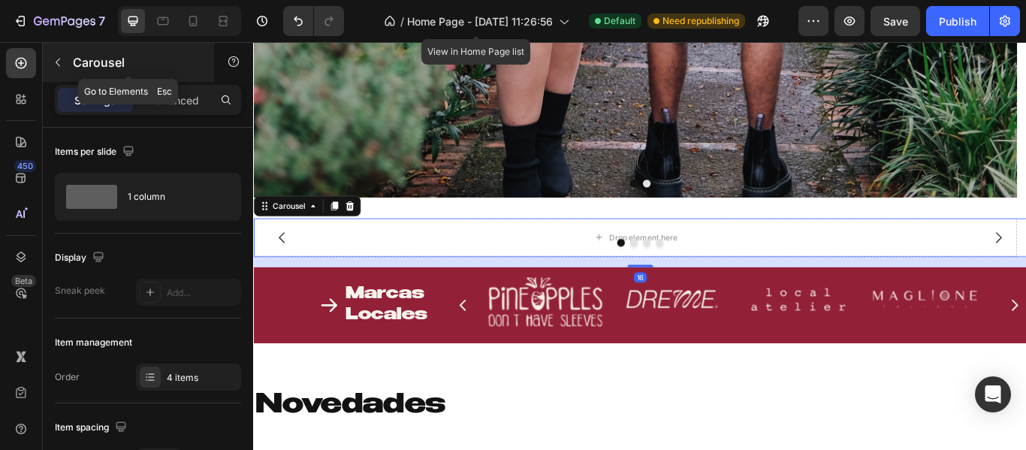
click at [86, 55] on p "Carousel" at bounding box center [137, 62] width 128 height 18
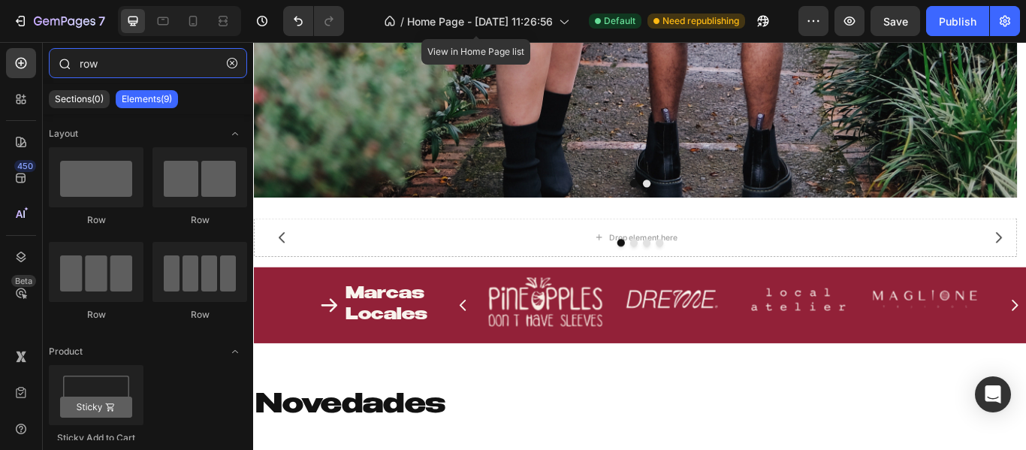
click at [119, 60] on input "row" at bounding box center [148, 63] width 198 height 30
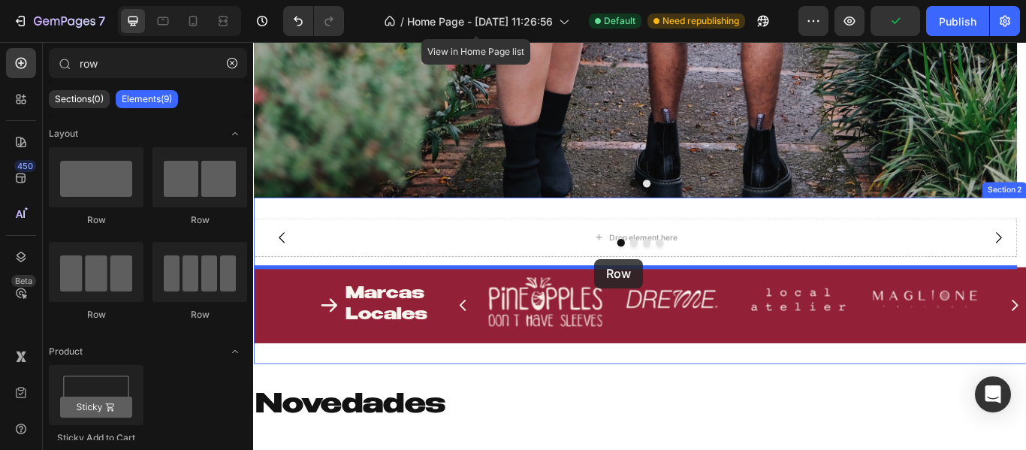
drag, startPoint x: 353, startPoint y: 240, endPoint x: 650, endPoint y: 295, distance: 302.5
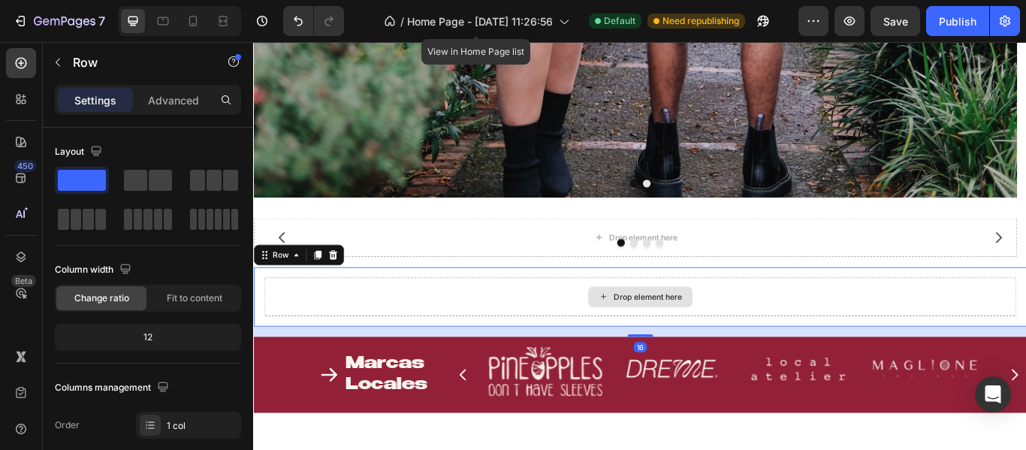
click at [523, 351] on div "Drop element here" at bounding box center [703, 338] width 877 height 45
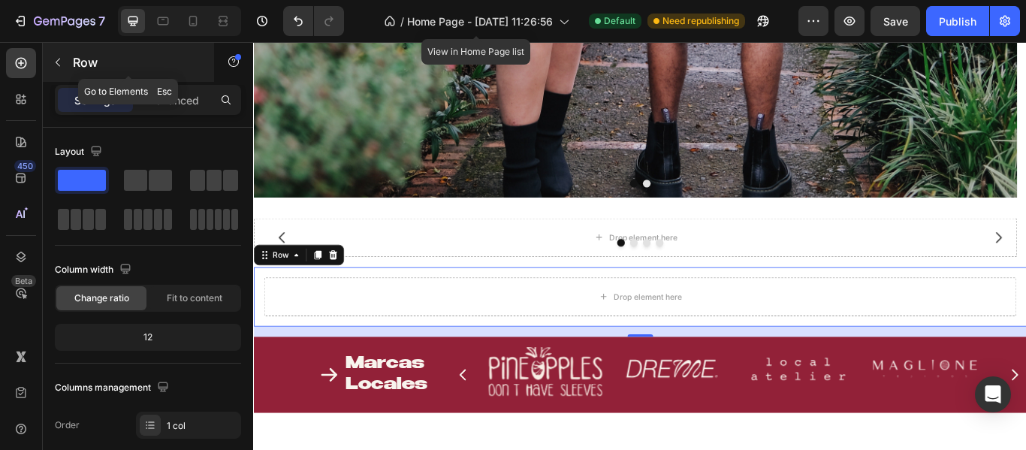
click at [67, 66] on button "button" at bounding box center [58, 62] width 24 height 24
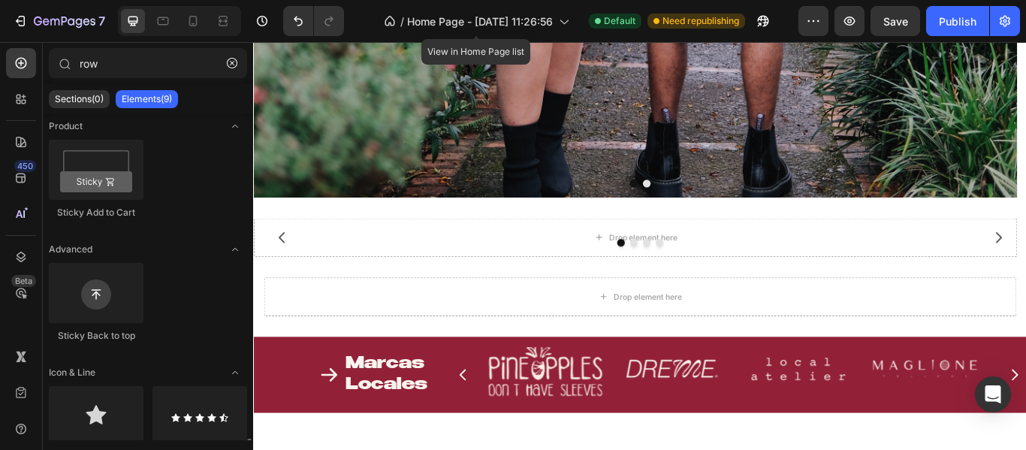
scroll to position [375, 0]
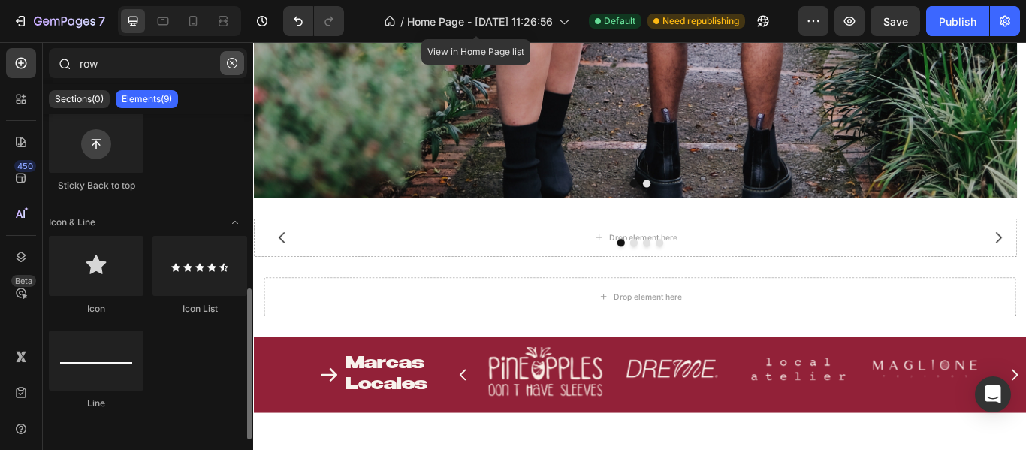
click at [227, 62] on icon "button" at bounding box center [232, 63] width 11 height 11
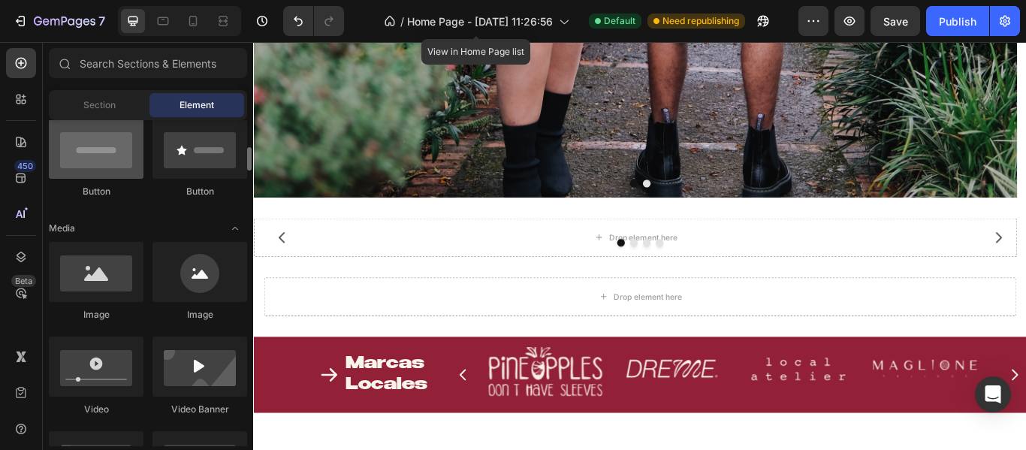
scroll to position [450, 0]
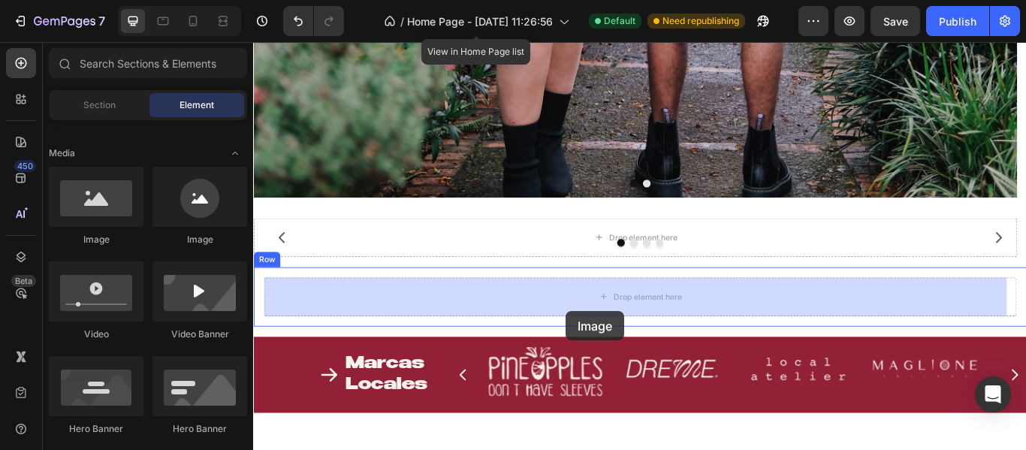
drag, startPoint x: 347, startPoint y: 249, endPoint x: 617, endPoint y: 356, distance: 290.6
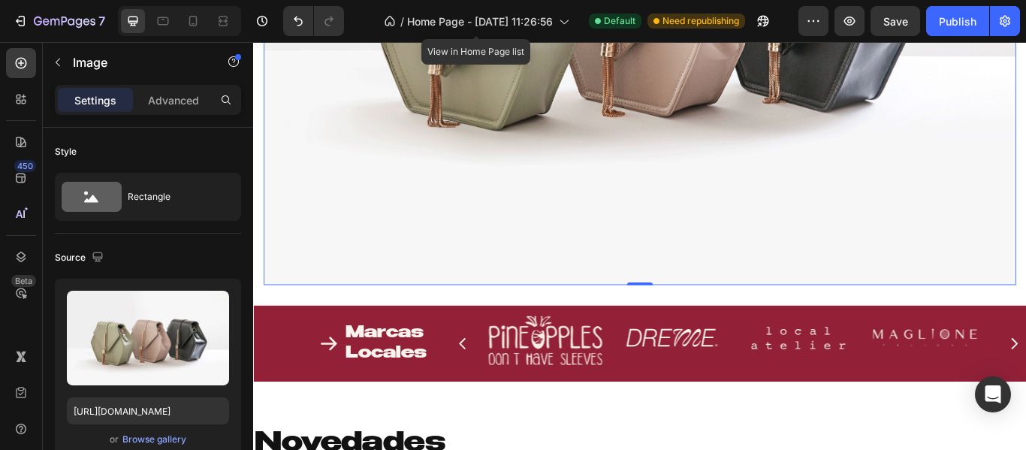
scroll to position [1390, 0]
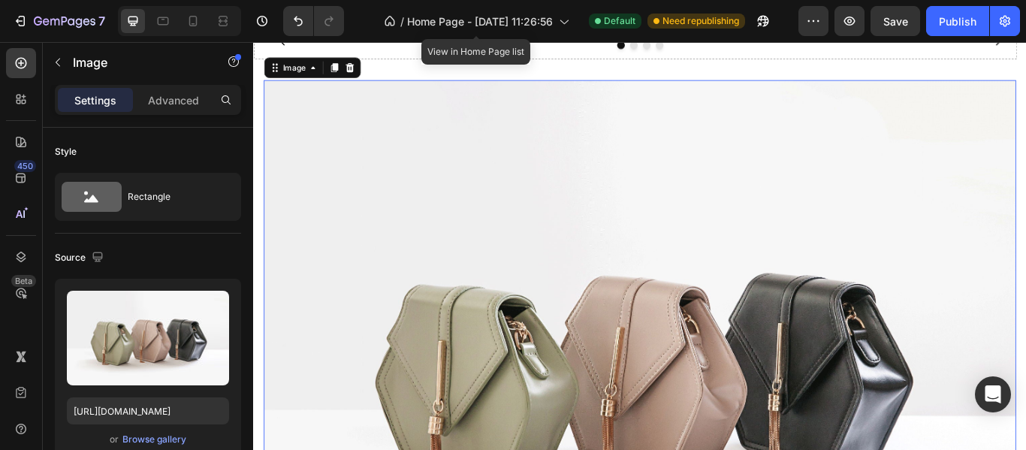
click at [621, 234] on img at bounding box center [703, 415] width 877 height 658
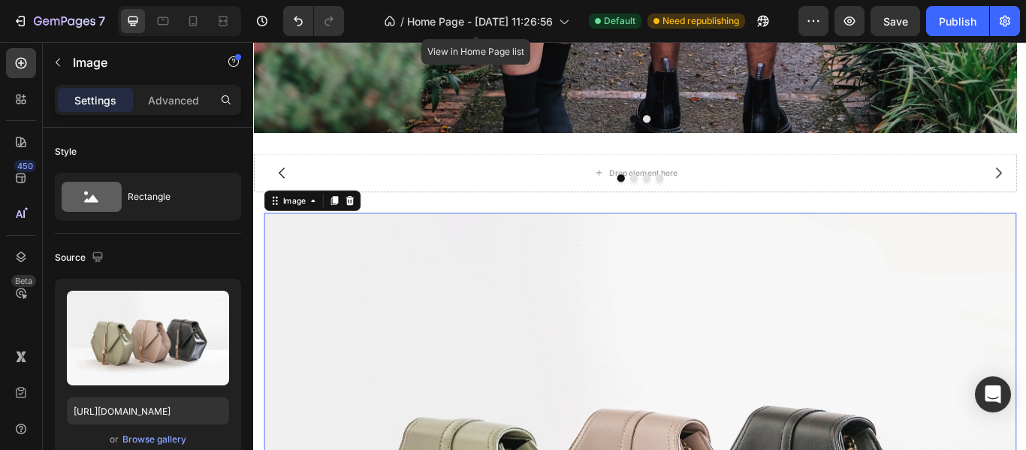
scroll to position [864, 0]
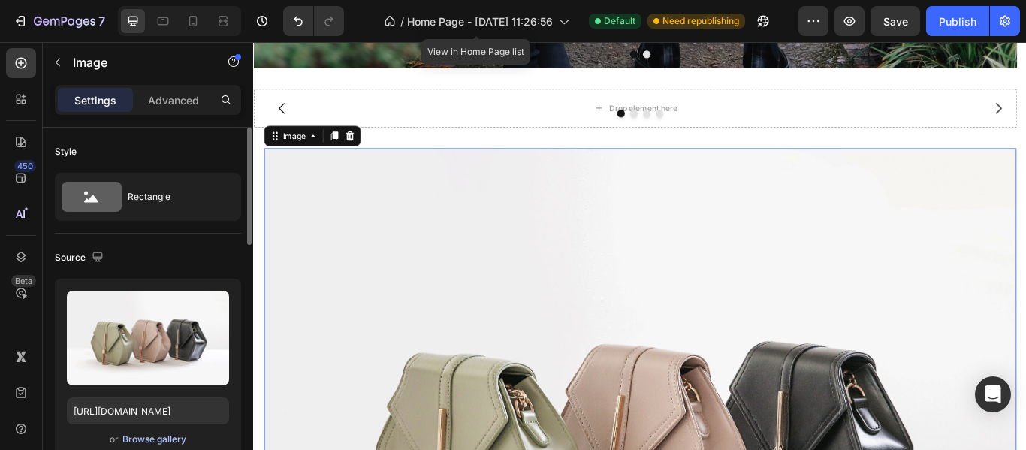
click at [144, 439] on div "Browse gallery" at bounding box center [154, 439] width 64 height 14
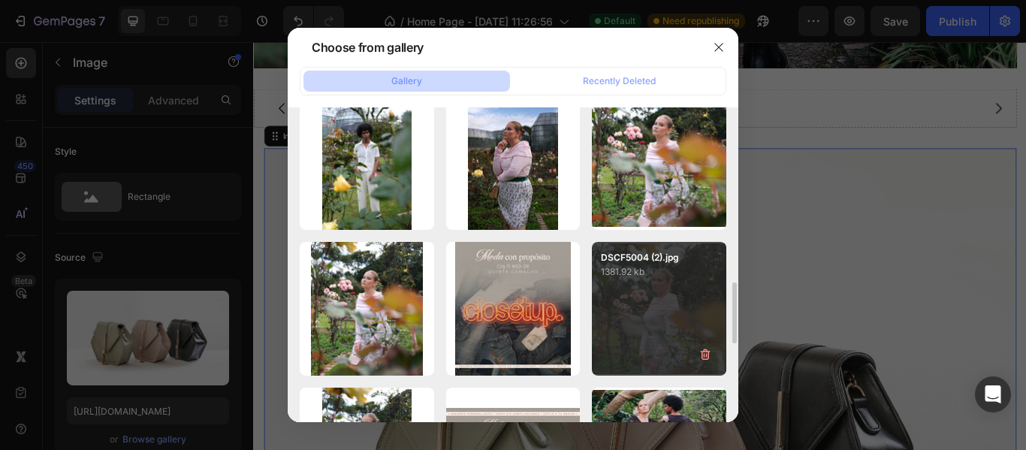
scroll to position [1051, 0]
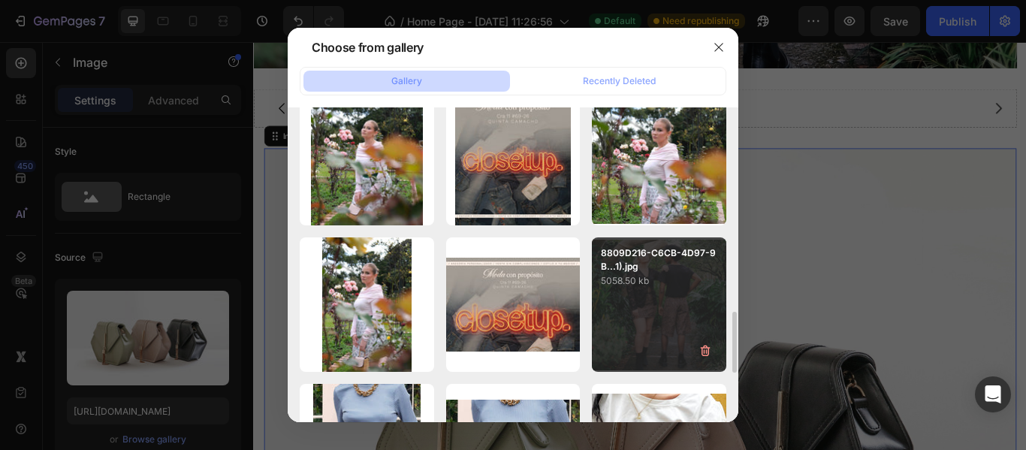
click at [646, 320] on div "8809D216-C6CB-4D97-9B...1).jpg 5058.50 kb" at bounding box center [659, 304] width 134 height 134
type input "[URL][DOMAIN_NAME]"
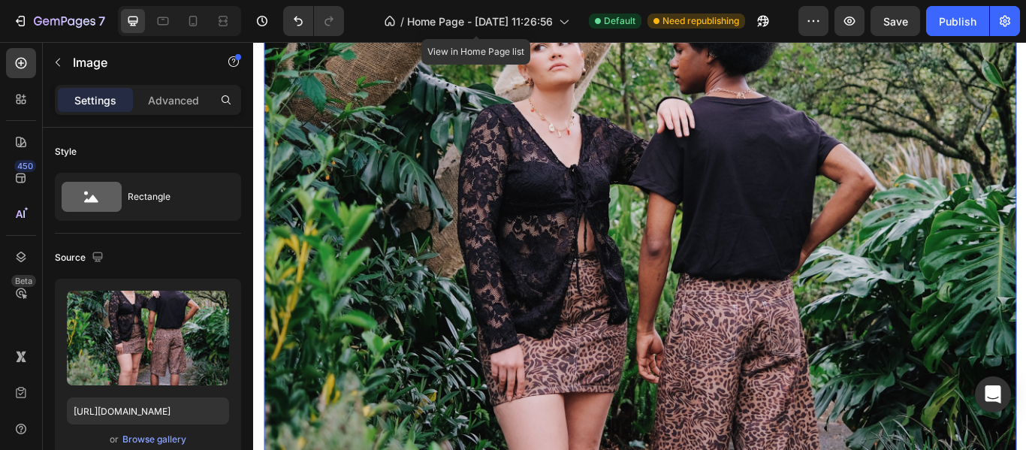
scroll to position [864, 0]
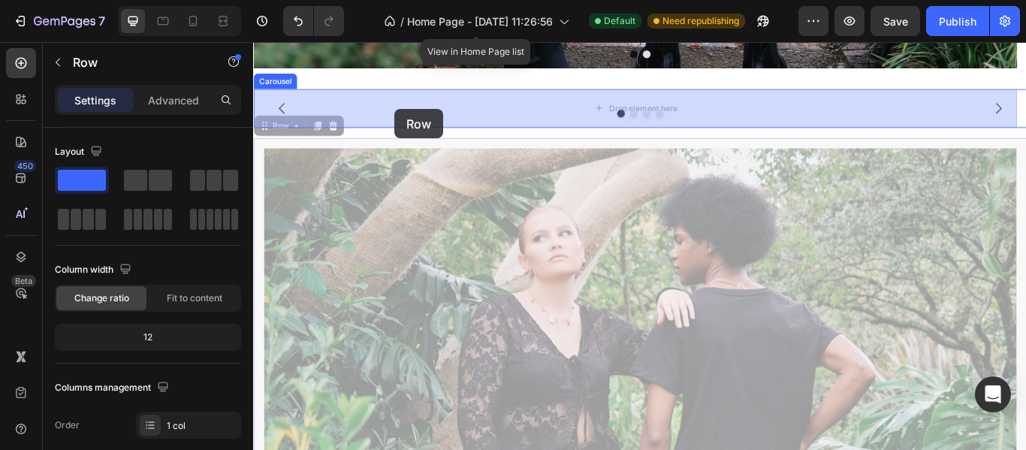
drag, startPoint x: 411, startPoint y: 158, endPoint x: 417, endPoint y: 120, distance: 38.8
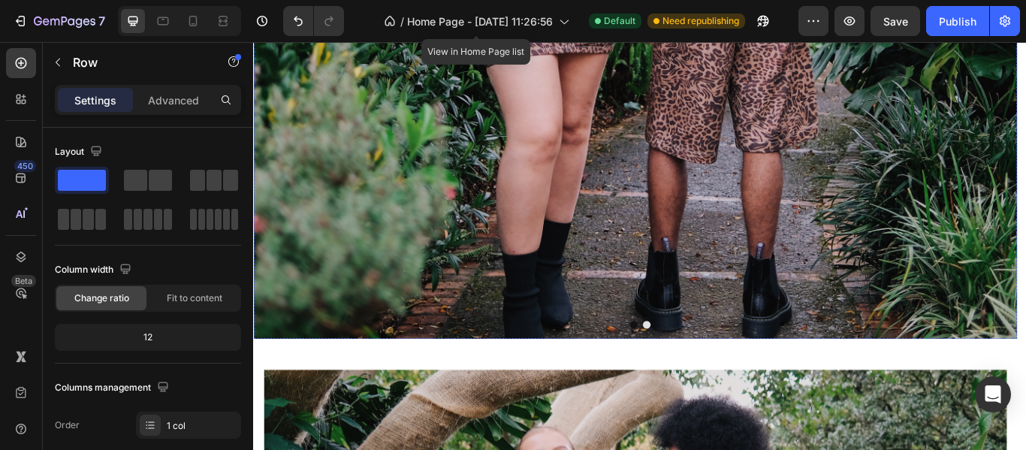
scroll to position [751, 0]
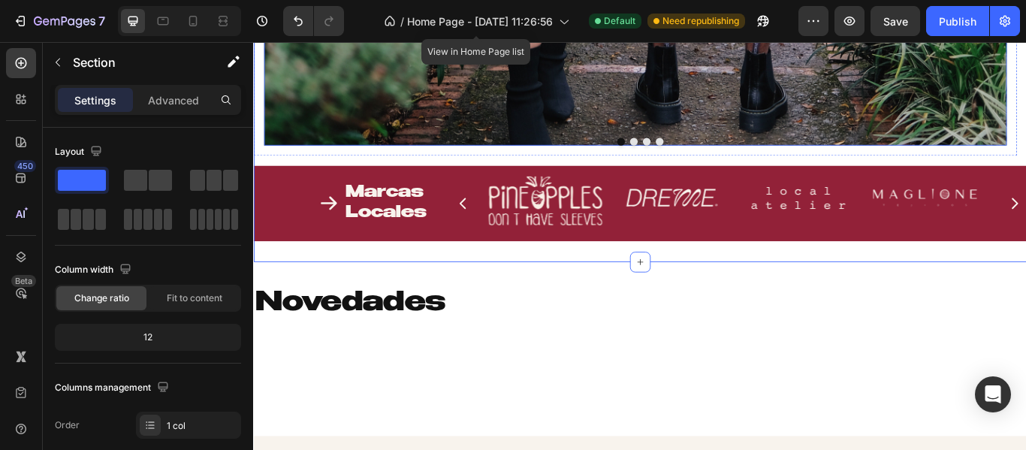
scroll to position [1502, 0]
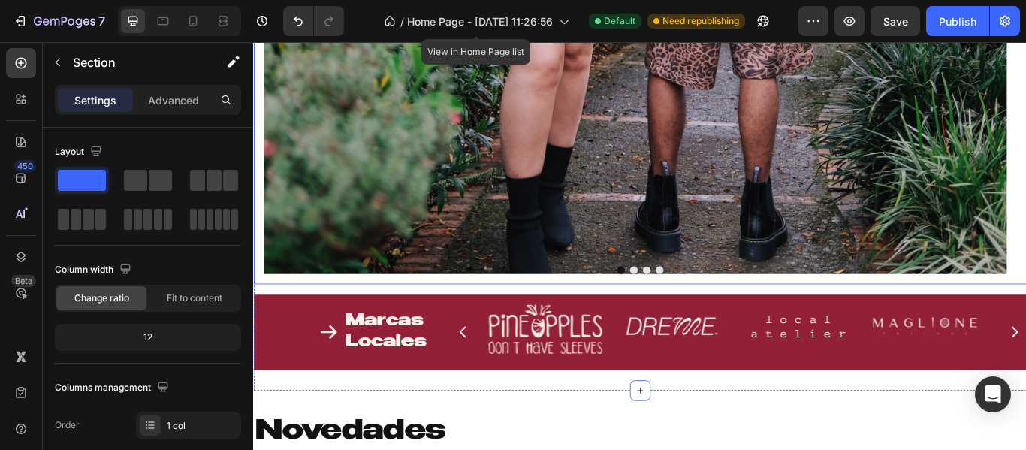
click at [357, 309] on div at bounding box center [703, 307] width 901 height 9
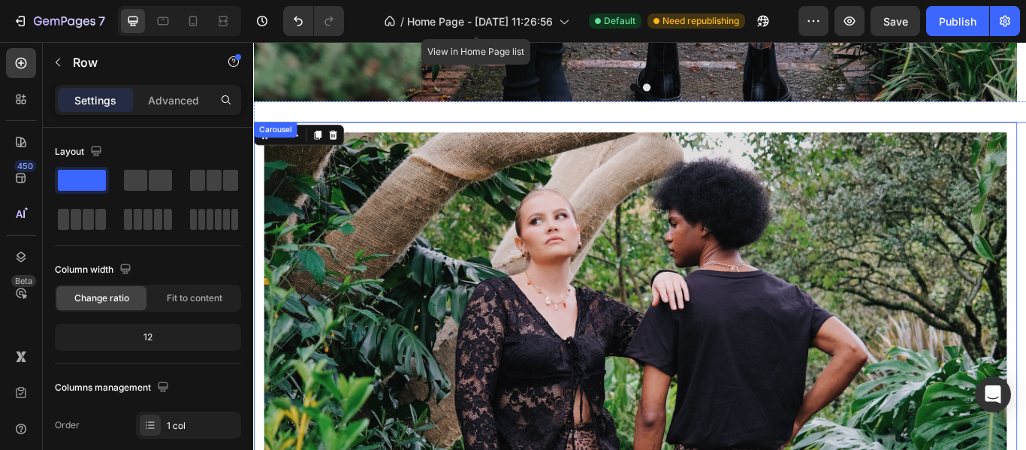
scroll to position [676, 0]
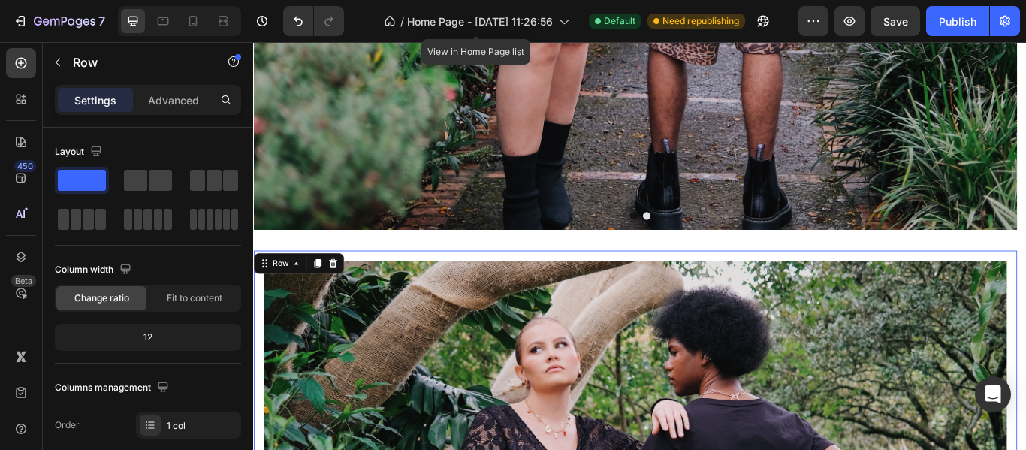
click at [253, 276] on iframe at bounding box center [639, 246] width 773 height 408
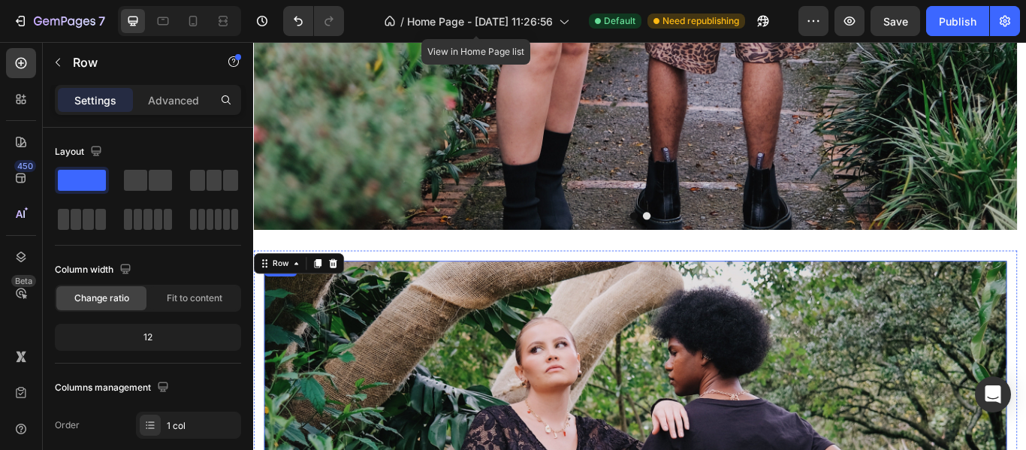
scroll to position [826, 0]
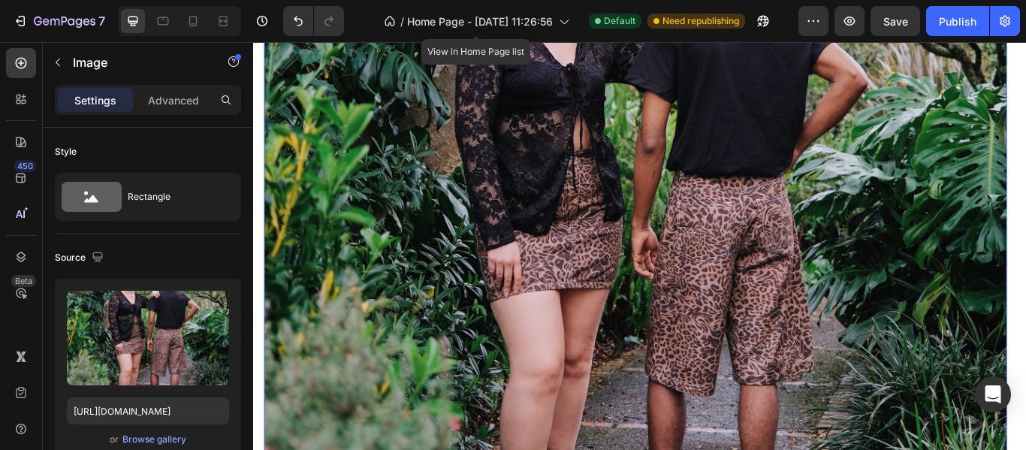
scroll to position [1126, 0]
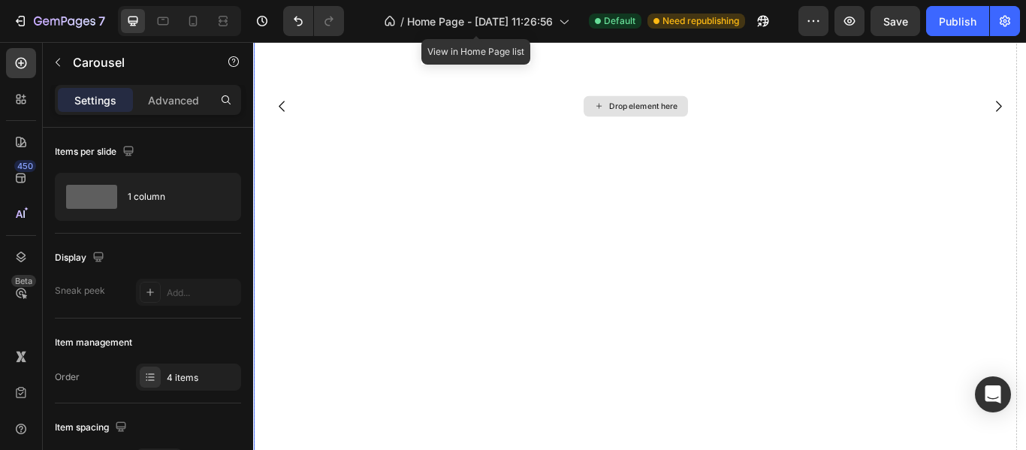
scroll to position [1276, 0]
click at [284, 345] on icon "Carousel Back Arrow" at bounding box center [286, 342] width 18 height 18
click at [280, 347] on icon "Carousel Back Arrow" at bounding box center [286, 342] width 18 height 18
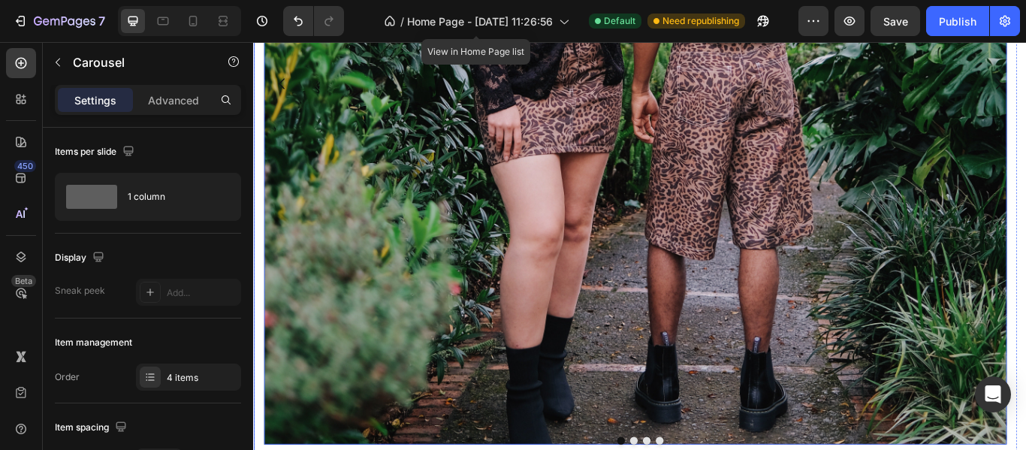
scroll to position [1276, 0]
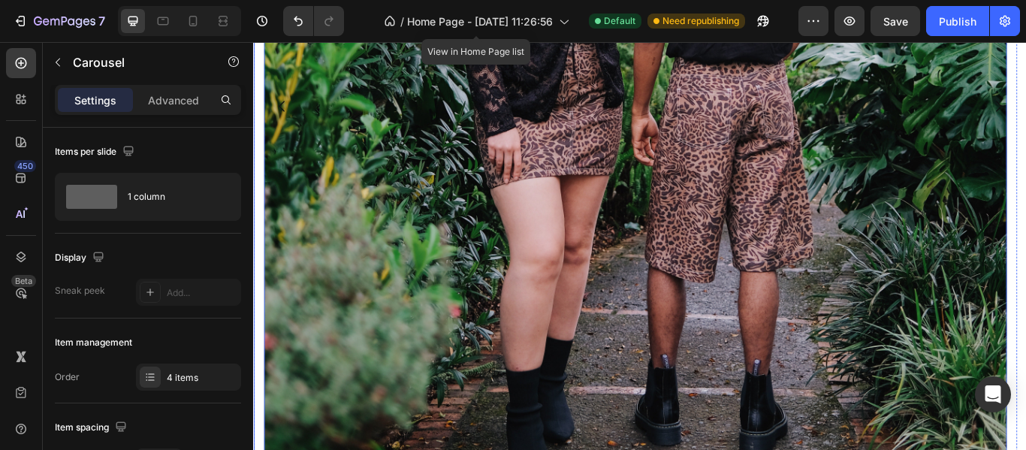
click at [572, 251] on img at bounding box center [698, 117] width 866 height 841
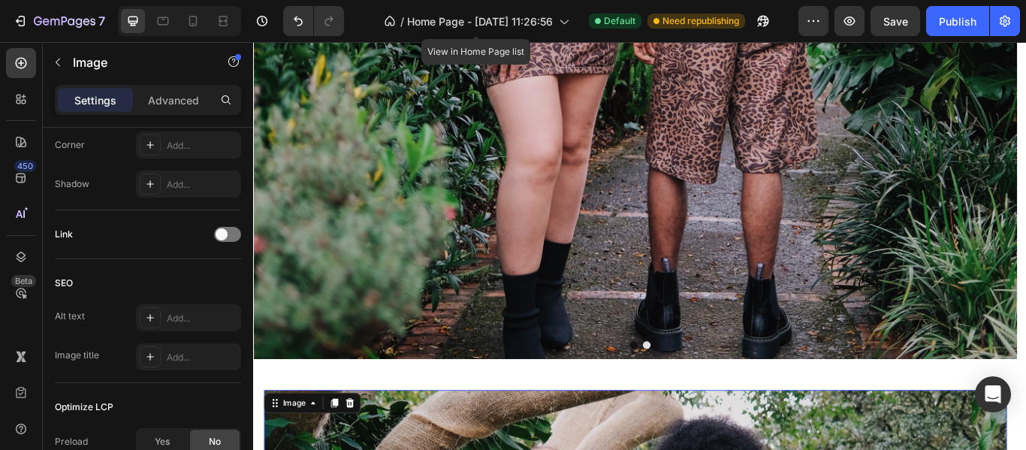
scroll to position [751, 0]
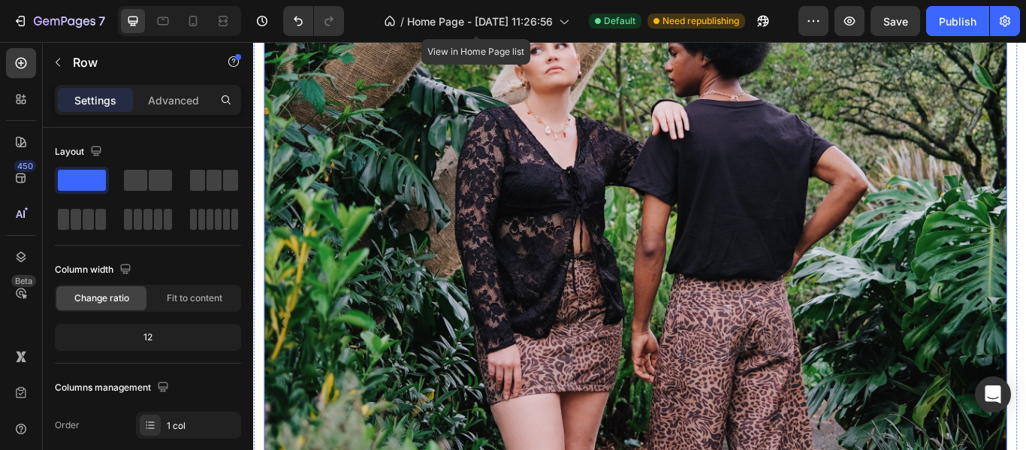
scroll to position [1051, 0]
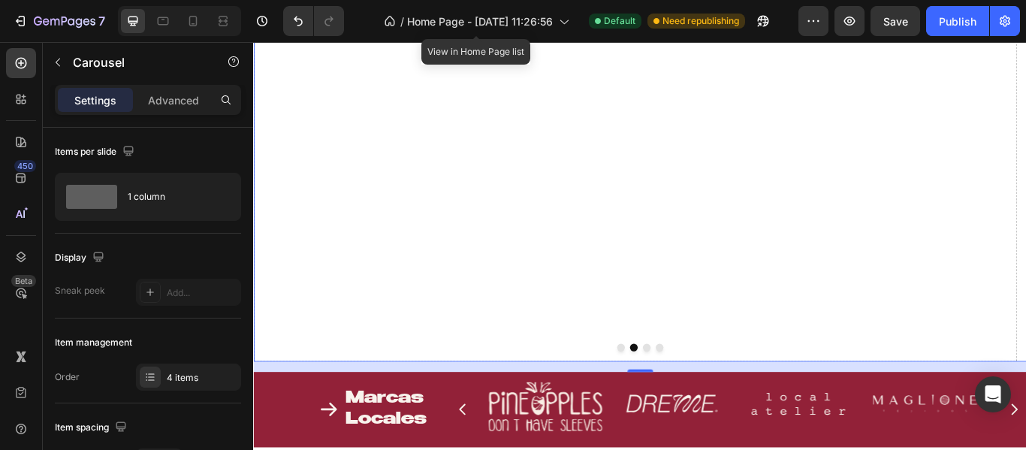
scroll to position [1502, 0]
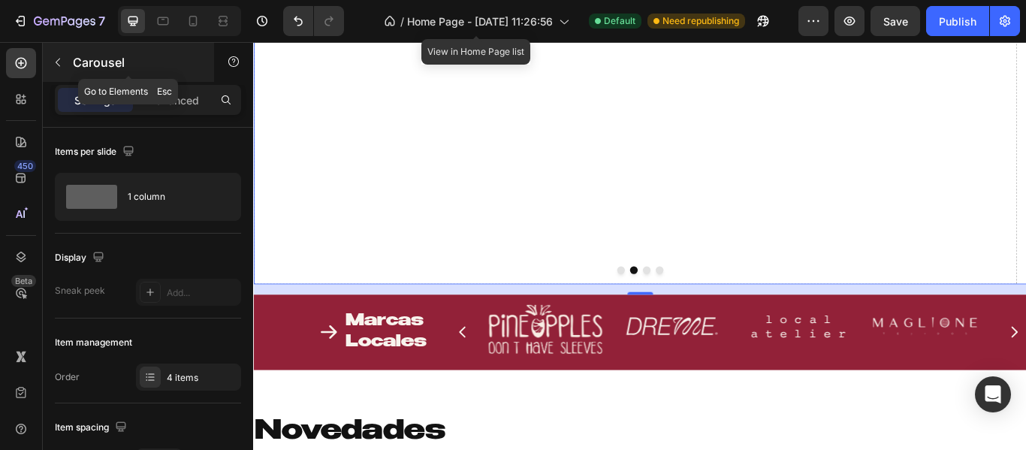
click at [68, 50] on div at bounding box center [58, 62] width 24 height 24
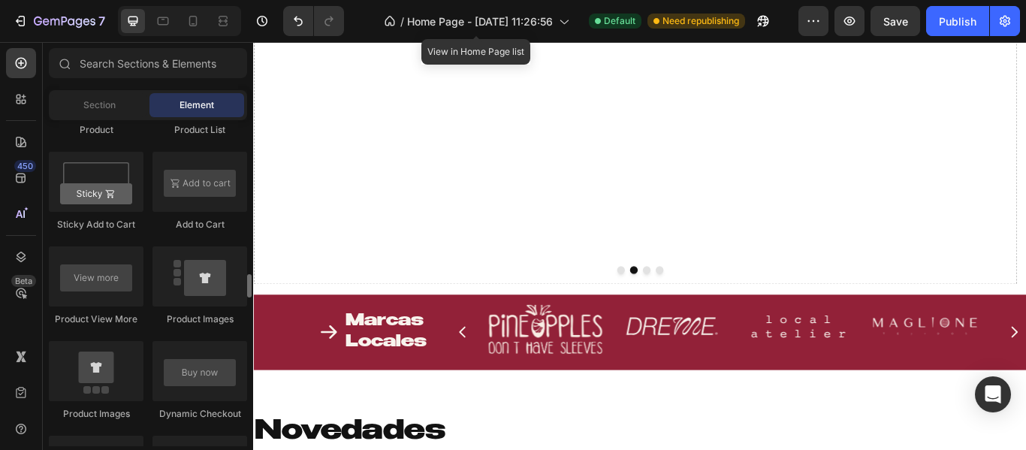
scroll to position [2252, 0]
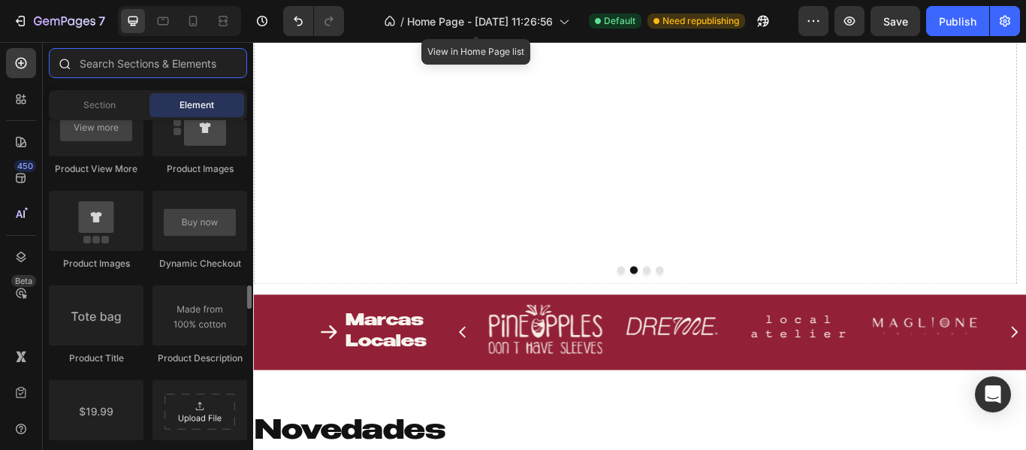
click at [132, 68] on input "text" at bounding box center [148, 63] width 198 height 30
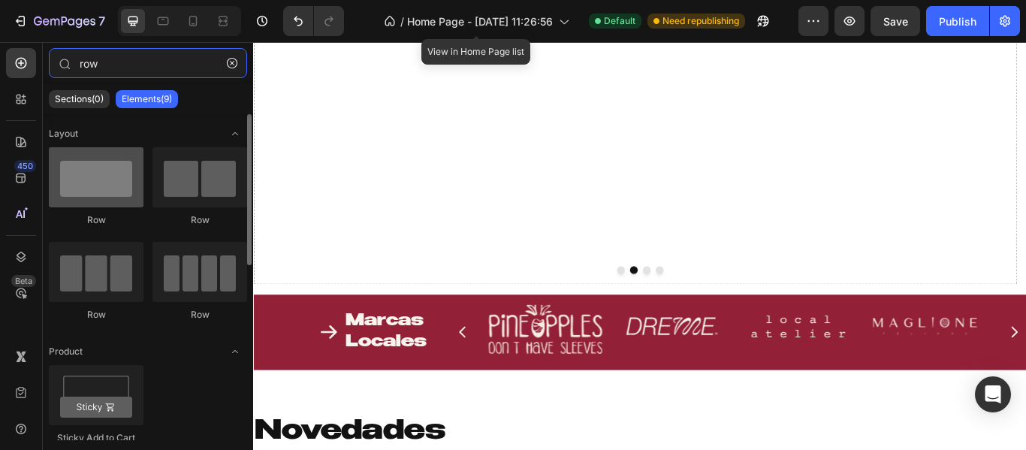
type input "row"
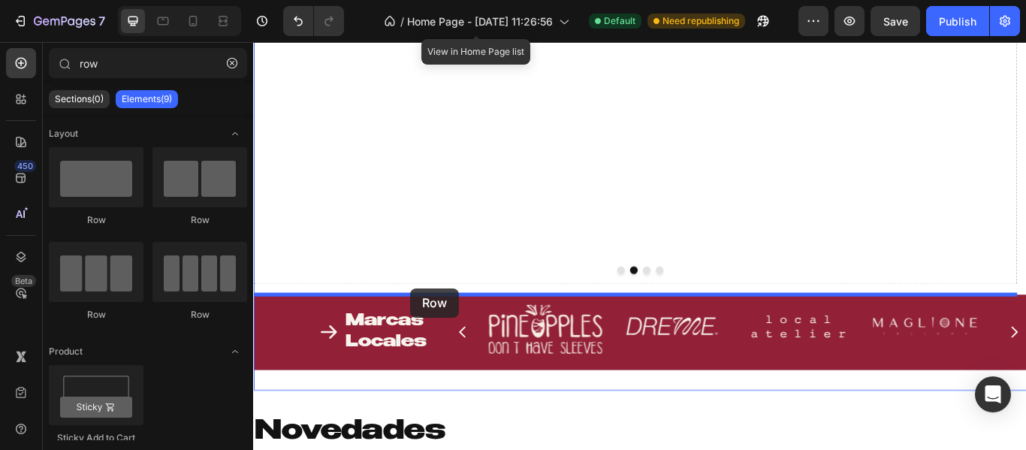
drag, startPoint x: 369, startPoint y: 240, endPoint x: 436, endPoint y: 329, distance: 111.0
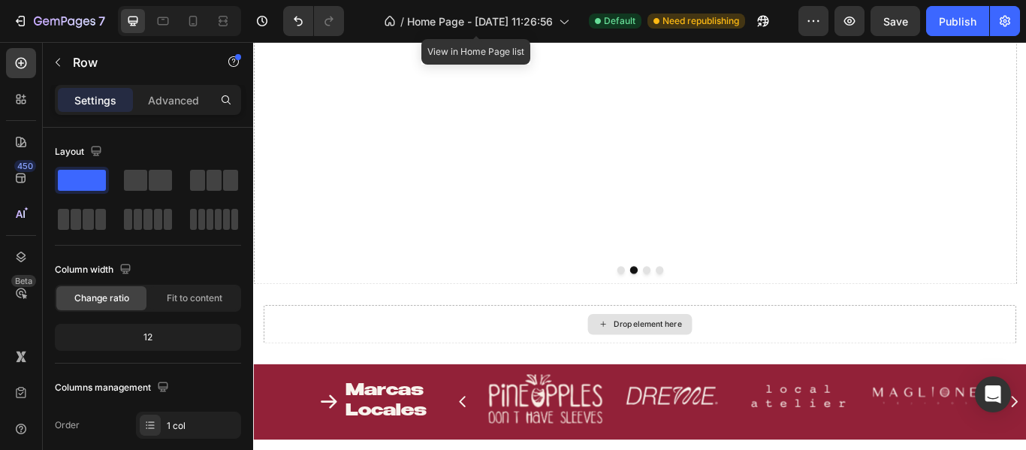
click at [650, 378] on div "Drop element here" at bounding box center [704, 371] width 122 height 24
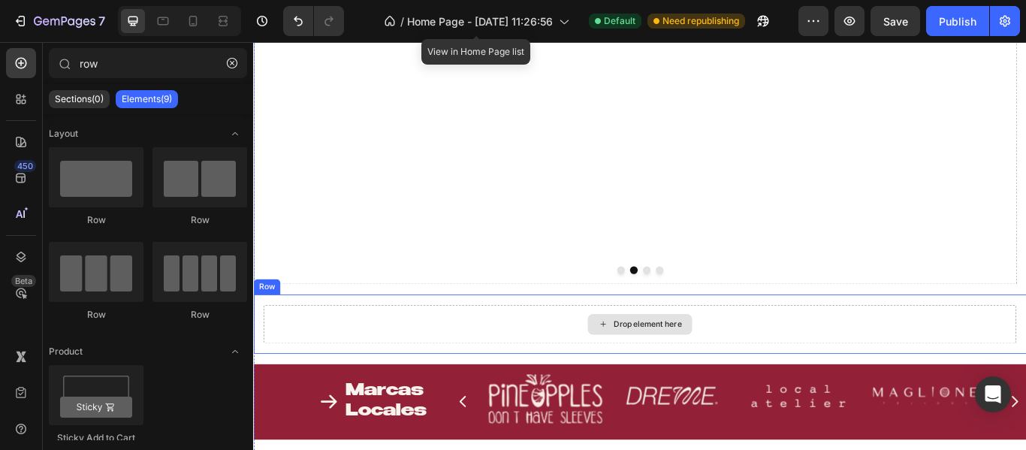
click at [661, 365] on div "Drop element here" at bounding box center [704, 371] width 122 height 24
click at [460, 392] on div "Drop element here" at bounding box center [703, 370] width 877 height 45
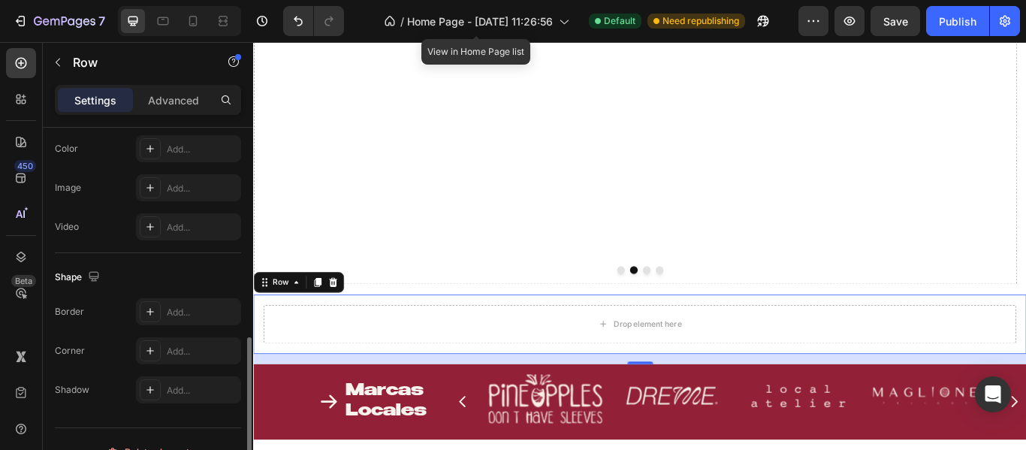
scroll to position [551, 0]
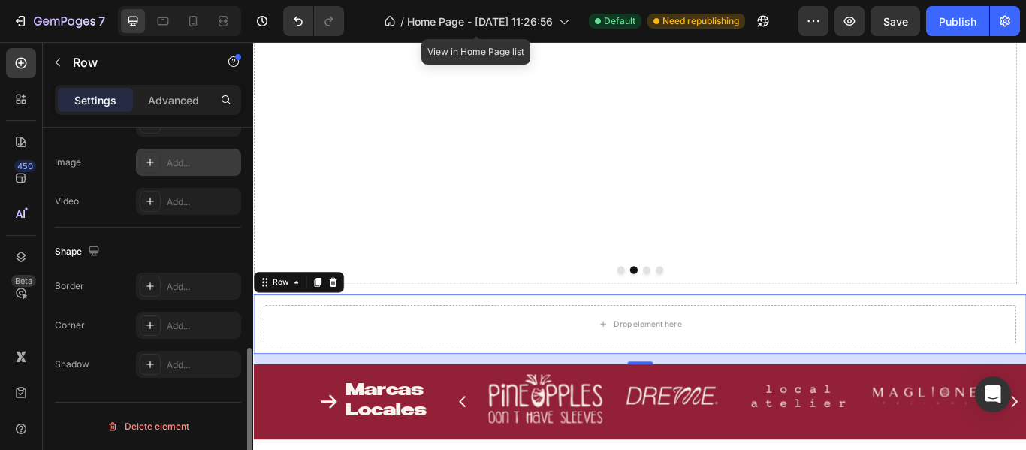
click at [171, 156] on div "Add..." at bounding box center [202, 163] width 71 height 14
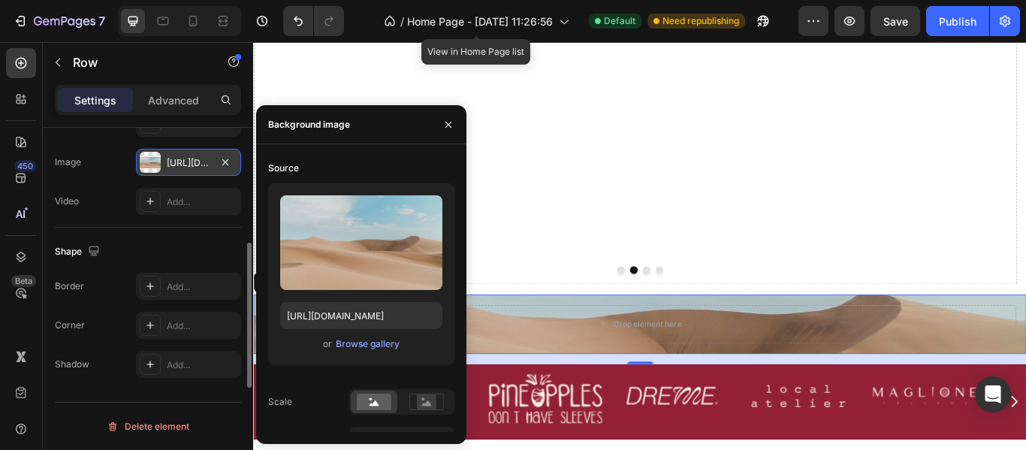
scroll to position [476, 0]
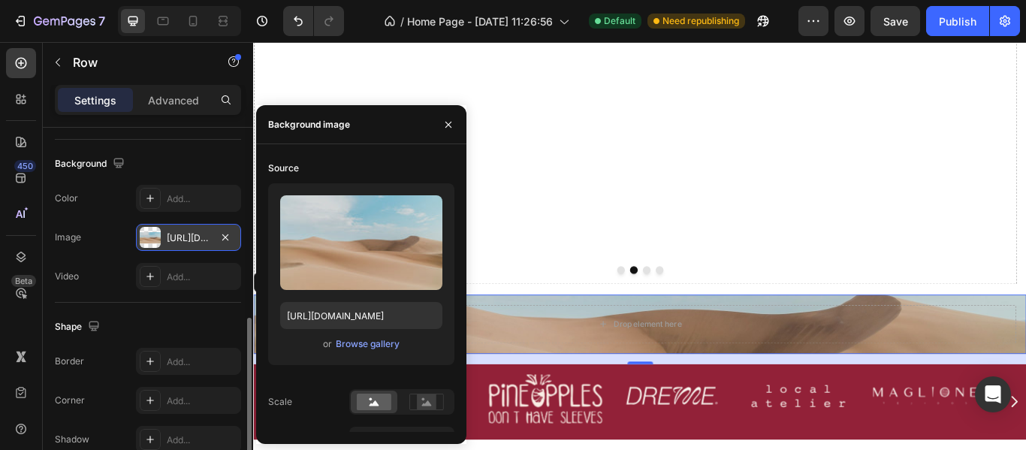
click at [240, 172] on div "Background" at bounding box center [148, 164] width 186 height 24
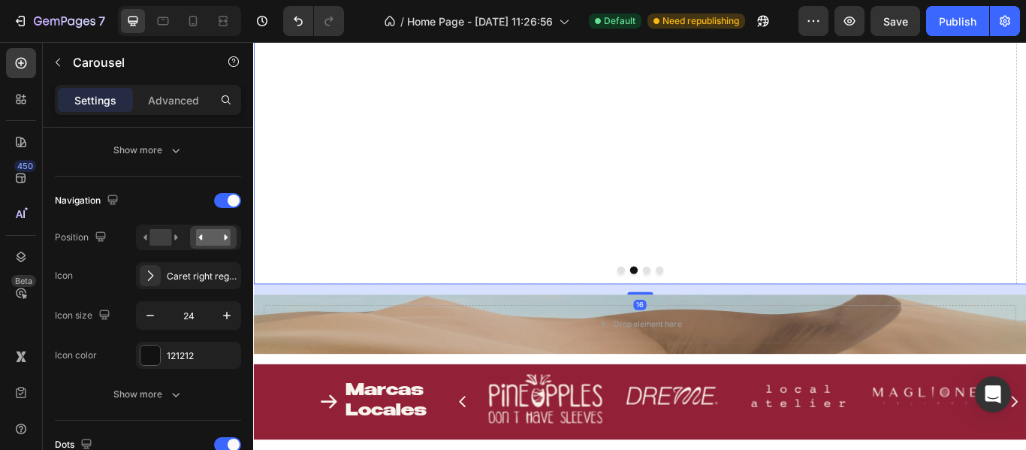
scroll to position [0, 0]
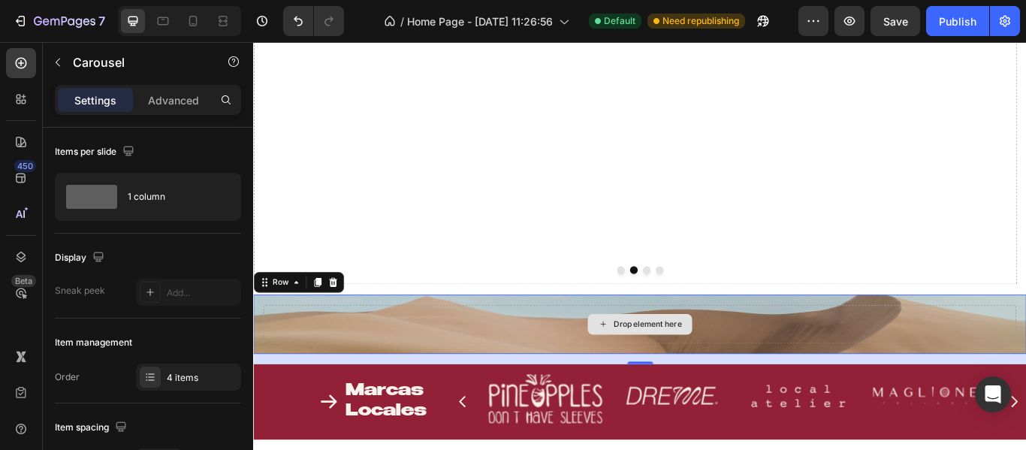
click at [336, 371] on div "Drop element here" at bounding box center [703, 370] width 877 height 45
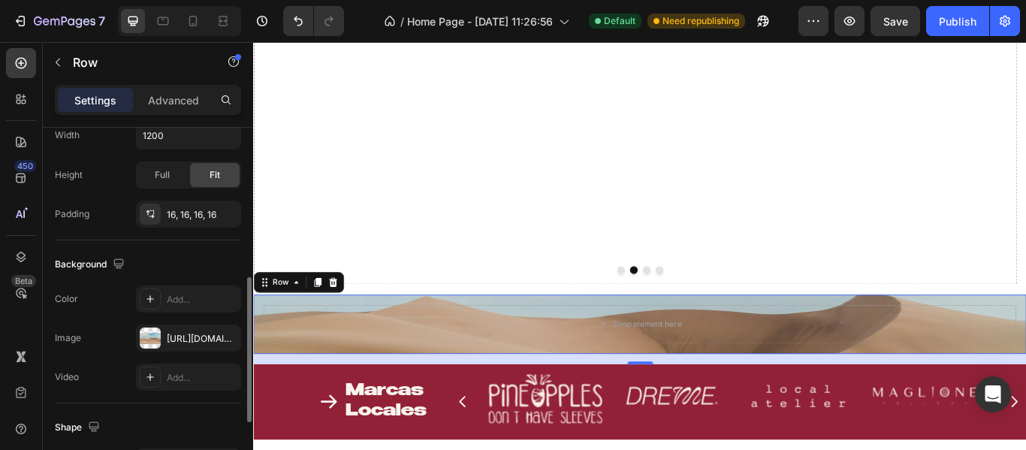
scroll to position [450, 0]
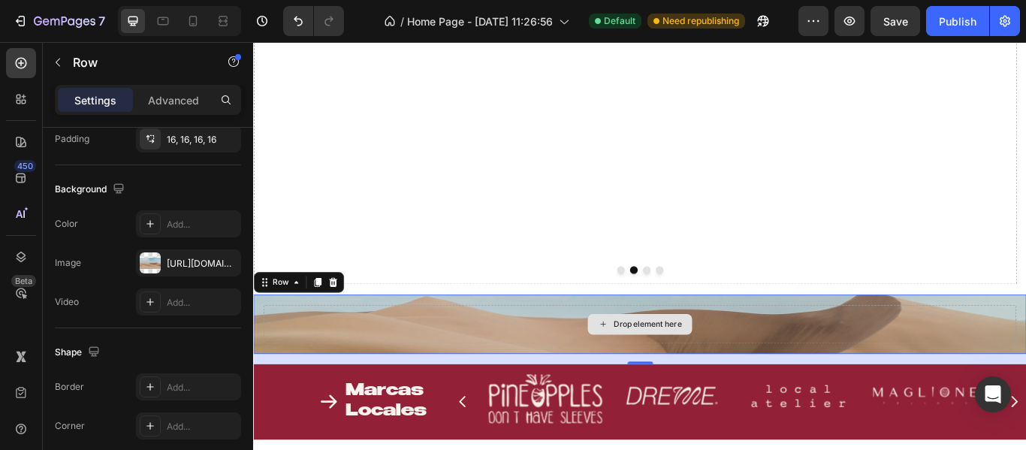
click at [307, 364] on div "Drop element here" at bounding box center [703, 370] width 877 height 45
click at [888, 365] on div "Drop element here" at bounding box center [703, 370] width 877 height 45
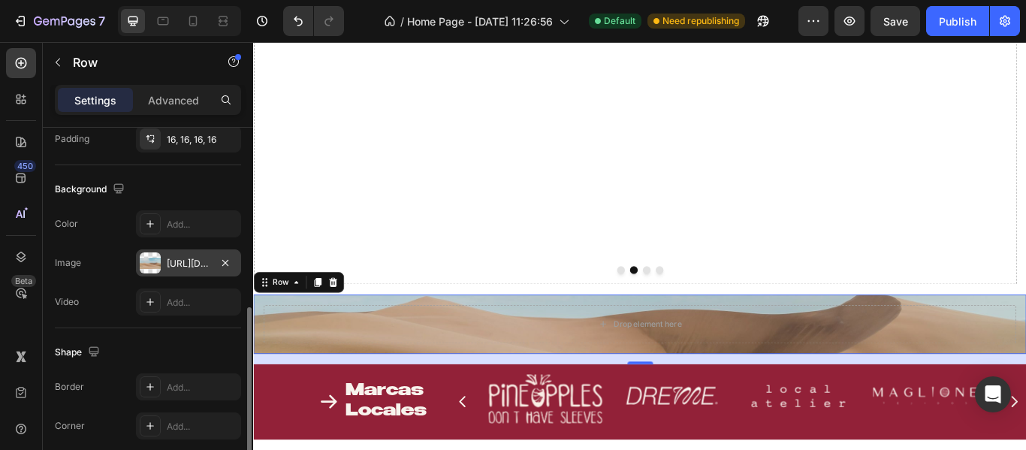
click at [189, 257] on div "https://cdn.shopify.com/s/files/1/2005/9307/files/background_settings.jpg" at bounding box center [189, 264] width 44 height 14
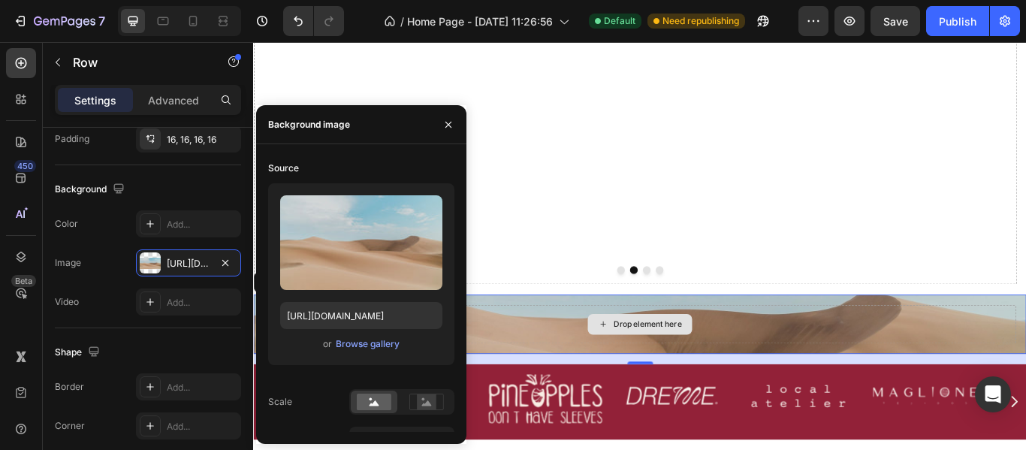
click at [828, 367] on div "Drop element here" at bounding box center [703, 370] width 877 height 45
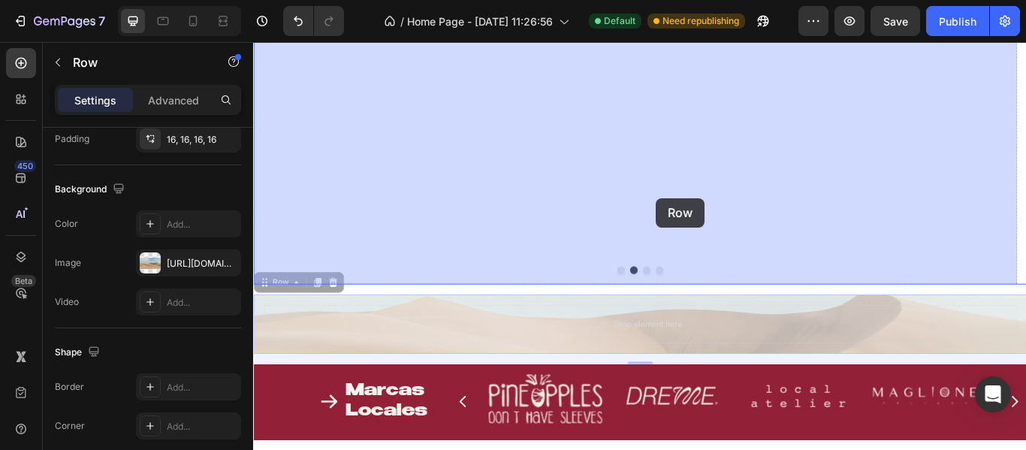
drag, startPoint x: 857, startPoint y: 369, endPoint x: 721, endPoint y: 224, distance: 199.2
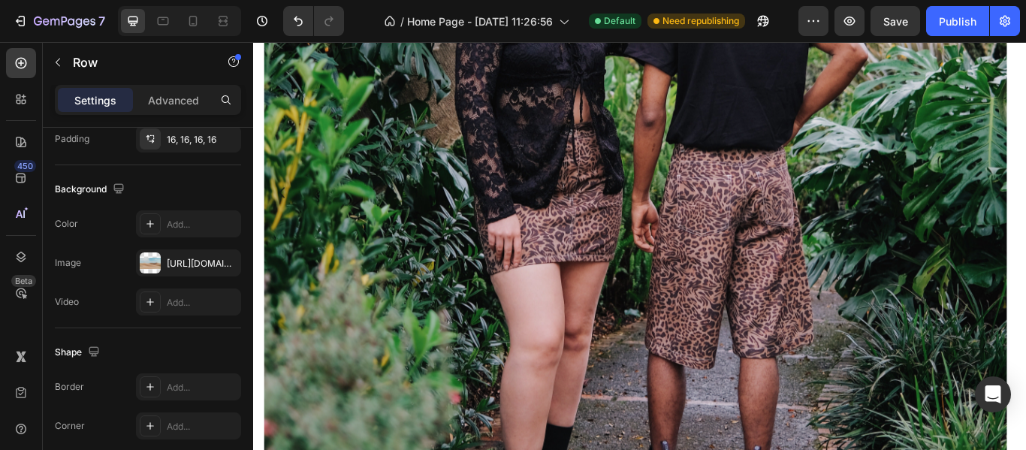
scroll to position [1179, 0]
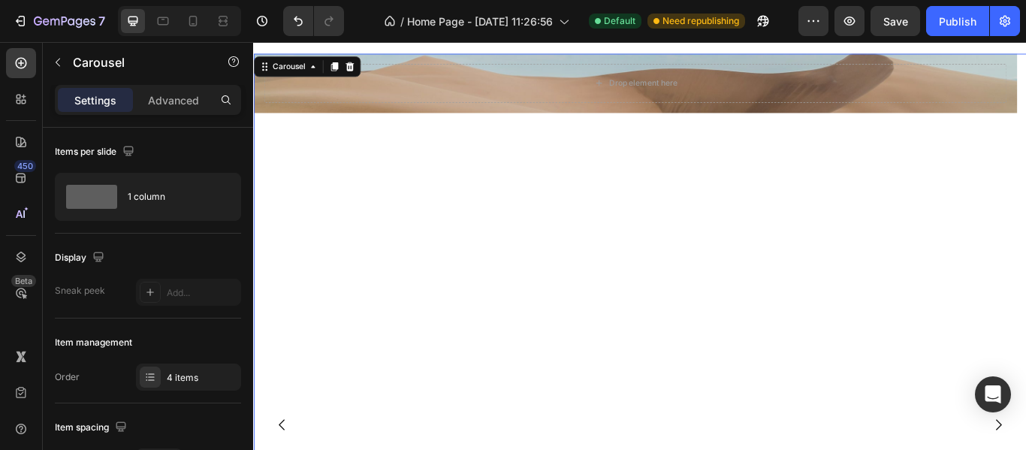
scroll to position [875, 0]
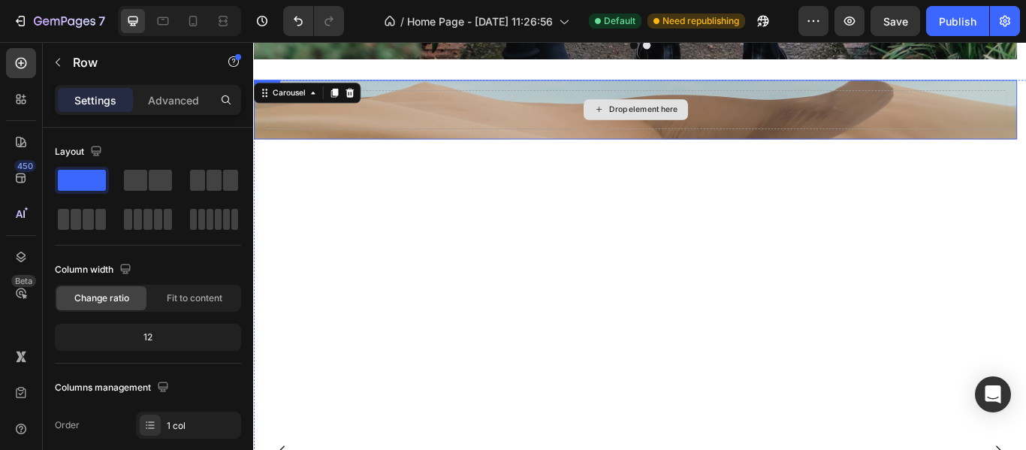
click at [681, 138] on div "Drop element here" at bounding box center [698, 120] width 866 height 45
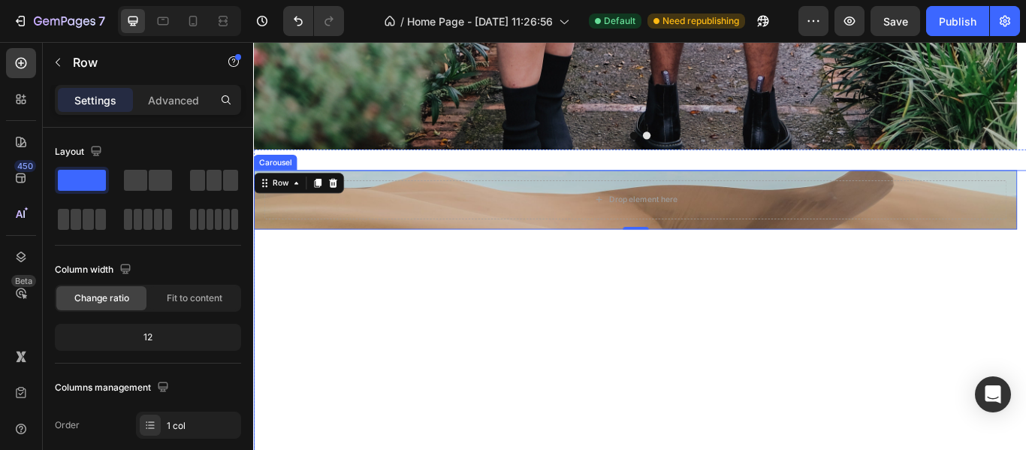
scroll to position [769, 0]
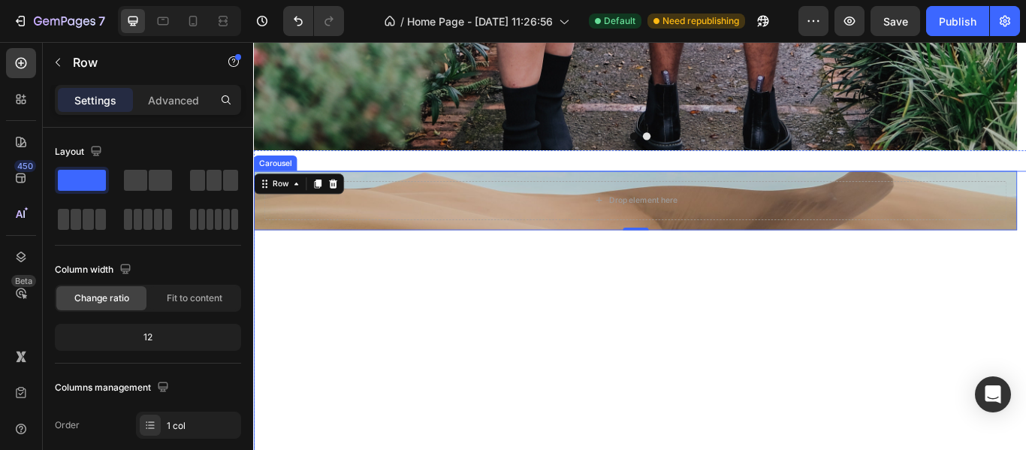
scroll to position [844, 0]
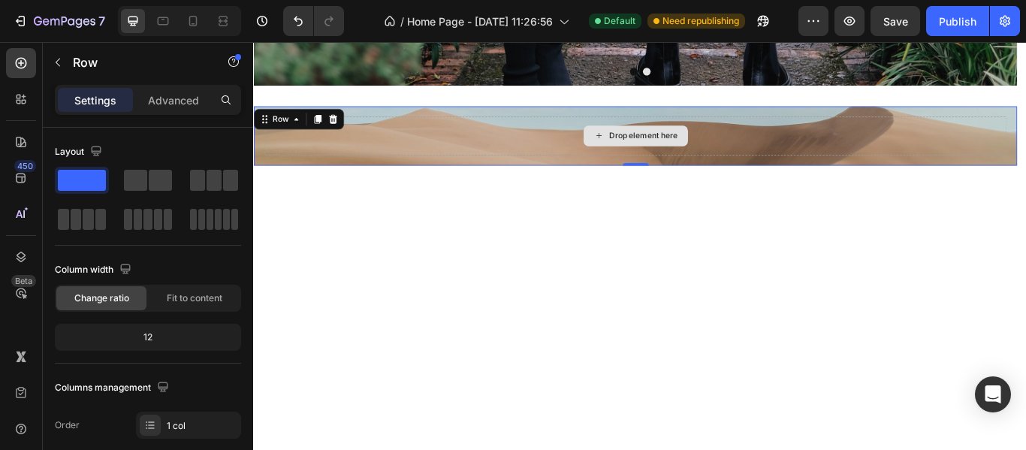
click at [520, 134] on div "Drop element here" at bounding box center [698, 151] width 866 height 45
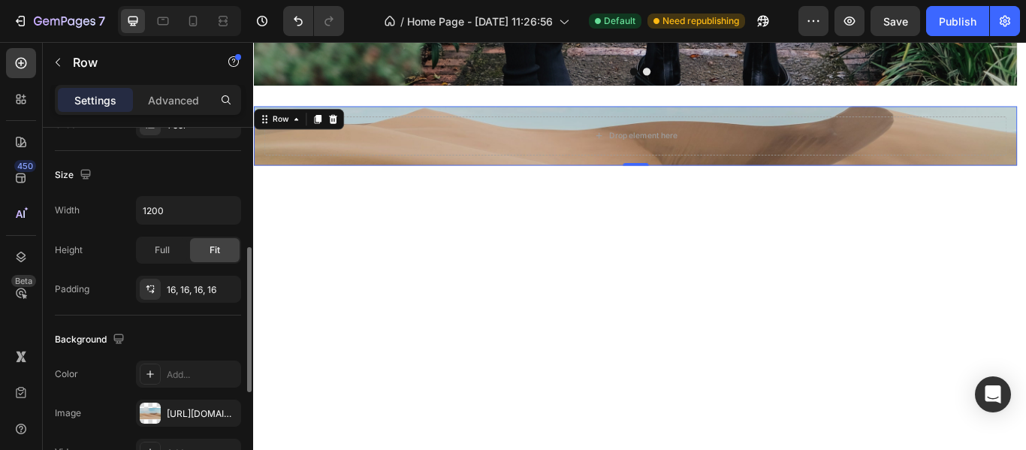
scroll to position [450, 0]
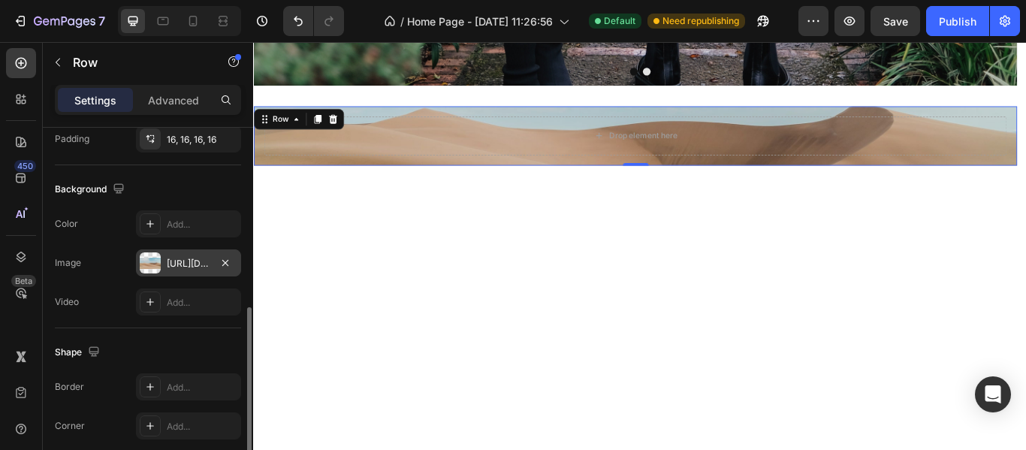
click at [148, 261] on div at bounding box center [150, 262] width 21 height 21
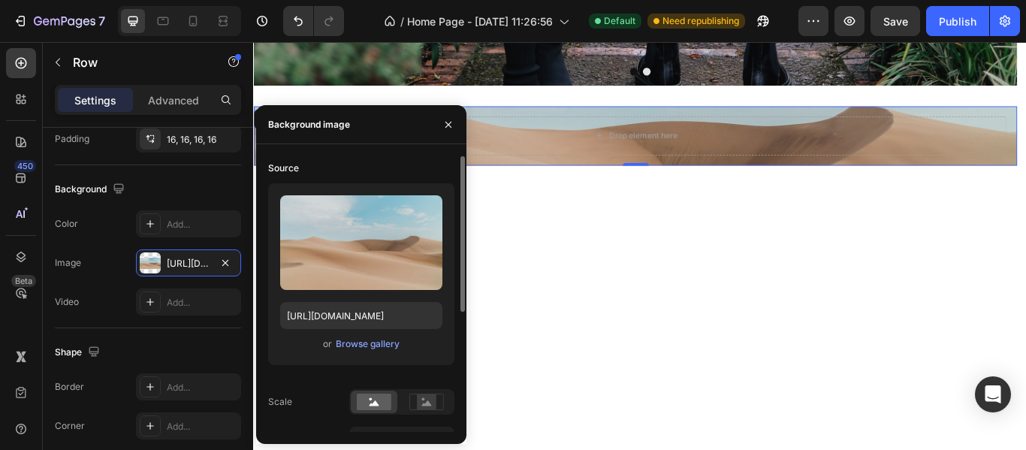
click at [288, 165] on div "Source" at bounding box center [283, 168] width 31 height 14
click at [318, 122] on div "Background image" at bounding box center [309, 125] width 82 height 14
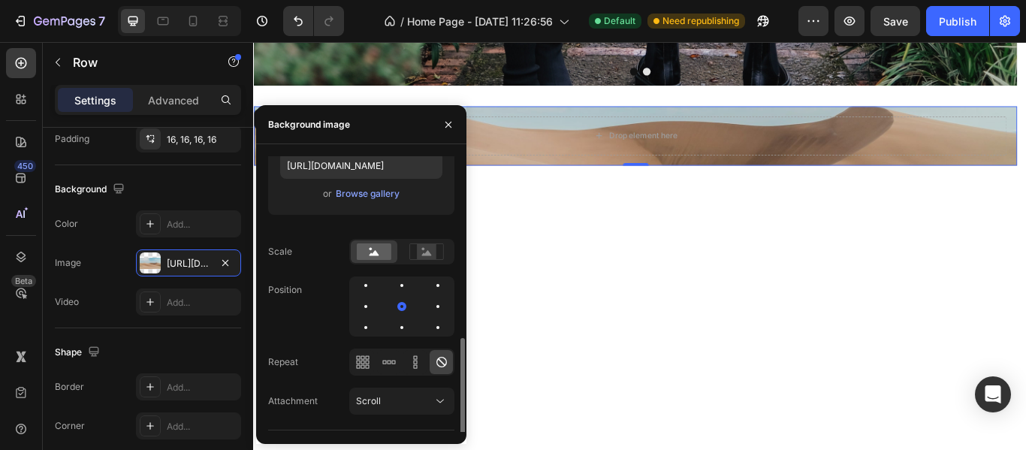
scroll to position [212, 0]
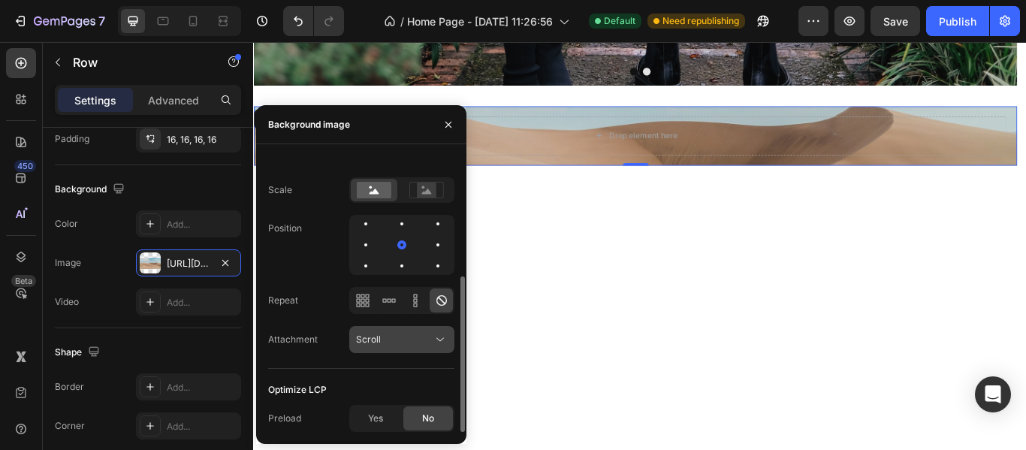
click at [390, 349] on button "Scroll" at bounding box center [401, 339] width 105 height 27
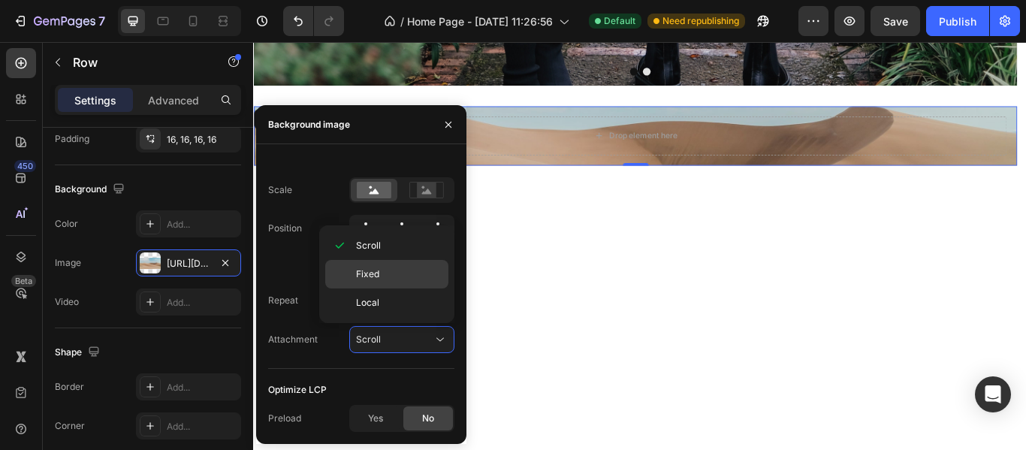
click at [359, 267] on span "Fixed" at bounding box center [367, 274] width 23 height 14
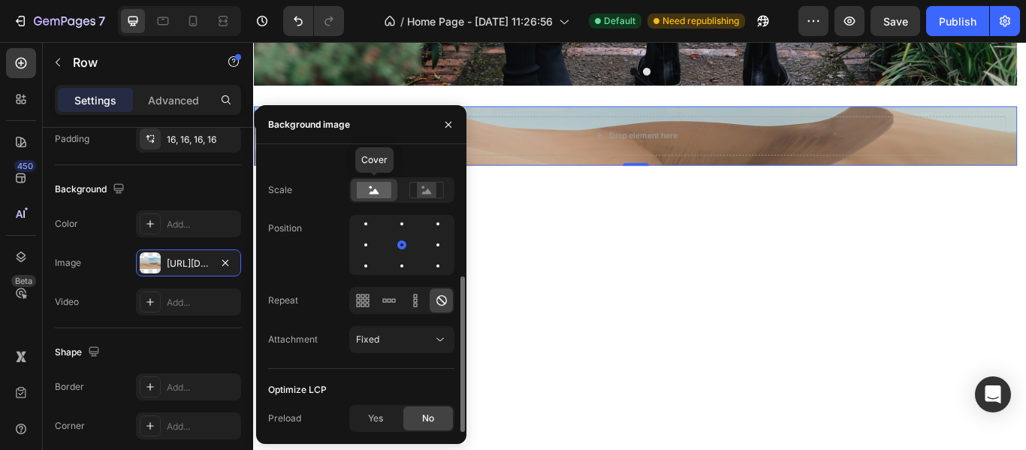
drag, startPoint x: 380, startPoint y: 184, endPoint x: 372, endPoint y: 192, distance: 11.2
click at [372, 192] on icon at bounding box center [374, 190] width 10 height 5
click at [406, 188] on div at bounding box center [426, 190] width 47 height 23
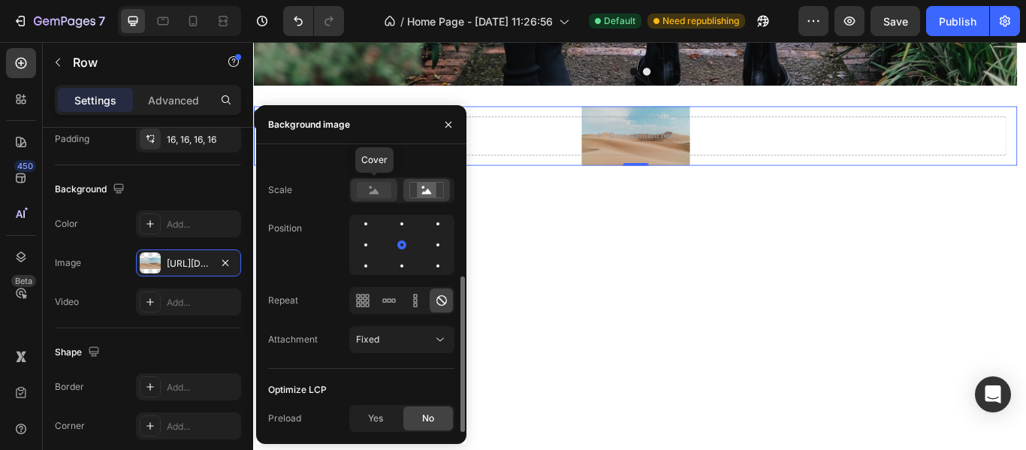
click at [360, 188] on rect at bounding box center [374, 190] width 35 height 17
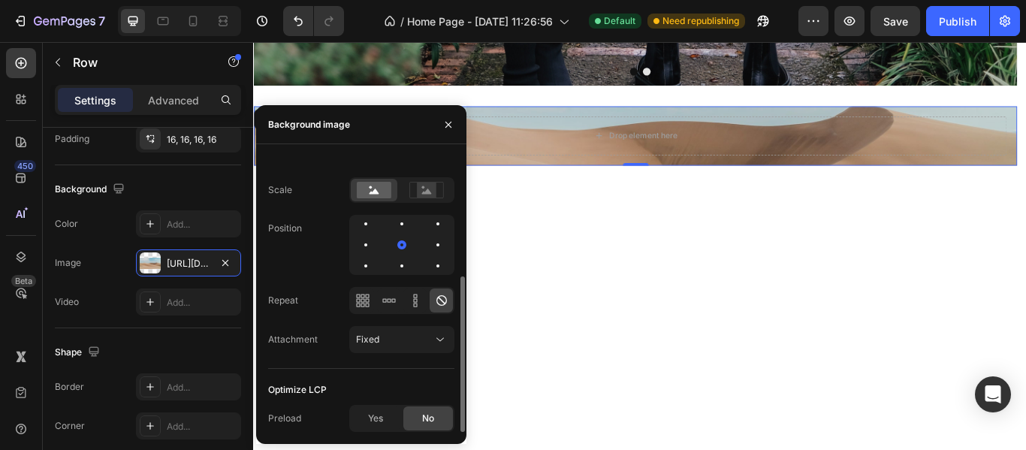
click at [451, 191] on div at bounding box center [401, 190] width 105 height 26
click at [416, 191] on icon at bounding box center [426, 190] width 35 height 17
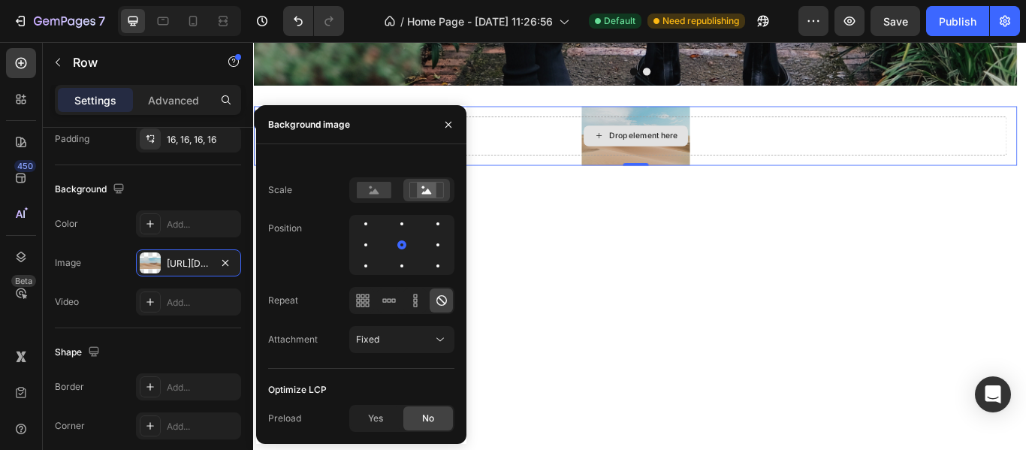
click at [588, 158] on div "Drop element here" at bounding box center [698, 151] width 866 height 45
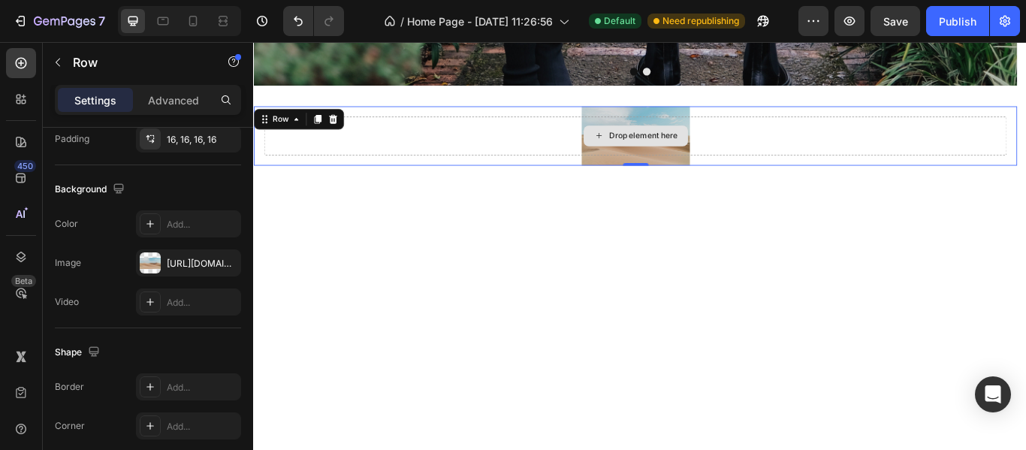
click at [661, 158] on div "Drop element here" at bounding box center [698, 152] width 122 height 24
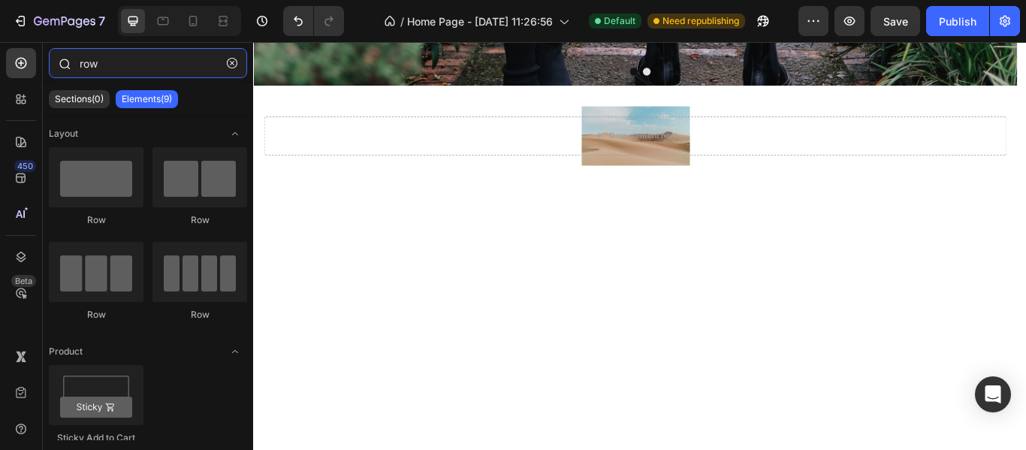
click at [216, 69] on input "row" at bounding box center [148, 63] width 198 height 30
click at [225, 62] on button "button" at bounding box center [232, 63] width 24 height 24
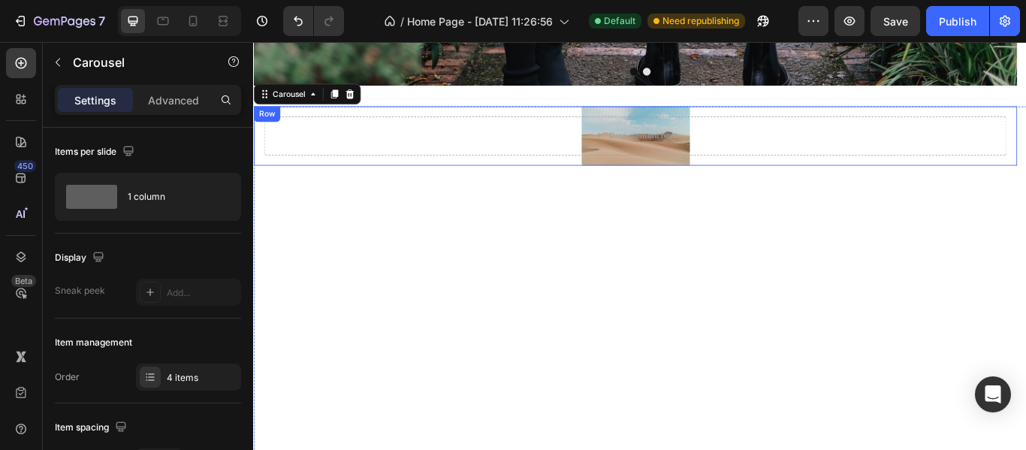
click at [357, 161] on div "Drop element here" at bounding box center [698, 151] width 866 height 45
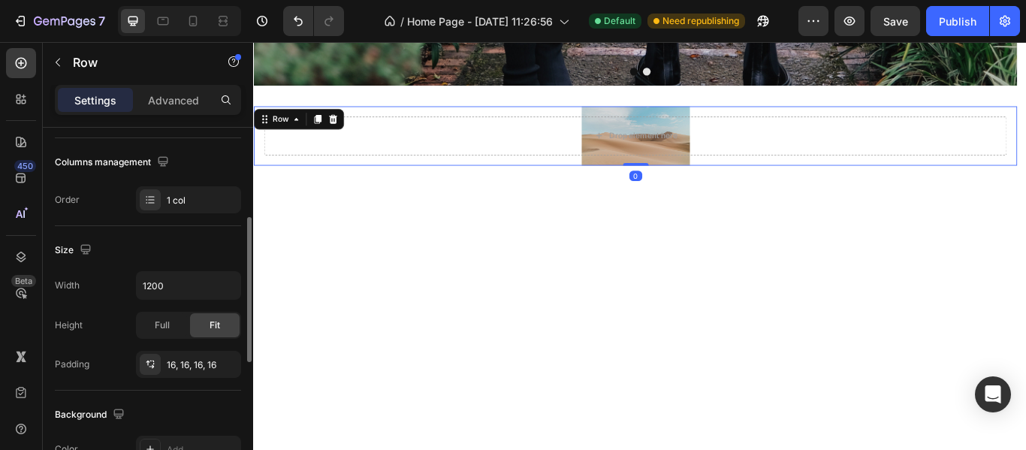
scroll to position [300, 0]
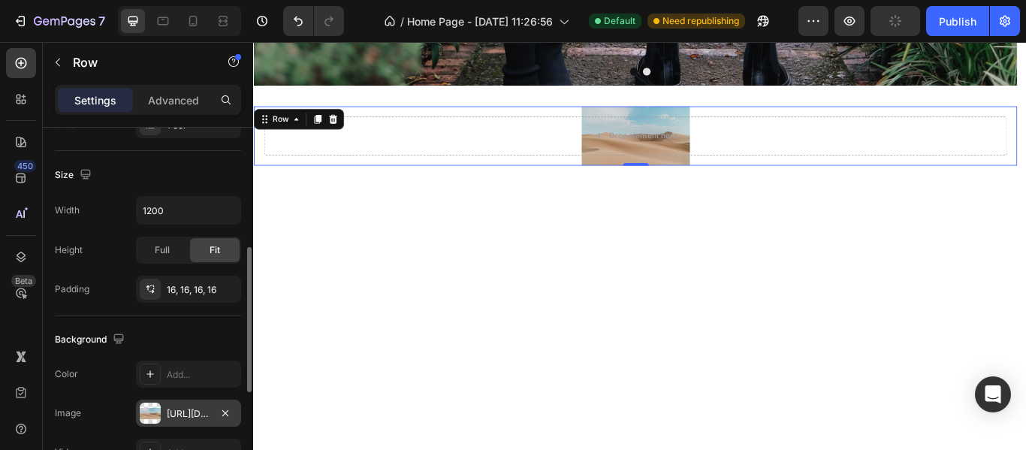
click at [170, 411] on div "[URL][DOMAIN_NAME]" at bounding box center [189, 414] width 44 height 14
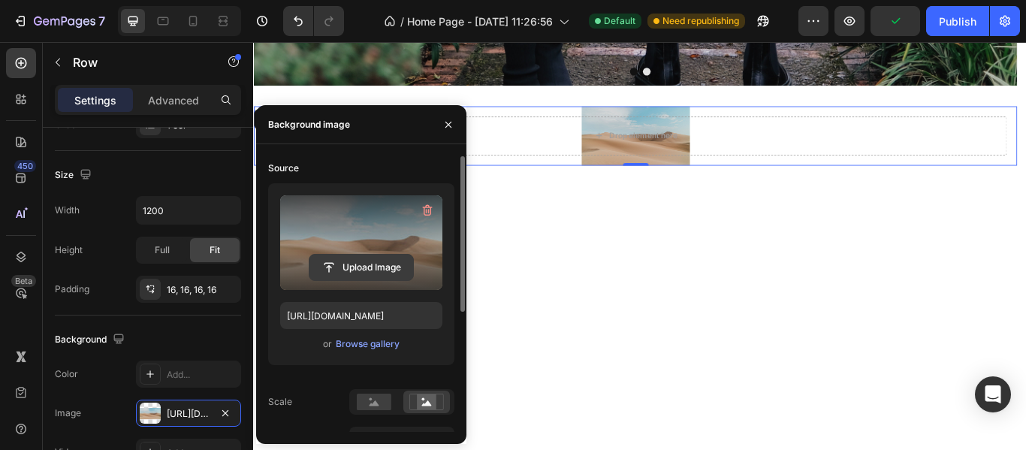
scroll to position [212, 0]
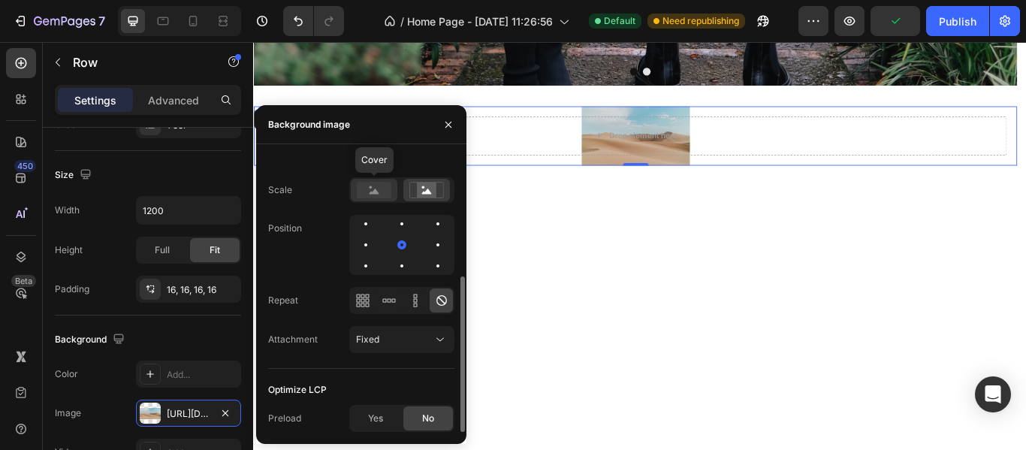
click at [375, 200] on div at bounding box center [374, 190] width 47 height 23
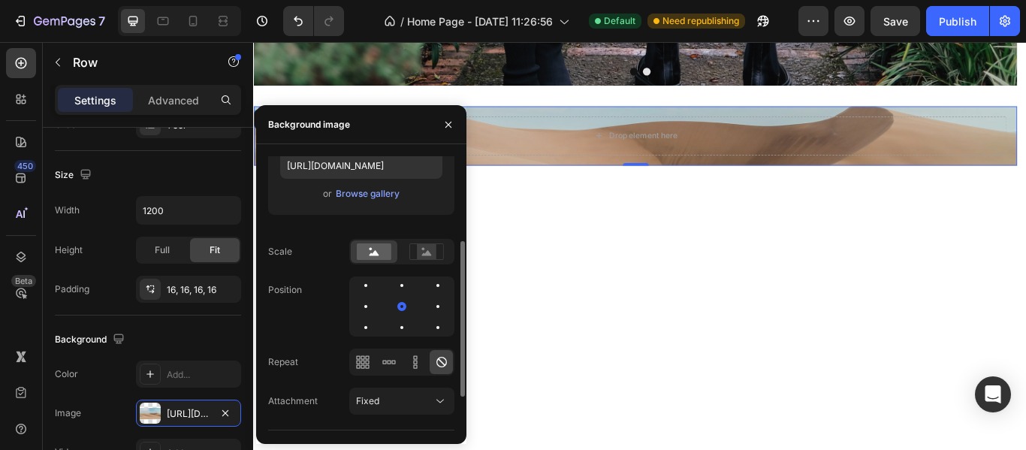
scroll to position [0, 0]
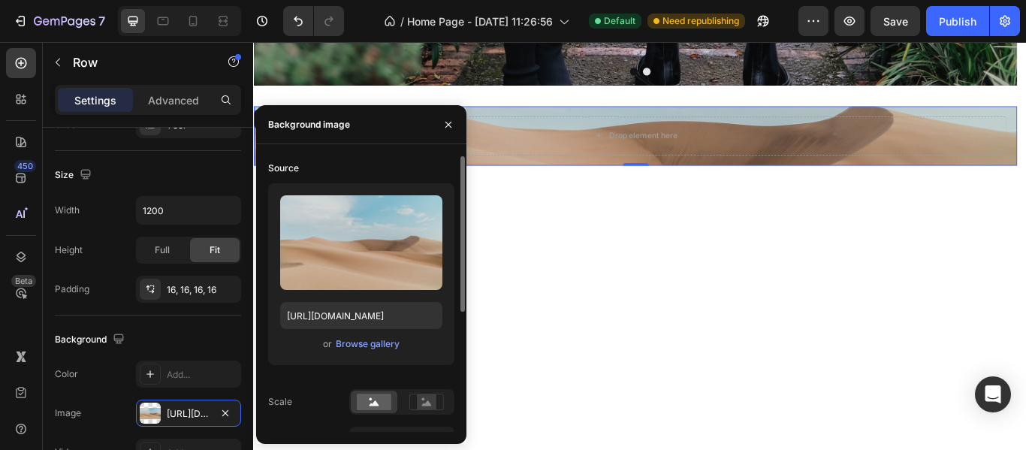
click at [381, 180] on div "Source Upload Image https://cdn.shopify.com/s/files/1/2005/9307/files/backgroun…" at bounding box center [361, 266] width 186 height 221
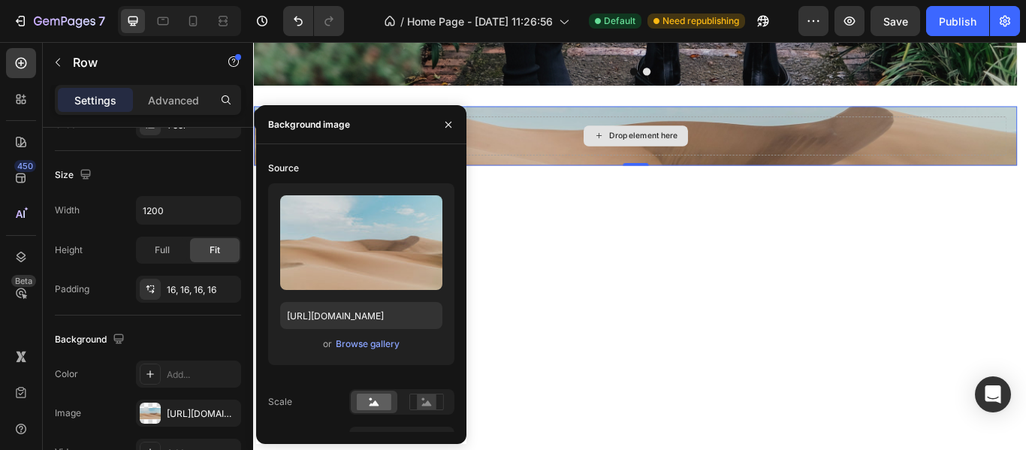
click at [604, 164] on div "Drop element here" at bounding box center [698, 151] width 866 height 45
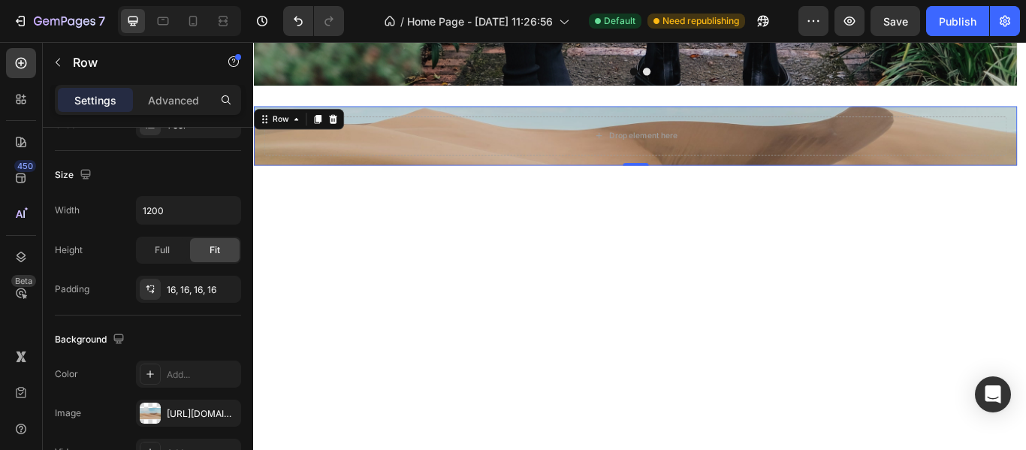
click at [366, 176] on div "Drop element here Row 0" at bounding box center [698, 151] width 890 height 69
click at [386, 156] on div "Drop element here" at bounding box center [698, 151] width 866 height 45
click at [399, 120] on div "Drop element here Row 0" at bounding box center [698, 151] width 890 height 69
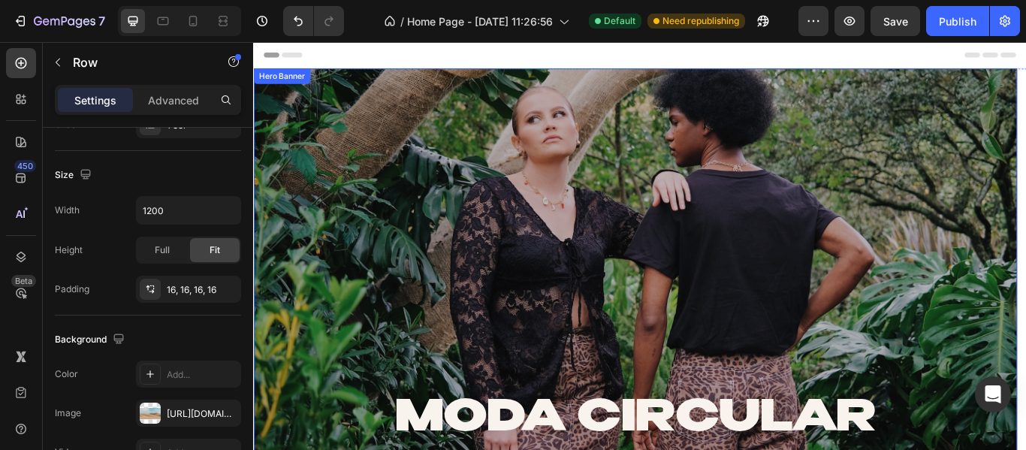
scroll to position [150, 0]
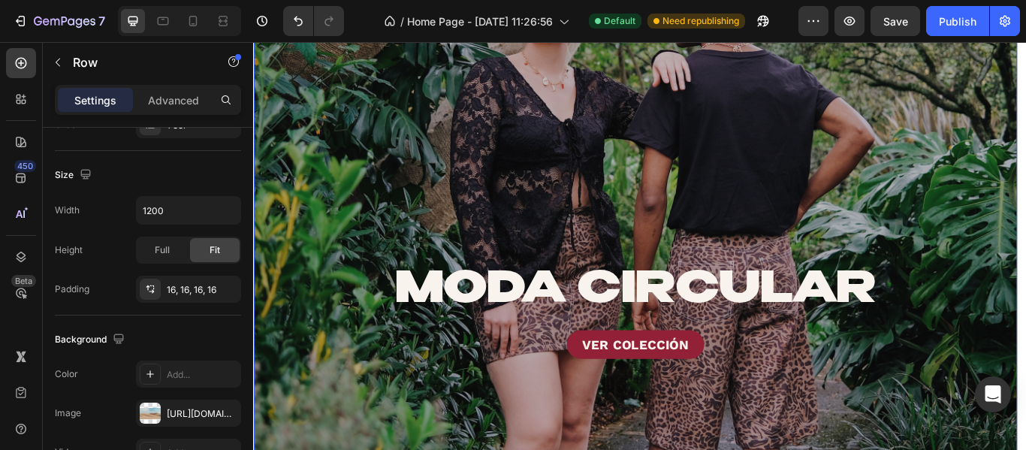
click at [619, 197] on div "Overlay" at bounding box center [698, 355] width 890 height 864
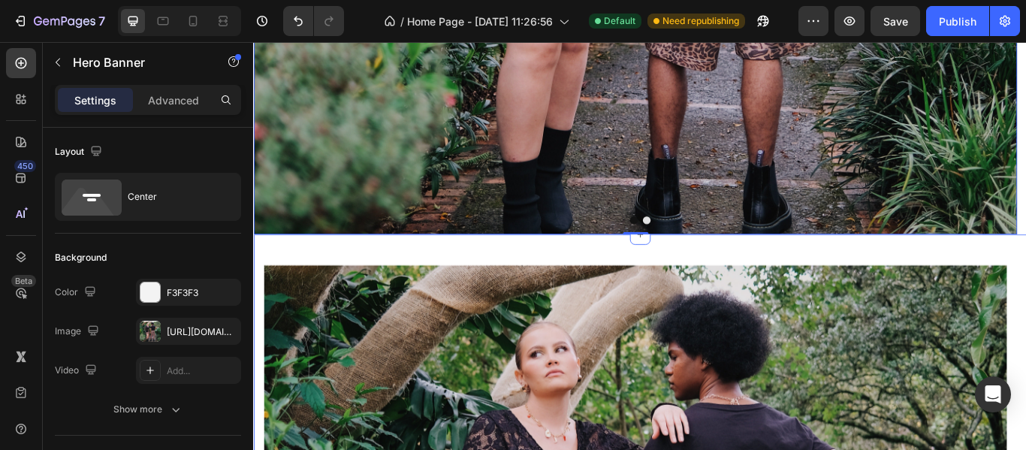
scroll to position [676, 0]
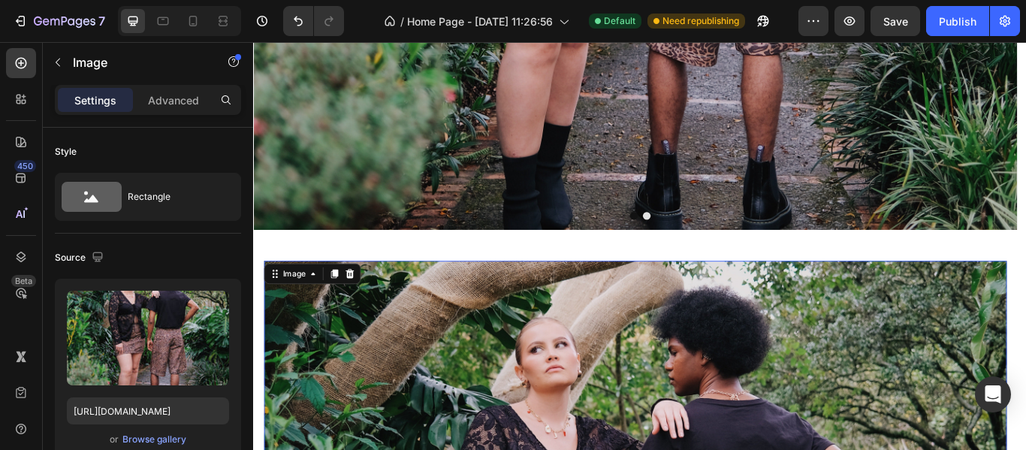
click at [367, 306] on icon at bounding box center [365, 312] width 12 height 12
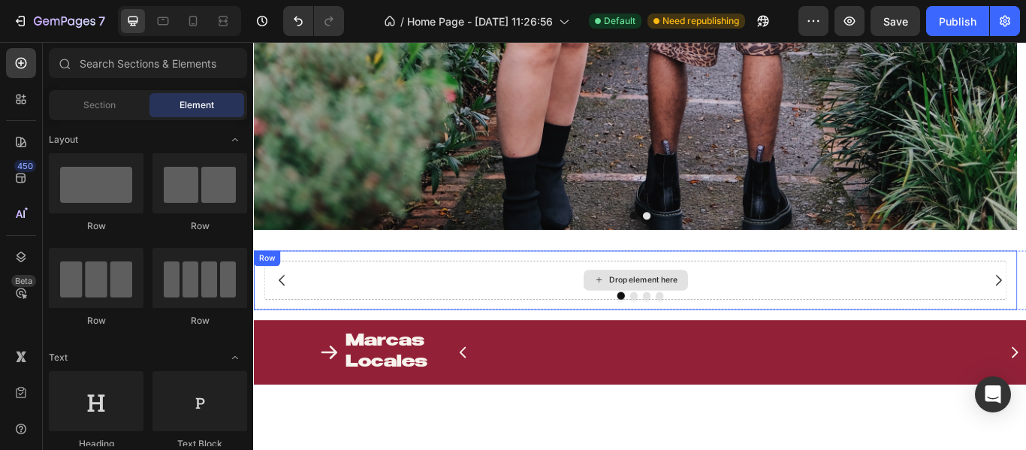
click at [475, 323] on div "Drop element here" at bounding box center [698, 319] width 866 height 45
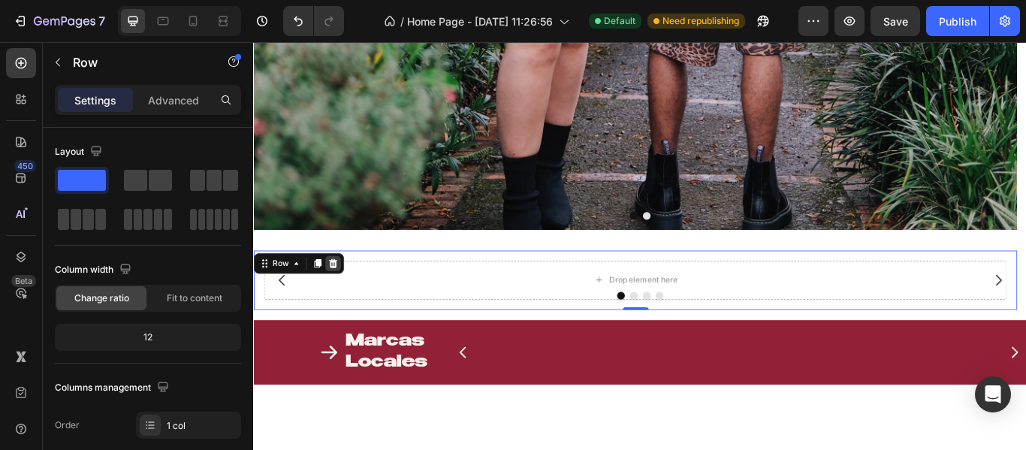
click at [346, 296] on icon at bounding box center [346, 300] width 10 height 11
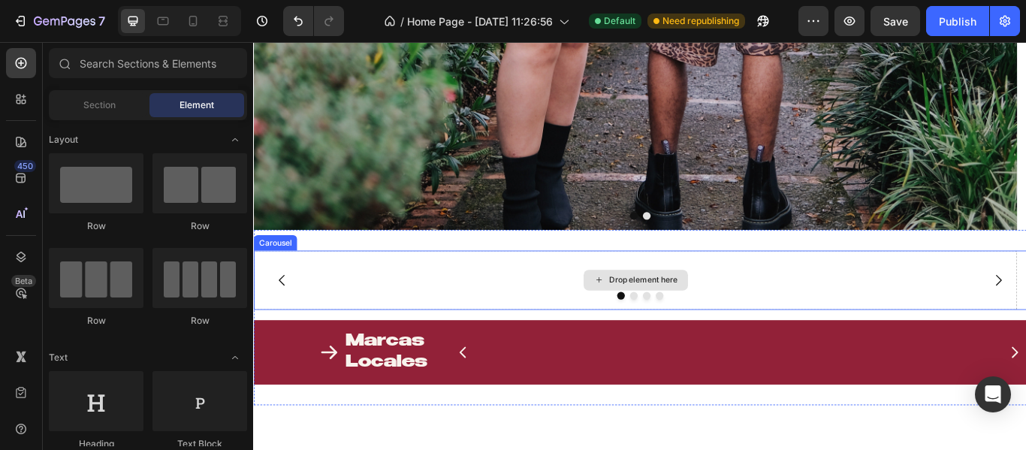
click at [409, 317] on div "Drop element here" at bounding box center [698, 319] width 890 height 69
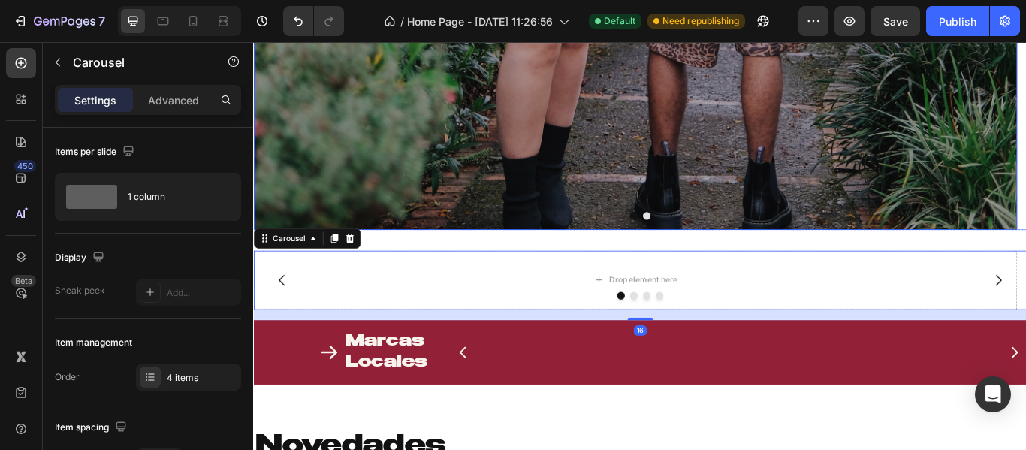
scroll to position [726, 0]
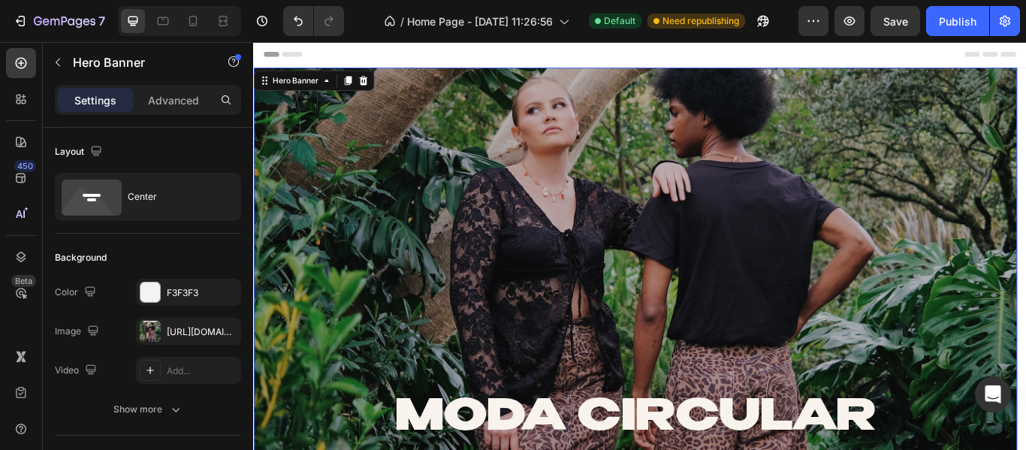
scroll to position [0, 0]
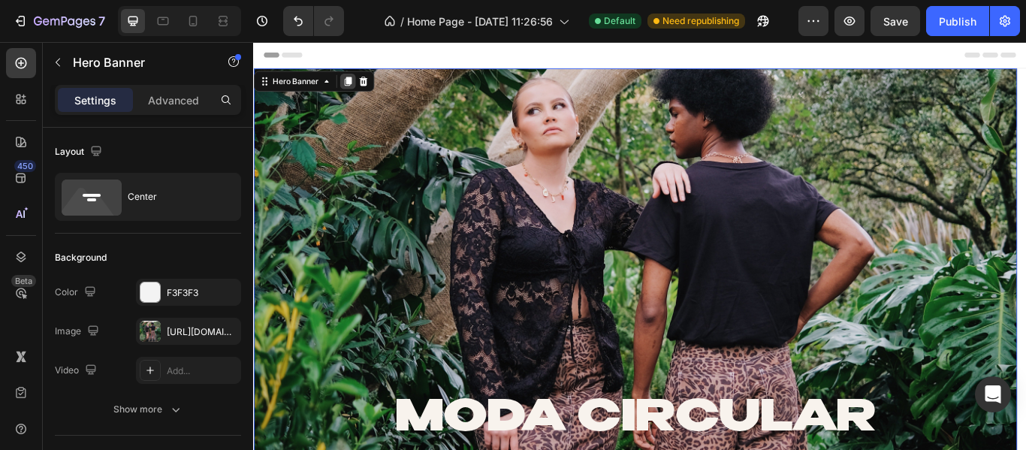
click at [357, 86] on icon at bounding box center [363, 88] width 12 height 12
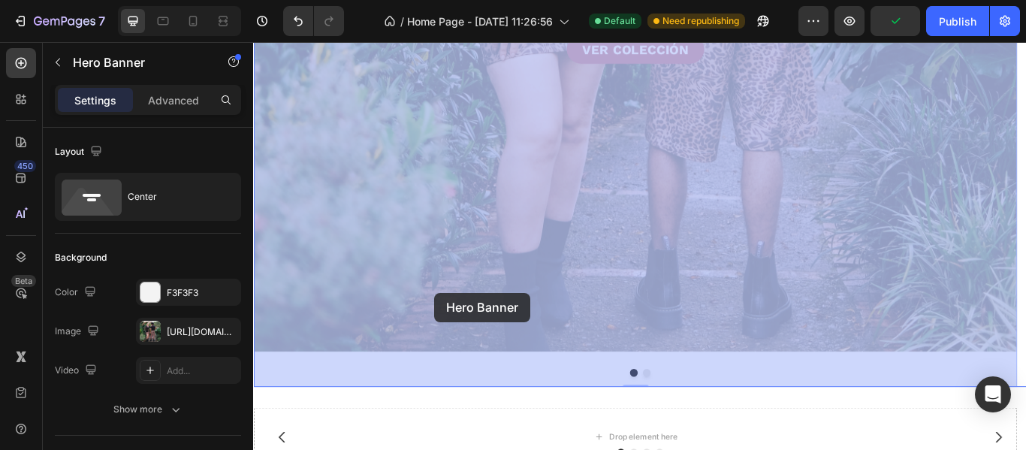
scroll to position [1466, 0]
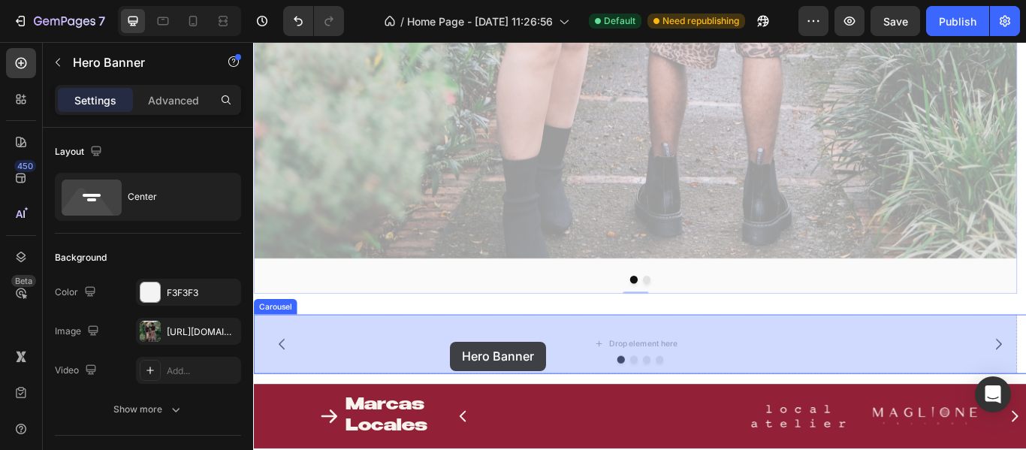
drag, startPoint x: 430, startPoint y: 158, endPoint x: 482, endPoint y: 391, distance: 238.4
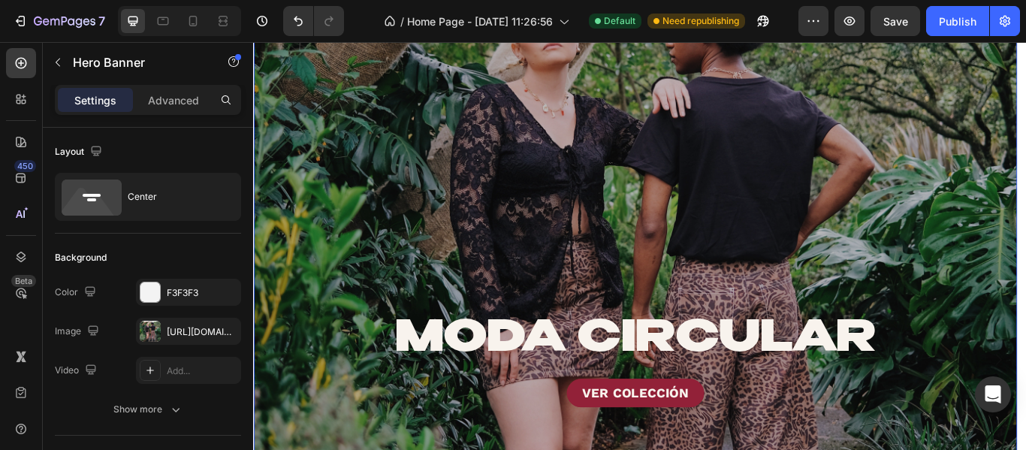
scroll to position [715, 0]
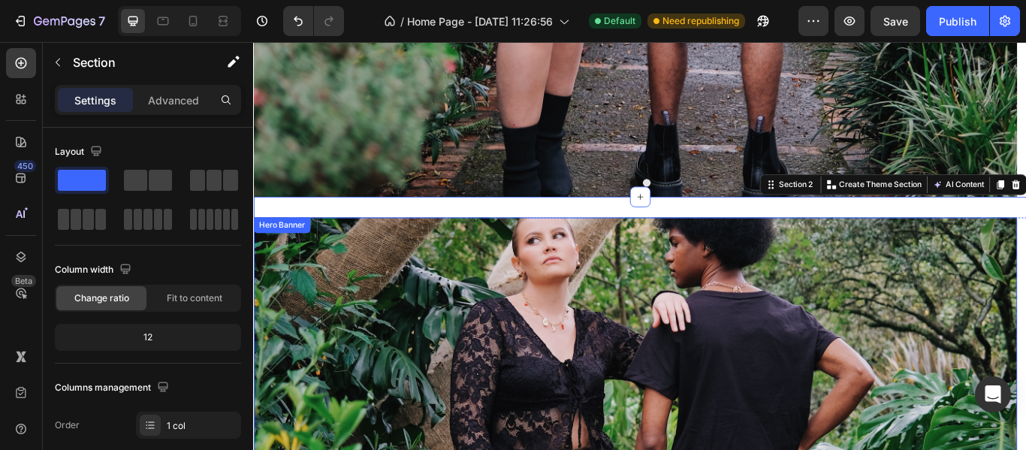
click at [301, 255] on div "Hero Banner" at bounding box center [286, 256] width 60 height 14
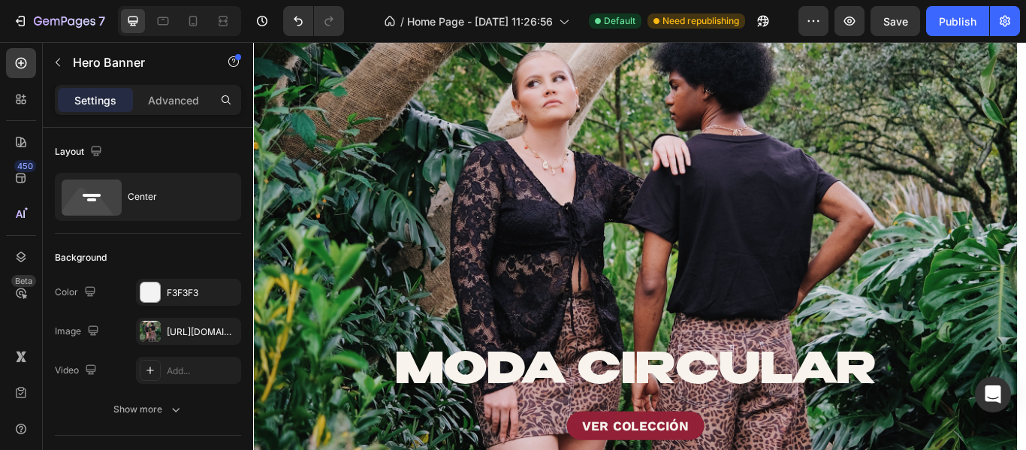
scroll to position [0, 0]
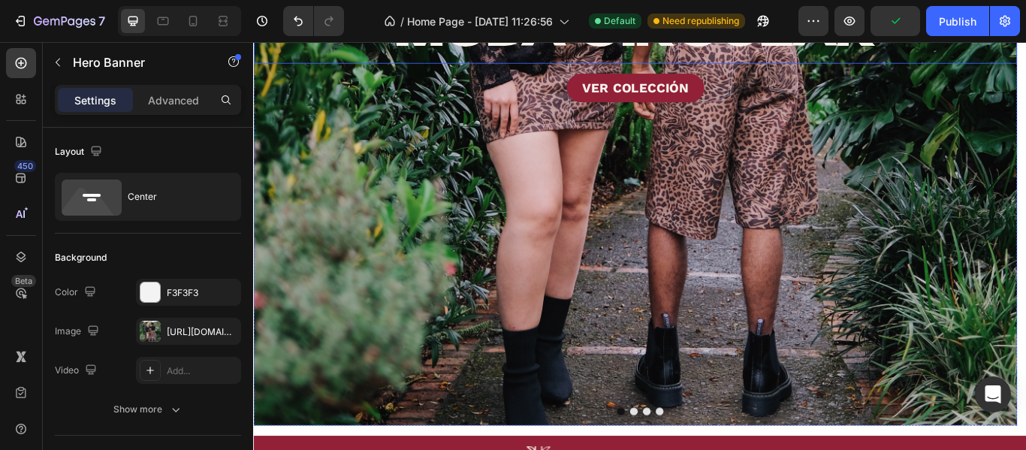
scroll to position [1351, 0]
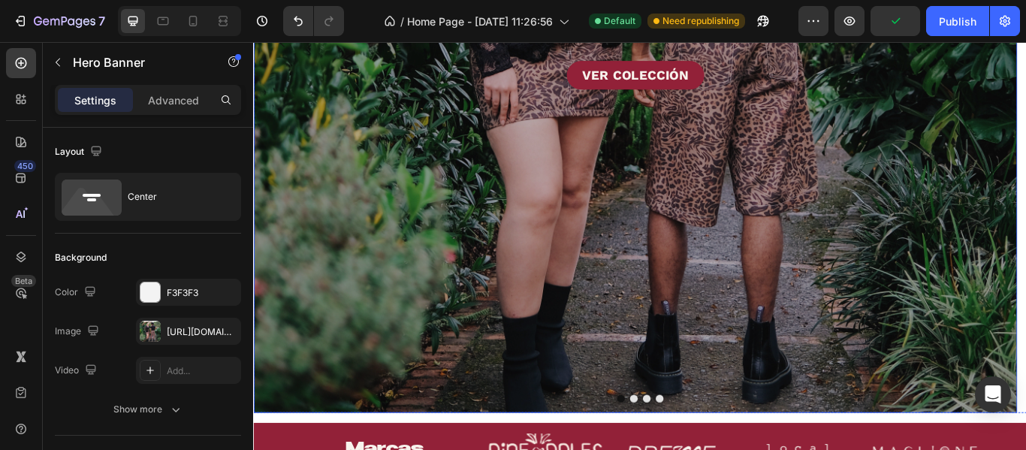
click at [728, 392] on div "Overlay" at bounding box center [698, 42] width 890 height 864
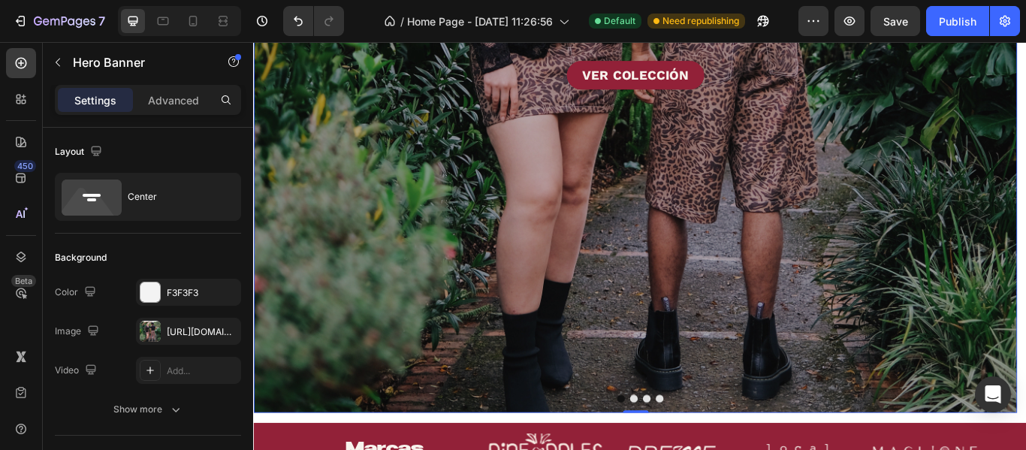
scroll to position [1201, 0]
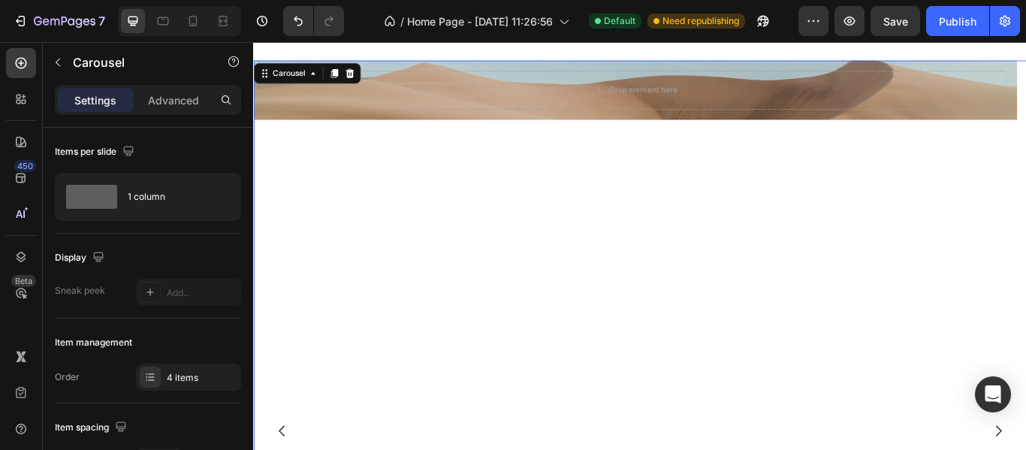
scroll to position [901, 0]
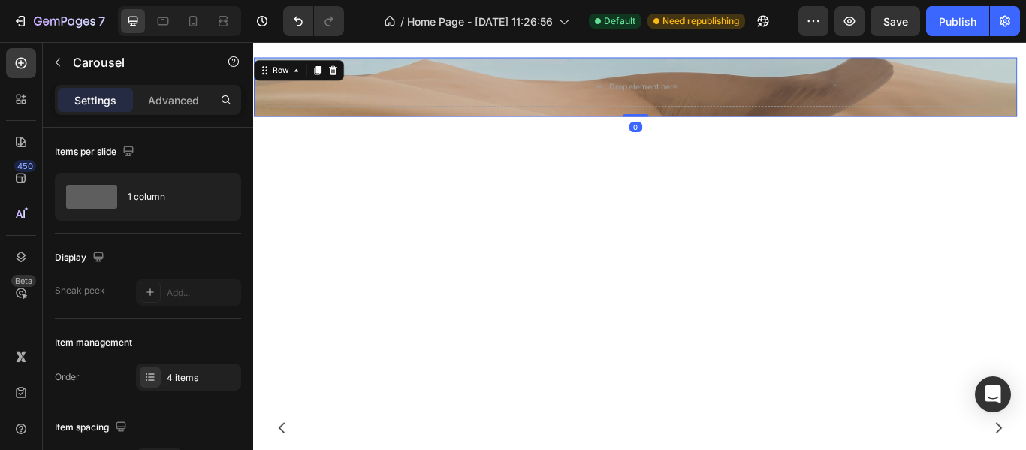
click at [693, 128] on div "Drop element here Row 0" at bounding box center [698, 94] width 890 height 69
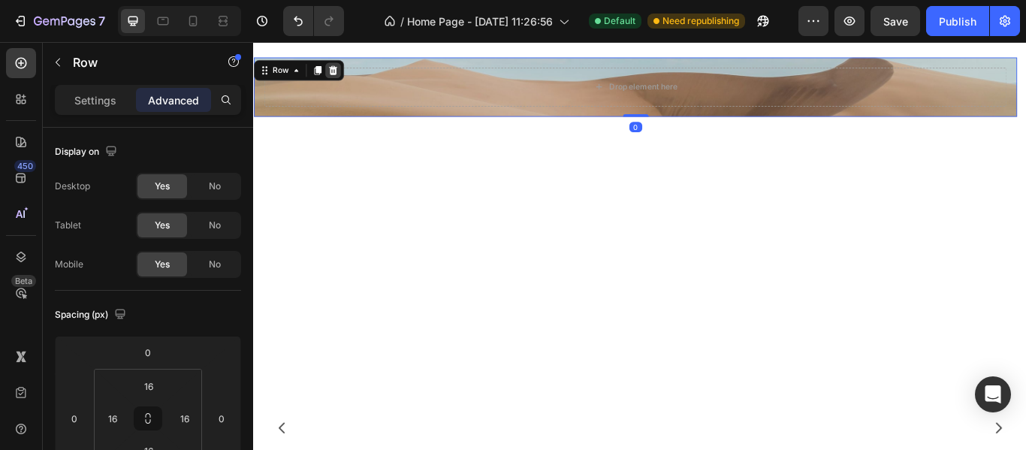
click at [347, 69] on icon at bounding box center [345, 75] width 12 height 12
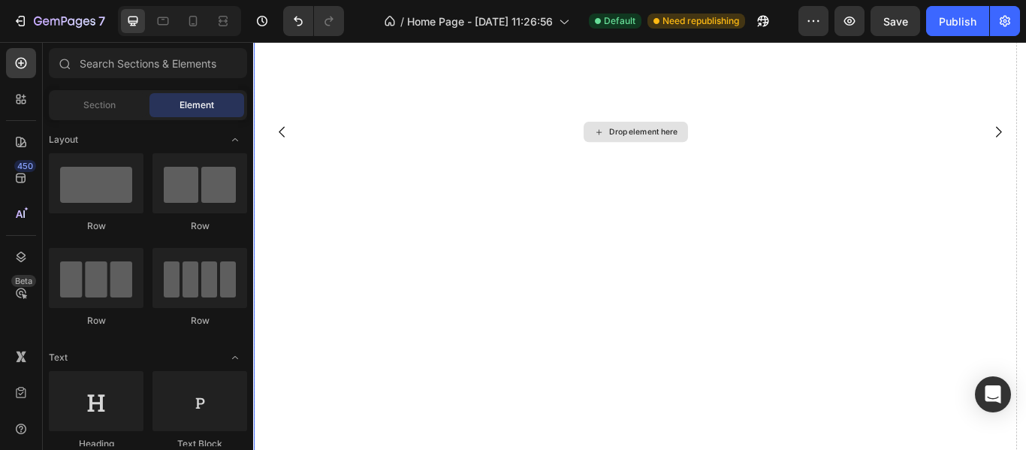
scroll to position [1126, 0]
click at [296, 259] on button "Carousel Back Arrow" at bounding box center [286, 267] width 42 height 42
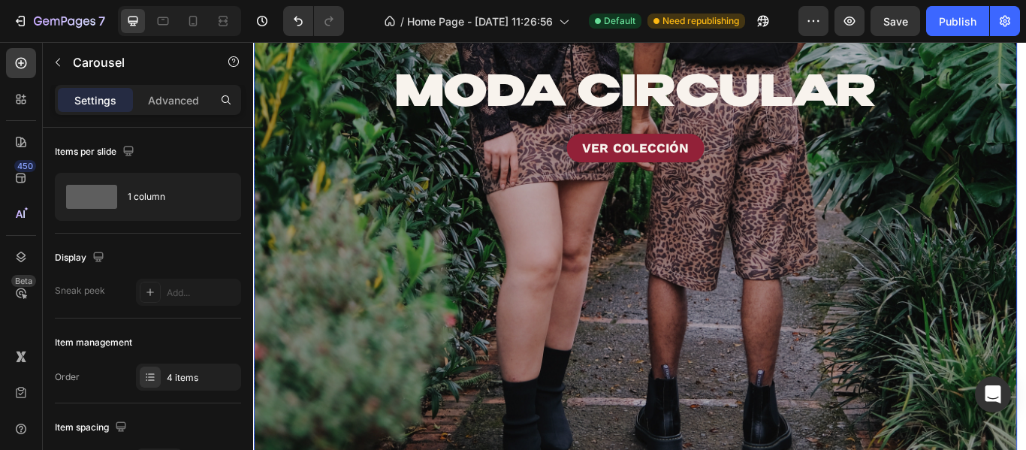
scroll to position [1276, 0]
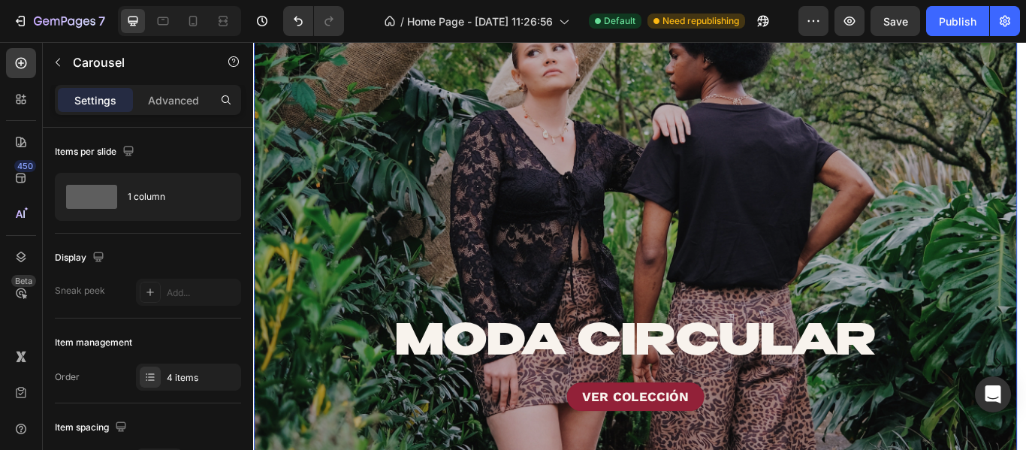
scroll to position [1126, 0]
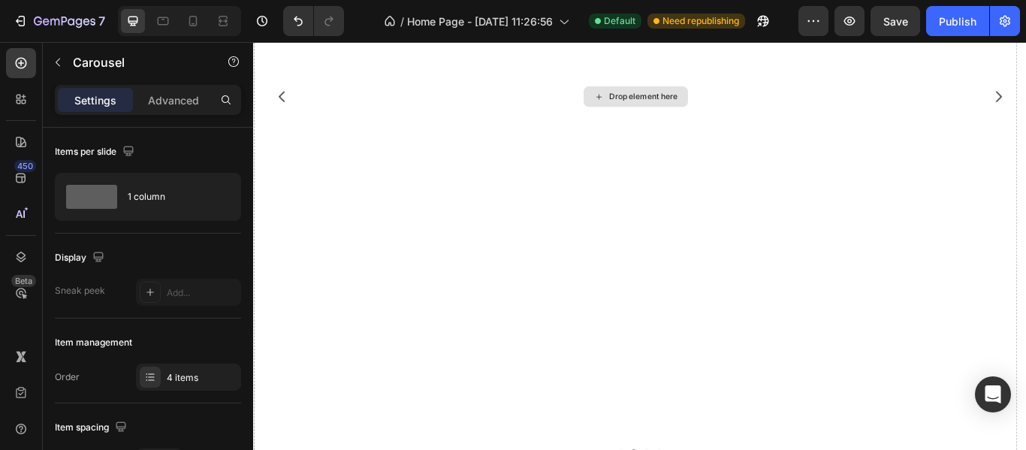
scroll to position [1201, 0]
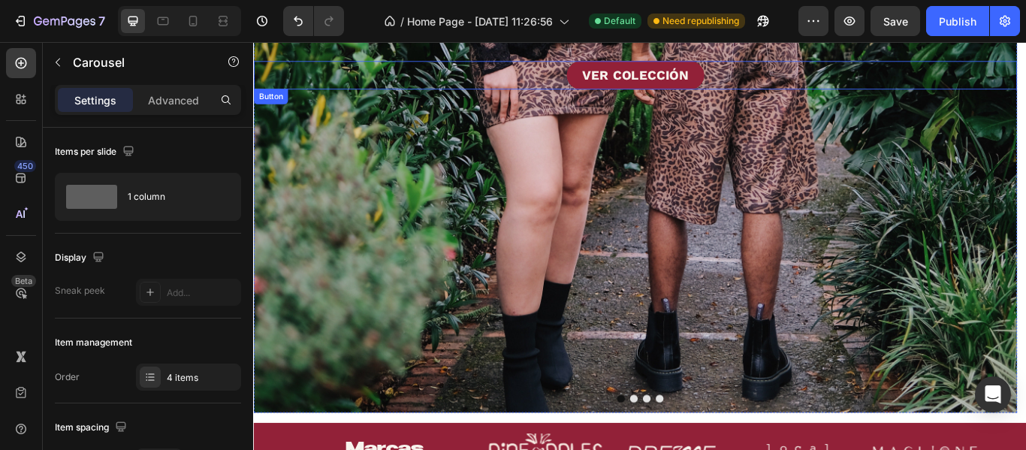
scroll to position [1276, 0]
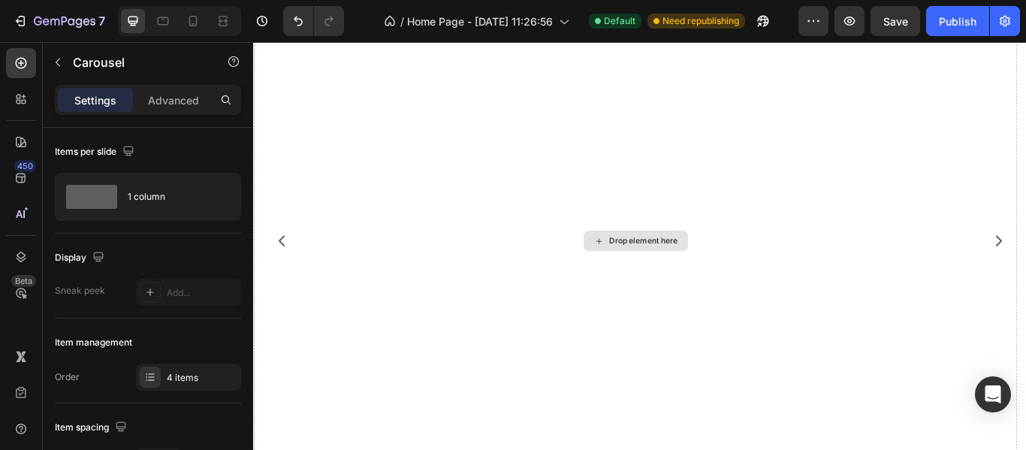
scroll to position [1126, 0]
click at [982, 201] on div "Drop element here" at bounding box center [698, 267] width 890 height 864
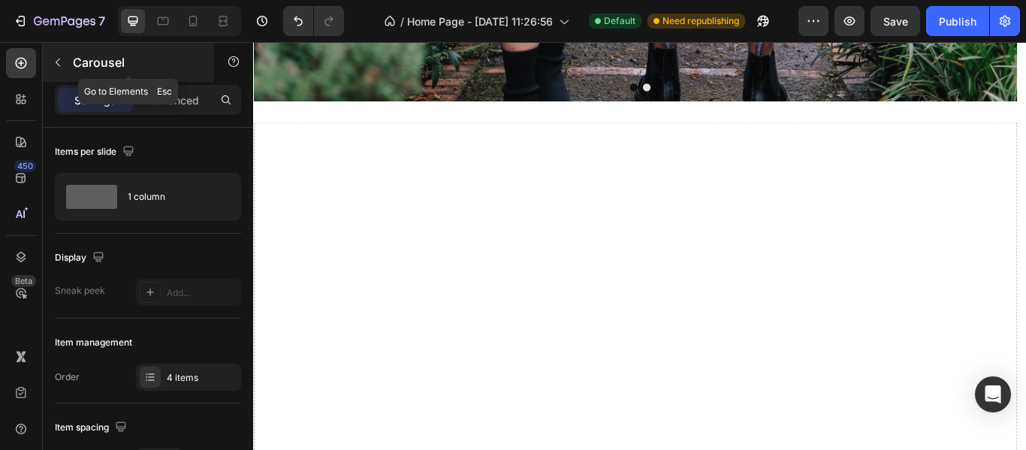
click at [100, 68] on p "Carousel" at bounding box center [137, 62] width 128 height 18
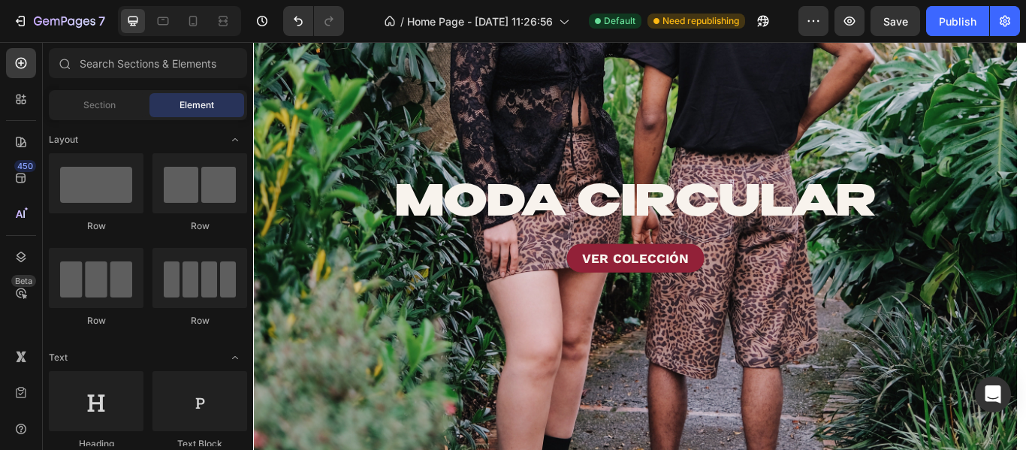
scroll to position [225, 0]
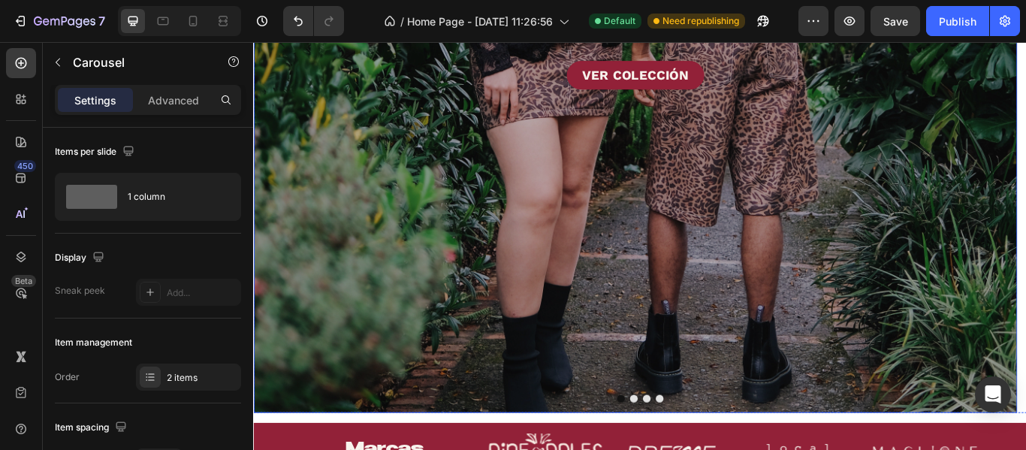
scroll to position [1201, 0]
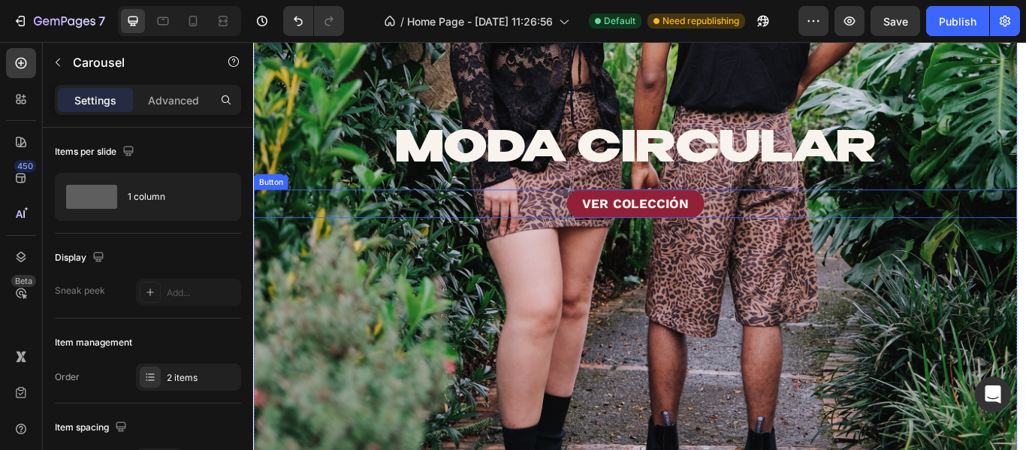
click at [1025, 225] on div "VER COLECCIÓN Button" at bounding box center [698, 230] width 890 height 33
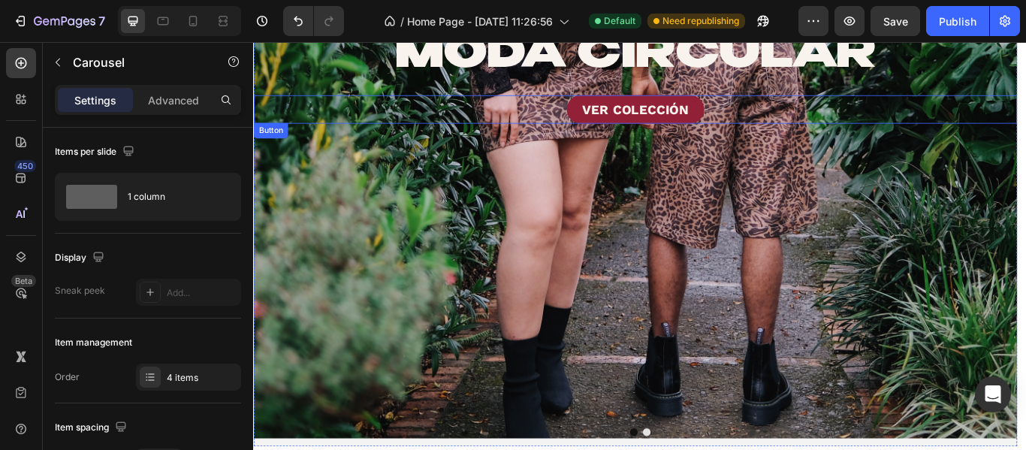
scroll to position [375, 0]
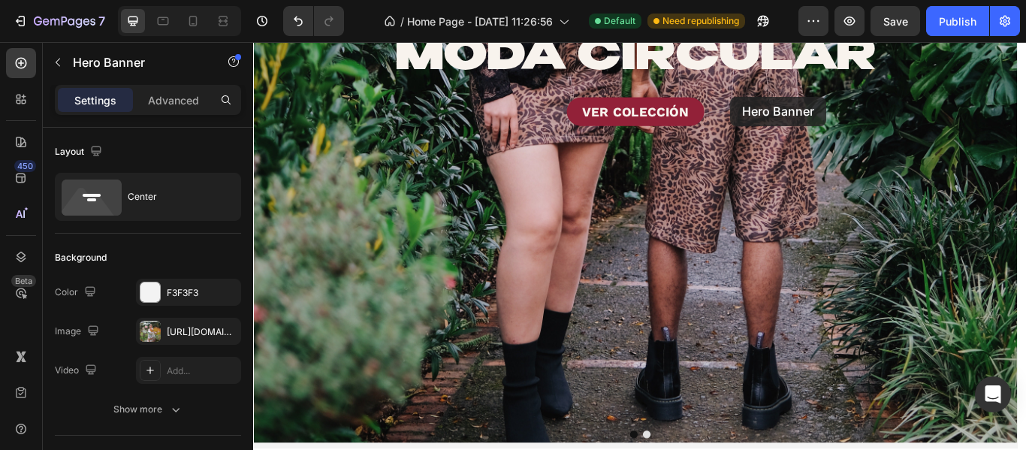
scroll to position [376, 0]
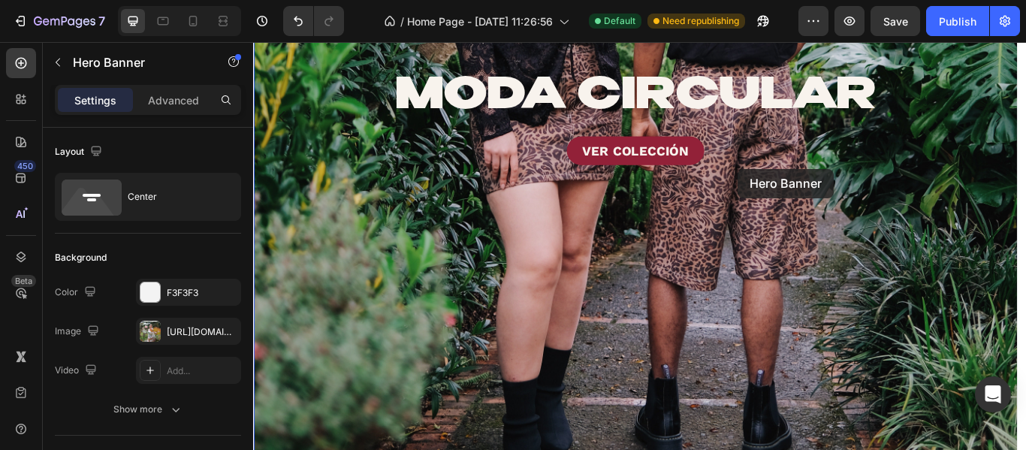
drag, startPoint x: 937, startPoint y: 208, endPoint x: 818, endPoint y: 190, distance: 120.7
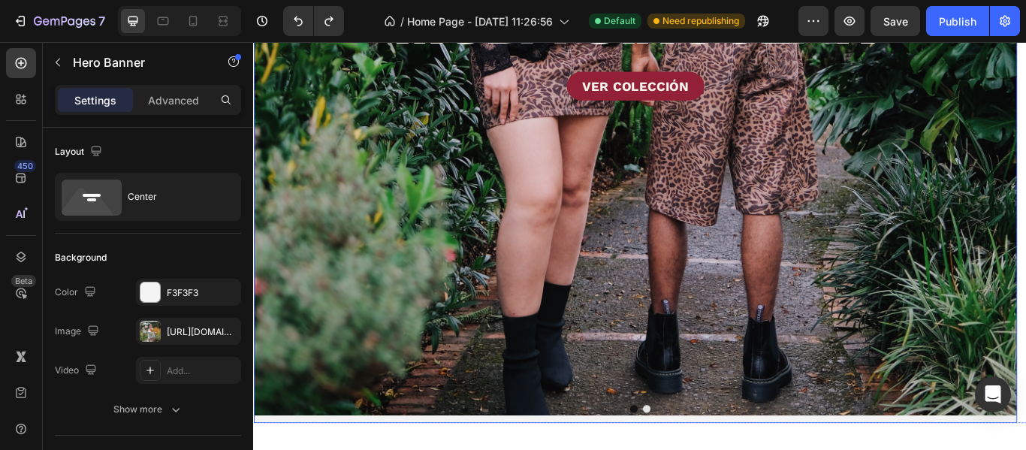
scroll to position [301, 0]
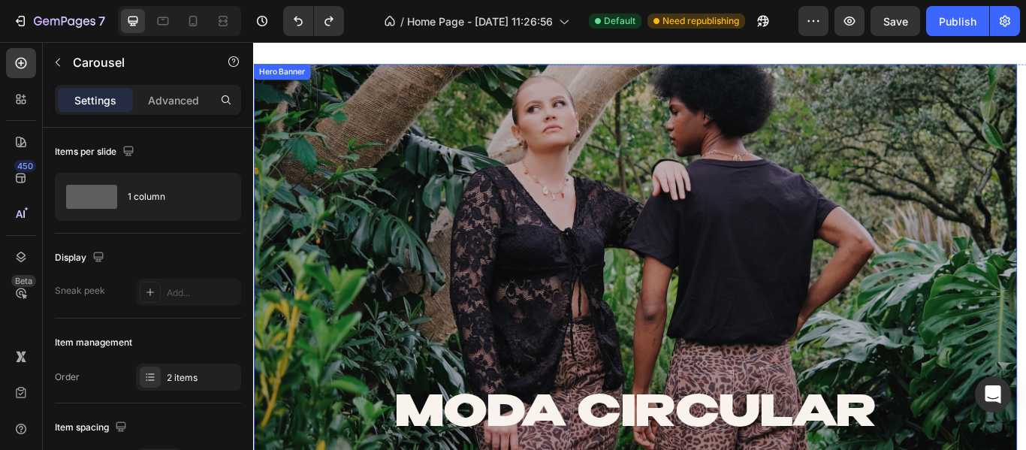
scroll to position [902, 0]
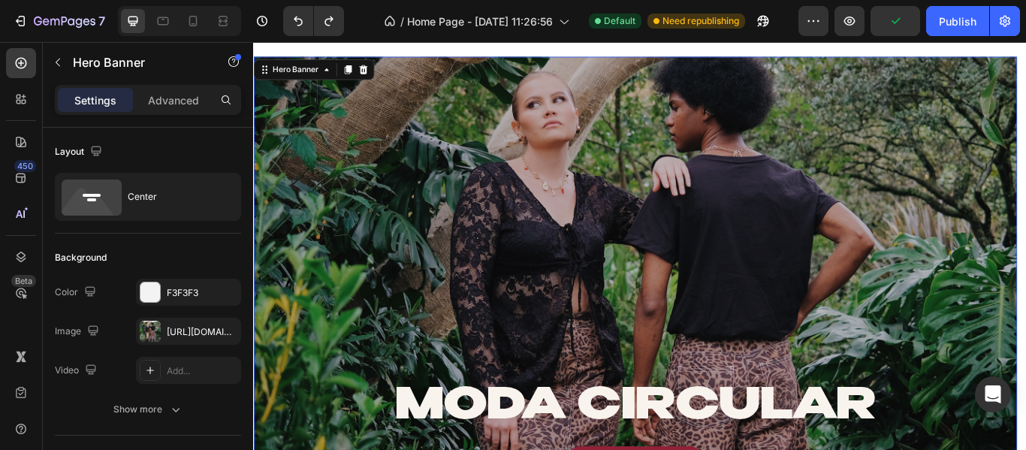
scroll to position [977, 0]
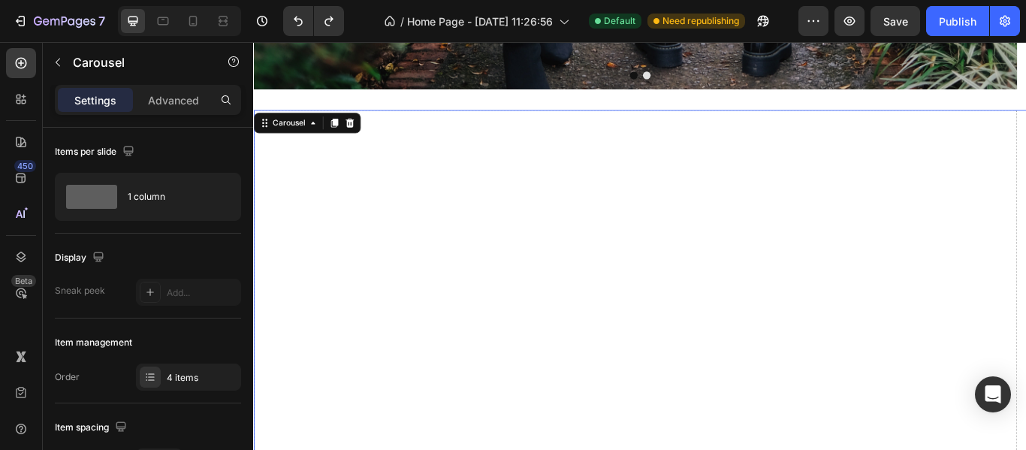
scroll to position [827, 0]
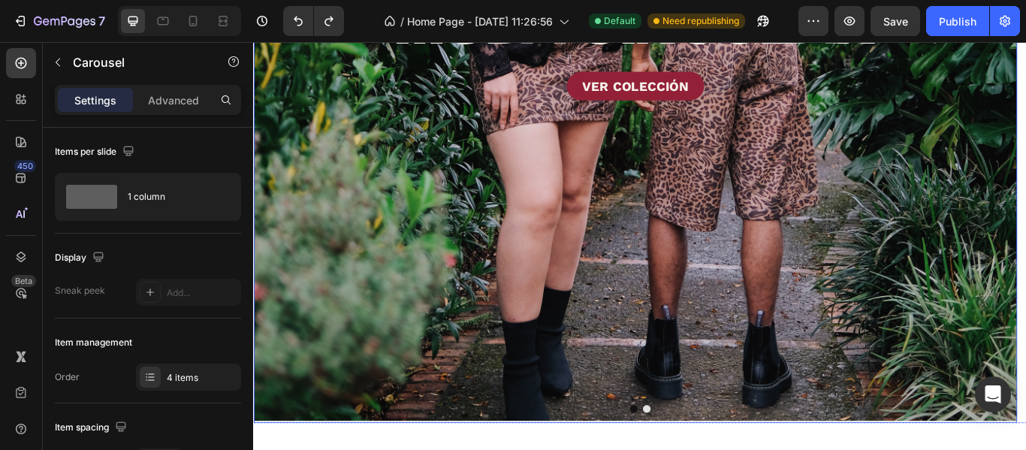
scroll to position [376, 0]
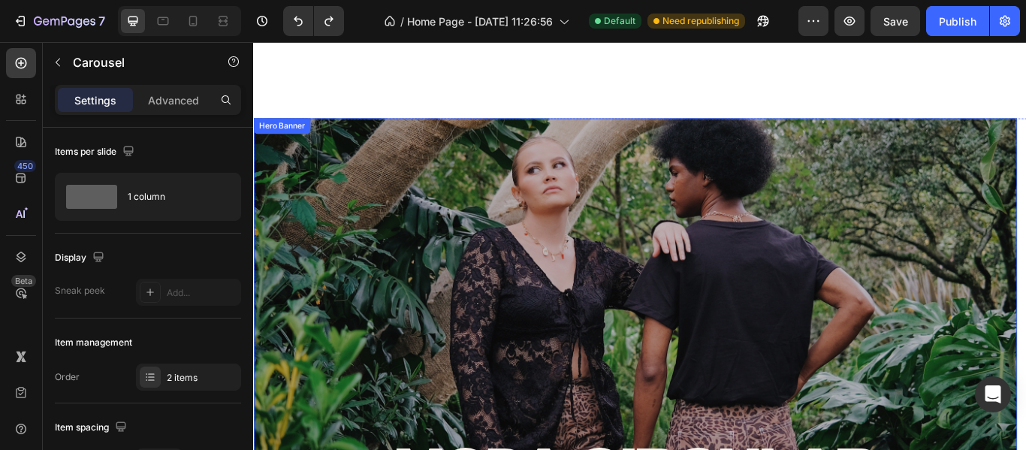
scroll to position [977, 0]
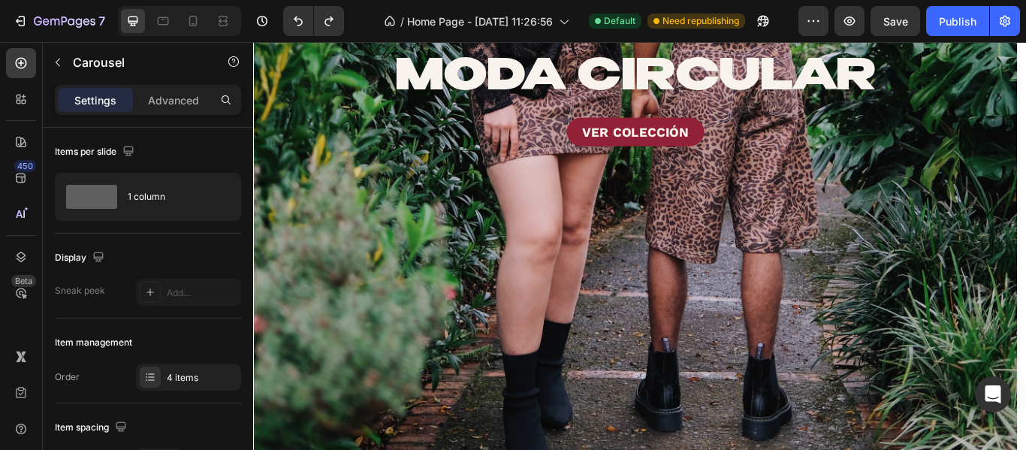
scroll to position [301, 0]
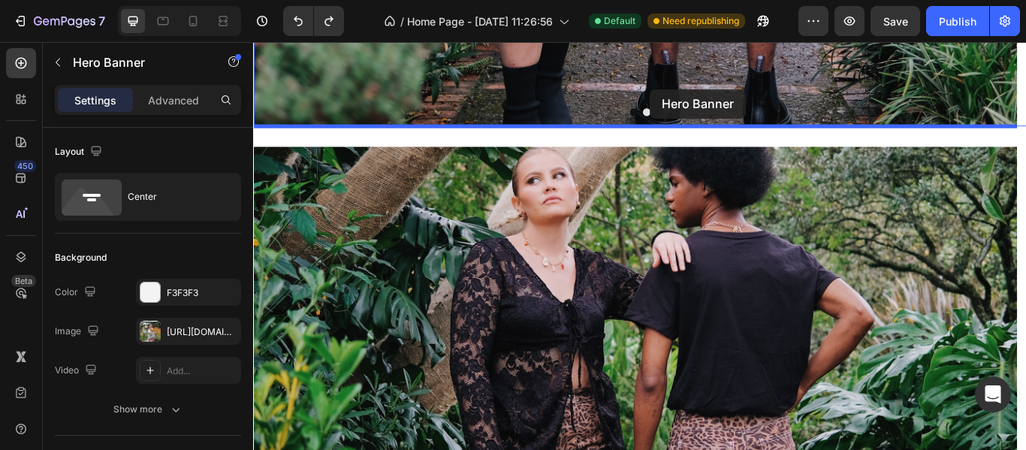
scroll to position [793, 0]
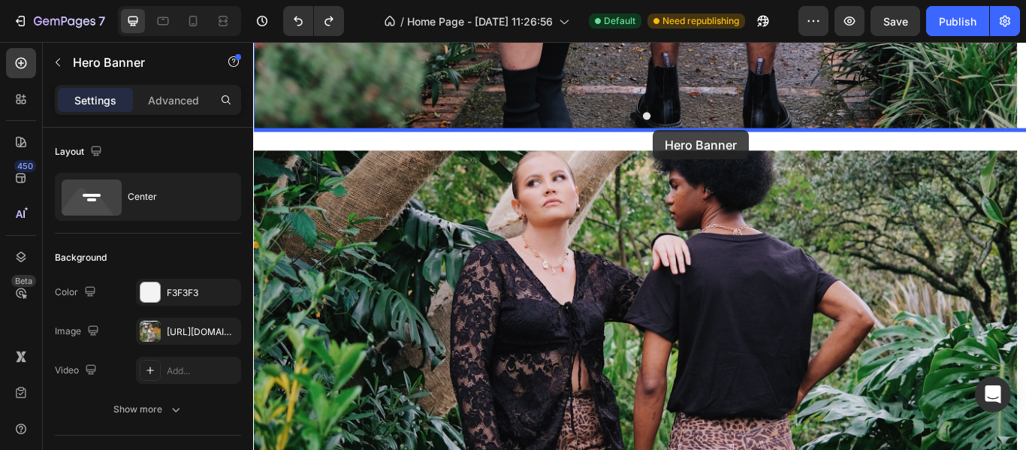
drag, startPoint x: 951, startPoint y: 351, endPoint x: 719, endPoint y: 144, distance: 311.6
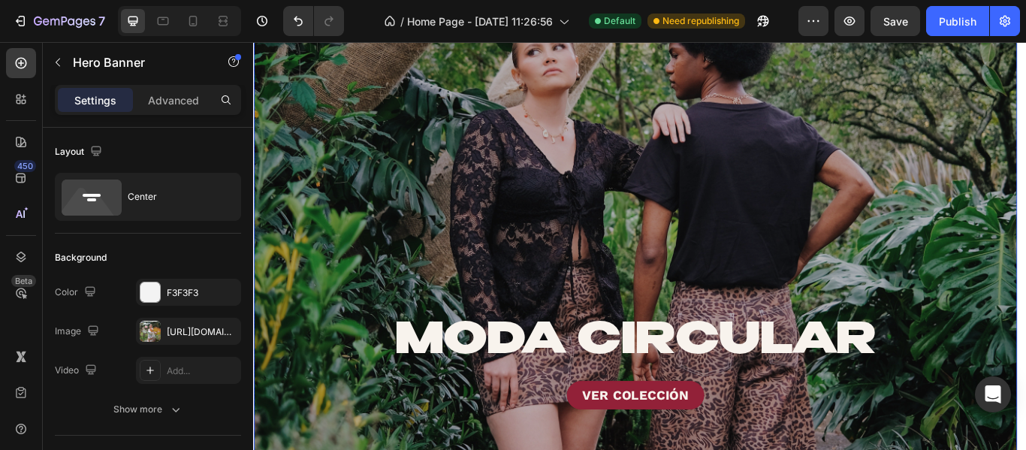
scroll to position [1919, 0]
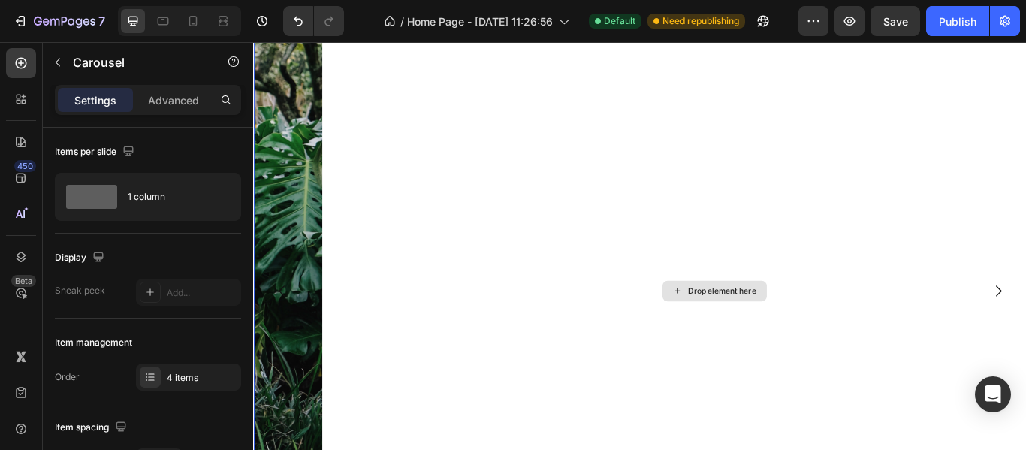
scroll to position [1694, 0]
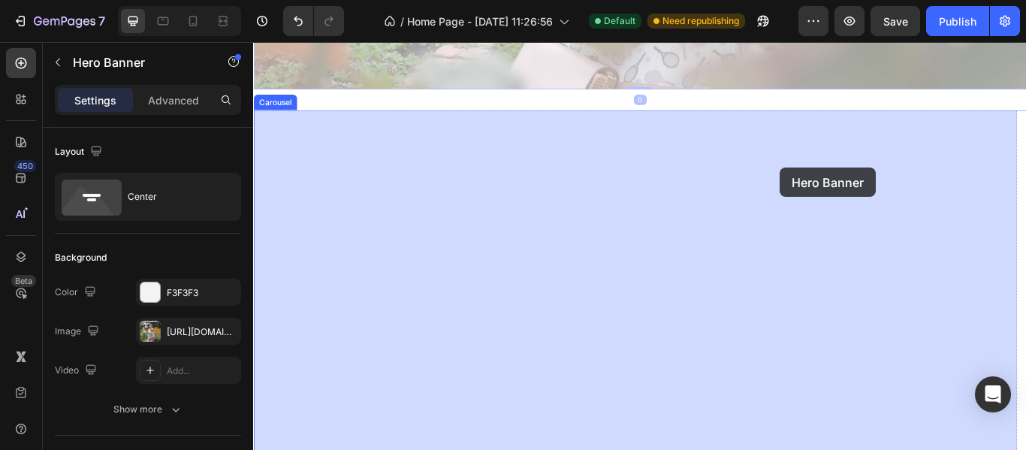
drag, startPoint x: 854, startPoint y: 62, endPoint x: 867, endPoint y: 188, distance: 127.6
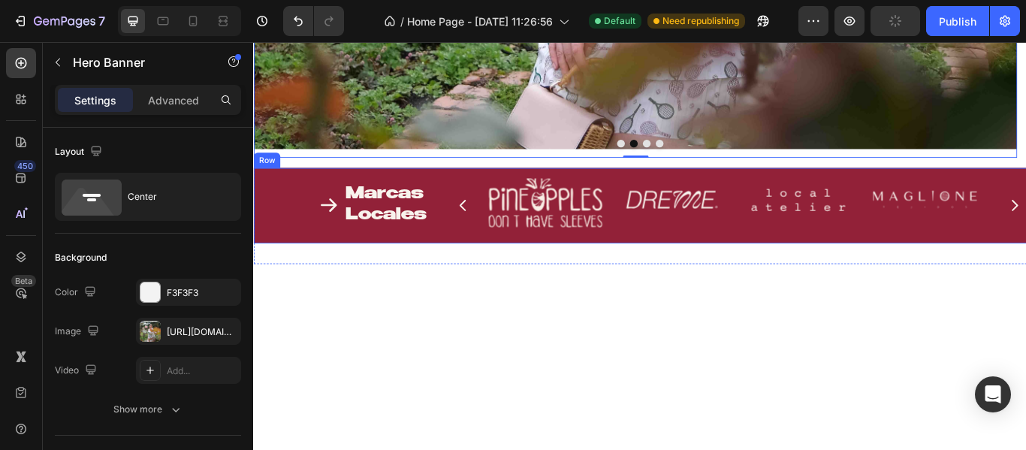
scroll to position [1093, 0]
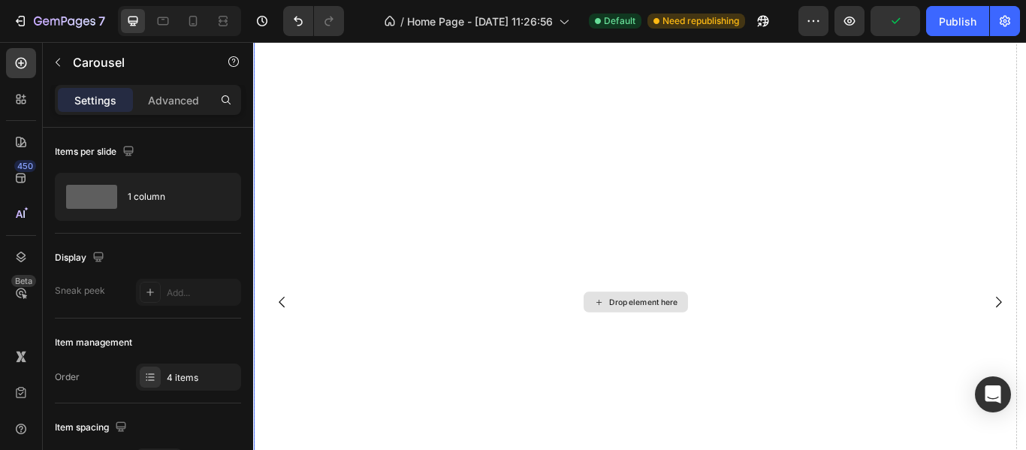
click at [850, 245] on div "Drop element here" at bounding box center [698, 345] width 890 height 864
click at [199, 372] on div "4 items" at bounding box center [202, 378] width 71 height 14
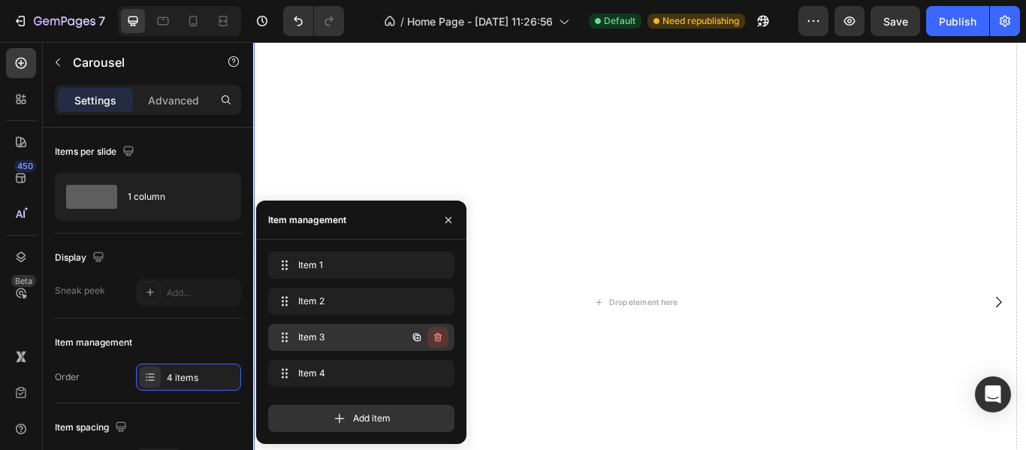
click at [437, 337] on icon "button" at bounding box center [436, 338] width 1 height 4
click at [437, 337] on div "Delete" at bounding box center [428, 337] width 28 height 14
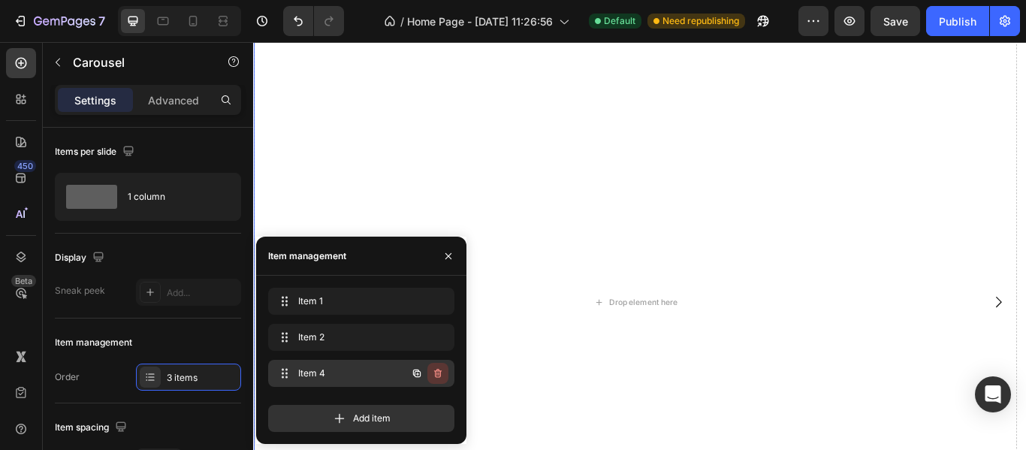
click at [434, 366] on button "button" at bounding box center [437, 373] width 21 height 21
click at [434, 366] on button "Delete" at bounding box center [427, 373] width 41 height 21
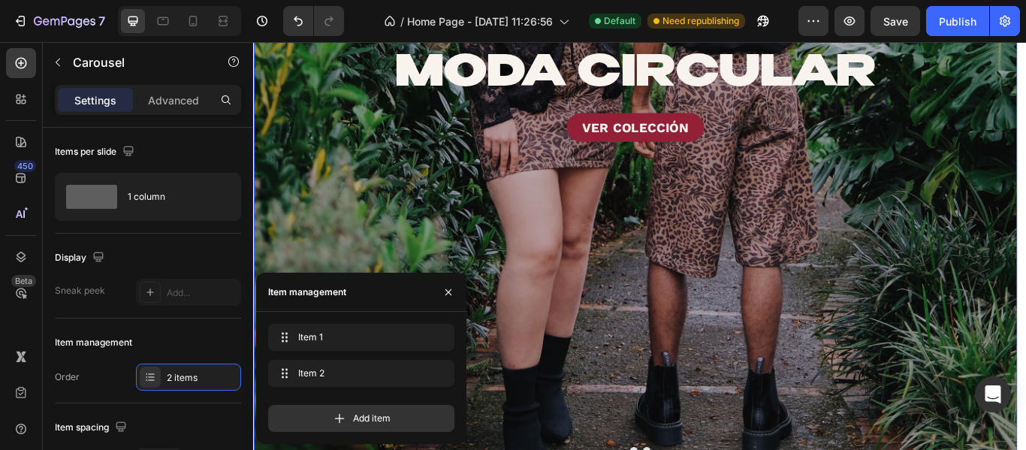
scroll to position [1394, 0]
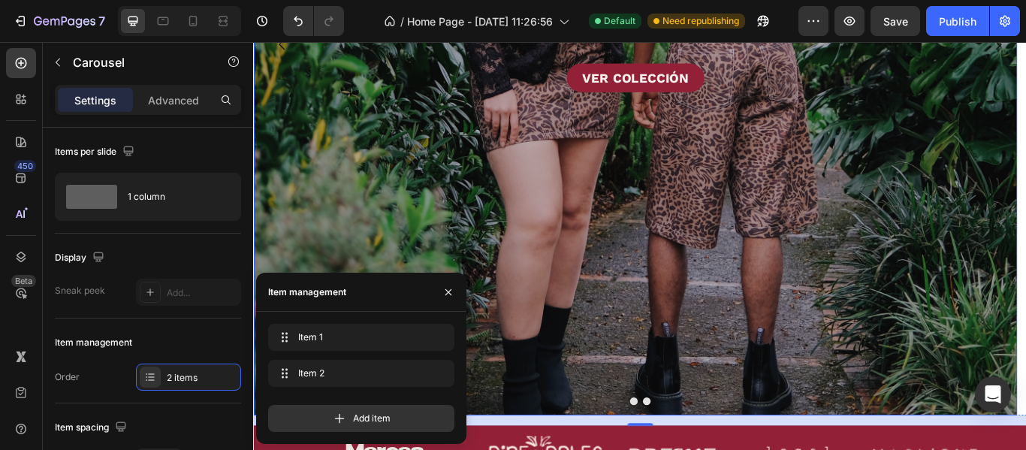
drag, startPoint x: 499, startPoint y: 193, endPoint x: 392, endPoint y: 232, distance: 113.5
click at [499, 193] on div "Overlay" at bounding box center [698, 45] width 890 height 864
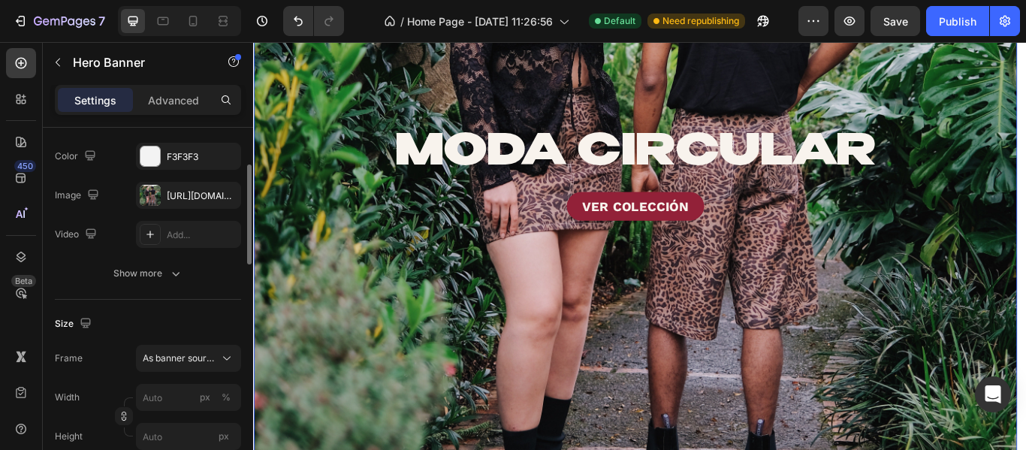
scroll to position [0, 0]
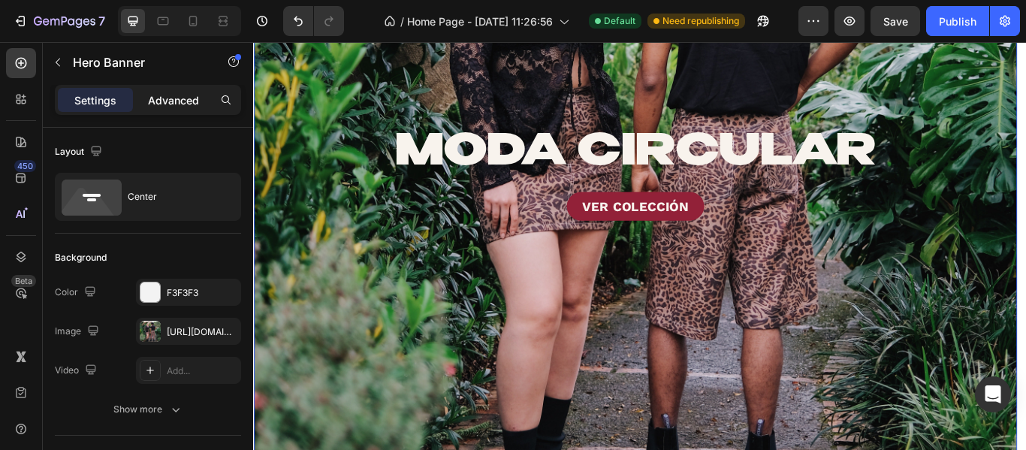
click at [167, 99] on p "Advanced" at bounding box center [173, 100] width 51 height 16
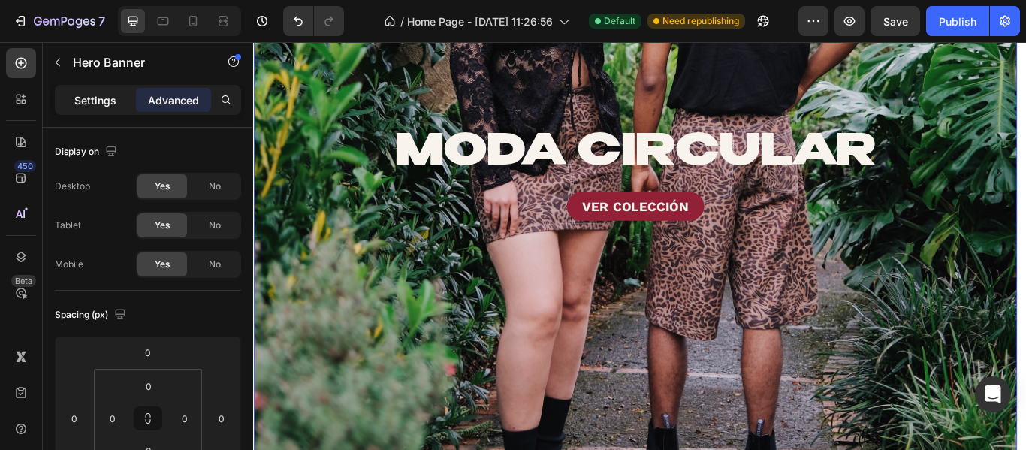
click at [92, 109] on div "Settings" at bounding box center [95, 100] width 75 height 24
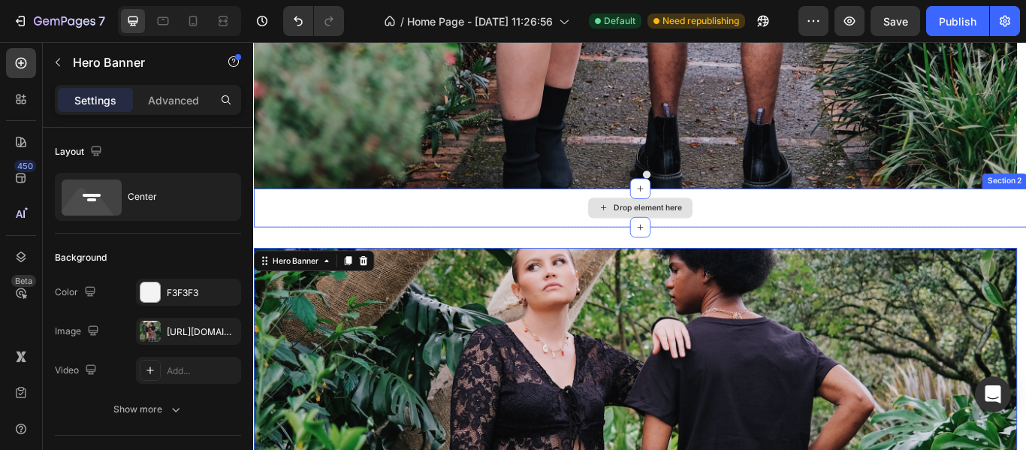
scroll to position [718, 0]
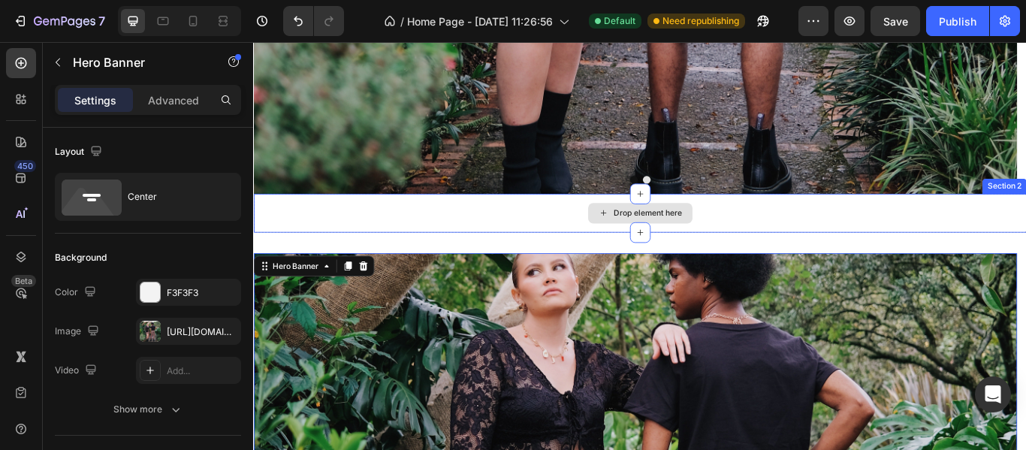
click at [481, 249] on div "Drop element here" at bounding box center [703, 241] width 901 height 45
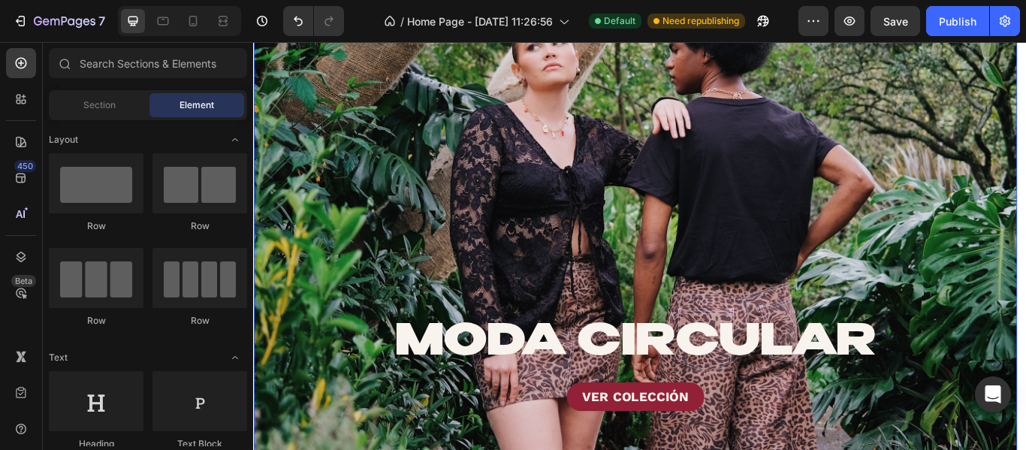
scroll to position [1051, 0]
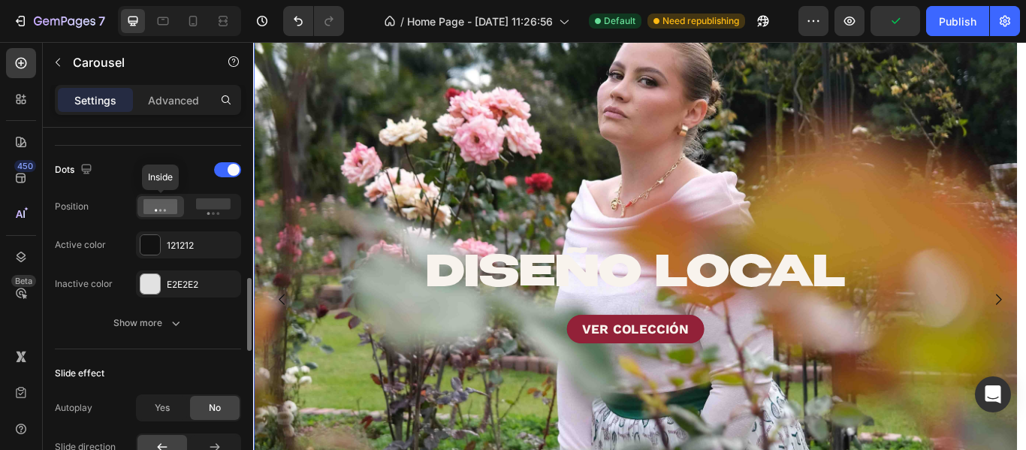
scroll to position [901, 0]
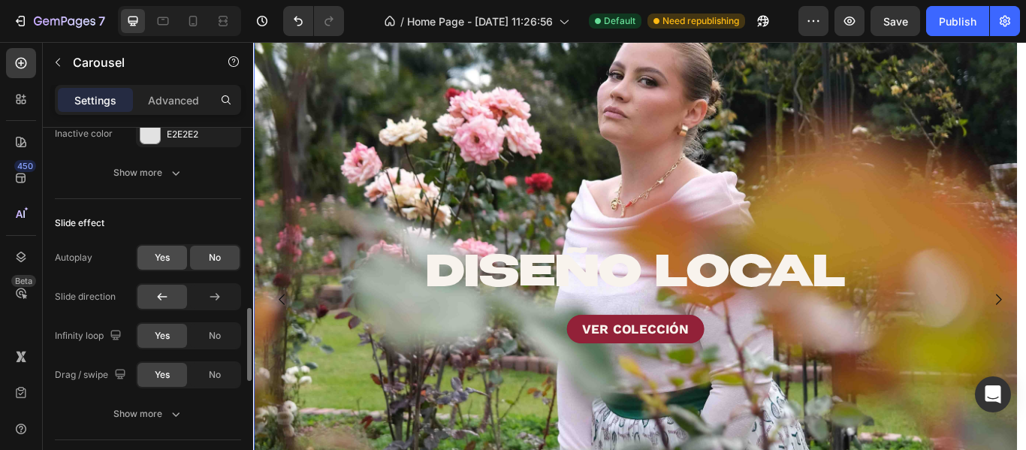
click at [158, 264] on span "Yes" at bounding box center [162, 258] width 15 height 14
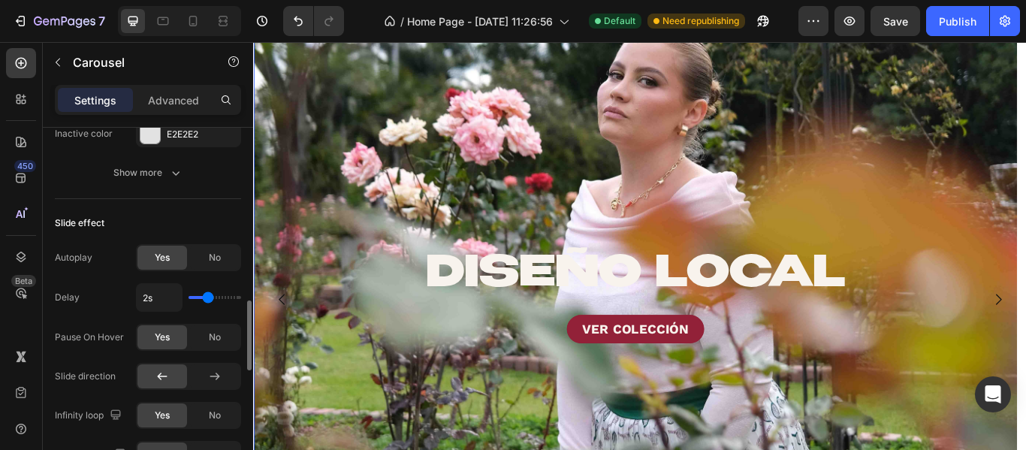
type input "2.2s"
type input "2.2"
type input "2.3s"
type input "2.3"
type input "2.4s"
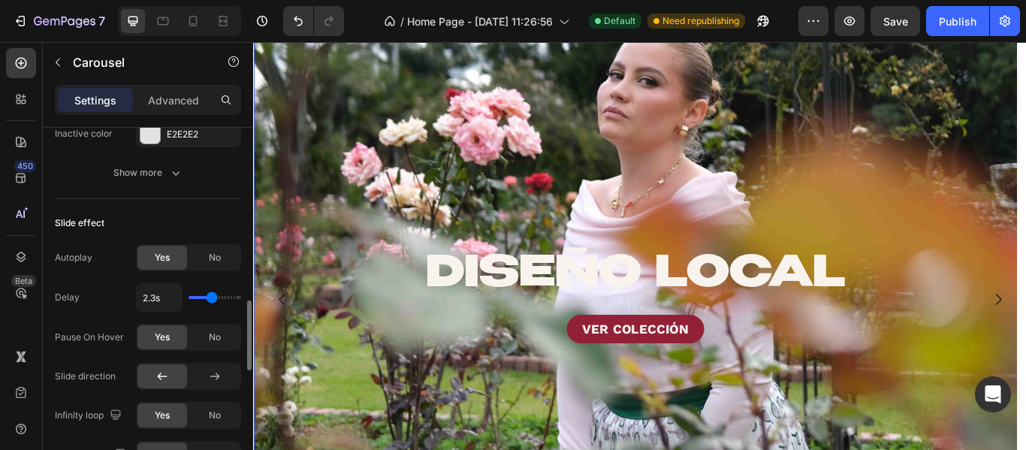
type input "2.4"
type input "2.6s"
type input "2.6"
type input "2.7s"
type input "2.7"
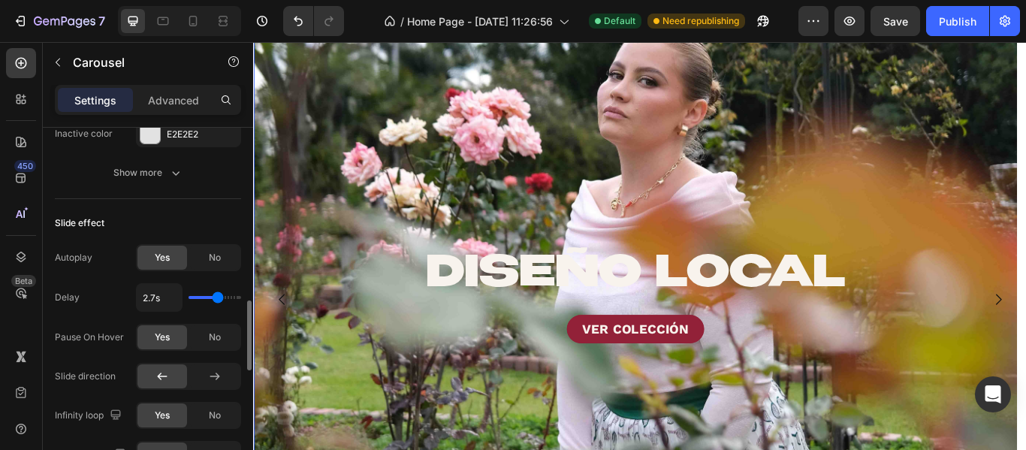
type input "2.8s"
type input "2.8"
type input "2.9s"
type input "2.9"
type input "3s"
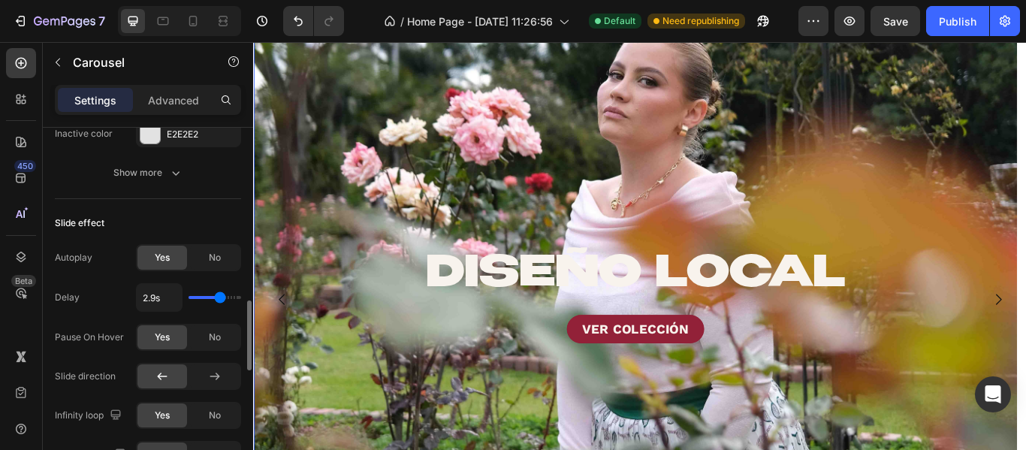
type input "3"
type input "3.1s"
type input "3.1"
type input "3.2s"
type input "3.2"
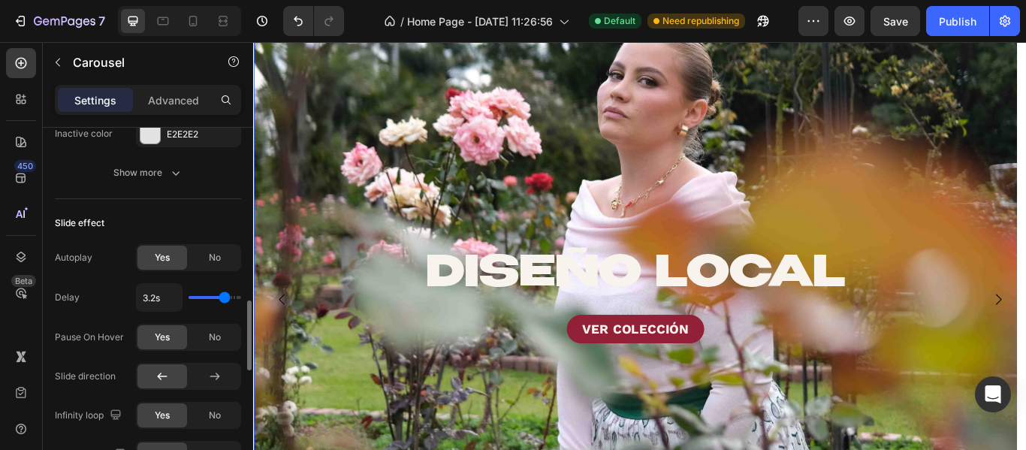
type input "3.3s"
type input "3.3"
type input "3.5s"
type input "3.5"
type input "3.6s"
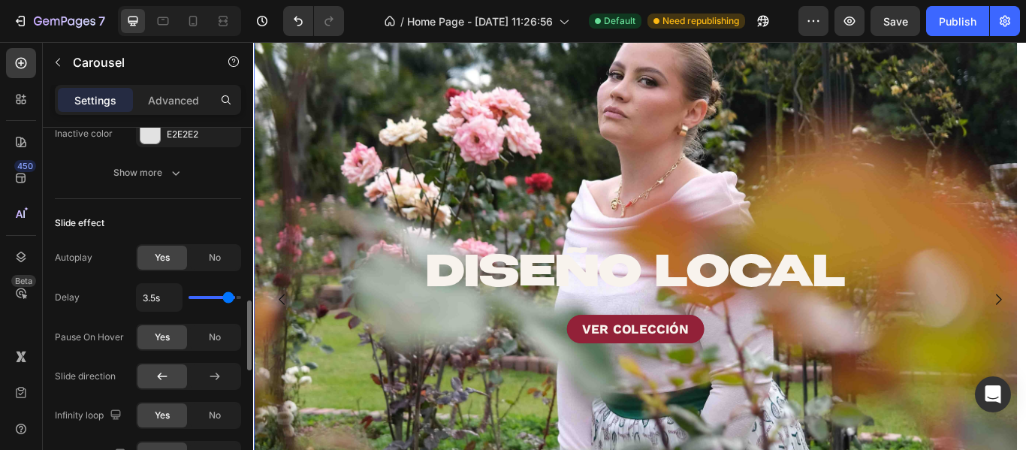
type input "3.6"
type input "3.7s"
type input "3.7"
type input "3.8s"
type input "3.8"
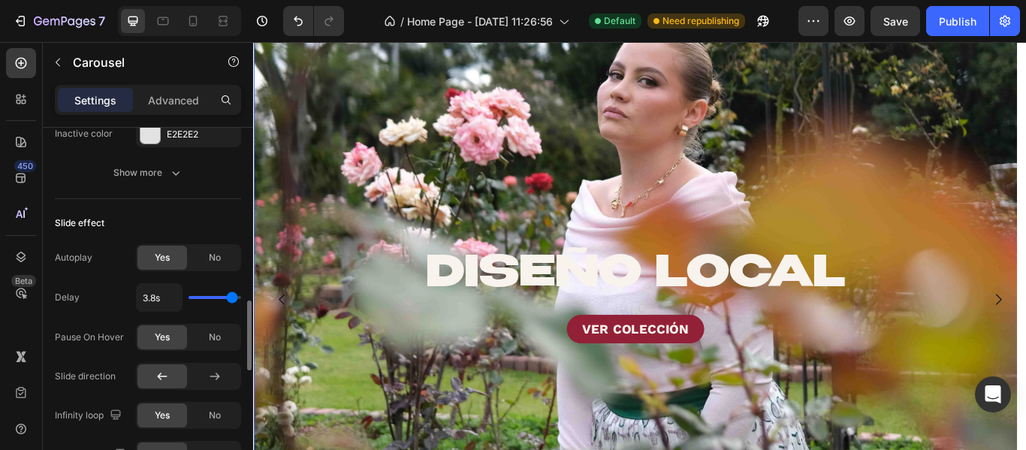
type input "3.9s"
type input "3.9"
type input "4s"
drag, startPoint x: 206, startPoint y: 299, endPoint x: 255, endPoint y: 303, distance: 49.0
type input "4"
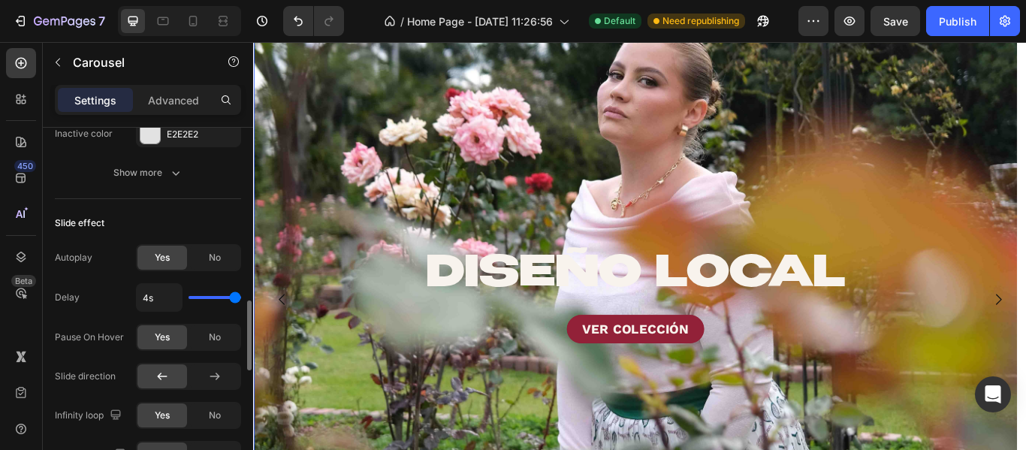
click at [241, 299] on input "range" at bounding box center [214, 297] width 53 height 3
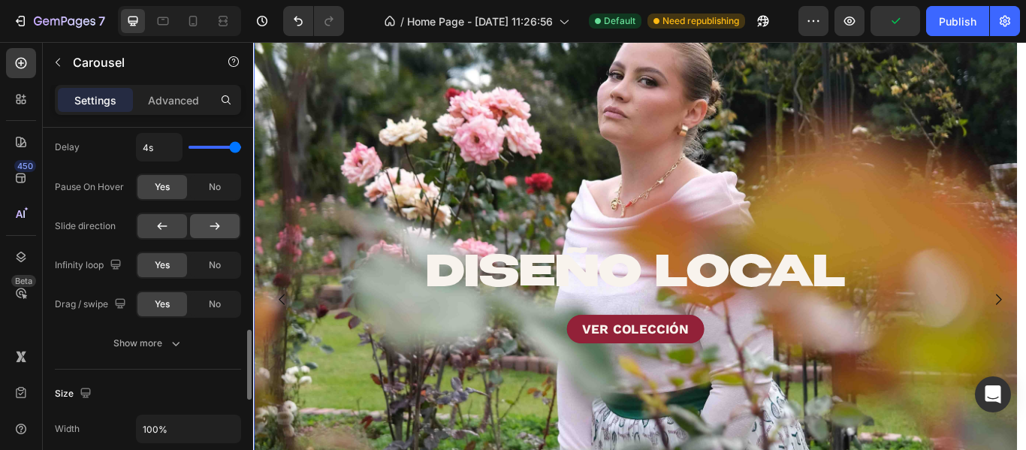
click at [208, 224] on icon at bounding box center [214, 225] width 15 height 15
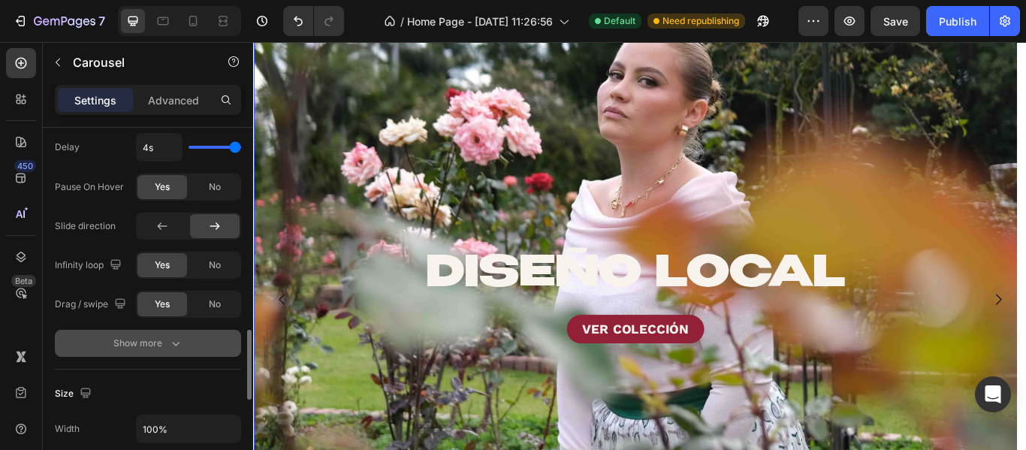
click at [140, 344] on div "Show more" at bounding box center [148, 343] width 70 height 15
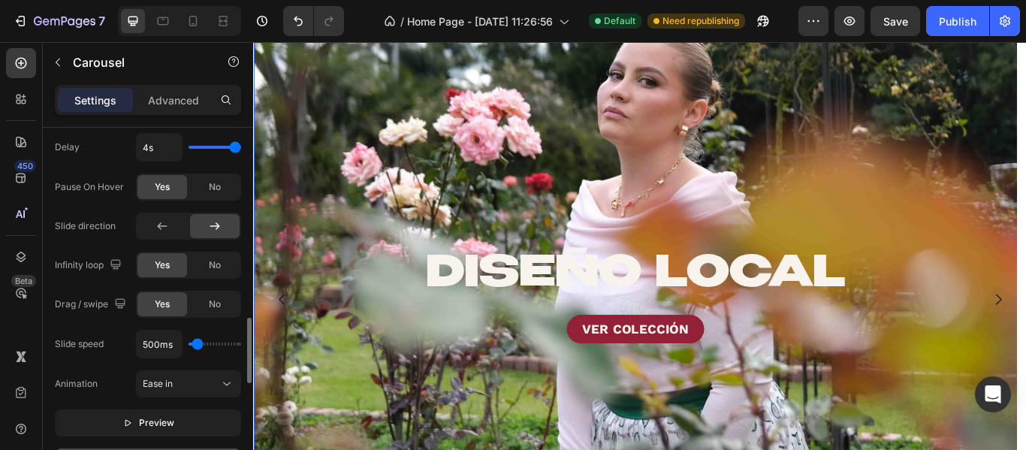
scroll to position [1126, 0]
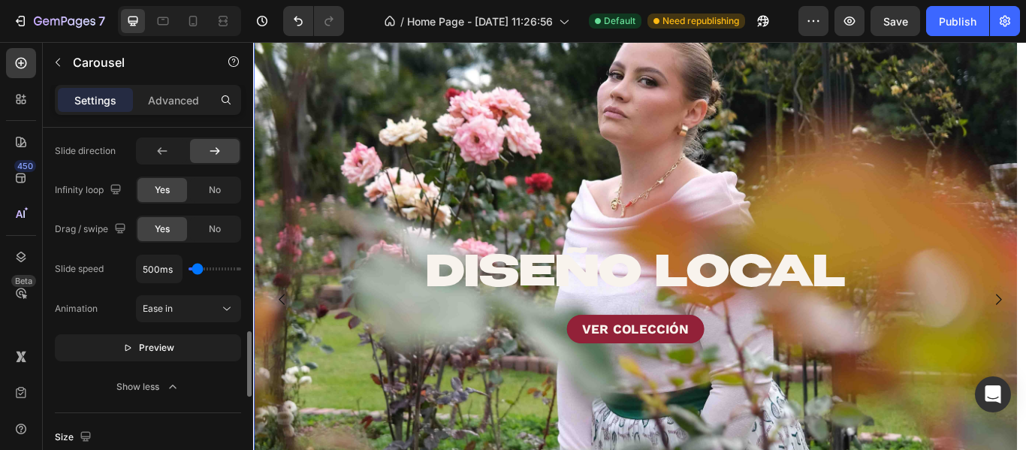
type input "750ms"
type input "750"
type input "850ms"
type input "850"
type input "900ms"
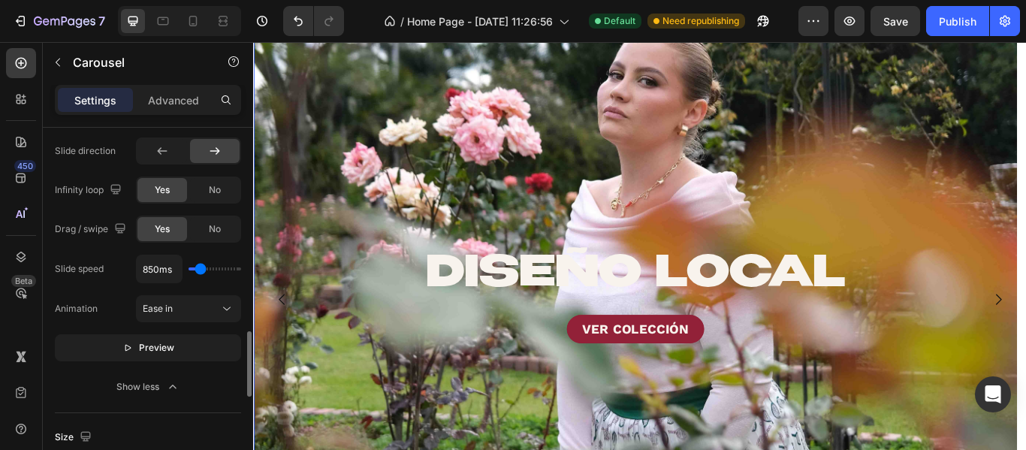
type input "900"
type input "1000ms"
type input "1000"
type input "850ms"
type input "850"
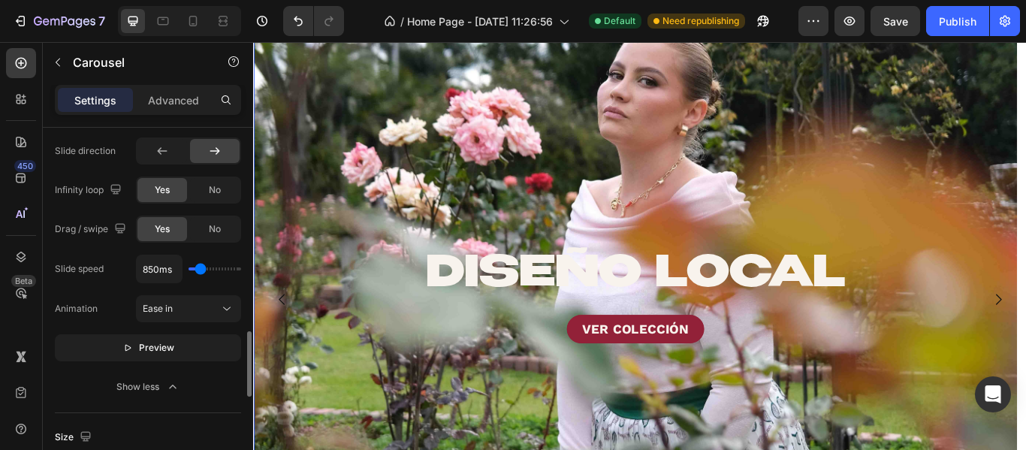
type input "750ms"
type input "750"
type input "650ms"
type input "650"
type input "450ms"
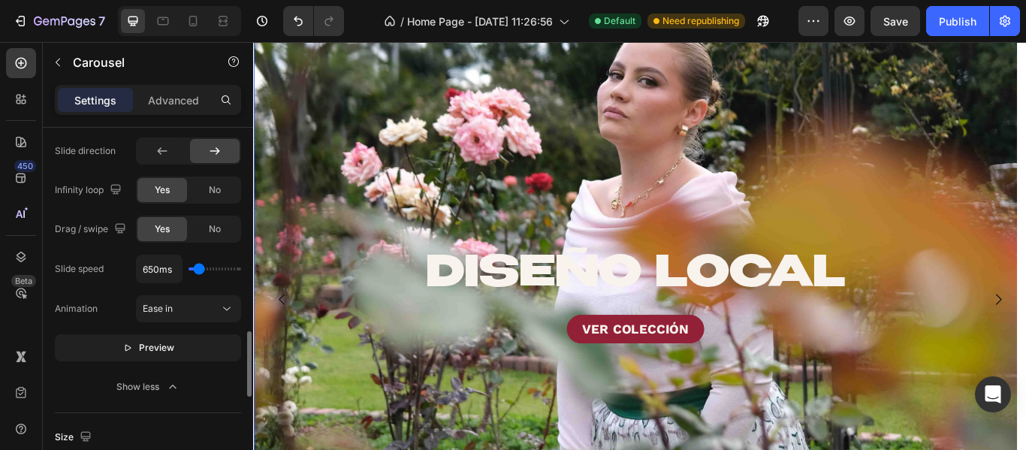
type input "450"
type input "350ms"
type input "350"
type input "900ms"
type input "900"
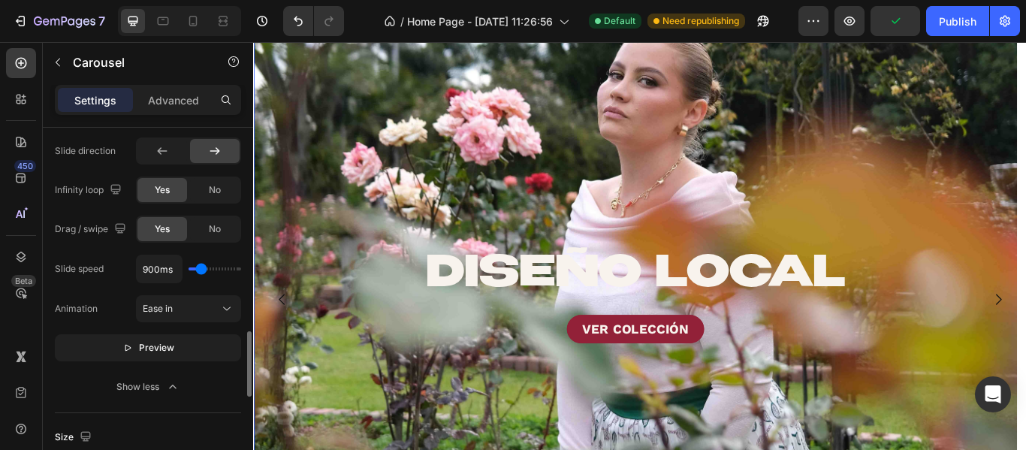
type input "750ms"
type input "750"
type input "350ms"
type input "350"
type input "300ms"
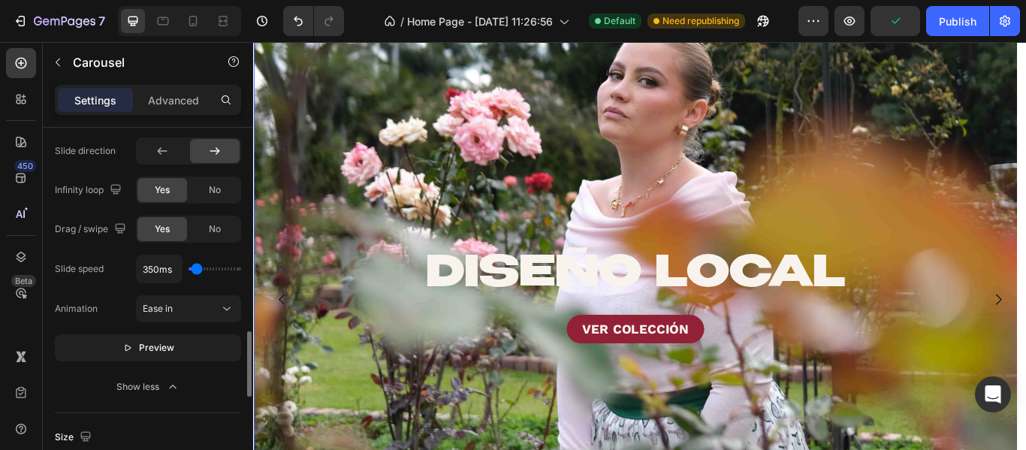
type input "300"
type input "350ms"
type input "350"
type input "450ms"
type input "450"
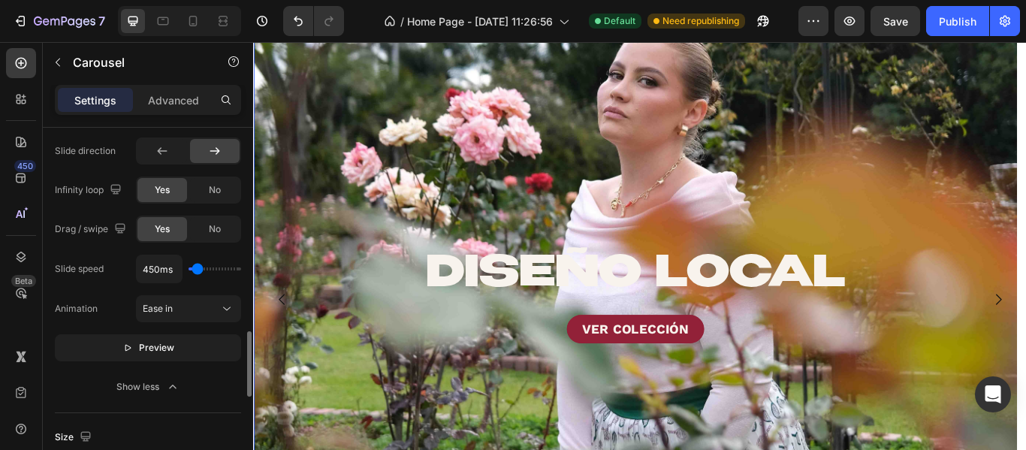
click at [197, 270] on input "range" at bounding box center [214, 268] width 53 height 3
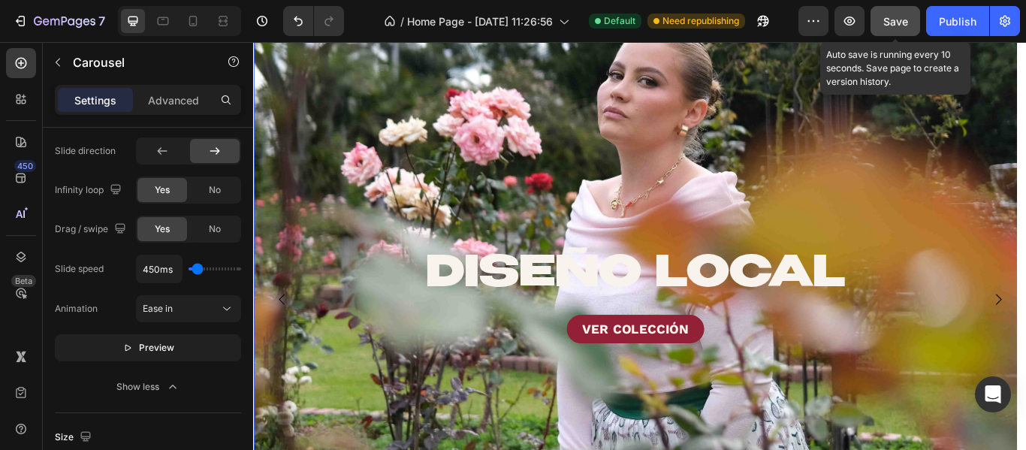
click at [875, 27] on button "Save" at bounding box center [895, 21] width 50 height 30
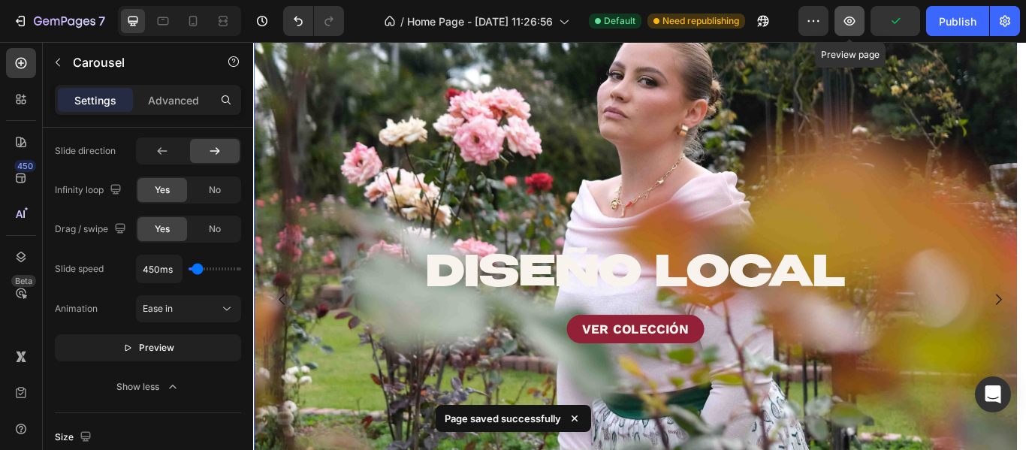
click at [836, 17] on button "button" at bounding box center [849, 21] width 30 height 30
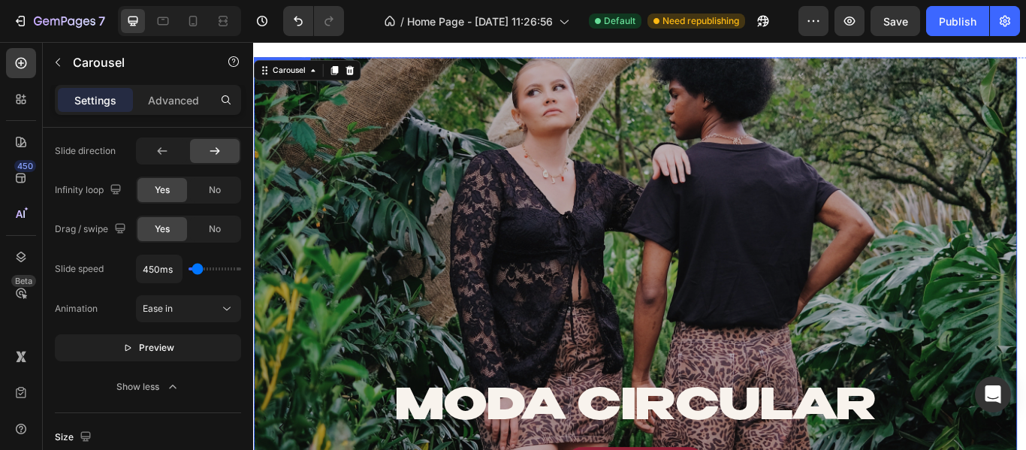
scroll to position [826, 0]
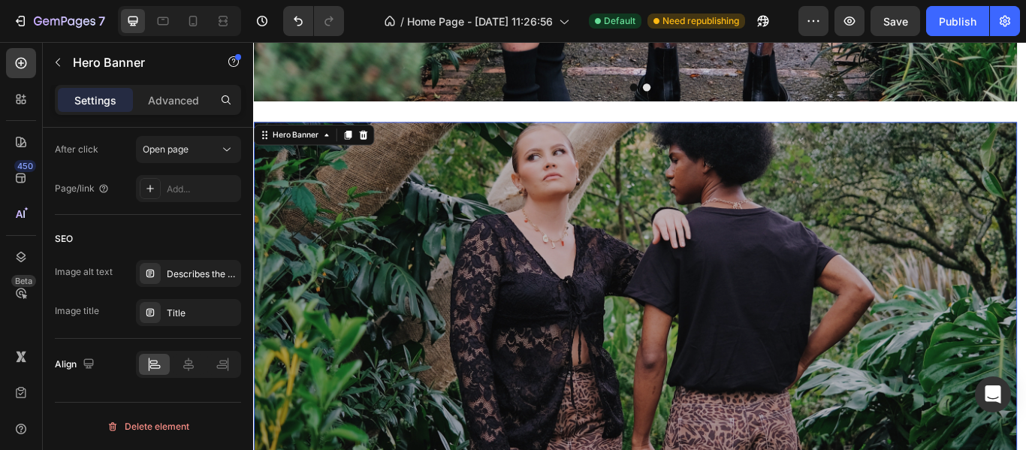
scroll to position [0, 0]
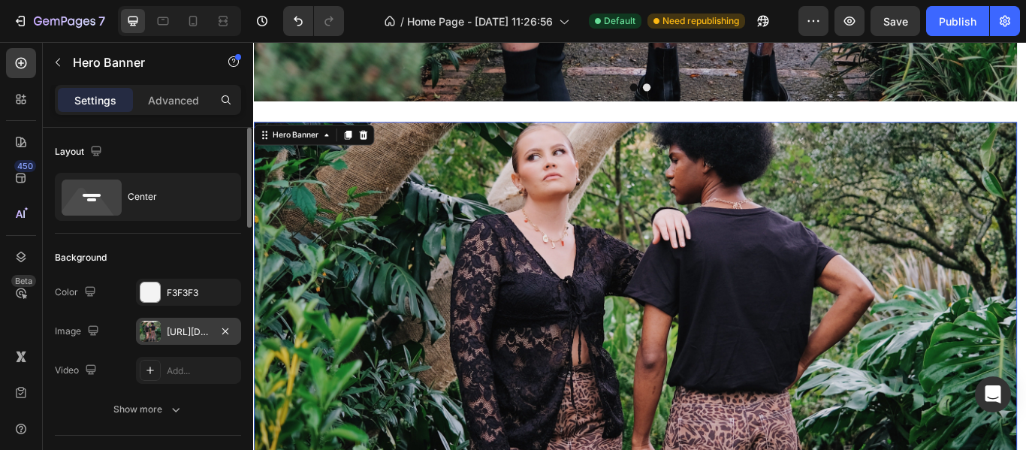
click at [173, 330] on div "[URL][DOMAIN_NAME]" at bounding box center [189, 332] width 44 height 14
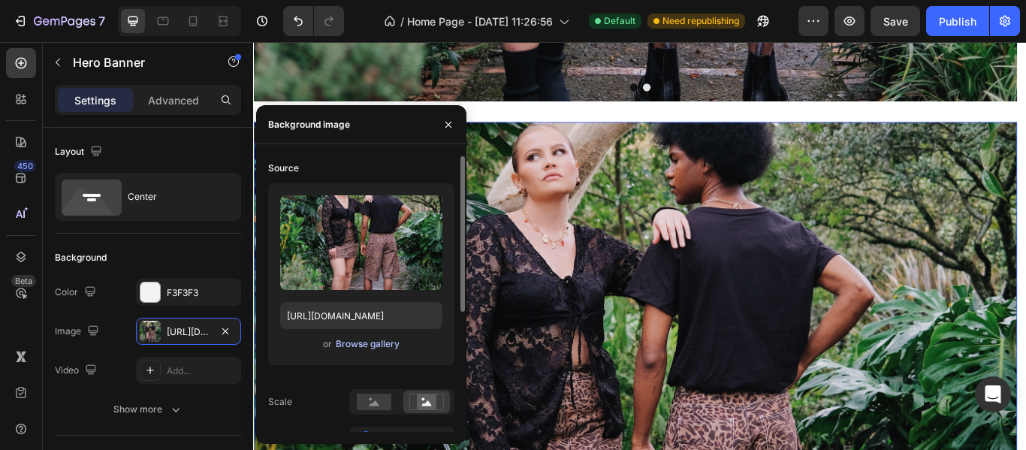
click at [370, 342] on div "Browse gallery" at bounding box center [368, 344] width 64 height 14
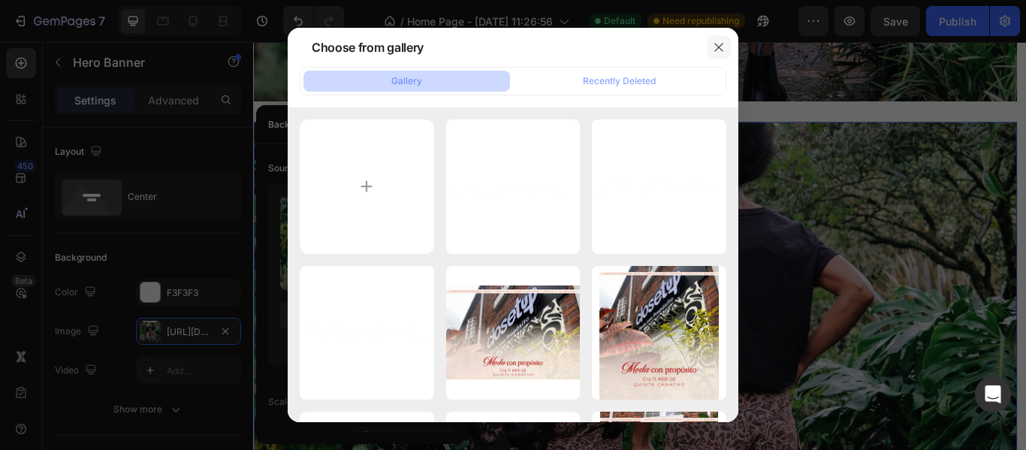
click at [719, 45] on icon "button" at bounding box center [719, 47] width 12 height 12
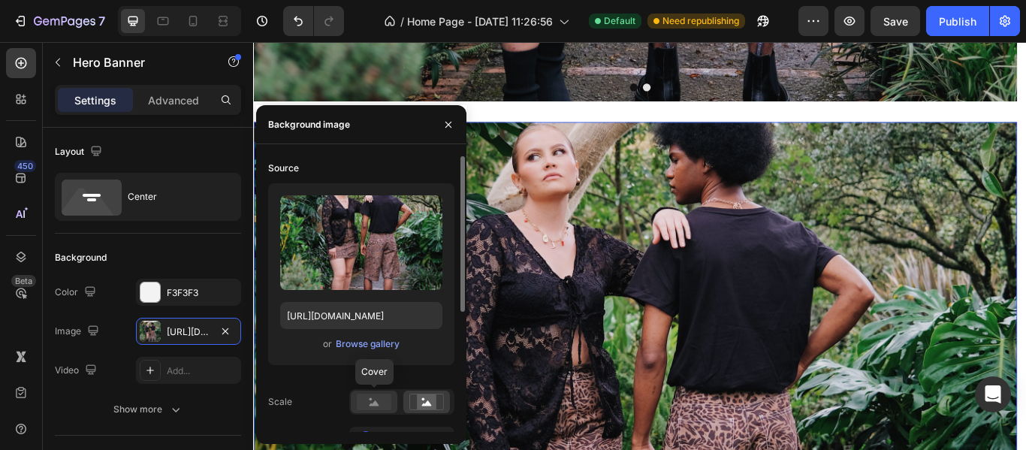
click at [374, 403] on icon at bounding box center [374, 402] width 10 height 5
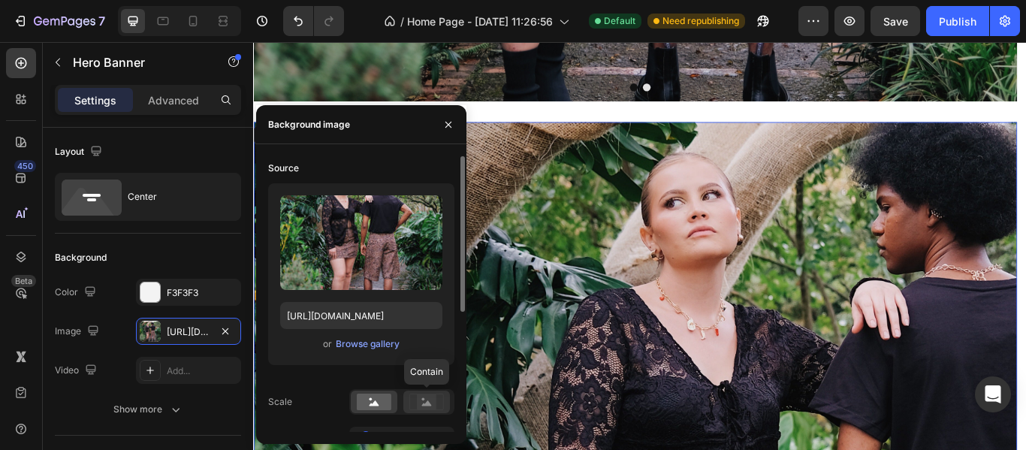
drag, startPoint x: 414, startPoint y: 396, endPoint x: 383, endPoint y: 329, distance: 74.6
click at [414, 396] on icon at bounding box center [426, 401] width 35 height 17
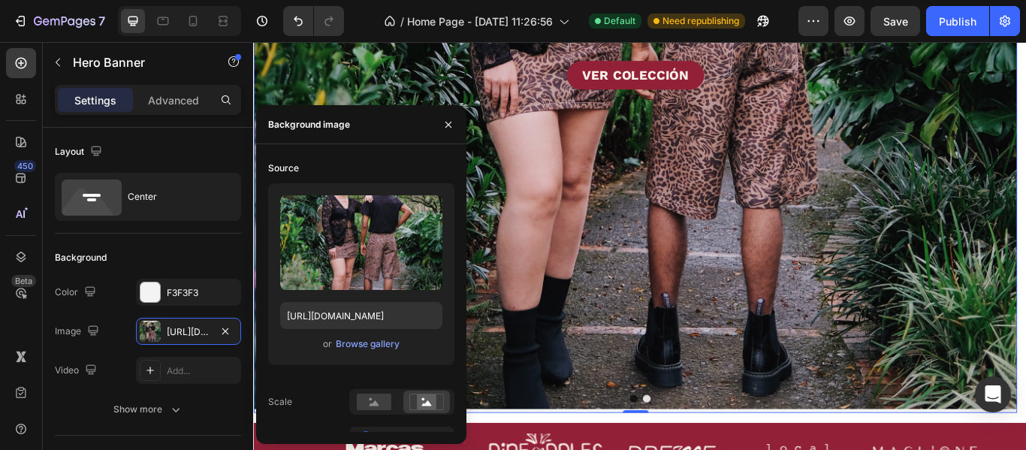
scroll to position [1051, 0]
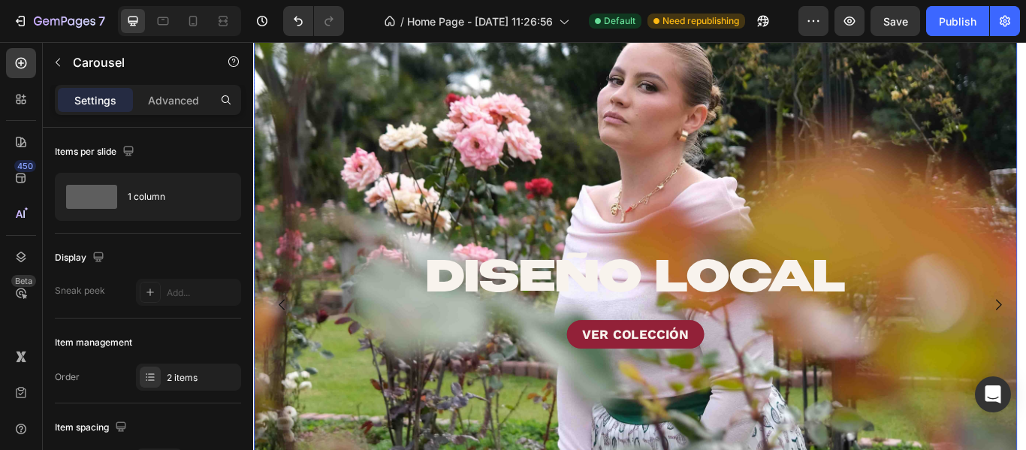
scroll to position [1126, 0]
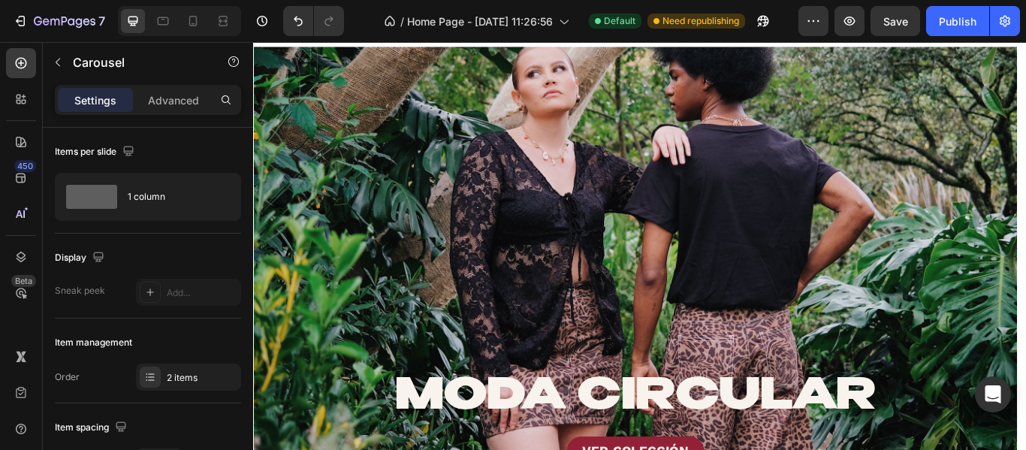
scroll to position [751, 0]
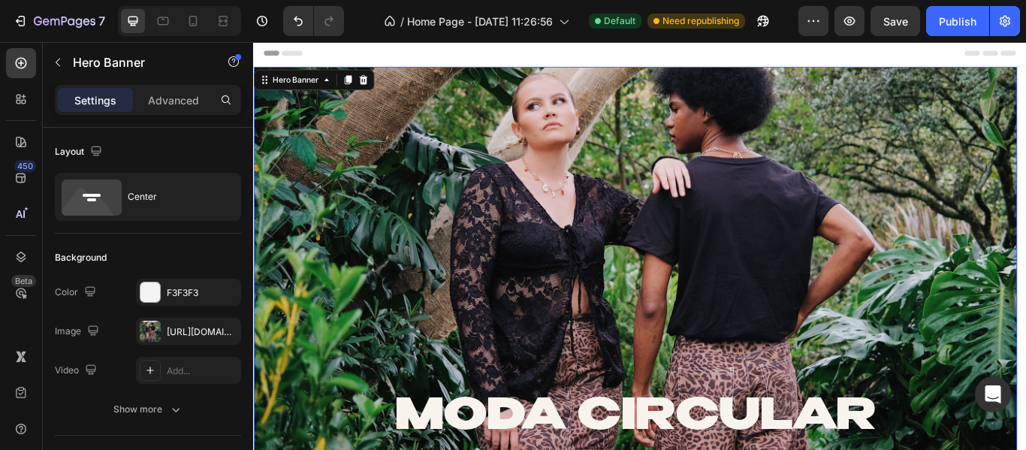
scroll to position [0, 0]
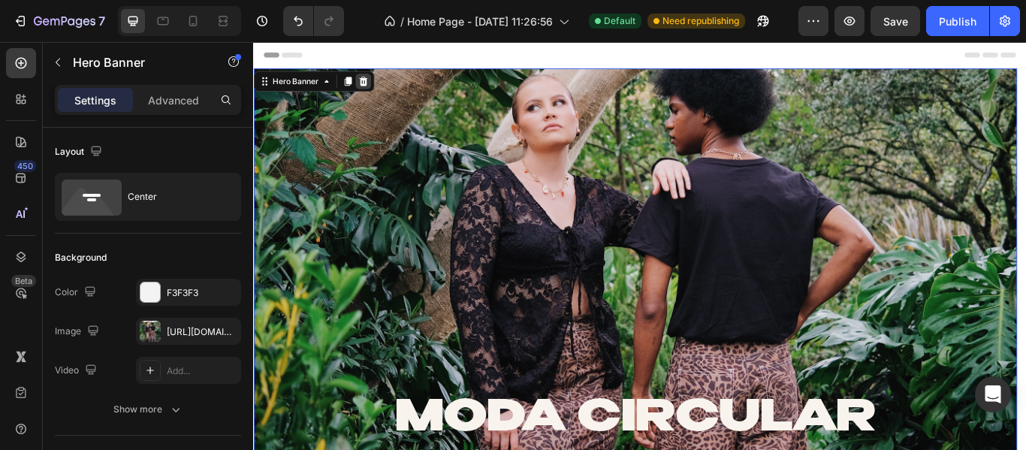
click at [384, 87] on icon at bounding box center [381, 88] width 12 height 12
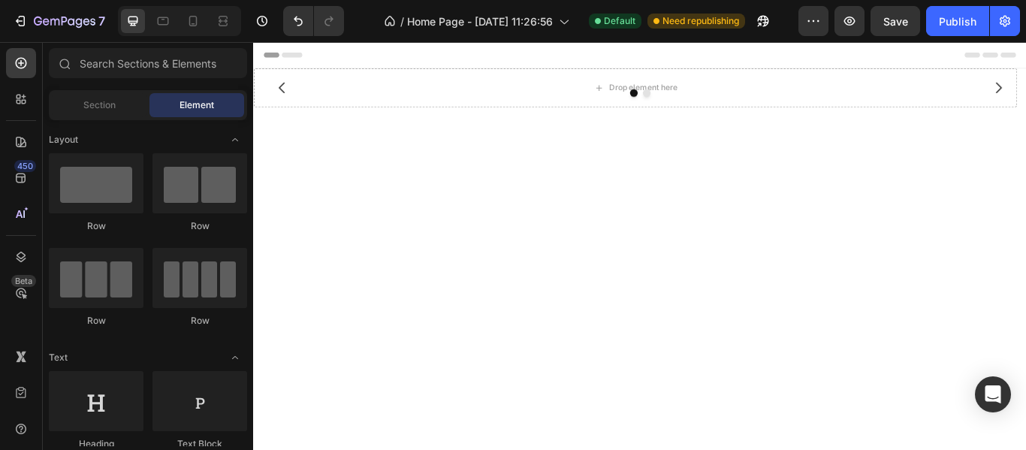
click at [444, 101] on div at bounding box center [703, 101] width 901 height 9
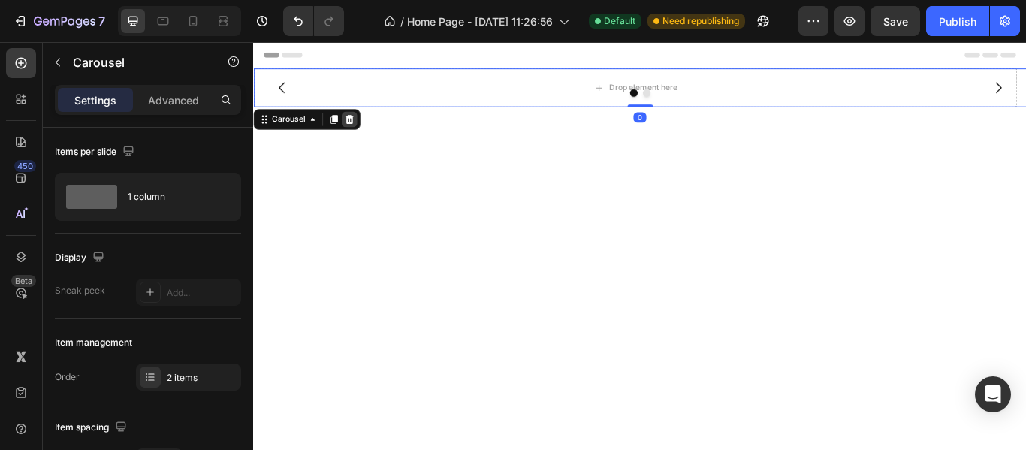
click at [372, 133] on div at bounding box center [365, 132] width 18 height 18
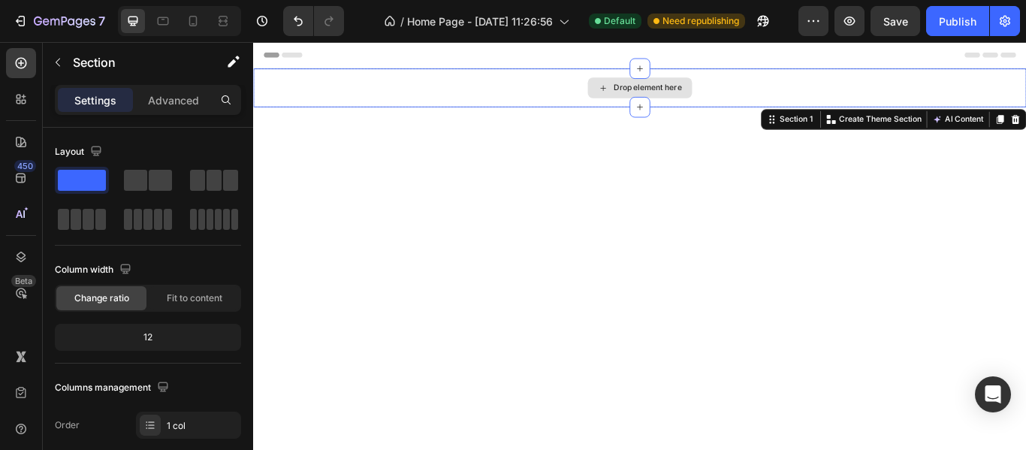
click at [468, 102] on div "Drop element here" at bounding box center [703, 95] width 901 height 45
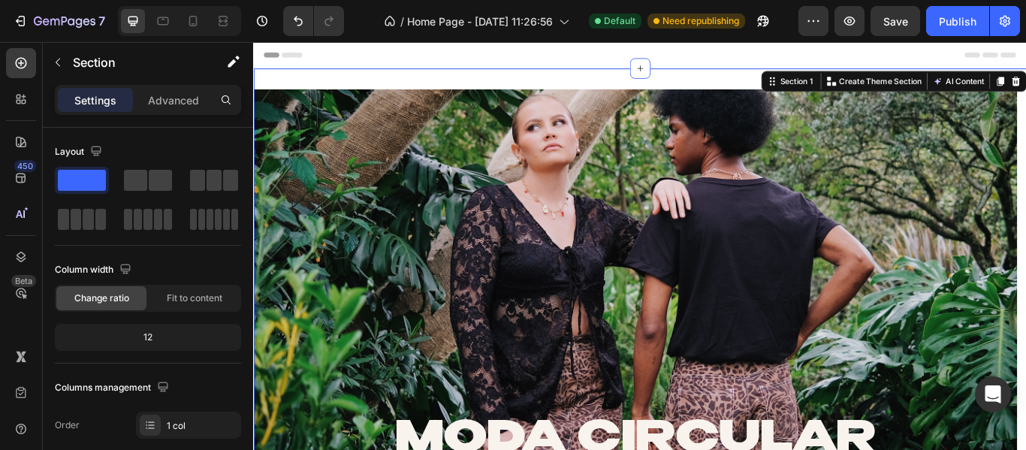
click at [870, 77] on div "Section 1 Create Theme Section AI Content Write with GemAI What would you like …" at bounding box center [999, 88] width 309 height 24
click at [940, 92] on p "Create Theme Section" at bounding box center [984, 88] width 96 height 14
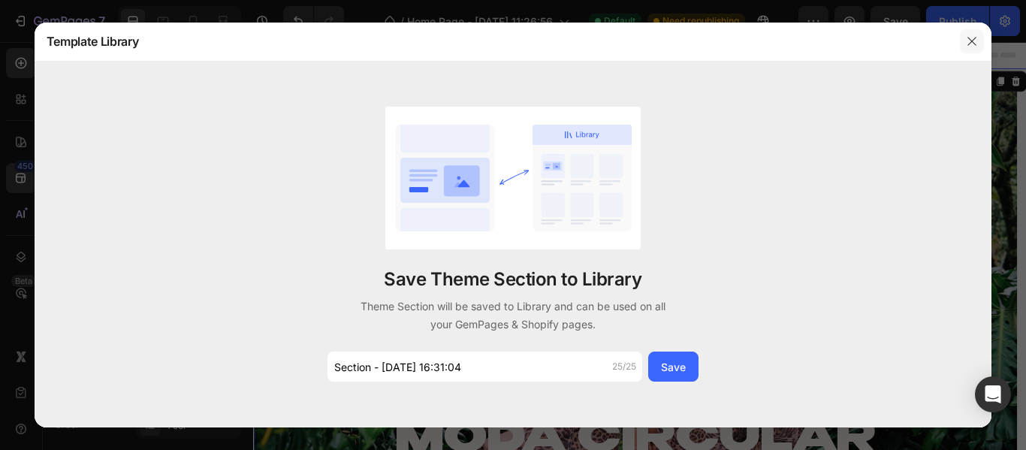
drag, startPoint x: 984, startPoint y: 41, endPoint x: 975, endPoint y: 47, distance: 11.9
click at [984, 41] on div at bounding box center [971, 41] width 39 height 39
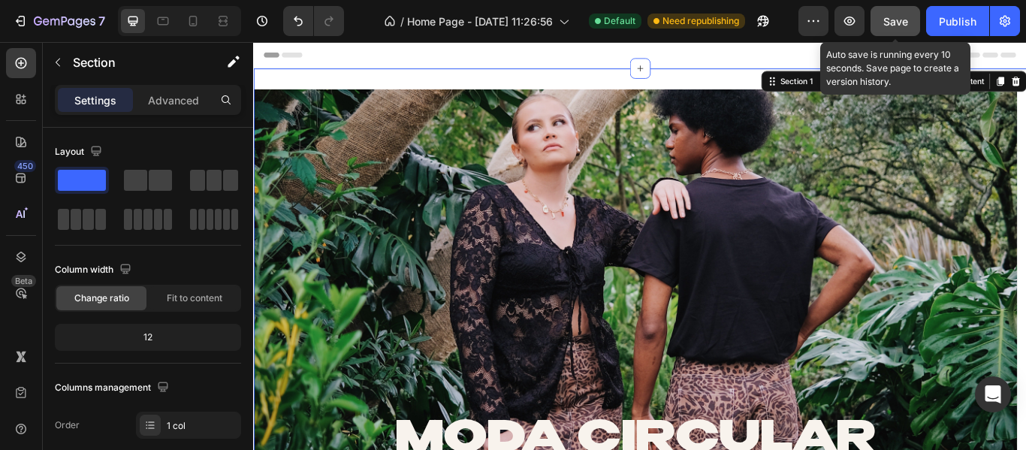
click at [881, 28] on button "Save" at bounding box center [895, 21] width 50 height 30
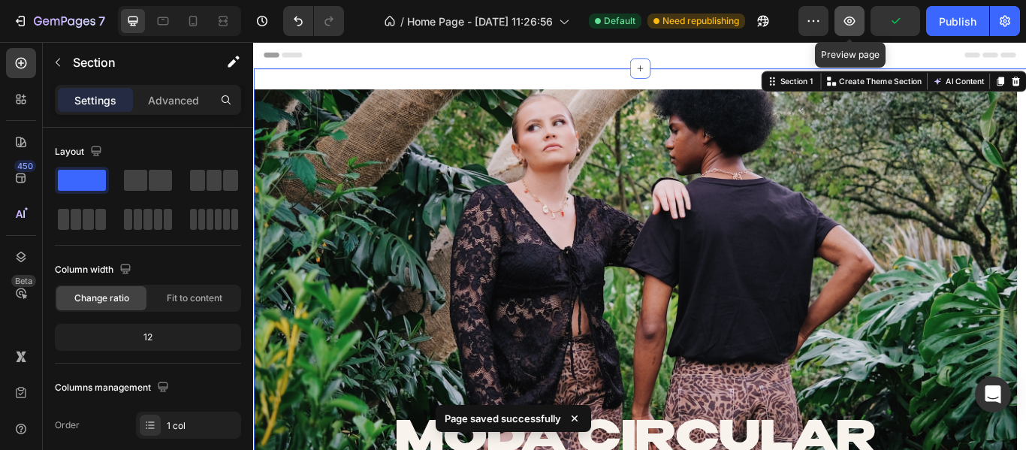
click at [853, 18] on icon "button" at bounding box center [849, 21] width 11 height 9
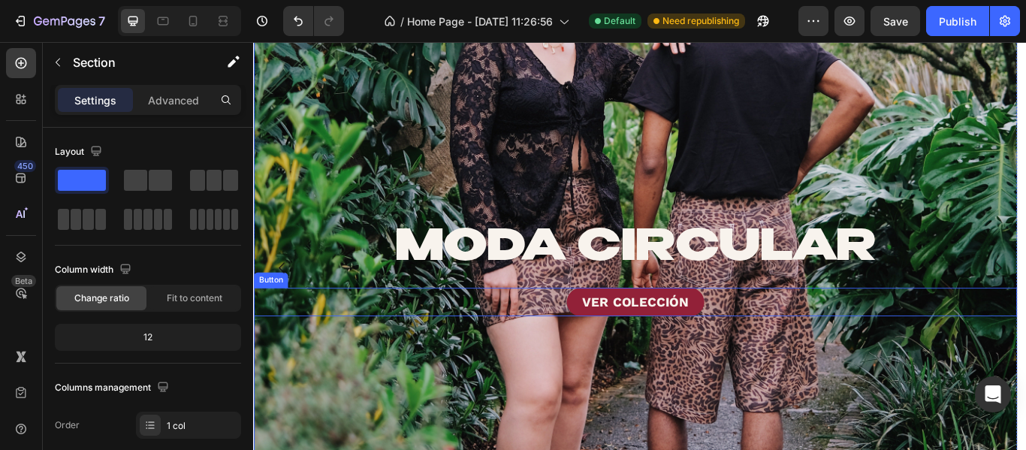
scroll to position [225, 0]
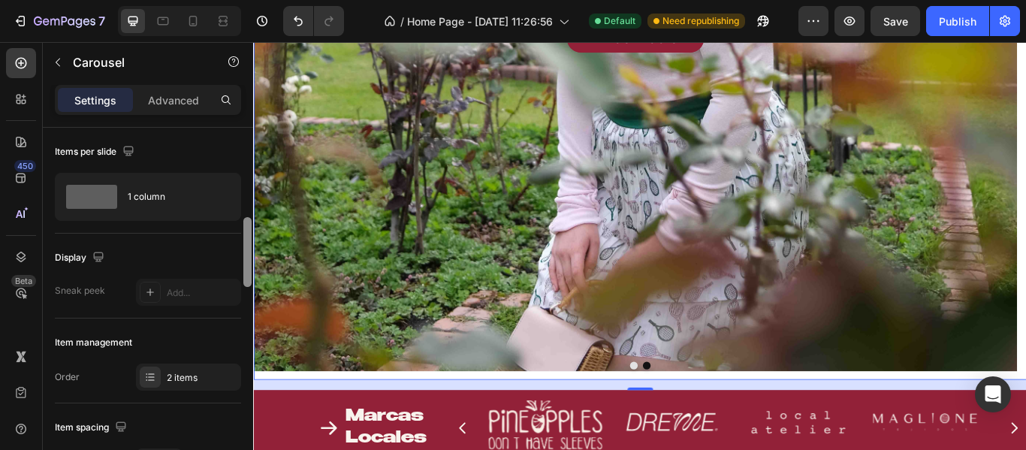
scroll to position [75, 0]
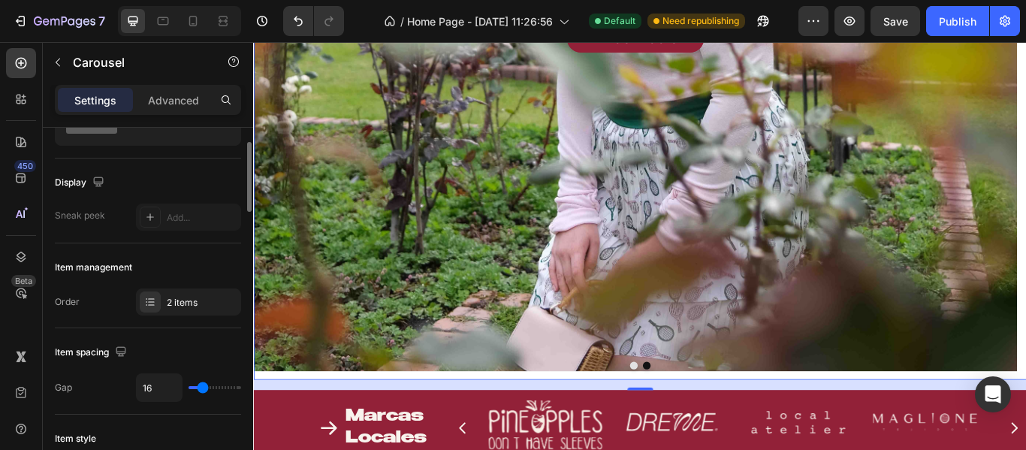
click at [423, 277] on div "DISEÑO LOCAL Heading VER COLECCIÓN Button Hero Banner" at bounding box center [698, 3] width 890 height 864
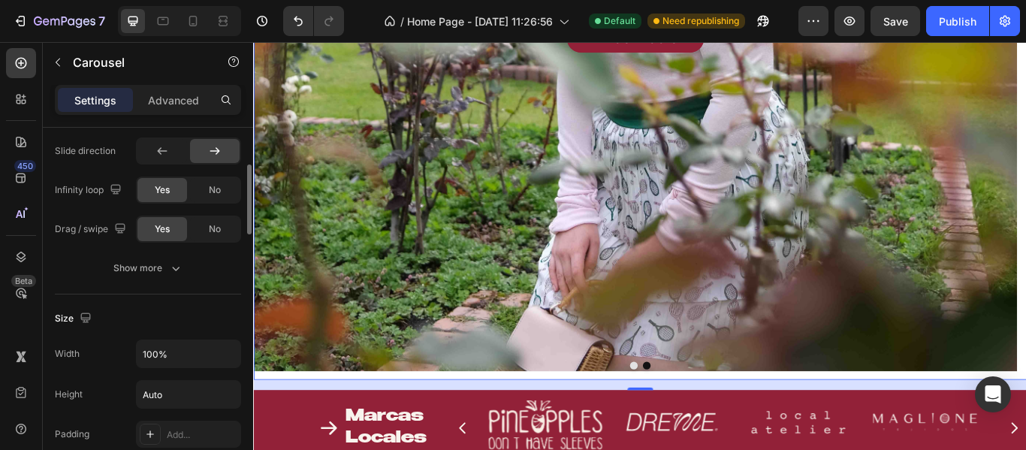
scroll to position [976, 0]
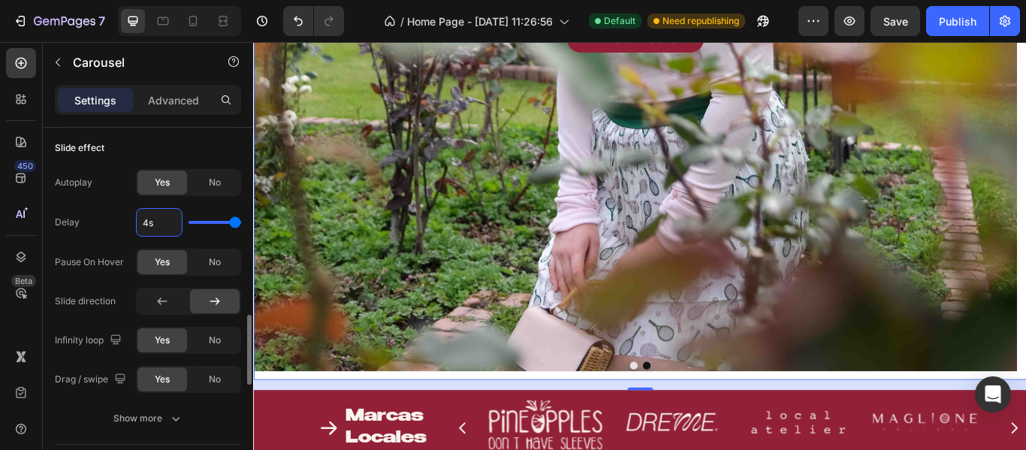
click at [152, 212] on input "4s" at bounding box center [159, 222] width 45 height 27
type input "2s"
type input "2"
type input "2.5s"
type input "2.5"
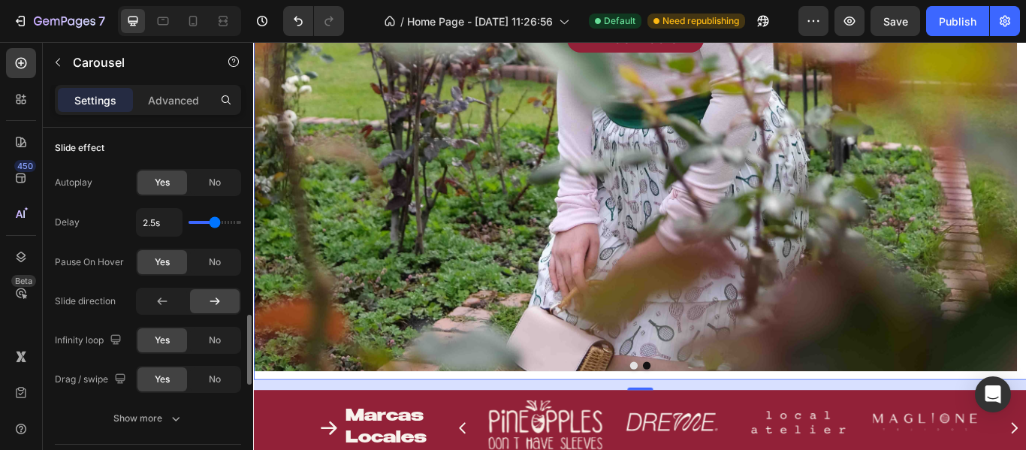
type input "2.6s"
type input "2.6"
type input "2.5s"
type input "2.5"
click at [215, 223] on input "range" at bounding box center [214, 222] width 53 height 3
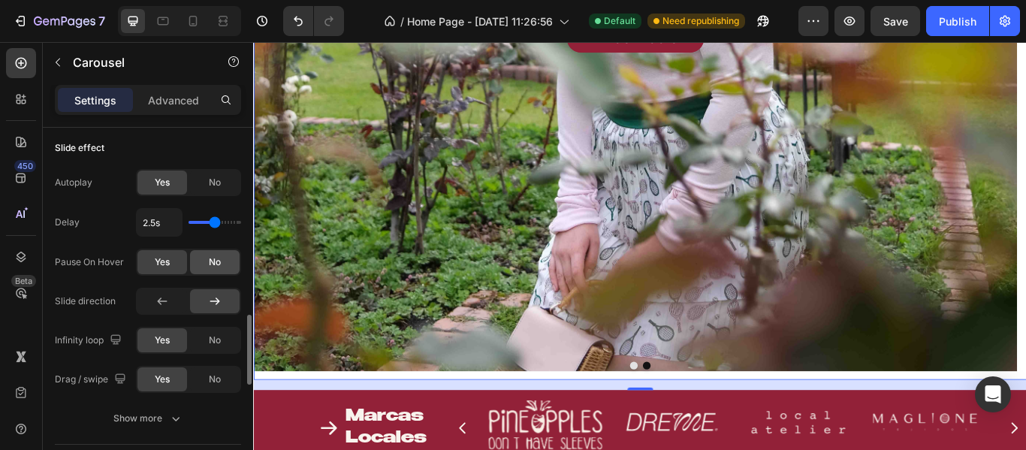
click at [207, 263] on div "No" at bounding box center [215, 262] width 50 height 24
click at [164, 258] on span "Yes" at bounding box center [162, 262] width 15 height 14
drag, startPoint x: 125, startPoint y: 260, endPoint x: 56, endPoint y: 255, distance: 69.2
click at [56, 255] on div "Pause On Hover Yes No" at bounding box center [148, 262] width 186 height 27
copy div "Pause On Hover"
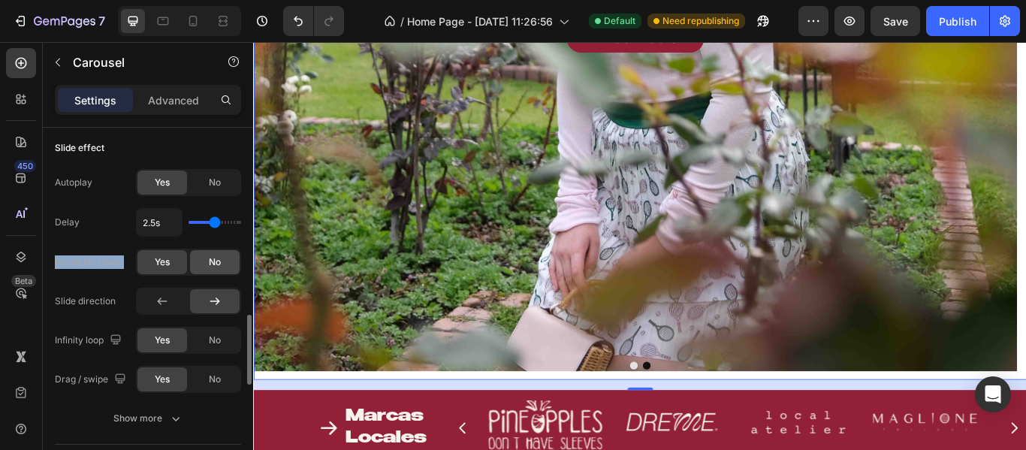
click at [200, 264] on div "No" at bounding box center [215, 262] width 50 height 24
click at [47, 276] on div "Items per slide 1 column Display Sneak peek Add... Item management Order 2 item…" at bounding box center [148, 102] width 210 height 1900
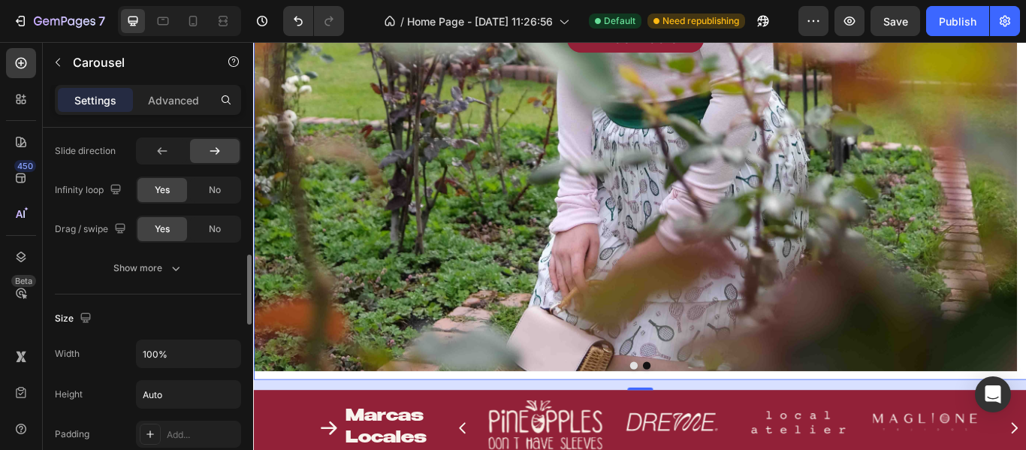
scroll to position [1051, 0]
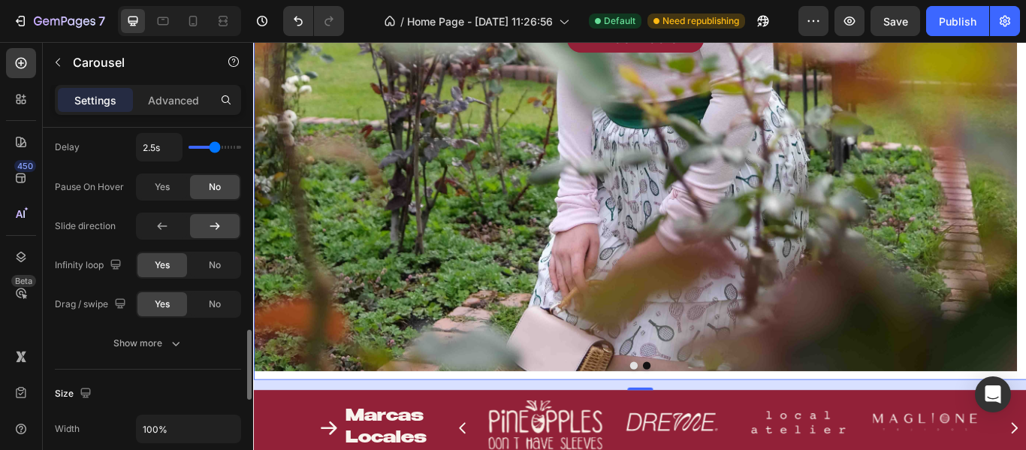
click at [77, 265] on div "Infinity loop" at bounding box center [90, 265] width 70 height 20
copy div "Infinity loop Yes No"
click at [84, 306] on div "Drag / swipe" at bounding box center [92, 304] width 74 height 20
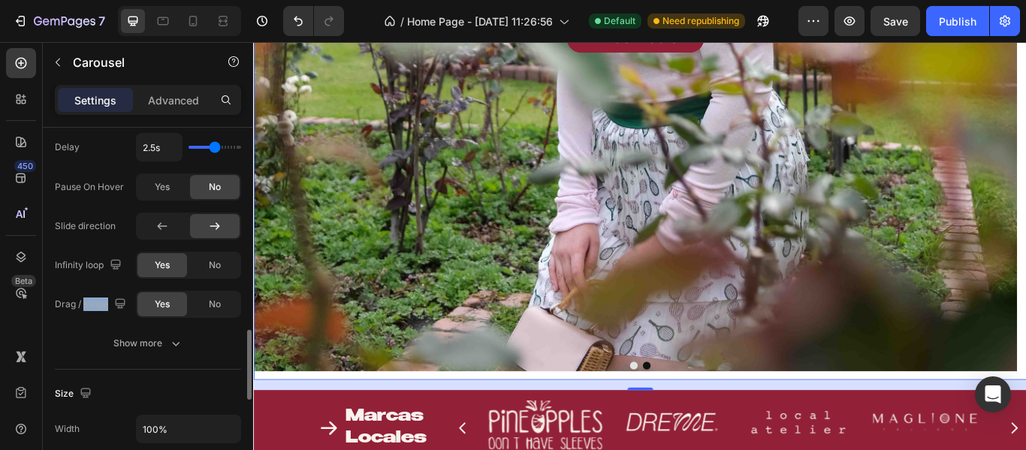
click at [84, 306] on div "Drag / swipe" at bounding box center [92, 304] width 74 height 20
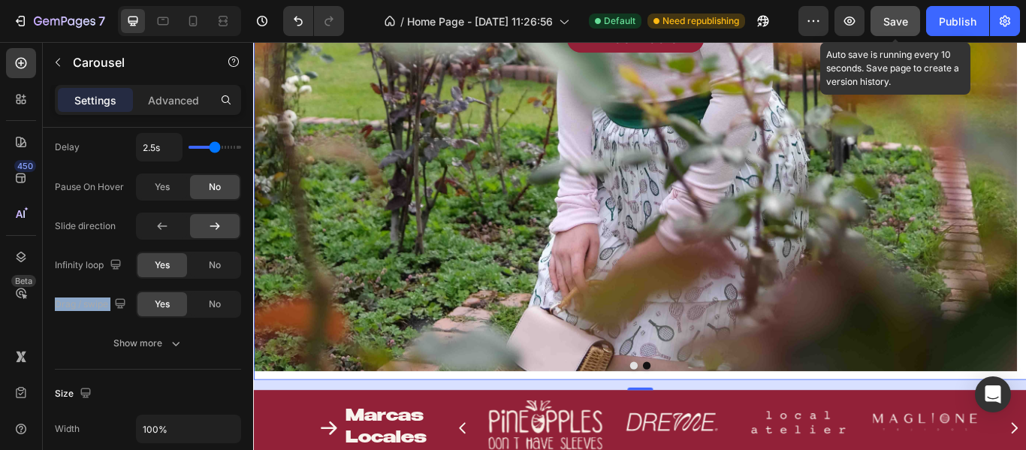
drag, startPoint x: 899, startPoint y: 20, endPoint x: 881, endPoint y: 16, distance: 18.4
click at [897, 20] on span "Save" at bounding box center [895, 21] width 25 height 13
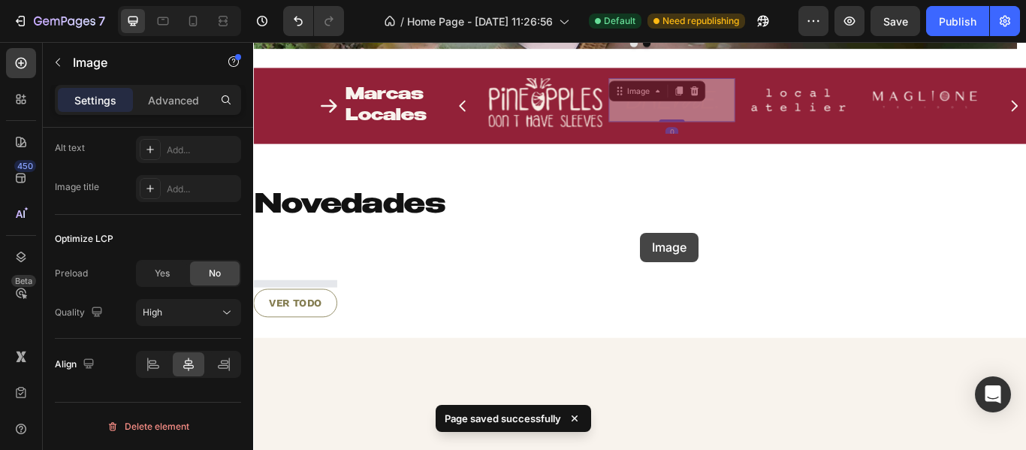
scroll to position [0, 0]
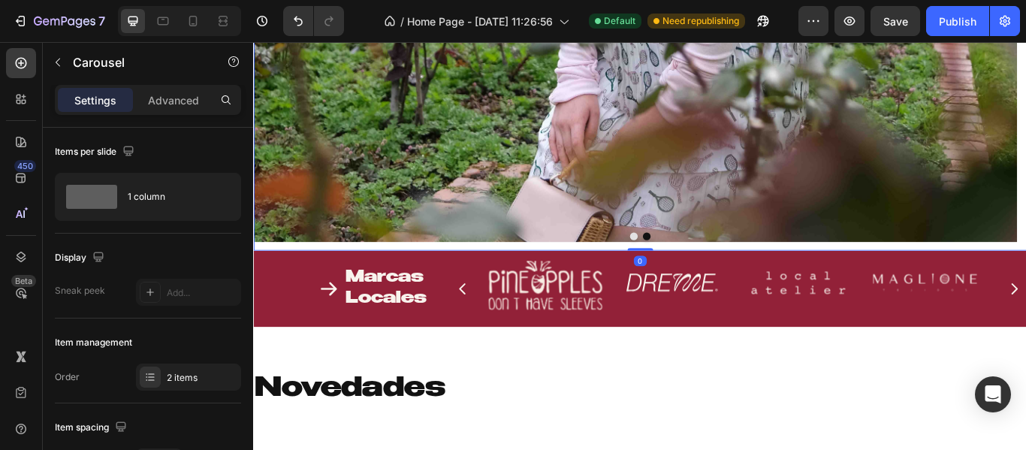
drag, startPoint x: 694, startPoint y: 297, endPoint x: 680, endPoint y: 275, distance: 25.6
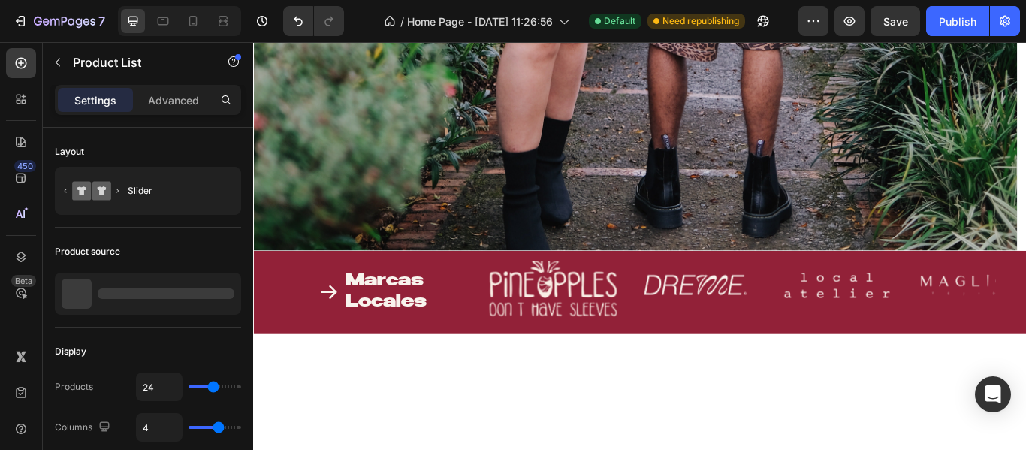
scroll to position [0, 0]
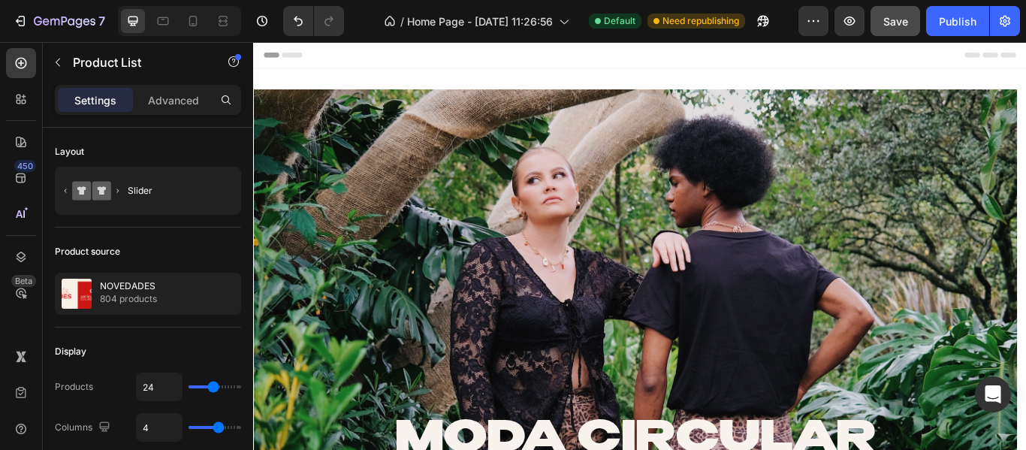
click at [905, 25] on span "Save" at bounding box center [895, 21] width 25 height 13
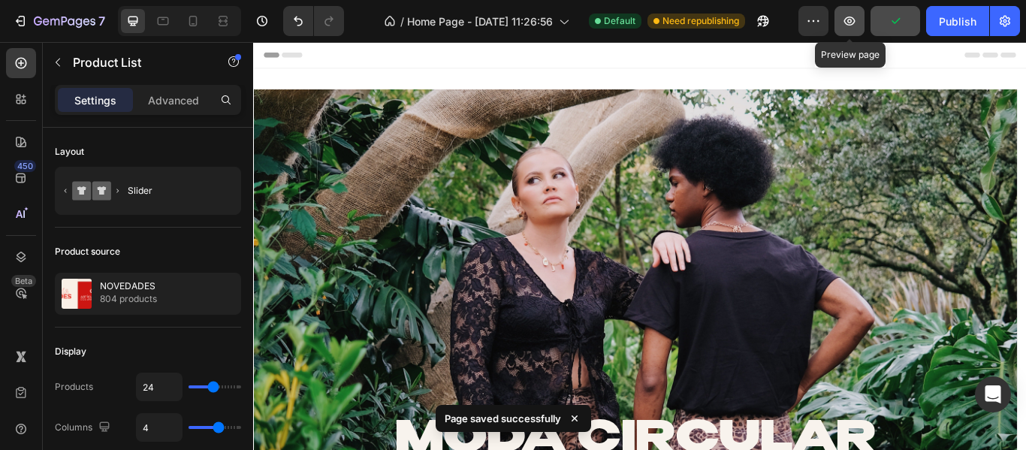
click at [856, 17] on icon "button" at bounding box center [849, 21] width 15 height 15
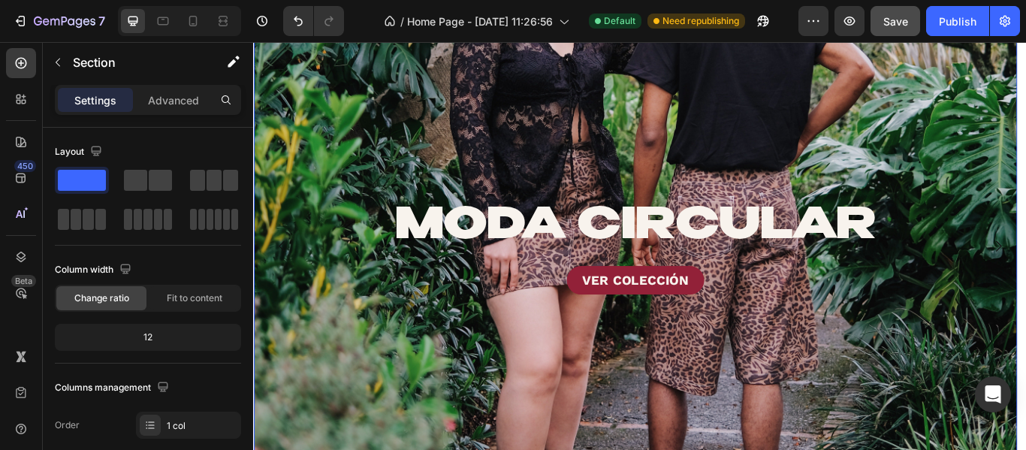
scroll to position [300, 0]
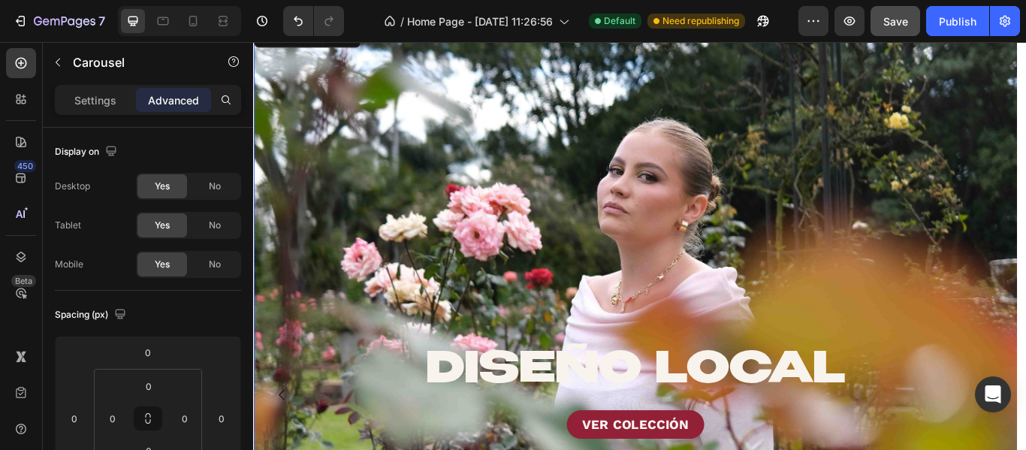
scroll to position [0, 0]
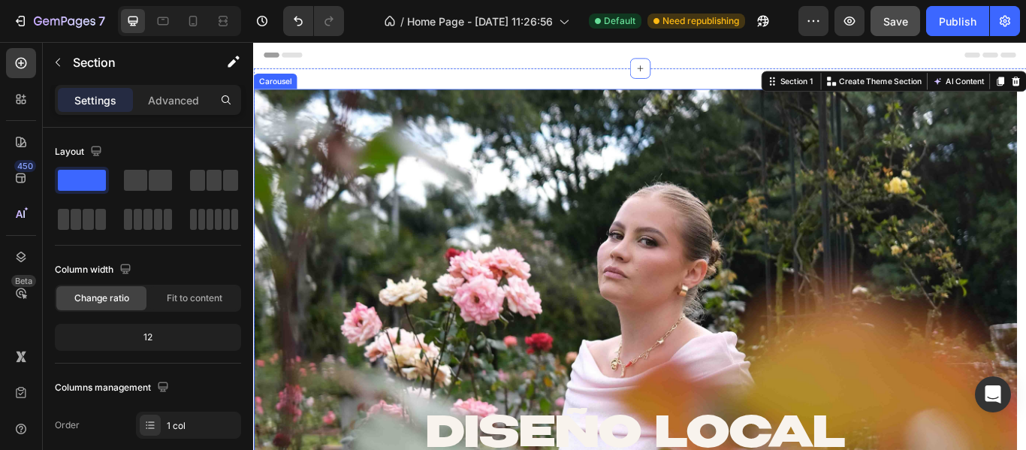
scroll to position [75, 0]
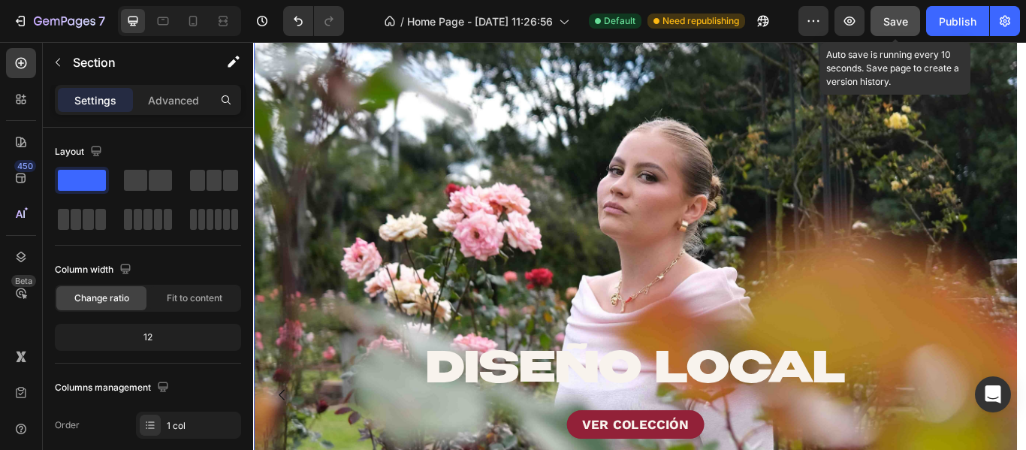
drag, startPoint x: 893, startPoint y: 26, endPoint x: 886, endPoint y: 17, distance: 12.3
click at [893, 23] on span "Save" at bounding box center [895, 21] width 25 height 13
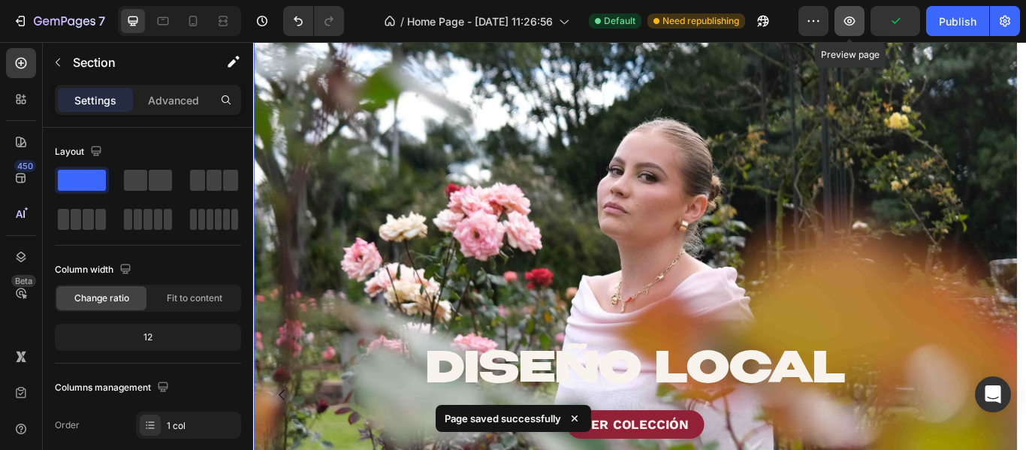
click at [843, 13] on button "button" at bounding box center [849, 21] width 30 height 30
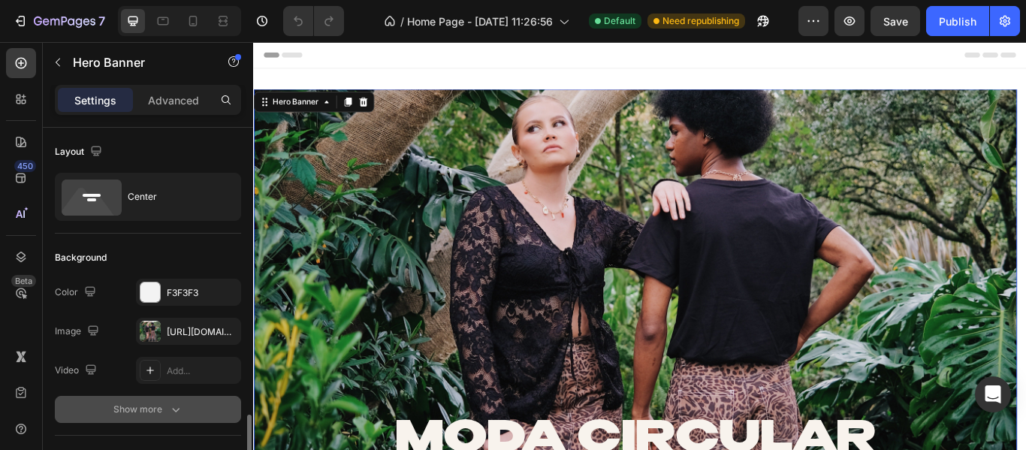
scroll to position [300, 0]
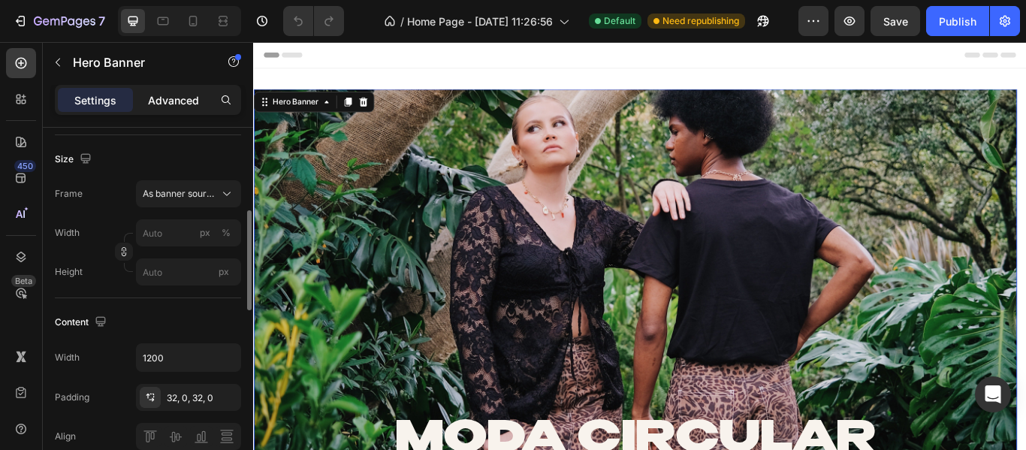
click at [170, 89] on div "Advanced" at bounding box center [173, 100] width 75 height 24
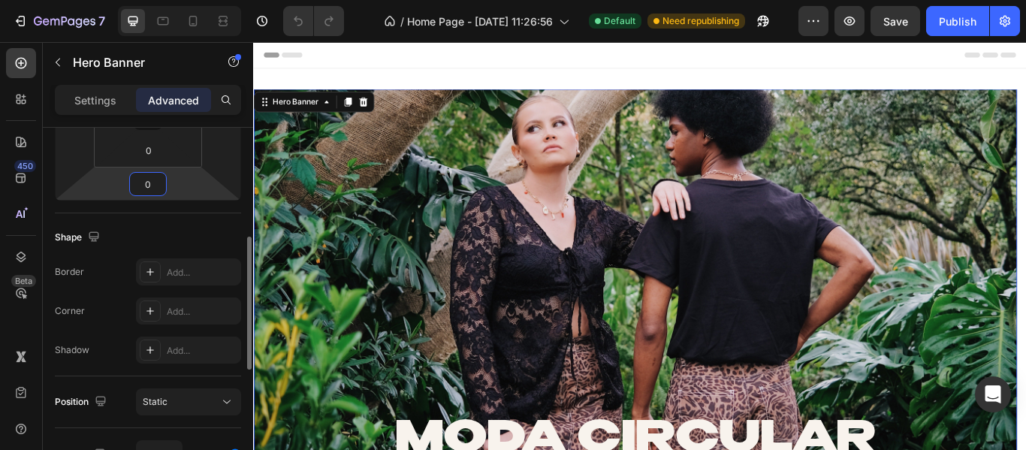
click at [151, 182] on input "0" at bounding box center [148, 184] width 30 height 23
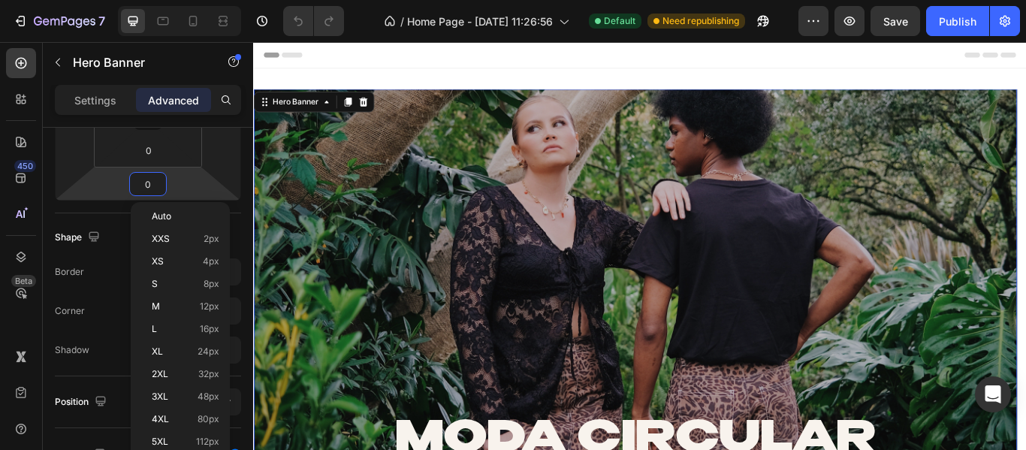
type input "5"
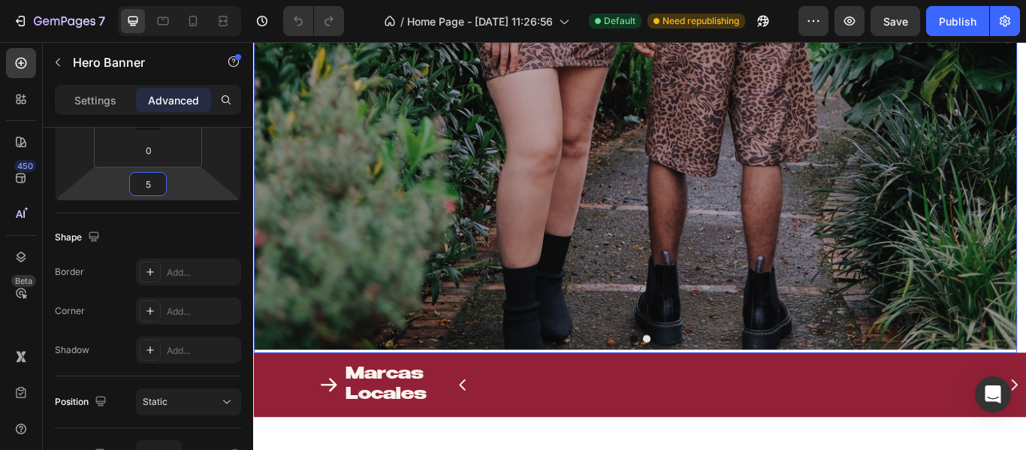
scroll to position [601, 0]
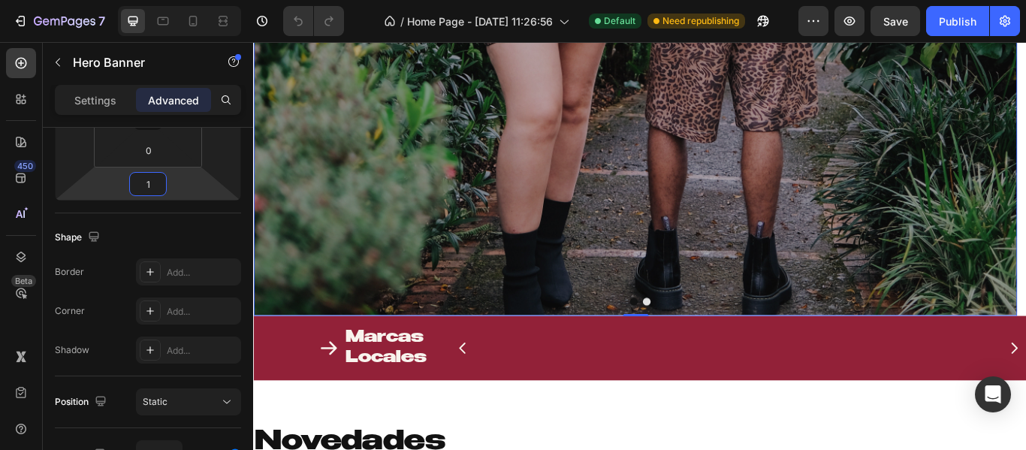
type input "15"
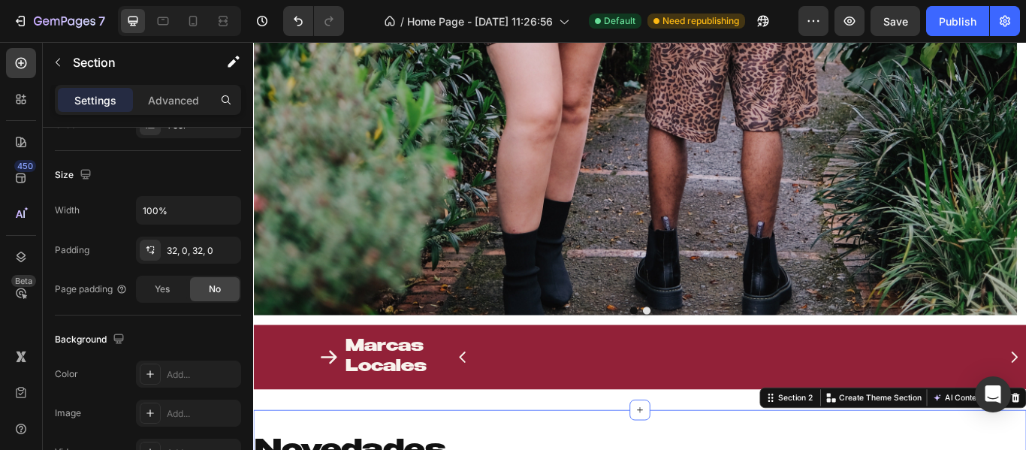
scroll to position [0, 0]
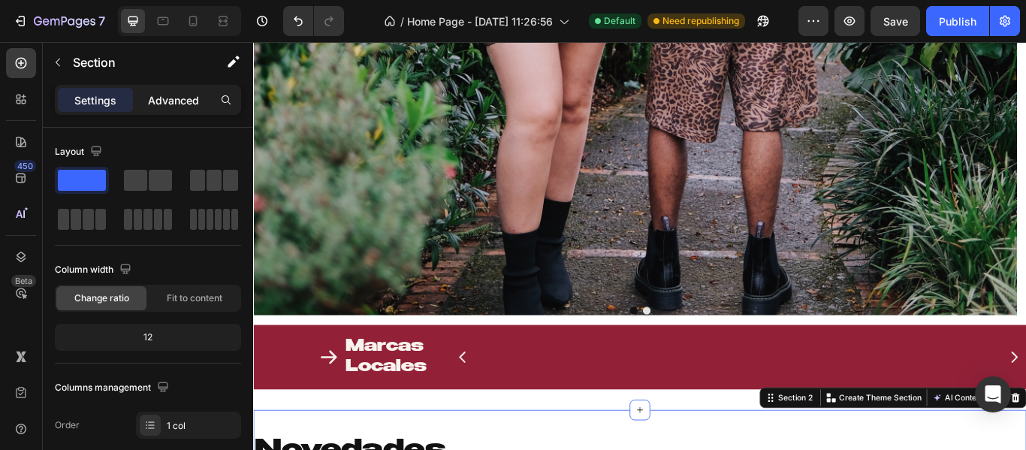
click at [171, 95] on p "Advanced" at bounding box center [173, 100] width 51 height 16
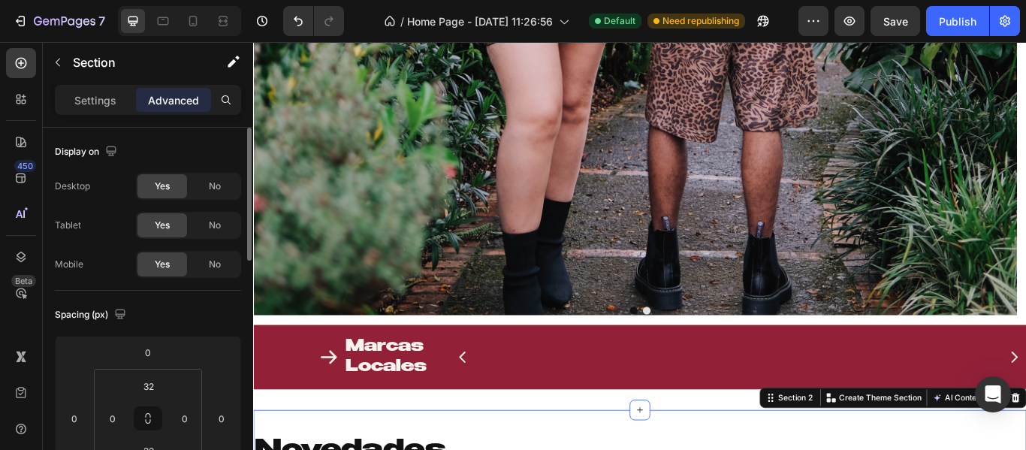
scroll to position [150, 0]
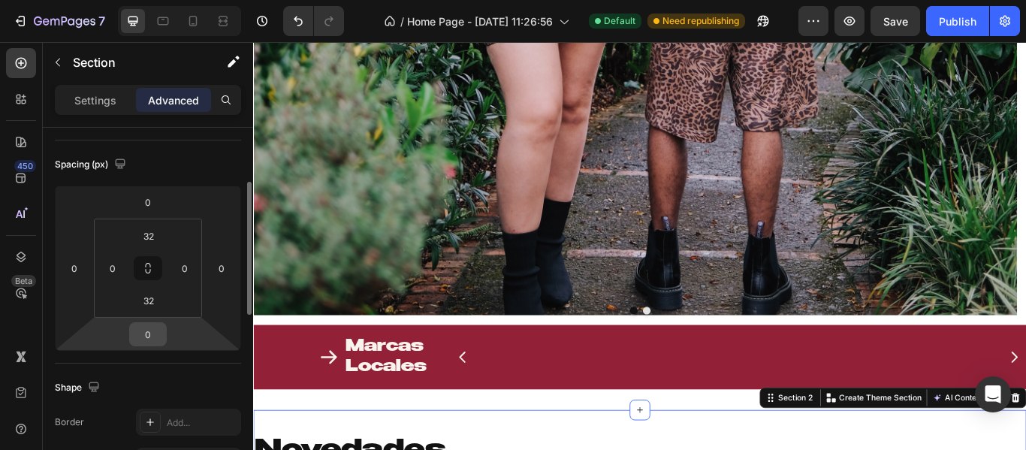
click at [149, 336] on input "0" at bounding box center [148, 334] width 30 height 23
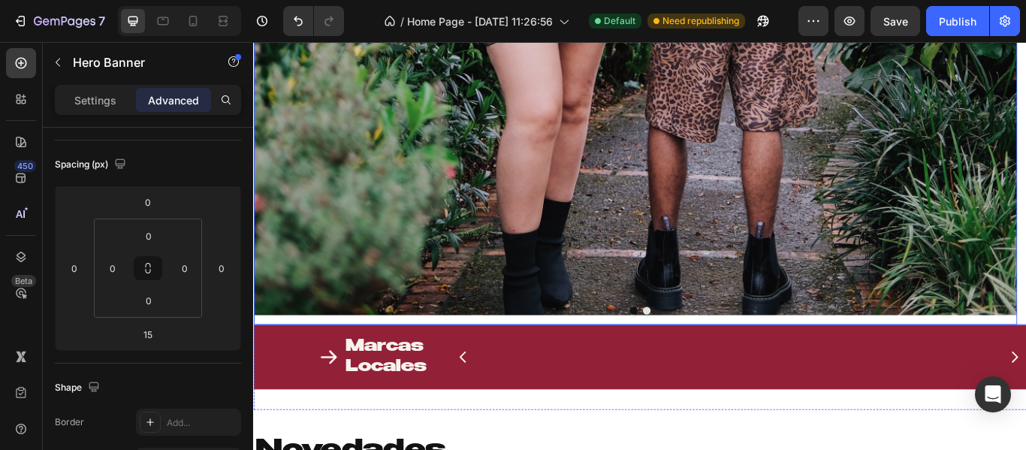
scroll to position [0, 0]
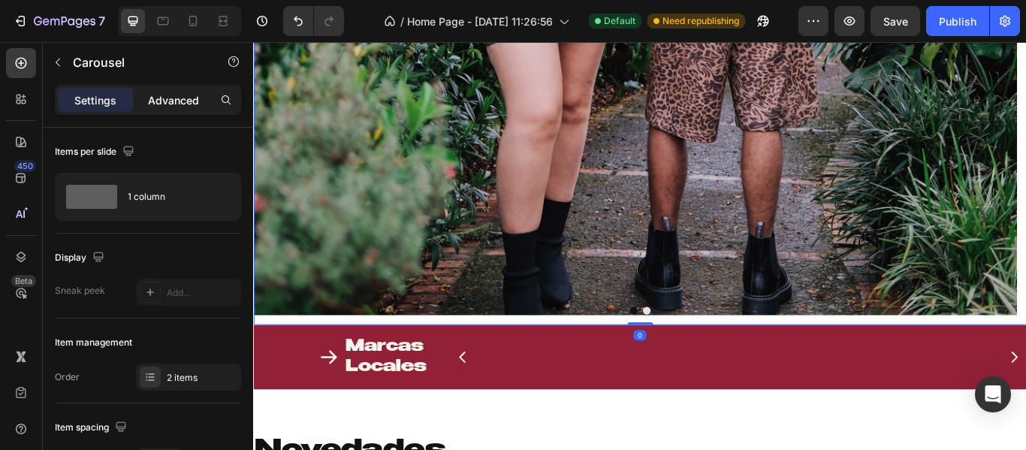
click at [155, 104] on p "Advanced" at bounding box center [173, 100] width 51 height 16
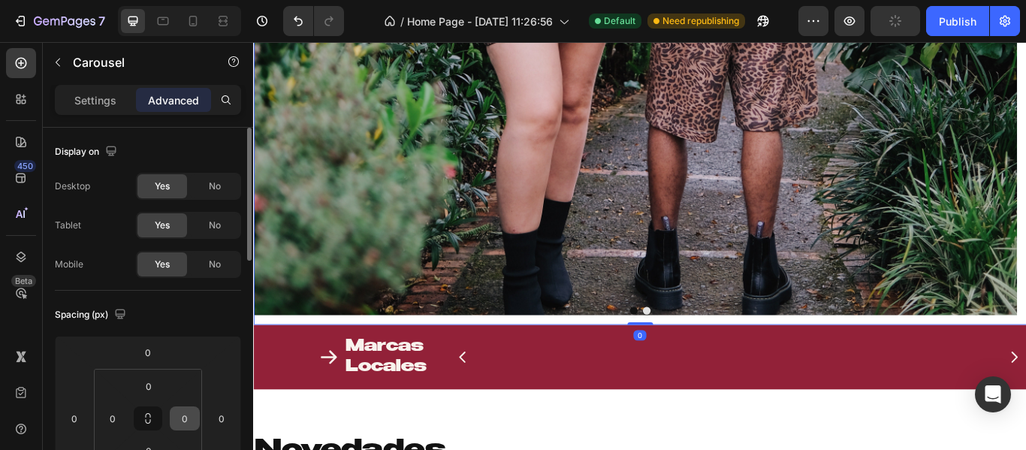
scroll to position [150, 0]
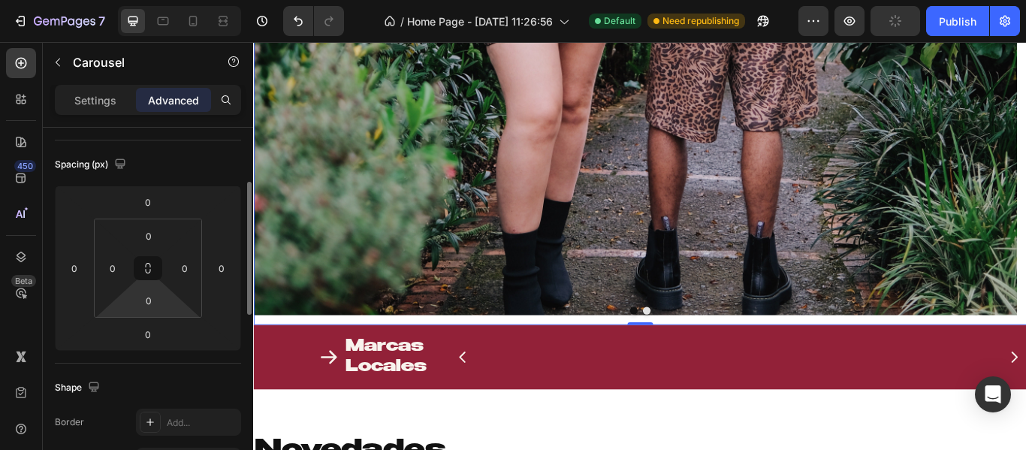
click at [155, 304] on input "0" at bounding box center [149, 300] width 30 height 23
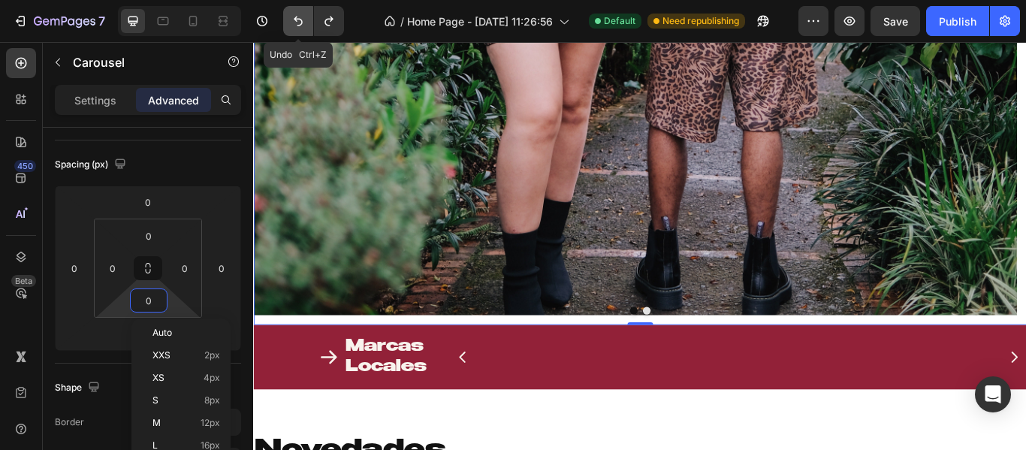
click at [286, 26] on button "Undo/Redo" at bounding box center [298, 21] width 30 height 30
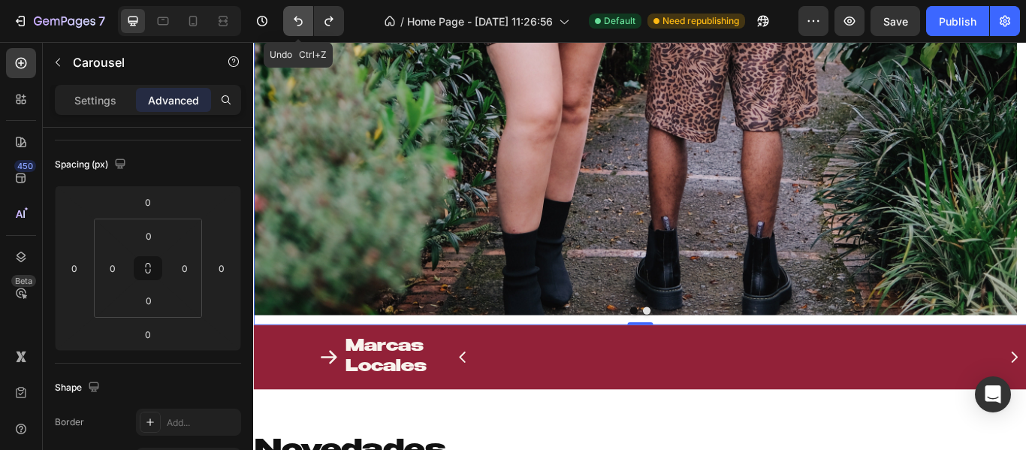
click at [291, 20] on icon "Undo/Redo" at bounding box center [298, 21] width 15 height 15
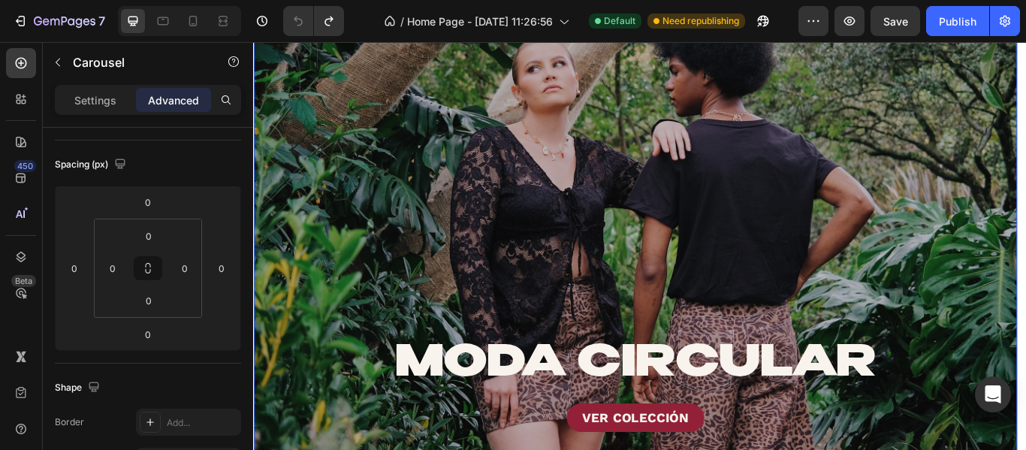
scroll to position [0, 0]
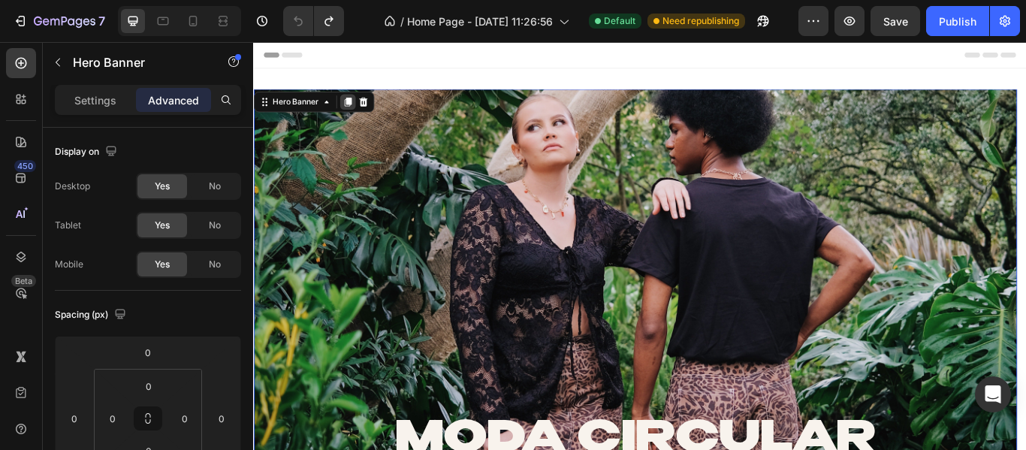
click at [362, 107] on icon at bounding box center [363, 112] width 8 height 11
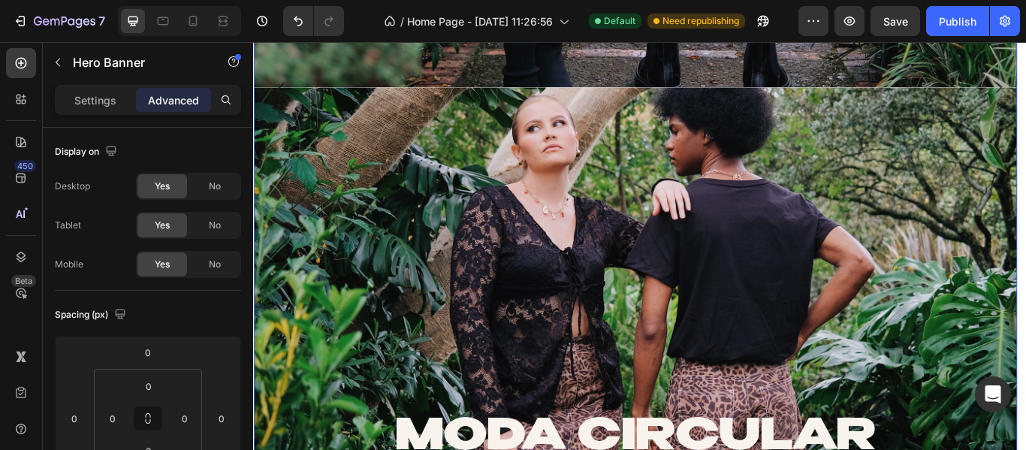
scroll to position [866, 0]
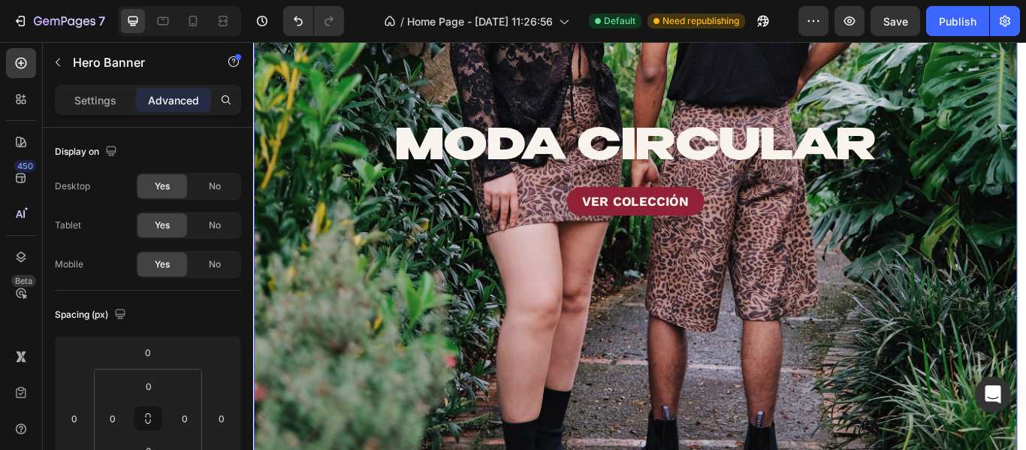
scroll to position [0, 0]
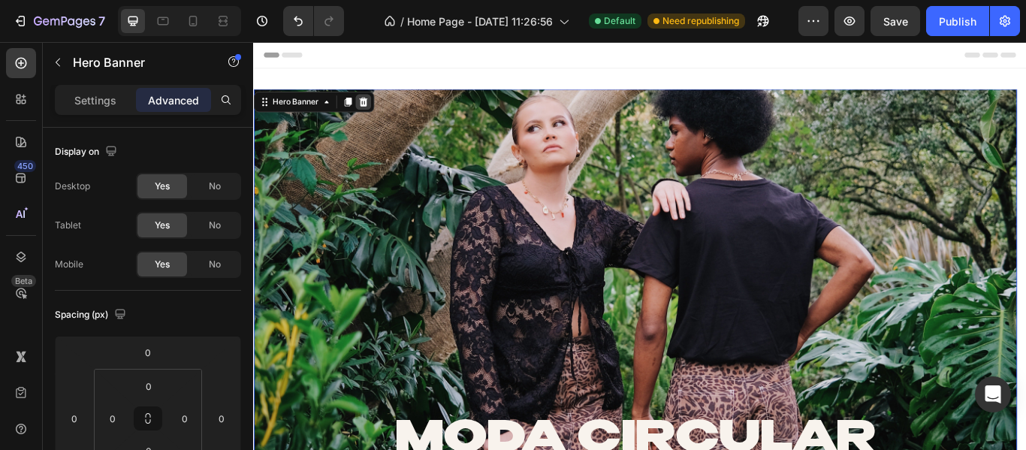
click at [378, 113] on icon at bounding box center [381, 112] width 12 height 12
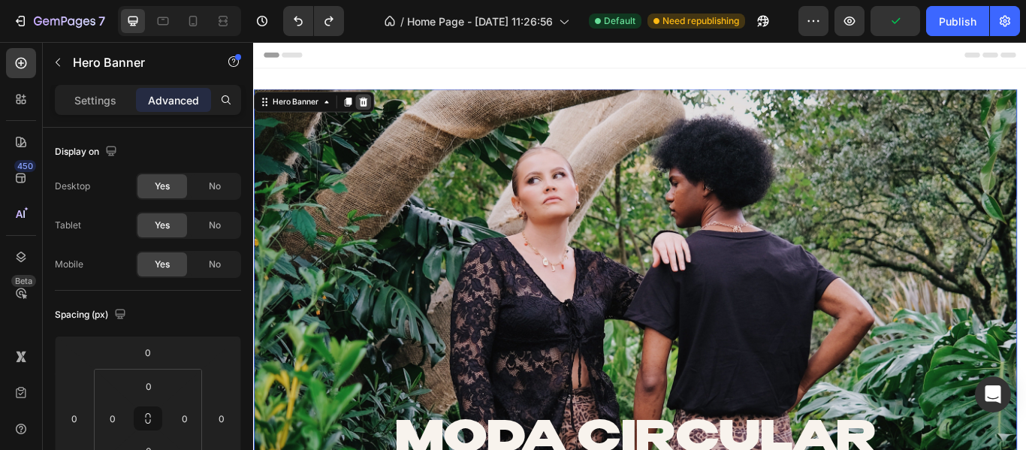
click at [384, 112] on icon at bounding box center [381, 112] width 12 height 12
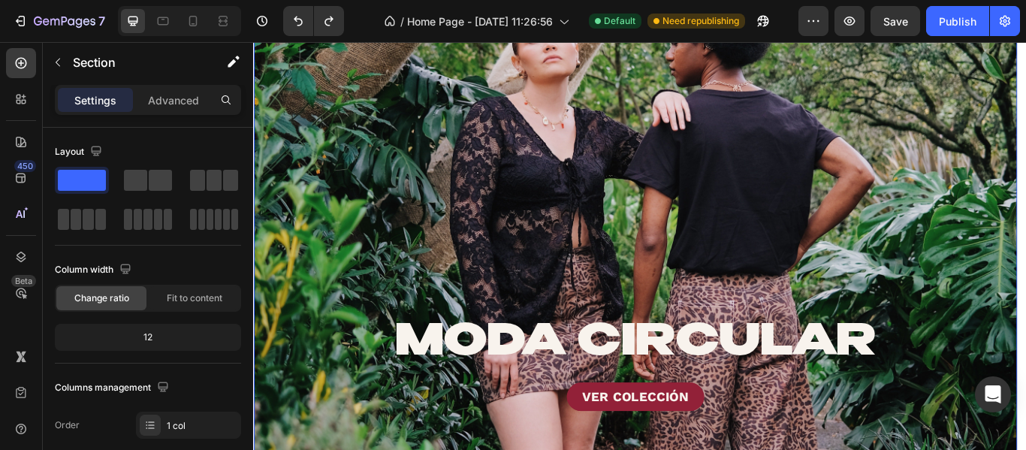
scroll to position [826, 0]
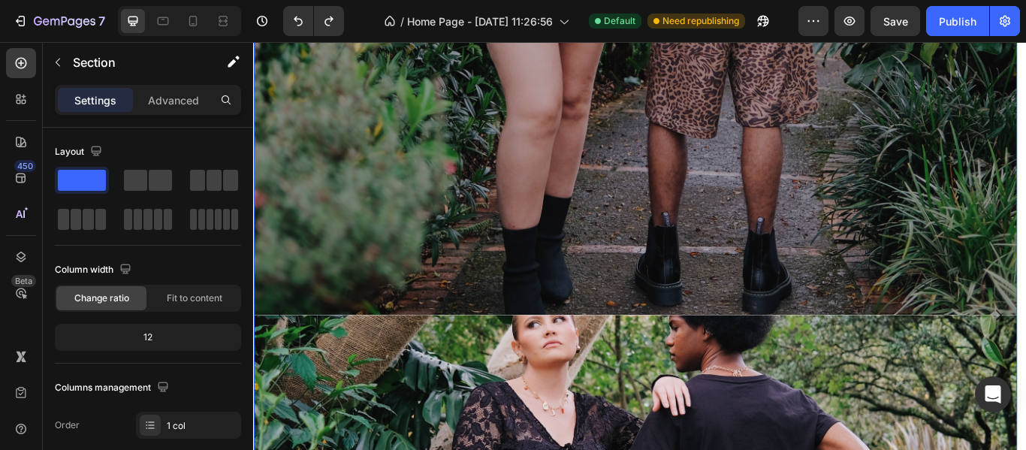
drag, startPoint x: 487, startPoint y: 209, endPoint x: 489, endPoint y: 223, distance: 13.6
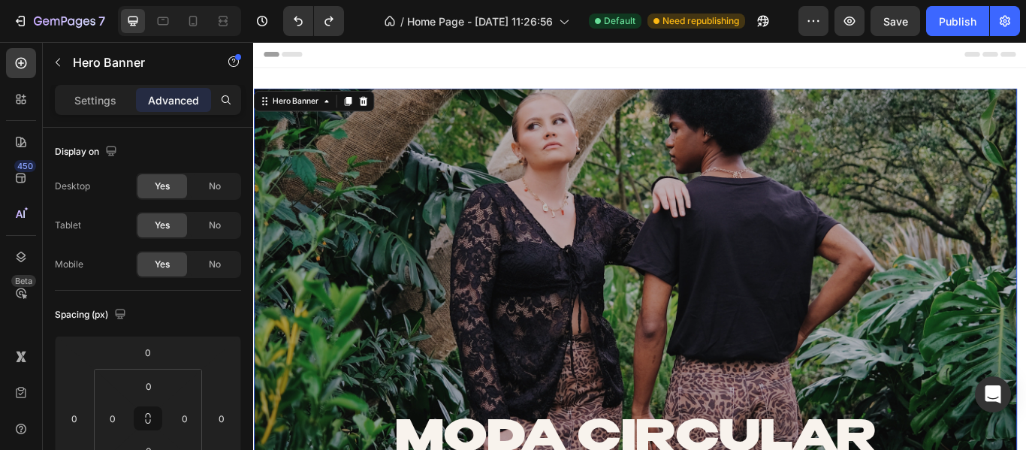
scroll to position [0, 0]
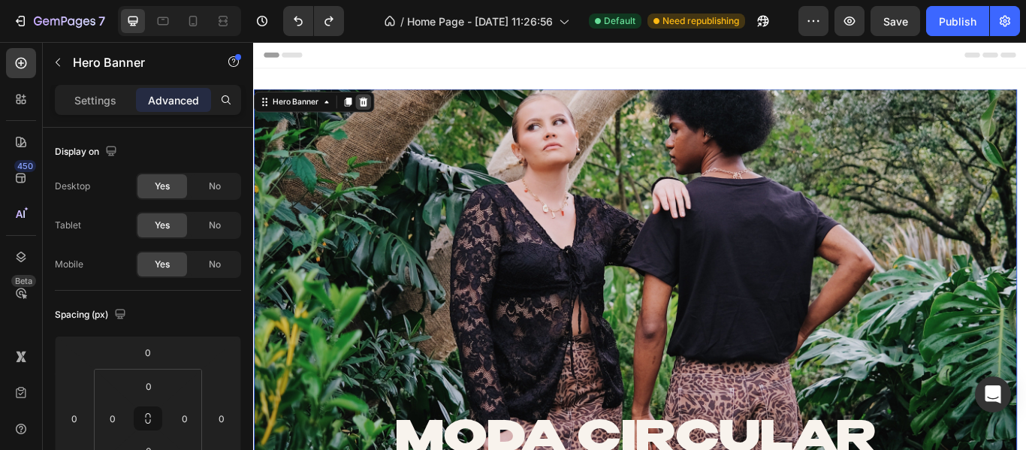
click at [384, 109] on icon at bounding box center [381, 112] width 12 height 12
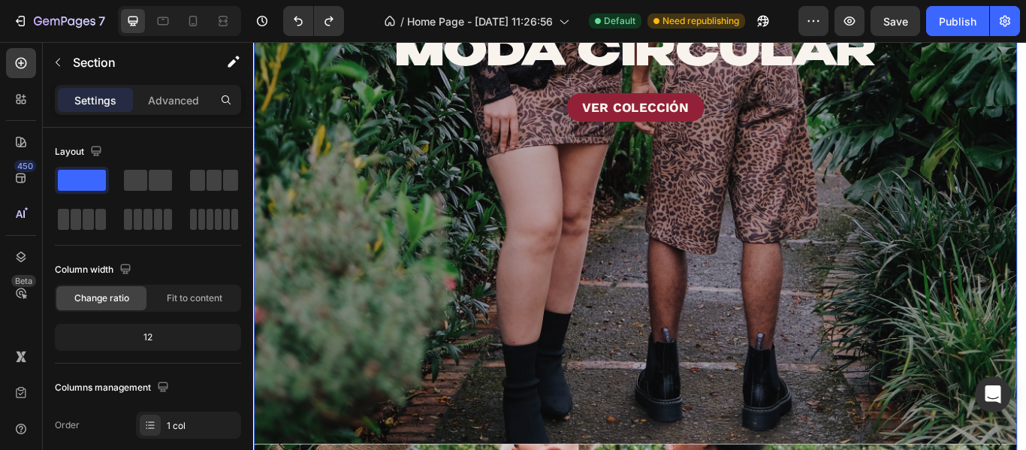
scroll to position [751, 0]
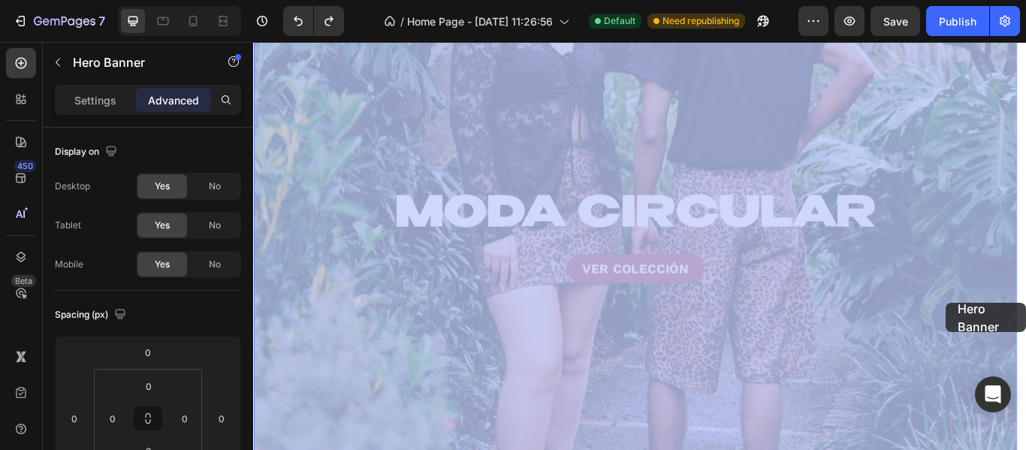
scroll to position [695, 0]
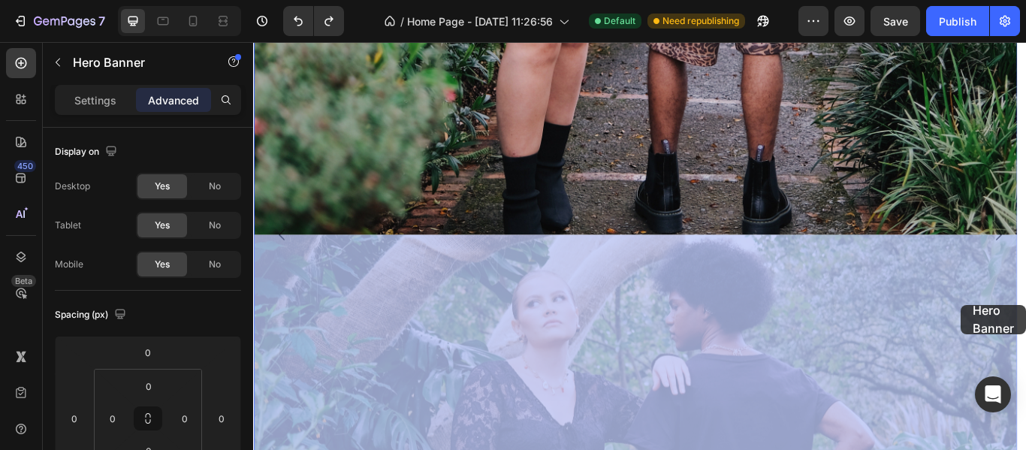
drag, startPoint x: 1119, startPoint y: 351, endPoint x: 1077, endPoint y: 348, distance: 41.4
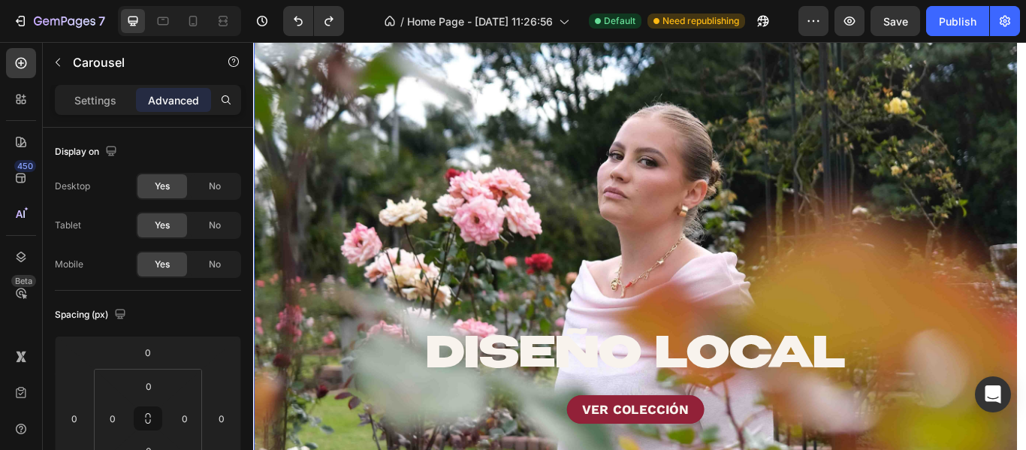
scroll to position [0, 0]
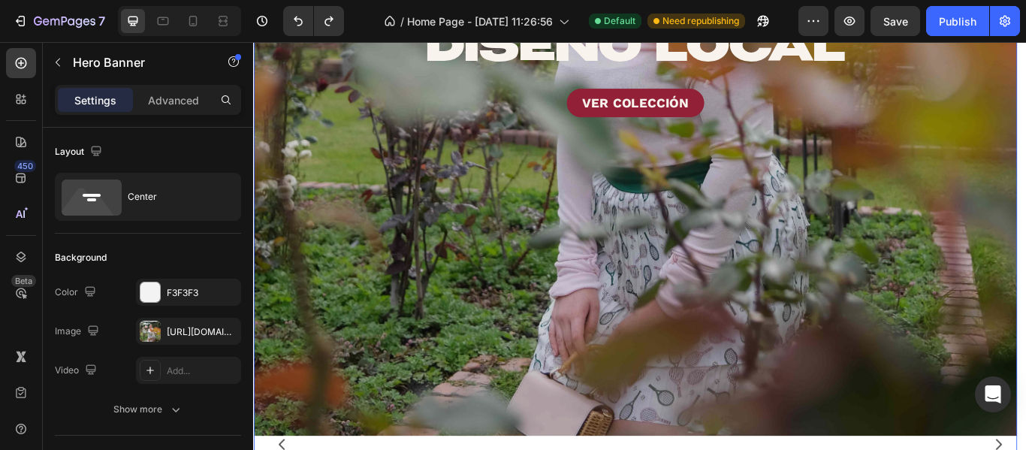
scroll to position [300, 0]
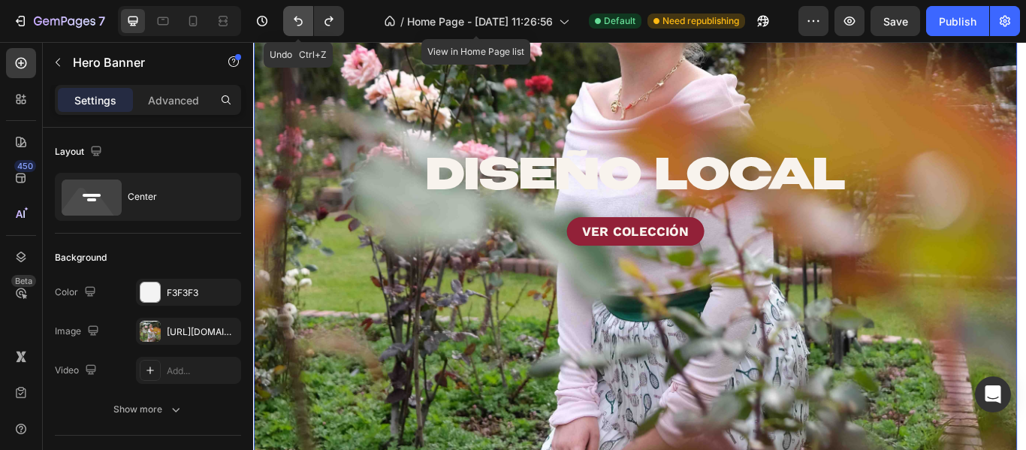
click at [300, 17] on icon "Undo/Redo" at bounding box center [298, 21] width 15 height 15
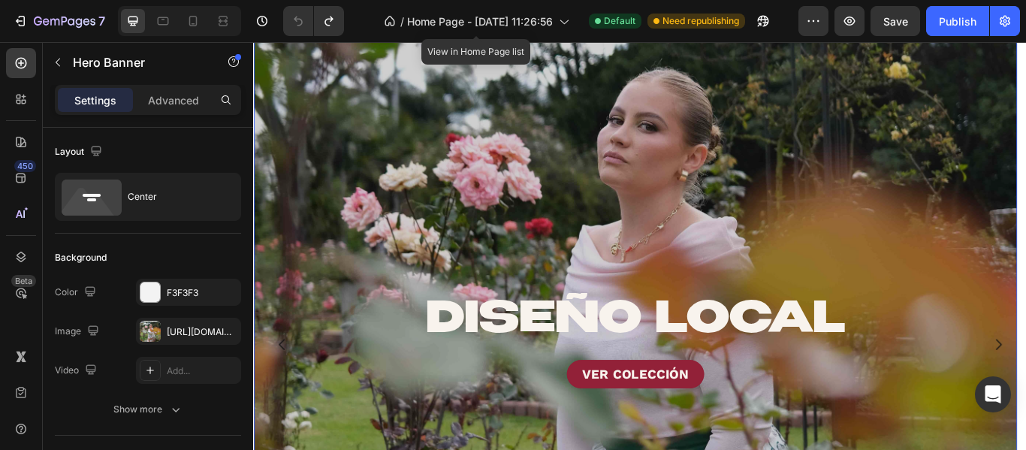
scroll to position [0, 0]
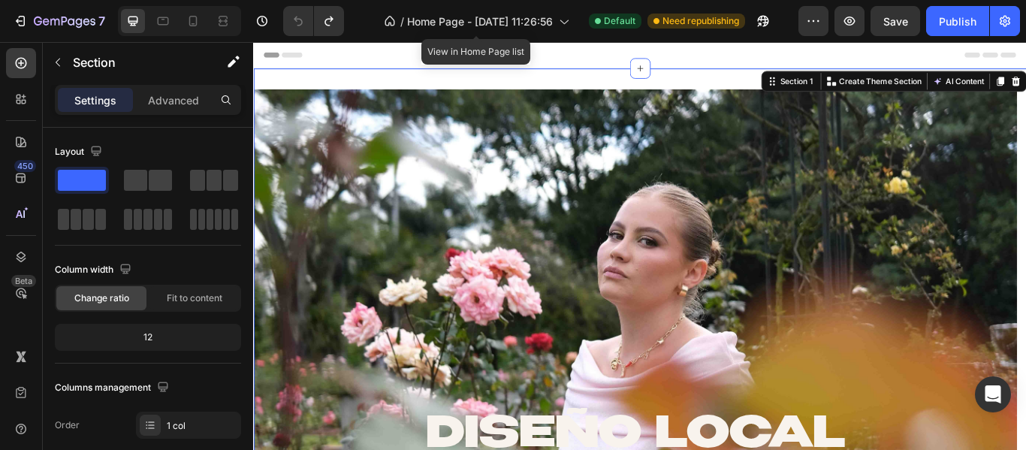
click at [270, 59] on icon at bounding box center [270, 57] width 11 height 11
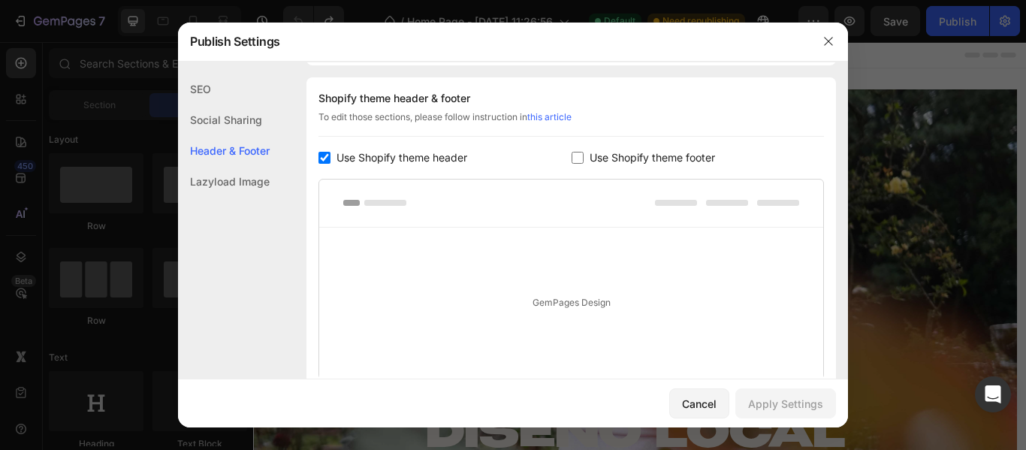
scroll to position [203, 0]
click at [827, 42] on icon "button" at bounding box center [828, 41] width 12 height 12
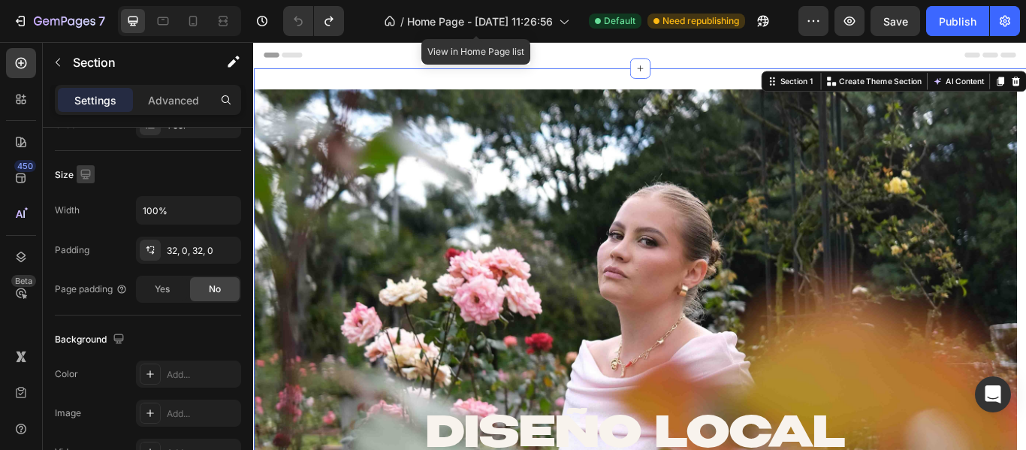
scroll to position [551, 0]
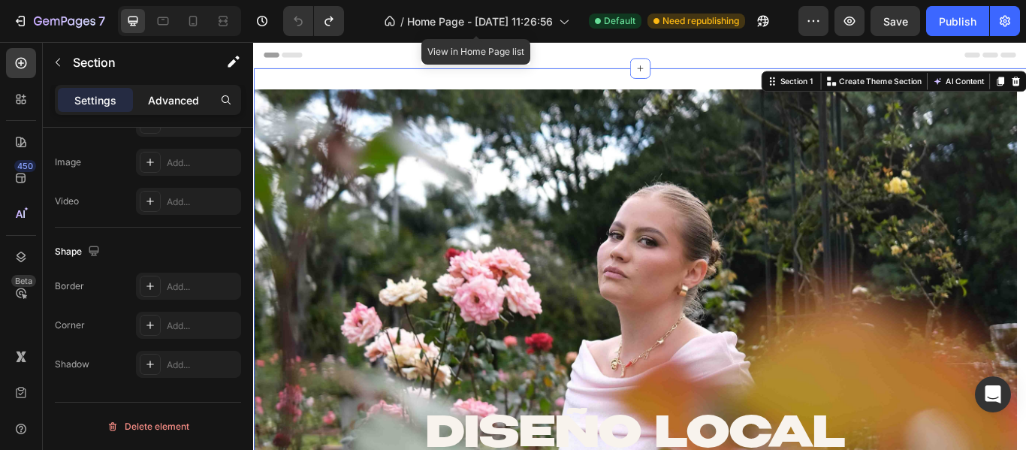
click at [163, 109] on div "Advanced" at bounding box center [173, 100] width 75 height 24
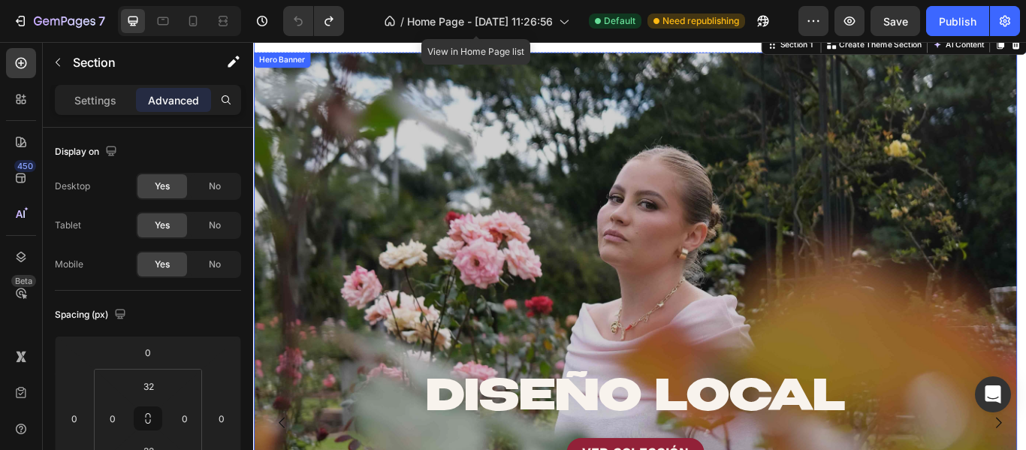
scroll to position [0, 0]
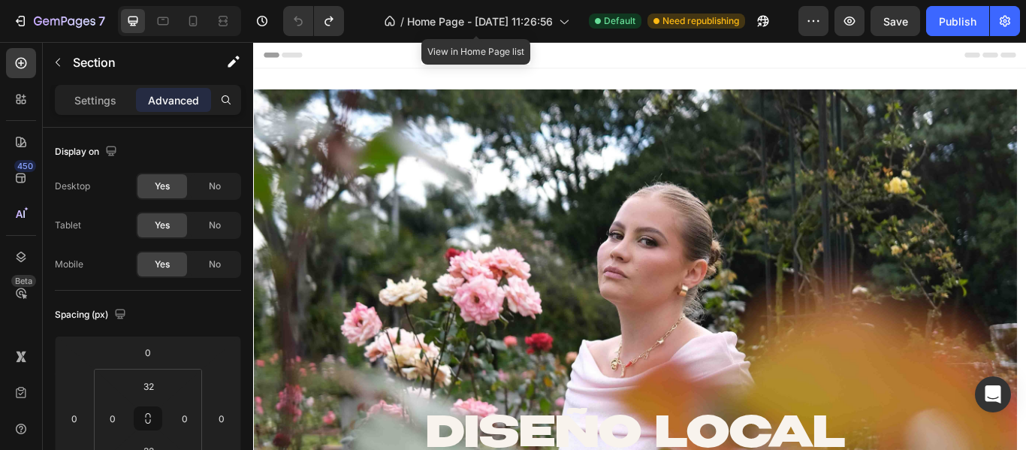
click at [388, 57] on div "Header" at bounding box center [703, 57] width 877 height 30
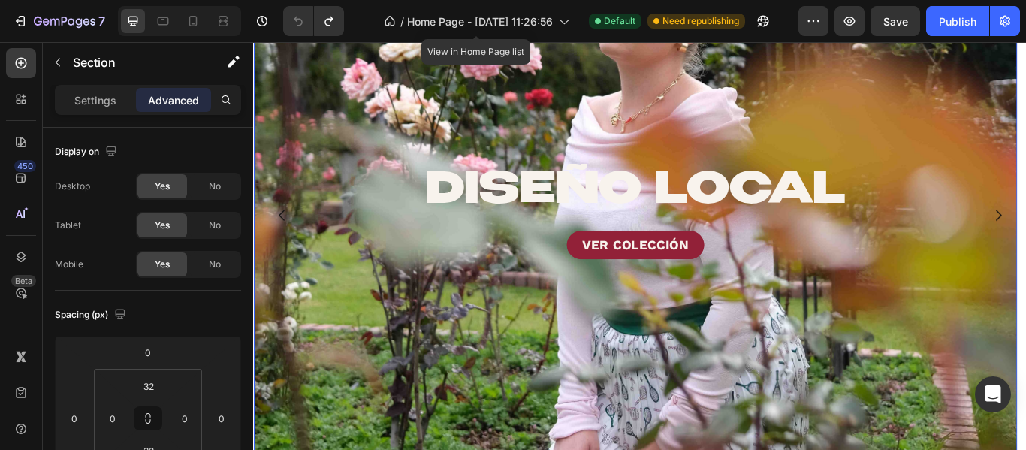
scroll to position [300, 0]
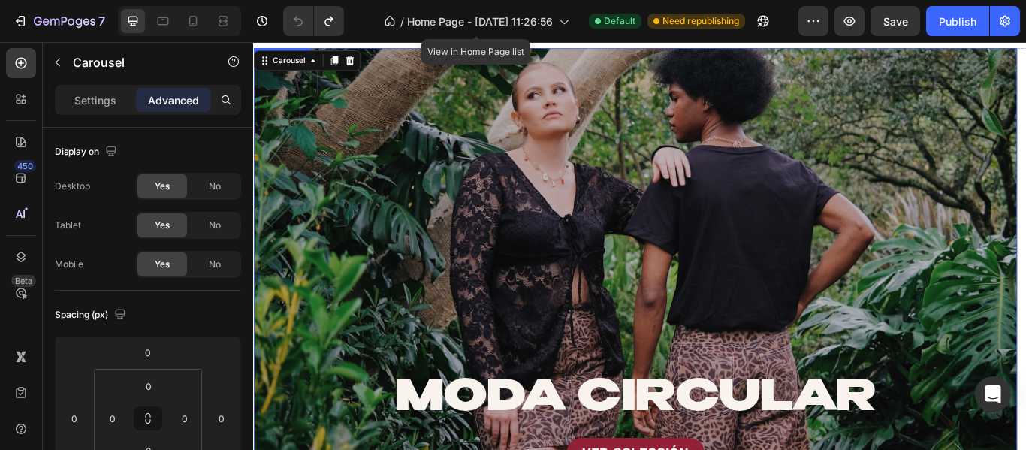
scroll to position [0, 0]
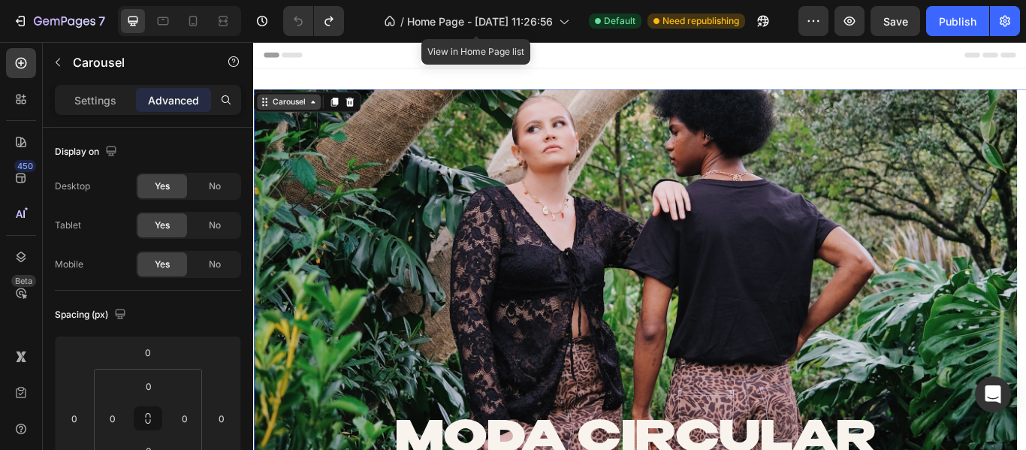
click at [286, 114] on div "Carousel" at bounding box center [294, 112] width 44 height 14
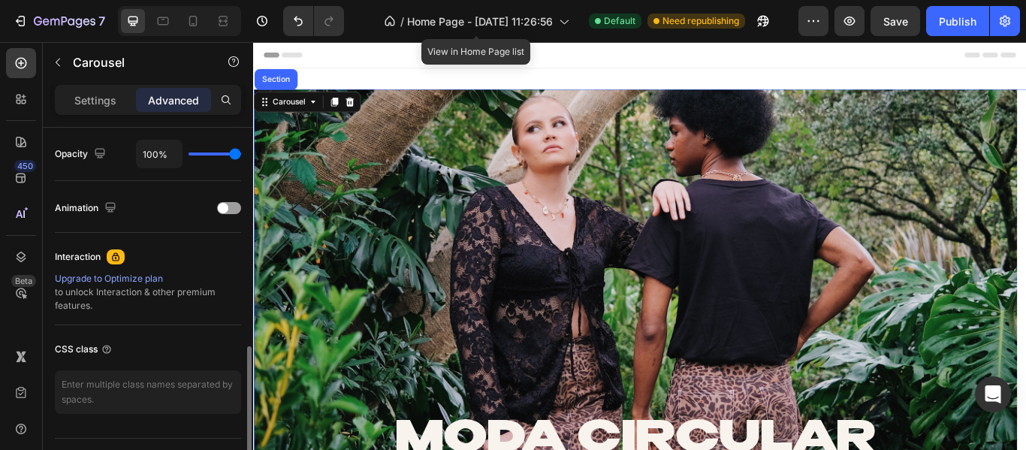
scroll to position [637, 0]
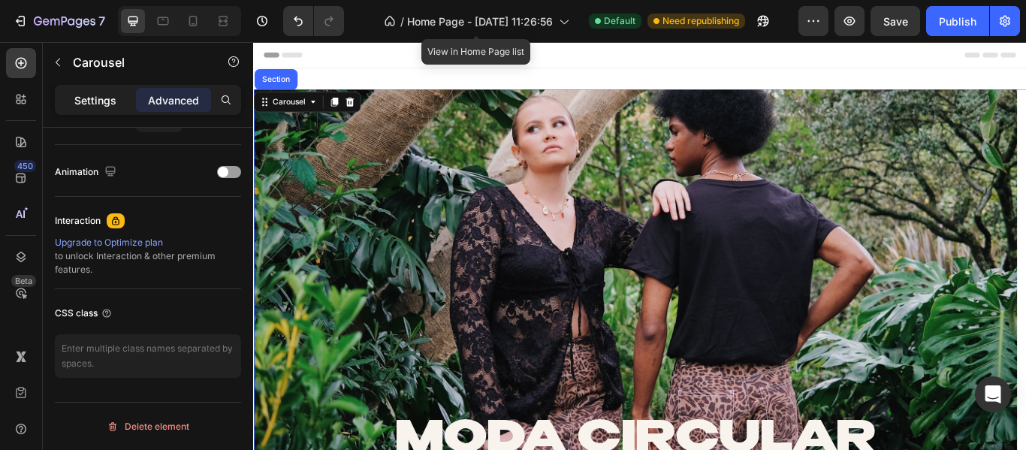
click at [81, 95] on p "Settings" at bounding box center [95, 100] width 42 height 16
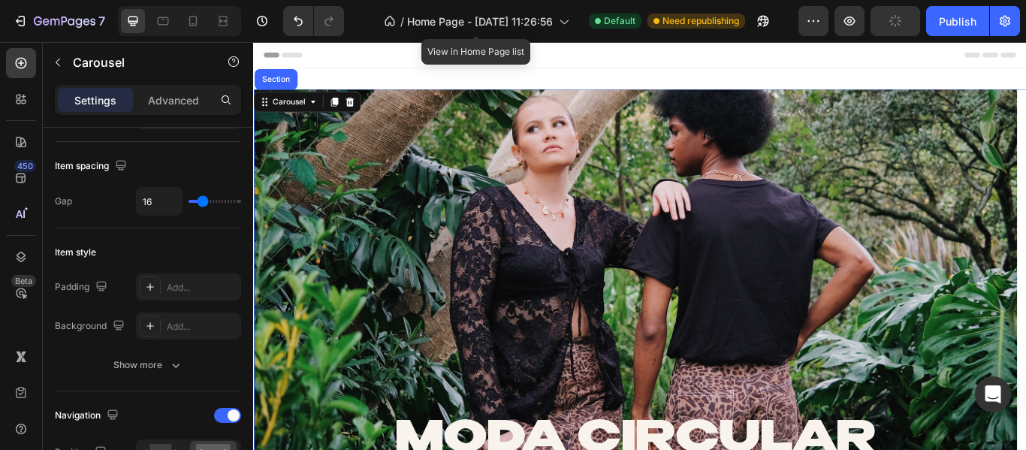
scroll to position [0, 0]
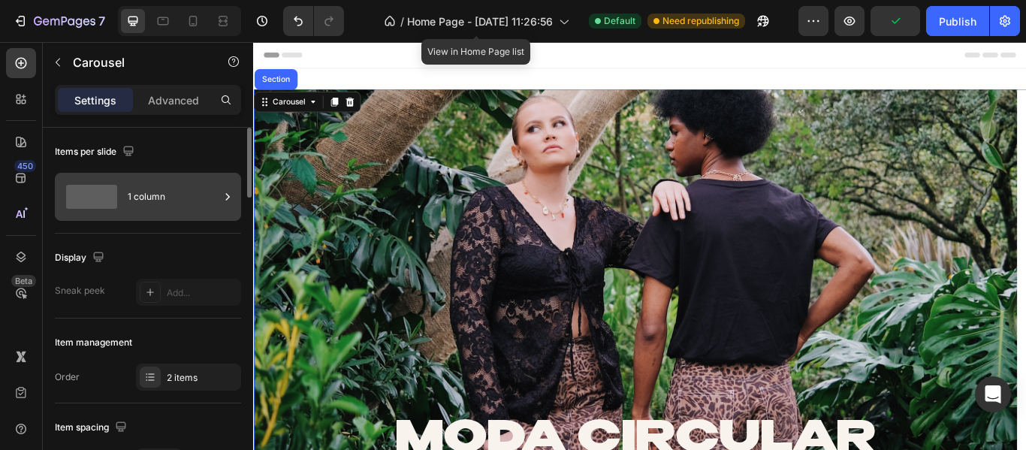
click at [132, 198] on div "1 column" at bounding box center [174, 196] width 92 height 35
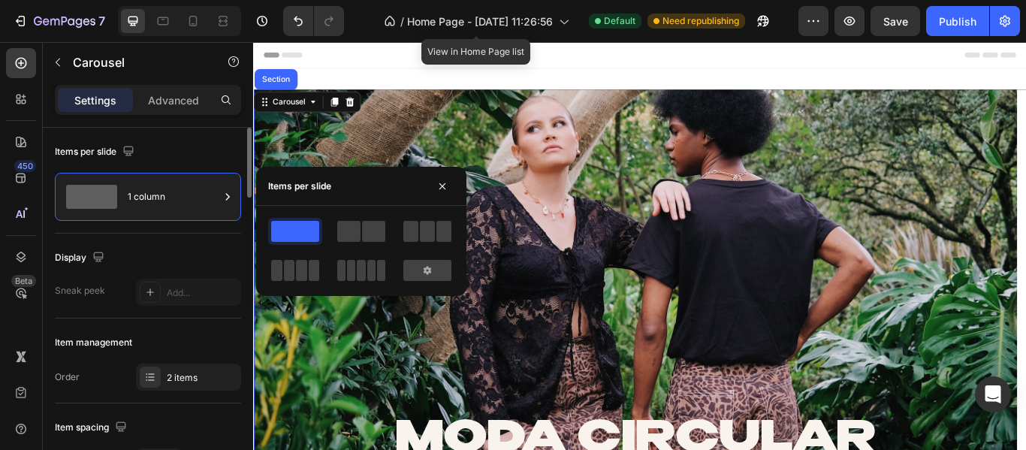
click at [170, 255] on div "Display" at bounding box center [148, 258] width 186 height 24
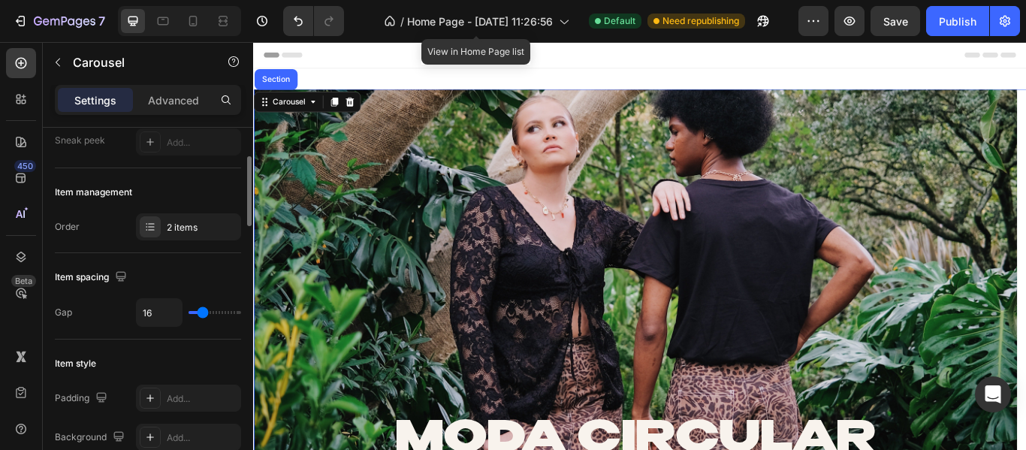
scroll to position [225, 0]
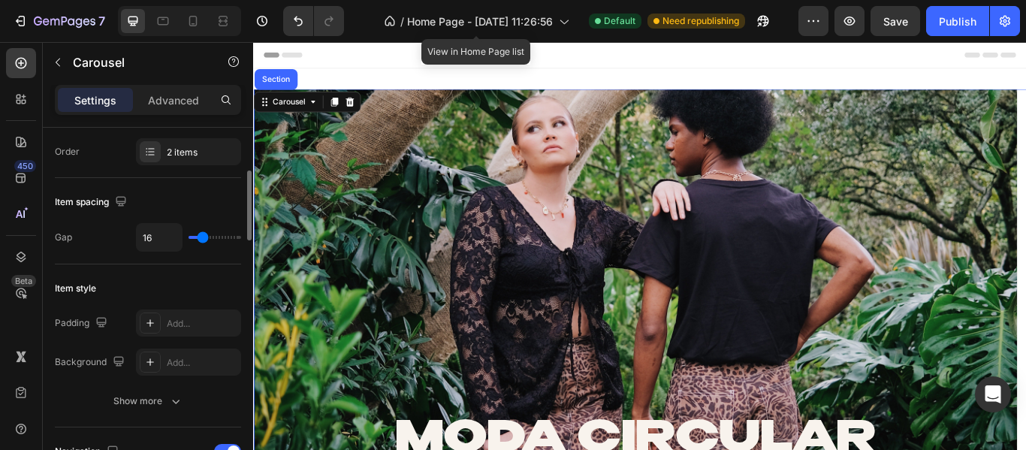
type input "21"
type input "27"
drag, startPoint x: 197, startPoint y: 239, endPoint x: 208, endPoint y: 240, distance: 10.6
type input "27"
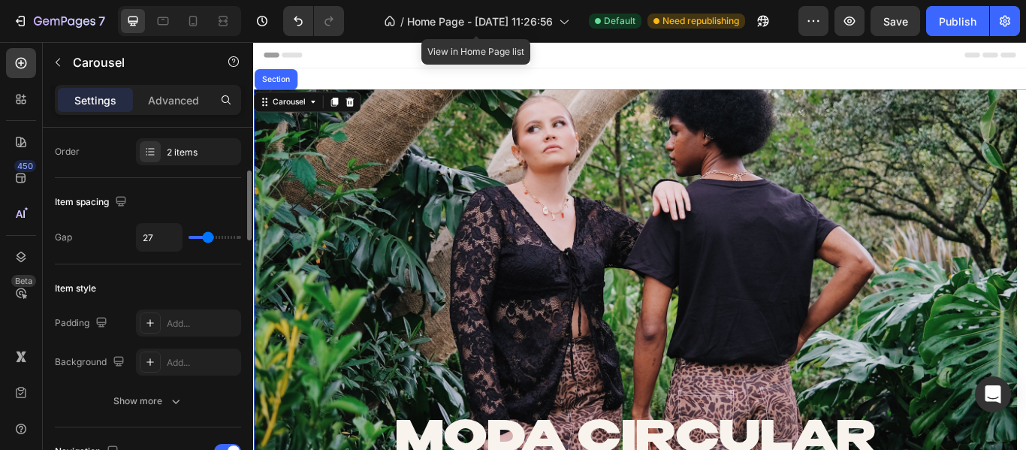
click at [208, 239] on input "range" at bounding box center [214, 237] width 53 height 3
type input "19"
click at [204, 239] on input "range" at bounding box center [214, 237] width 53 height 3
type input "27"
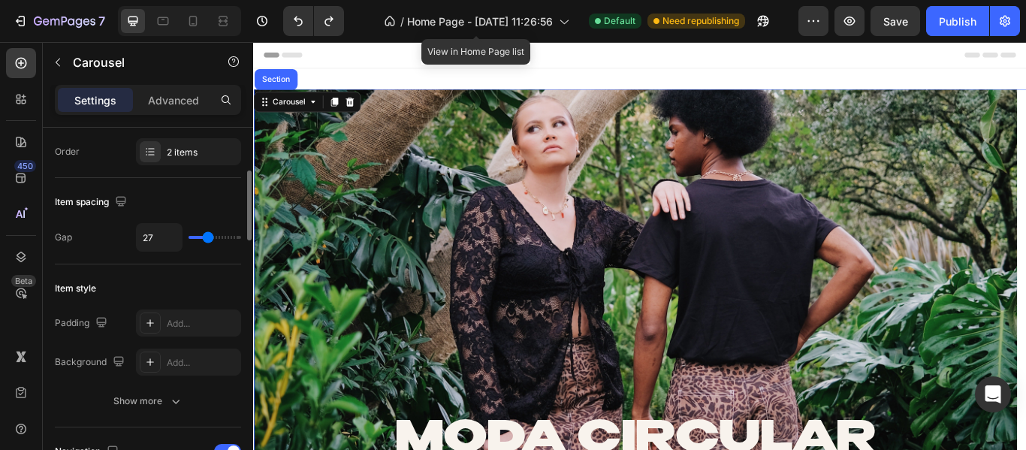
type input "16"
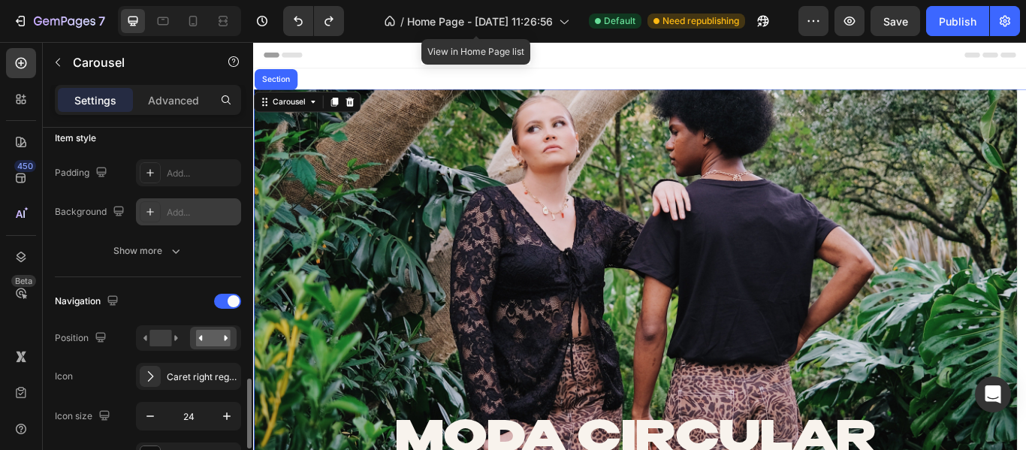
scroll to position [526, 0]
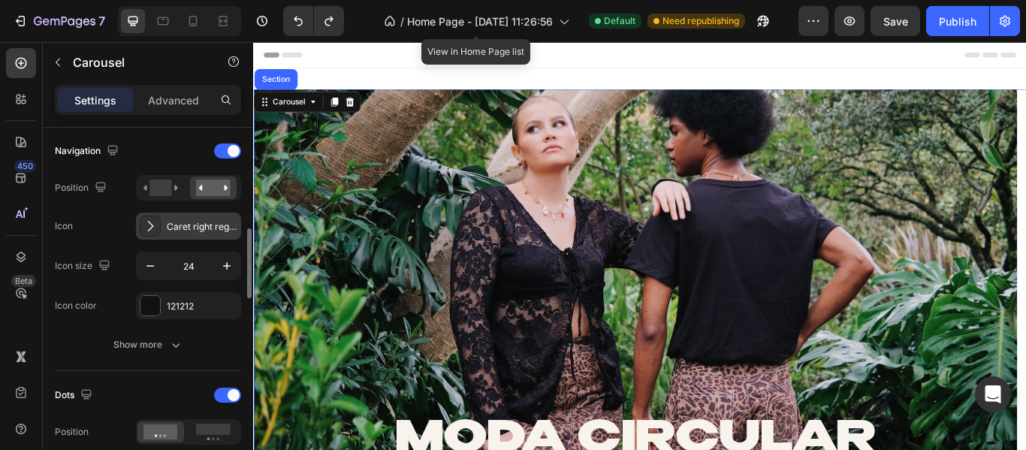
click at [163, 224] on div "Caret right regular" at bounding box center [188, 225] width 105 height 27
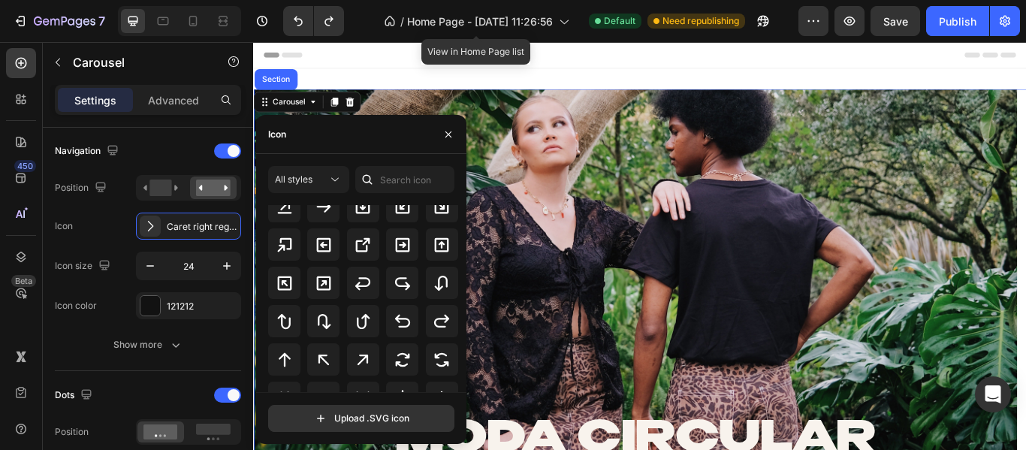
scroll to position [653, 0]
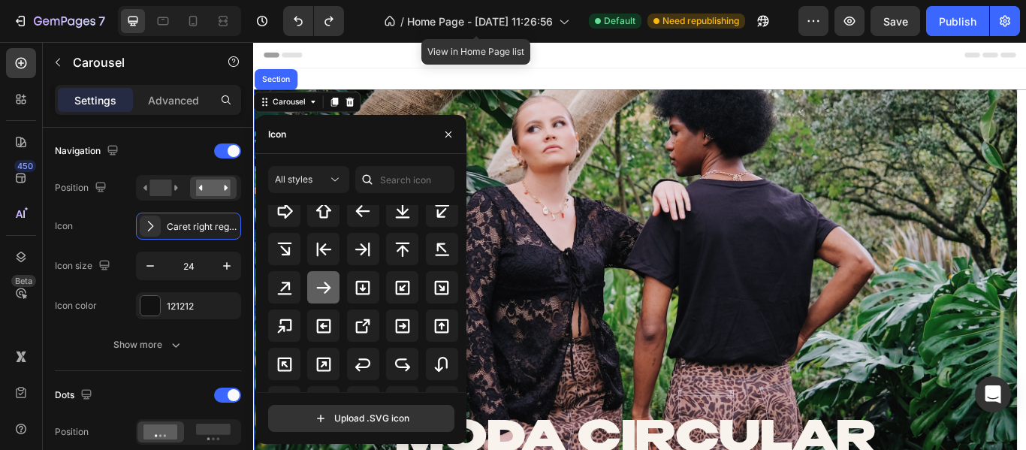
click at [324, 288] on icon at bounding box center [324, 288] width 14 height 12
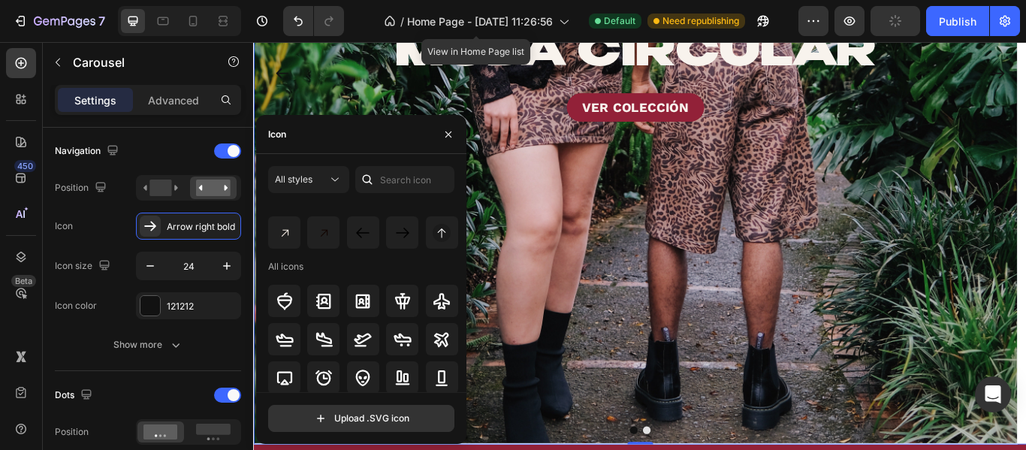
scroll to position [0, 0]
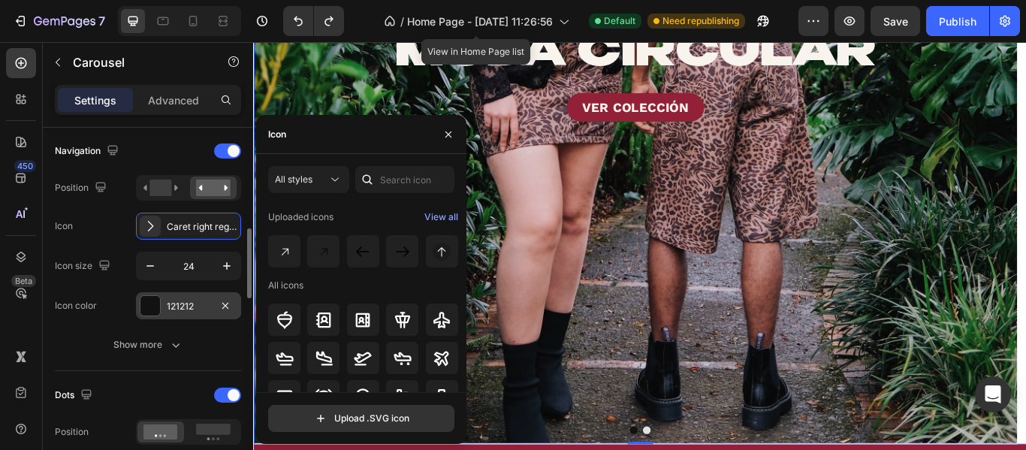
click at [170, 307] on div "121212" at bounding box center [189, 307] width 44 height 14
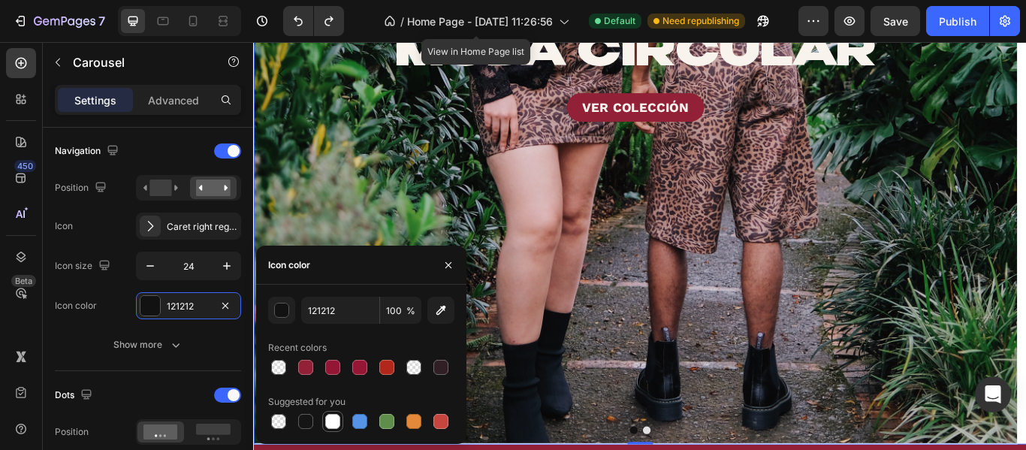
click at [337, 417] on div at bounding box center [332, 421] width 15 height 15
type input "FFFFFF"
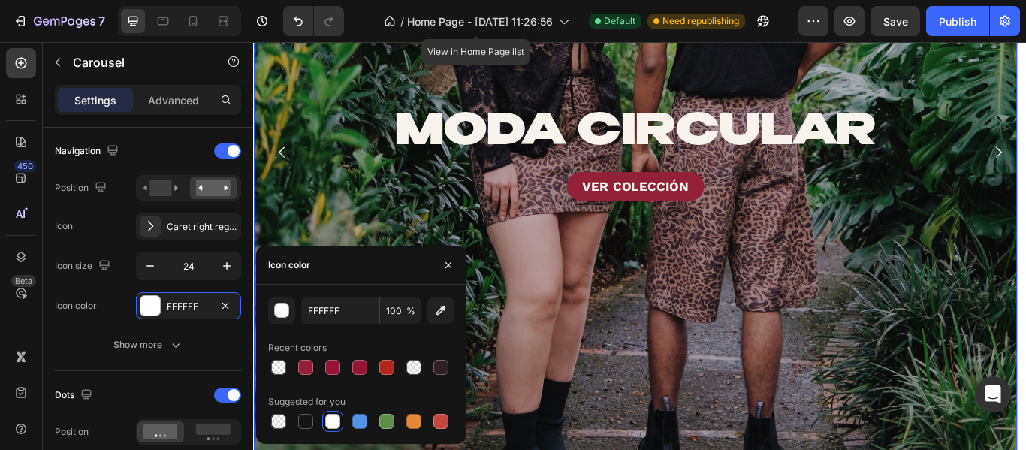
scroll to position [375, 0]
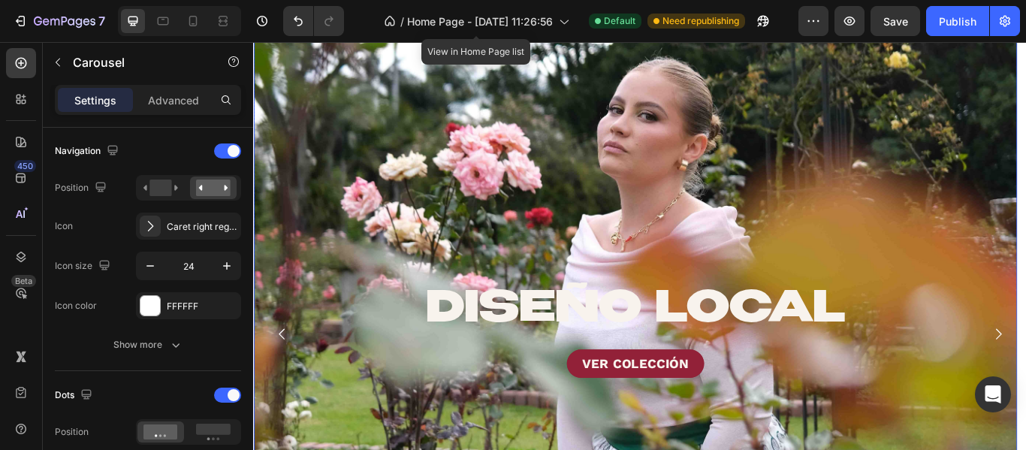
scroll to position [150, 0]
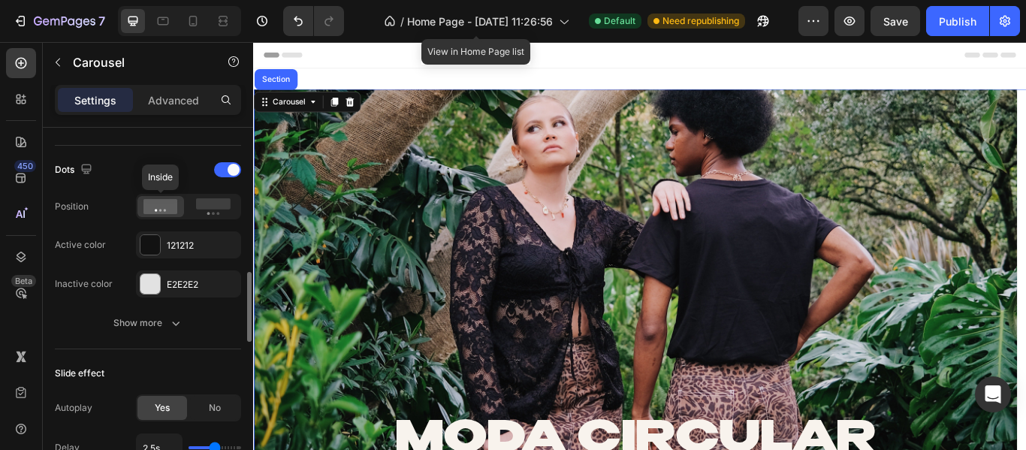
scroll to position [676, 0]
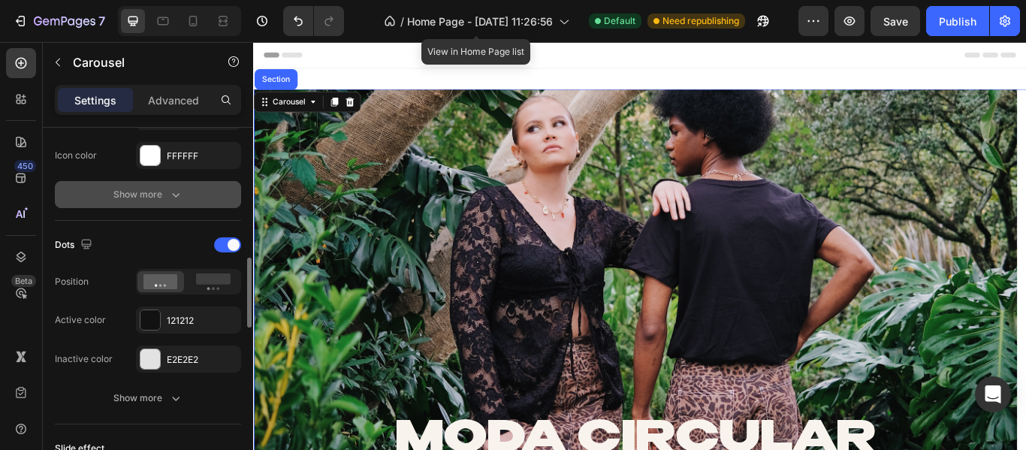
click at [153, 198] on div "Show more" at bounding box center [148, 194] width 70 height 15
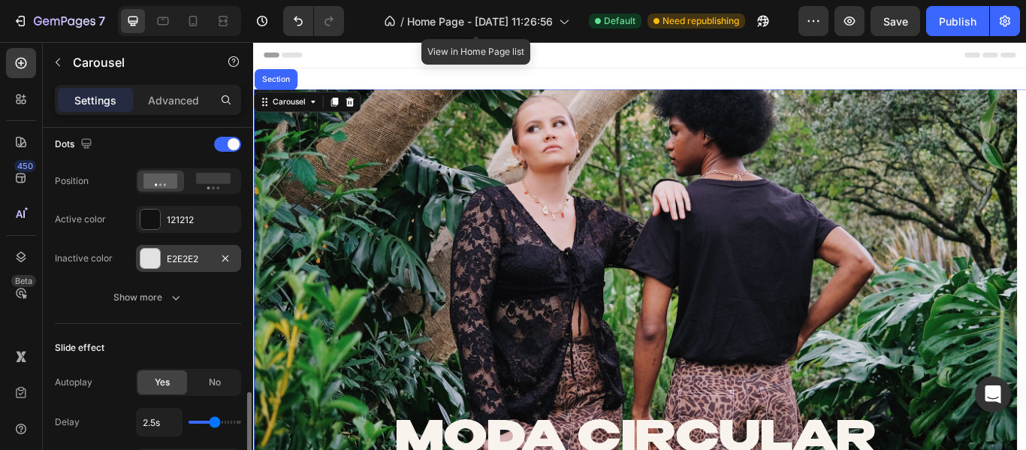
scroll to position [1126, 0]
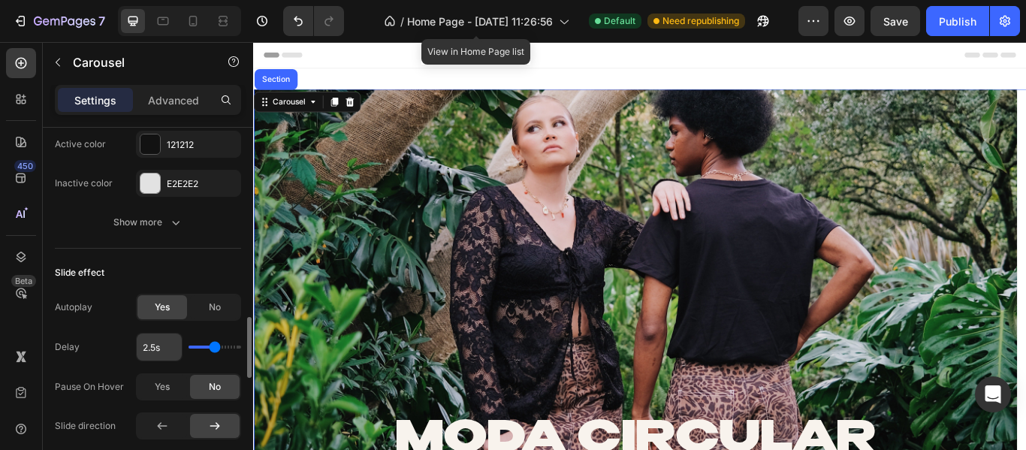
click at [160, 342] on input "2.5s" at bounding box center [159, 346] width 45 height 27
type input "3.1s"
type input "3.1"
type input "3.2s"
type input "3.2"
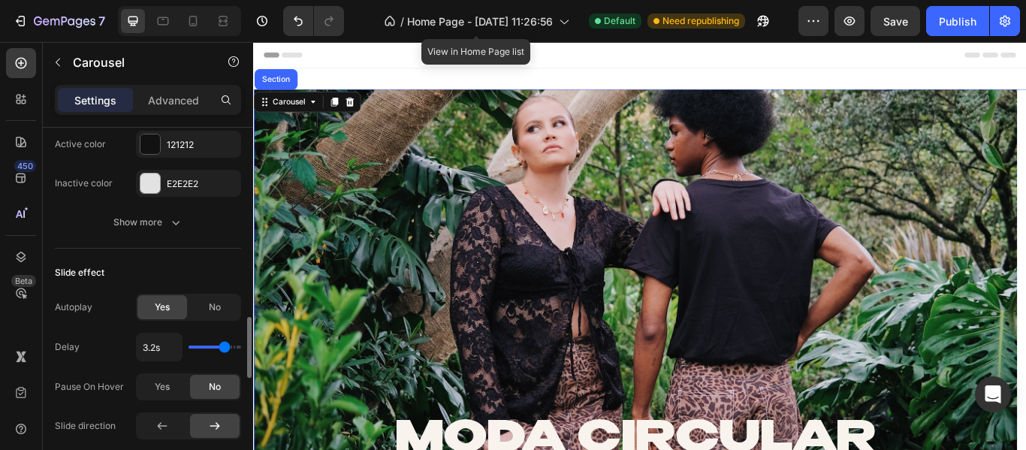
type input "3.3s"
type input "3.3"
type input "3.5s"
type input "3.5"
type input "3.6s"
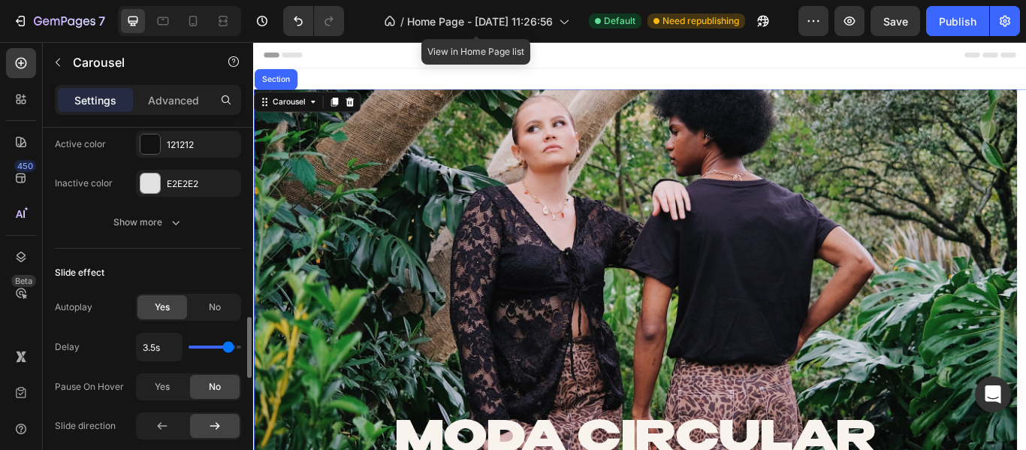
type input "3.6"
type input "3.7s"
type input "3.7"
type input "3.8s"
drag, startPoint x: 213, startPoint y: 345, endPoint x: 232, endPoint y: 349, distance: 19.1
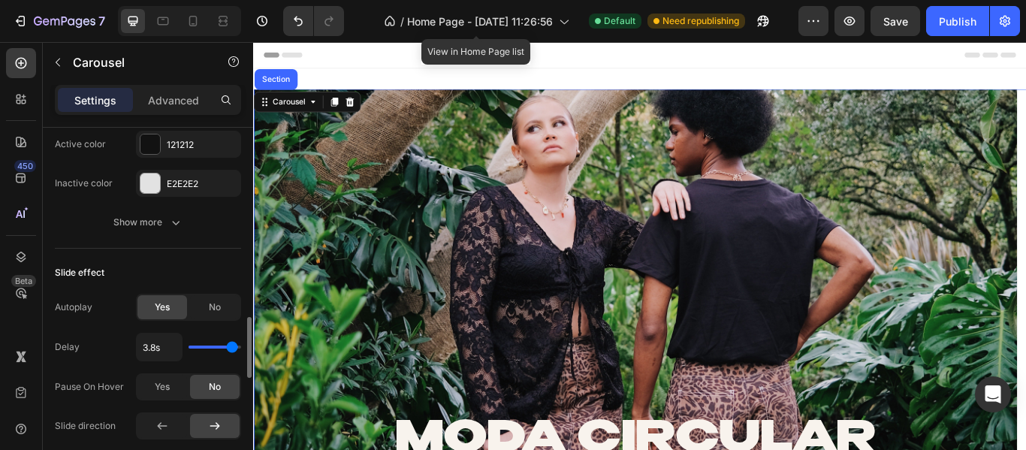
type input "3.8"
click at [232, 348] on input "range" at bounding box center [214, 346] width 53 height 3
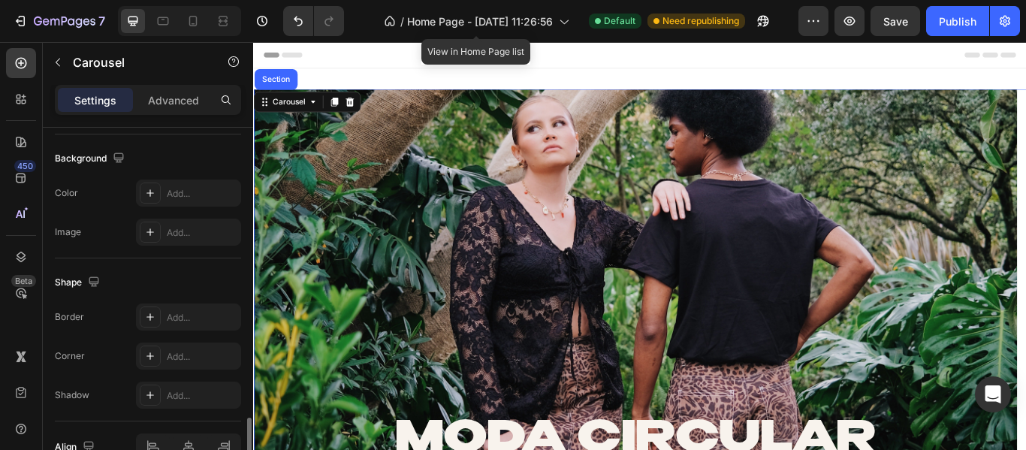
scroll to position [1809, 0]
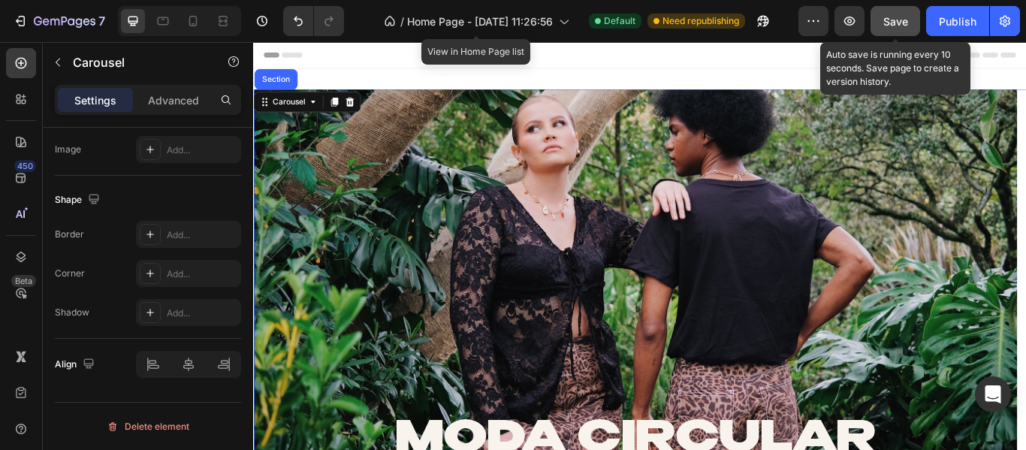
click at [890, 29] on div "Save" at bounding box center [895, 22] width 25 height 16
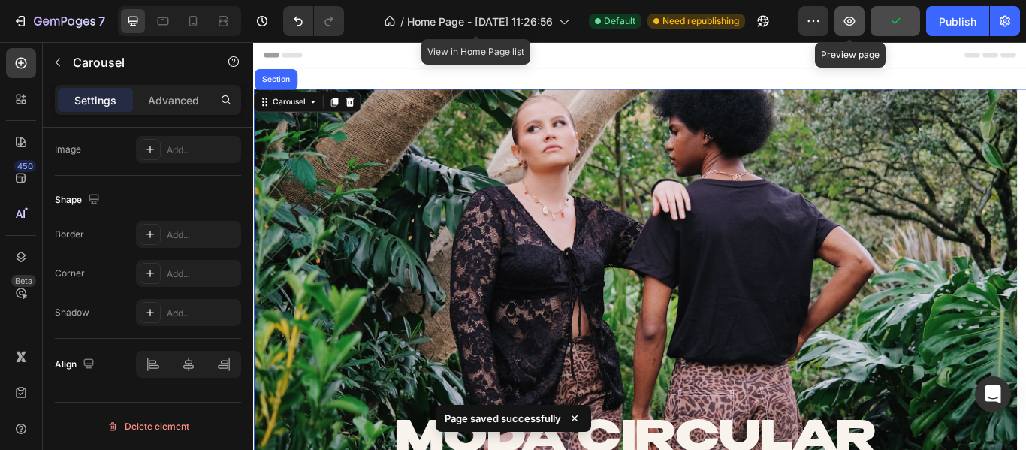
click at [853, 23] on icon "button" at bounding box center [849, 21] width 15 height 15
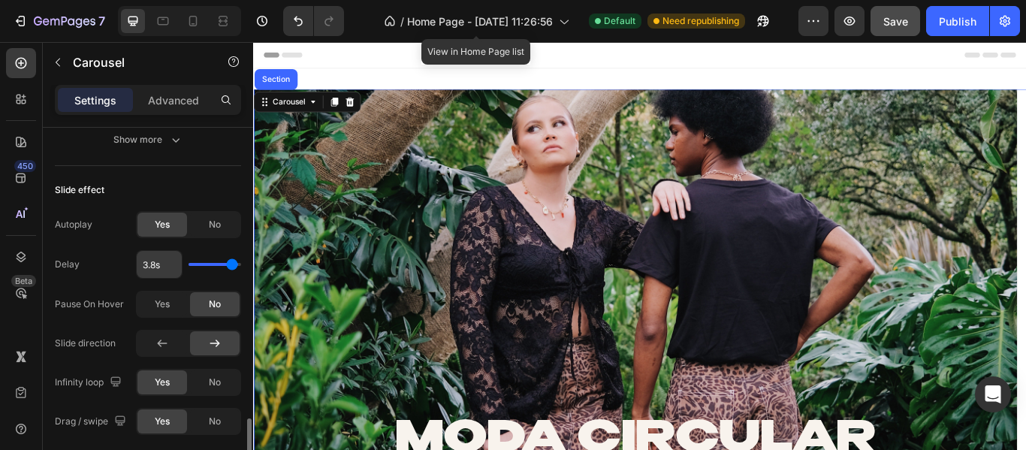
scroll to position [1284, 0]
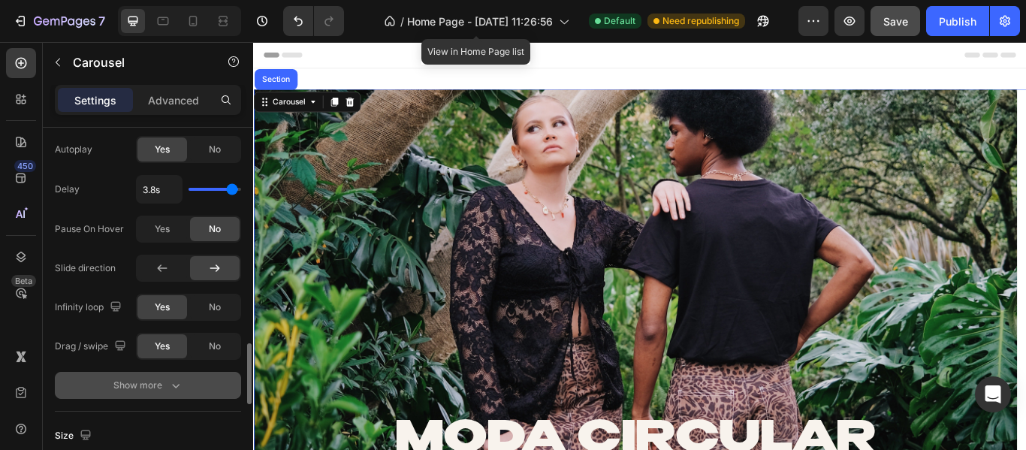
click at [147, 390] on div "Show more" at bounding box center [148, 385] width 70 height 15
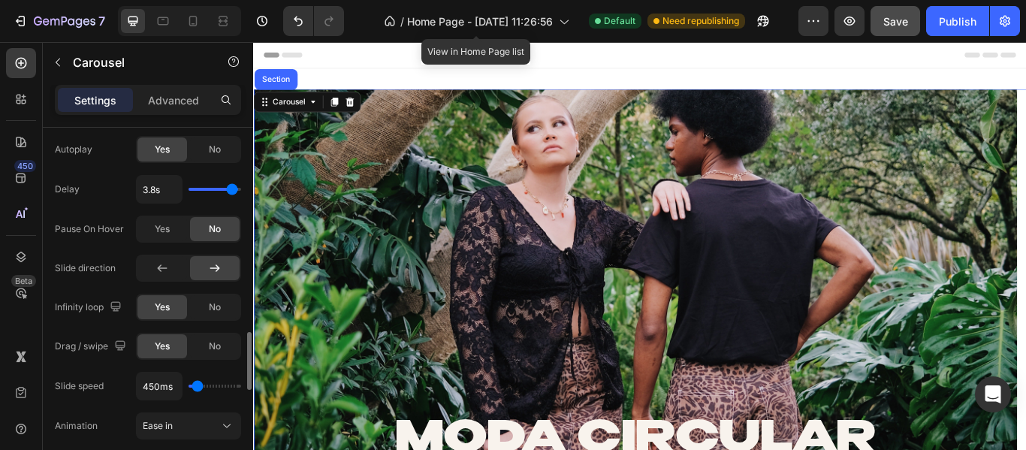
scroll to position [1359, 0]
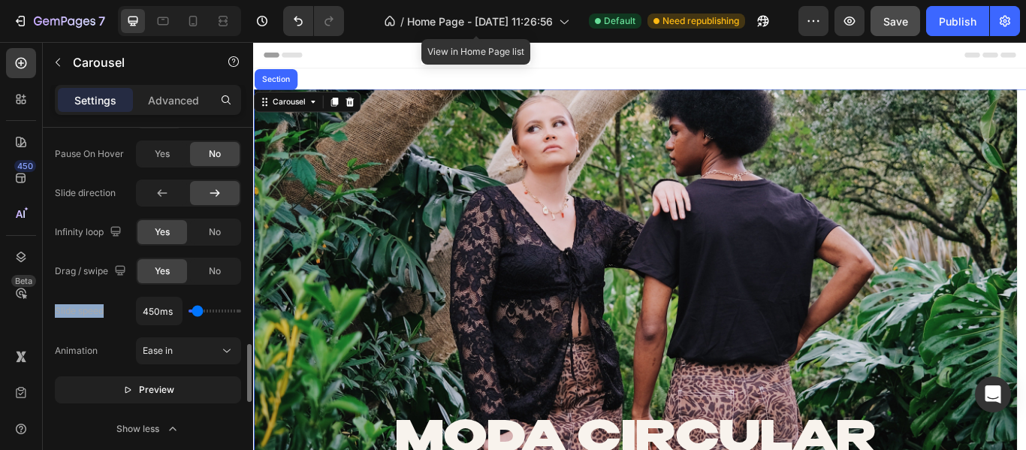
drag, startPoint x: 107, startPoint y: 308, endPoint x: 55, endPoint y: 305, distance: 52.6
click at [55, 305] on div "Slide speed 450ms" at bounding box center [148, 311] width 186 height 29
copy div "Slide speed"
type input "2000ms"
type input "2000"
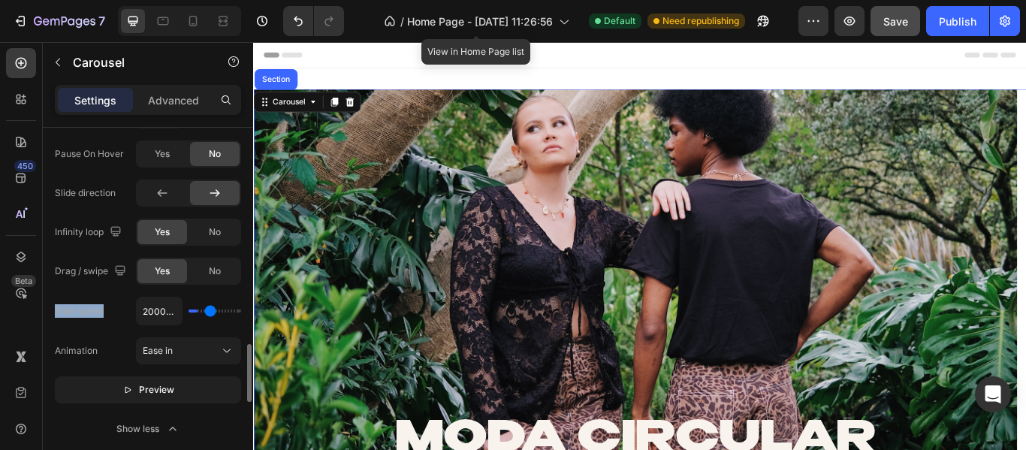
type input "2650ms"
type input "2650"
type input "2750ms"
type input "2750"
type input "2800ms"
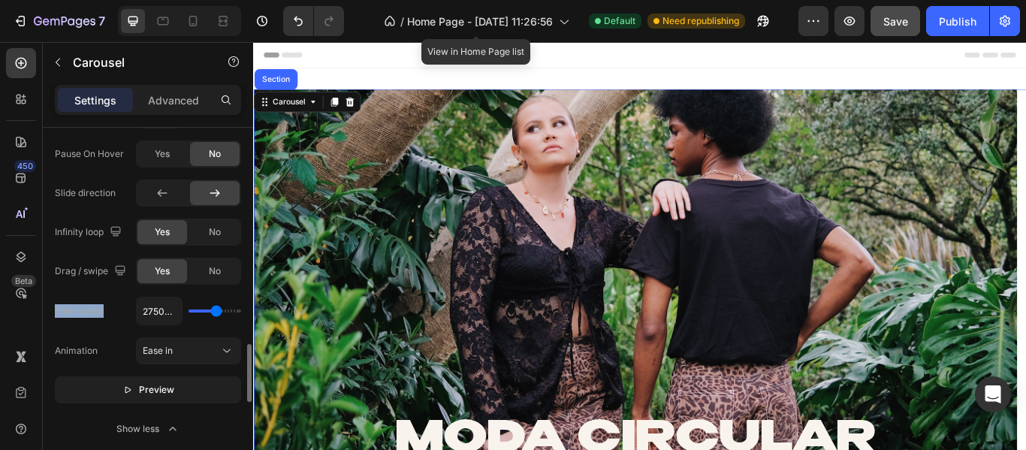
type input "2800"
type input "3300ms"
type input "3300"
type input "3750ms"
type input "3750"
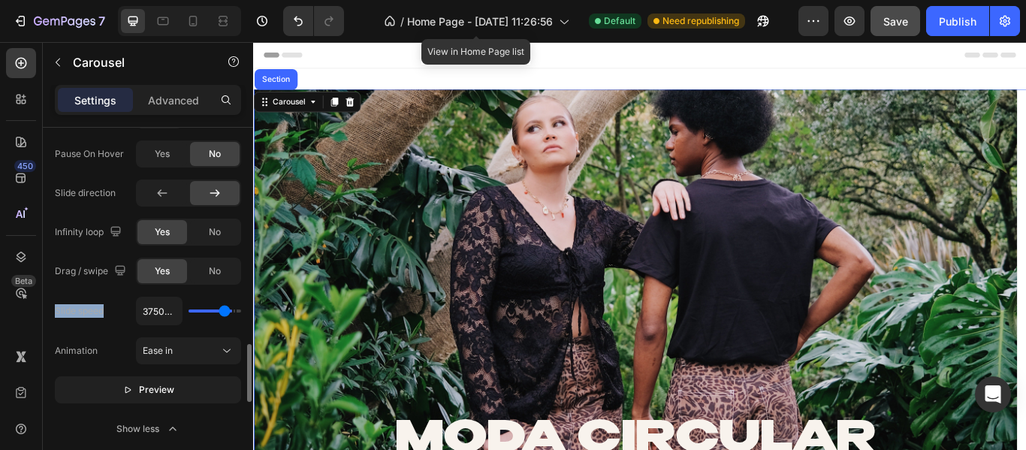
type input "4100ms"
type input "4100"
type input "4250ms"
type input "4250"
type input "4450ms"
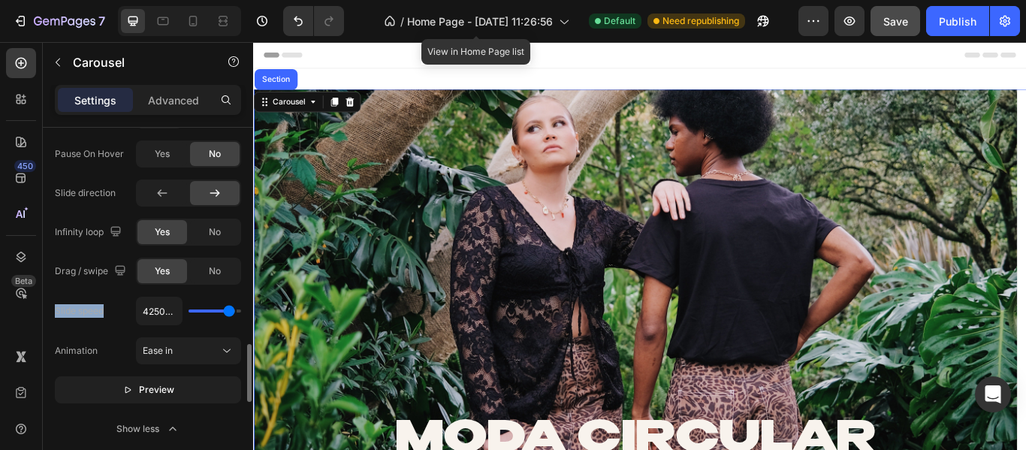
type input "4450"
type input "4650ms"
type input "4650"
type input "4800ms"
type input "4800"
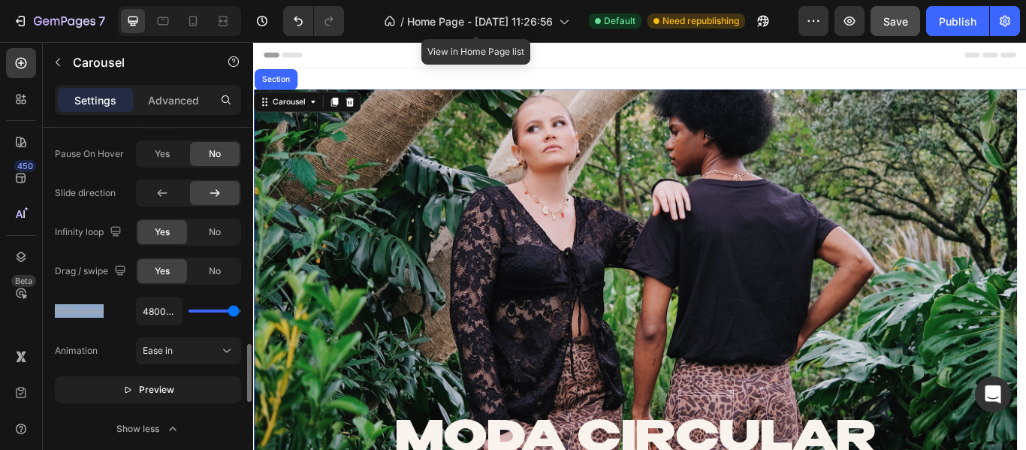
type input "4900ms"
type input "4900"
type input "5000ms"
type input "5000"
type input "3200ms"
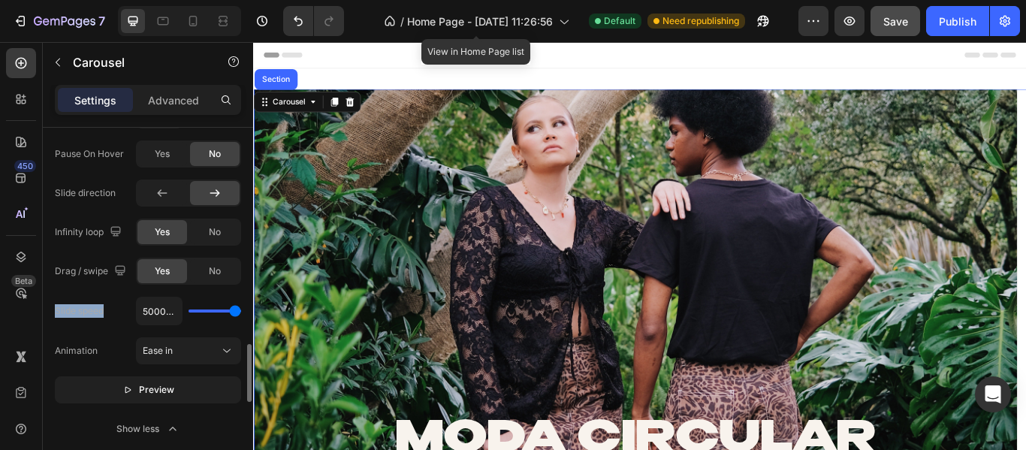
type input "3200"
type input "1550ms"
type input "1550"
type input "1200ms"
type input "1200"
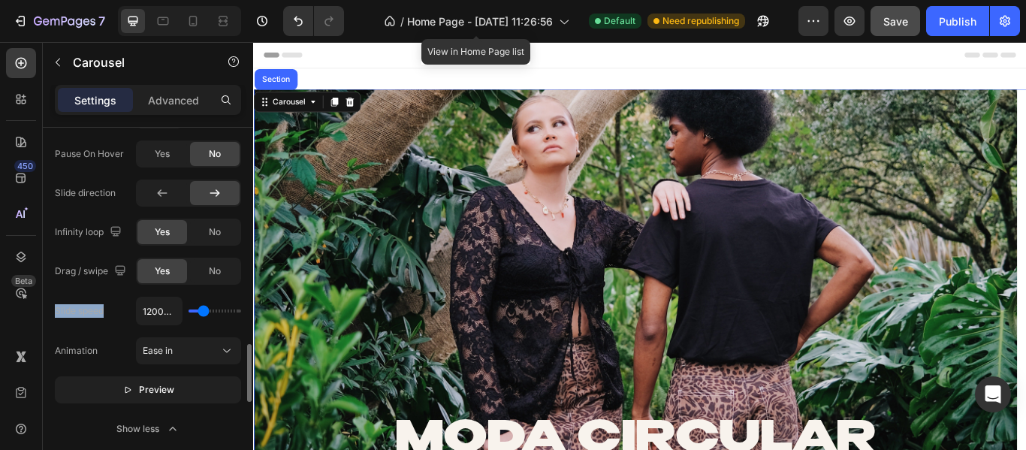
type input "1550ms"
type input "1550"
type input "1750ms"
type input "1750"
type input "2100ms"
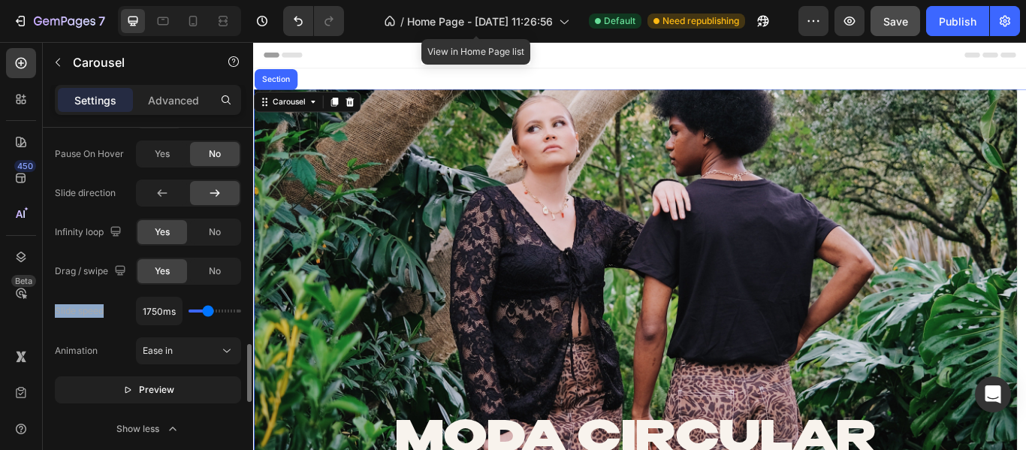
type input "2100"
type input "2200ms"
type input "2200"
type input "2300ms"
type input "2300"
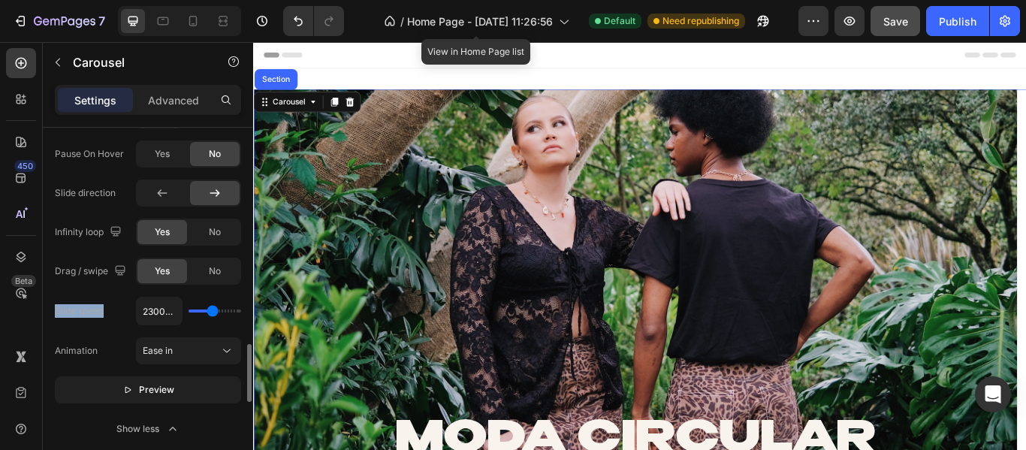
type input "2900ms"
type input "2900"
type input "3900ms"
type input "3900"
type input "4200ms"
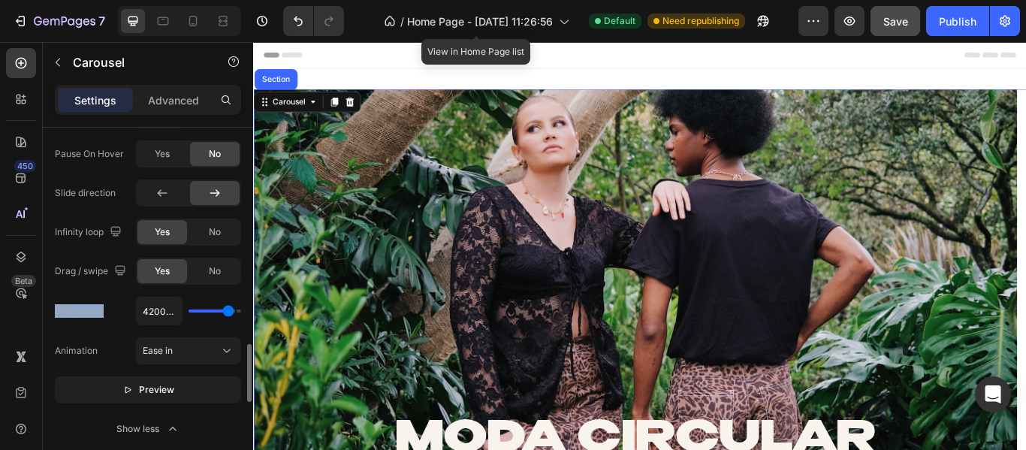
drag, startPoint x: 197, startPoint y: 309, endPoint x: 228, endPoint y: 313, distance: 31.1
type input "4200"
click at [228, 312] on input "range" at bounding box center [214, 310] width 53 height 3
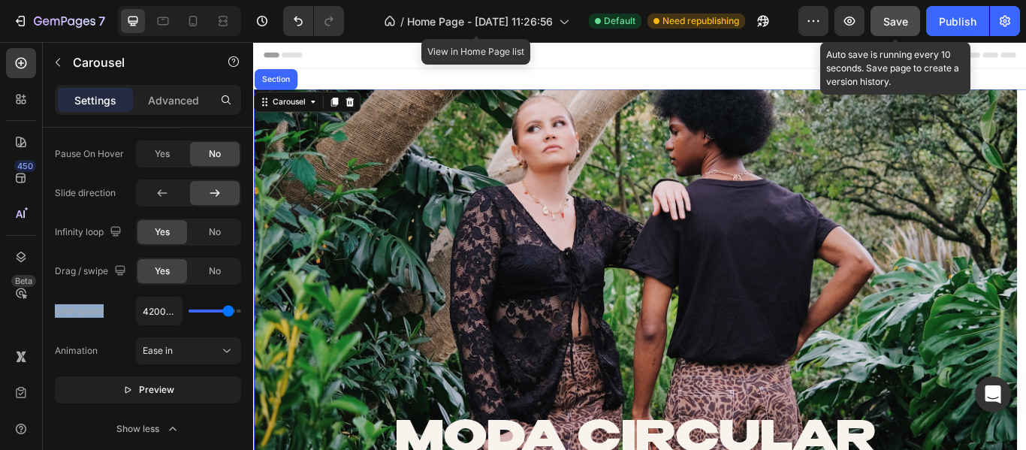
click at [880, 22] on button "Save" at bounding box center [895, 21] width 50 height 30
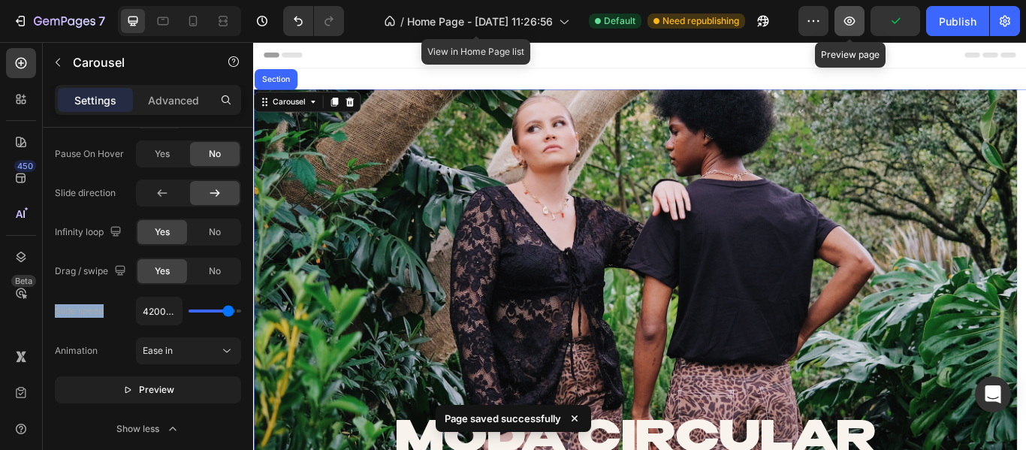
click at [847, 19] on icon "button" at bounding box center [849, 21] width 11 height 9
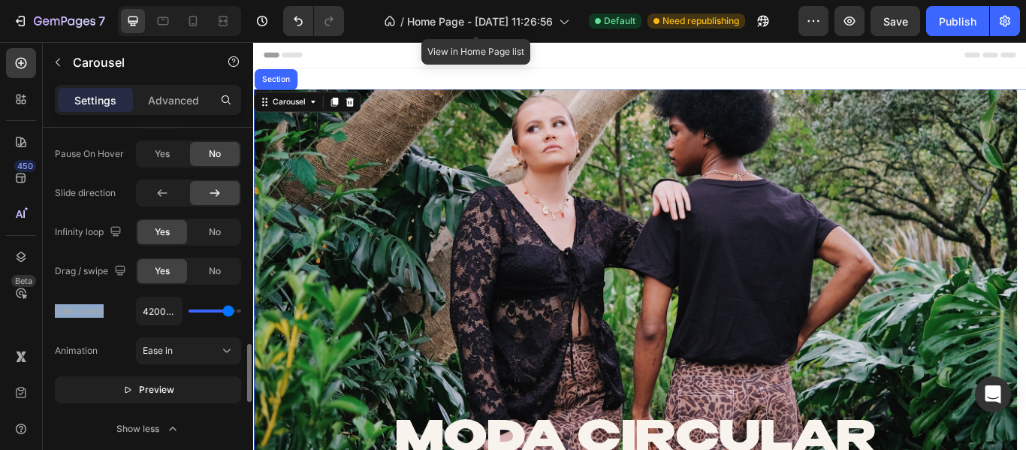
type input "2800ms"
type input "2800"
type input "2450ms"
drag, startPoint x: 225, startPoint y: 310, endPoint x: 214, endPoint y: 310, distance: 11.3
type input "2450"
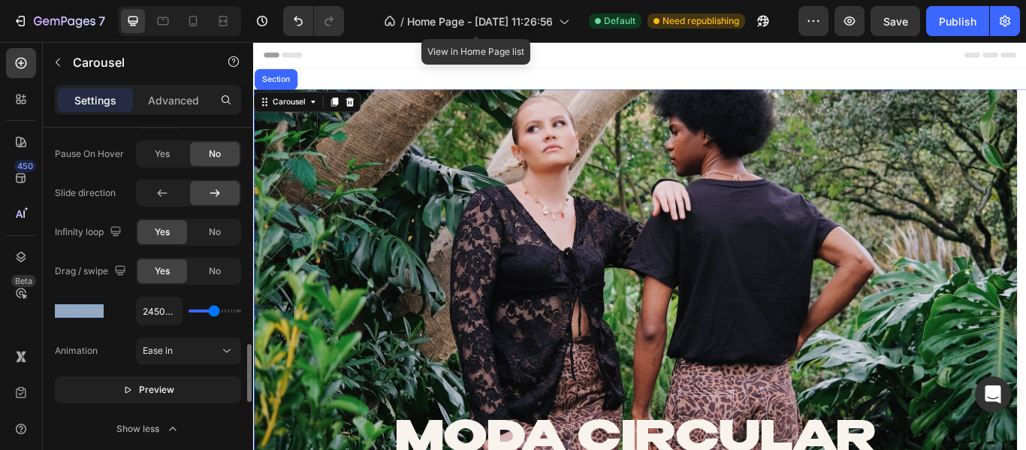
click at [214, 310] on input "range" at bounding box center [214, 310] width 53 height 3
click at [74, 315] on div "Slide speed" at bounding box center [79, 311] width 49 height 14
type input "2300ms"
type input "2300"
type input "2450ms"
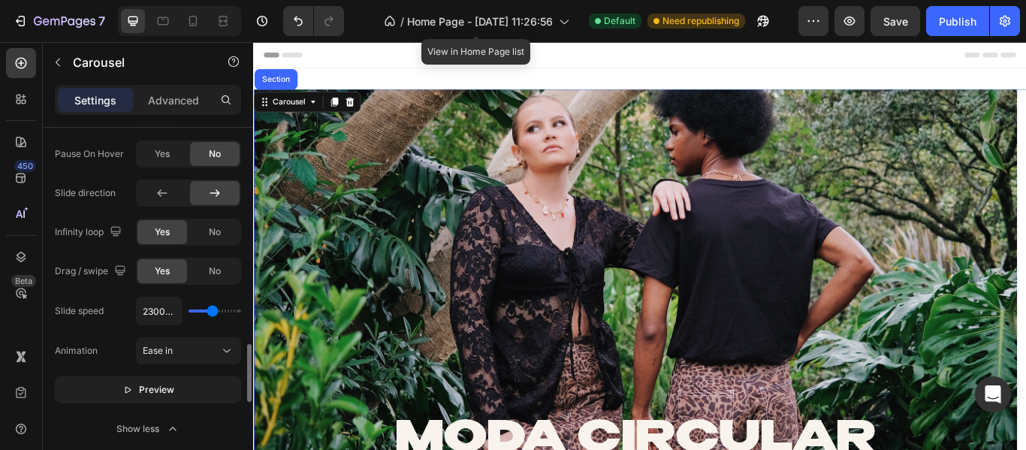
type input "2450"
type input "2200ms"
type input "2200"
type input "2000ms"
type input "2000"
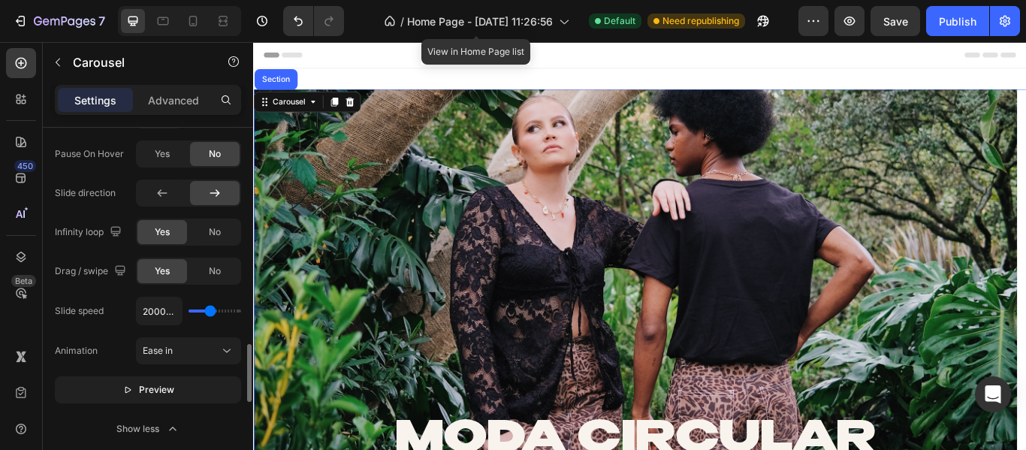
click at [210, 311] on input "range" at bounding box center [214, 310] width 53 height 3
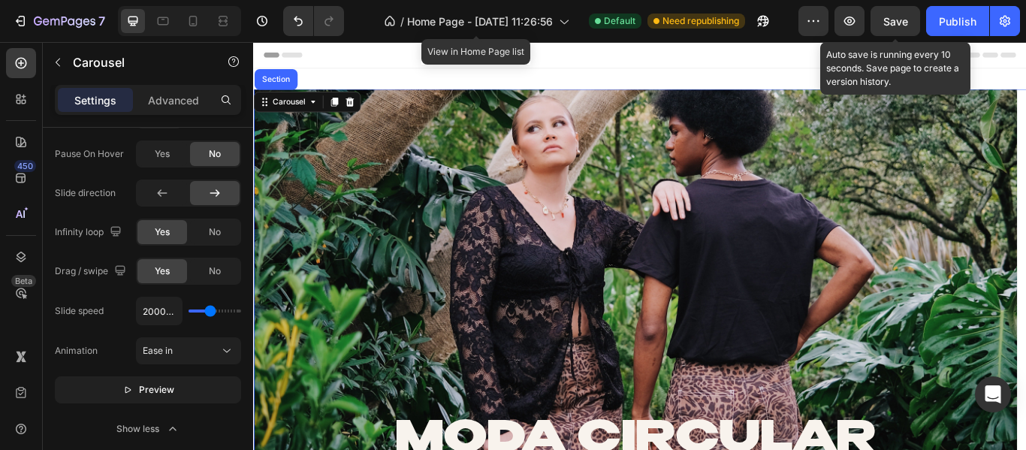
click at [897, 17] on span "Save" at bounding box center [895, 21] width 25 height 13
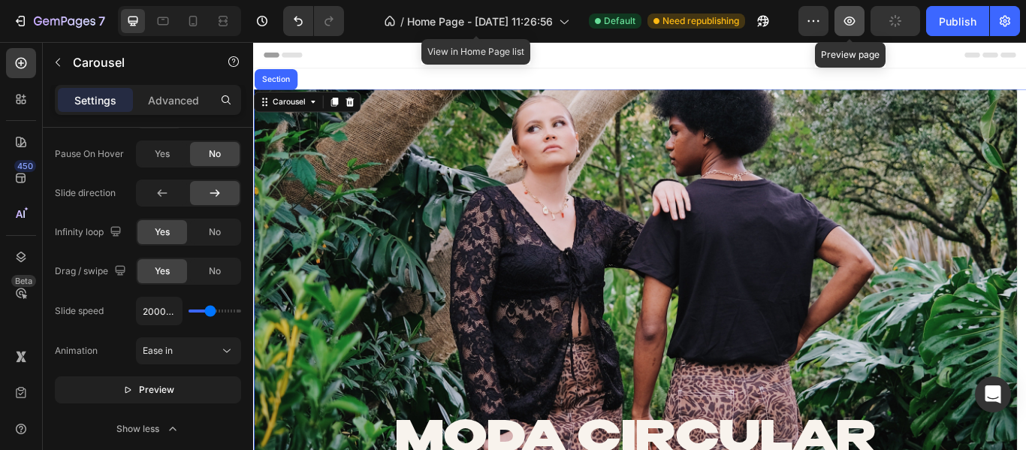
click at [851, 22] on icon "button" at bounding box center [849, 21] width 15 height 15
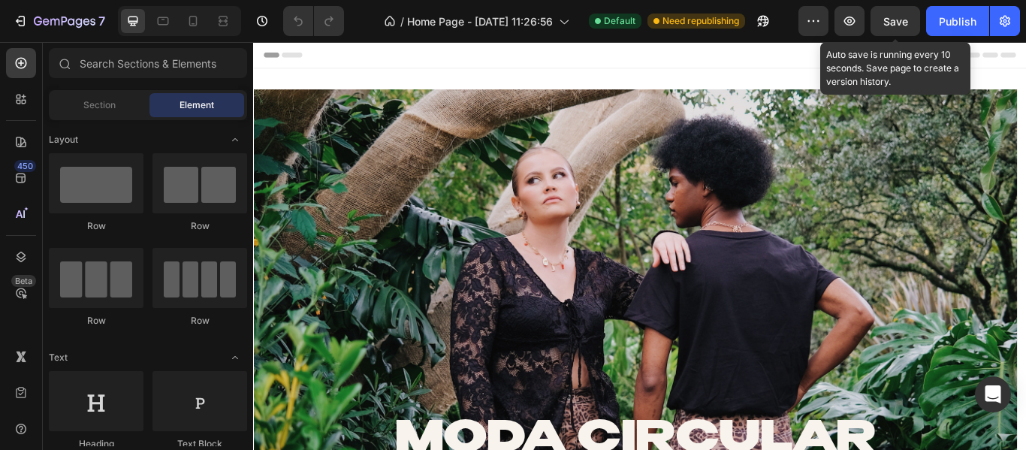
drag, startPoint x: 875, startPoint y: 13, endPoint x: 869, endPoint y: 19, distance: 8.0
click at [875, 13] on button "Save" at bounding box center [895, 21] width 50 height 30
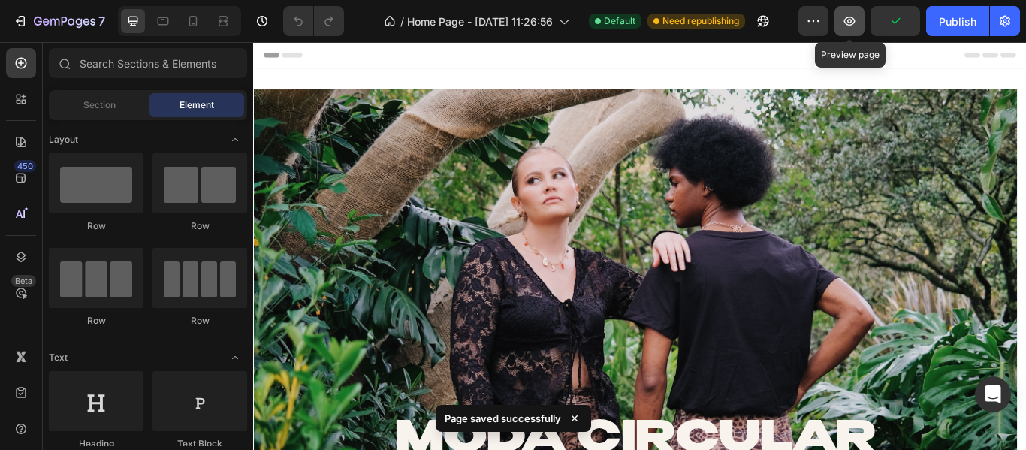
click at [843, 21] on icon "button" at bounding box center [849, 21] width 15 height 15
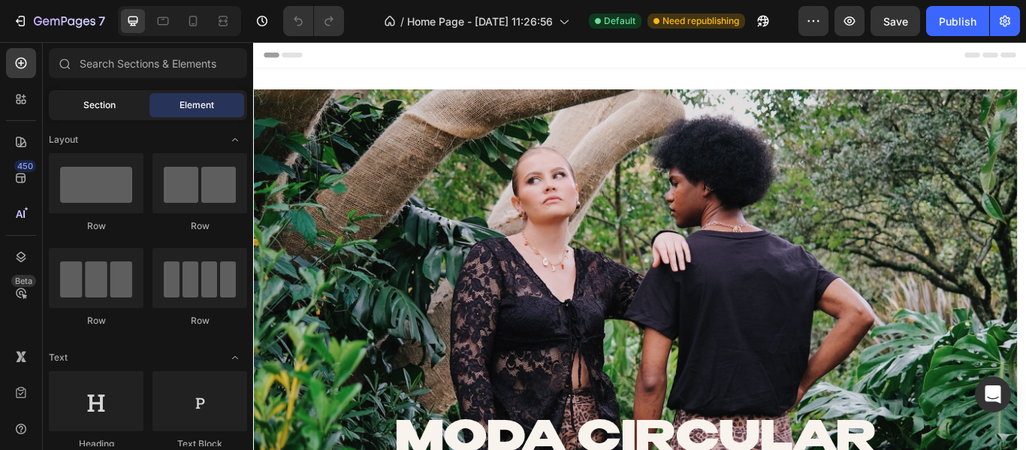
click at [122, 109] on div "Section" at bounding box center [99, 105] width 95 height 24
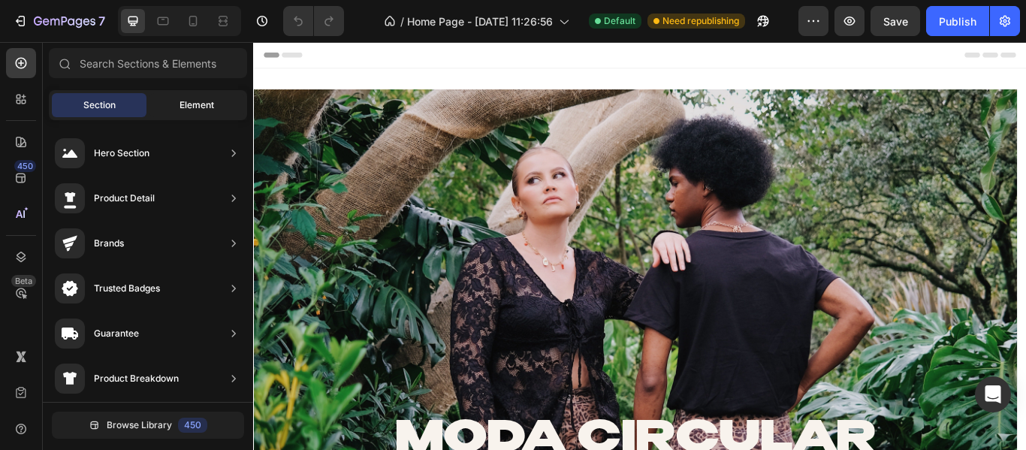
drag, startPoint x: 197, startPoint y: 104, endPoint x: 24, endPoint y: 102, distance: 172.7
click at [197, 104] on span "Element" at bounding box center [196, 105] width 35 height 14
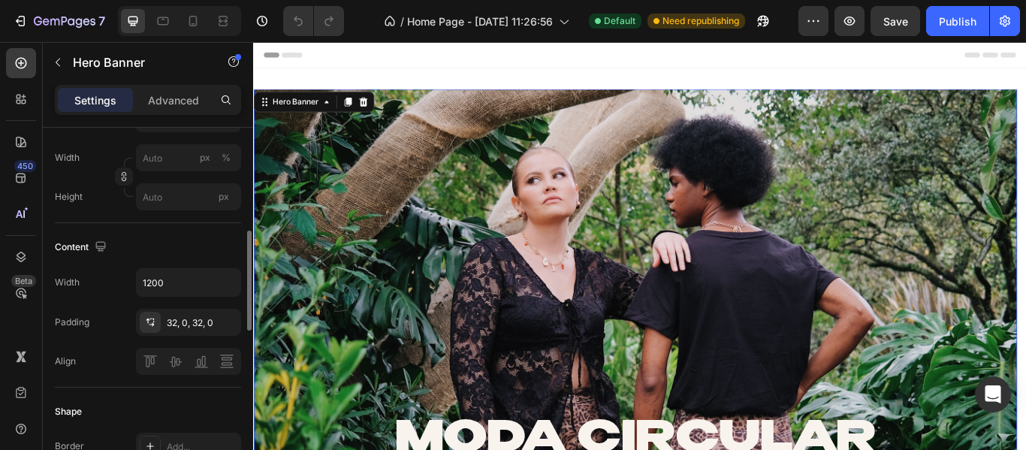
scroll to position [526, 0]
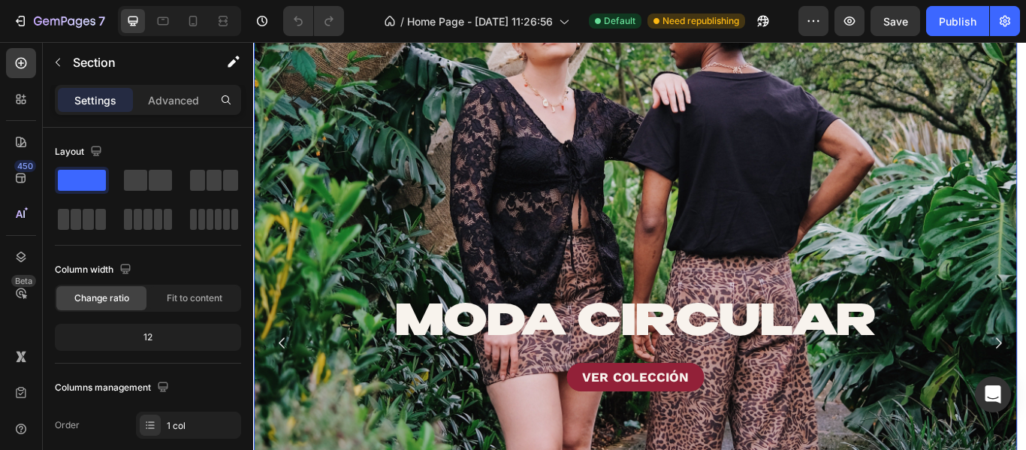
scroll to position [150, 0]
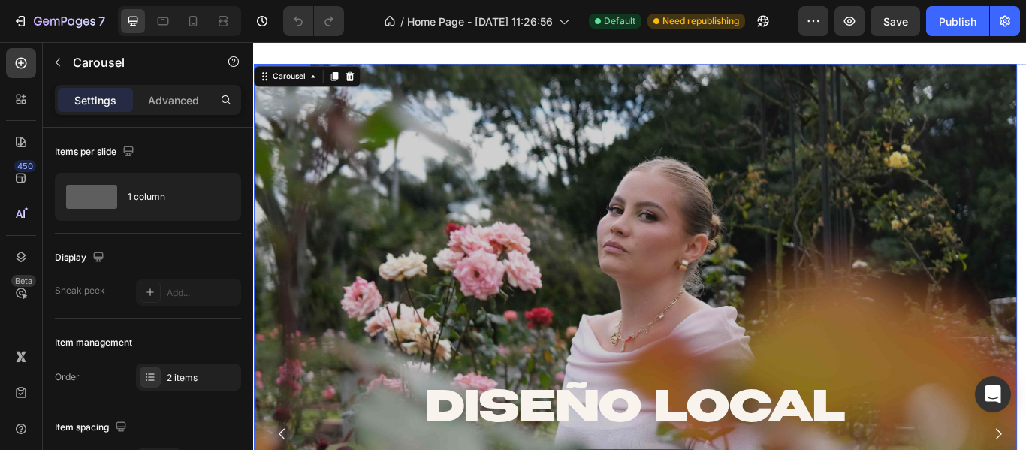
scroll to position [0, 0]
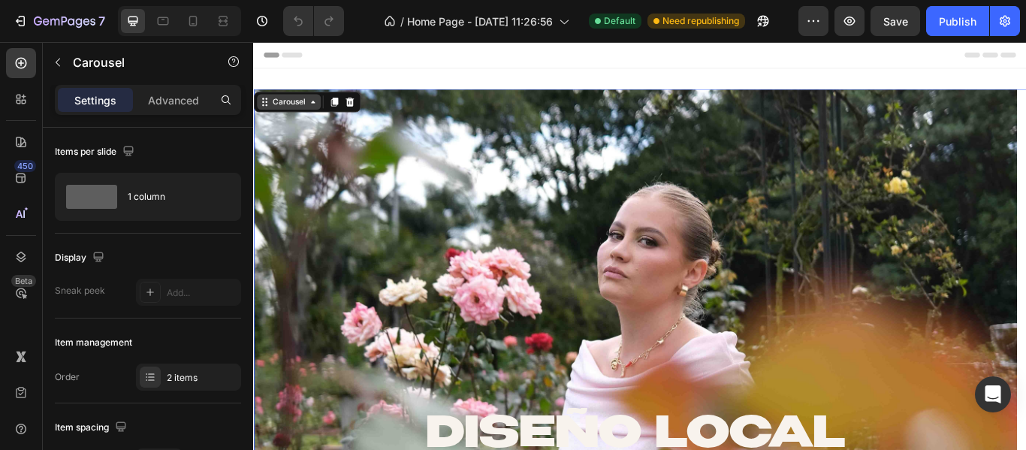
click at [298, 115] on div "Carousel" at bounding box center [294, 112] width 44 height 14
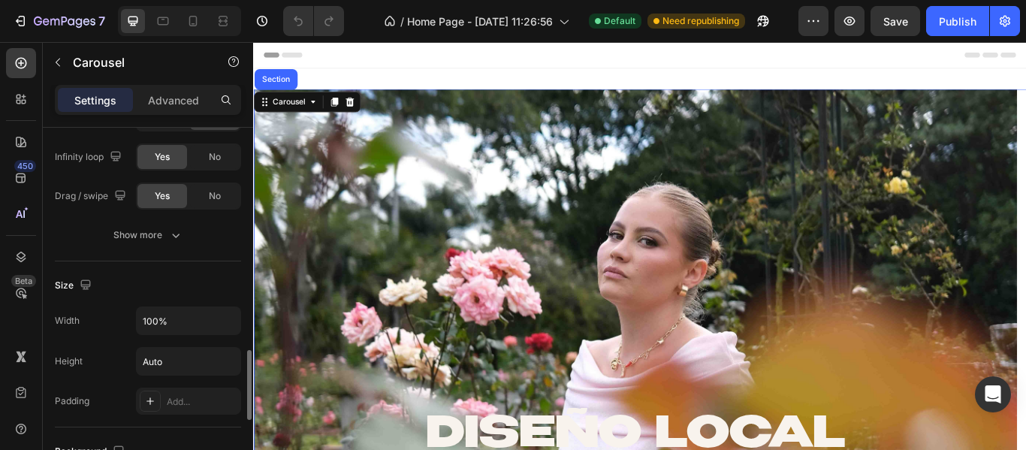
scroll to position [1009, 0]
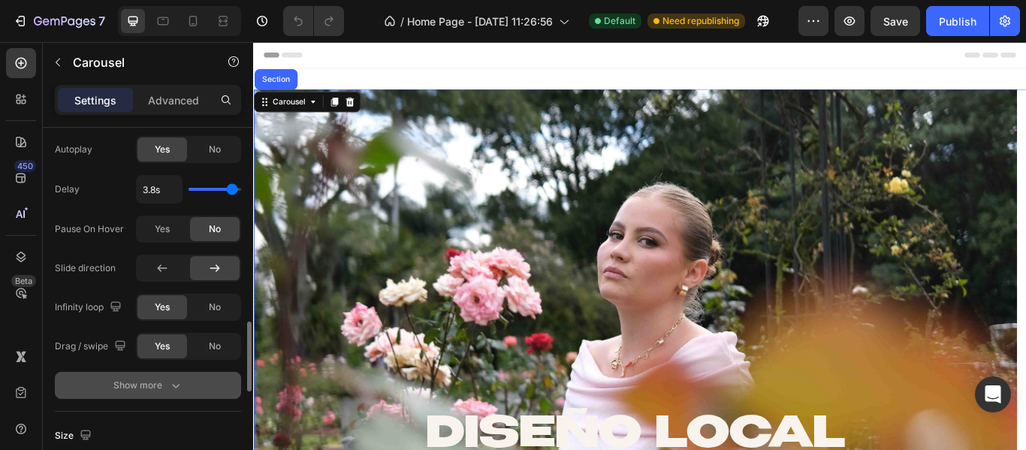
click at [132, 380] on div "Show more" at bounding box center [148, 385] width 70 height 15
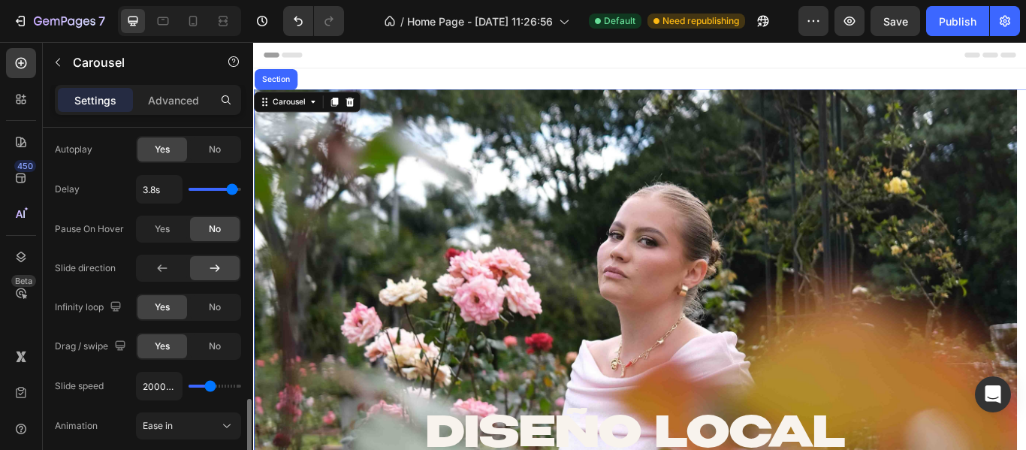
scroll to position [1159, 0]
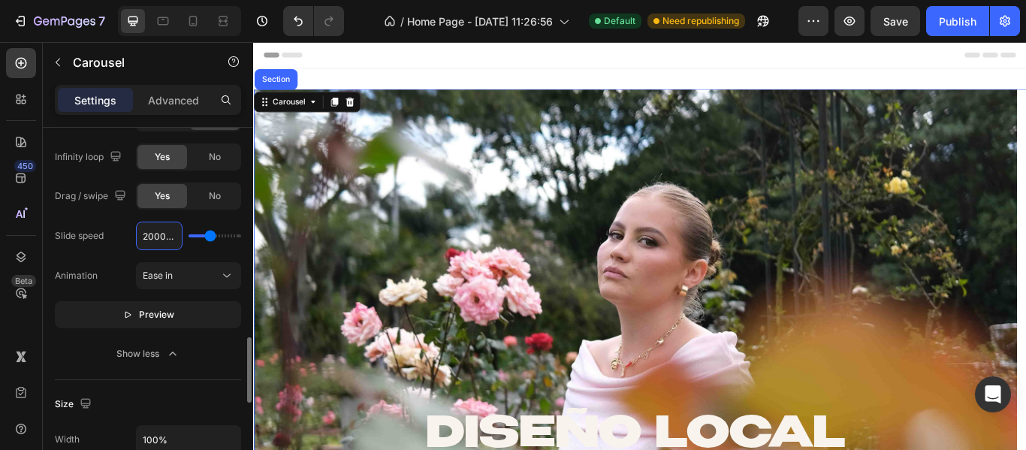
click at [152, 240] on input "2000ms" at bounding box center [159, 235] width 45 height 27
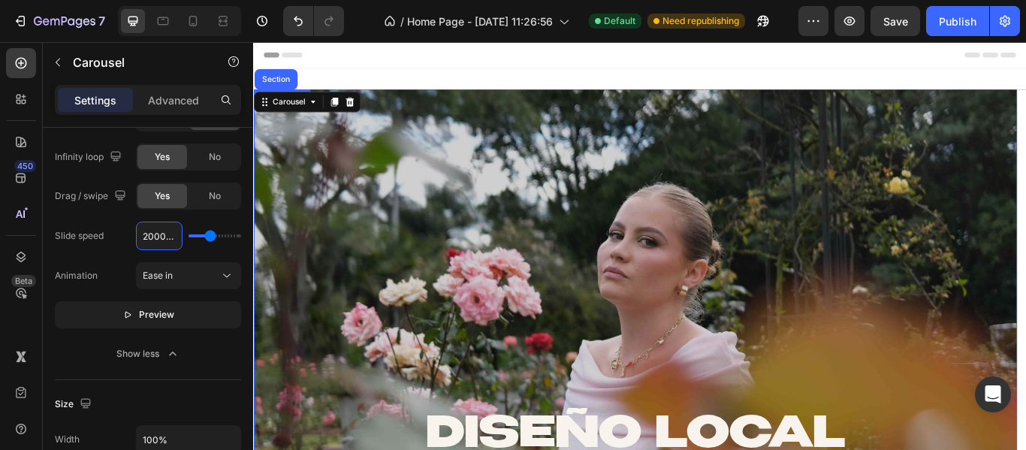
type input "1ms"
type input "100"
type input "150ms"
type input "150"
type input "1500ms"
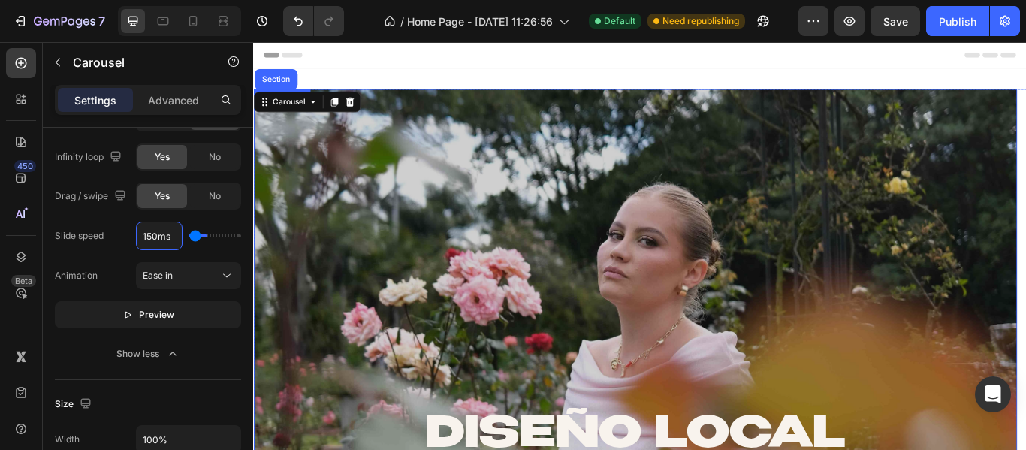
type input "1500"
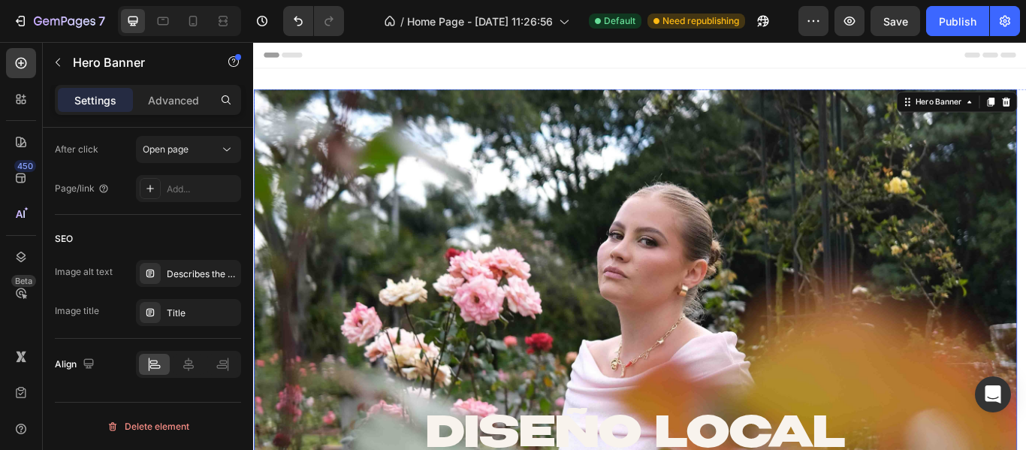
scroll to position [0, 0]
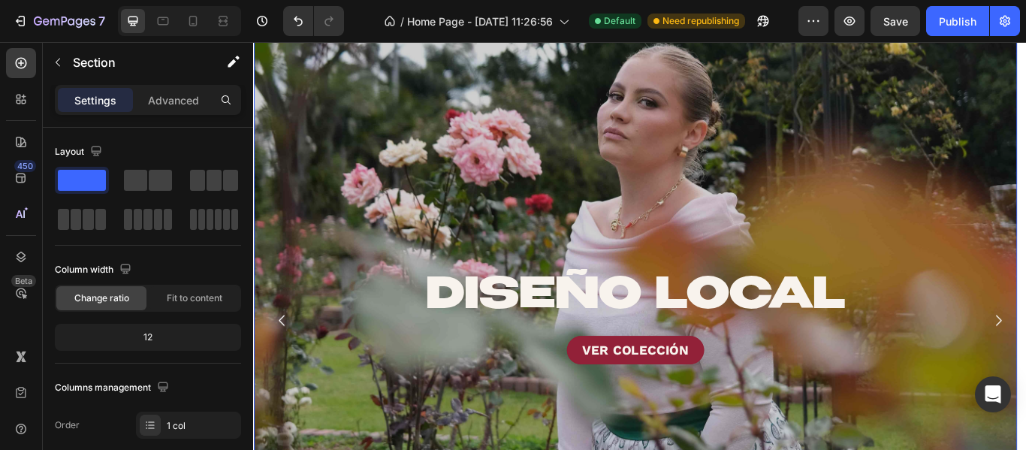
scroll to position [300, 0]
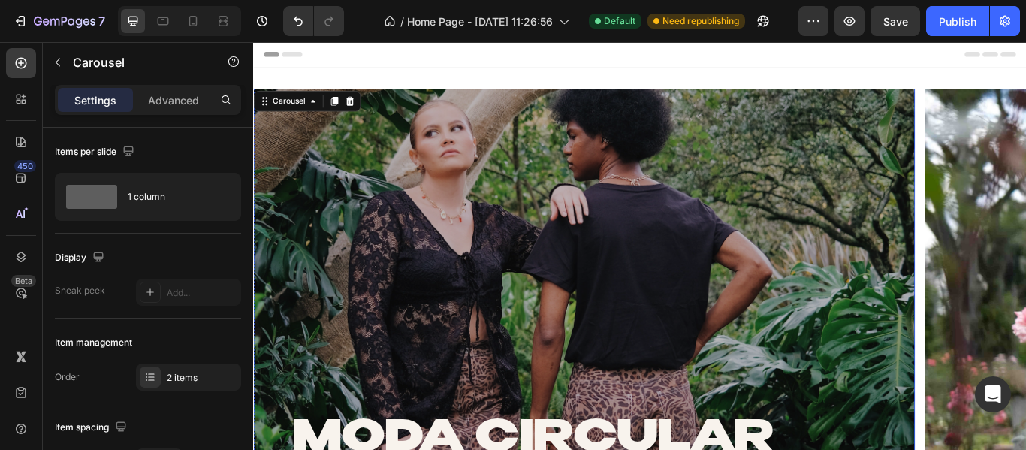
scroll to position [0, 0]
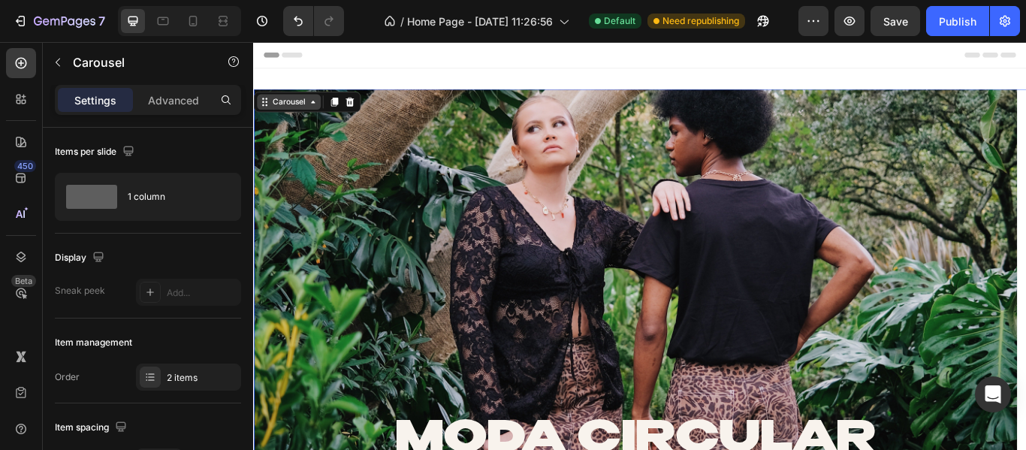
click at [294, 115] on div "Carousel" at bounding box center [294, 112] width 44 height 14
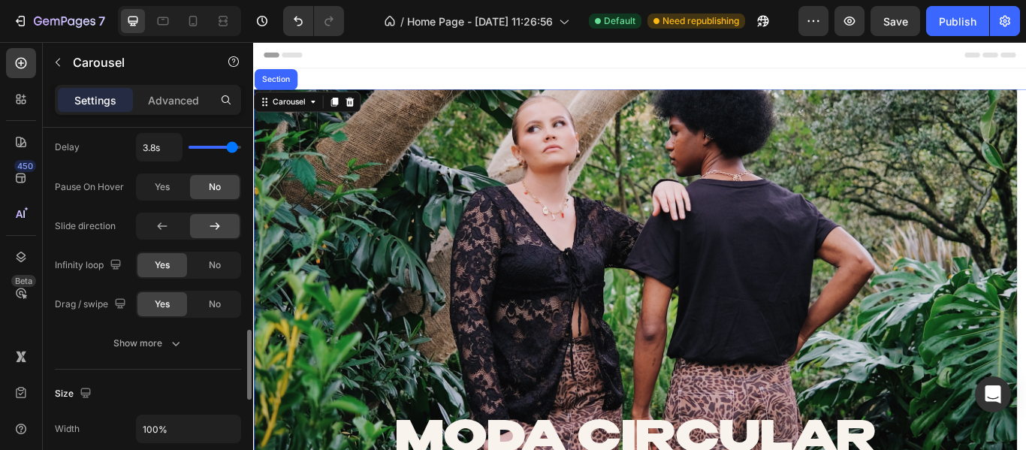
scroll to position [1126, 0]
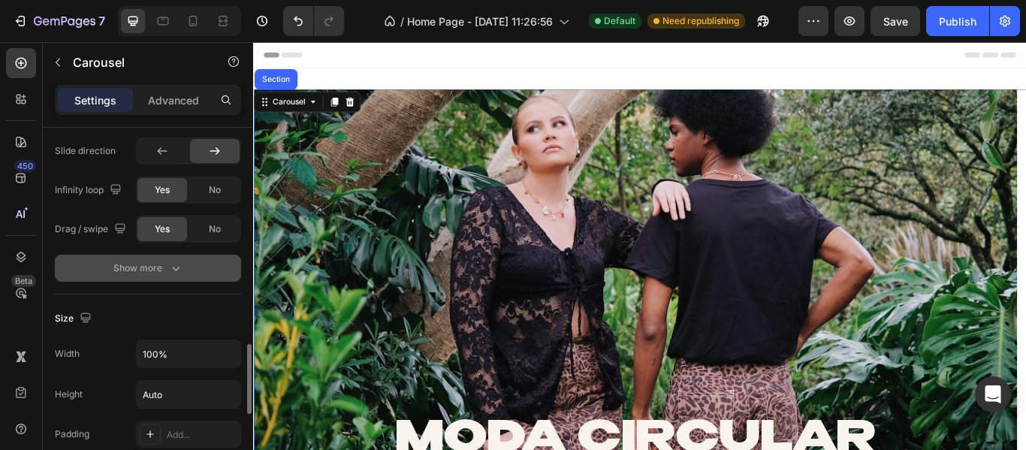
click at [164, 260] on button "Show more" at bounding box center [148, 268] width 186 height 27
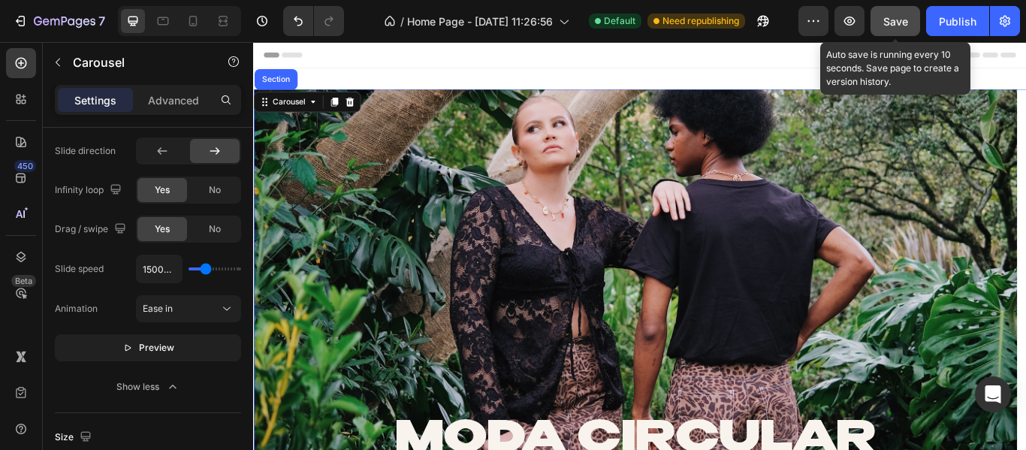
click at [880, 24] on button "Save" at bounding box center [895, 21] width 50 height 30
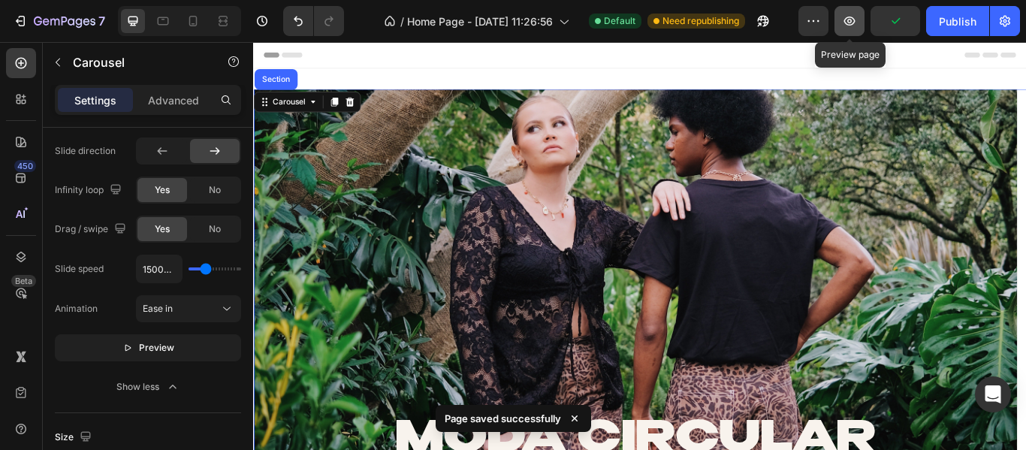
click at [857, 22] on button "button" at bounding box center [849, 21] width 30 height 30
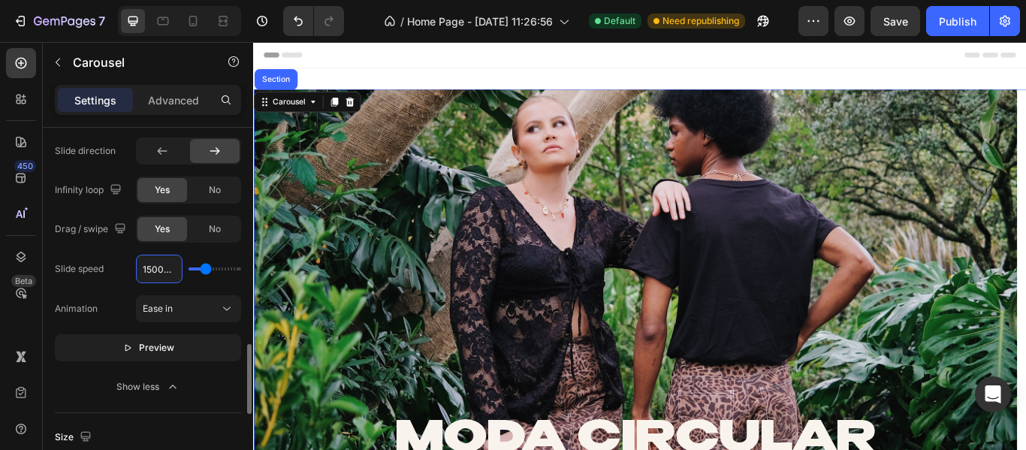
drag, startPoint x: 155, startPoint y: 276, endPoint x: 26, endPoint y: 240, distance: 134.8
click at [155, 276] on input "1500ms" at bounding box center [159, 268] width 45 height 27
click at [158, 267] on input "1500ms" at bounding box center [159, 268] width 45 height 27
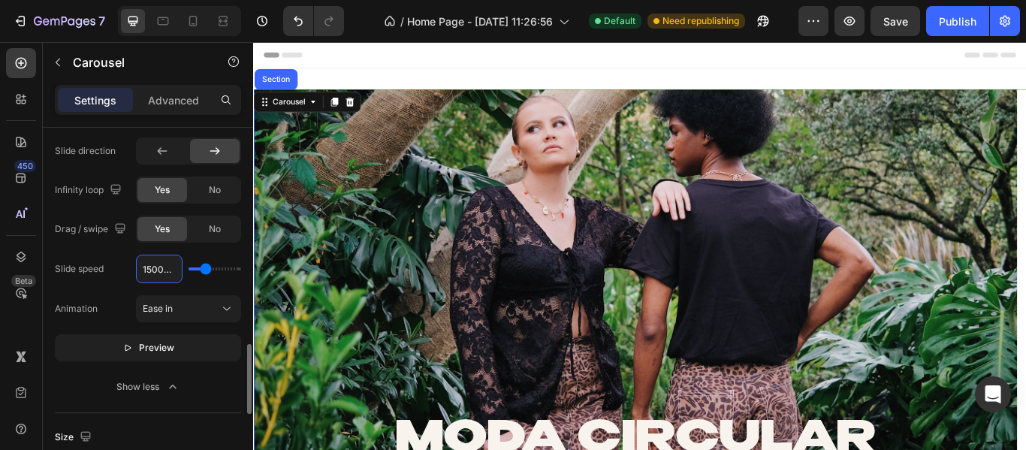
click at [158, 267] on input "1500ms" at bounding box center [159, 268] width 45 height 27
click at [148, 269] on input "1500ms" at bounding box center [159, 268] width 45 height 27
click at [155, 270] on input "1500ms" at bounding box center [159, 268] width 45 height 27
type input "5"
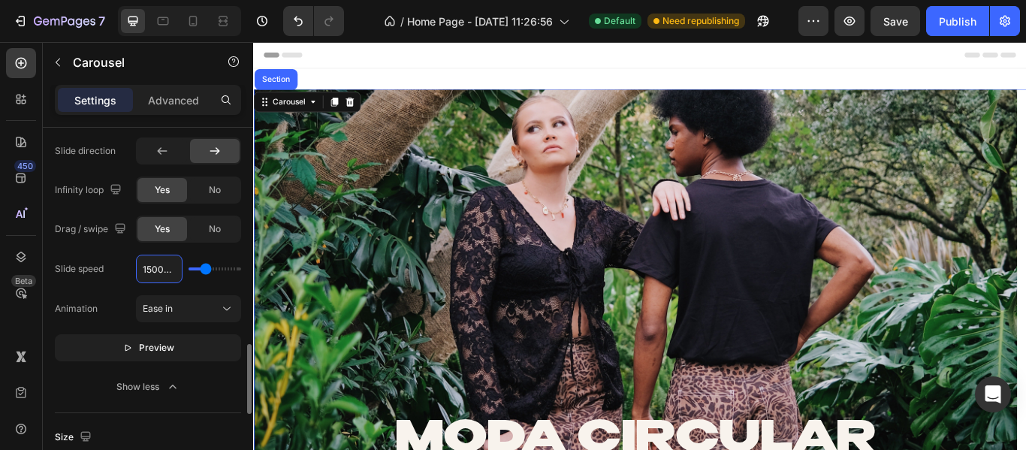
type input "100"
type input "500"
type input "2000ms"
type input "2000"
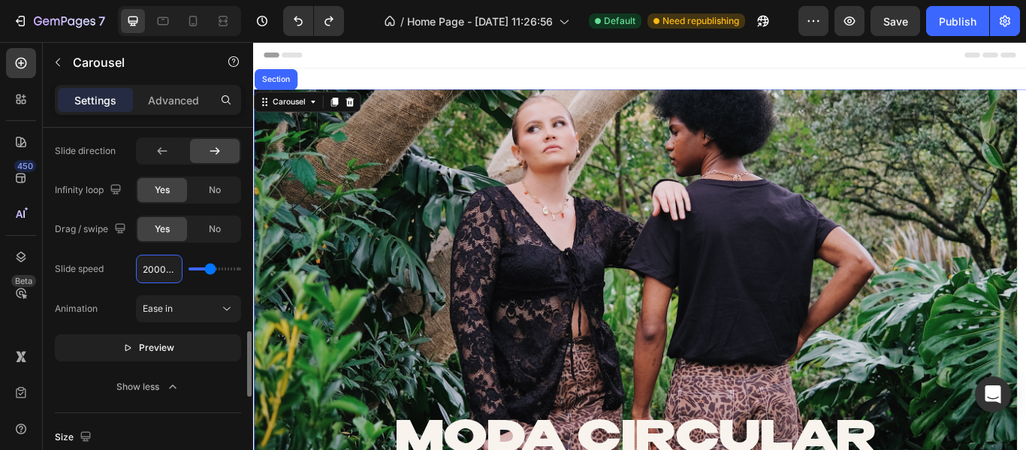
scroll to position [1051, 0]
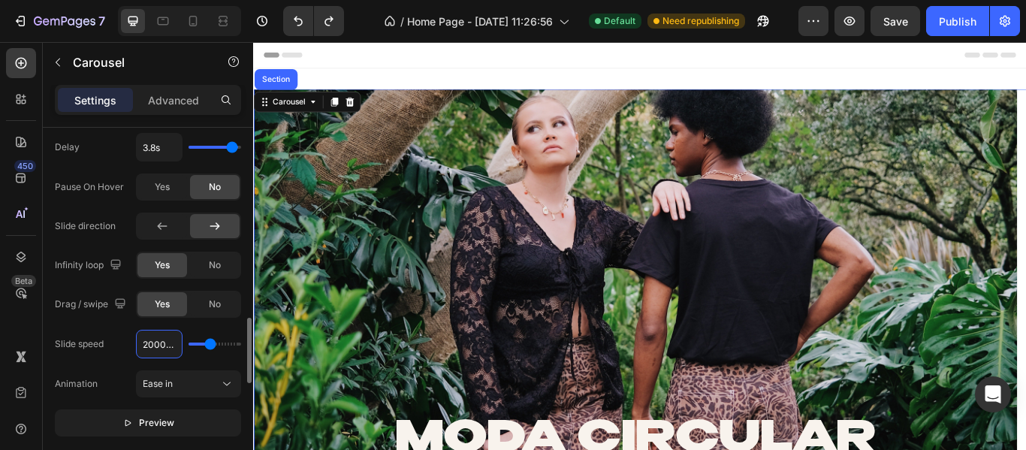
click at [164, 344] on input "2000ms" at bounding box center [159, 343] width 45 height 27
type input "900ms"
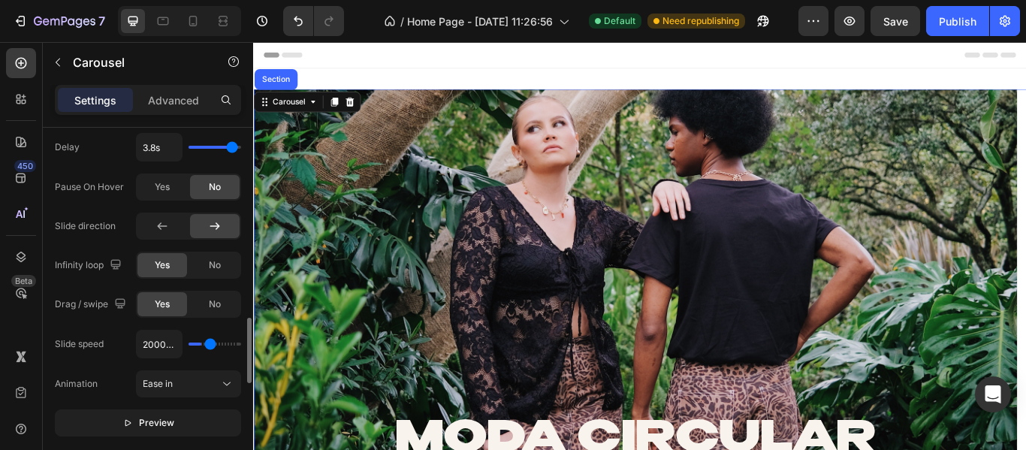
type input "900"
type input "650ms"
type input "650"
type input "550ms"
type input "550"
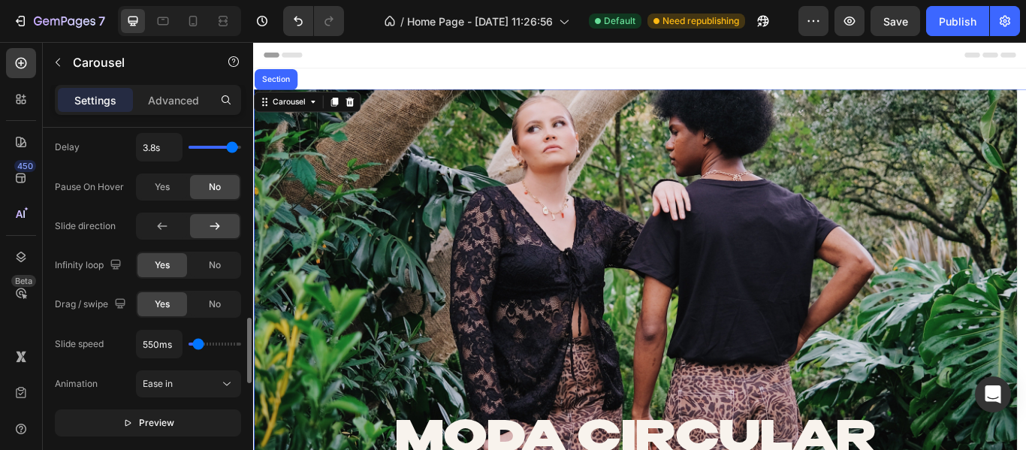
type input "350ms"
type input "350"
type input "450ms"
type input "450"
type input "550ms"
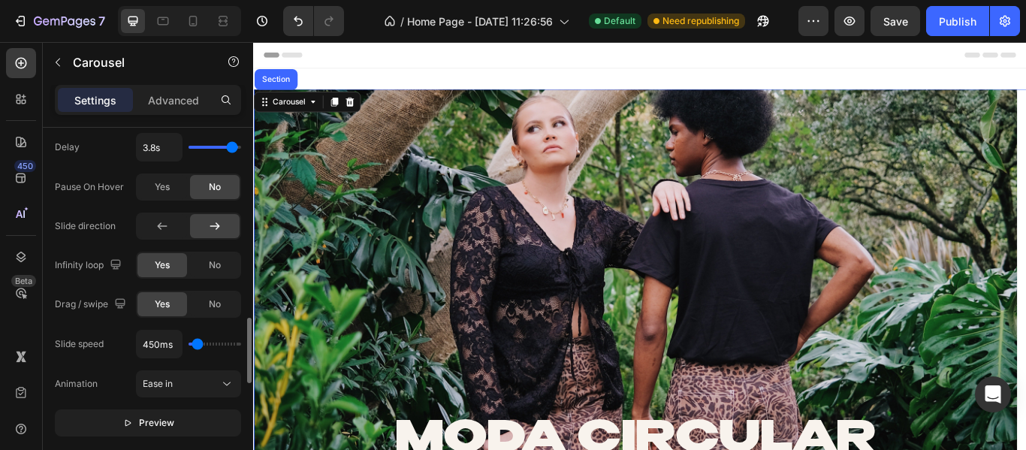
type input "550"
type input "650ms"
type input "650"
type input "450ms"
type input "450"
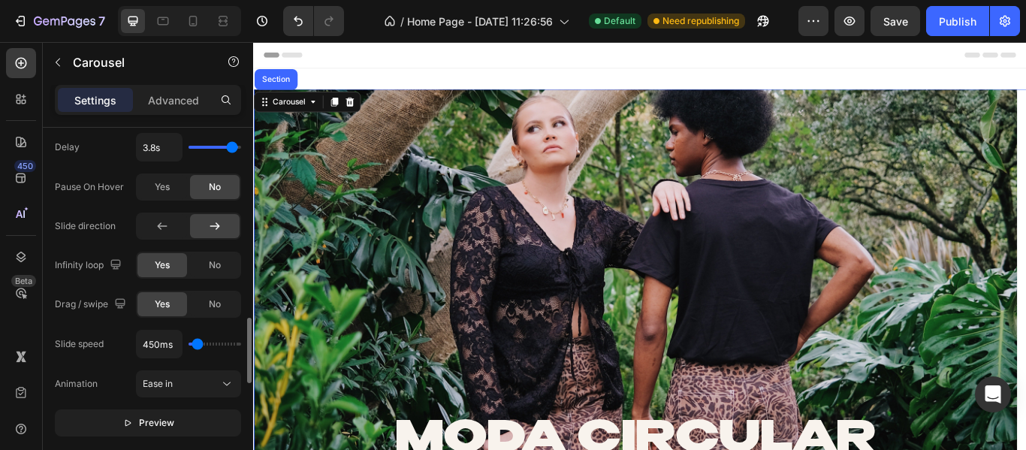
type input "550ms"
drag, startPoint x: 206, startPoint y: 343, endPoint x: 198, endPoint y: 340, distance: 8.8
type input "550"
click at [198, 342] on input "range" at bounding box center [214, 343] width 53 height 3
click at [165, 340] on input "550ms" at bounding box center [159, 343] width 45 height 27
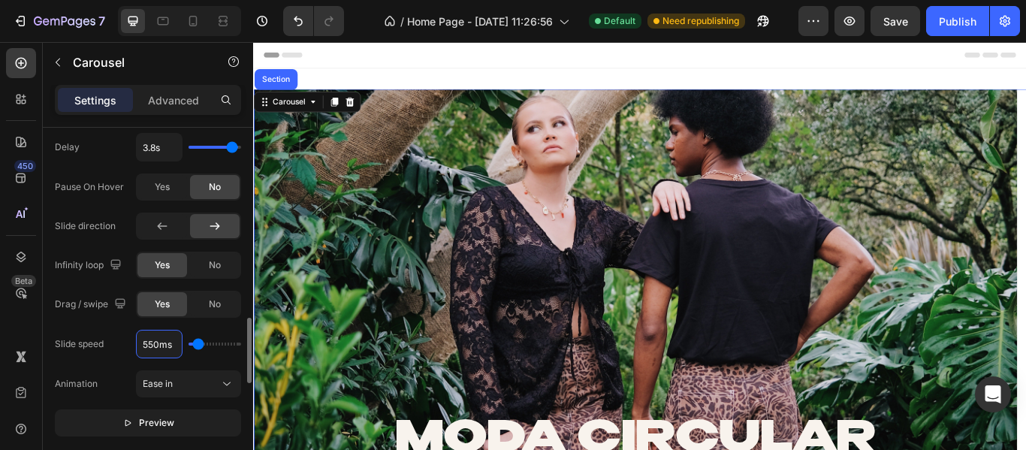
type input "5ms"
type input "100"
type input "500ms"
type input "500"
click at [149, 423] on span "Preview" at bounding box center [156, 422] width 35 height 15
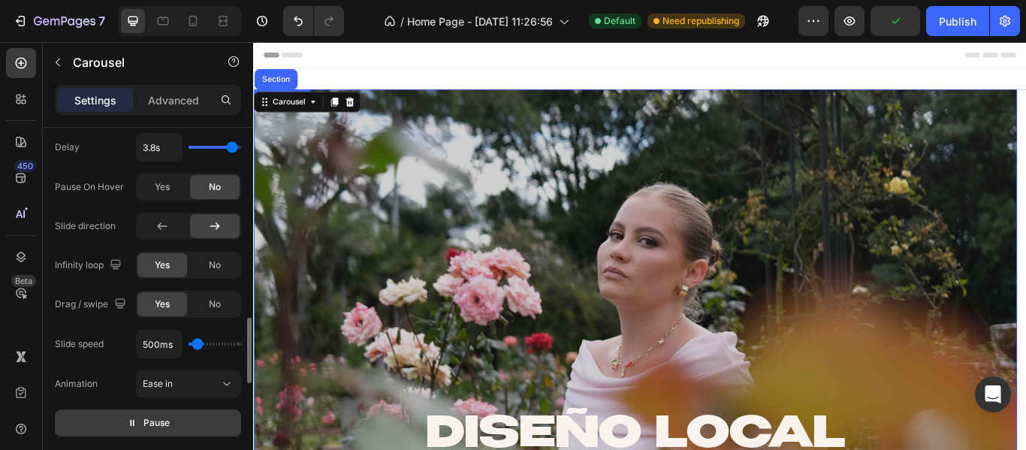
scroll to position [150, 0]
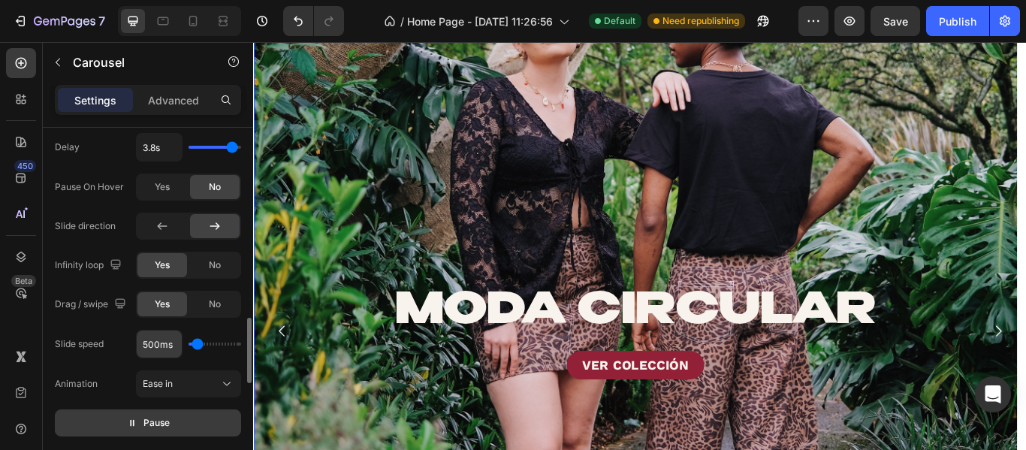
click at [152, 346] on input "500ms" at bounding box center [159, 343] width 45 height 27
type input "6ms"
type input "100"
type input "600ms"
type input "600"
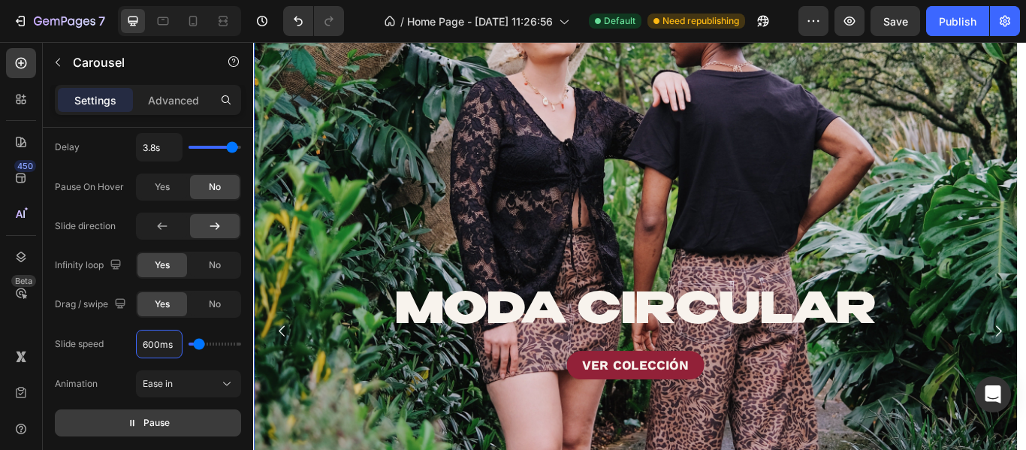
type input "600ms"
click at [164, 427] on span "Pause" at bounding box center [156, 422] width 26 height 15
click at [176, 418] on button "Preview" at bounding box center [148, 422] width 186 height 27
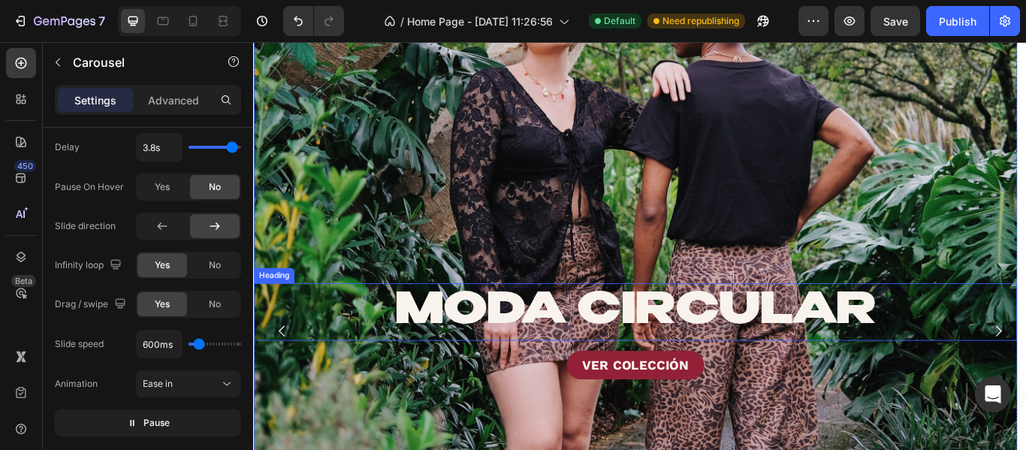
scroll to position [75, 0]
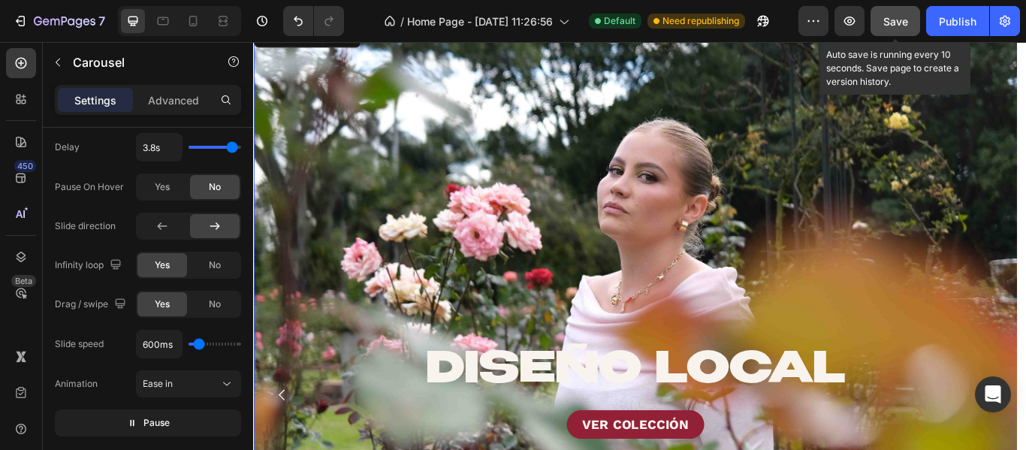
click at [881, 27] on button "Save" at bounding box center [895, 21] width 50 height 30
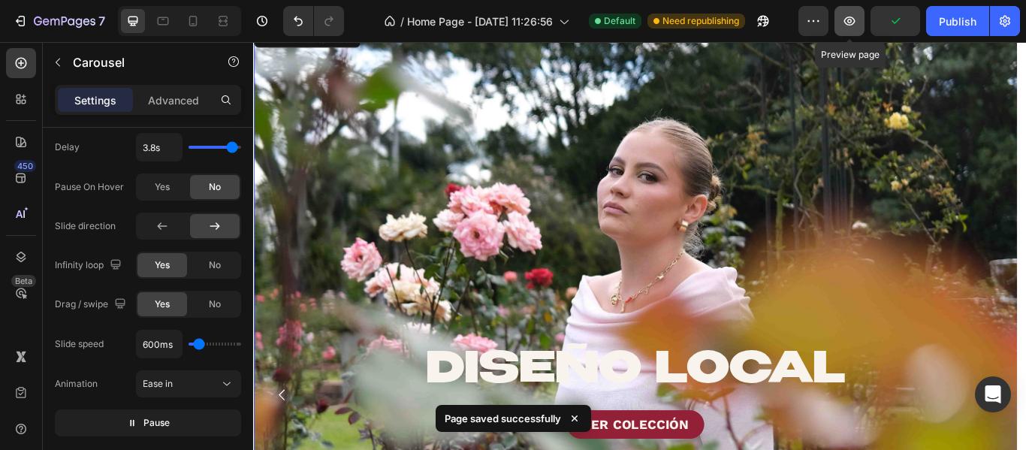
click at [845, 22] on icon "button" at bounding box center [849, 21] width 11 height 9
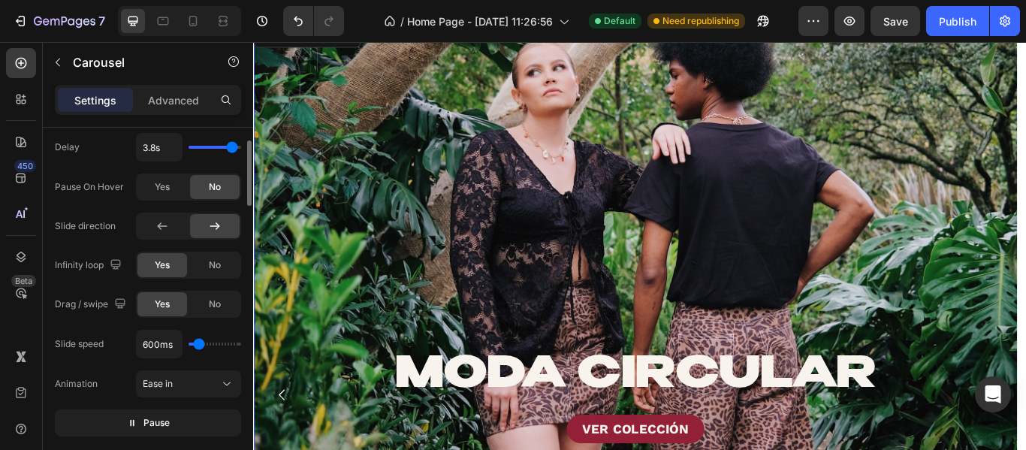
scroll to position [901, 0]
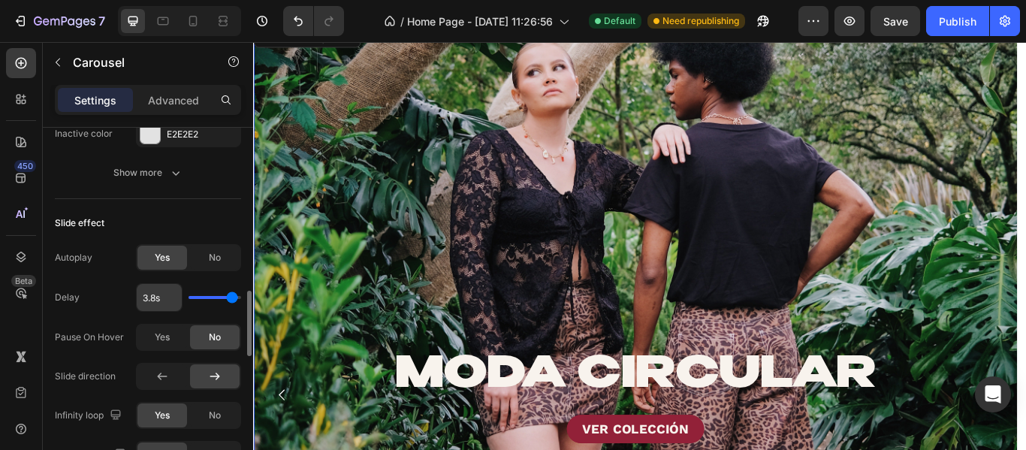
click at [152, 302] on input "3.8s" at bounding box center [159, 297] width 45 height 27
type input "4s"
type input "4"
type input "4s"
click at [164, 218] on div "Slide effect" at bounding box center [148, 223] width 186 height 24
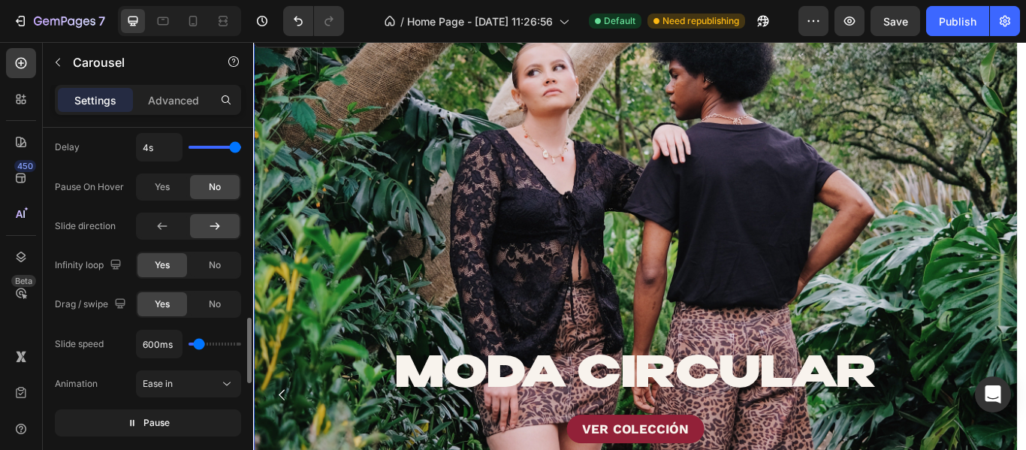
scroll to position [1201, 0]
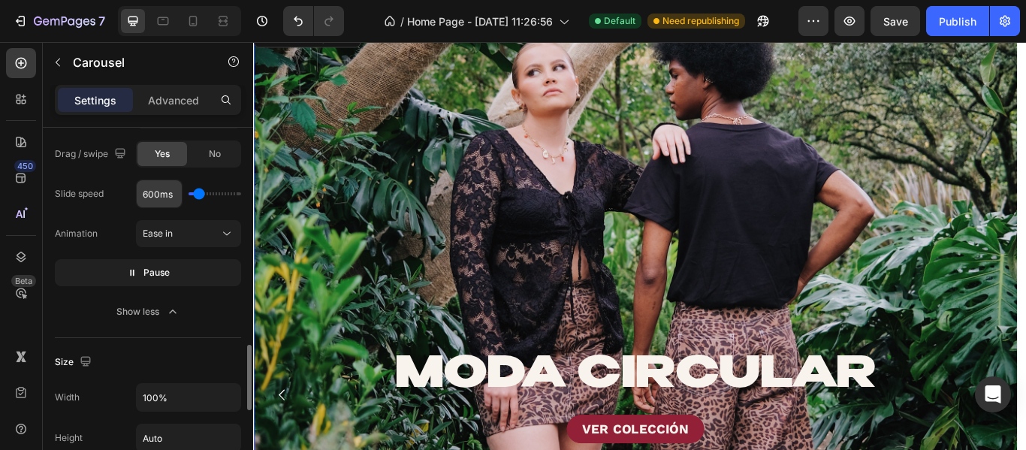
click at [158, 189] on input "600ms" at bounding box center [159, 193] width 45 height 27
type input "6ms"
type input "100"
type input "650ms"
type input "650"
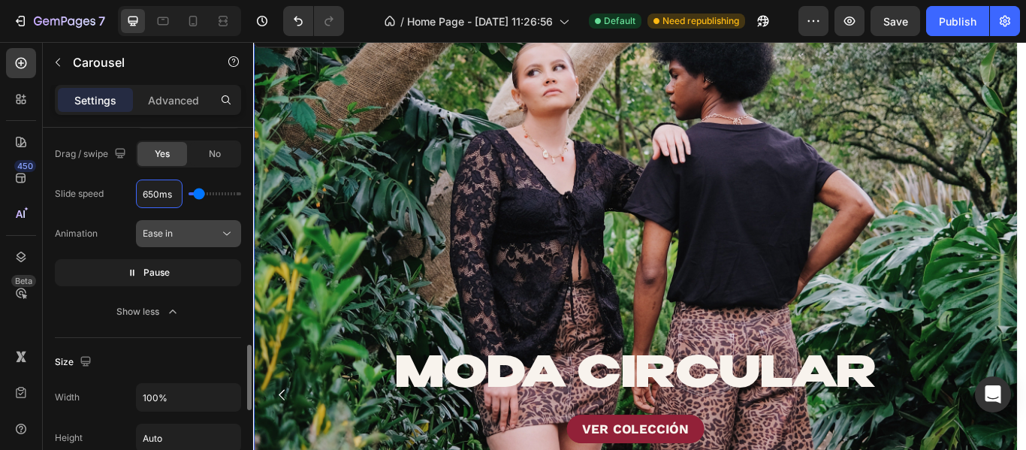
type input "650ms"
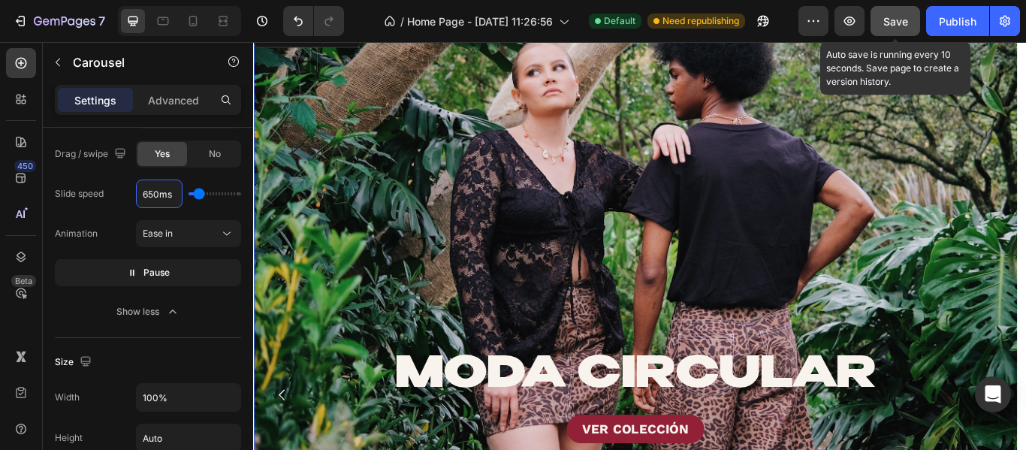
drag, startPoint x: 884, startPoint y: 21, endPoint x: 834, endPoint y: 14, distance: 50.9
click at [884, 21] on span "Save" at bounding box center [895, 21] width 25 height 13
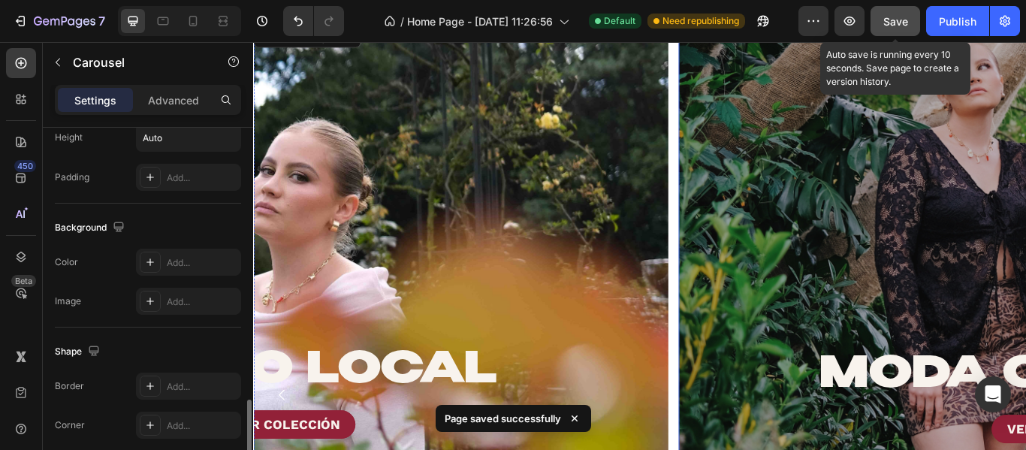
scroll to position [0, 0]
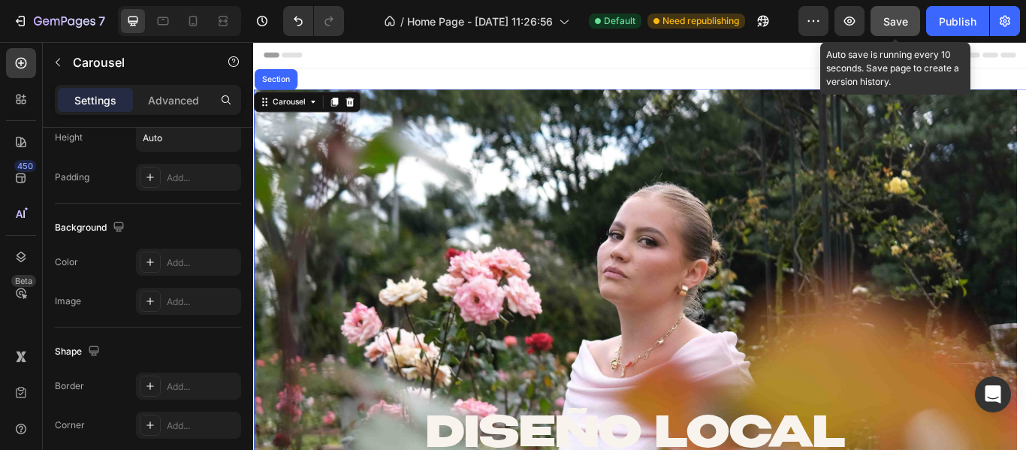
click at [898, 23] on span "Save" at bounding box center [895, 21] width 25 height 13
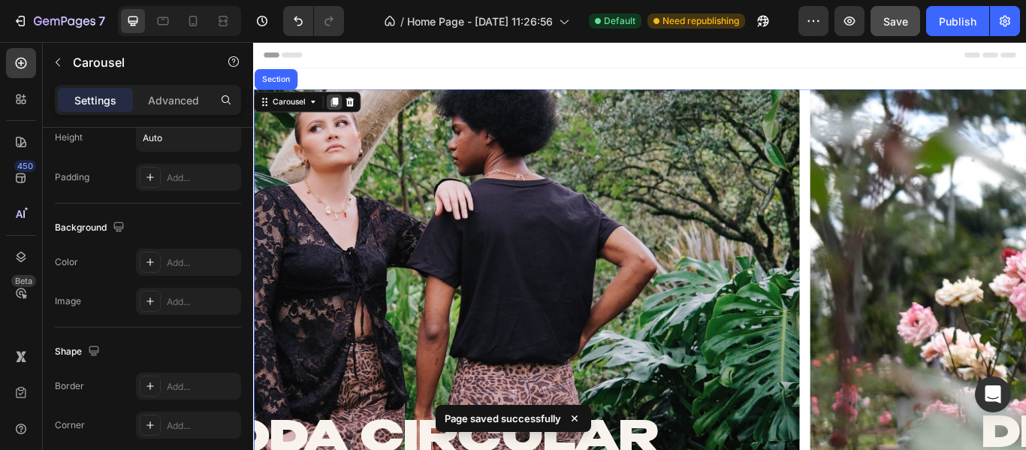
click at [352, 113] on icon at bounding box center [347, 112] width 12 height 12
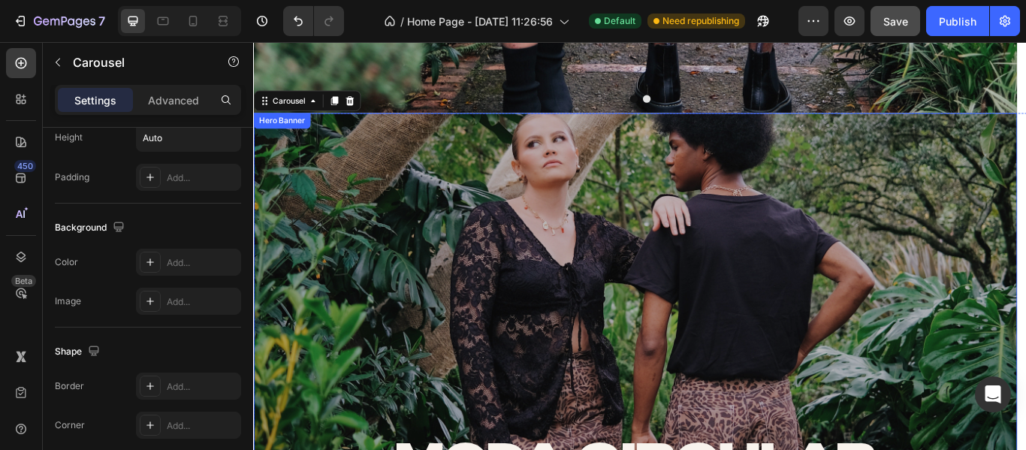
scroll to position [791, 0]
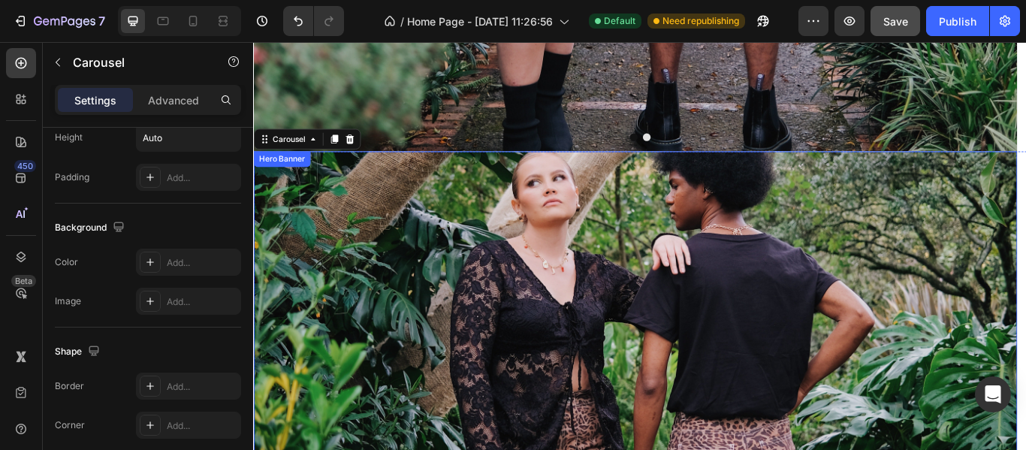
click at [304, 182] on div "Hero Banner" at bounding box center [286, 179] width 60 height 14
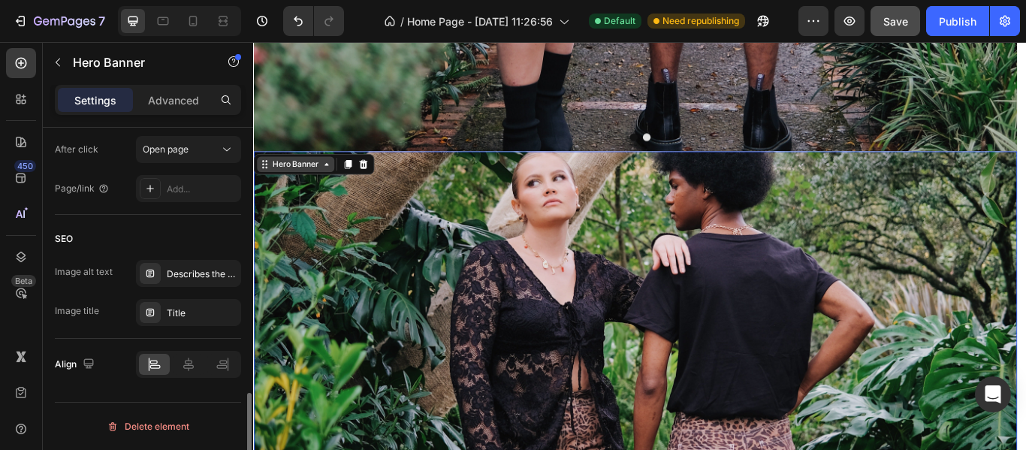
scroll to position [0, 0]
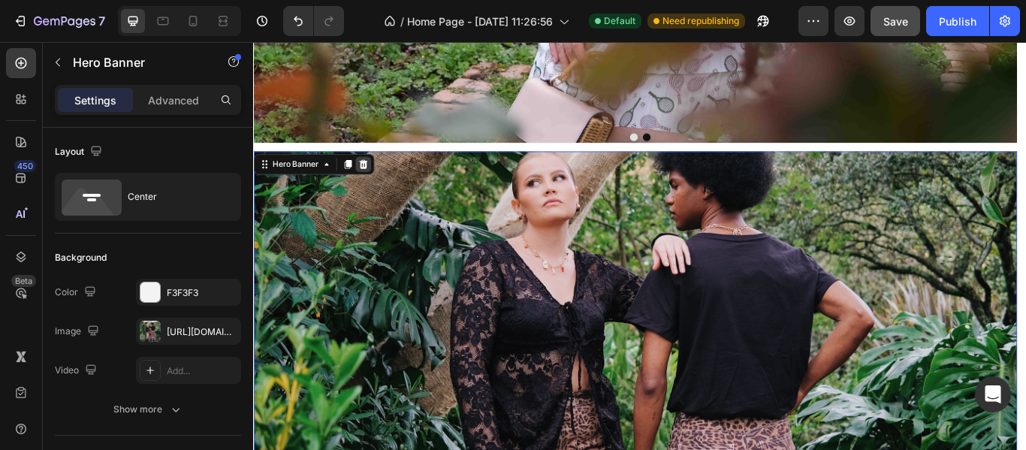
click at [378, 180] on icon at bounding box center [381, 185] width 12 height 12
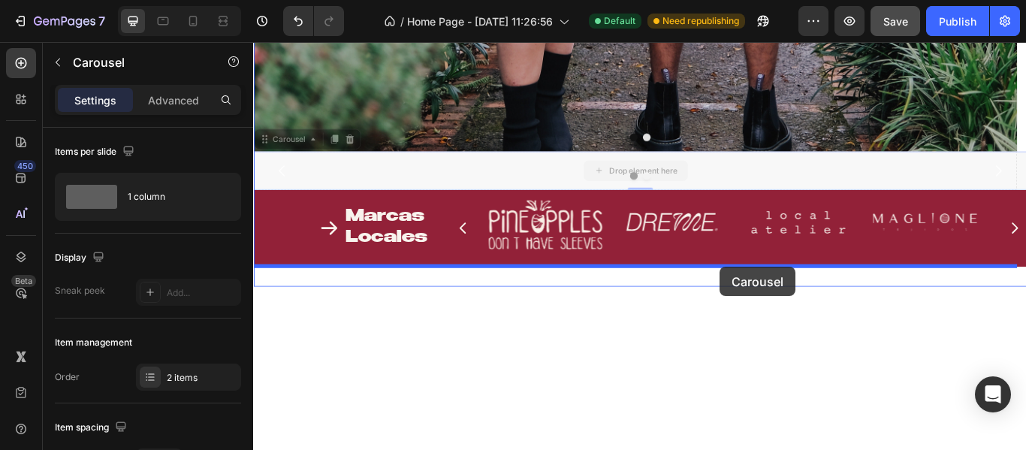
drag, startPoint x: 763, startPoint y: 185, endPoint x: 797, endPoint y: 304, distance: 123.3
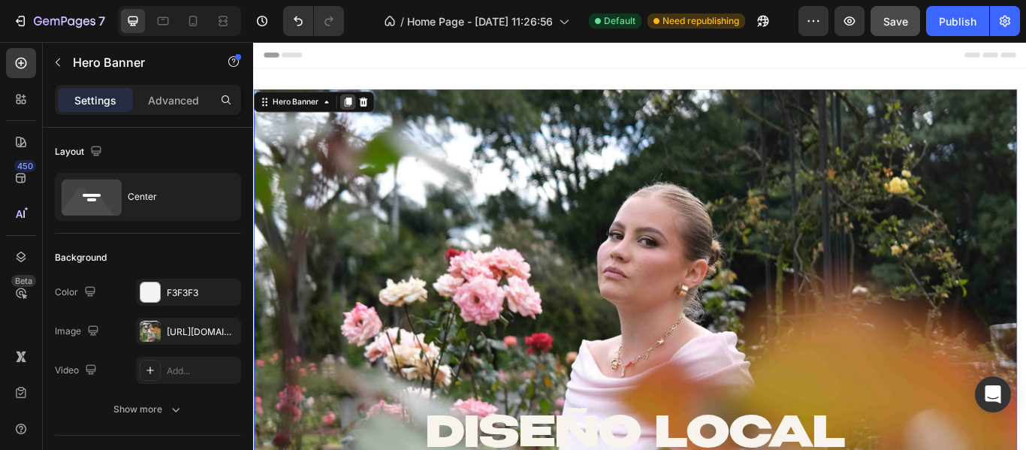
click at [363, 110] on icon at bounding box center [363, 112] width 8 height 11
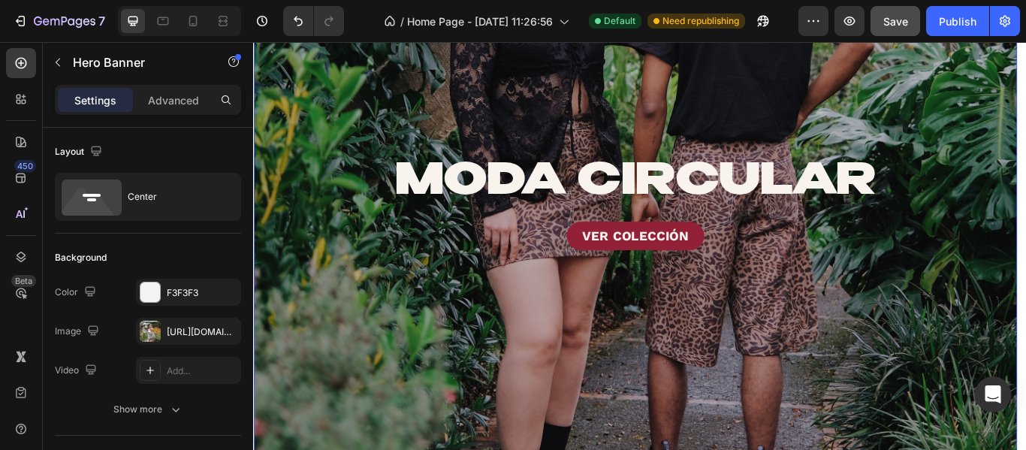
scroll to position [601, 0]
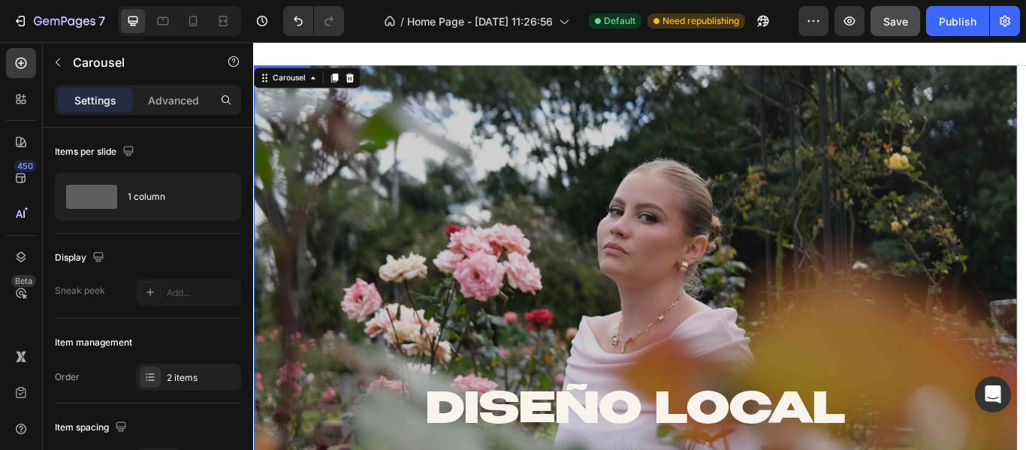
scroll to position [0, 0]
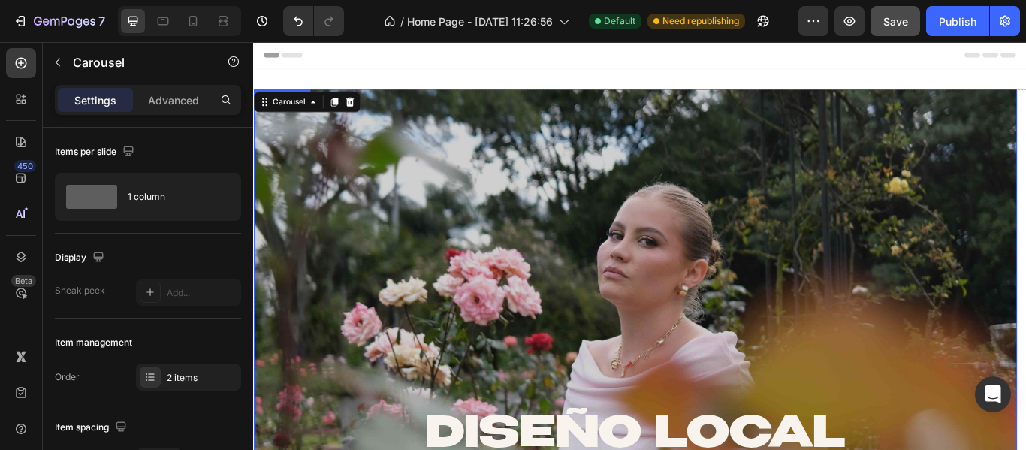
drag, startPoint x: 363, startPoint y: 114, endPoint x: 372, endPoint y: 181, distance: 67.4
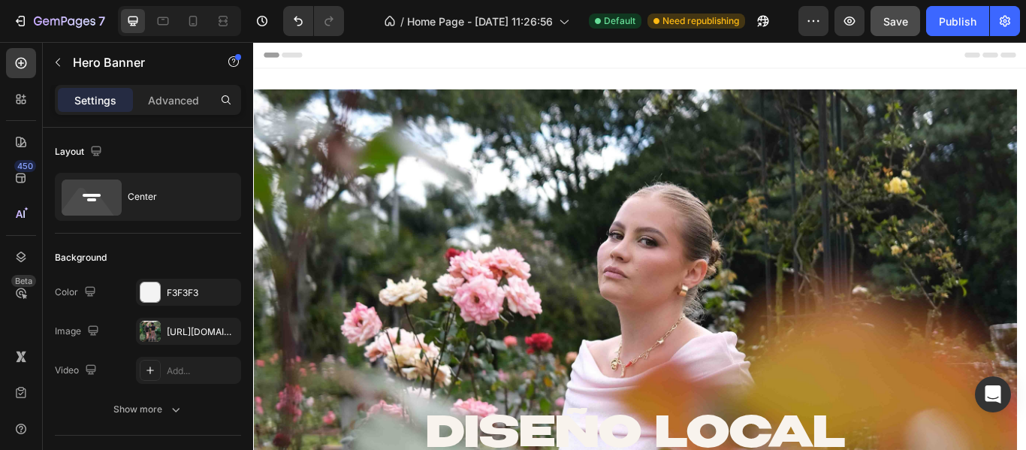
click at [385, 114] on icon at bounding box center [381, 112] width 12 height 12
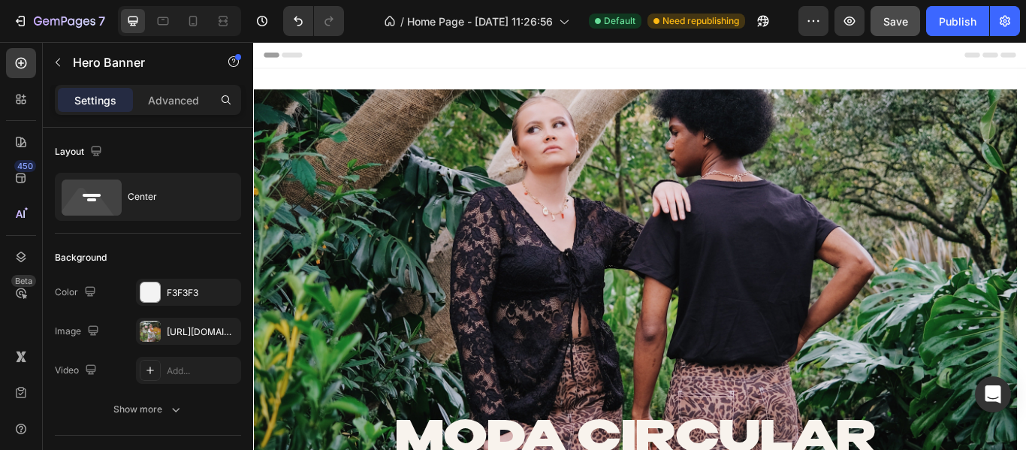
click at [360, 111] on icon at bounding box center [363, 112] width 8 height 11
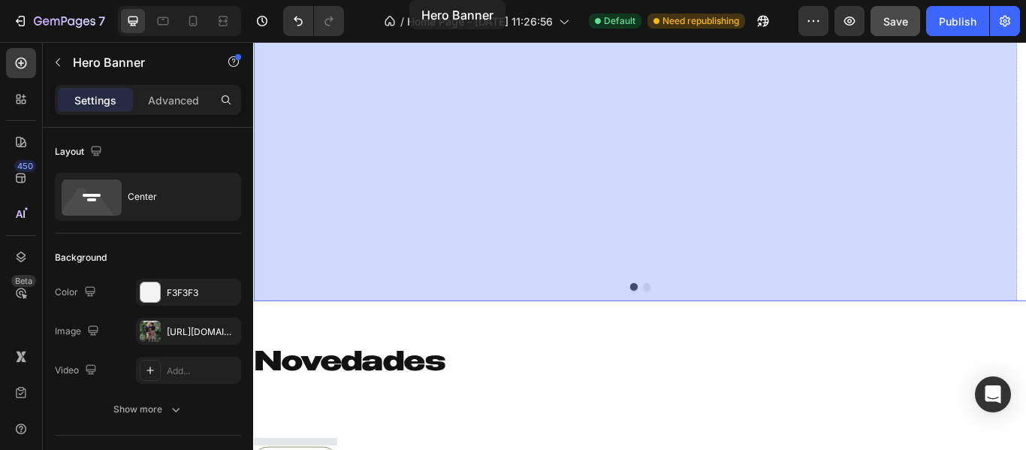
scroll to position [2511, 0]
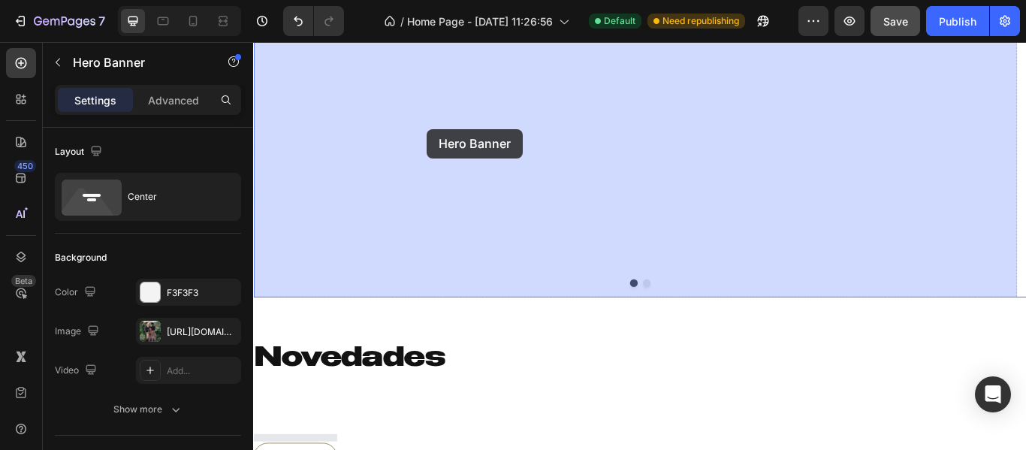
drag, startPoint x: 397, startPoint y: 162, endPoint x: 470, endPoint y: 159, distance: 72.9
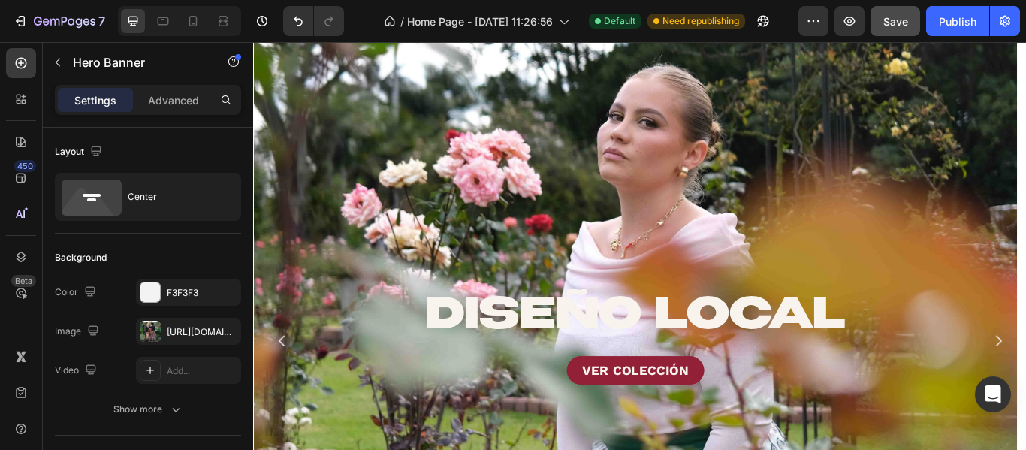
scroll to position [0, 0]
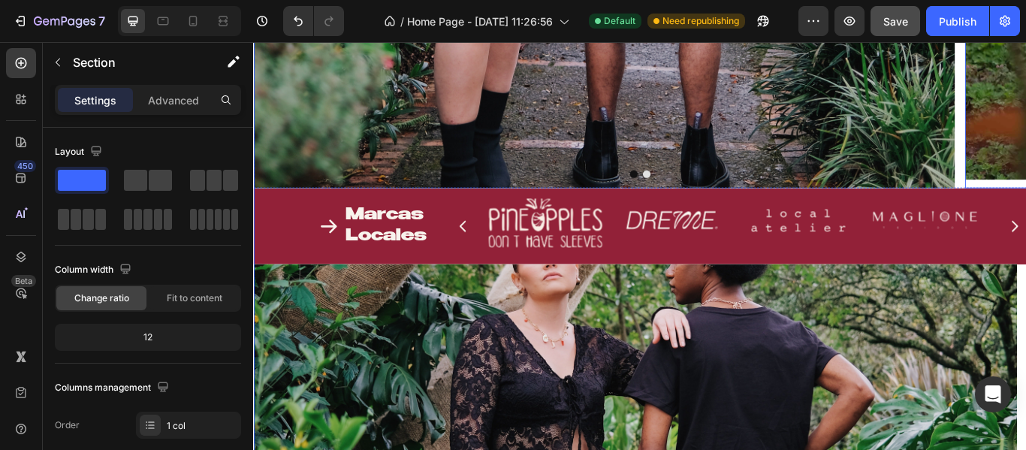
scroll to position [751, 0]
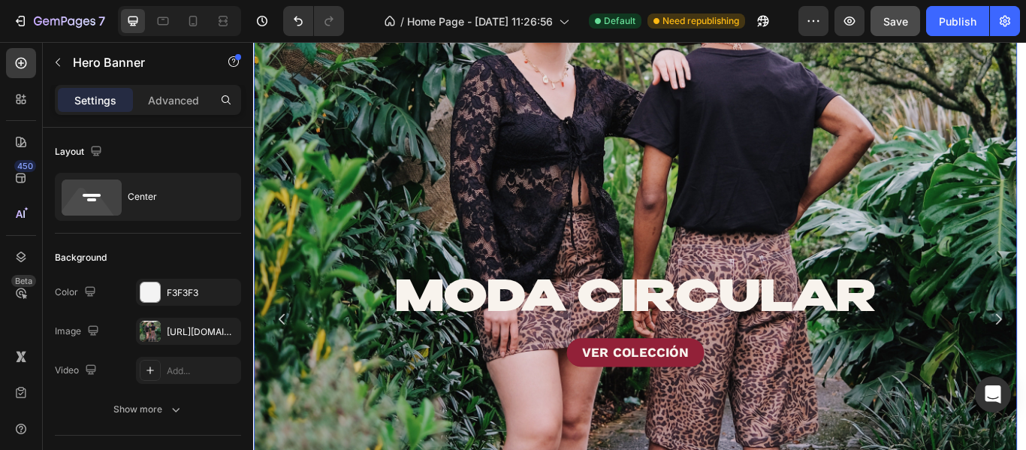
scroll to position [1126, 0]
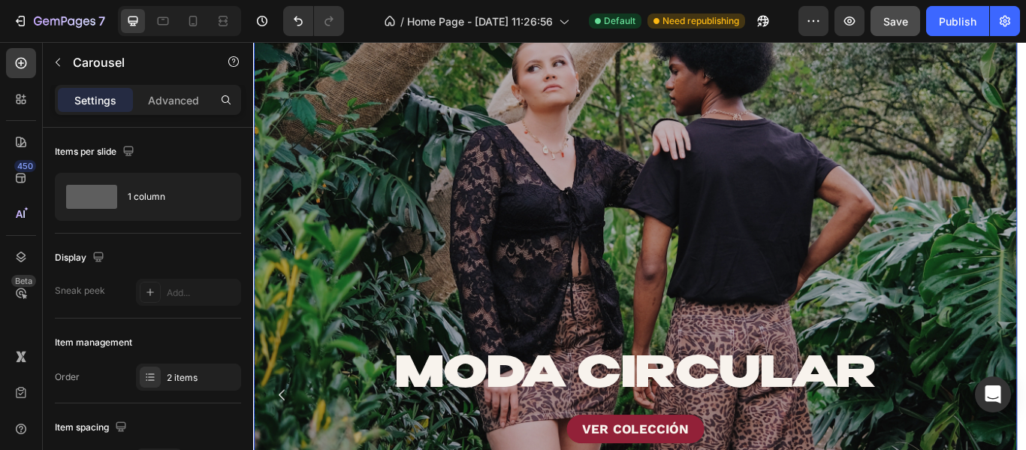
scroll to position [0, 0]
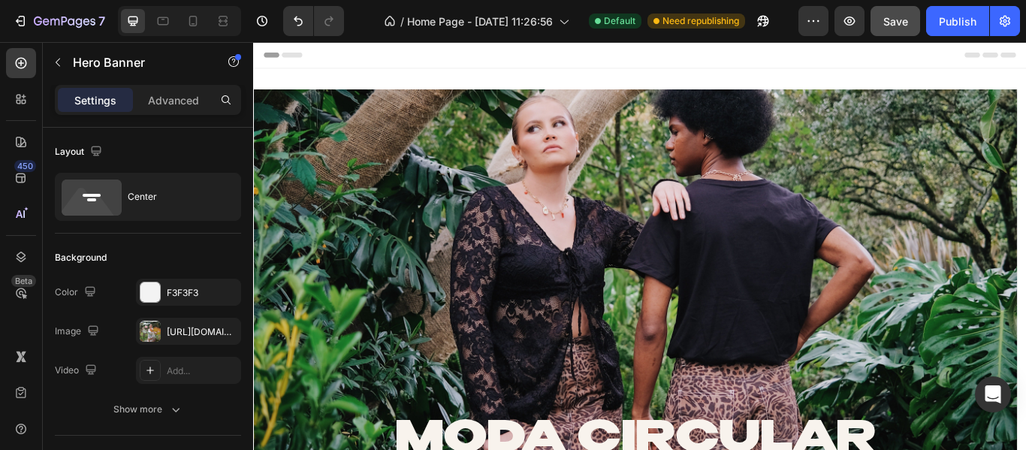
click at [378, 107] on icon at bounding box center [381, 112] width 12 height 12
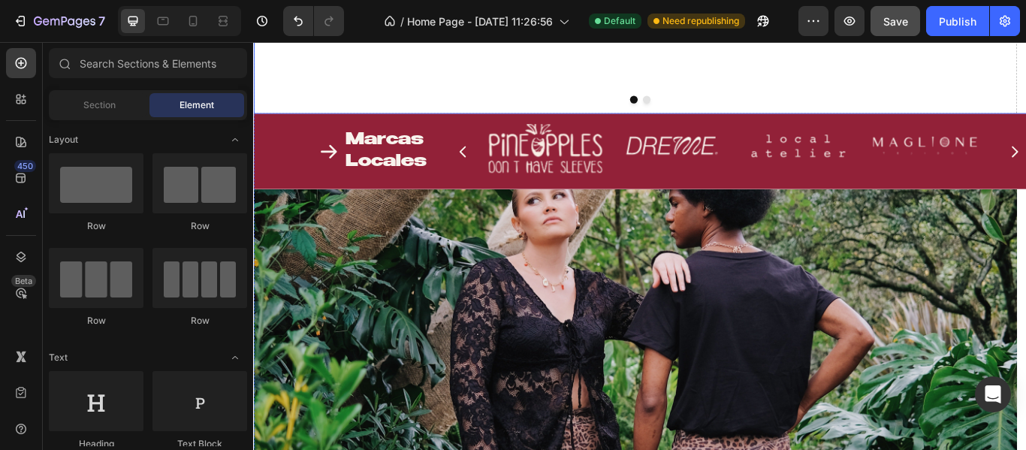
scroll to position [601, 0]
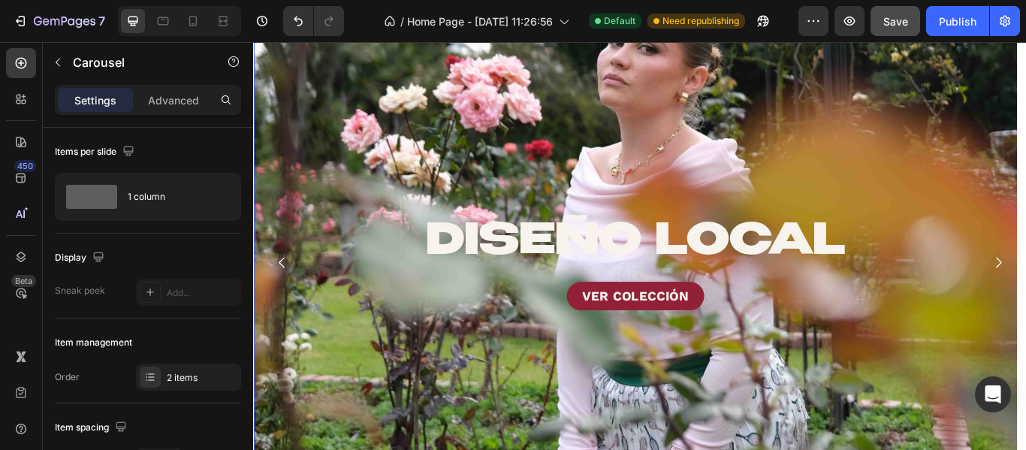
scroll to position [0, 0]
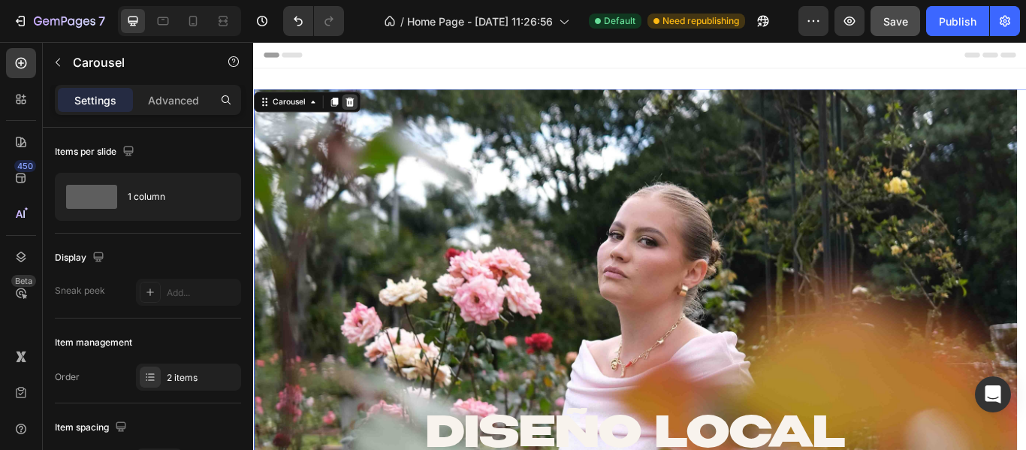
click at [368, 113] on icon at bounding box center [365, 112] width 10 height 11
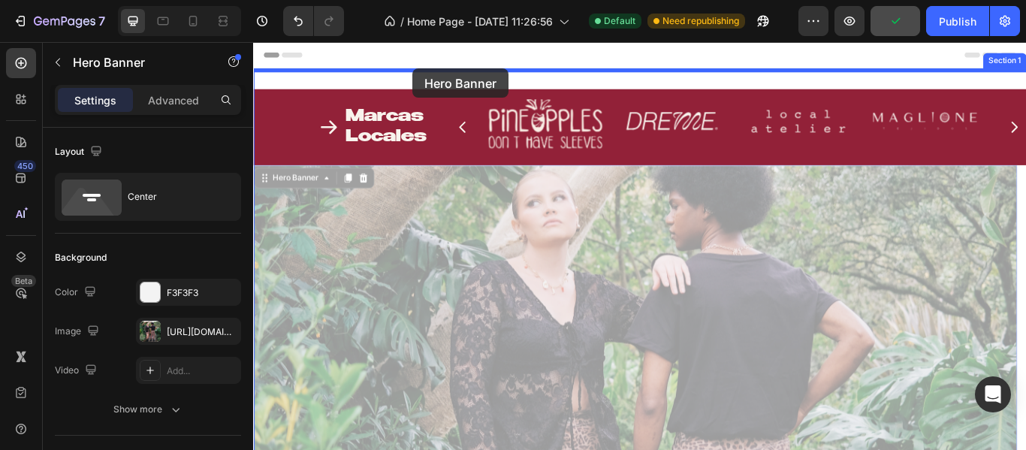
drag, startPoint x: 433, startPoint y: 220, endPoint x: 438, endPoint y: 74, distance: 145.8
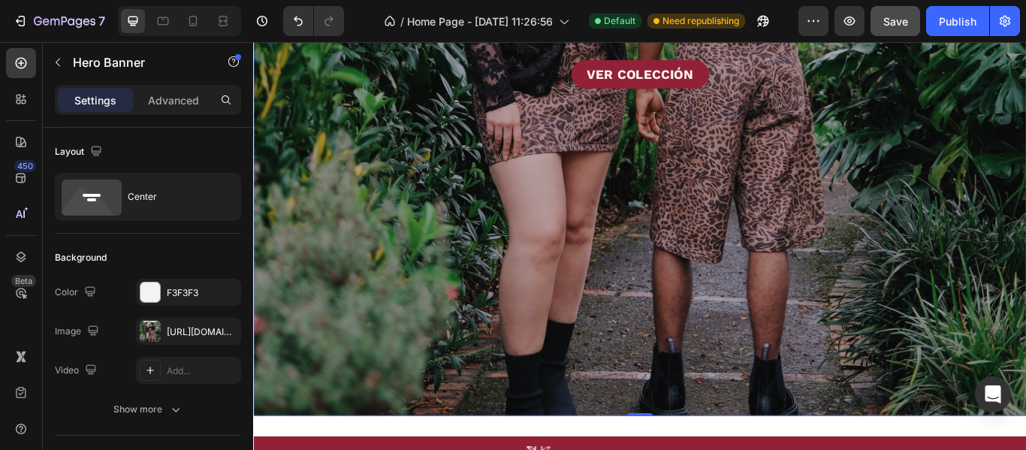
scroll to position [751, 0]
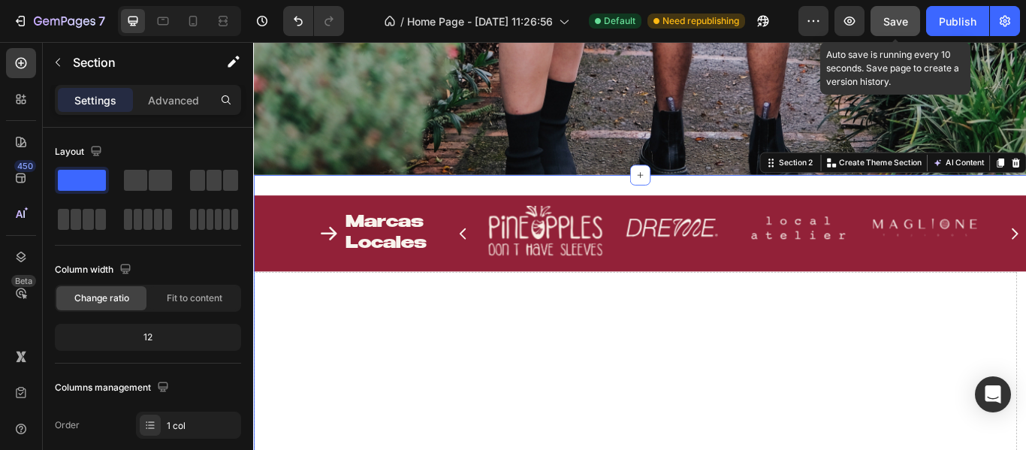
click at [896, 20] on span "Save" at bounding box center [895, 21] width 25 height 13
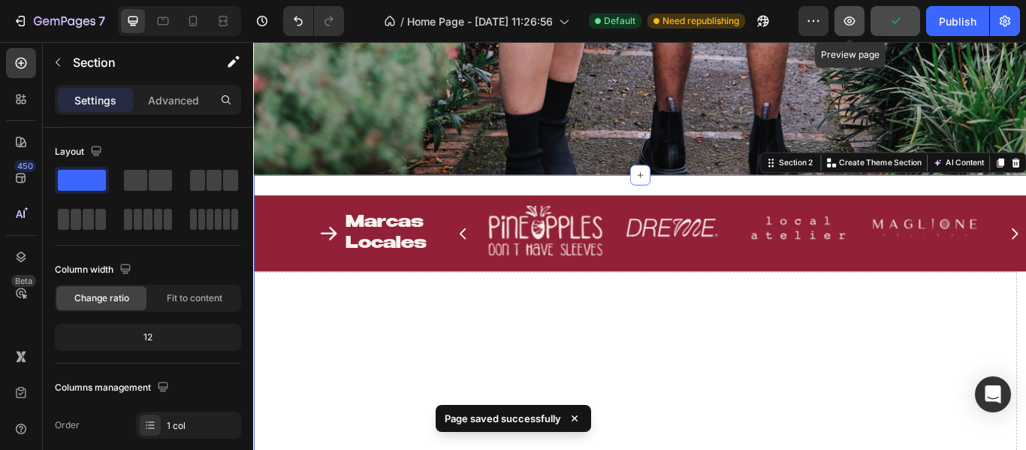
click at [855, 20] on button "button" at bounding box center [849, 21] width 30 height 30
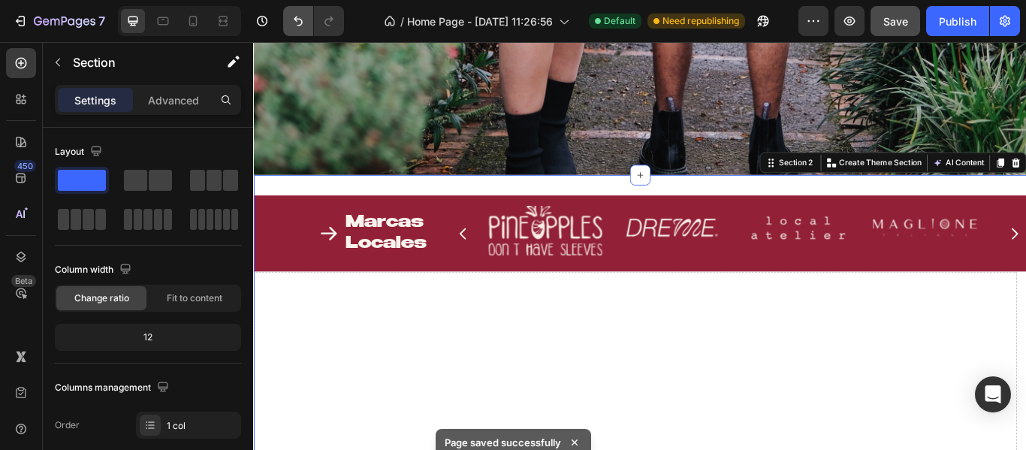
click at [306, 17] on icon "Undo/Redo" at bounding box center [298, 21] width 15 height 15
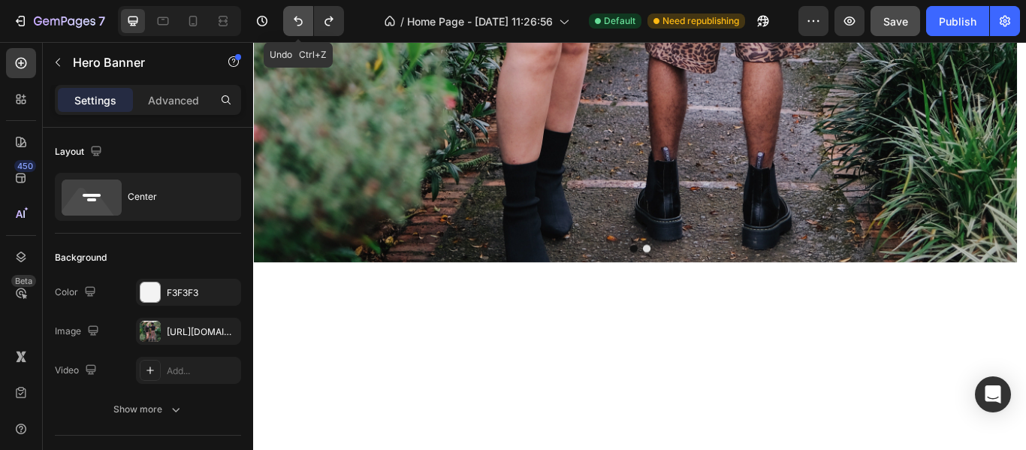
scroll to position [0, 0]
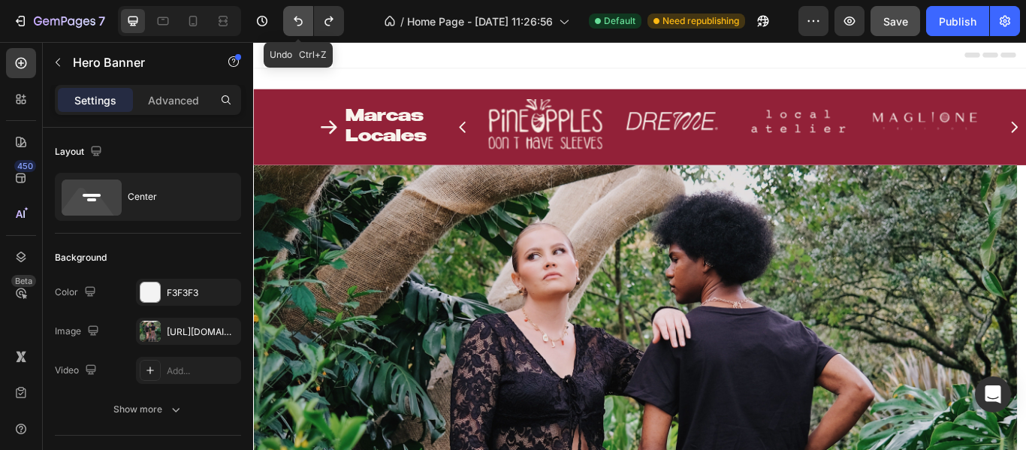
click at [303, 20] on icon "Undo/Redo" at bounding box center [298, 21] width 15 height 15
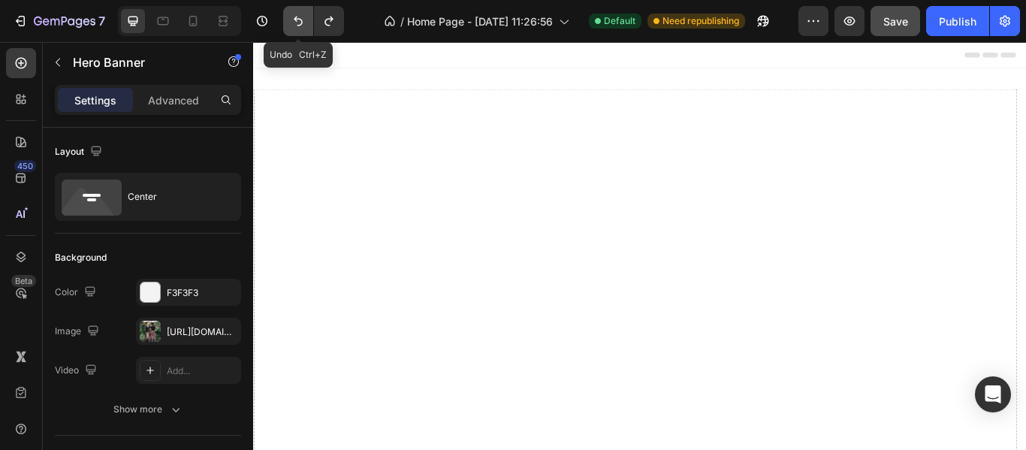
click at [304, 22] on icon "Undo/Redo" at bounding box center [298, 21] width 15 height 15
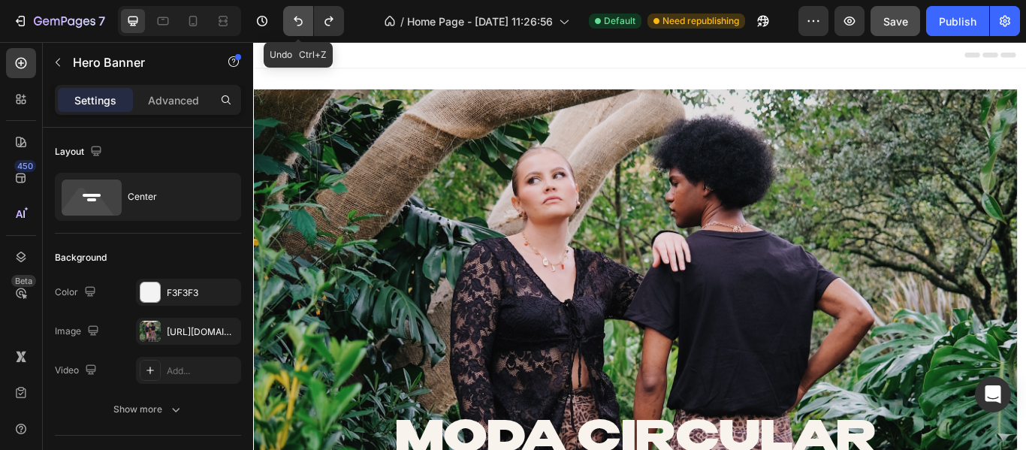
click at [300, 17] on icon "Undo/Redo" at bounding box center [298, 21] width 15 height 15
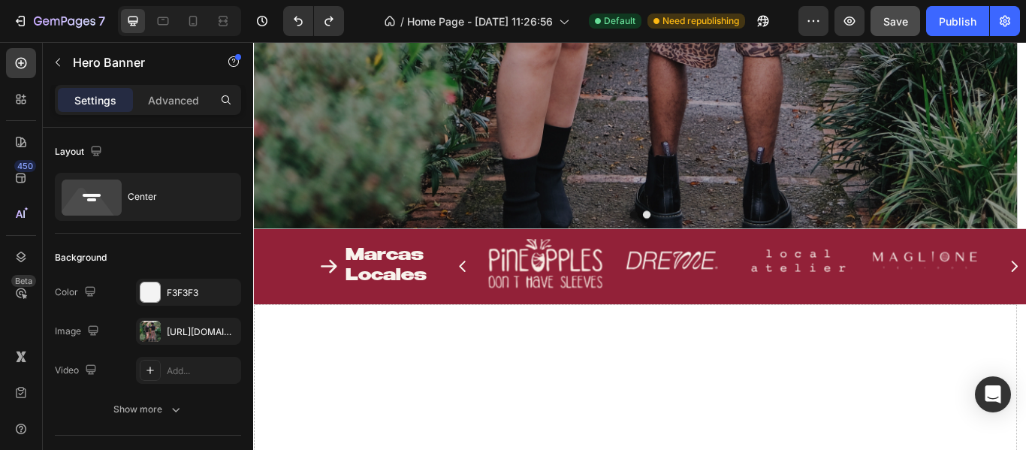
scroll to position [1652, 0]
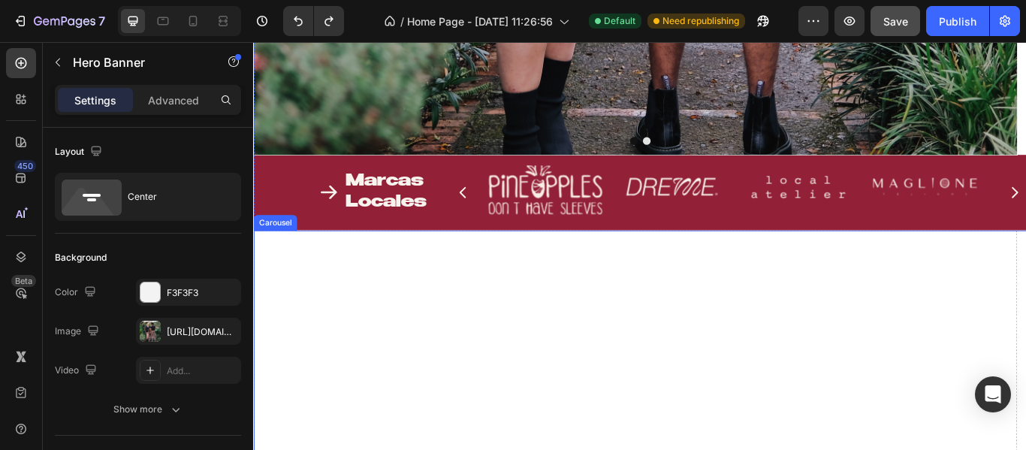
drag, startPoint x: 446, startPoint y: 365, endPoint x: 354, endPoint y: 306, distance: 109.1
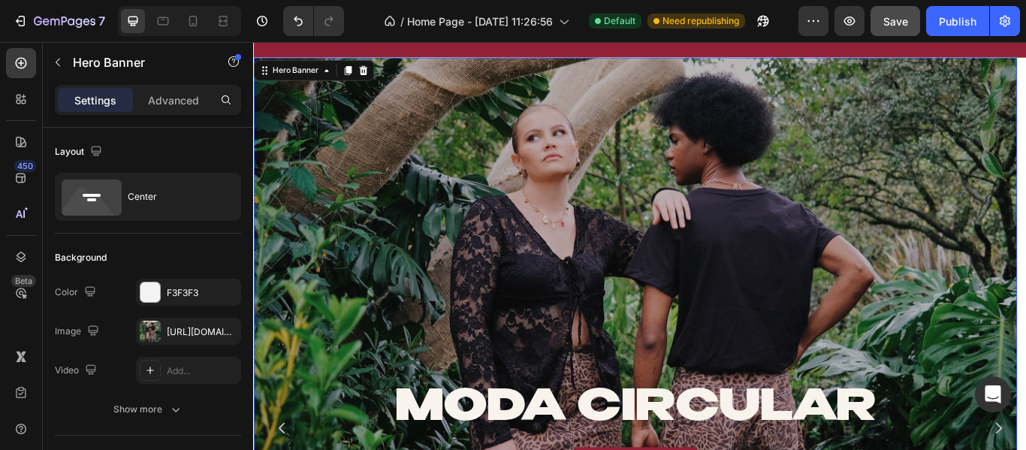
scroll to position [1290, 0]
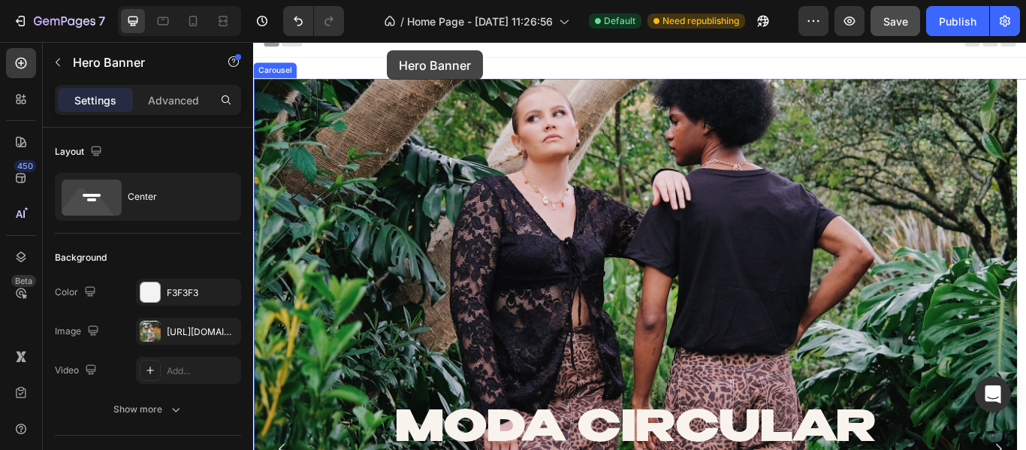
scroll to position [0, 0]
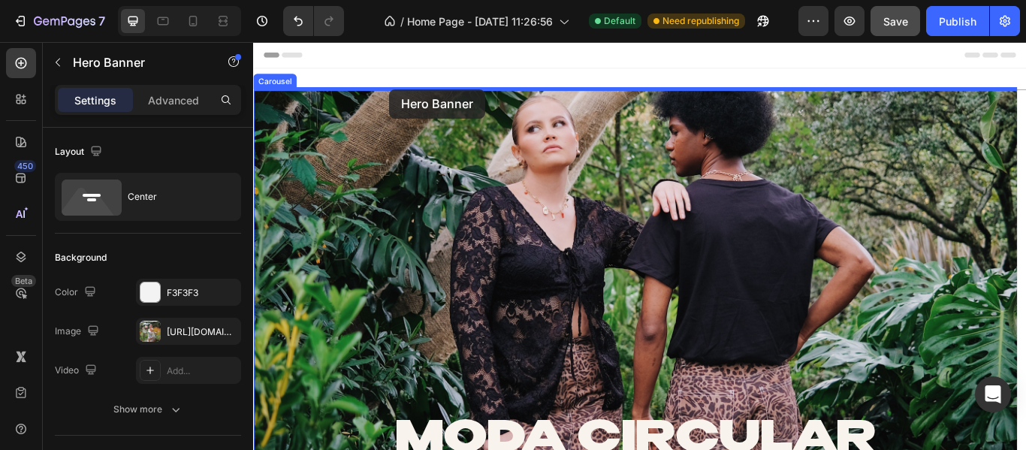
drag, startPoint x: 432, startPoint y: 398, endPoint x: 411, endPoint y: 98, distance: 300.3
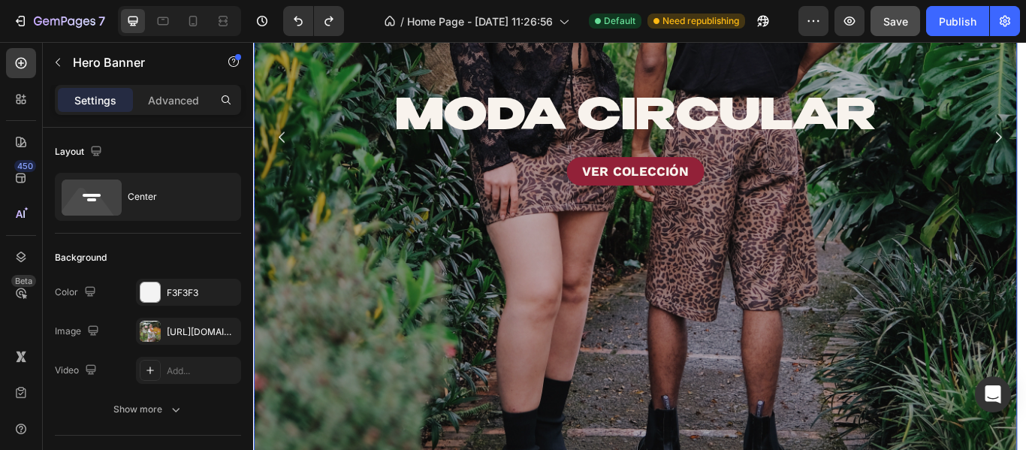
scroll to position [751, 0]
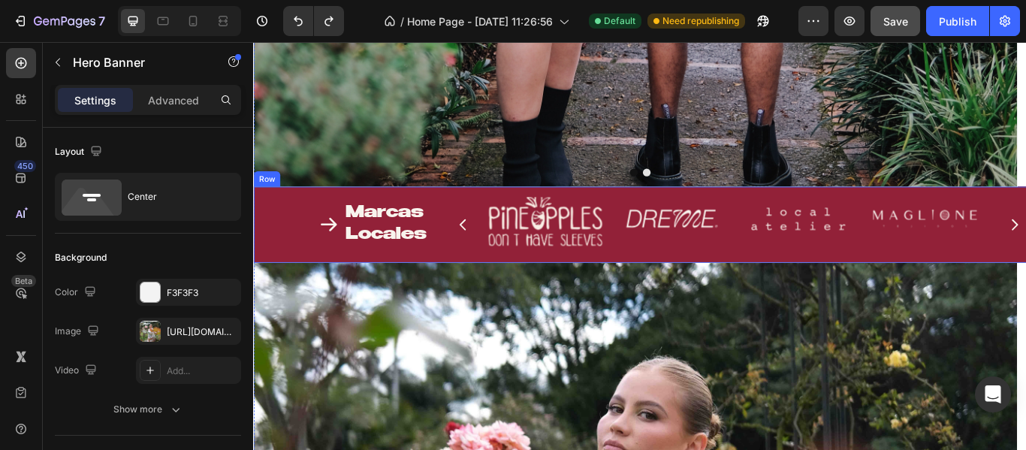
click at [419, 295] on div "Icon Marcas Locales Heading Row Image Image Image Image Image Image Image Carou…" at bounding box center [703, 254] width 901 height 89
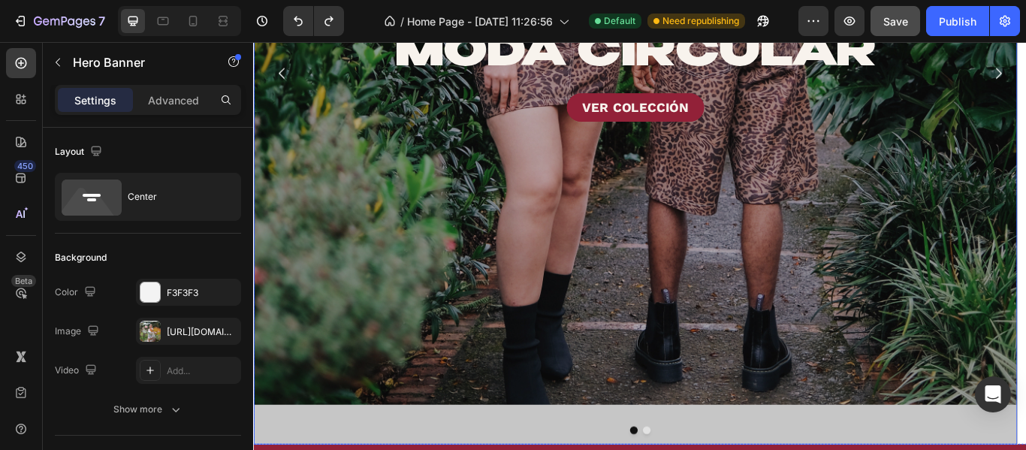
scroll to position [75, 0]
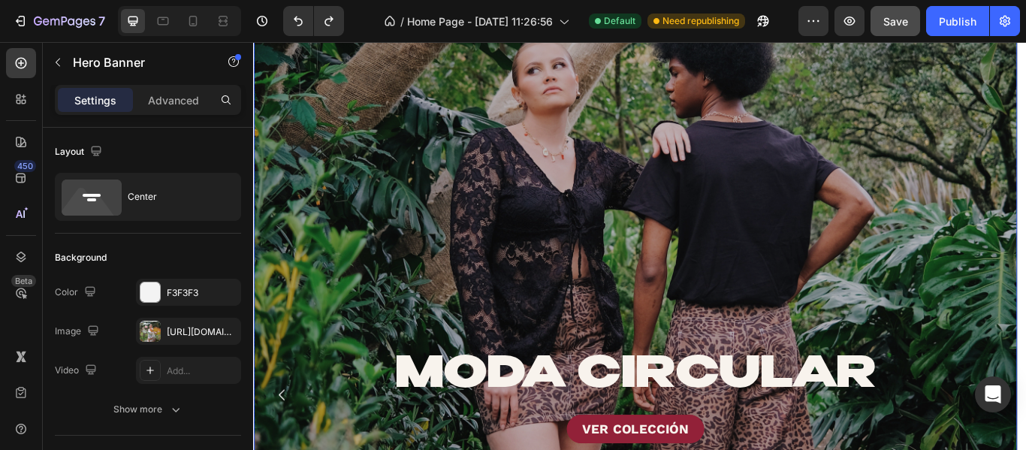
click at [371, 223] on div "Overlay" at bounding box center [698, 454] width 890 height 864
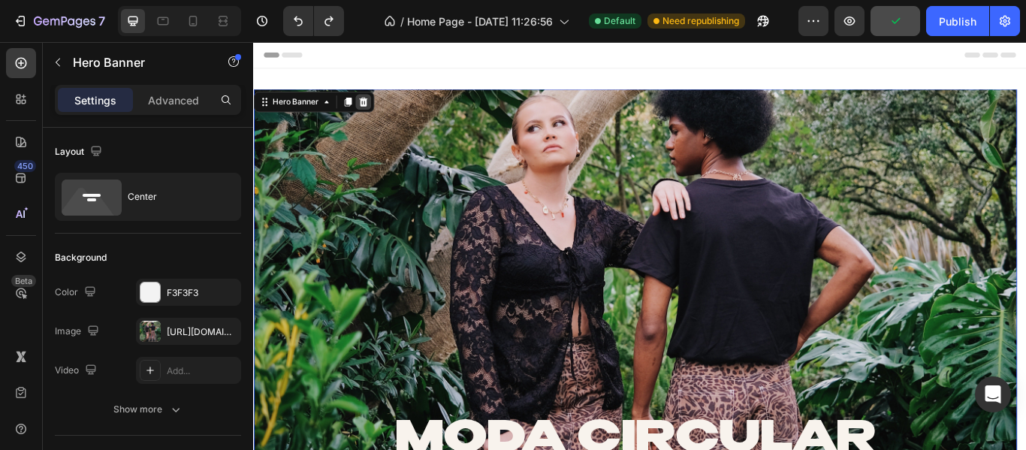
click at [381, 114] on icon at bounding box center [381, 112] width 10 height 11
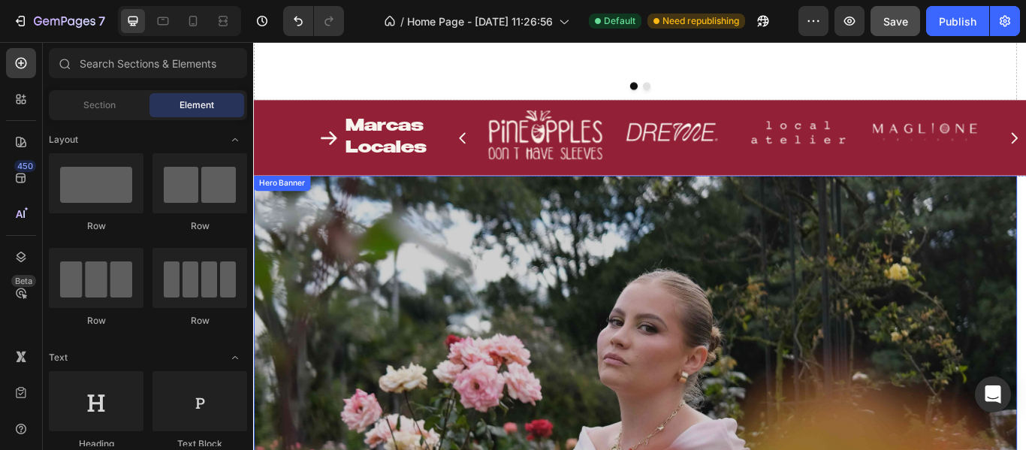
scroll to position [826, 0]
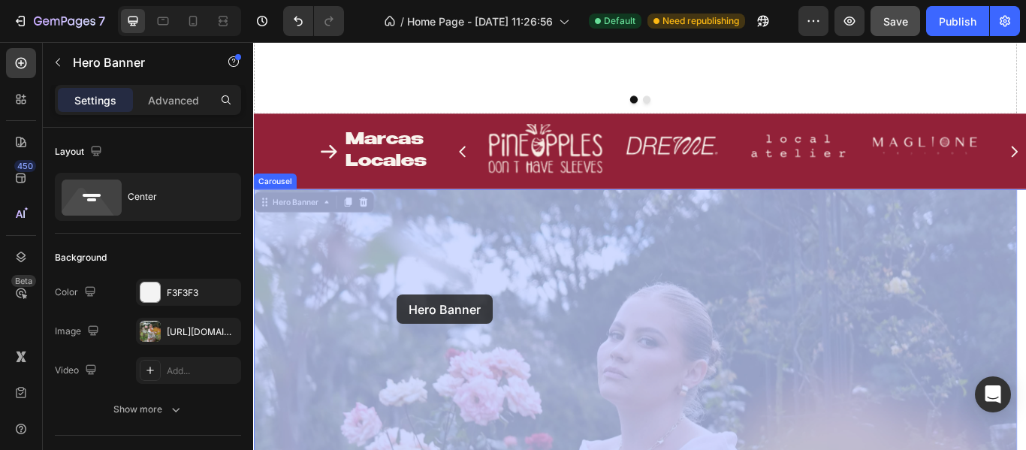
drag, startPoint x: 420, startPoint y: 336, endPoint x: 450, endPoint y: 275, distance: 68.2
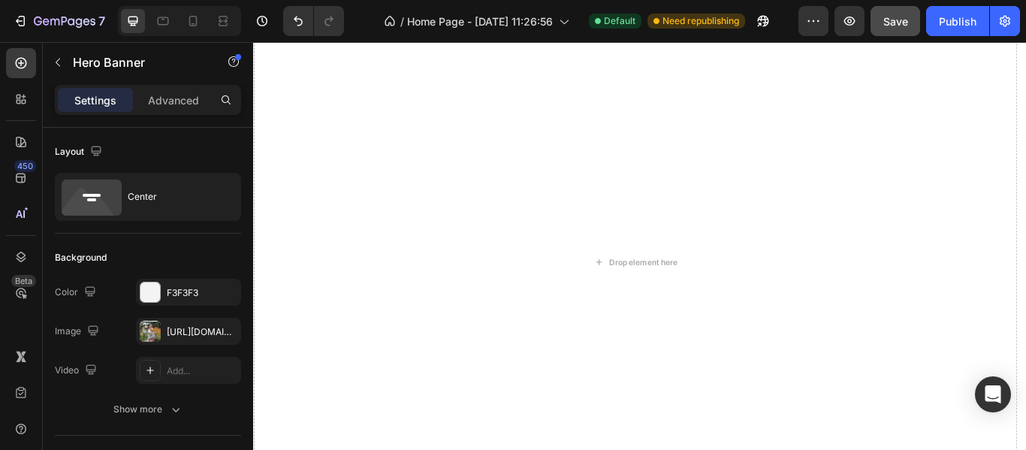
scroll to position [0, 0]
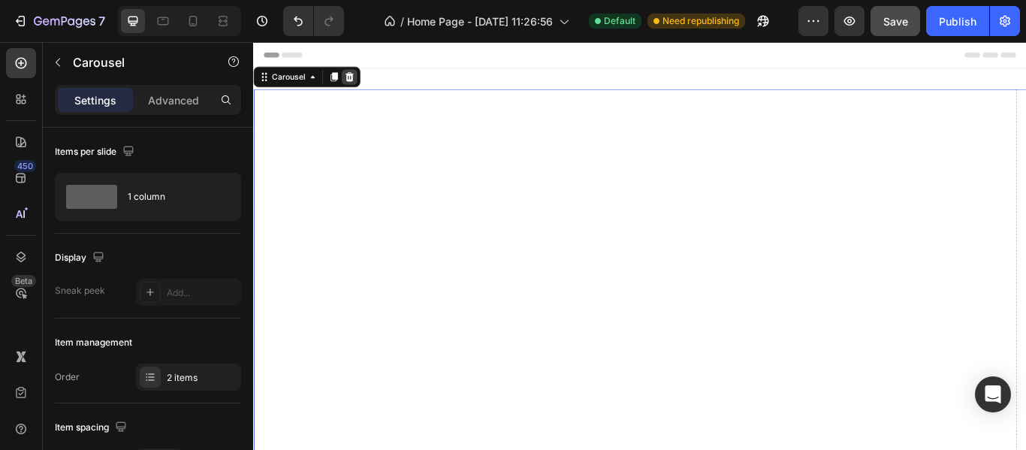
click at [364, 86] on icon at bounding box center [365, 82] width 10 height 11
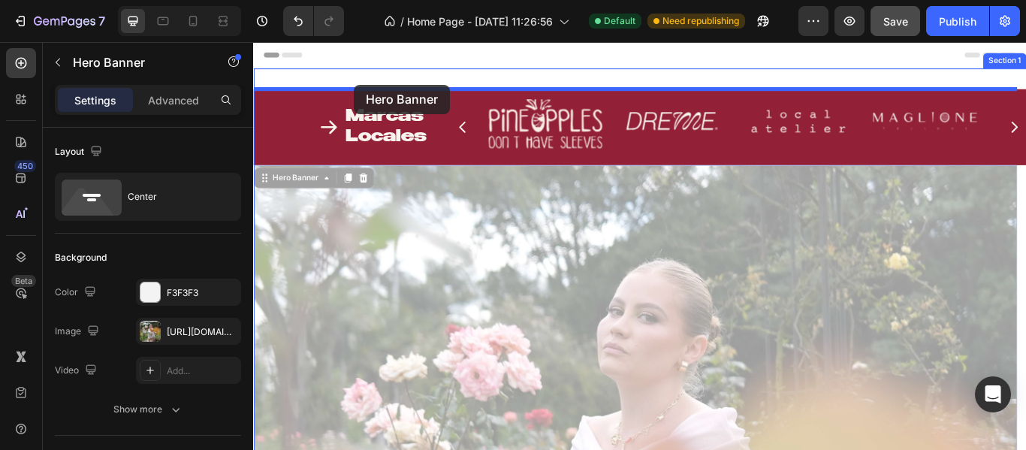
drag, startPoint x: 382, startPoint y: 161, endPoint x: 370, endPoint y: 92, distance: 70.1
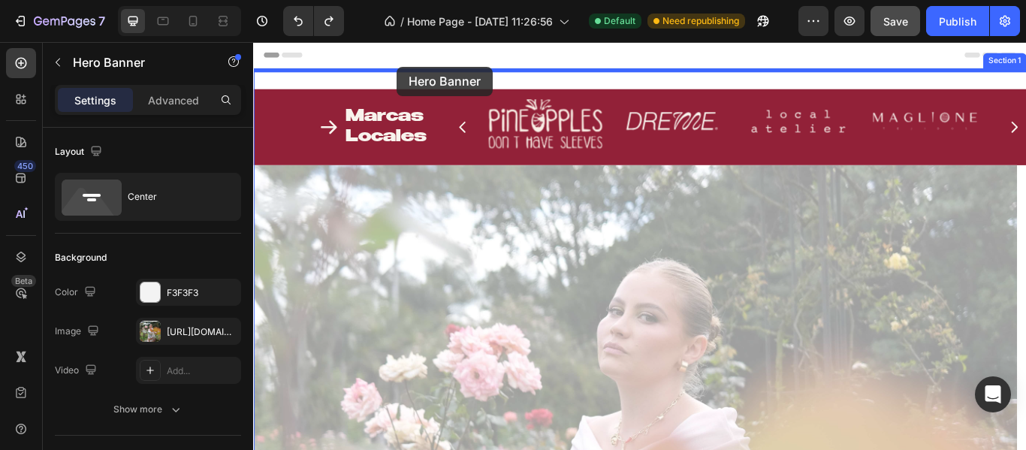
drag, startPoint x: 427, startPoint y: 199, endPoint x: 420, endPoint y: 71, distance: 128.6
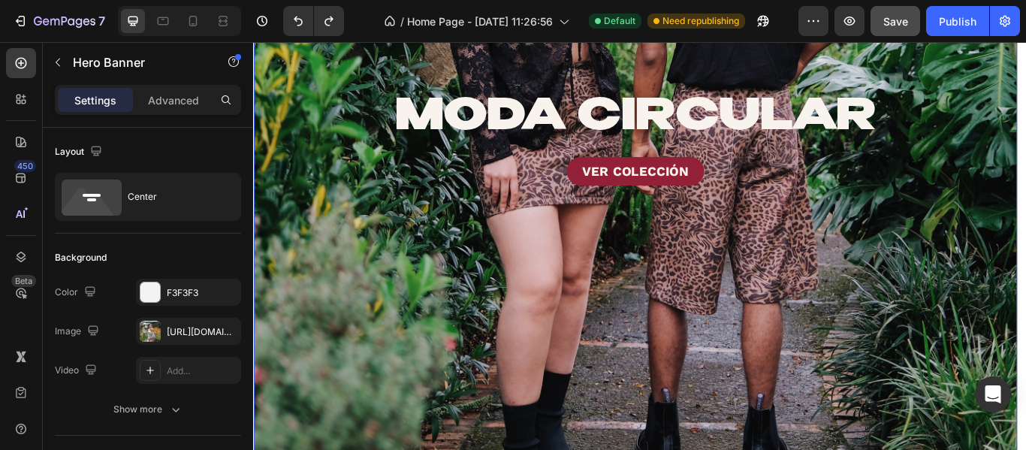
scroll to position [676, 0]
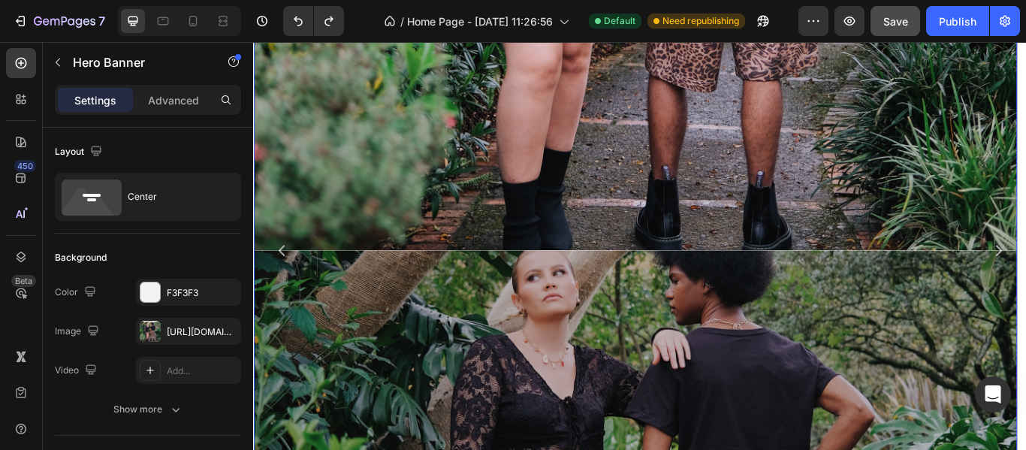
scroll to position [976, 0]
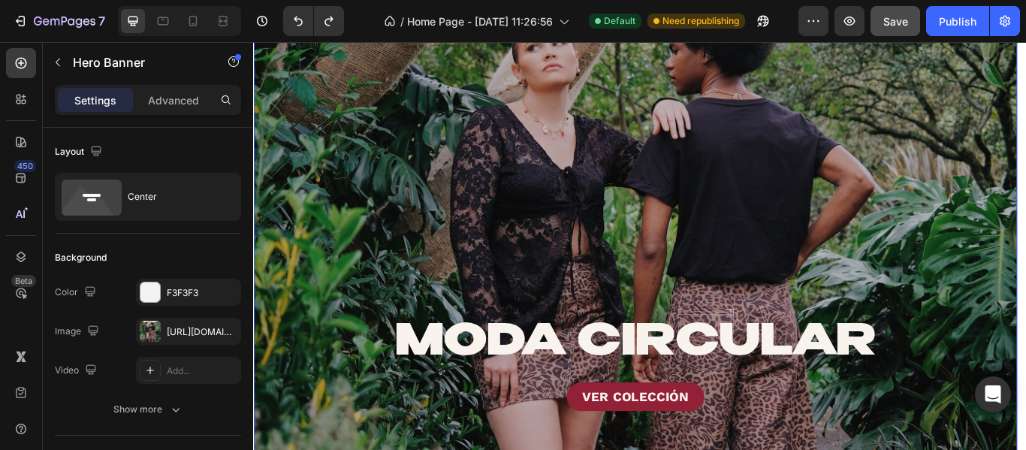
click at [433, 283] on div "Overlay" at bounding box center [698, 417] width 890 height 864
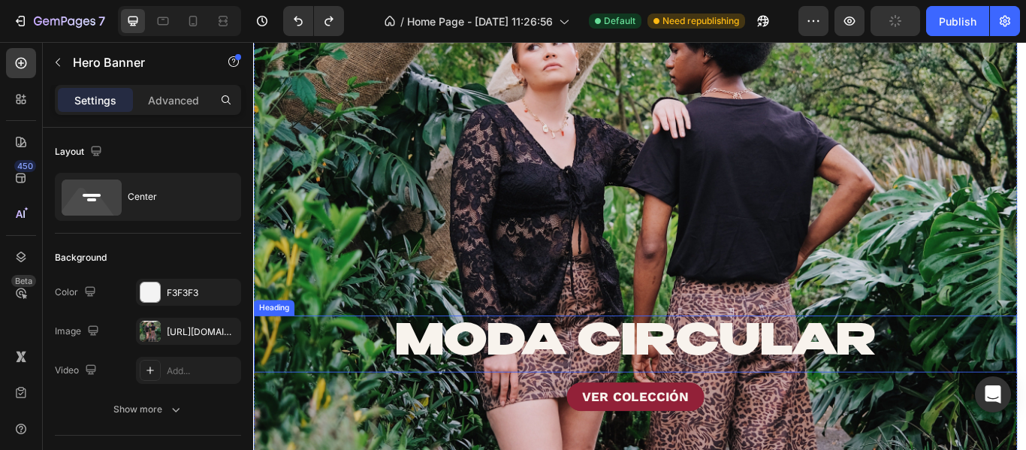
scroll to position [1201, 0]
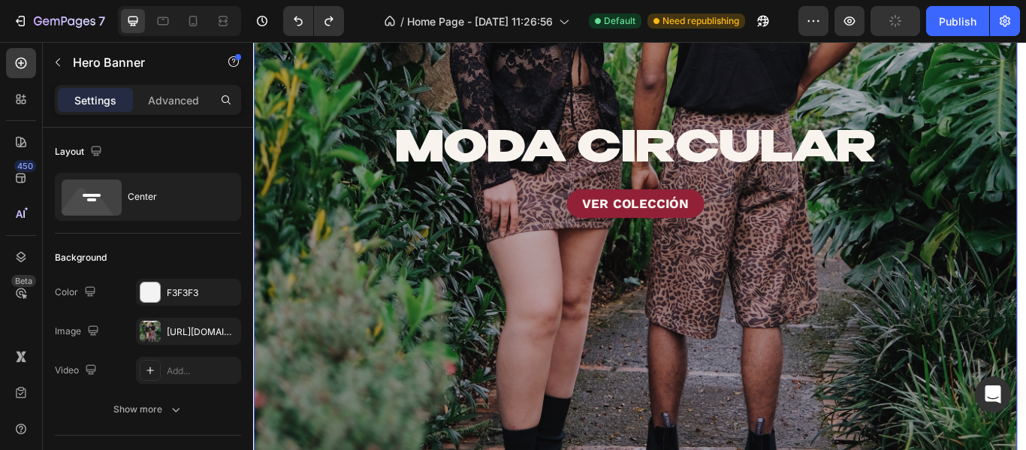
click at [404, 387] on div "Overlay" at bounding box center [698, 192] width 890 height 864
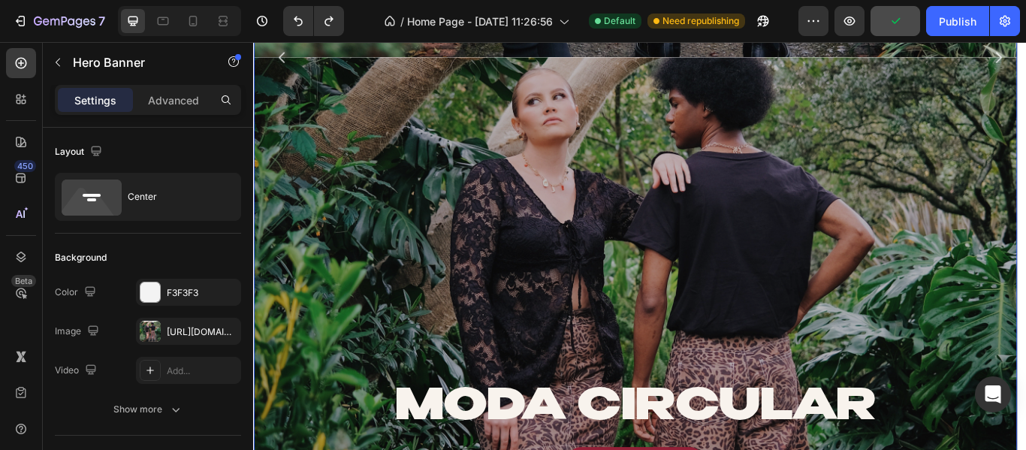
scroll to position [601, 0]
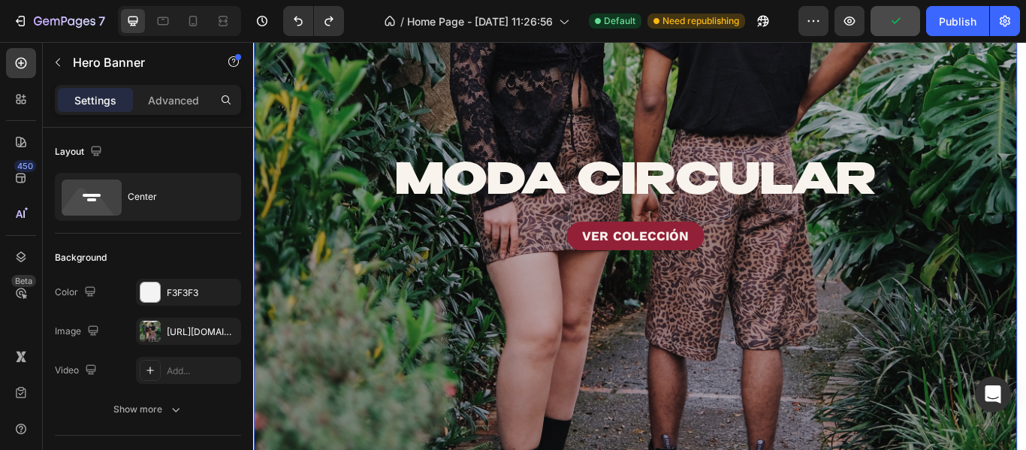
scroll to position [0, 0]
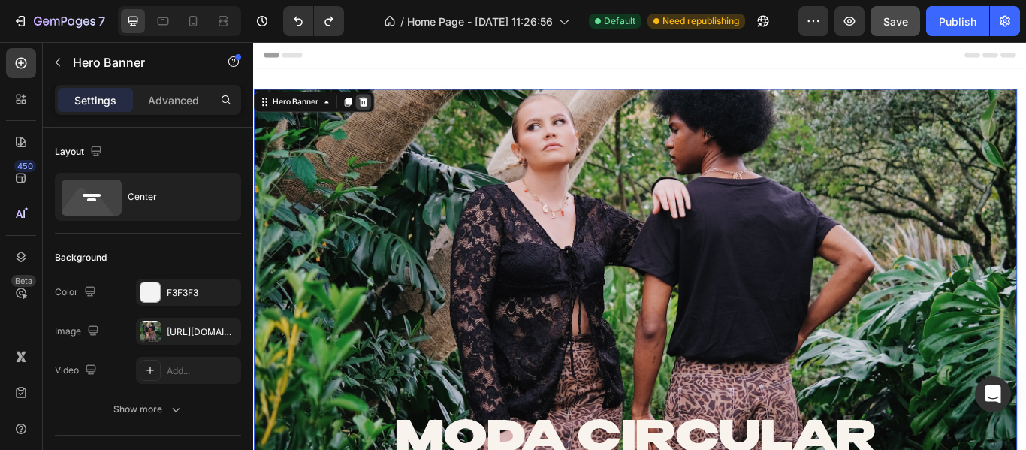
click at [383, 115] on icon at bounding box center [381, 112] width 10 height 11
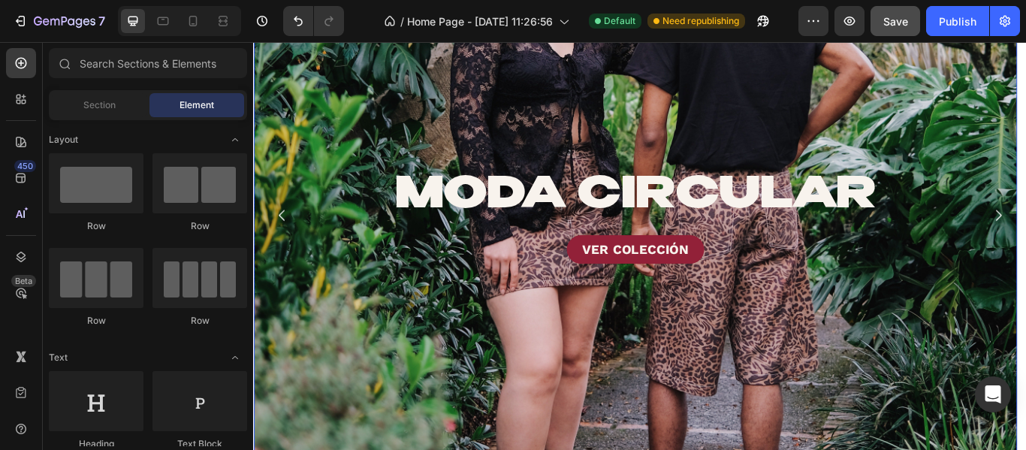
scroll to position [225, 0]
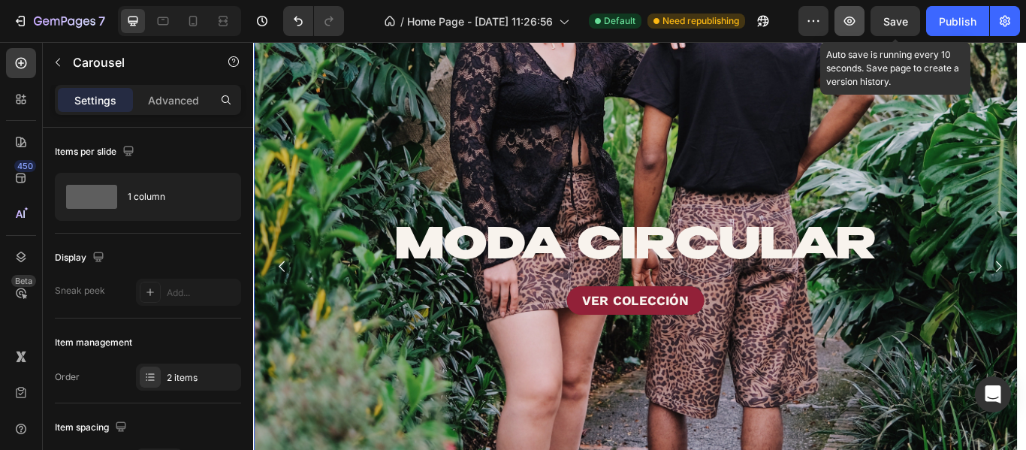
drag, startPoint x: 876, startPoint y: 25, endPoint x: 860, endPoint y: 22, distance: 16.8
click at [873, 24] on button "Save" at bounding box center [895, 21] width 50 height 30
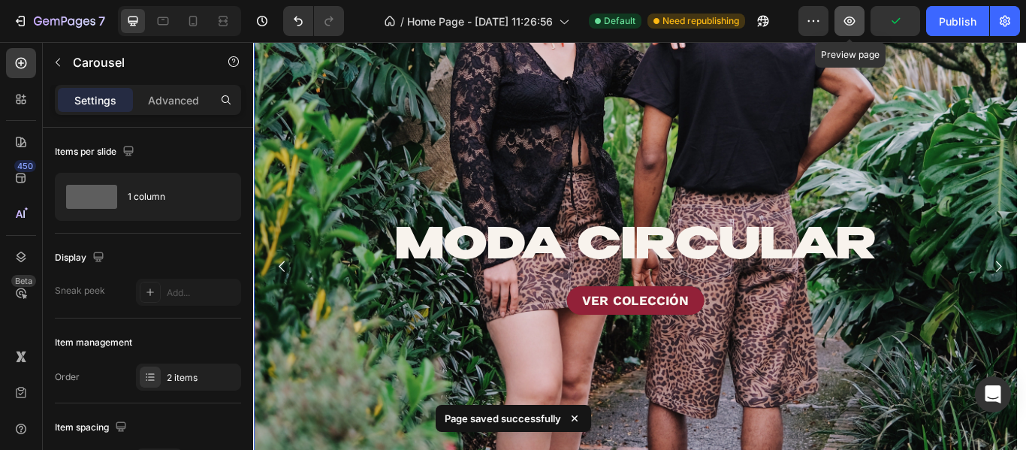
click at [848, 23] on icon "button" at bounding box center [849, 21] width 15 height 15
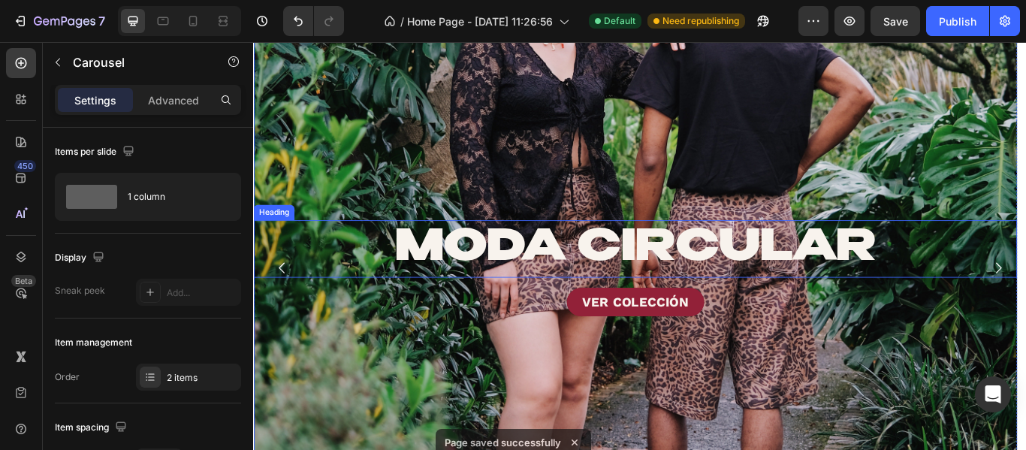
scroll to position [0, 0]
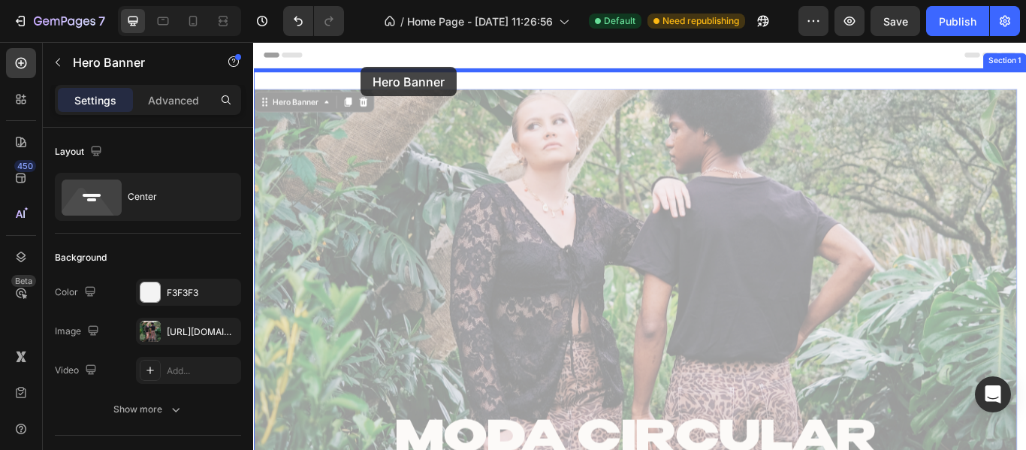
drag, startPoint x: 430, startPoint y: 170, endPoint x: 378, endPoint y: 71, distance: 111.2
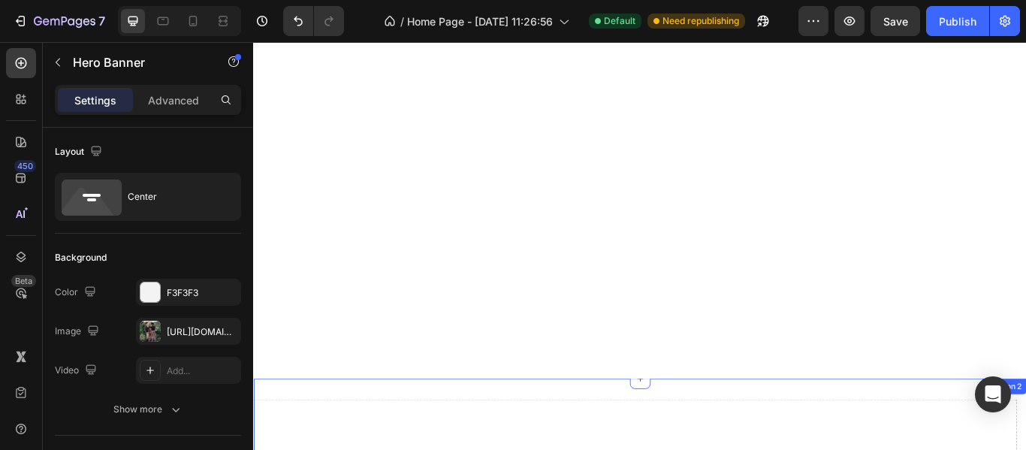
scroll to position [901, 0]
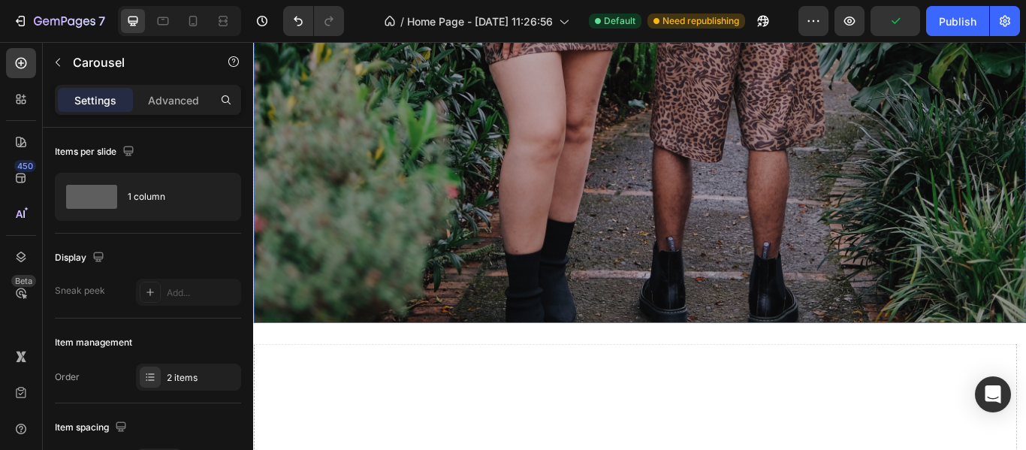
scroll to position [676, 0]
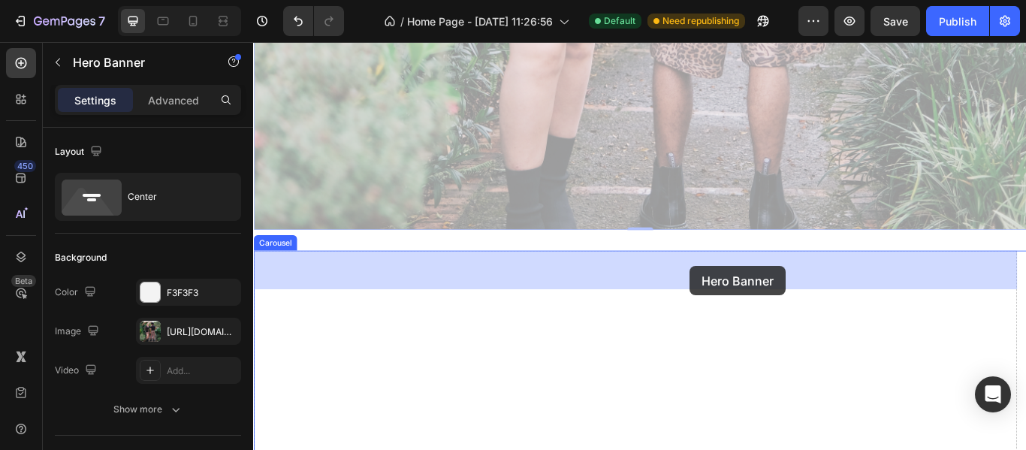
drag, startPoint x: 767, startPoint y: 118, endPoint x: 762, endPoint y: 303, distance: 185.5
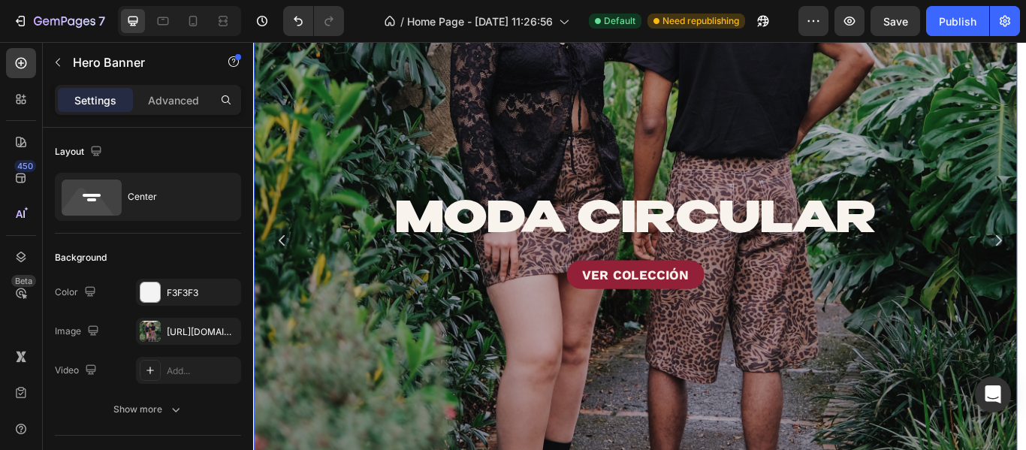
scroll to position [0, 0]
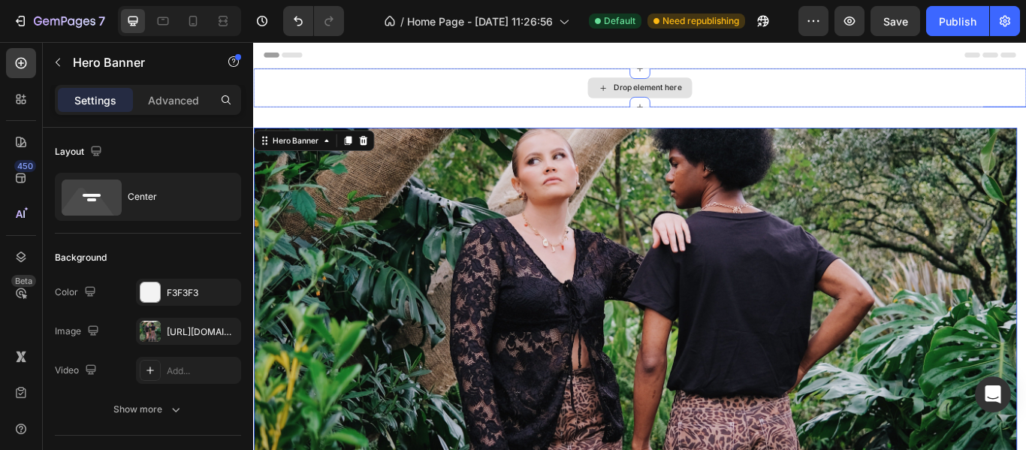
click at [396, 108] on div "Drop element here" at bounding box center [703, 95] width 901 height 45
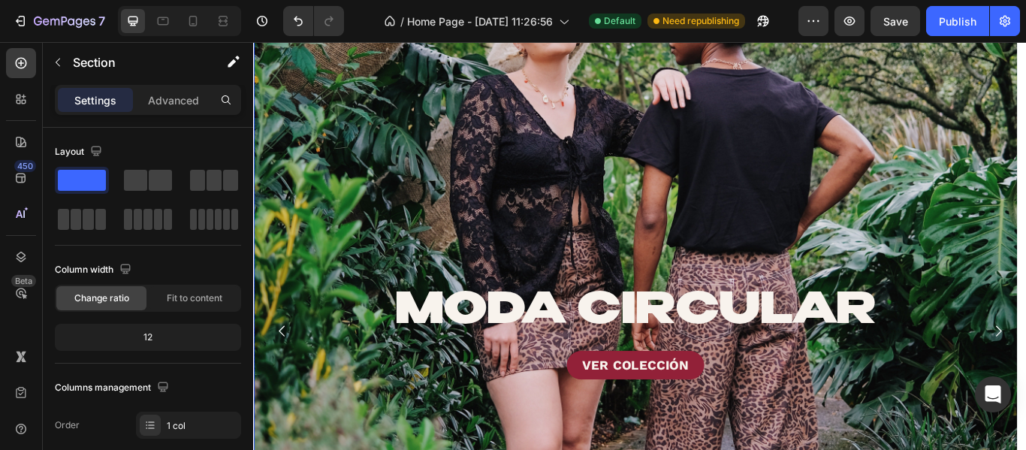
scroll to position [150, 0]
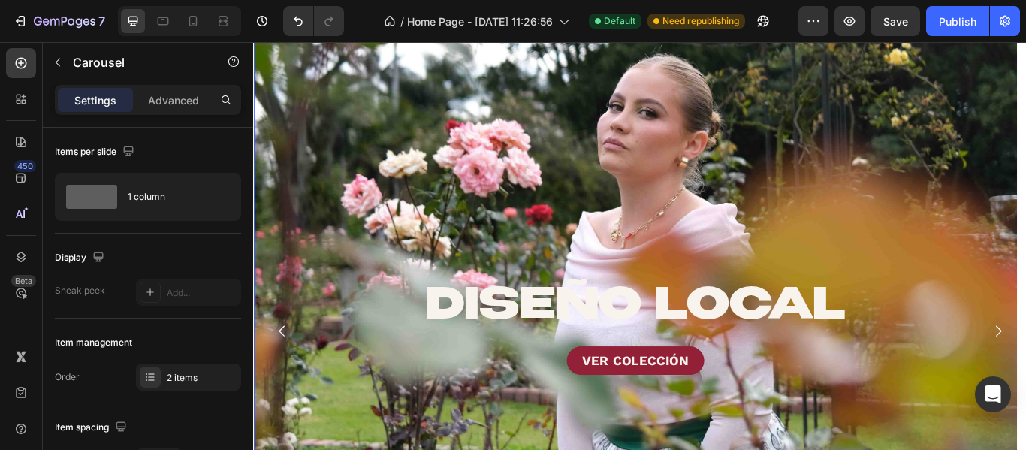
scroll to position [0, 0]
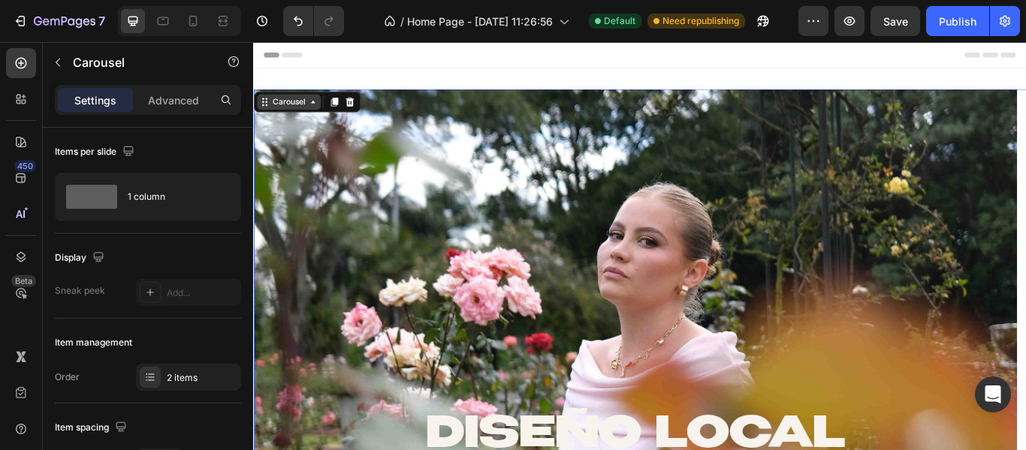
click at [293, 112] on div "Carousel" at bounding box center [294, 112] width 44 height 14
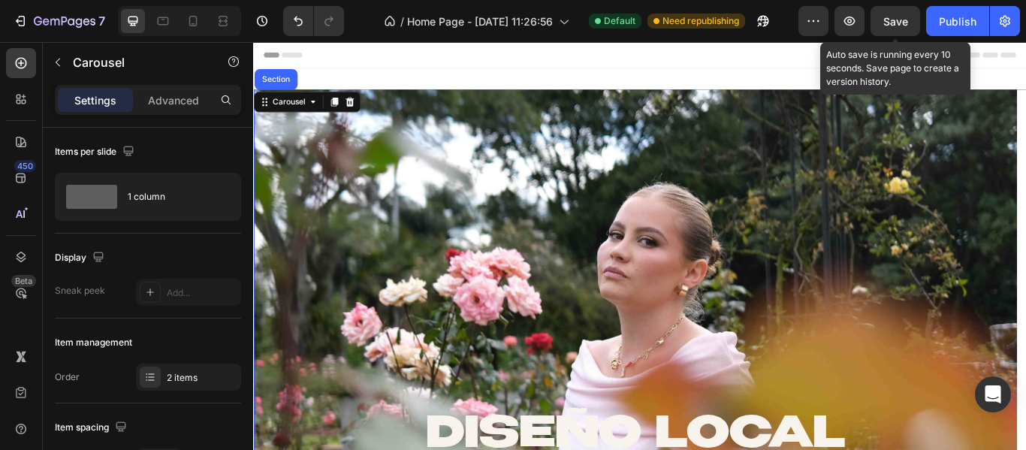
click at [888, 20] on span "Save" at bounding box center [895, 21] width 25 height 13
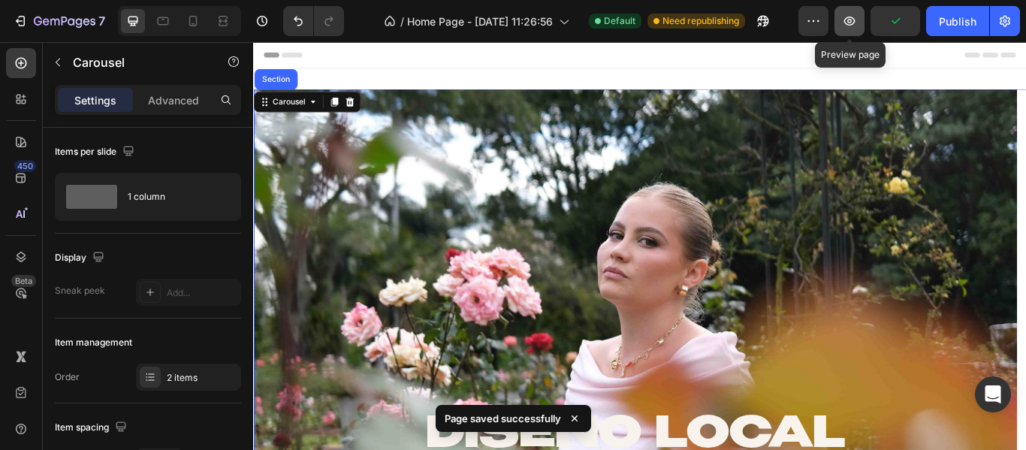
click at [862, 17] on button "button" at bounding box center [849, 21] width 30 height 30
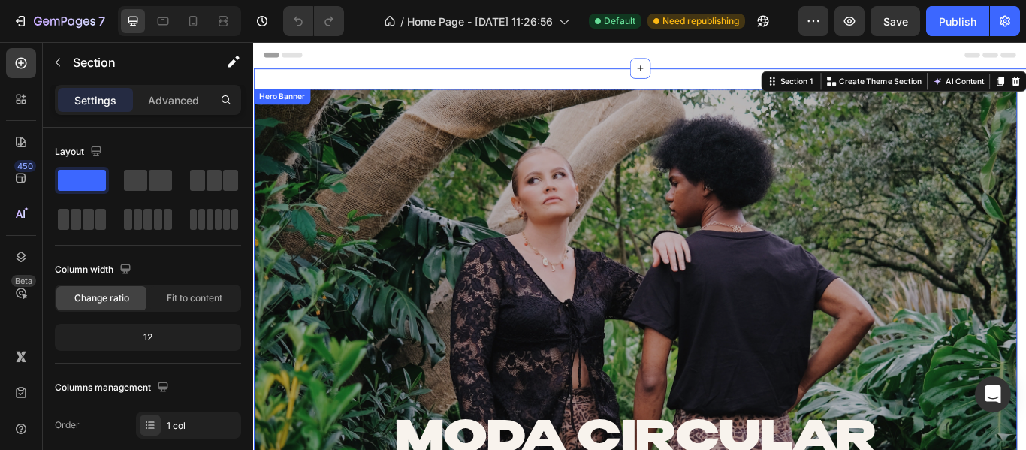
drag, startPoint x: 478, startPoint y: 115, endPoint x: 468, endPoint y: 97, distance: 20.9
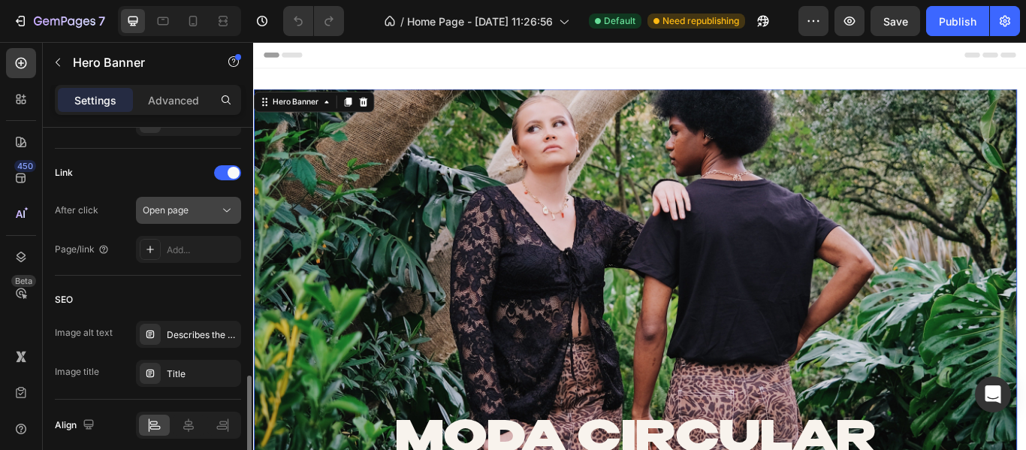
scroll to position [962, 0]
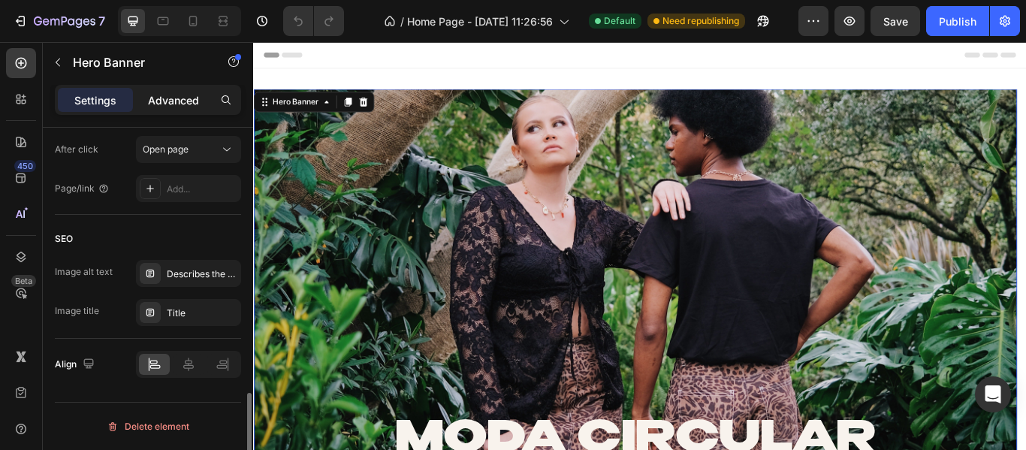
click at [182, 91] on div "Advanced" at bounding box center [173, 100] width 75 height 24
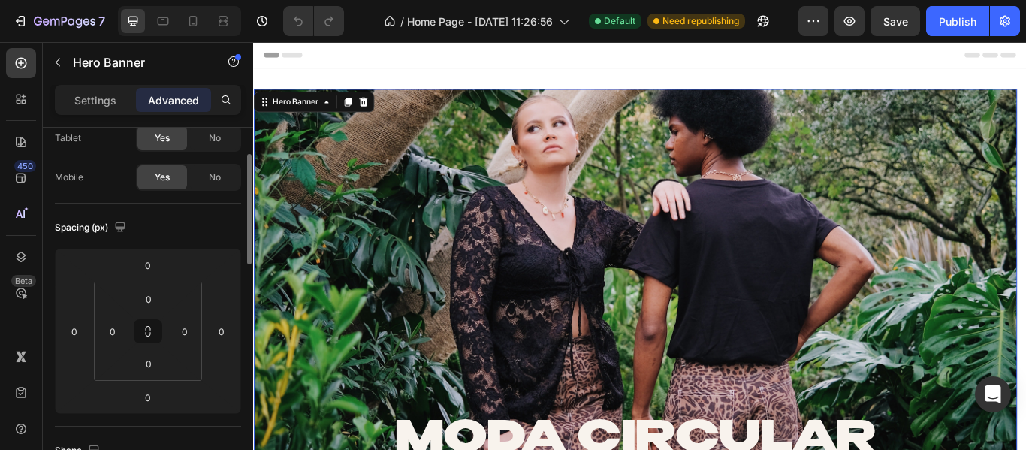
scroll to position [0, 0]
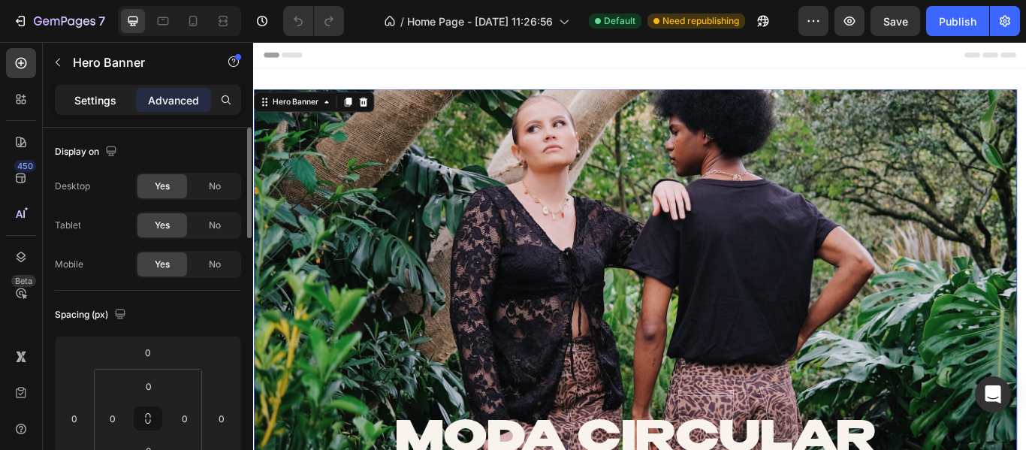
click at [125, 92] on div "Settings" at bounding box center [95, 100] width 75 height 24
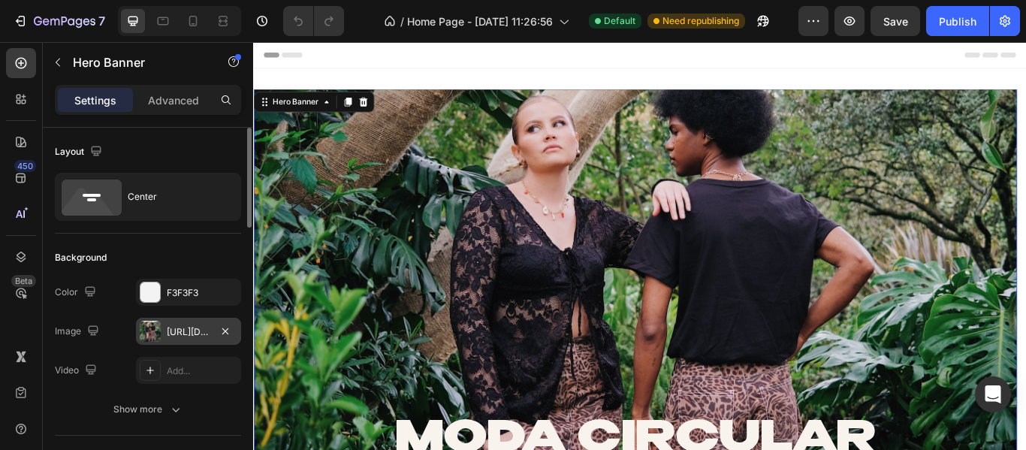
click at [167, 330] on div "[URL][DOMAIN_NAME]" at bounding box center [189, 332] width 44 height 14
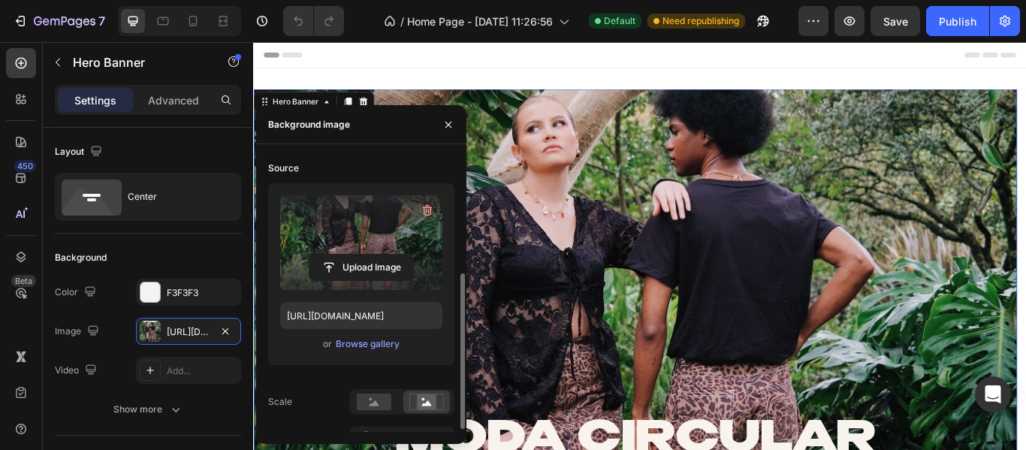
scroll to position [212, 0]
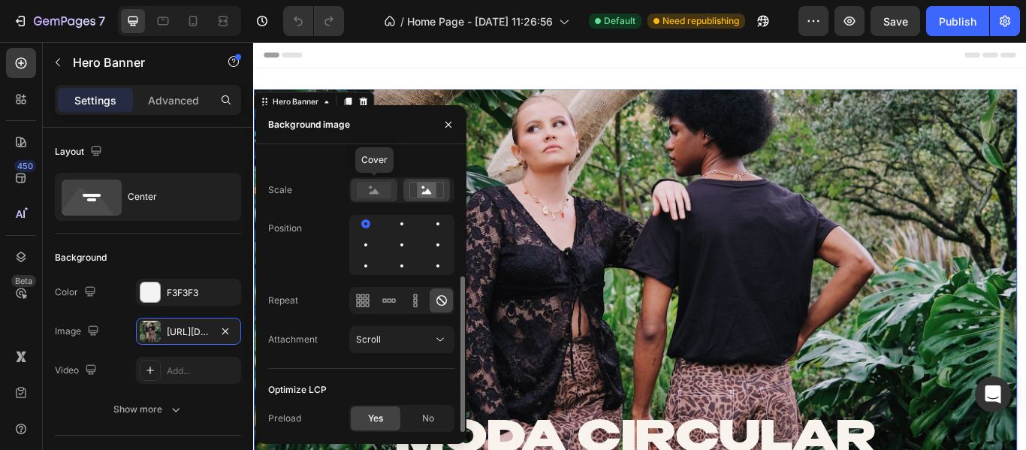
click at [376, 194] on icon at bounding box center [374, 190] width 10 height 5
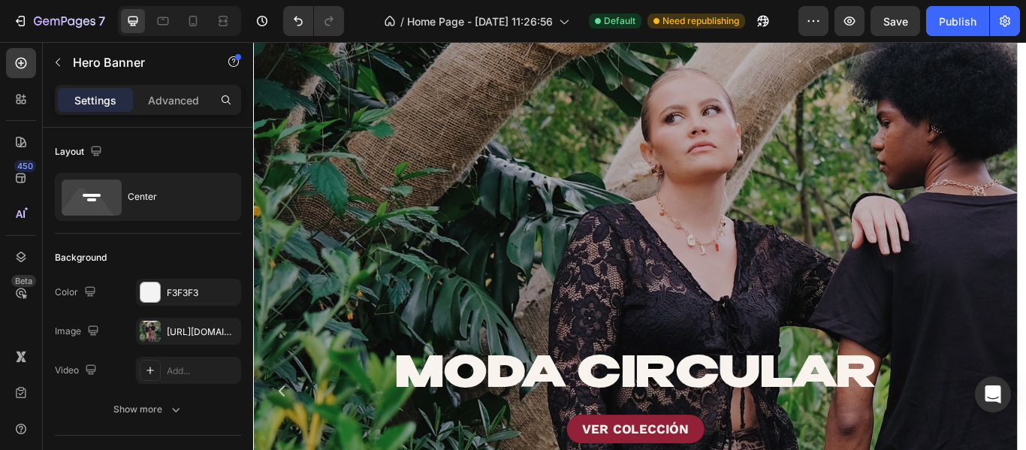
scroll to position [0, 0]
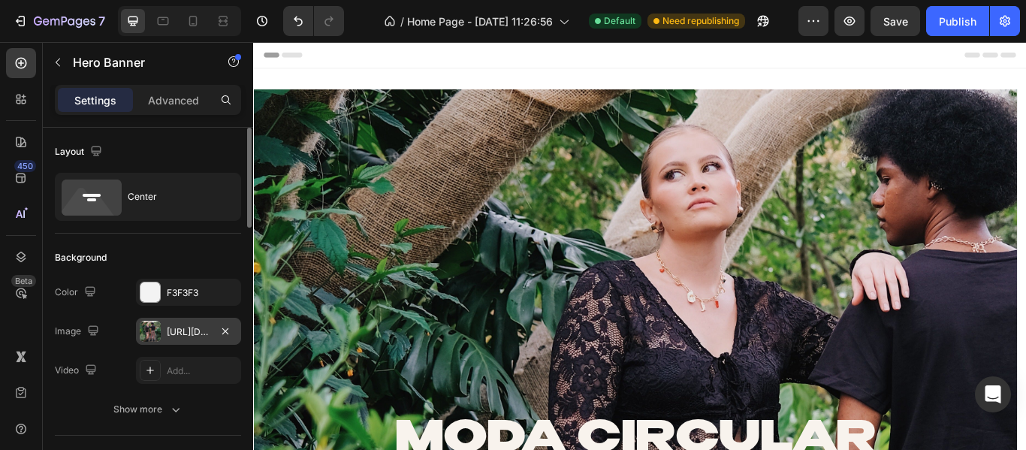
click at [163, 321] on div "[URL][DOMAIN_NAME]" at bounding box center [188, 331] width 105 height 27
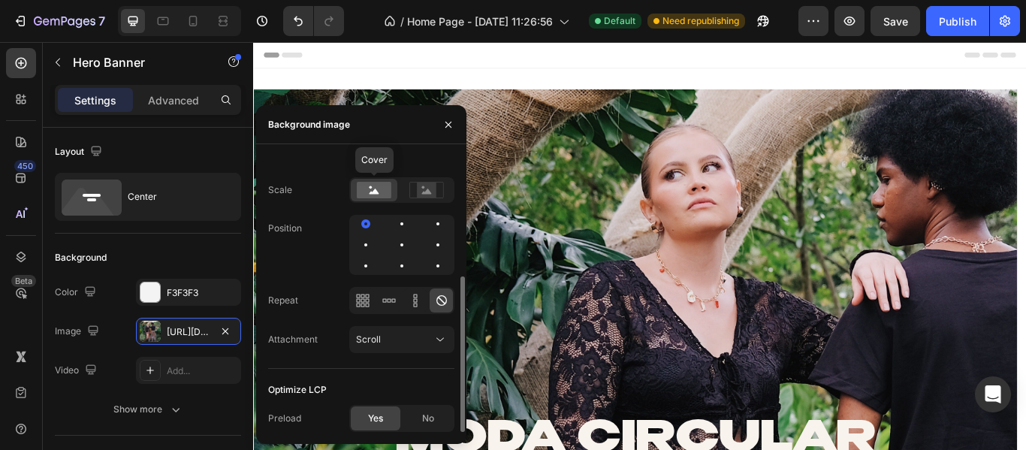
click at [356, 190] on div at bounding box center [374, 190] width 47 height 23
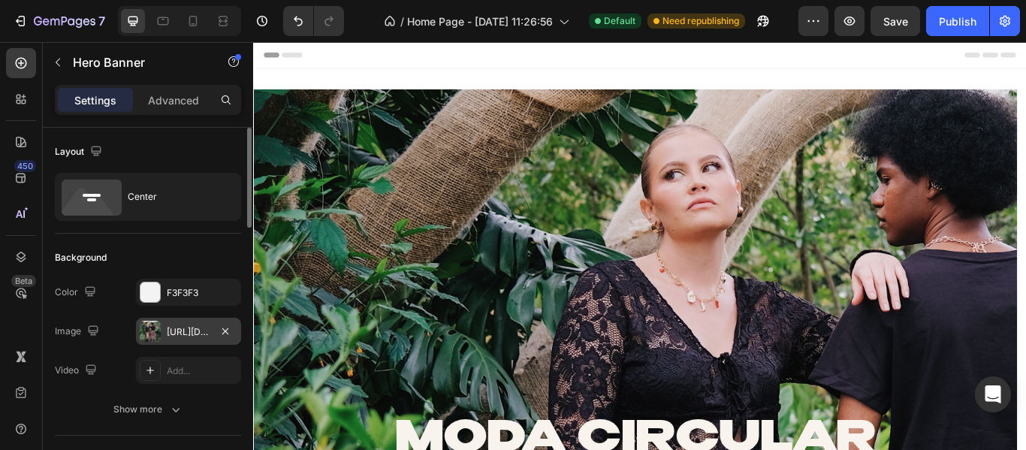
click at [164, 334] on div "[URL][DOMAIN_NAME]" at bounding box center [188, 331] width 105 height 27
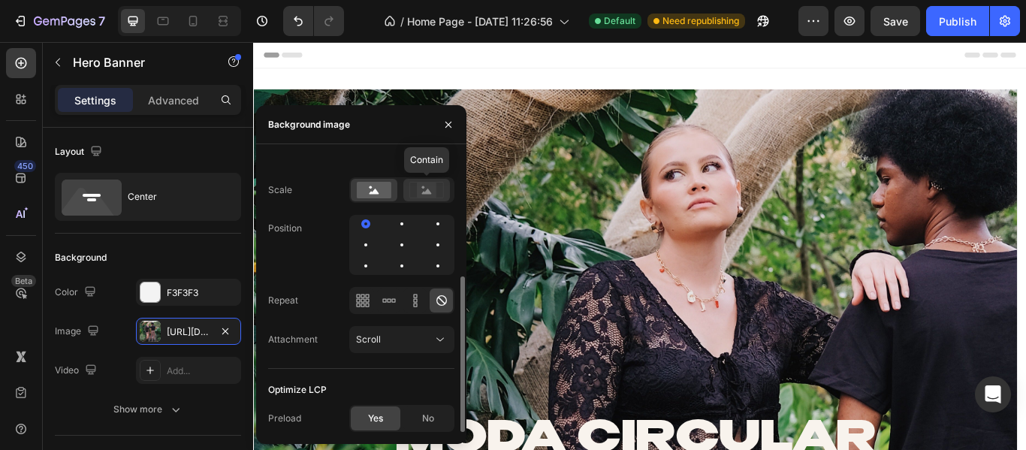
drag, startPoint x: 414, startPoint y: 197, endPoint x: 329, endPoint y: 215, distance: 86.6
click at [414, 197] on icon at bounding box center [426, 190] width 35 height 17
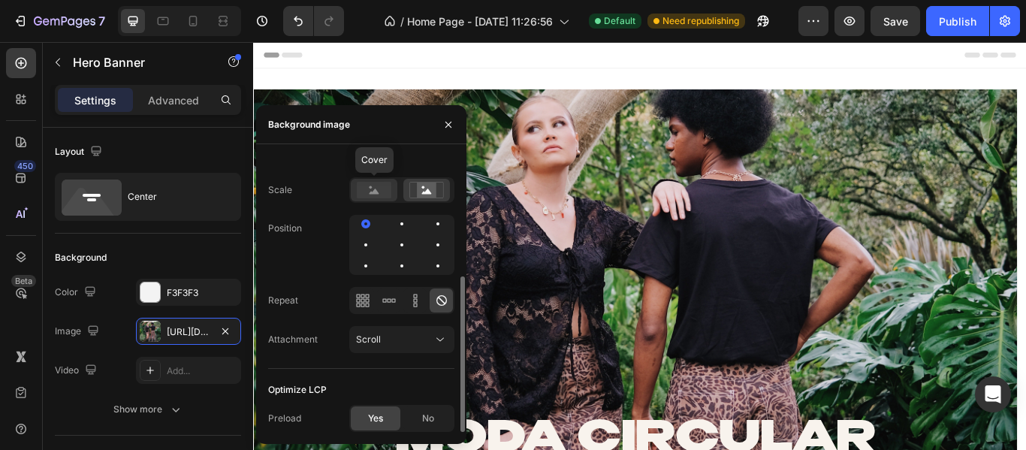
click at [379, 188] on rect at bounding box center [374, 190] width 35 height 17
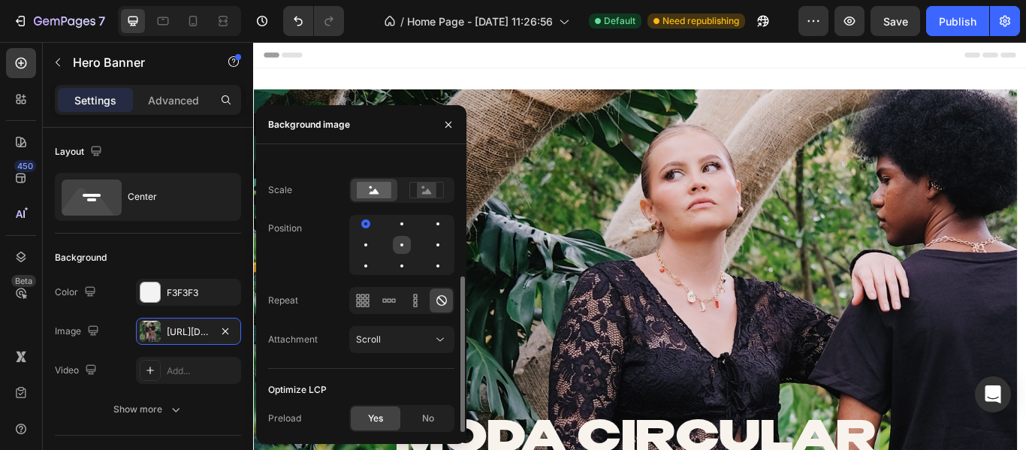
click at [398, 240] on div at bounding box center [402, 245] width 18 height 18
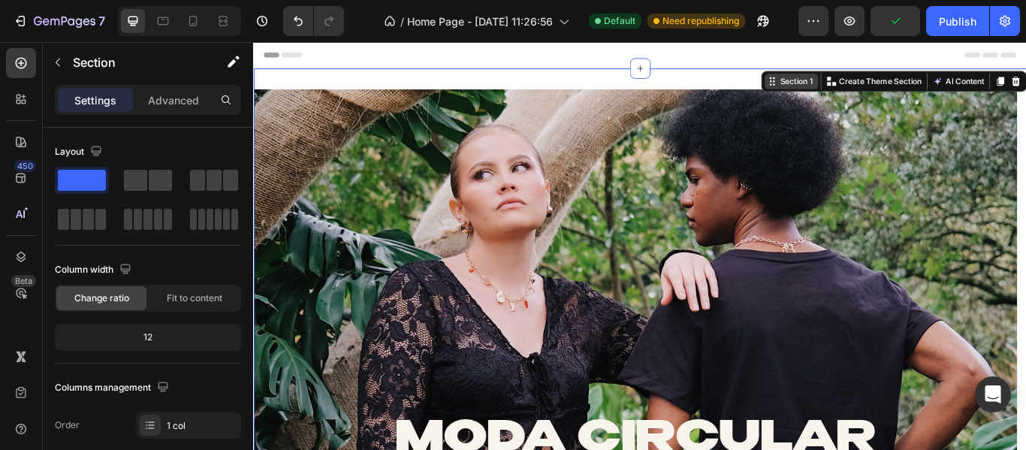
click at [851, 88] on icon at bounding box center [857, 88] width 12 height 12
click at [863, 90] on div "Section 1" at bounding box center [885, 88] width 44 height 14
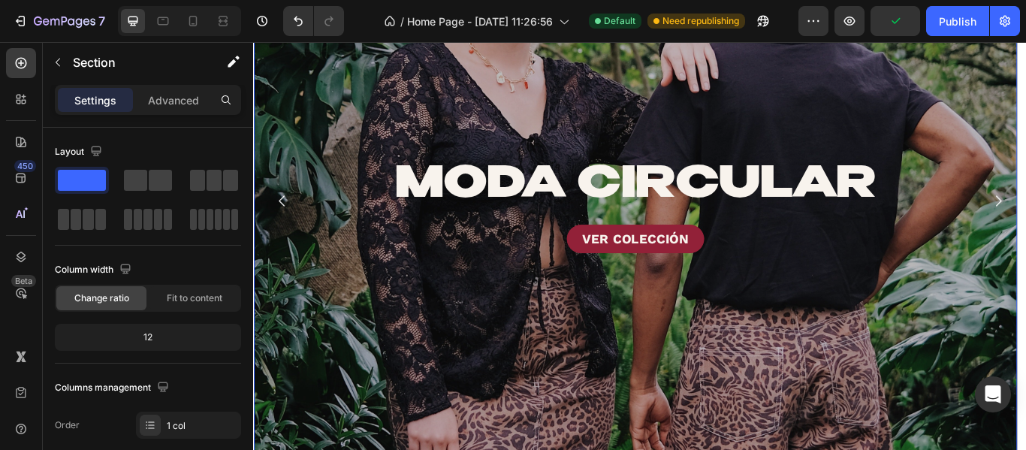
scroll to position [300, 0]
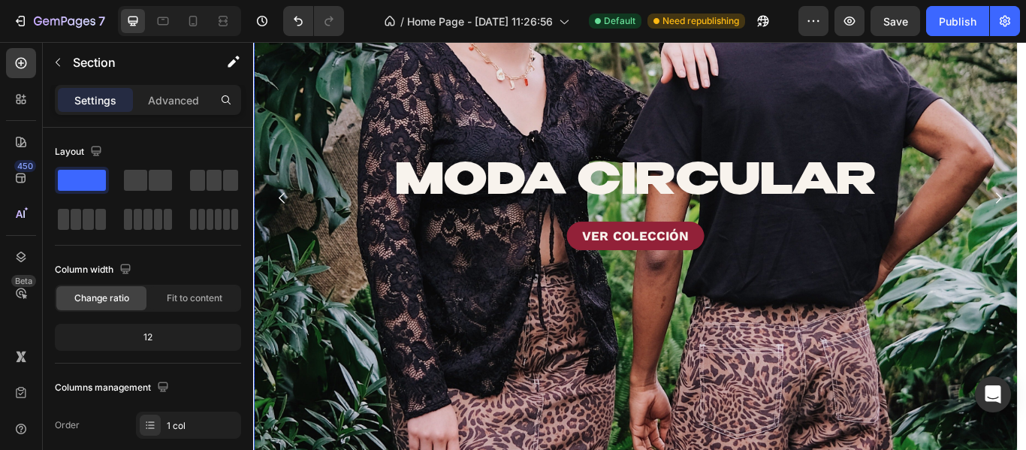
drag, startPoint x: 1116, startPoint y: 212, endPoint x: 909, endPoint y: 261, distance: 212.3
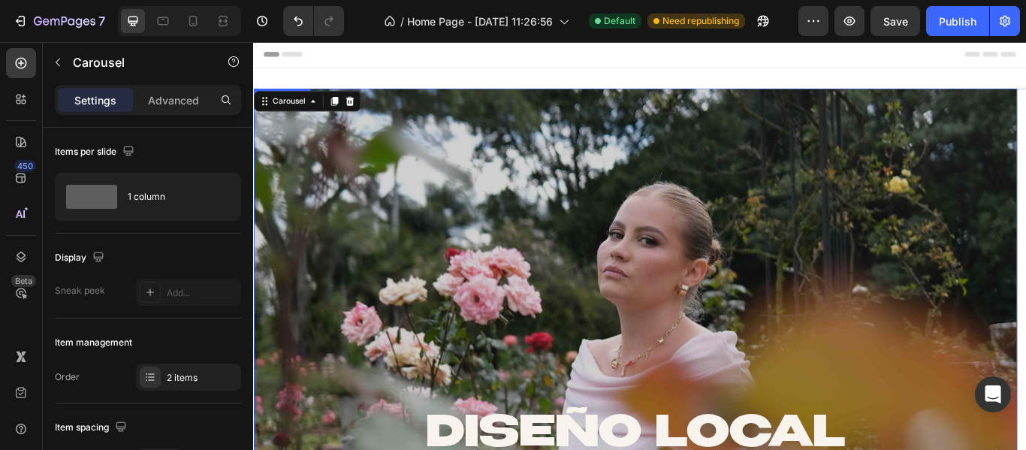
scroll to position [0, 0]
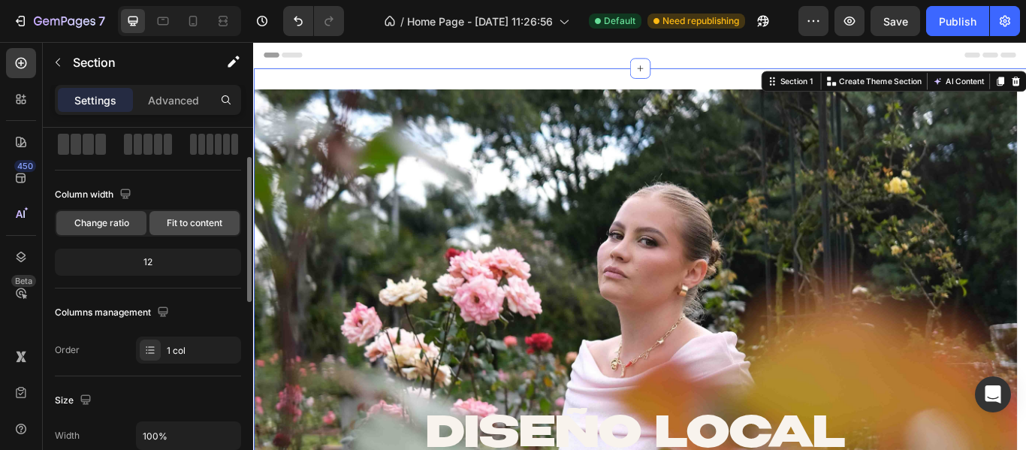
click at [176, 219] on span "Fit to content" at bounding box center [195, 223] width 56 height 14
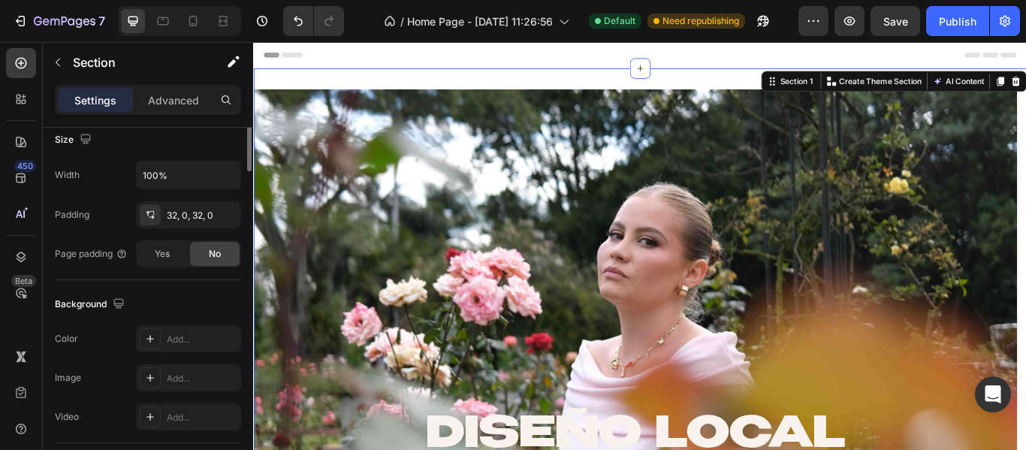
scroll to position [0, 0]
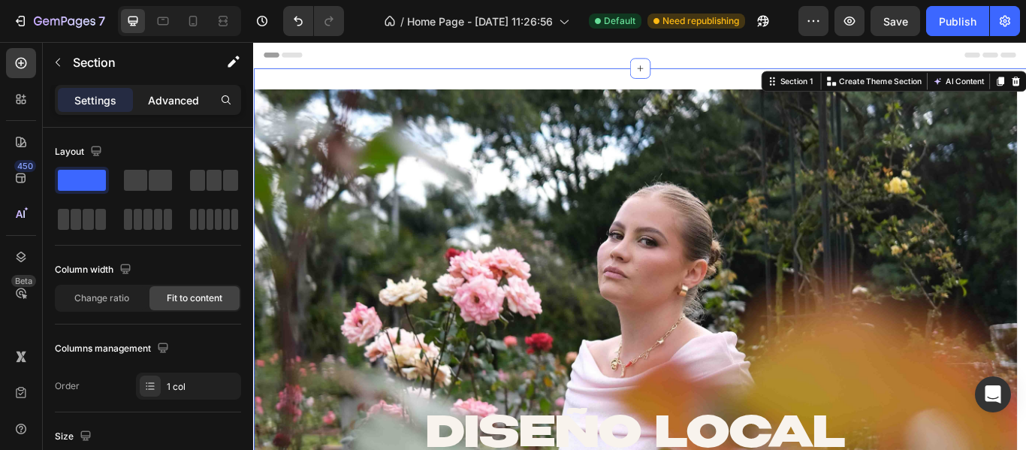
click at [146, 94] on div "Advanced" at bounding box center [173, 100] width 75 height 24
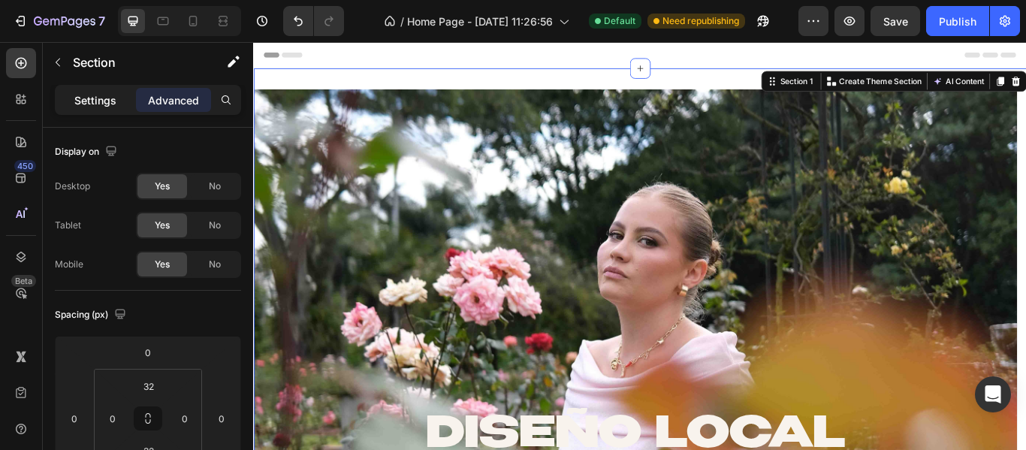
click at [106, 101] on p "Settings" at bounding box center [95, 100] width 42 height 16
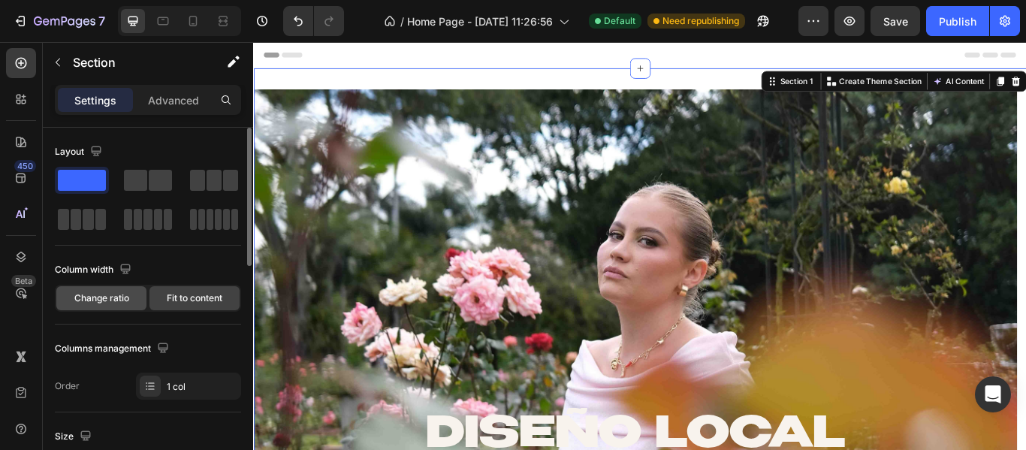
click at [111, 300] on span "Change ratio" at bounding box center [101, 298] width 55 height 14
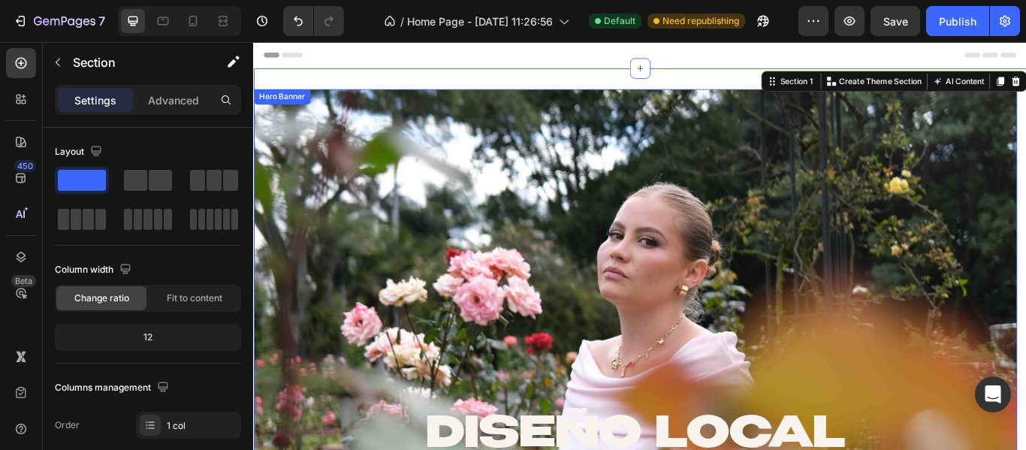
click at [302, 104] on div "Hero Banner" at bounding box center [286, 106] width 60 height 14
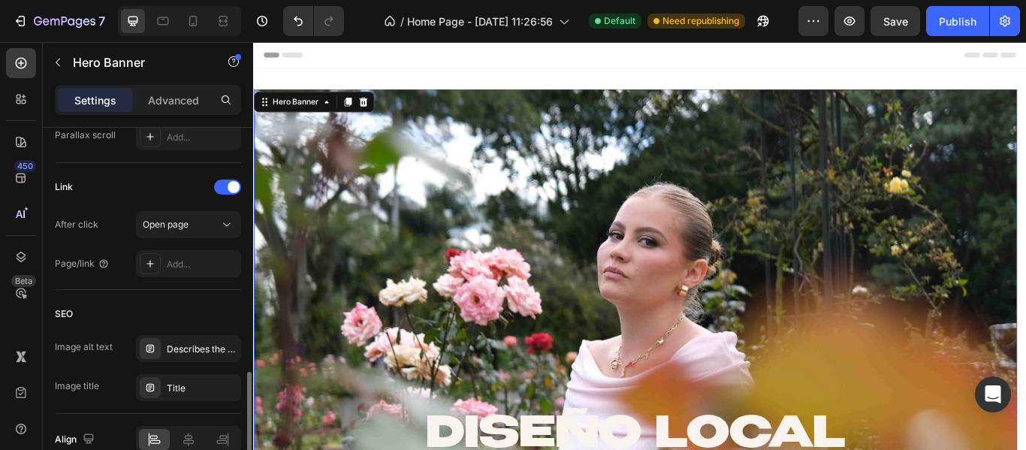
scroll to position [812, 0]
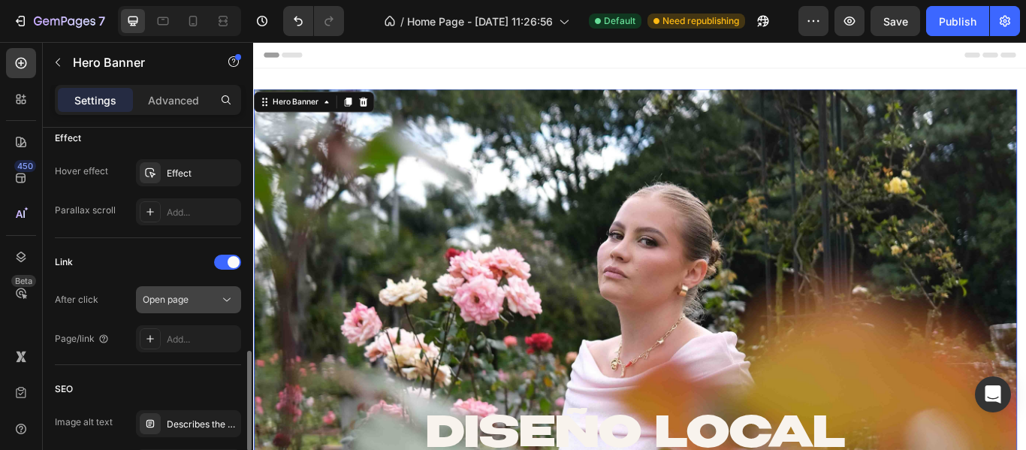
click at [149, 303] on span "Open page" at bounding box center [166, 299] width 46 height 11
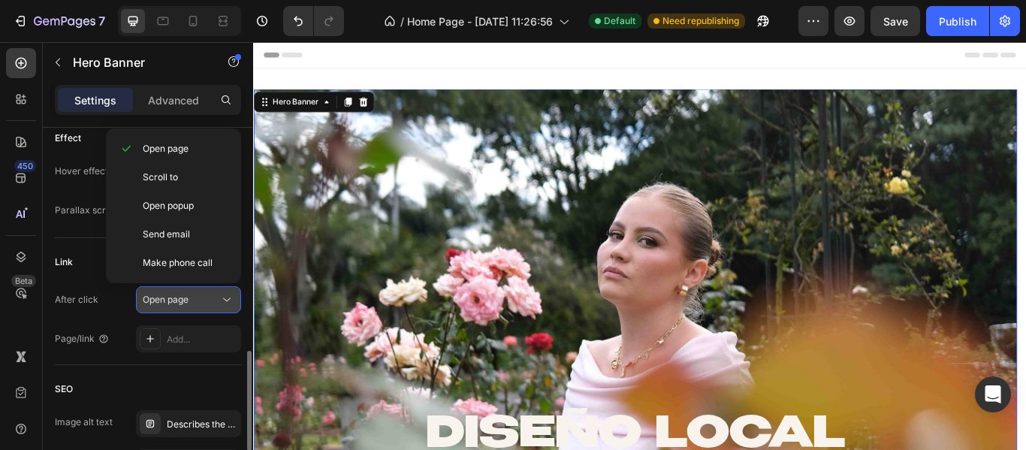
click at [149, 303] on span "Open page" at bounding box center [166, 299] width 46 height 11
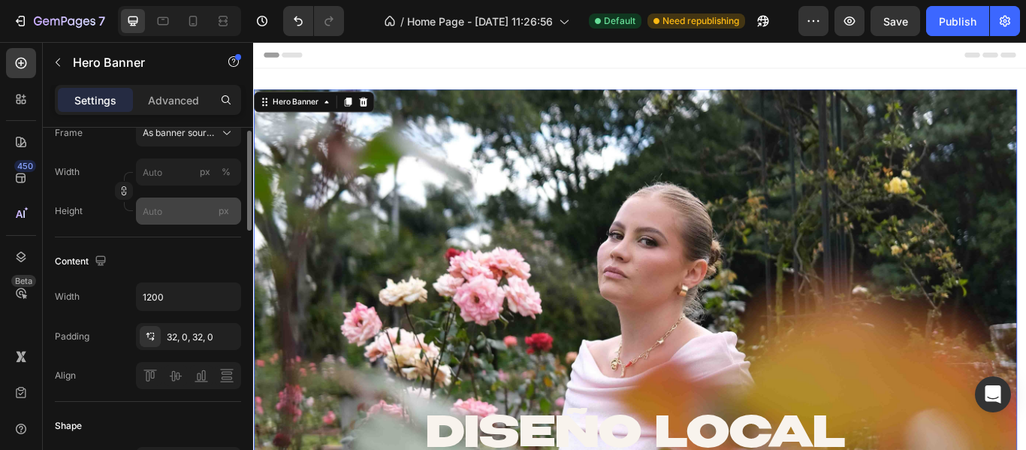
scroll to position [286, 0]
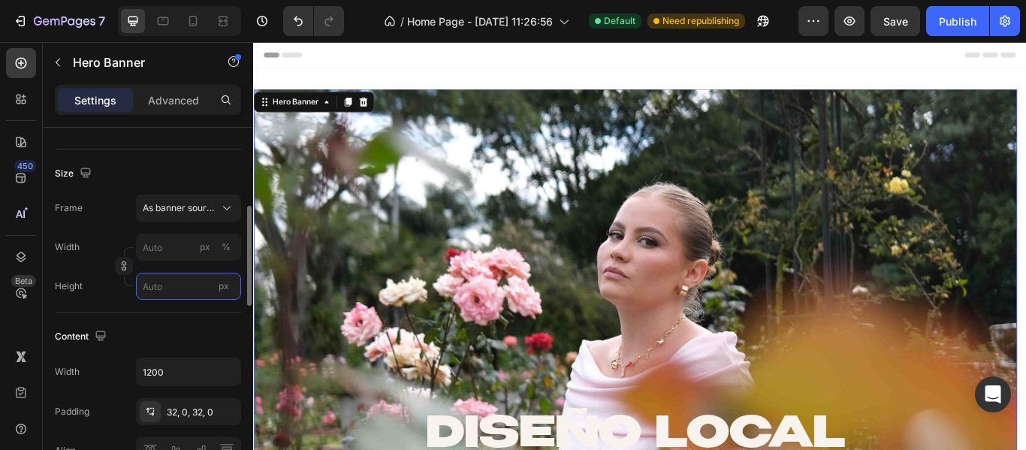
click at [191, 291] on input "px" at bounding box center [188, 286] width 105 height 27
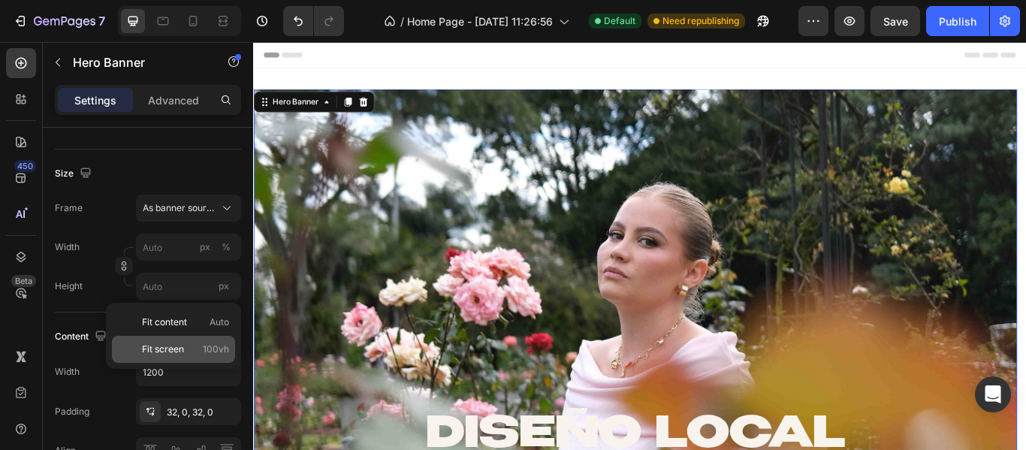
click at [175, 343] on span "Fit screen" at bounding box center [163, 349] width 42 height 14
type input "100"
type input "100 vh"
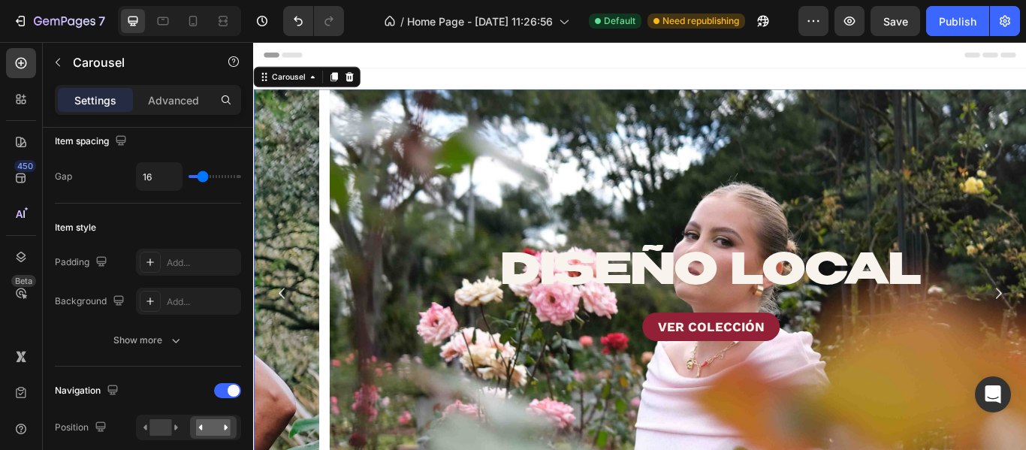
scroll to position [0, 0]
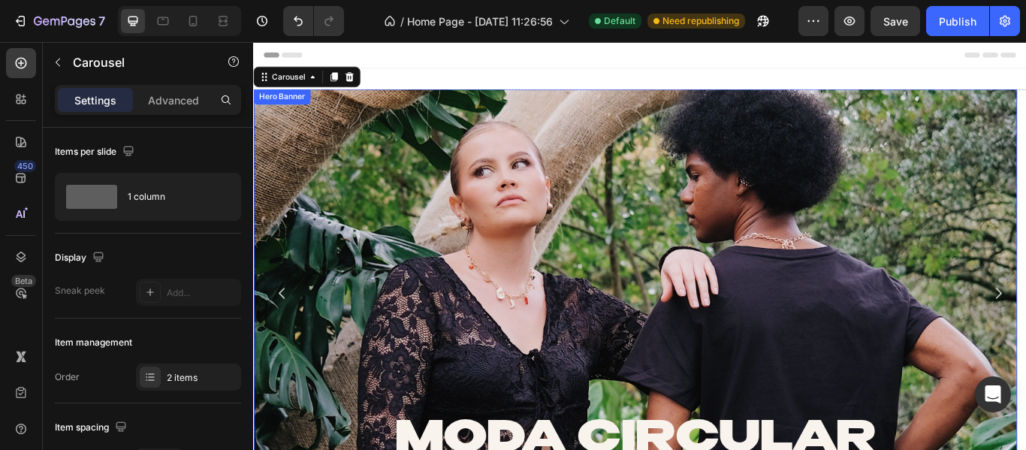
click at [507, 95] on div "MODA CIRCULAR Heading VER COLECCIÓN Button Hero Banner DISEÑO LOCAL Heading VER…" at bounding box center [703, 334] width 901 height 523
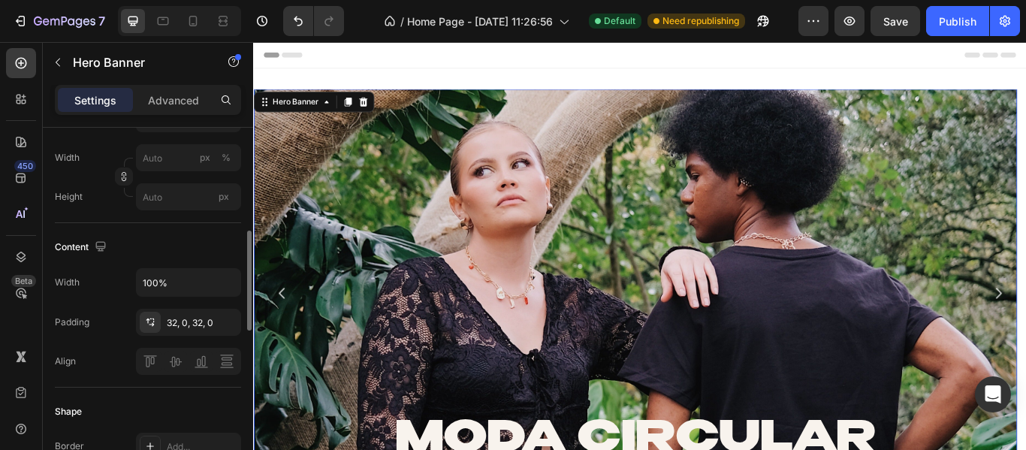
scroll to position [300, 0]
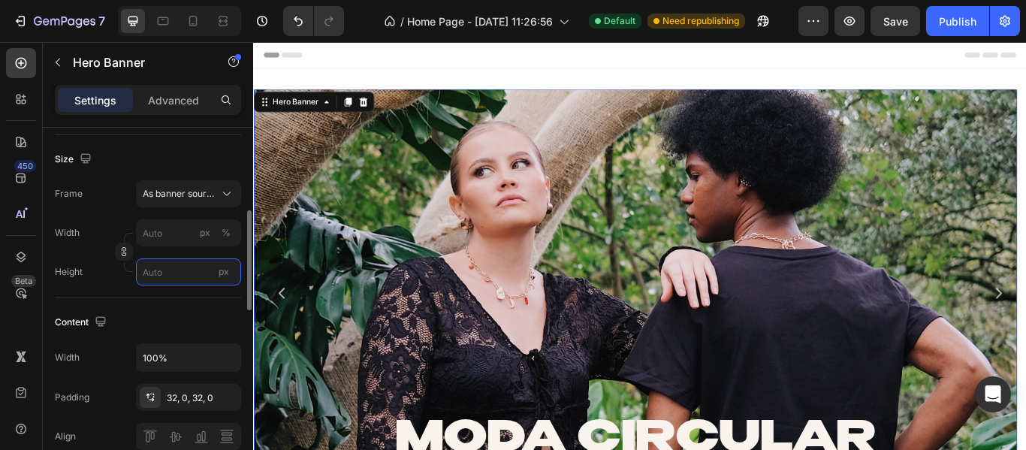
click at [173, 261] on input "px" at bounding box center [188, 271] width 105 height 27
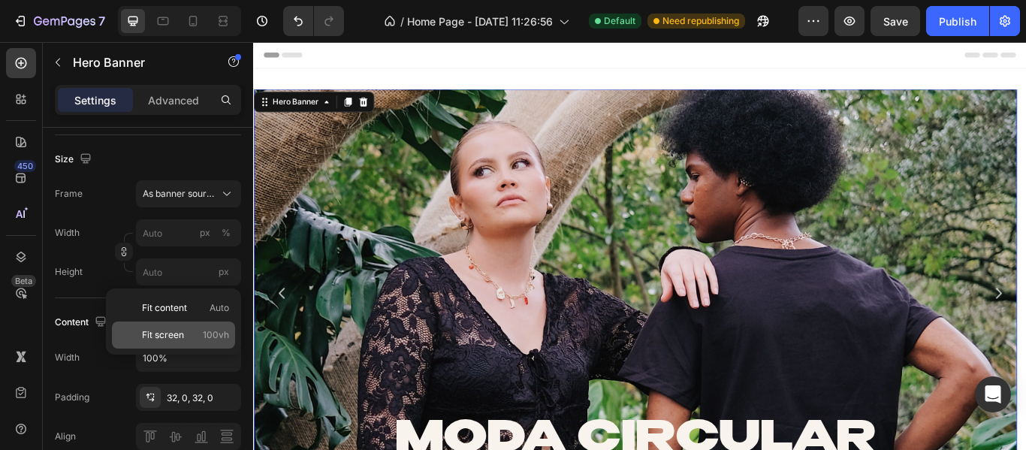
click at [167, 324] on div "Fit screen 100vh" at bounding box center [173, 334] width 123 height 27
type input "100"
type input "100 vh"
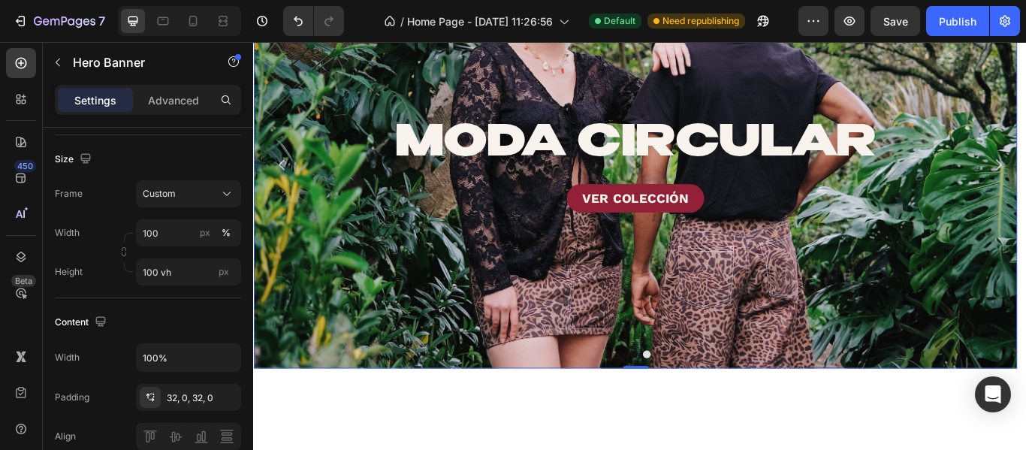
scroll to position [0, 0]
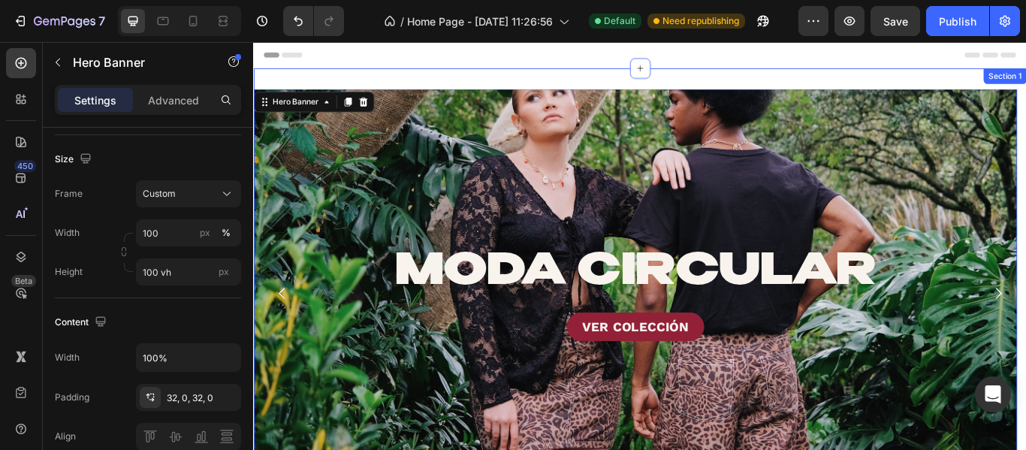
click at [377, 75] on div "MODA CIRCULAR Heading VER COLECCIÓN Button Hero Banner 0 DISEÑO LOCAL Heading V…" at bounding box center [703, 334] width 901 height 523
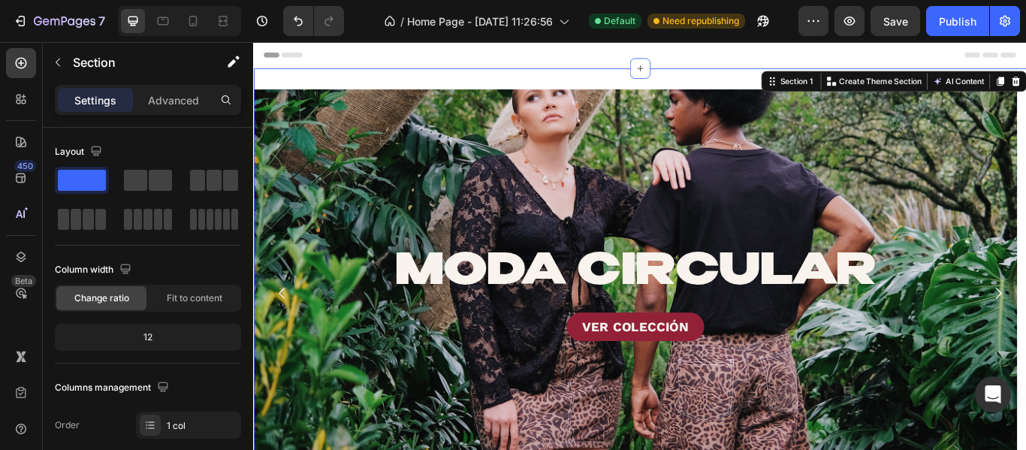
click at [324, 80] on div "MODA CIRCULAR Heading VER COLECCIÓN Button Hero Banner DISEÑO LOCAL Heading VER…" at bounding box center [703, 334] width 901 height 523
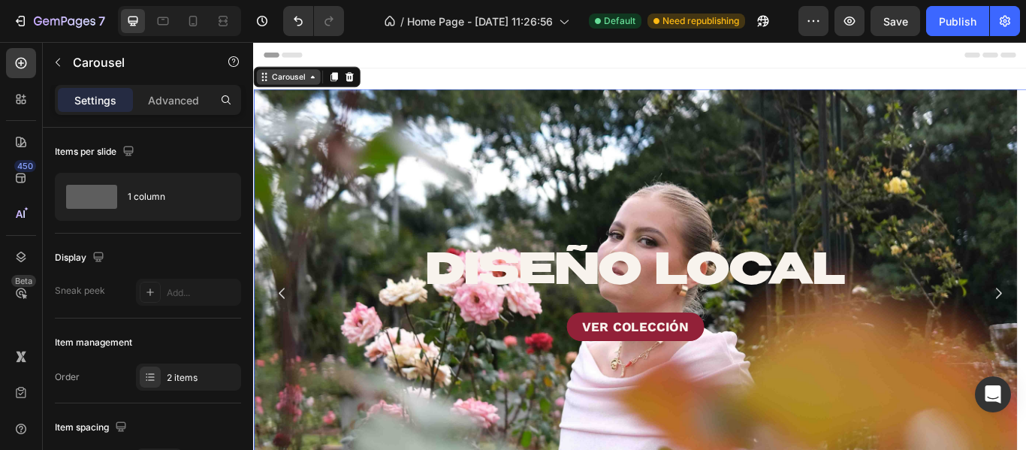
click at [303, 87] on div "Carousel" at bounding box center [294, 83] width 44 height 14
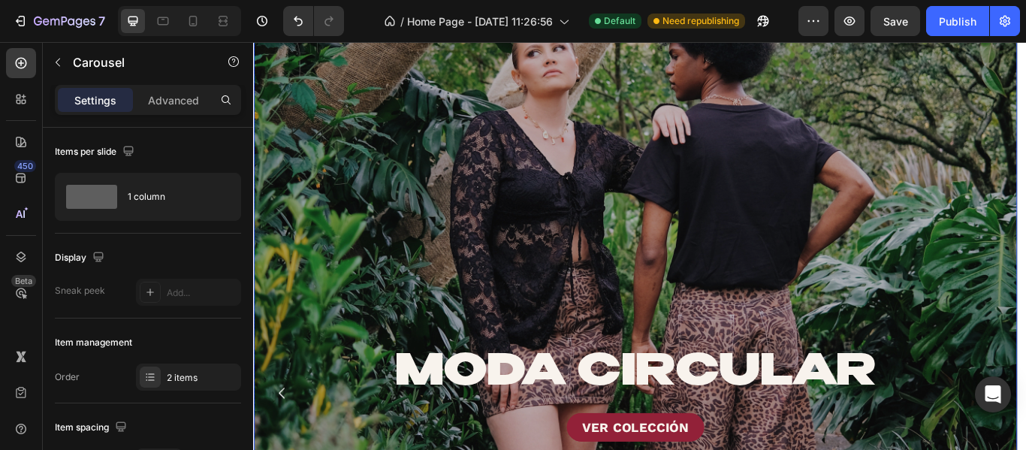
scroll to position [450, 0]
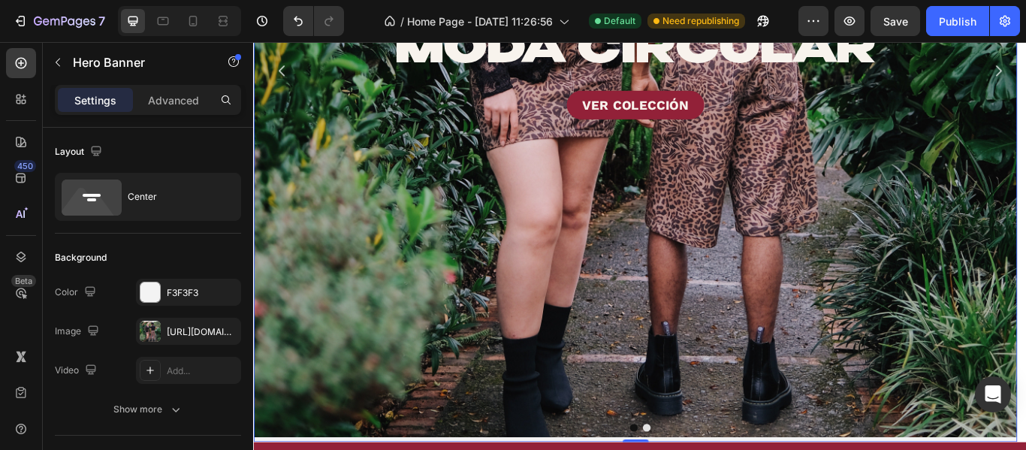
scroll to position [901, 0]
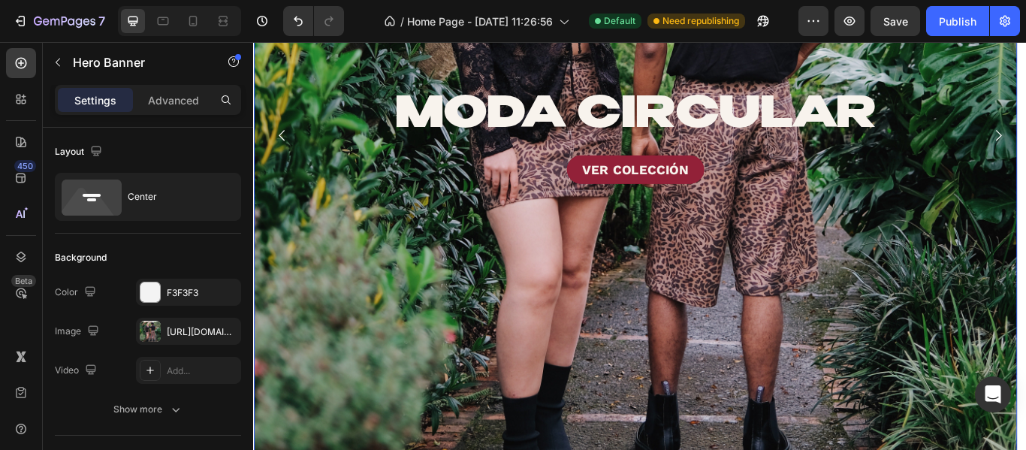
drag, startPoint x: 1108, startPoint y: 145, endPoint x: 526, endPoint y: 207, distance: 586.0
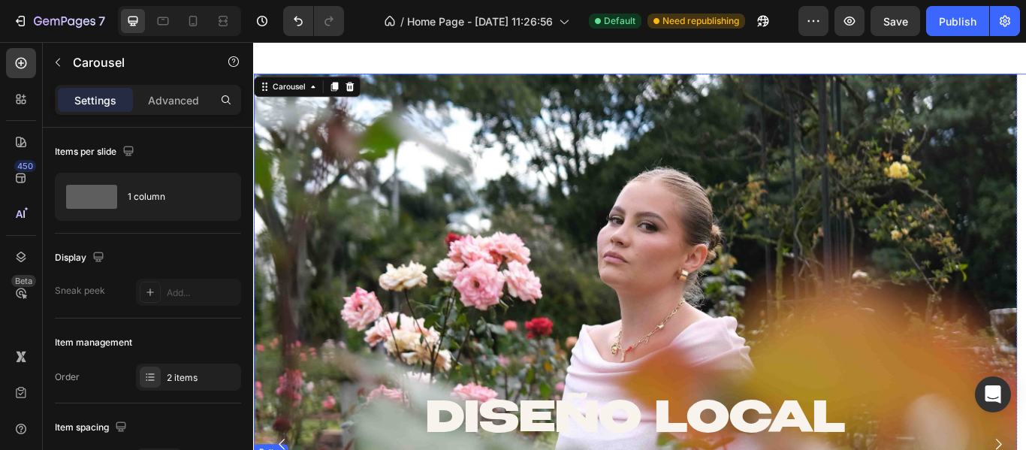
scroll to position [526, 0]
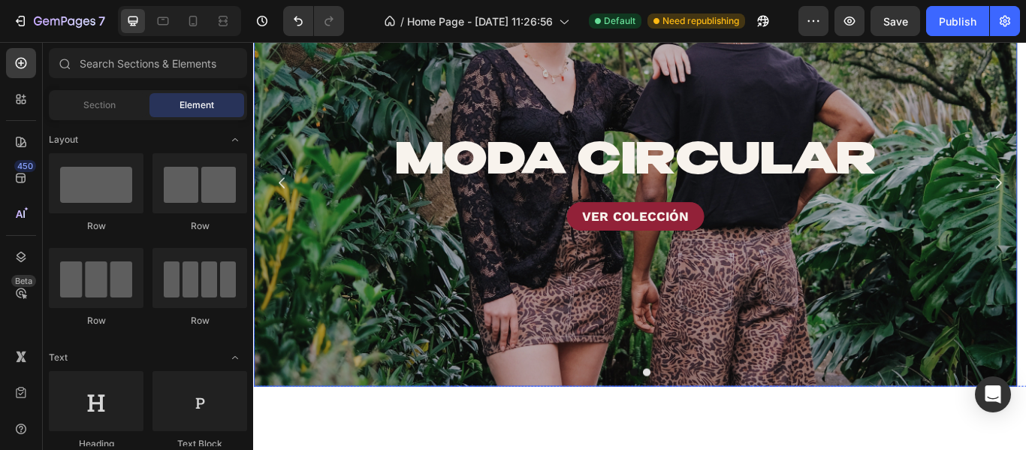
scroll to position [0, 0]
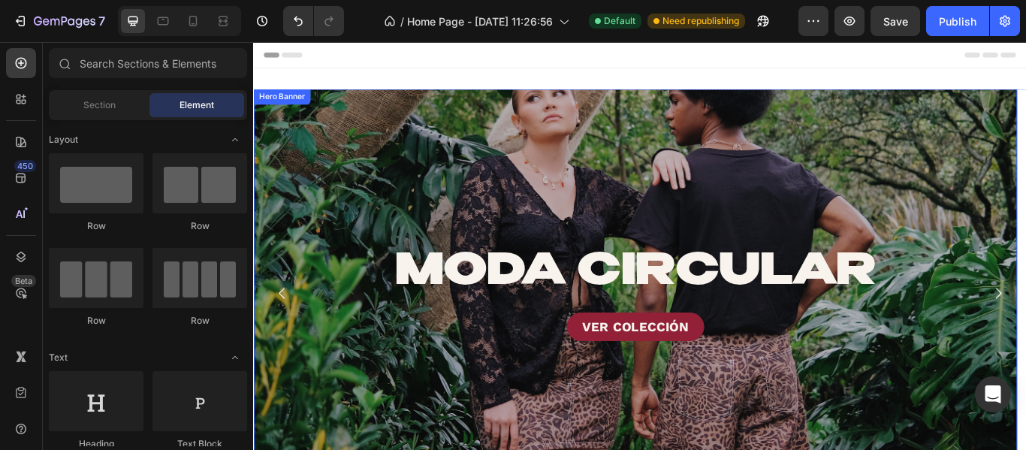
click at [360, 127] on div "Overlay" at bounding box center [698, 334] width 890 height 475
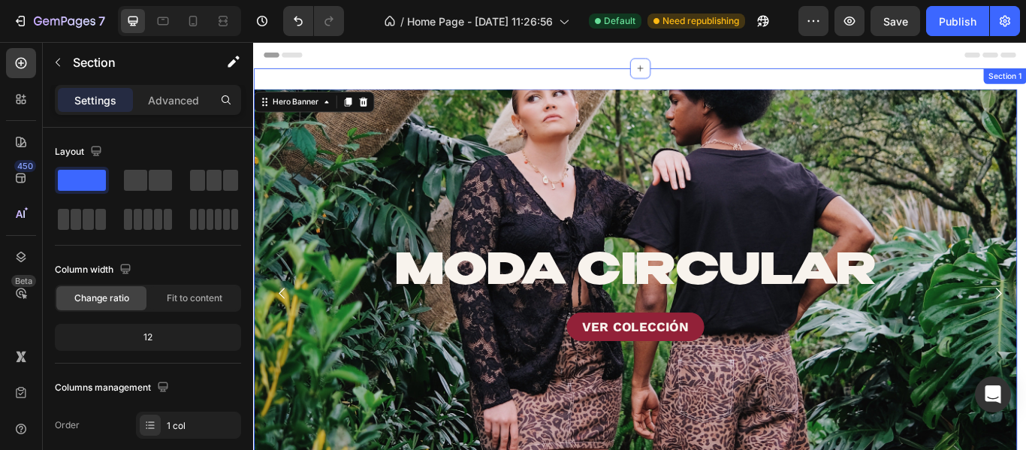
click at [297, 77] on div "MODA CIRCULAR Heading VER COLECCIÓN Button Hero Banner 0 DISEÑO LOCAL Heading V…" at bounding box center [703, 334] width 901 height 523
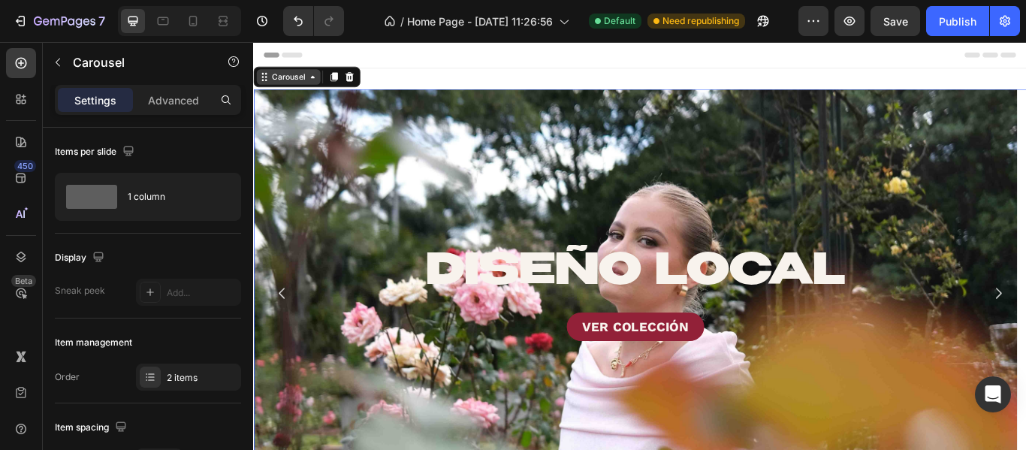
click at [301, 77] on div "Carousel" at bounding box center [294, 83] width 44 height 14
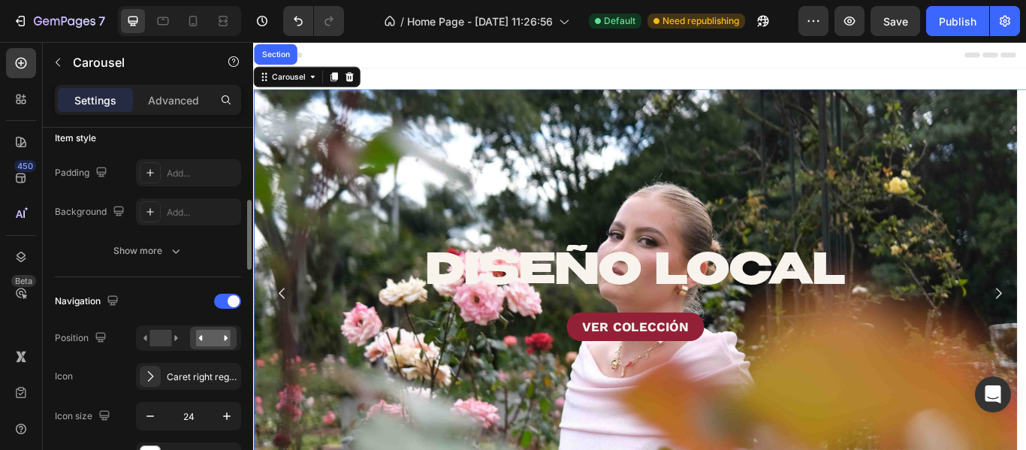
scroll to position [450, 0]
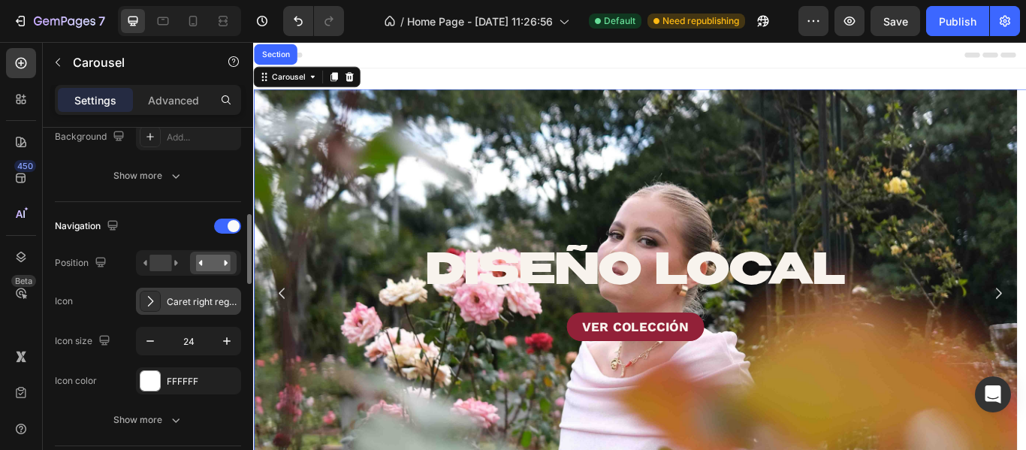
click at [162, 297] on div "Caret right regular" at bounding box center [188, 301] width 105 height 27
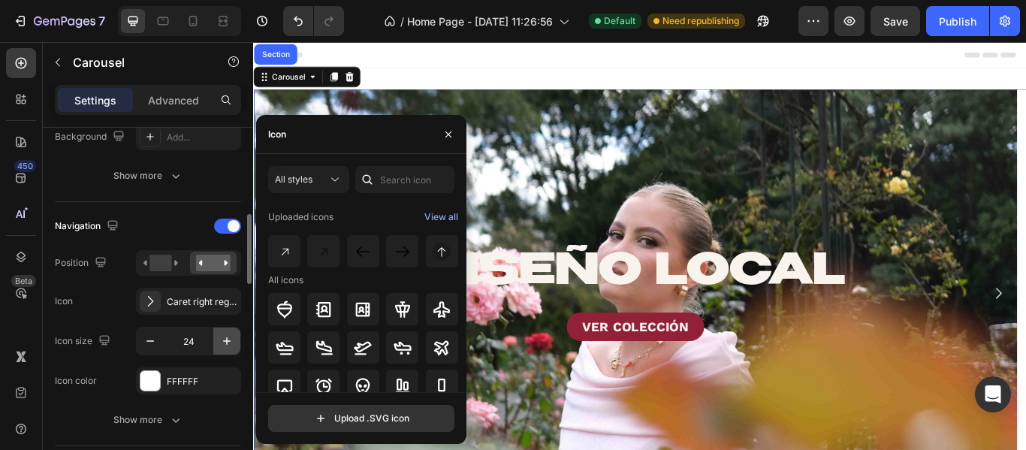
click at [222, 333] on icon "button" at bounding box center [226, 340] width 15 height 15
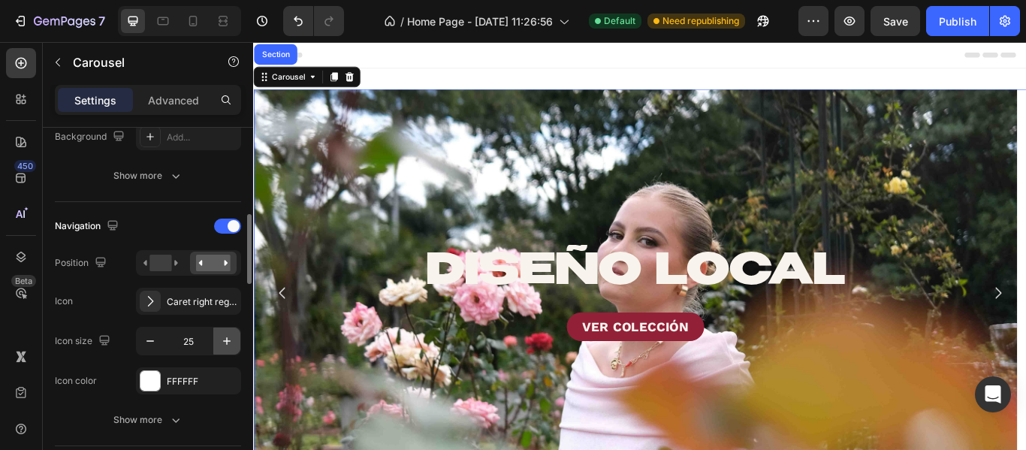
click at [222, 333] on icon "button" at bounding box center [226, 340] width 15 height 15
click at [150, 342] on icon "button" at bounding box center [150, 340] width 15 height 15
type input "25"
click at [191, 295] on div "Caret right regular" at bounding box center [202, 302] width 71 height 14
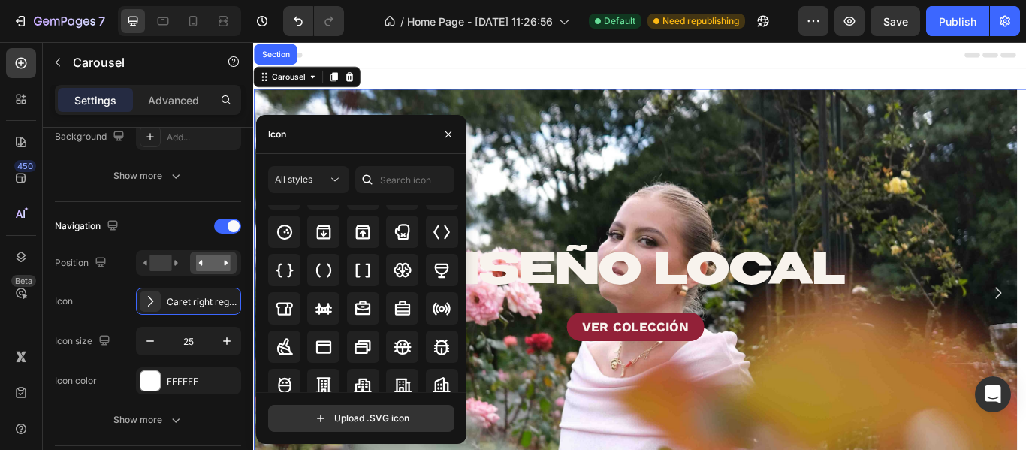
scroll to position [1544, 0]
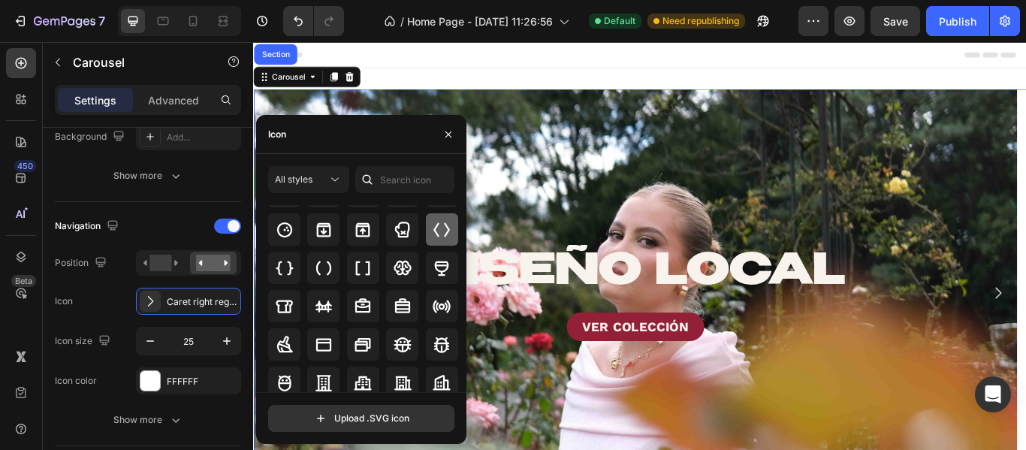
click at [438, 232] on icon at bounding box center [441, 230] width 18 height 18
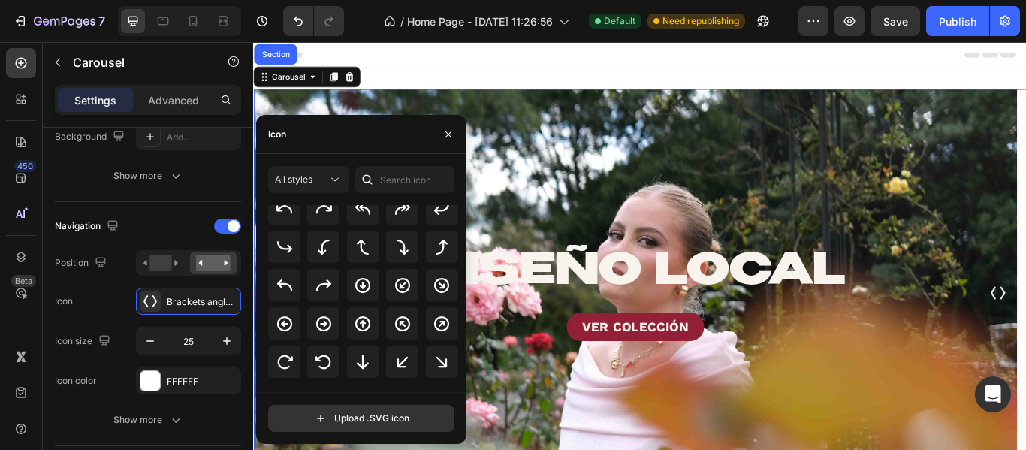
scroll to position [0, 0]
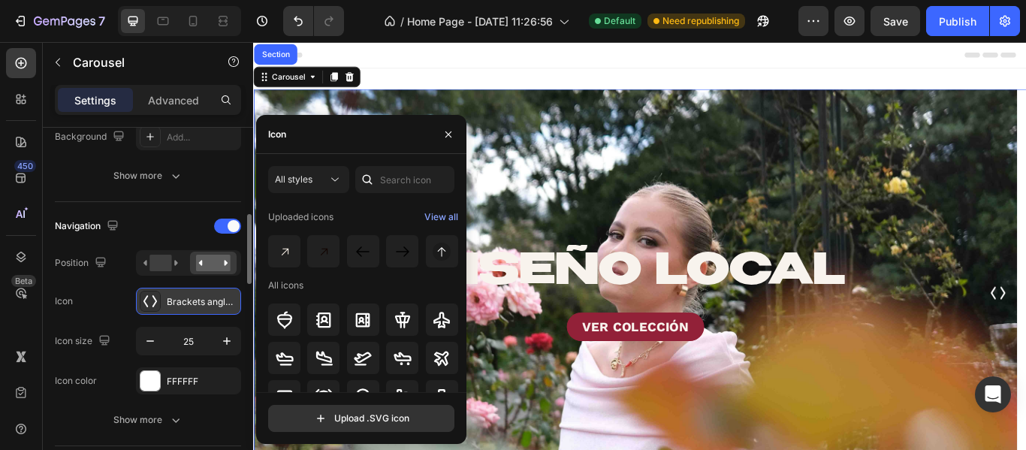
click at [167, 308] on div "Brackets angle bold" at bounding box center [202, 302] width 71 height 14
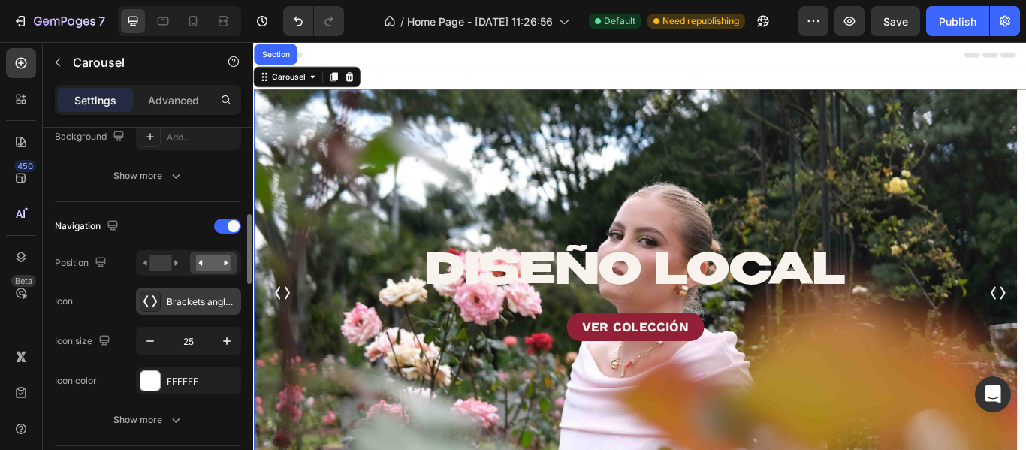
click at [167, 308] on div "Brackets angle bold" at bounding box center [202, 302] width 71 height 14
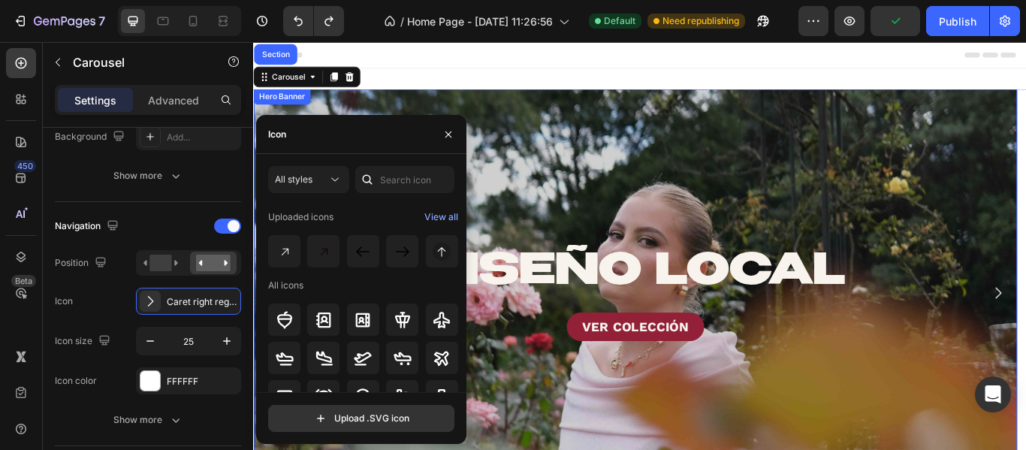
drag, startPoint x: 568, startPoint y: 212, endPoint x: 556, endPoint y: 211, distance: 12.0
click at [568, 212] on div "Overlay" at bounding box center [698, 334] width 890 height 475
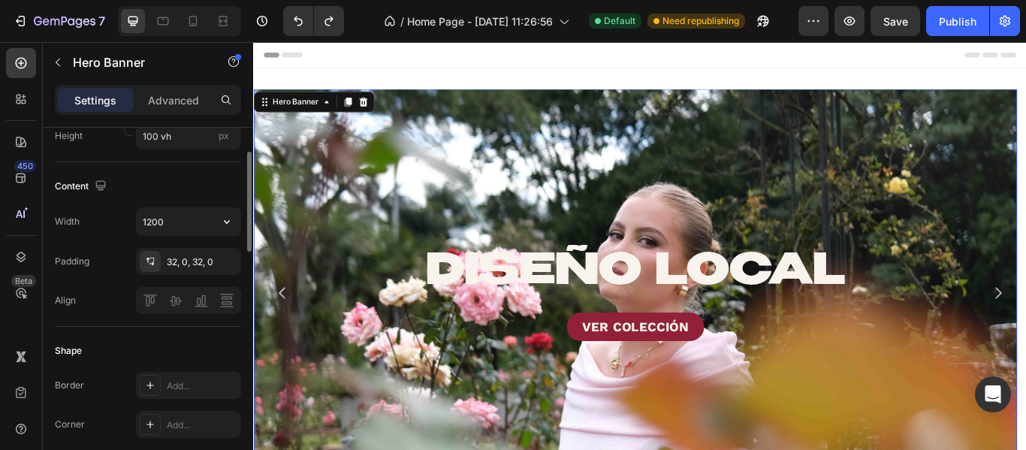
scroll to position [286, 0]
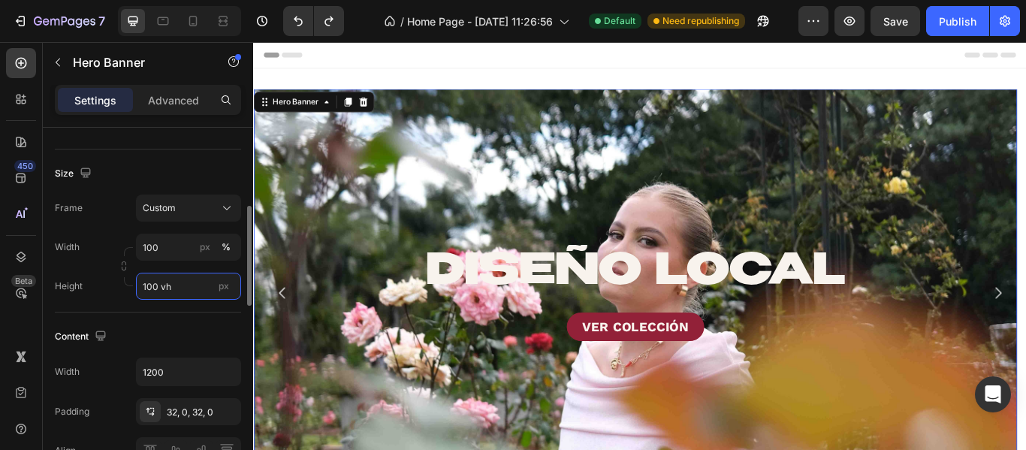
click at [170, 274] on input "100 vh" at bounding box center [188, 286] width 105 height 27
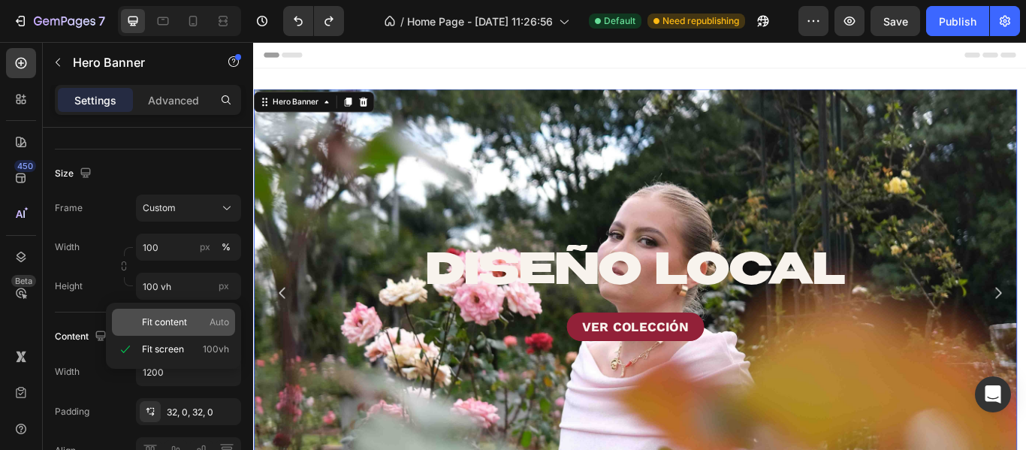
click at [156, 321] on span "Fit content" at bounding box center [164, 322] width 45 height 14
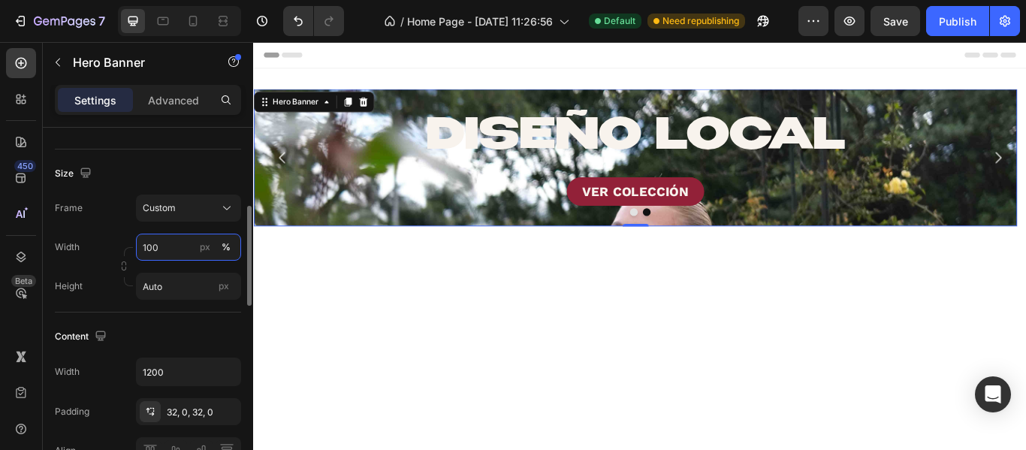
click at [164, 250] on input "100" at bounding box center [188, 247] width 105 height 27
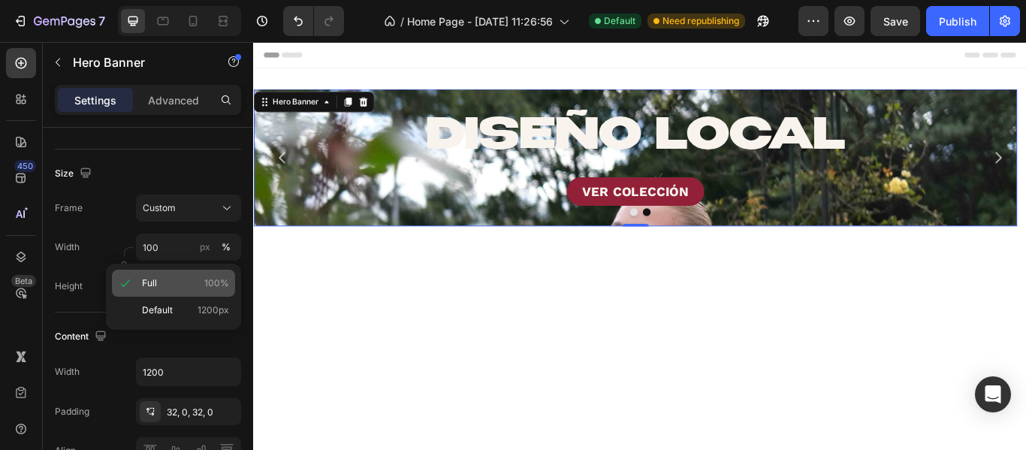
click at [140, 280] on div "Full 100%" at bounding box center [173, 283] width 123 height 27
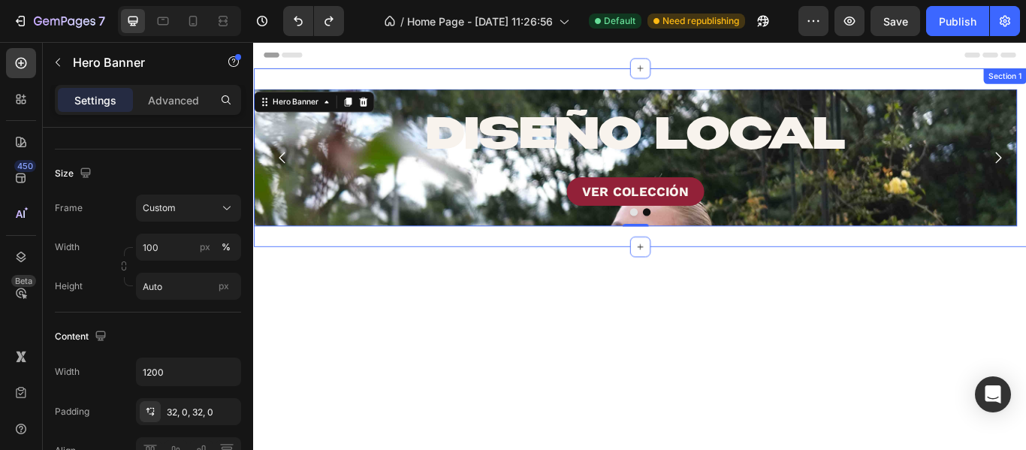
type input "100 vh"
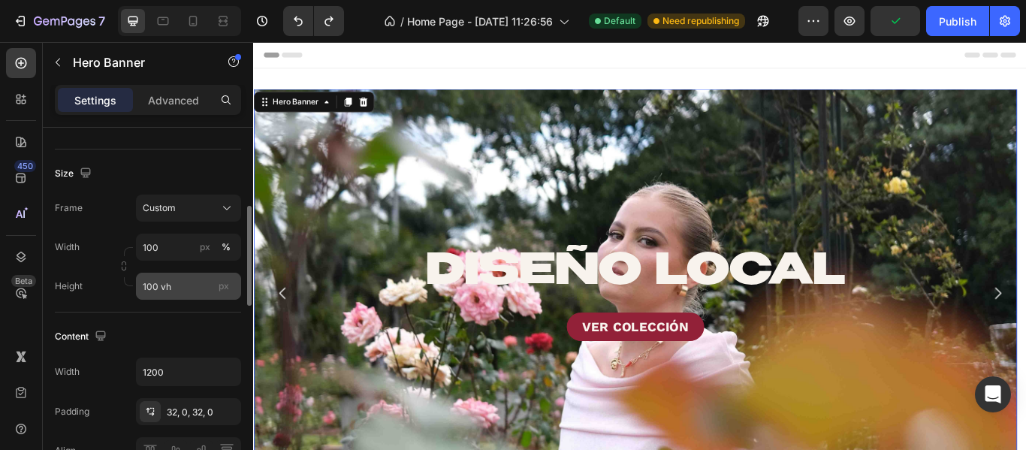
click at [215, 286] on div "px" at bounding box center [223, 286] width 23 height 20
click at [215, 286] on input "100 vh" at bounding box center [188, 286] width 105 height 27
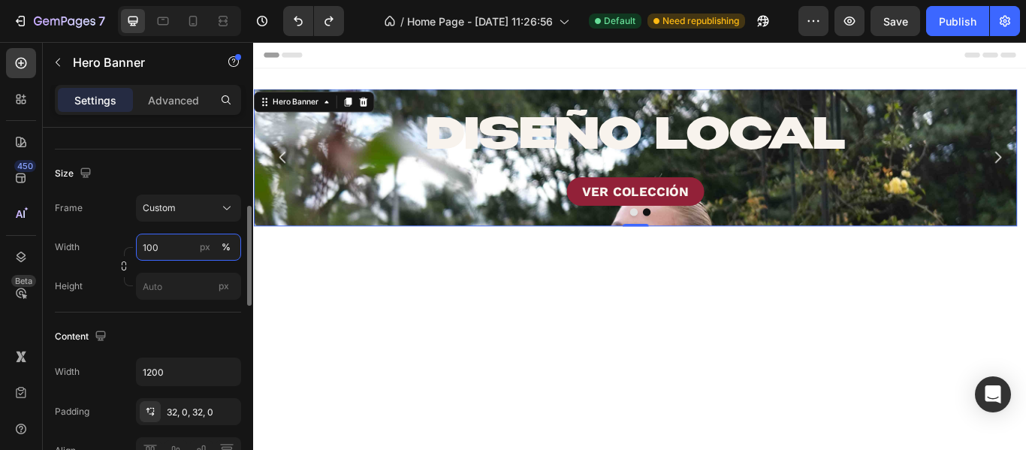
click at [173, 250] on input "100" at bounding box center [188, 247] width 105 height 27
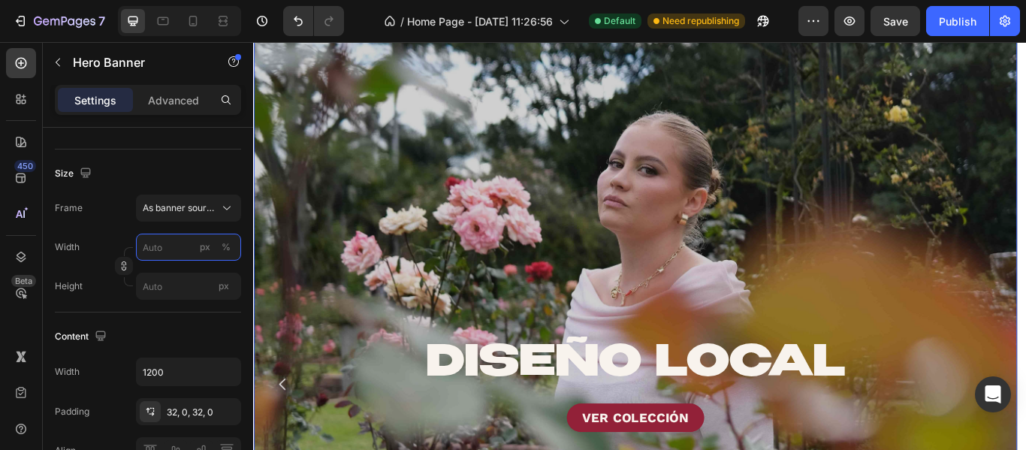
scroll to position [150, 0]
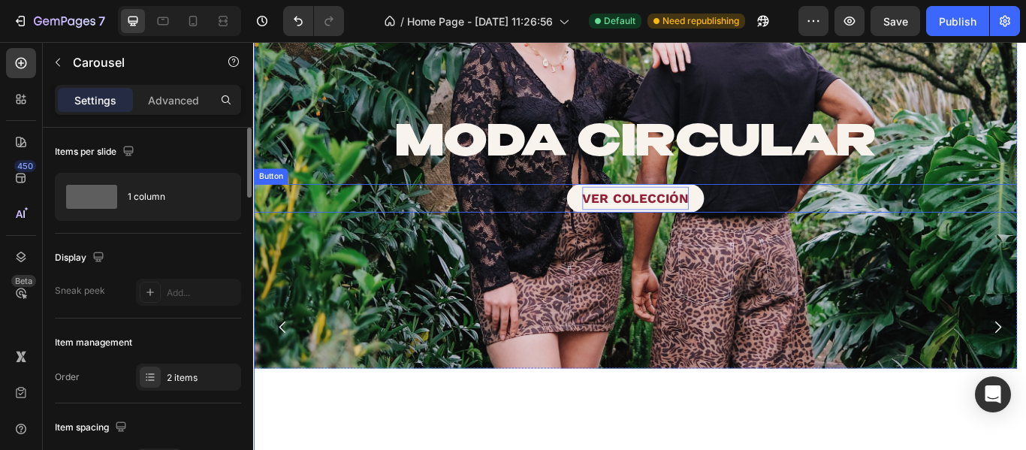
scroll to position [0, 0]
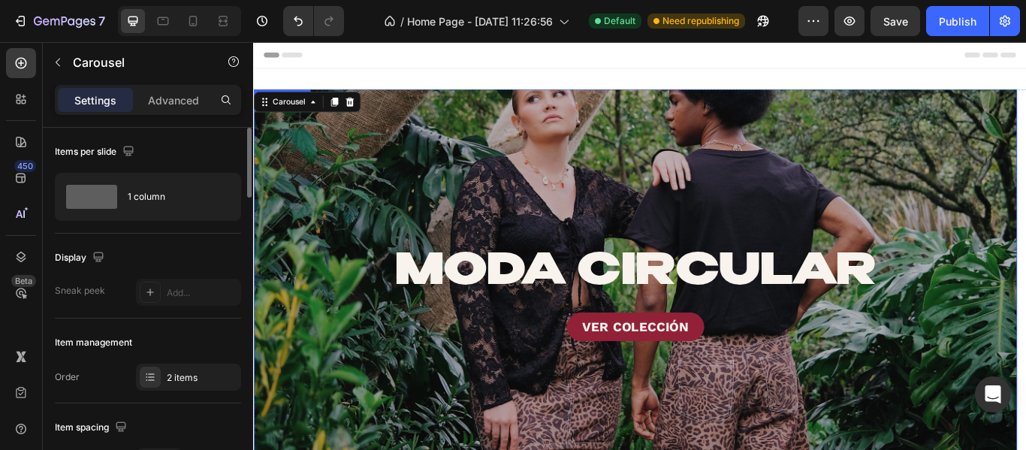
click at [598, 183] on div "Overlay" at bounding box center [698, 334] width 890 height 475
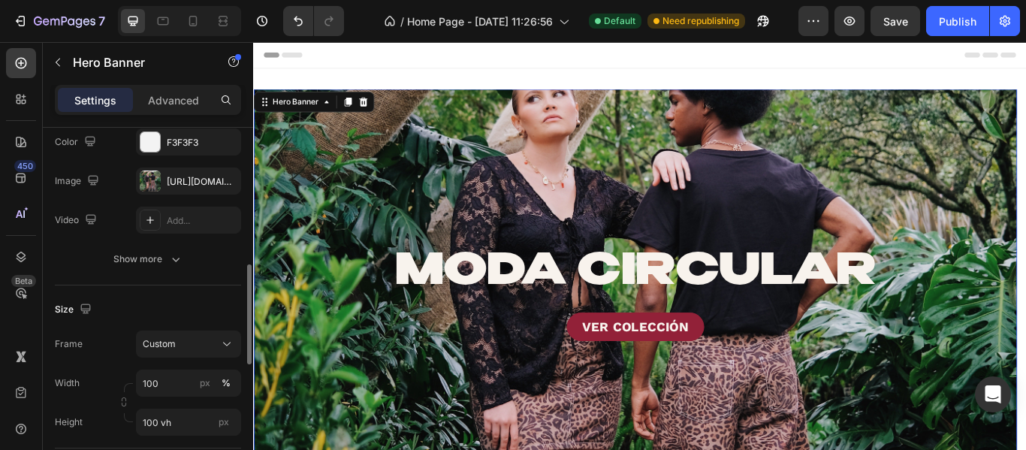
scroll to position [375, 0]
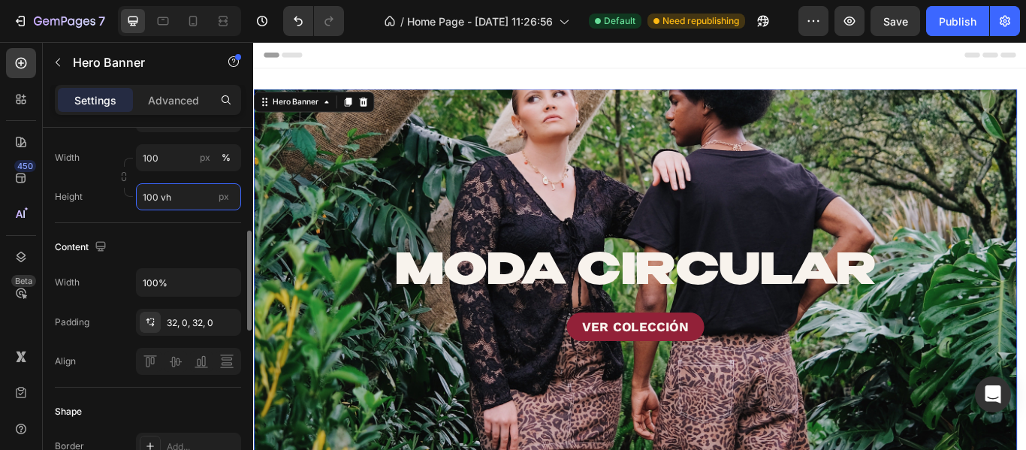
click at [164, 197] on input "100 vh" at bounding box center [188, 196] width 105 height 27
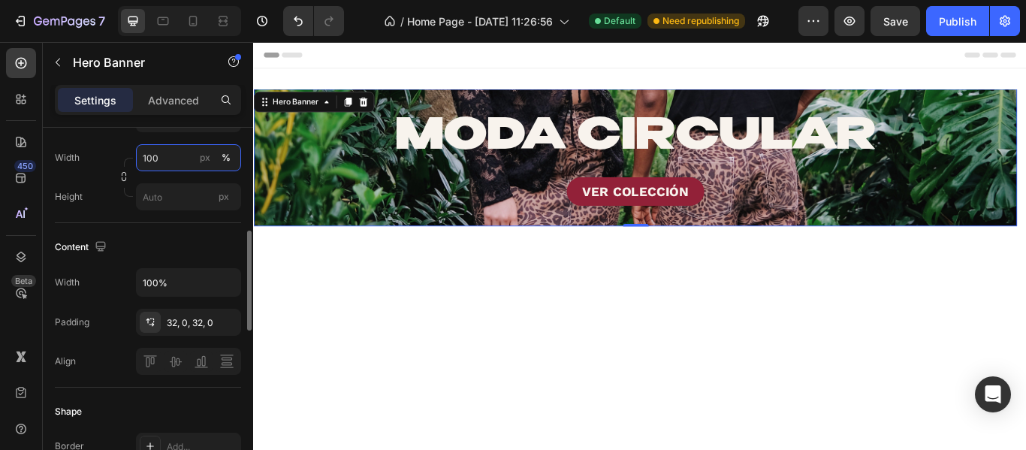
click at [173, 164] on input "100" at bounding box center [188, 157] width 105 height 27
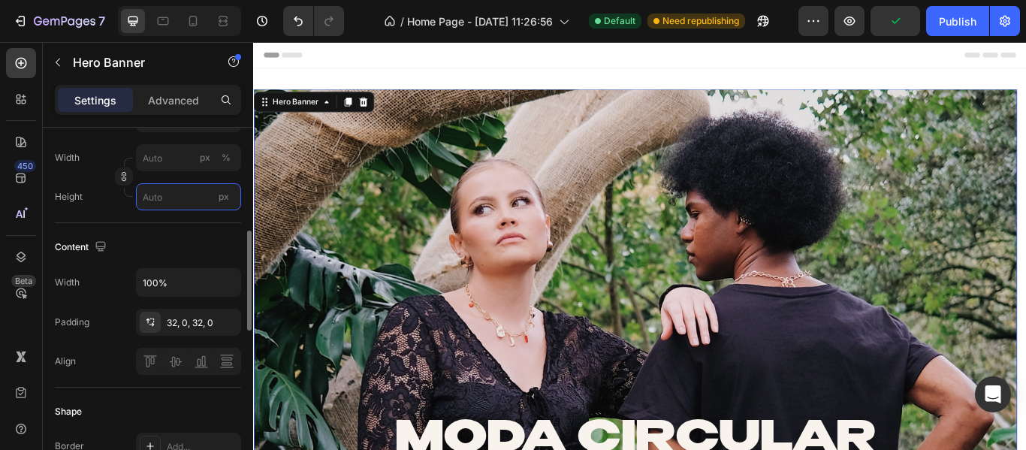
click at [179, 196] on input "px" at bounding box center [188, 196] width 105 height 27
click at [182, 158] on input "px %" at bounding box center [188, 157] width 105 height 27
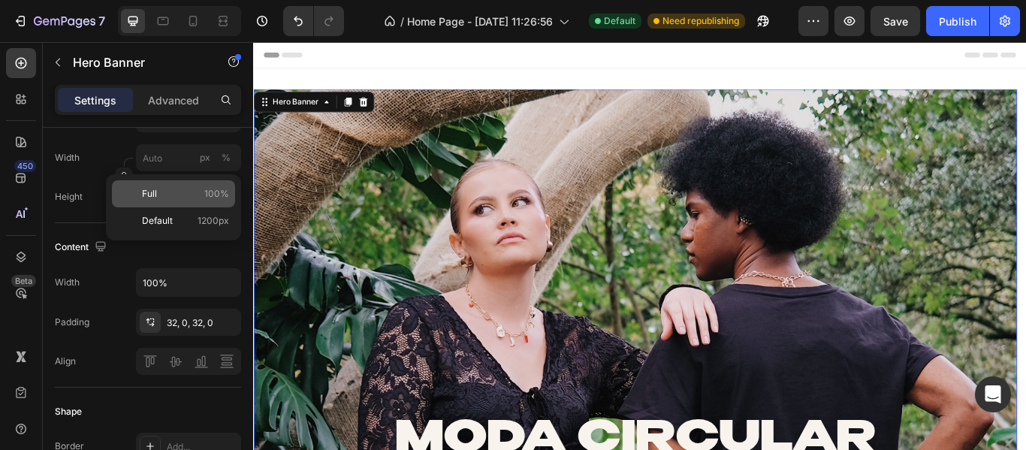
click at [191, 190] on p "Full 100%" at bounding box center [185, 194] width 87 height 14
type input "100"
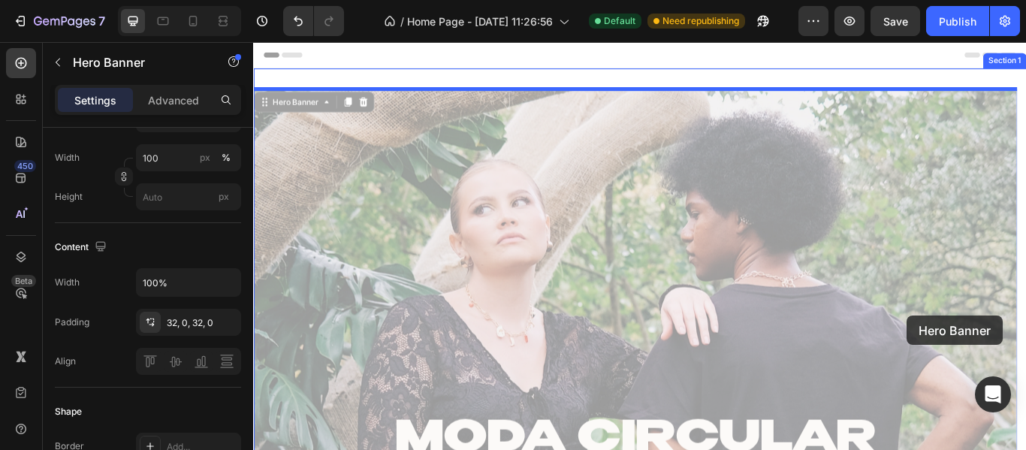
drag, startPoint x: 1068, startPoint y: 364, endPoint x: 1029, endPoint y: 360, distance: 40.0
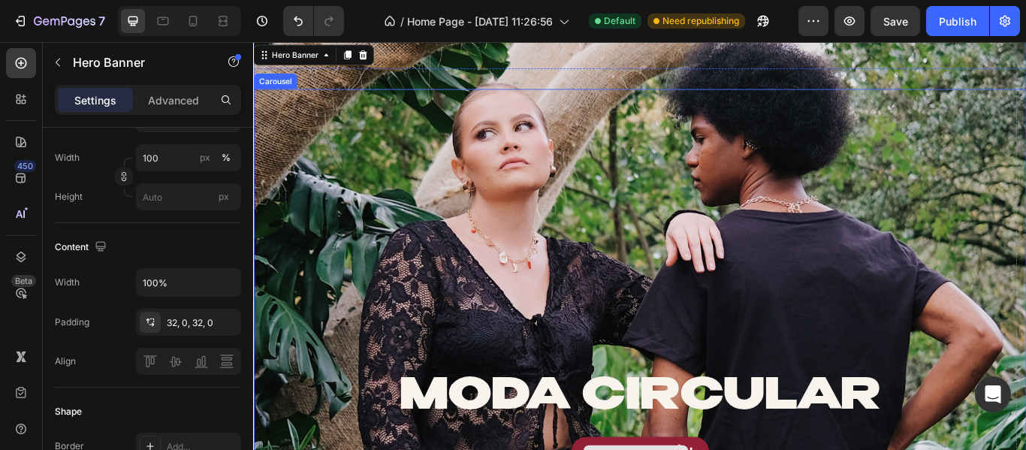
scroll to position [150, 0]
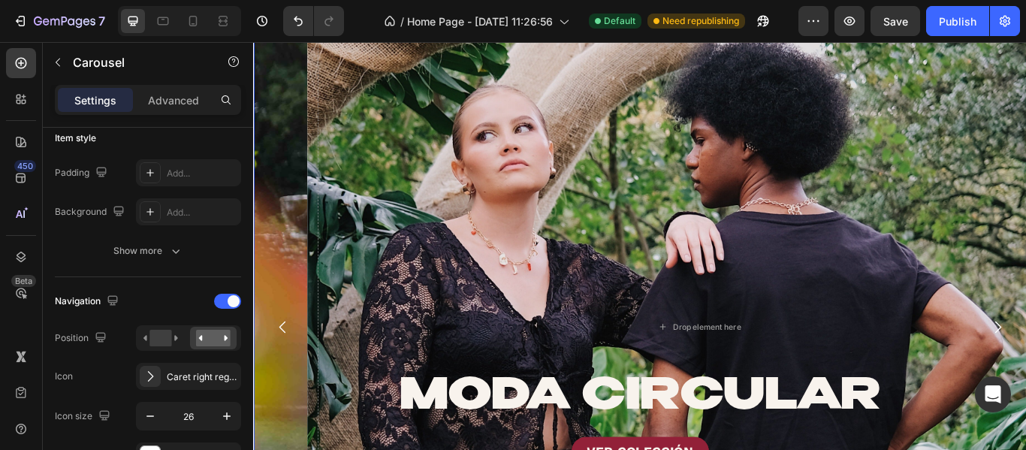
scroll to position [0, 0]
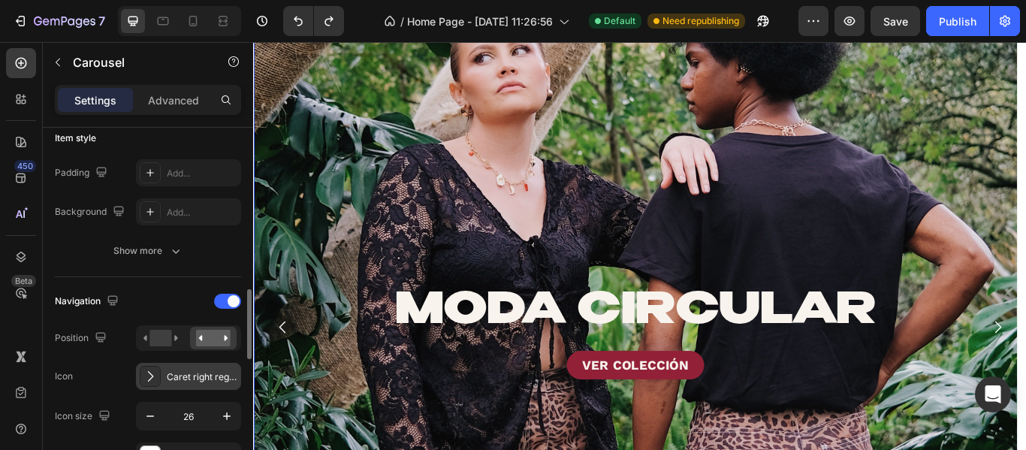
scroll to position [450, 0]
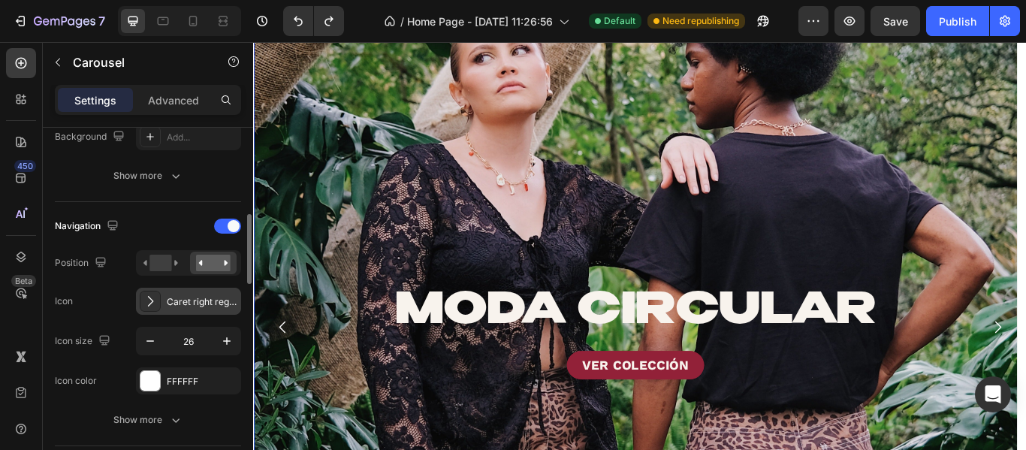
click at [181, 300] on div "Caret right regular" at bounding box center [202, 302] width 71 height 14
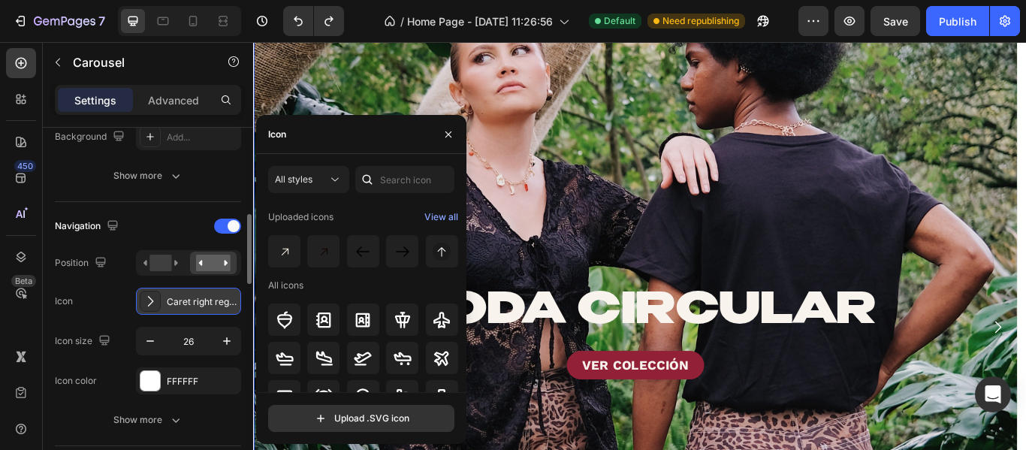
click at [181, 300] on div "Caret right regular" at bounding box center [202, 302] width 71 height 14
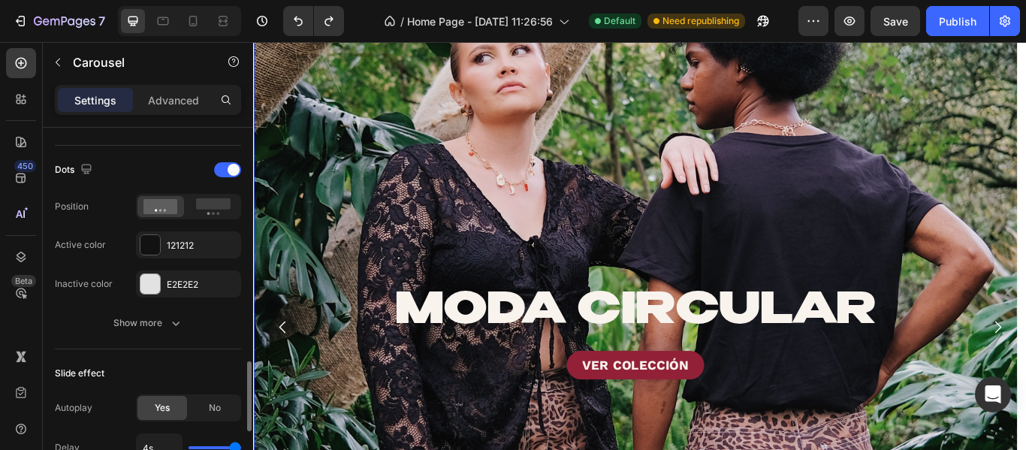
scroll to position [826, 0]
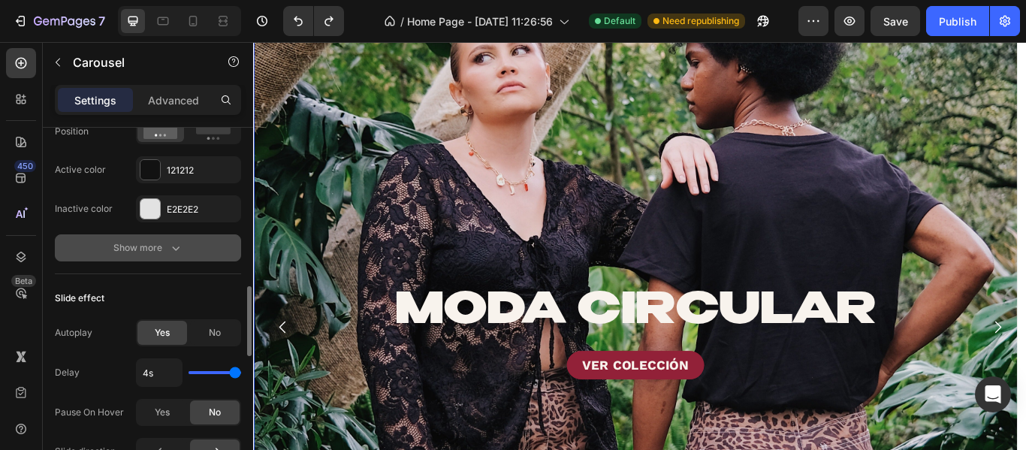
click at [153, 252] on div "Show more" at bounding box center [148, 247] width 70 height 15
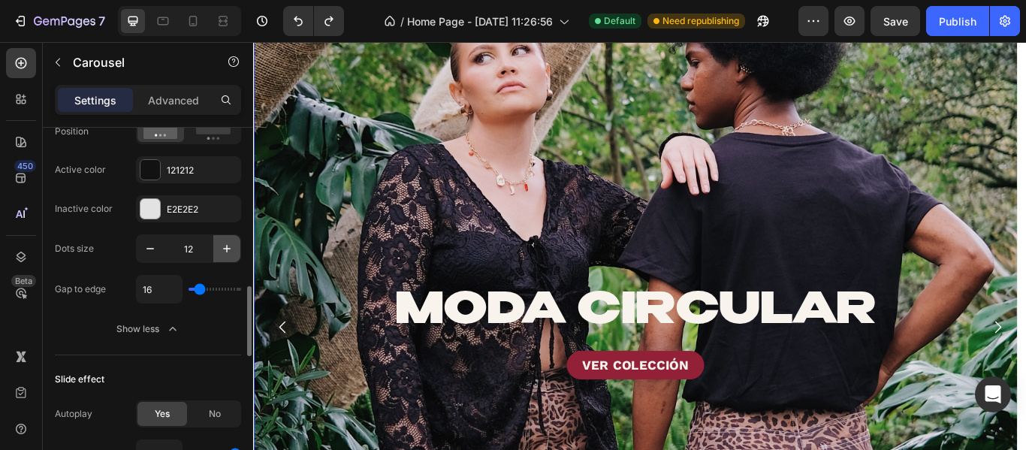
click at [222, 249] on icon "button" at bounding box center [226, 248] width 15 height 15
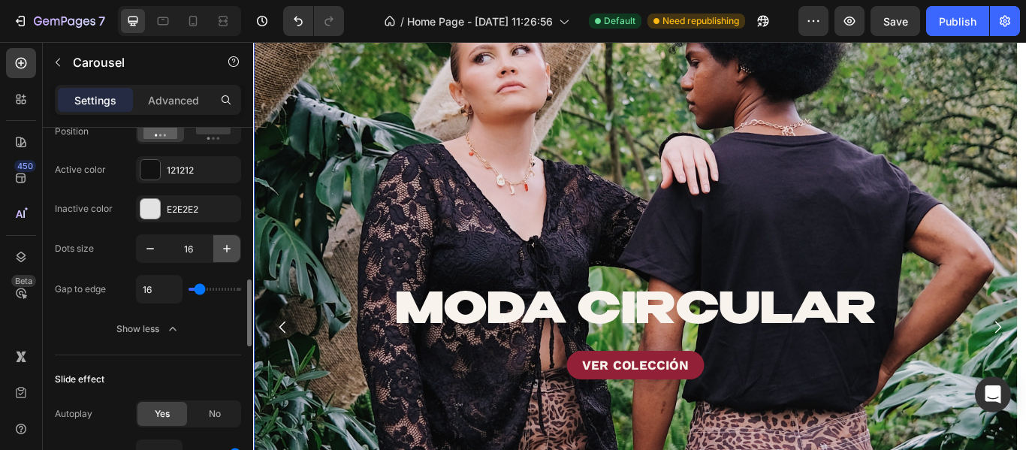
click at [222, 249] on icon "button" at bounding box center [226, 248] width 15 height 15
type input "18"
type input "12"
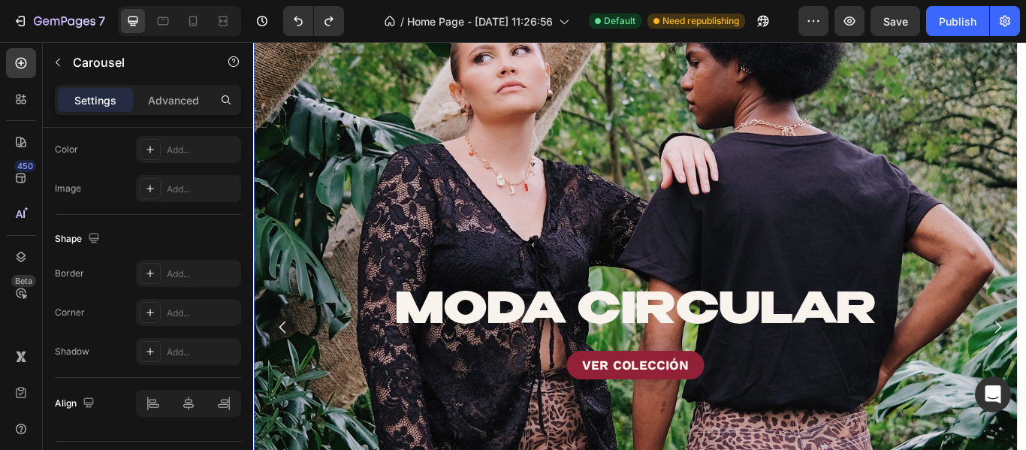
scroll to position [1616, 0]
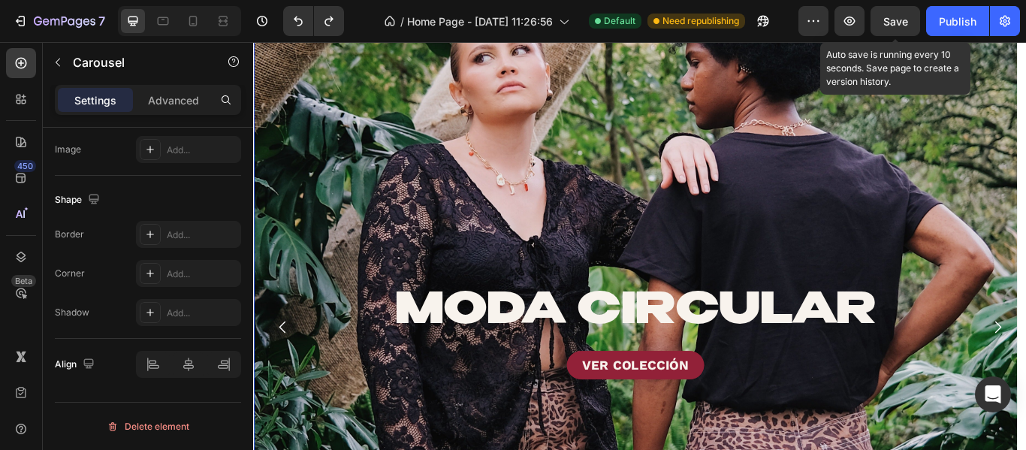
drag, startPoint x: 881, startPoint y: 14, endPoint x: 833, endPoint y: 13, distance: 48.1
click at [875, 14] on button "Save" at bounding box center [895, 21] width 50 height 30
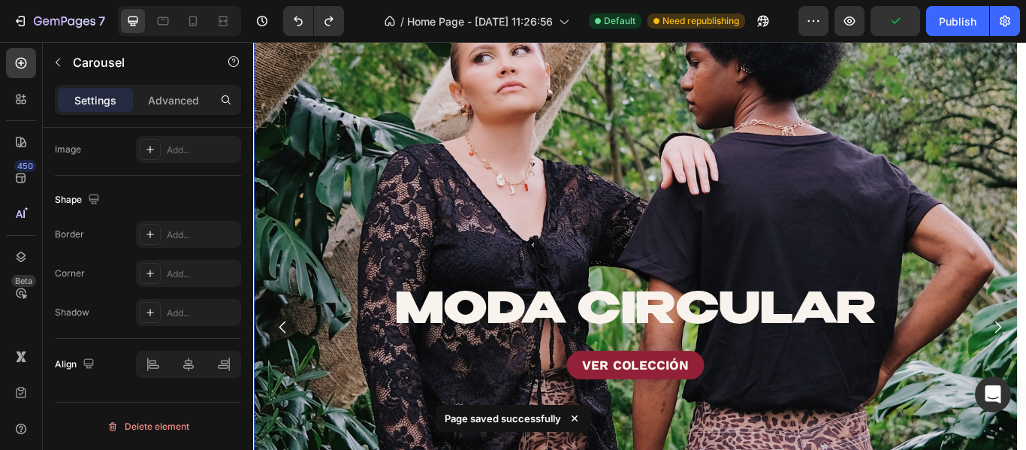
click at [833, 13] on div "Preview Publish" at bounding box center [908, 21] width 221 height 30
click at [848, 19] on icon "button" at bounding box center [849, 21] width 15 height 15
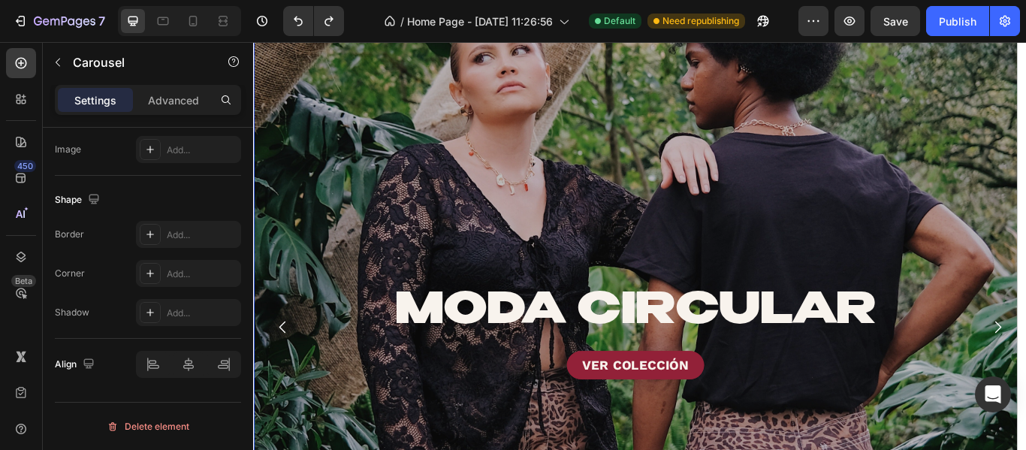
click at [452, 180] on div "Overlay" at bounding box center [698, 379] width 890 height 864
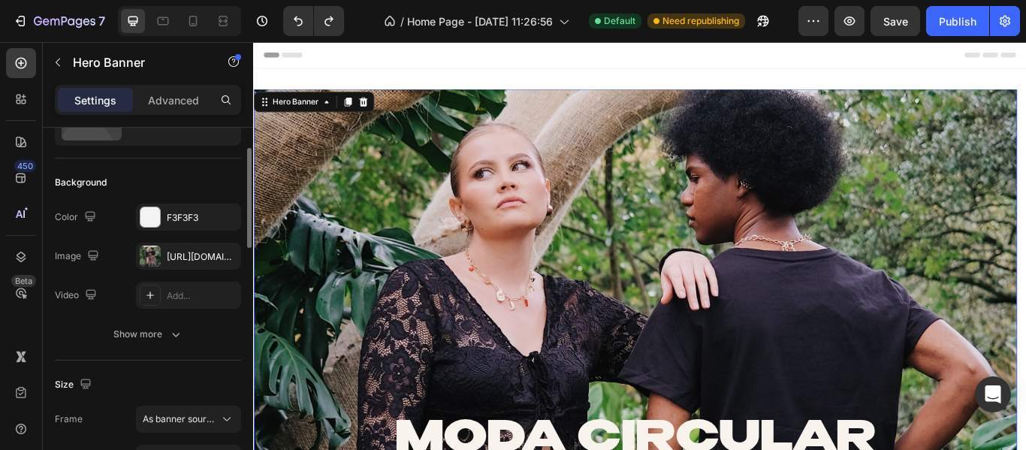
scroll to position [0, 0]
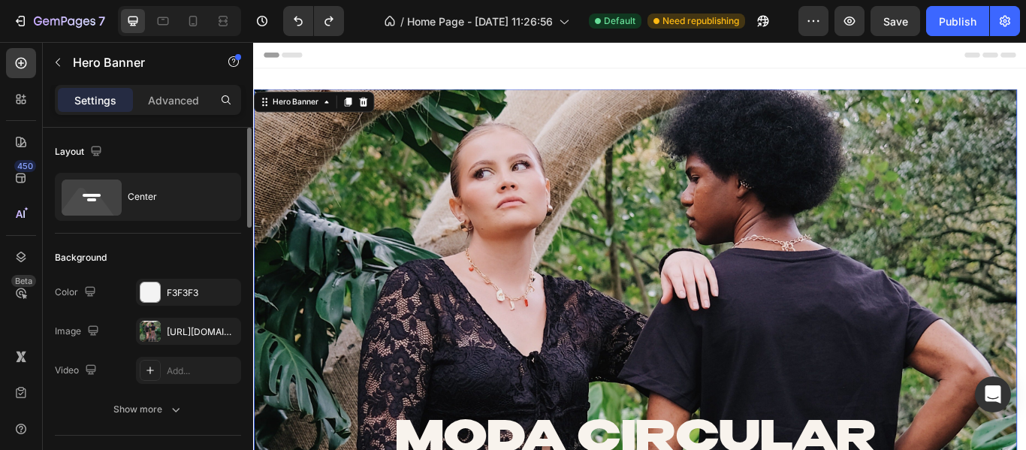
click at [169, 320] on div "[URL][DOMAIN_NAME]" at bounding box center [188, 331] width 105 height 27
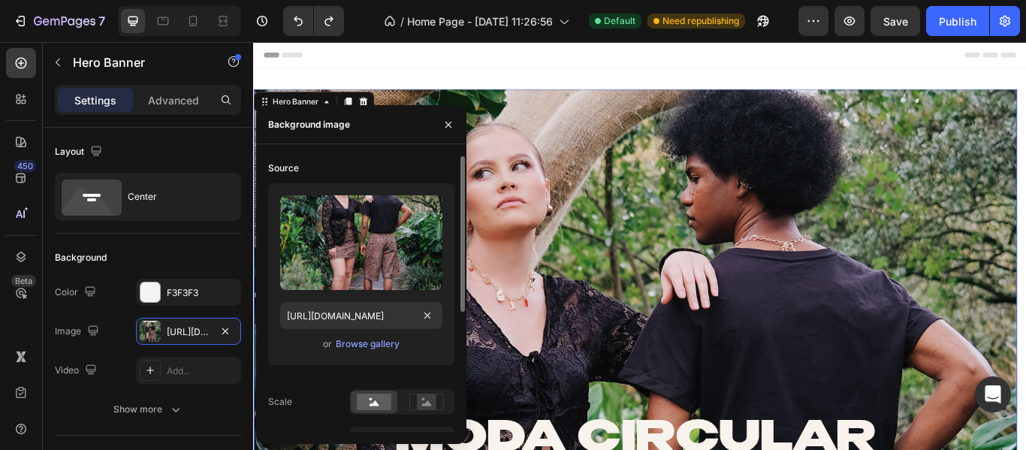
scroll to position [212, 0]
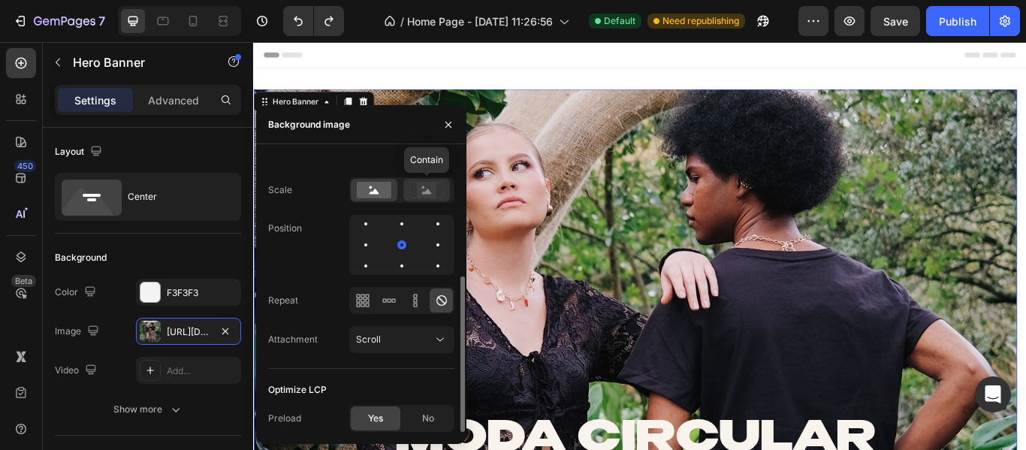
click at [418, 191] on rect at bounding box center [427, 189] width 20 height 15
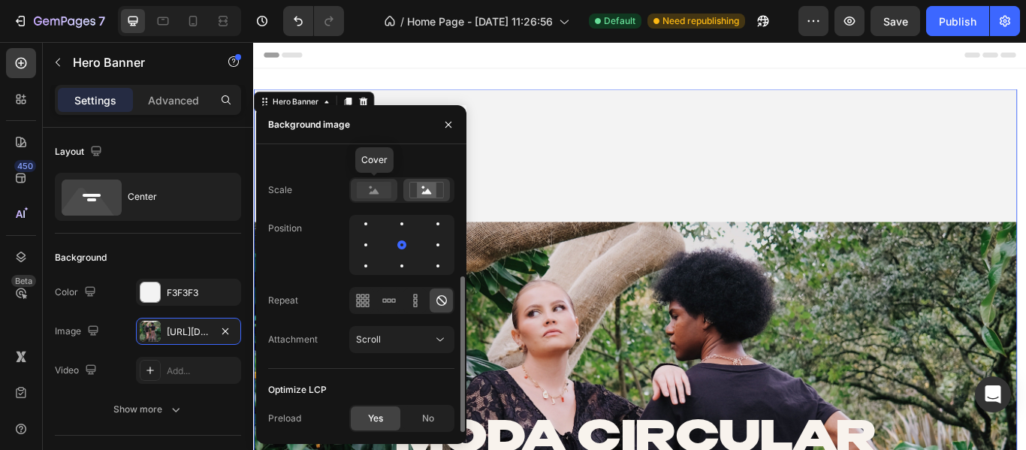
click at [362, 196] on rect at bounding box center [374, 190] width 35 height 17
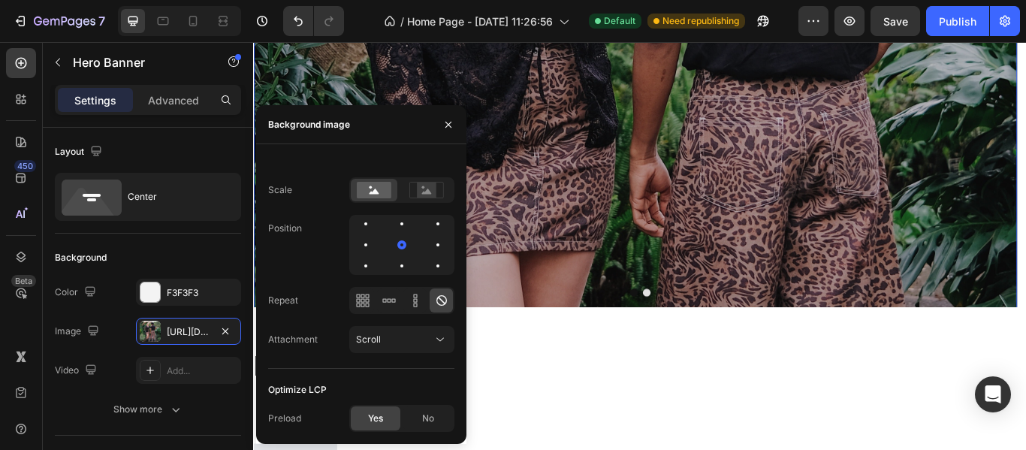
scroll to position [0, 0]
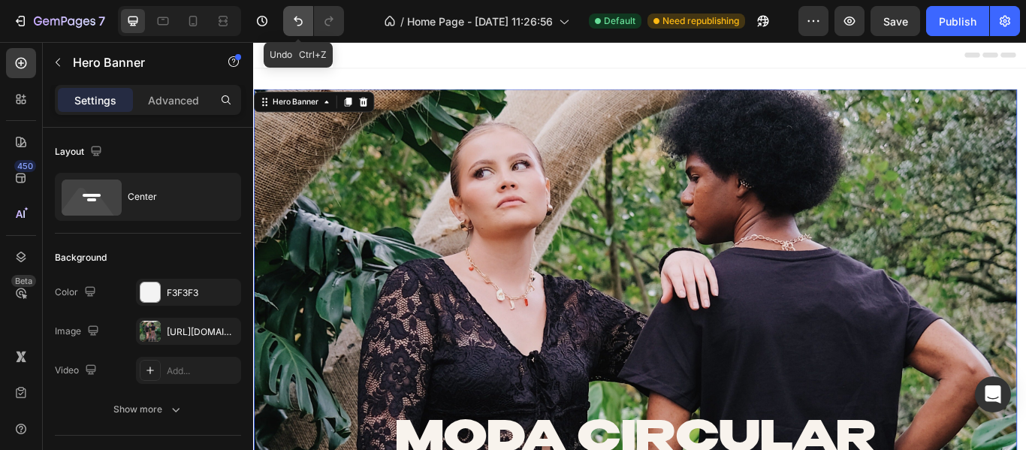
click at [297, 19] on icon "Undo/Redo" at bounding box center [298, 22] width 9 height 10
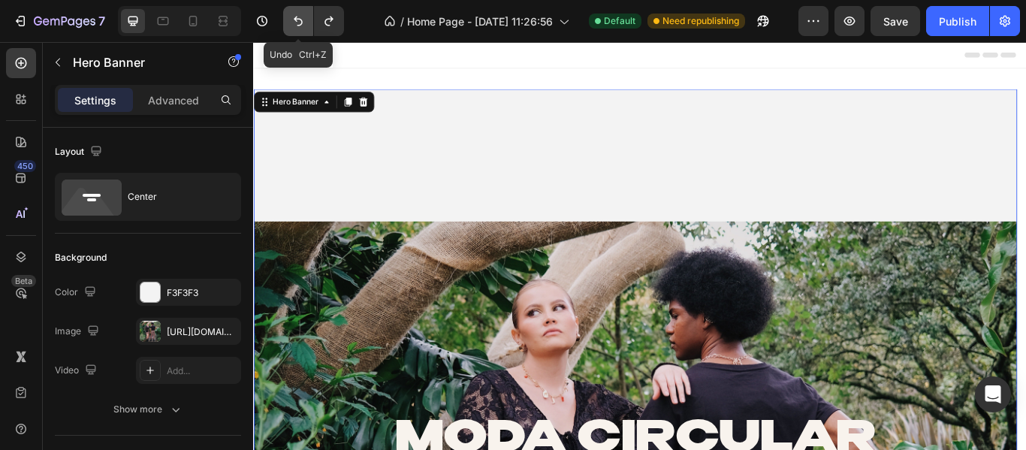
click at [297, 19] on icon "Undo/Redo" at bounding box center [298, 22] width 9 height 10
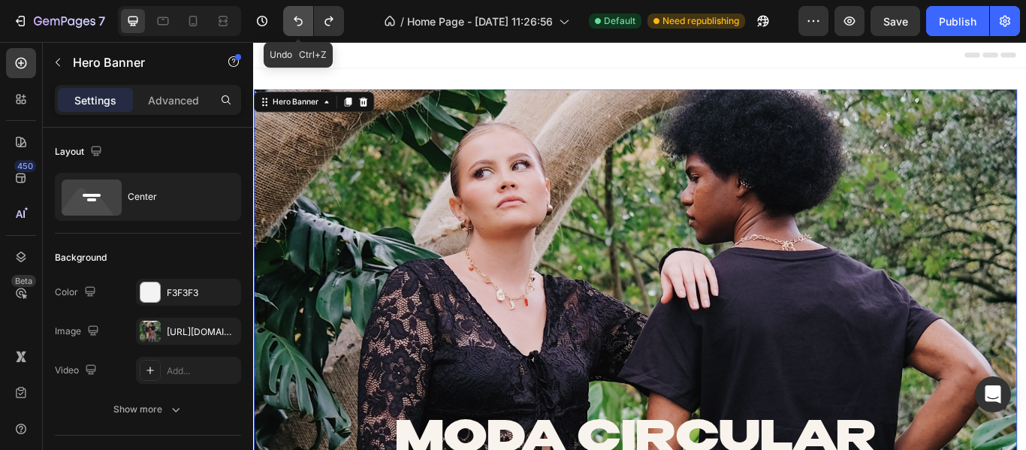
click at [297, 19] on icon "Undo/Redo" at bounding box center [298, 22] width 9 height 10
type input "100 vh"
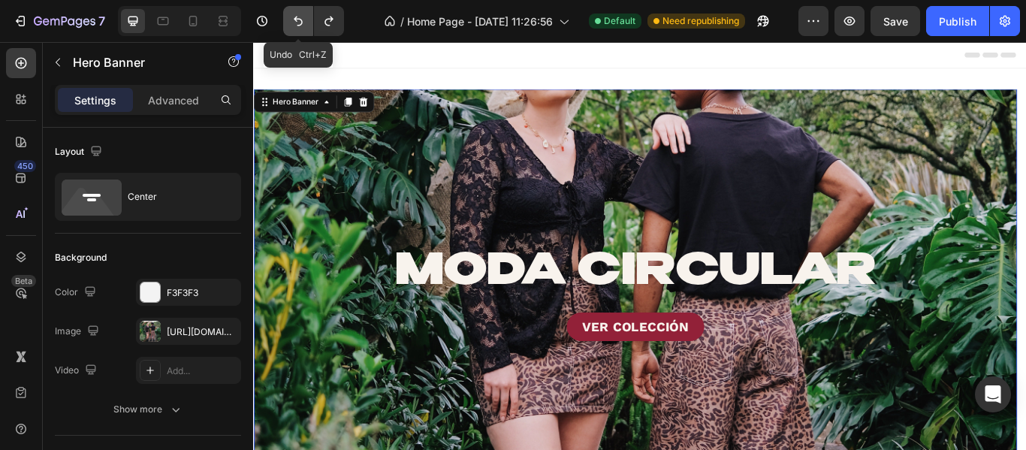
click at [297, 19] on icon "Undo/Redo" at bounding box center [298, 22] width 9 height 10
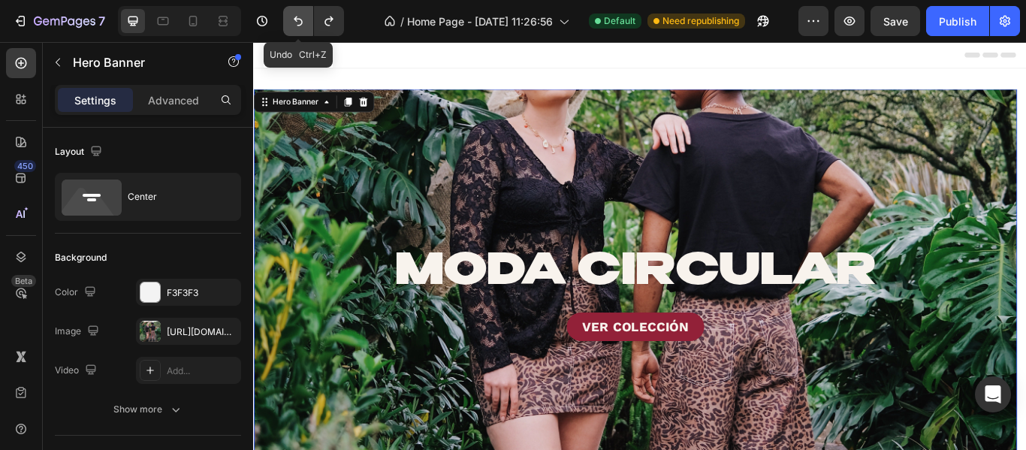
click at [297, 19] on icon "Undo/Redo" at bounding box center [298, 22] width 9 height 10
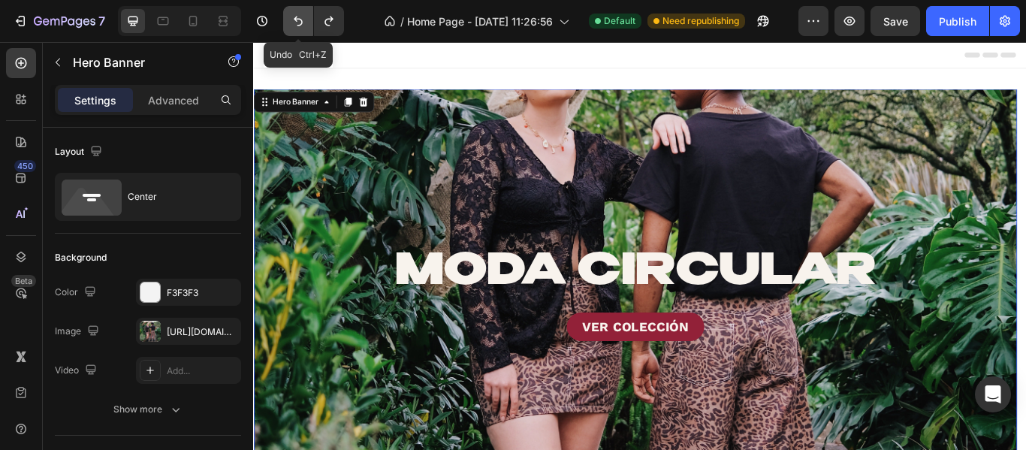
click at [297, 19] on icon "Undo/Redo" at bounding box center [298, 22] width 9 height 10
drag, startPoint x: 297, startPoint y: 19, endPoint x: 162, endPoint y: 330, distance: 338.6
click at [297, 20] on icon "Undo/Redo" at bounding box center [298, 22] width 9 height 10
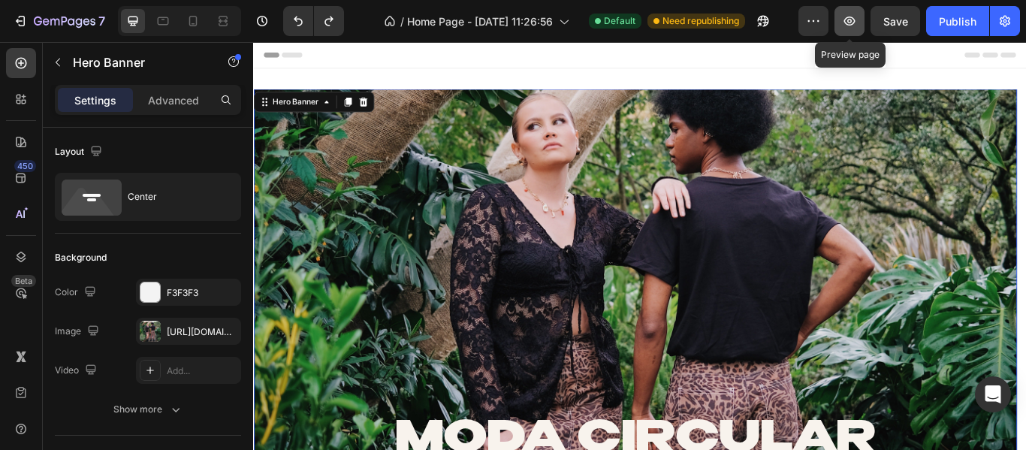
click at [842, 17] on icon "button" at bounding box center [849, 21] width 15 height 15
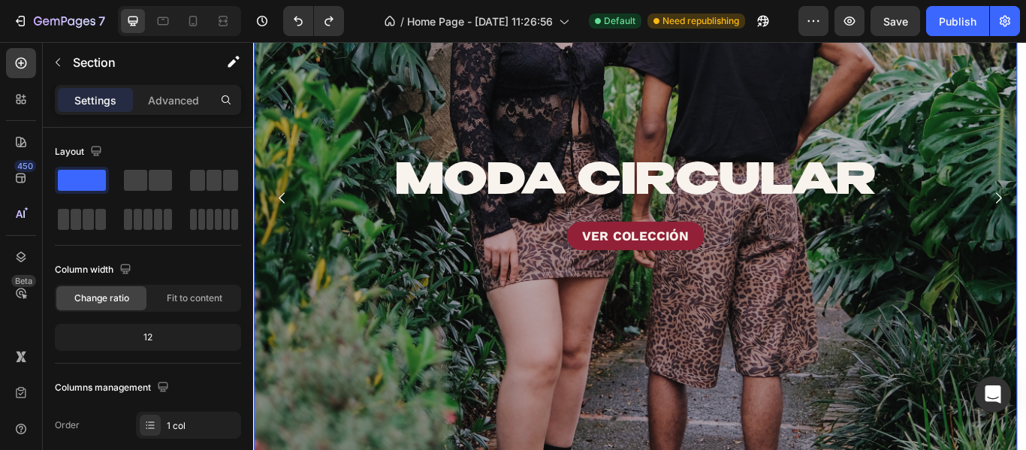
scroll to position [826, 0]
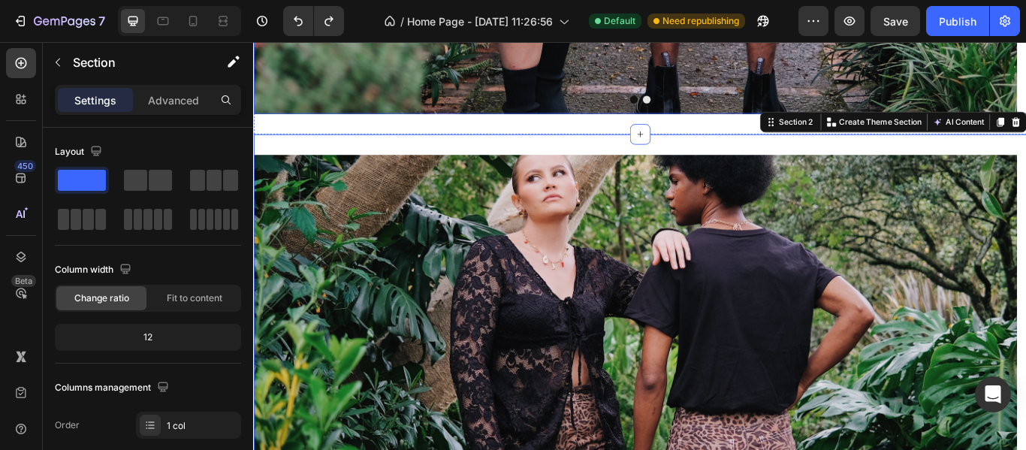
click at [577, 113] on div at bounding box center [703, 108] width 901 height 9
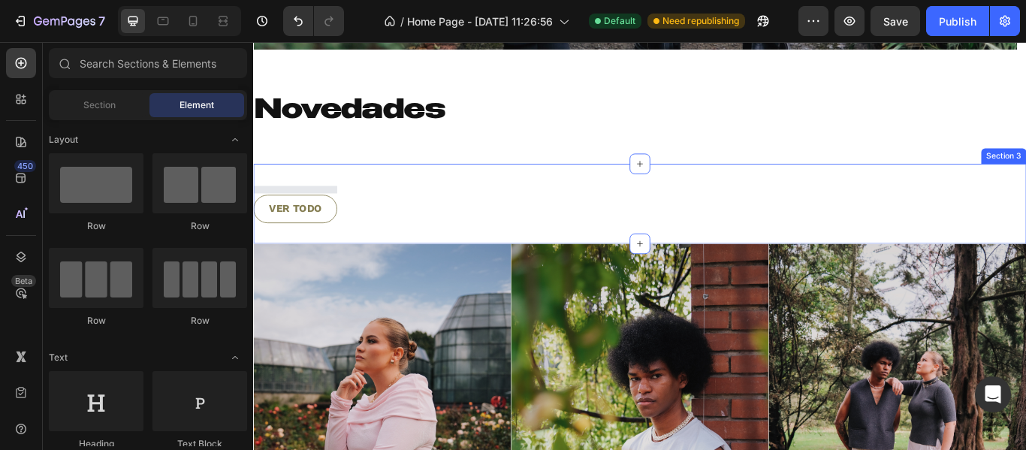
scroll to position [801, 0]
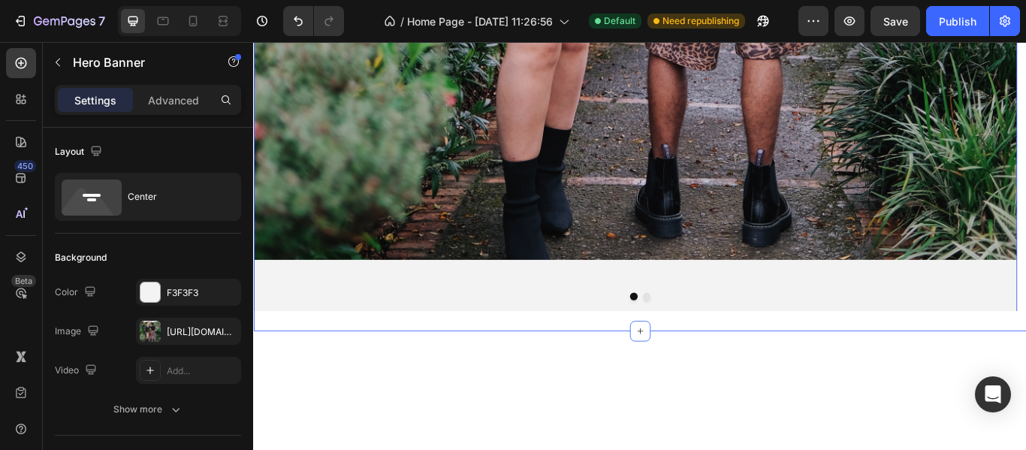
scroll to position [0, 0]
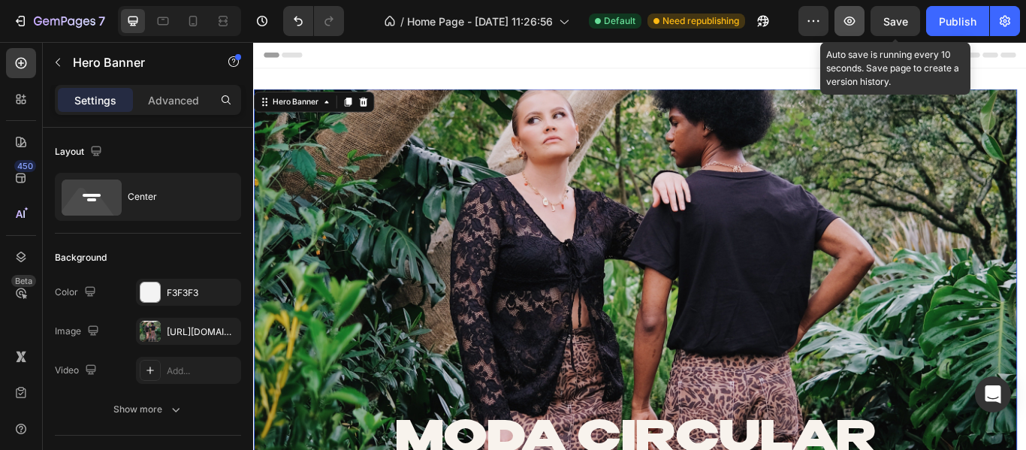
drag, startPoint x: 892, startPoint y: 26, endPoint x: 861, endPoint y: 24, distance: 30.9
click at [891, 26] on span "Save" at bounding box center [895, 21] width 25 height 13
click at [851, 20] on icon "button" at bounding box center [849, 21] width 5 height 5
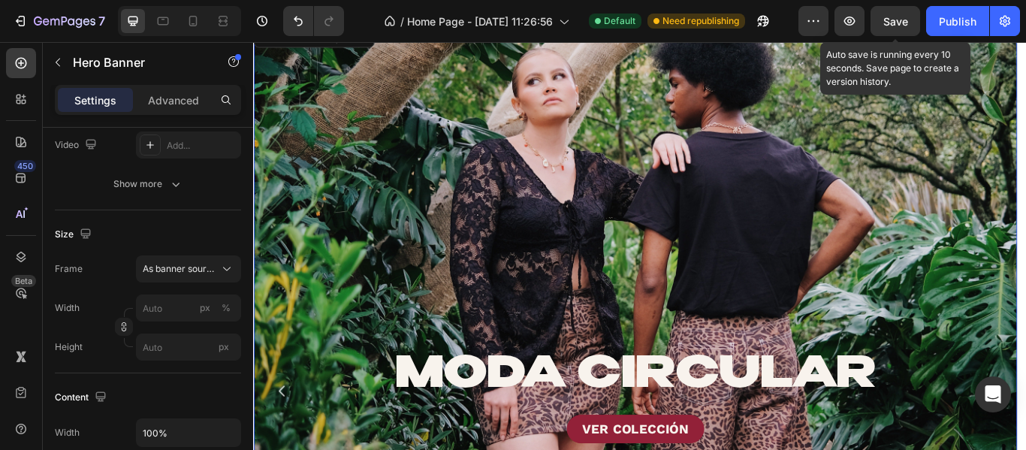
scroll to position [150, 0]
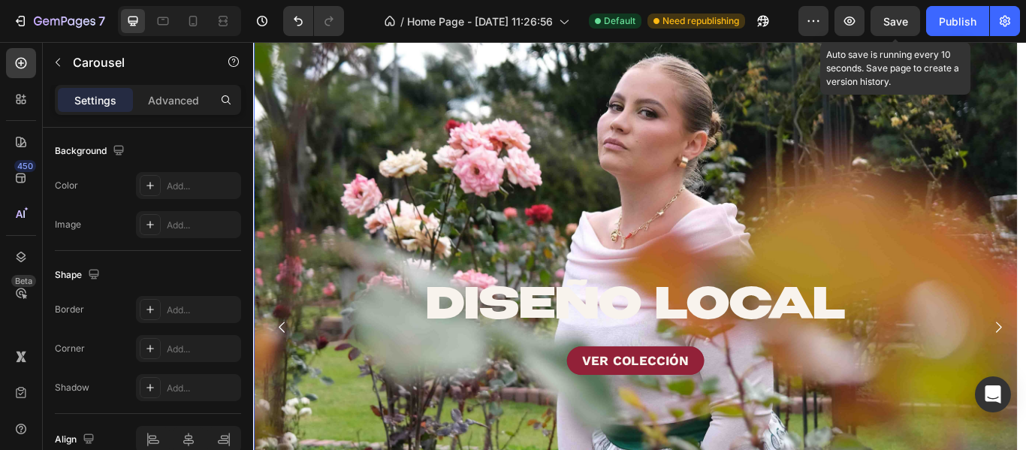
scroll to position [1535, 0]
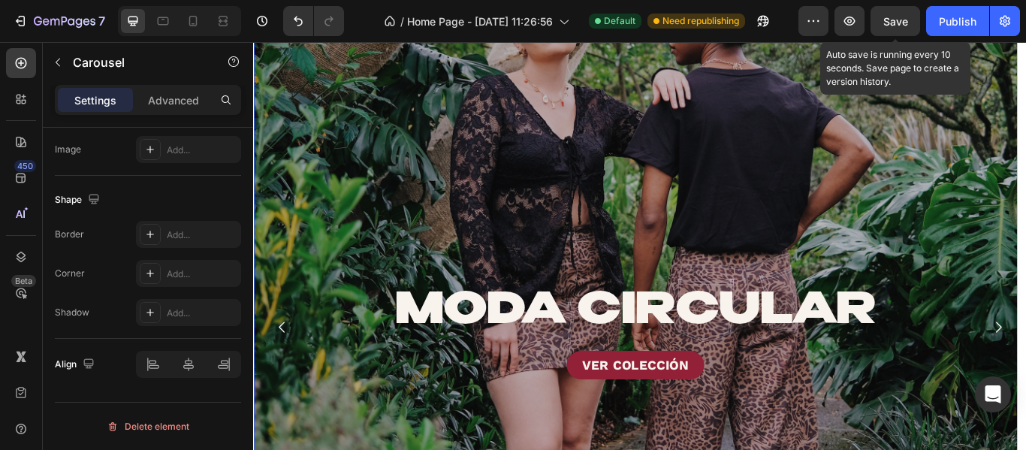
click at [356, 218] on div "Overlay" at bounding box center [698, 379] width 890 height 864
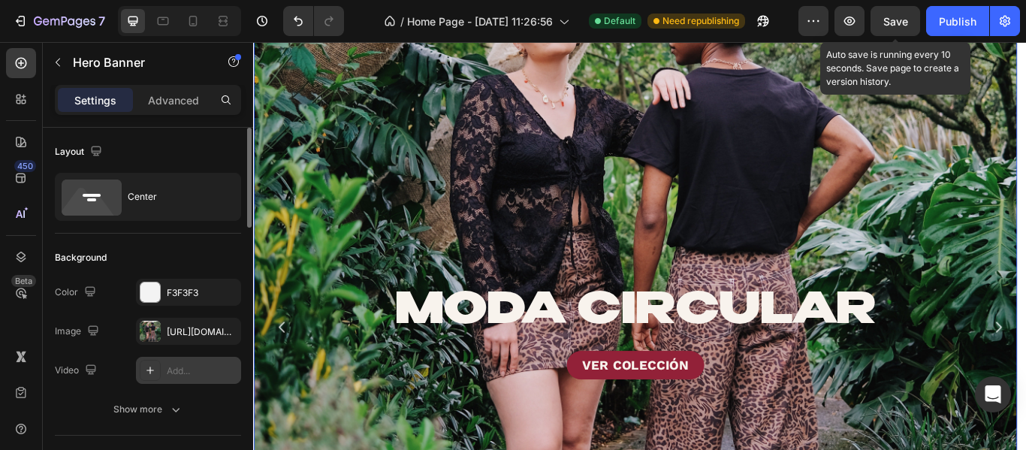
scroll to position [225, 0]
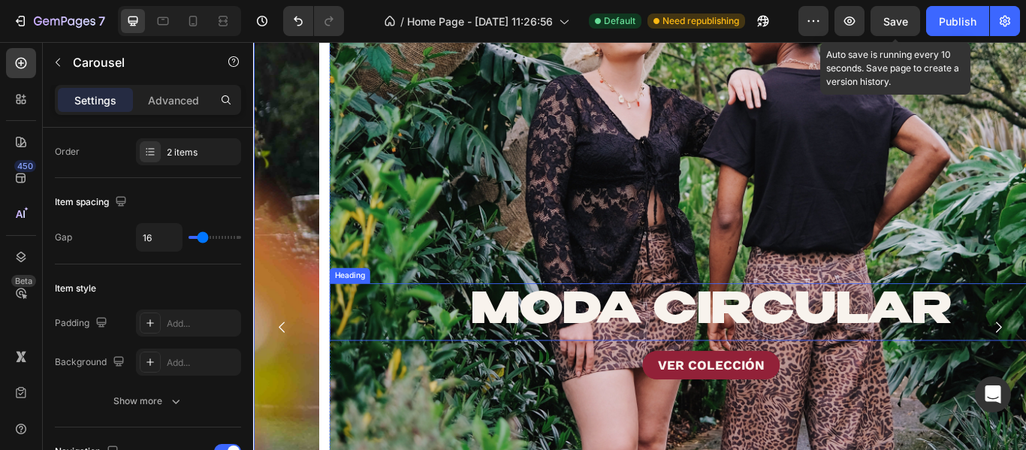
scroll to position [0, 0]
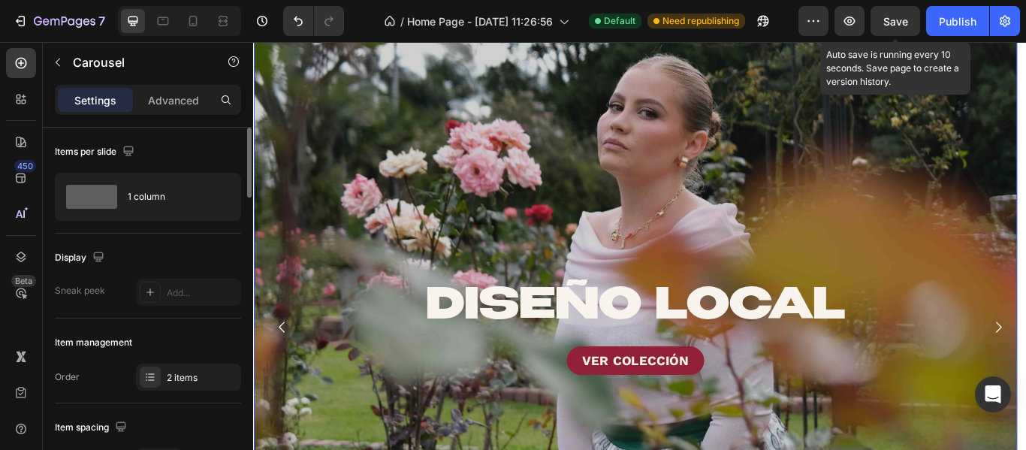
click at [507, 185] on div "Overlay" at bounding box center [698, 374] width 890 height 854
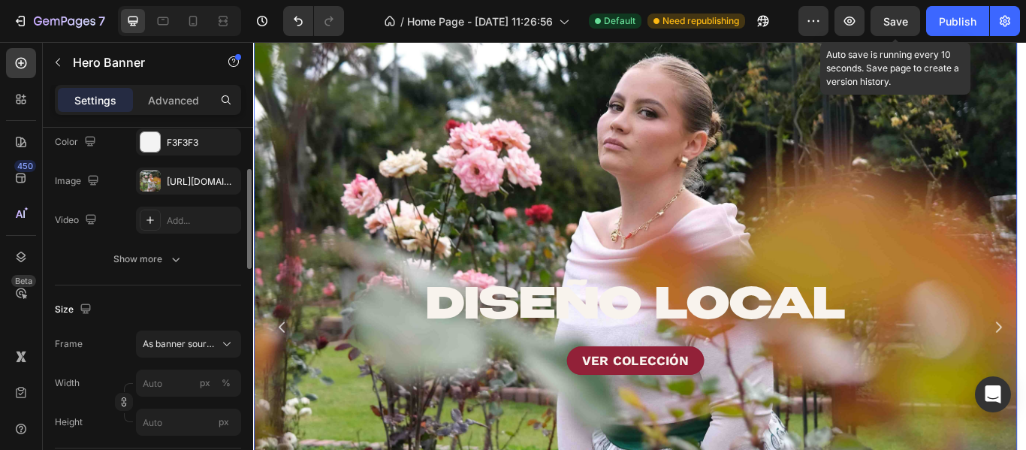
scroll to position [225, 0]
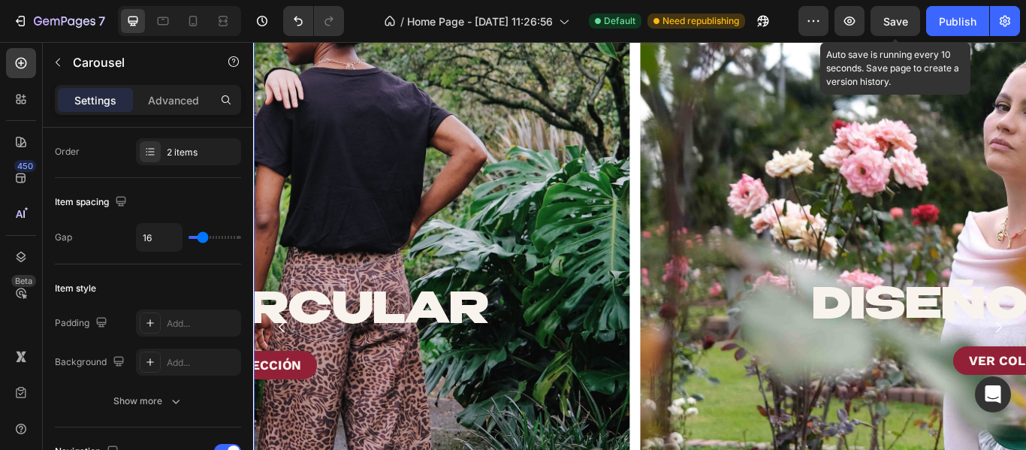
scroll to position [0, 0]
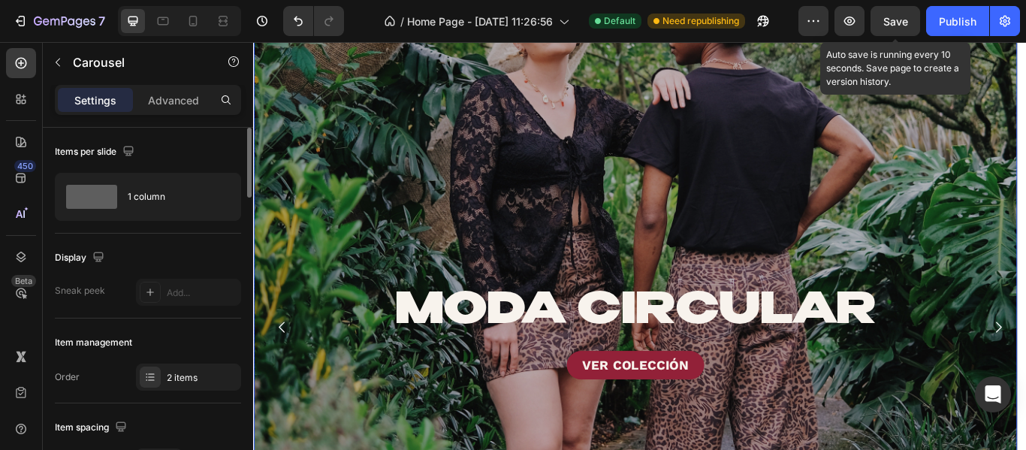
click at [798, 216] on div "Overlay" at bounding box center [698, 379] width 890 height 864
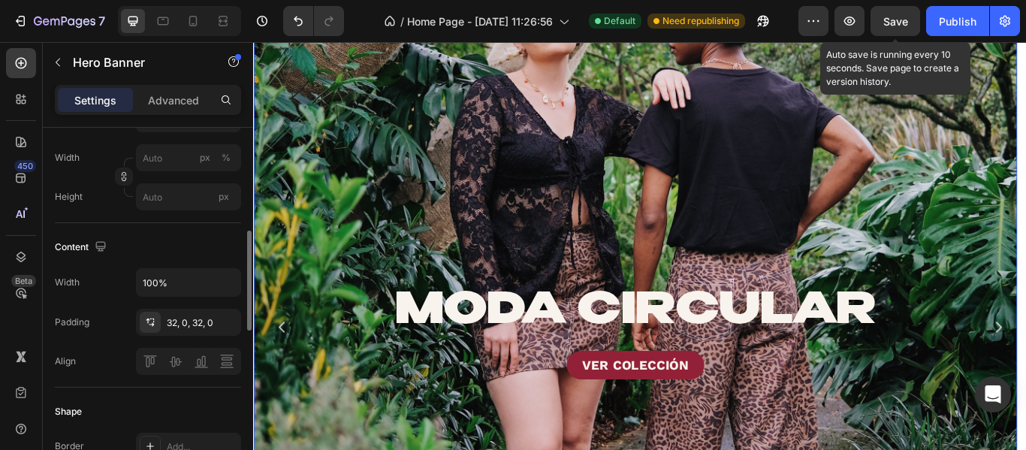
scroll to position [450, 0]
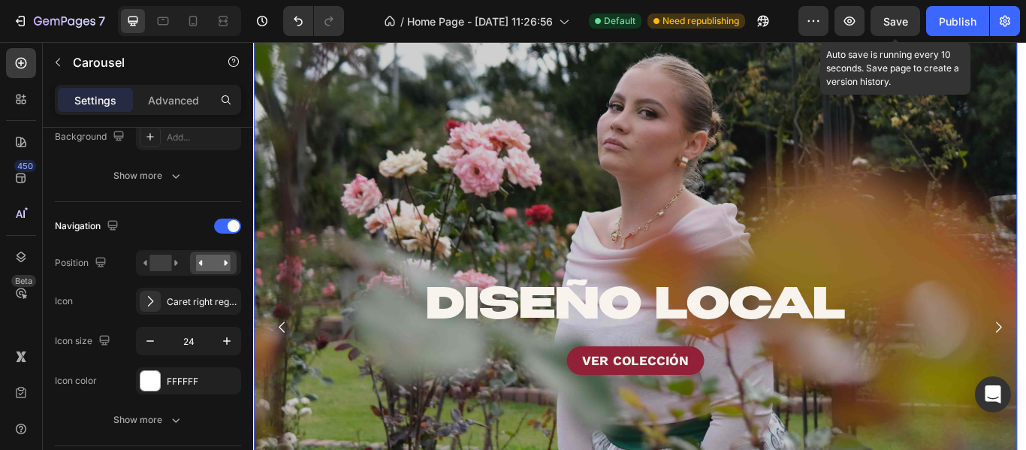
scroll to position [0, 0]
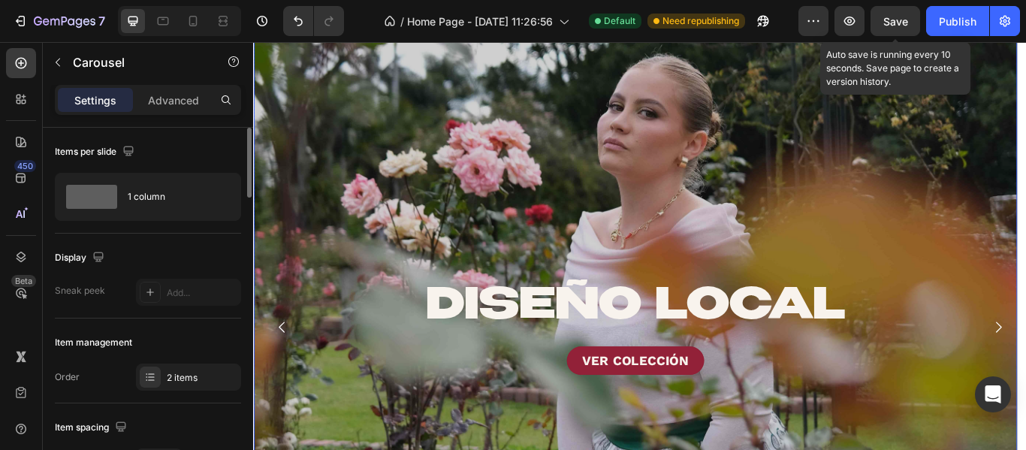
click at [638, 230] on div "Overlay" at bounding box center [698, 374] width 890 height 854
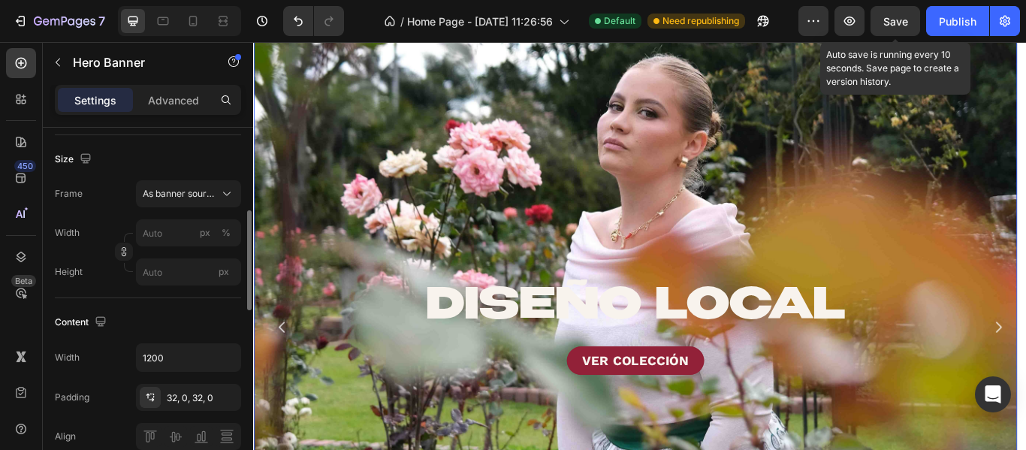
scroll to position [375, 0]
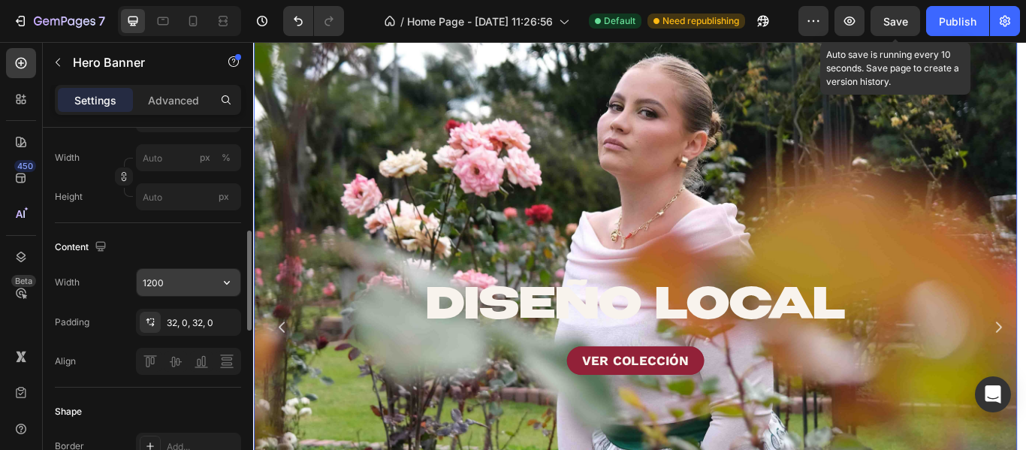
click at [165, 291] on input "1200" at bounding box center [189, 282] width 104 height 27
drag, startPoint x: 1122, startPoint y: 372, endPoint x: 1003, endPoint y: 362, distance: 119.8
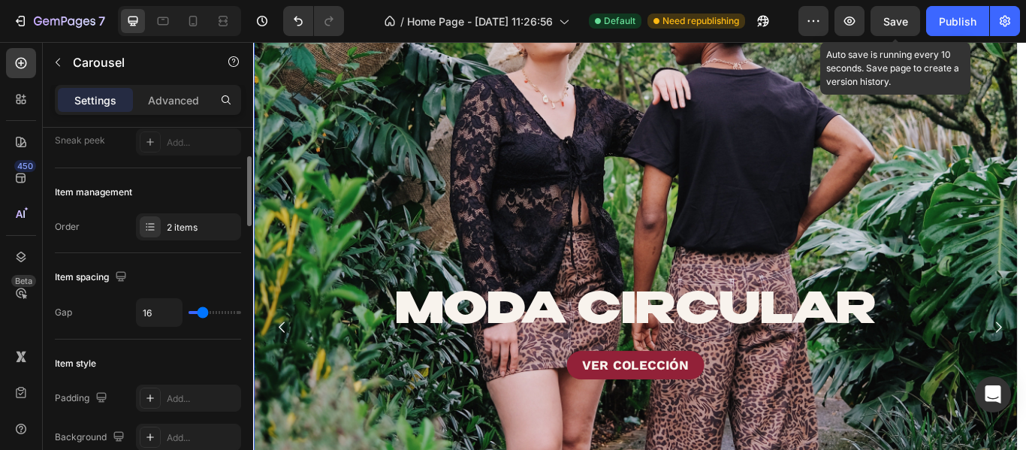
scroll to position [225, 0]
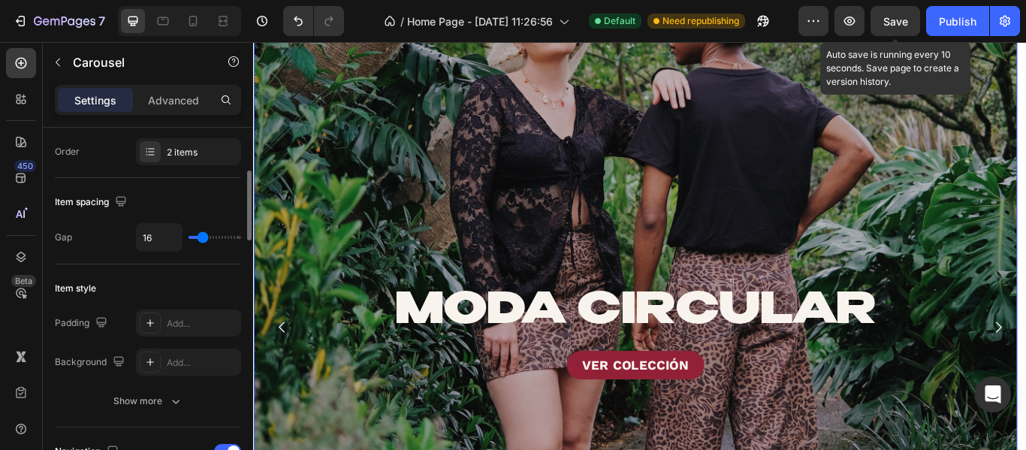
click at [482, 255] on div "Overlay" at bounding box center [698, 379] width 890 height 864
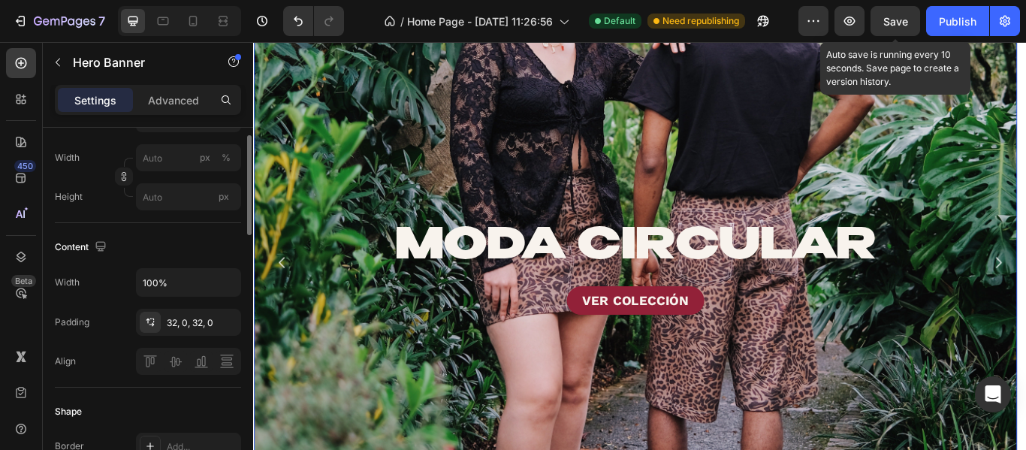
scroll to position [450, 0]
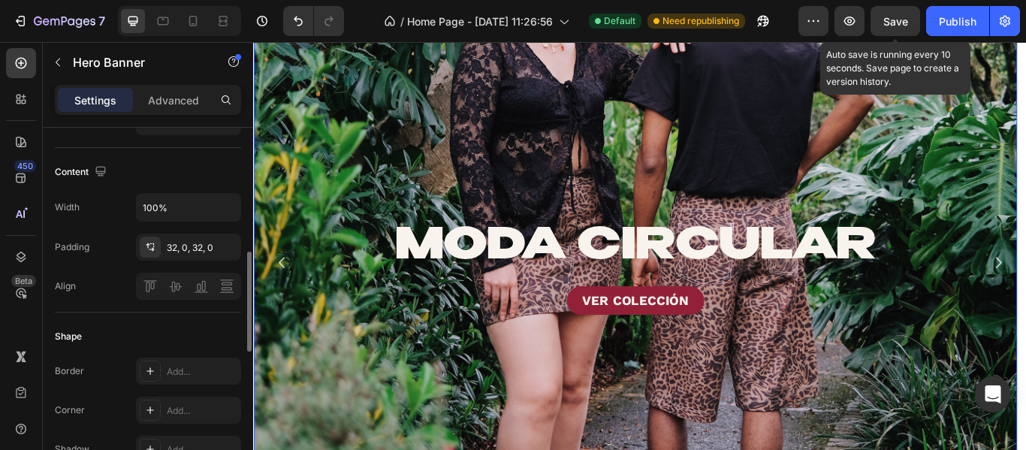
click at [185, 222] on div "Width 100% Padding 32, 0, 32, 0 Align" at bounding box center [148, 246] width 186 height 107
click at [182, 214] on input "100%" at bounding box center [189, 207] width 104 height 27
click at [233, 206] on icon "button" at bounding box center [226, 207] width 15 height 15
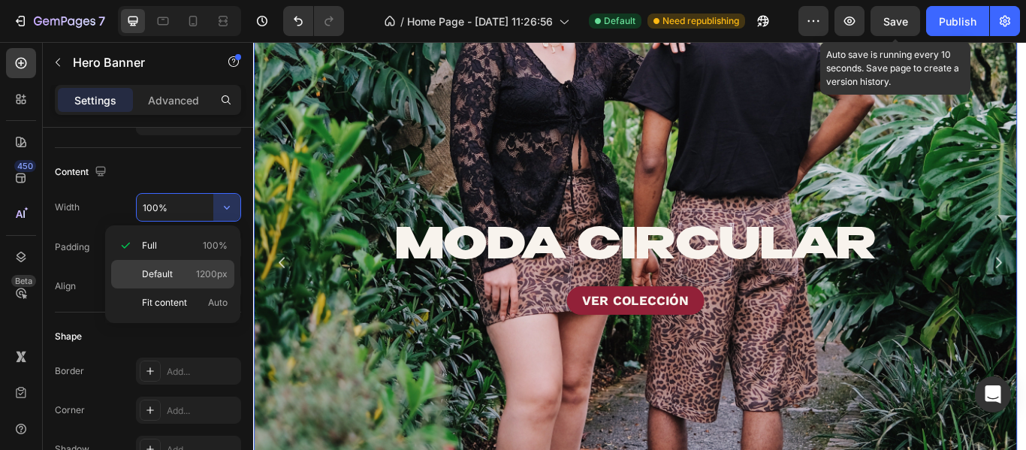
click at [186, 272] on p "Default 1200px" at bounding box center [185, 274] width 86 height 14
type input "1200"
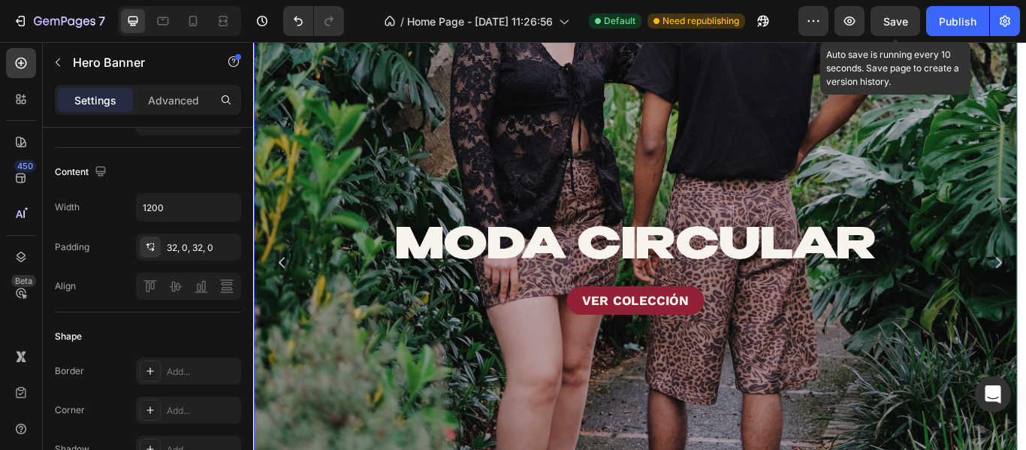
scroll to position [0, 0]
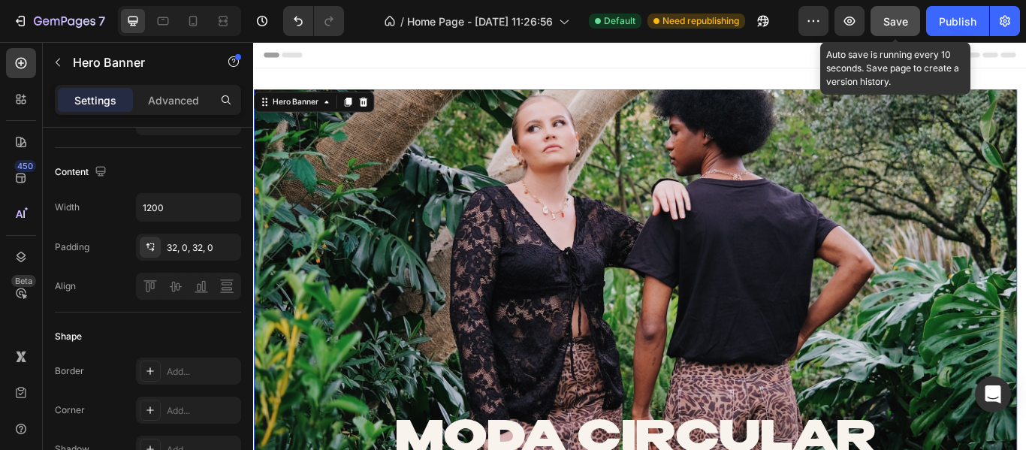
click at [879, 27] on button "Save" at bounding box center [895, 21] width 50 height 30
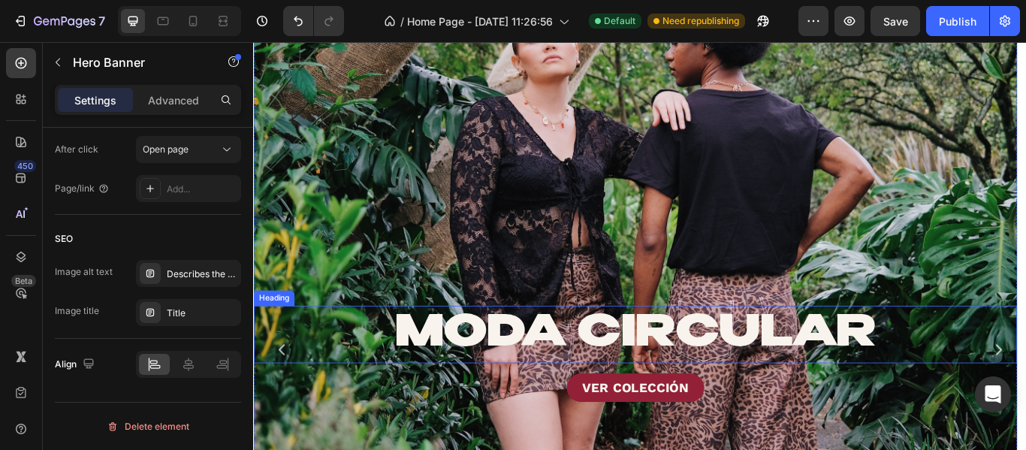
scroll to position [150, 0]
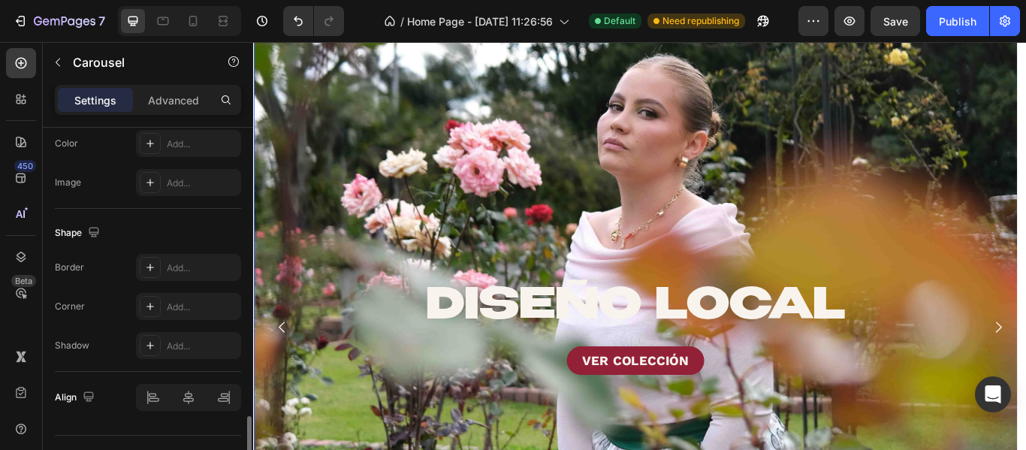
scroll to position [1535, 0]
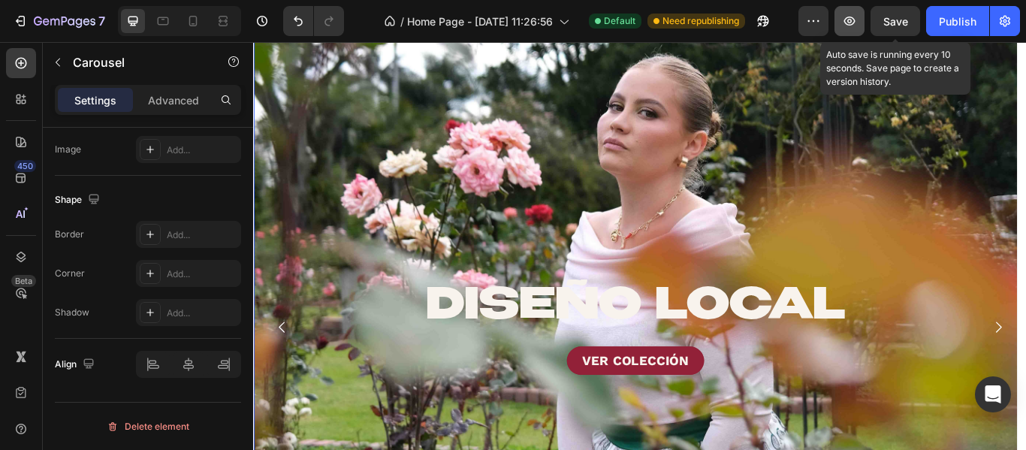
drag, startPoint x: 899, startPoint y: 29, endPoint x: 854, endPoint y: 20, distance: 45.9
click at [893, 27] on button "Save" at bounding box center [895, 21] width 50 height 30
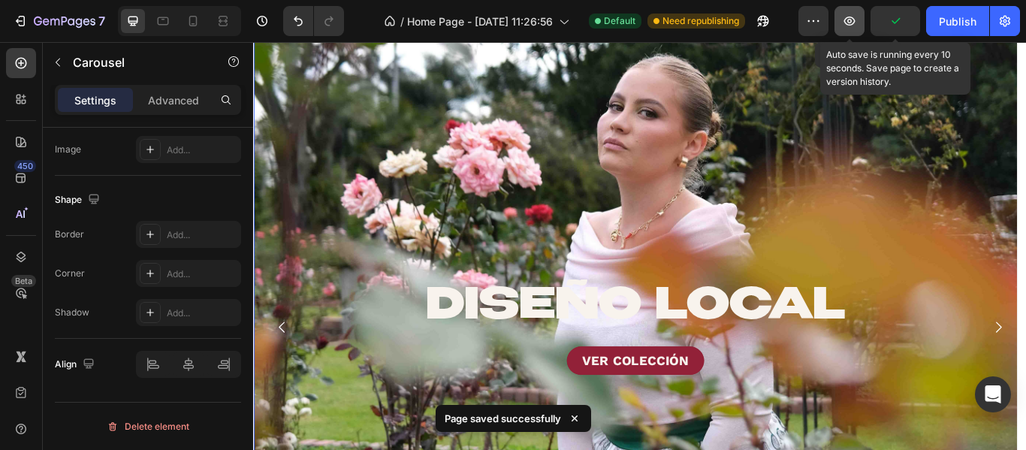
click at [839, 19] on button "button" at bounding box center [849, 21] width 30 height 30
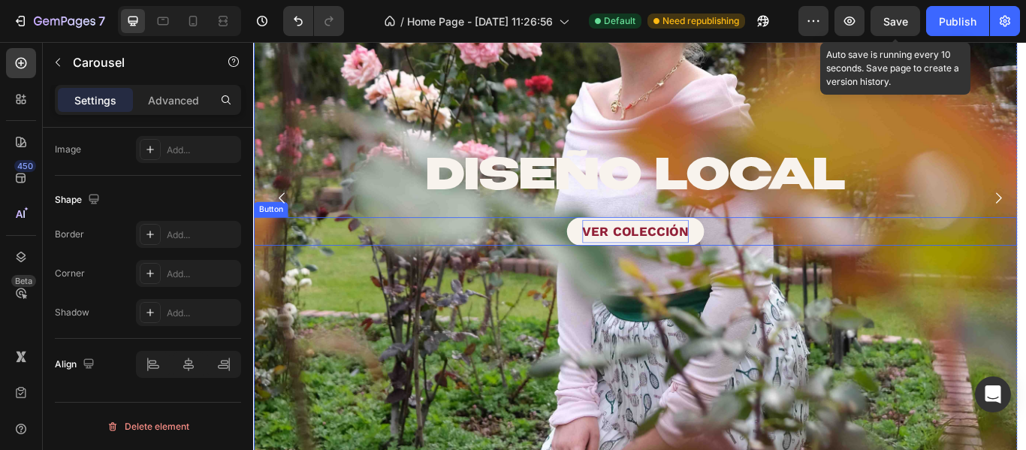
scroll to position [0, 0]
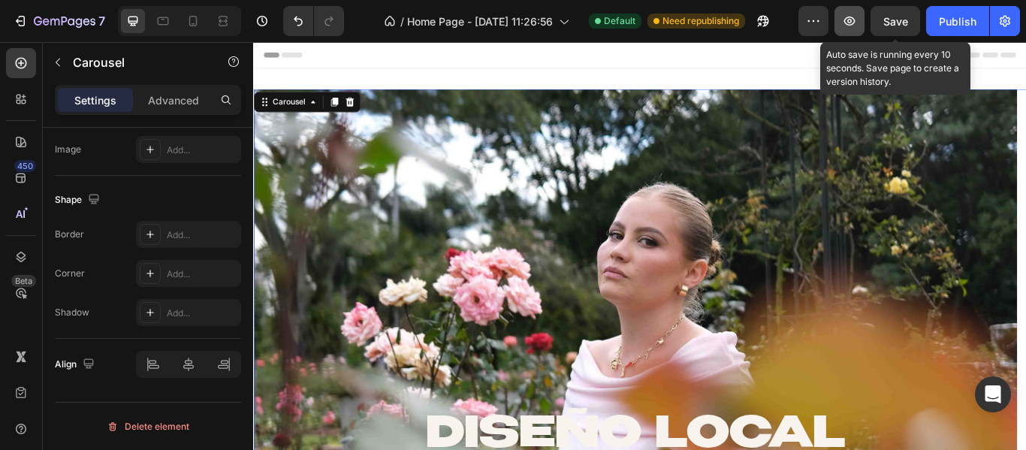
drag, startPoint x: 876, startPoint y: 23, endPoint x: 839, endPoint y: 23, distance: 37.5
click at [875, 23] on button "Save" at bounding box center [895, 21] width 50 height 30
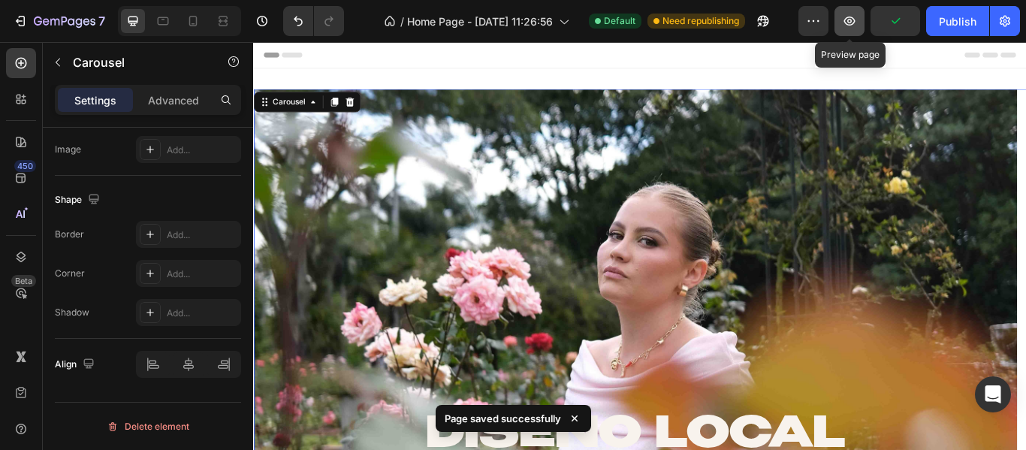
click at [839, 23] on button "button" at bounding box center [849, 21] width 30 height 30
